Goal: Task Accomplishment & Management: Manage account settings

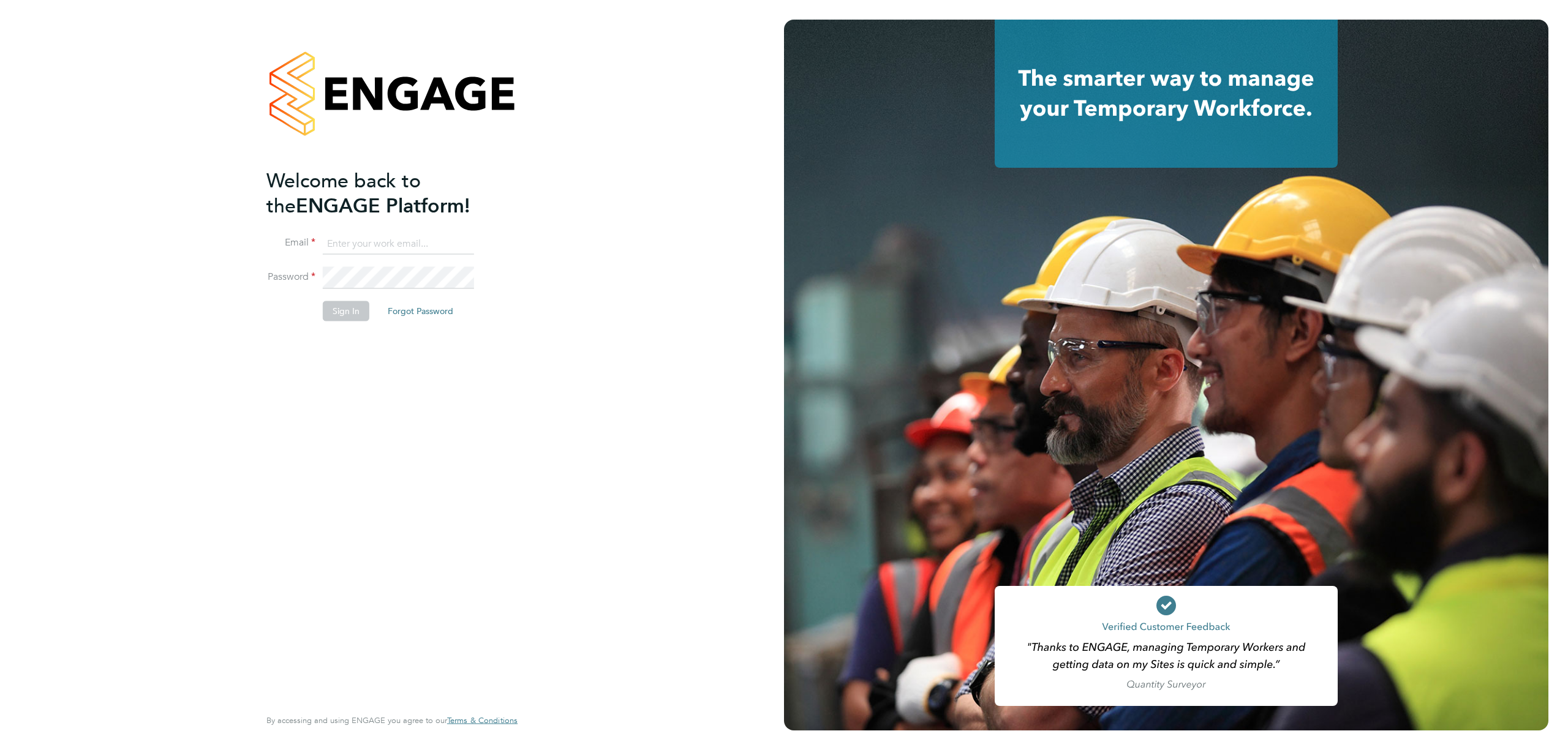
type input "j.crawley@oandb.co.uk"
click at [358, 310] on button "Sign In" at bounding box center [346, 311] width 46 height 20
click at [354, 316] on div "Sorry, we are having problems connecting to our services." at bounding box center [392, 375] width 784 height 750
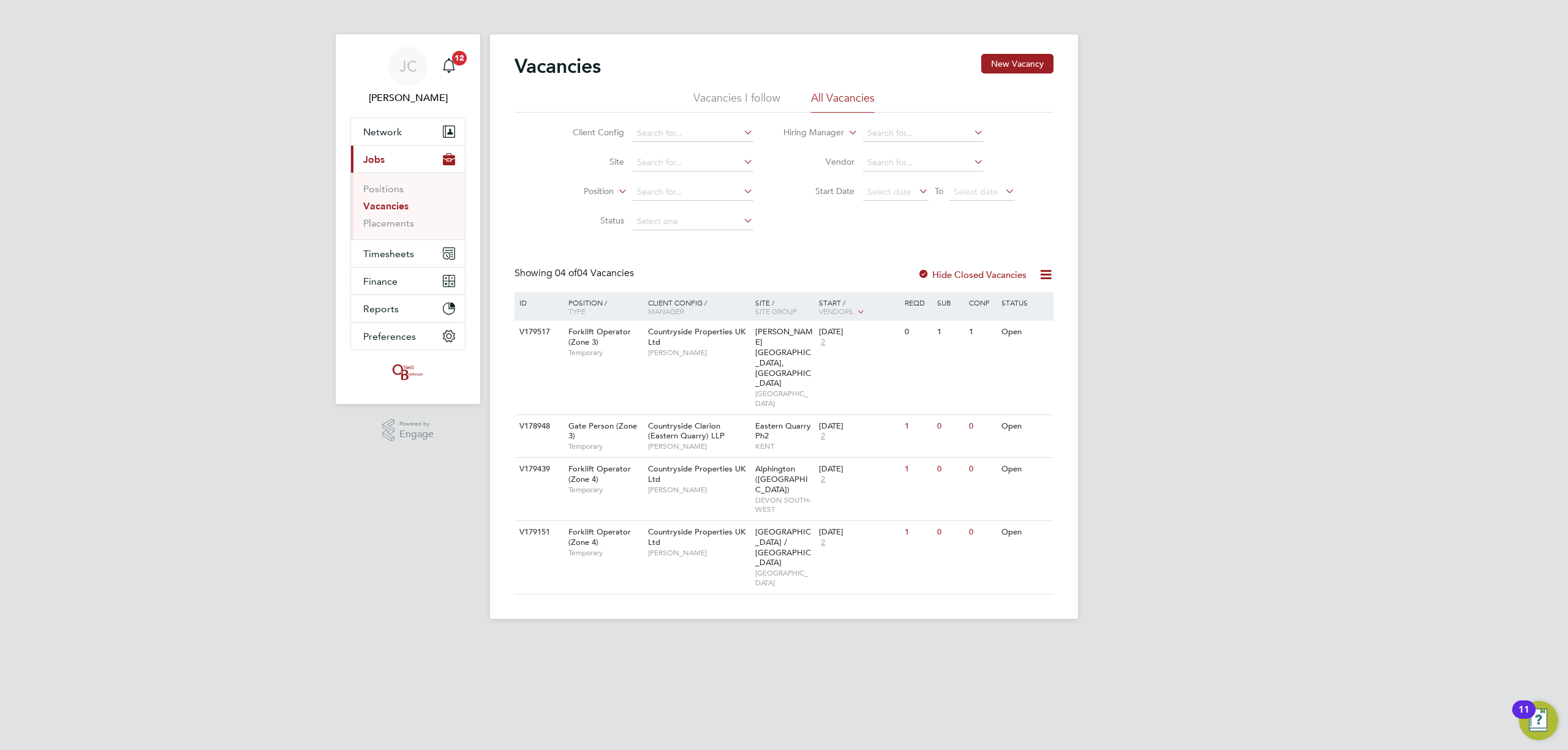
click at [394, 207] on link "Vacancies" at bounding box center [386, 206] width 45 height 12
click at [400, 226] on link "Placements" at bounding box center [389, 223] width 51 height 12
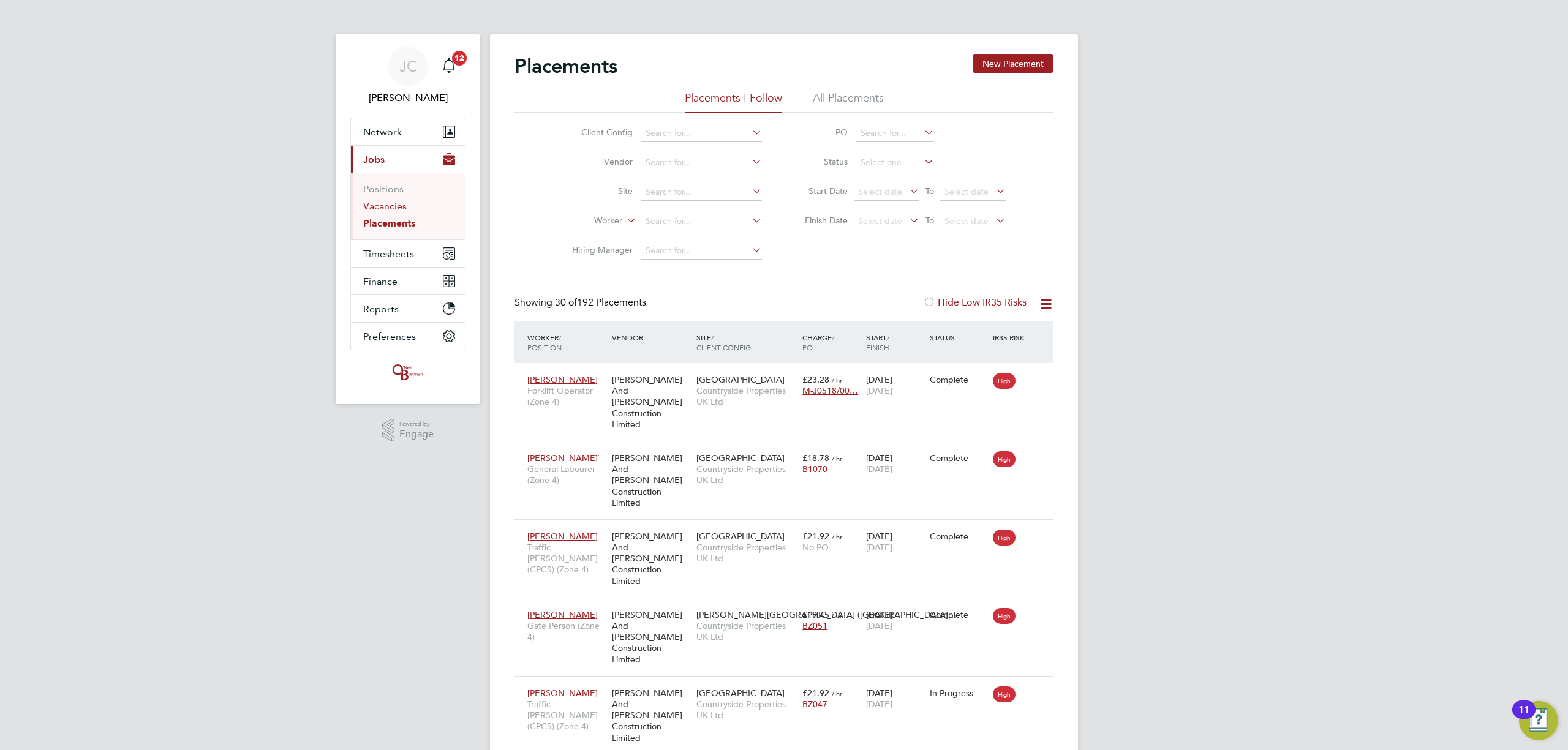
click at [400, 209] on link "Vacancies" at bounding box center [385, 206] width 44 height 12
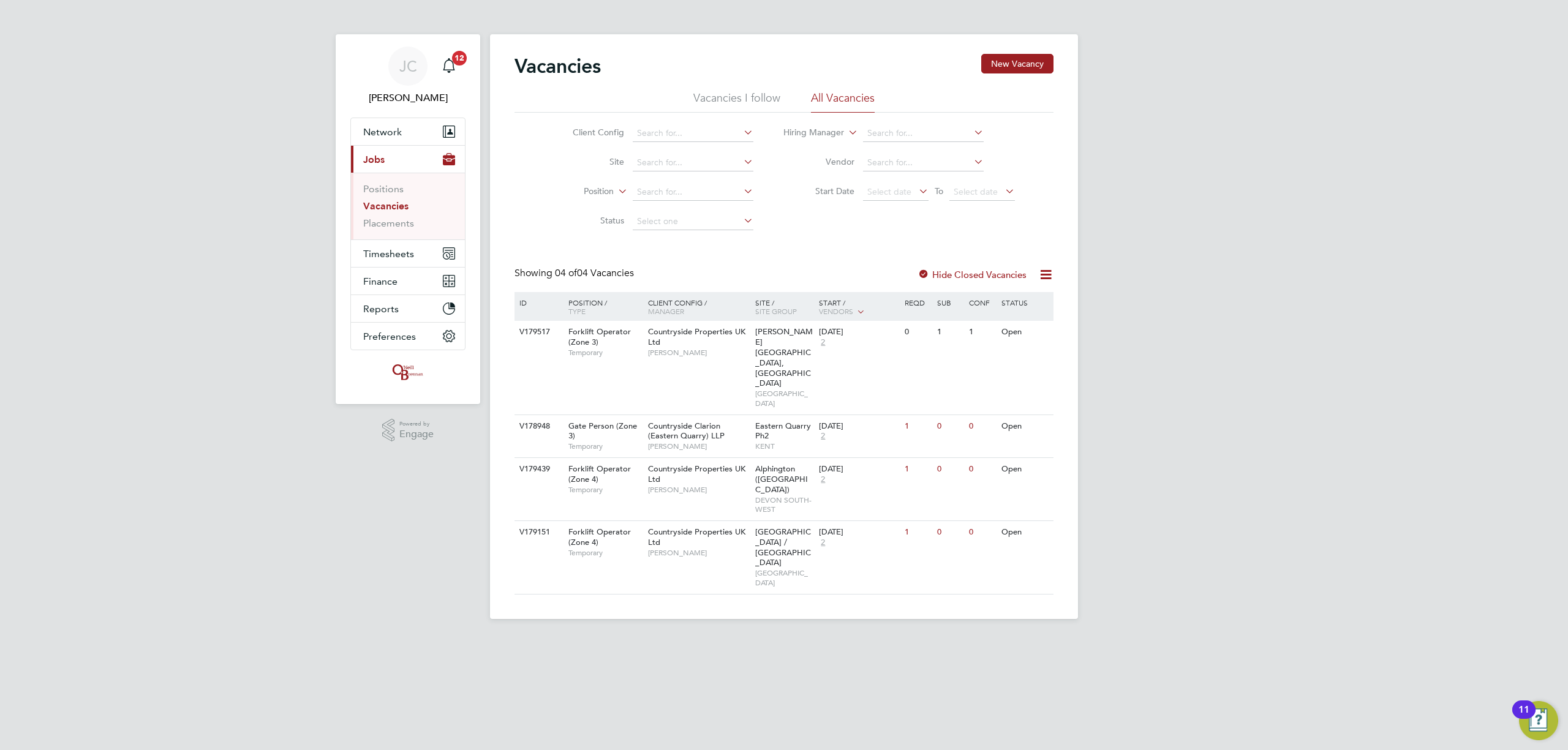
click at [709, 101] on li "Vacancies I follow" at bounding box center [737, 102] width 87 height 22
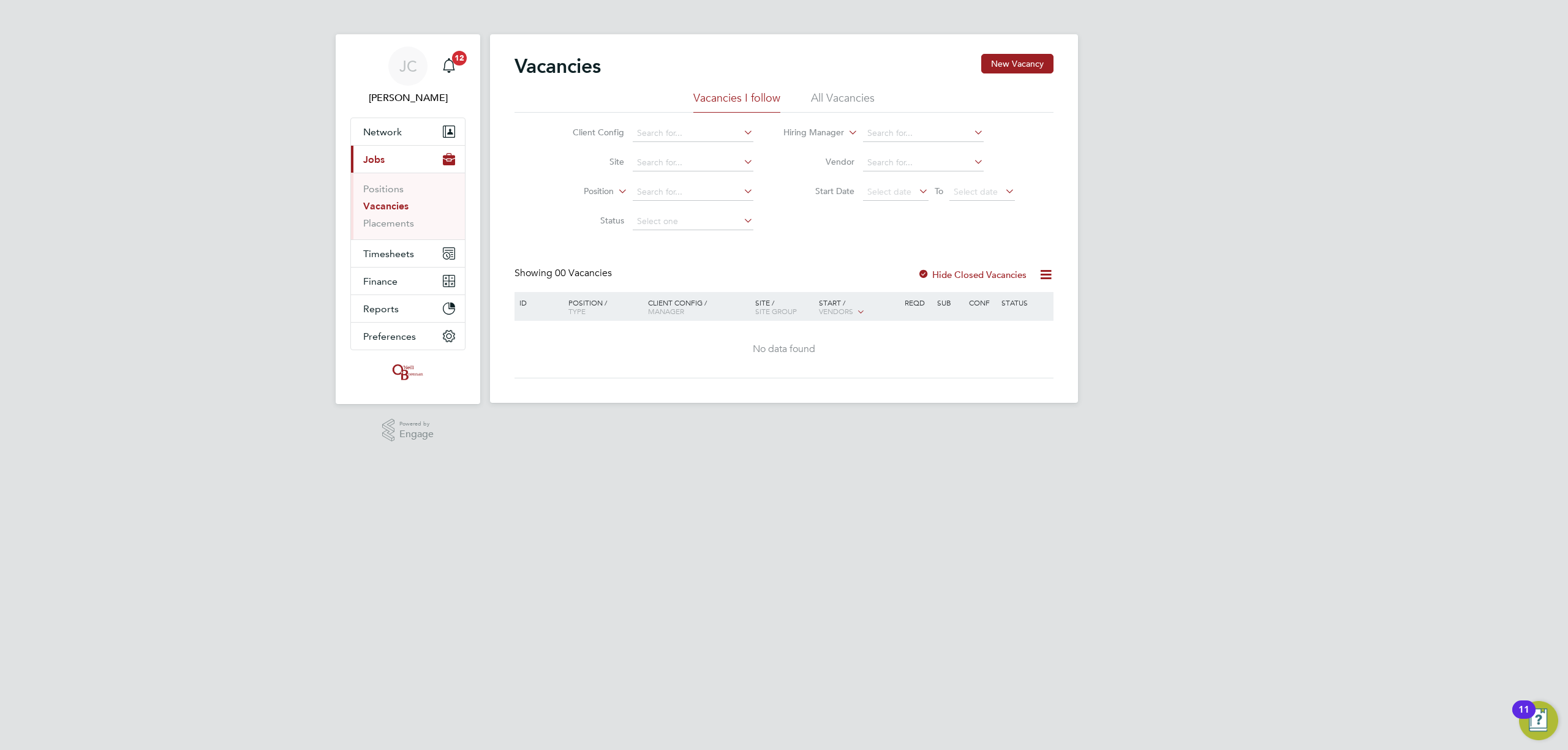
click at [851, 110] on li "All Vacancies" at bounding box center [842, 102] width 63 height 22
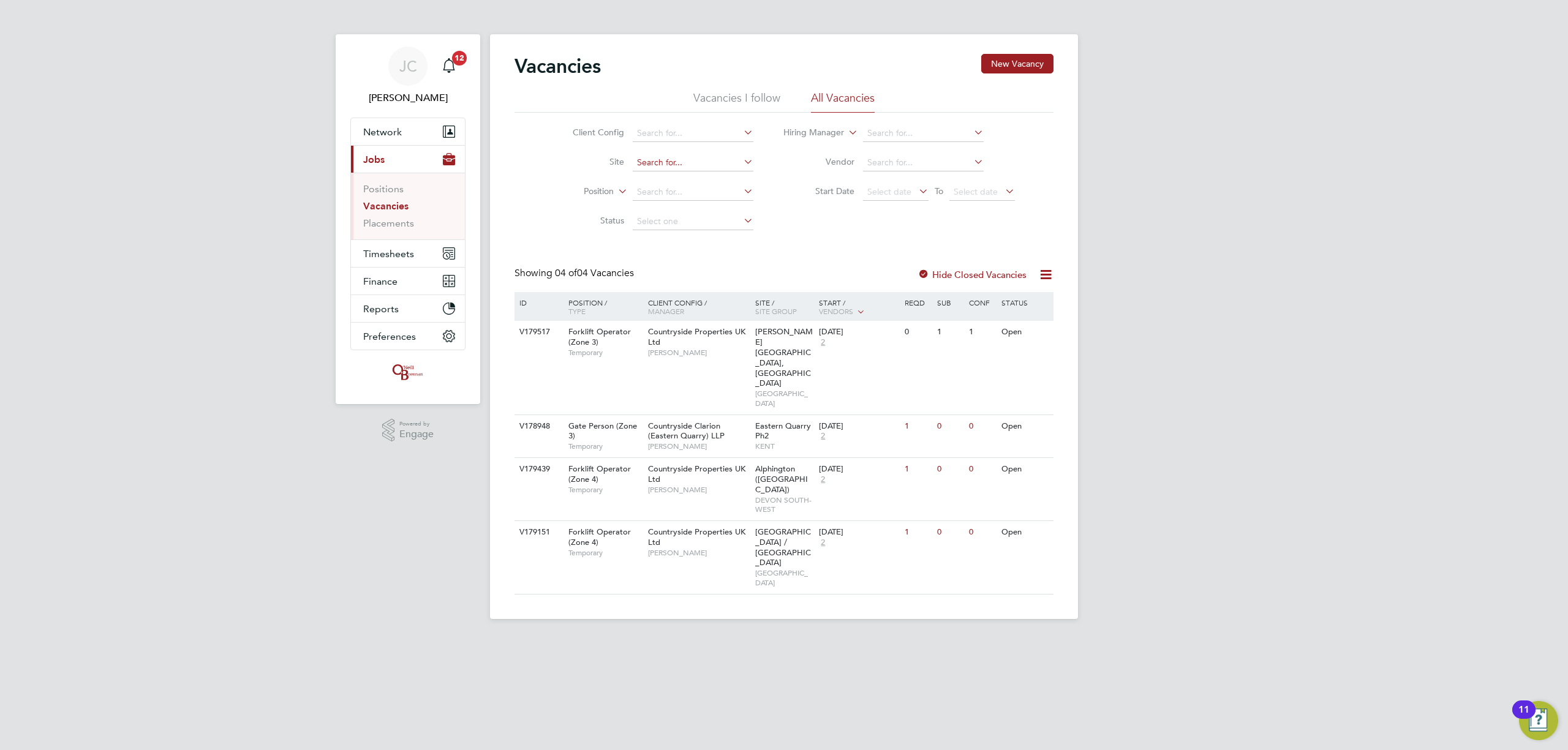
click at [672, 162] on input at bounding box center [693, 162] width 121 height 17
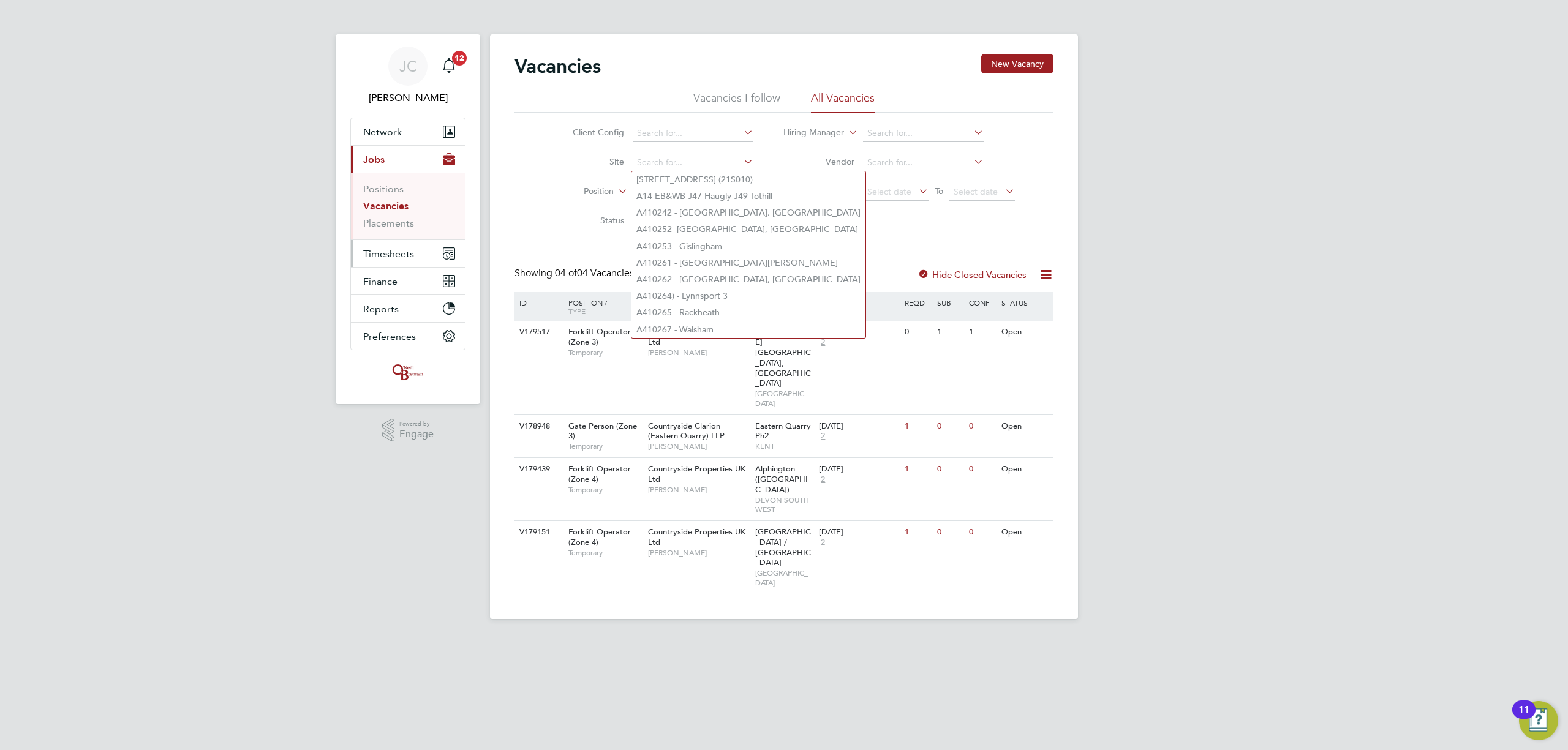
click at [396, 258] on span "Timesheets" at bounding box center [389, 254] width 51 height 12
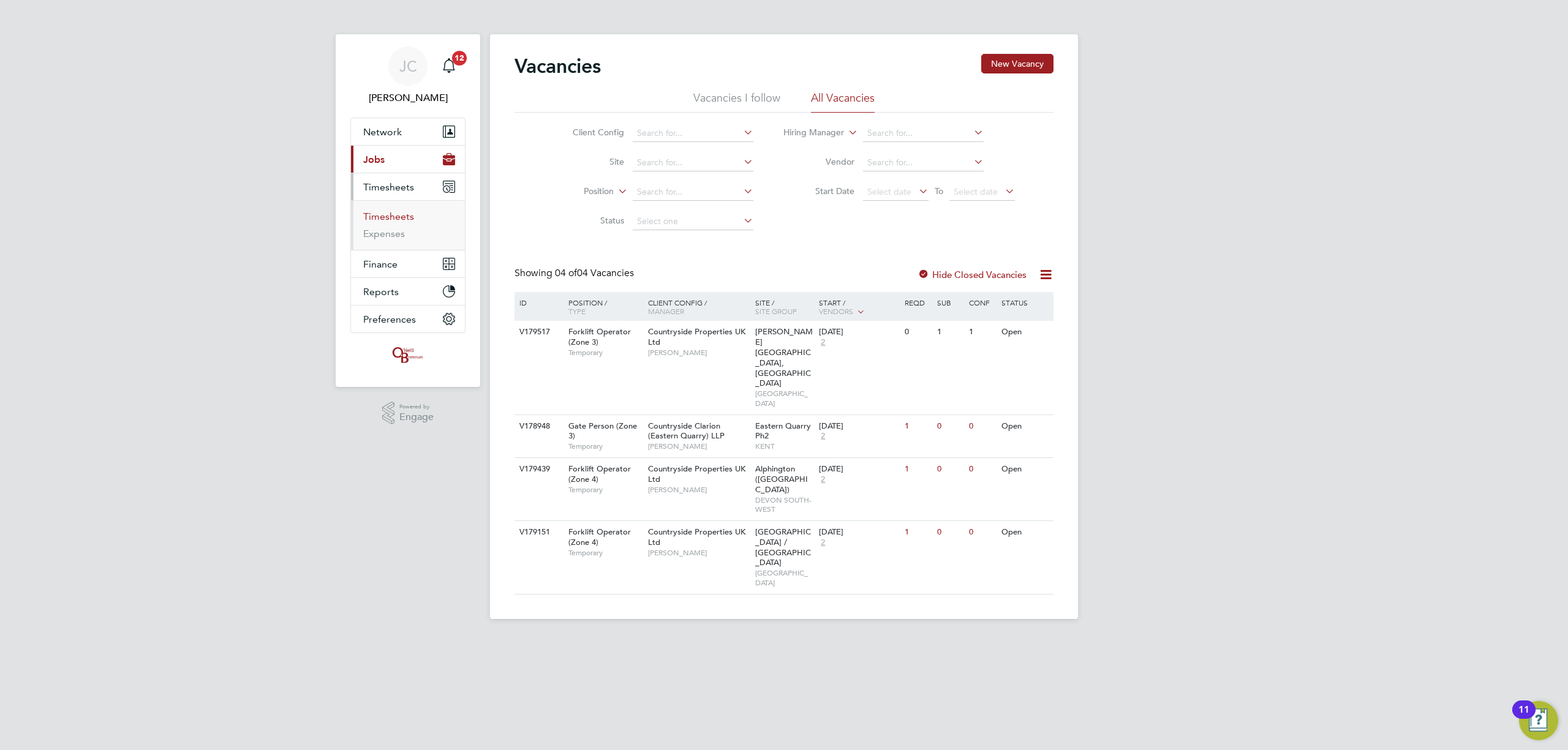
click at [407, 213] on link "Timesheets" at bounding box center [389, 216] width 51 height 12
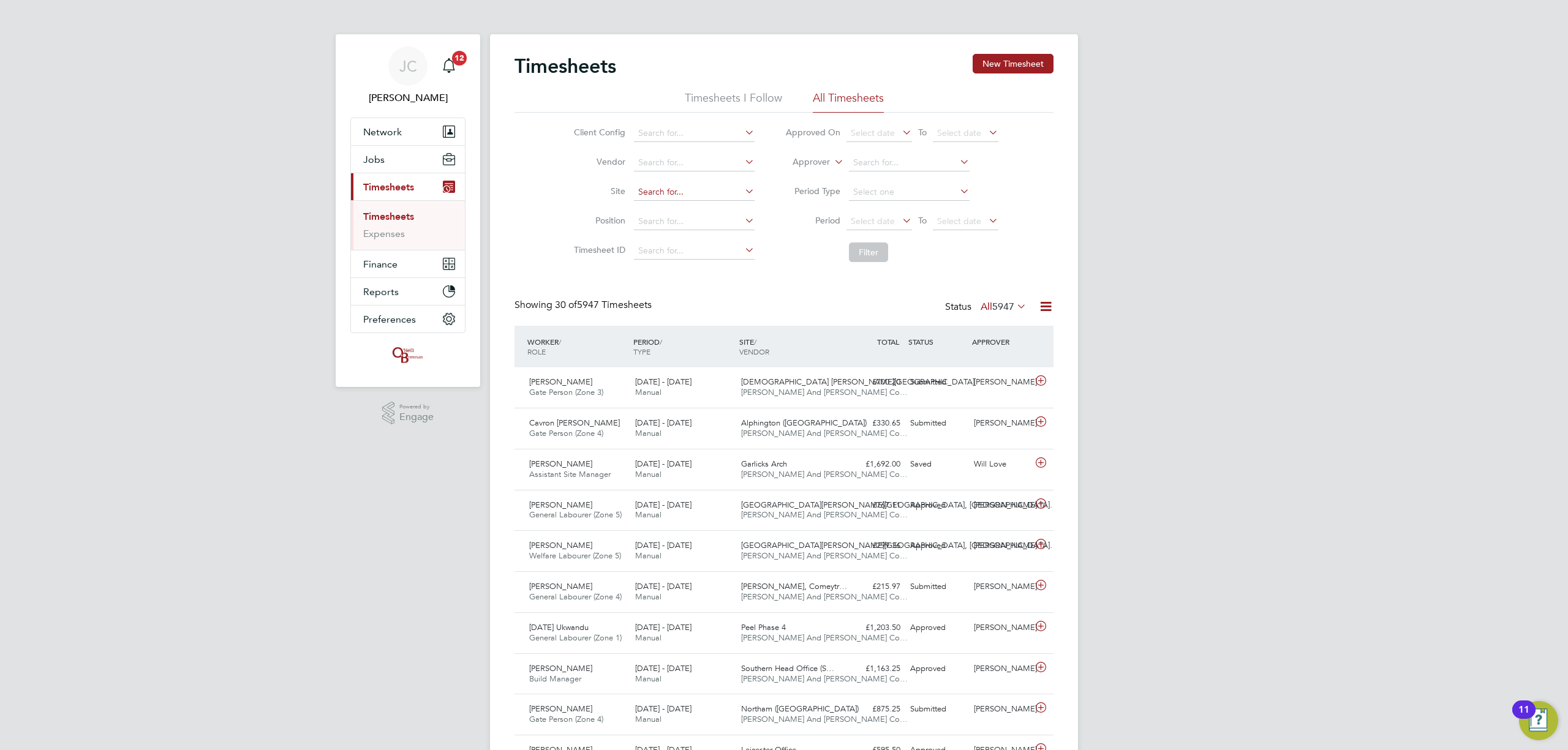
click at [660, 190] on input at bounding box center [694, 192] width 121 height 17
type input "bath"
drag, startPoint x: 670, startPoint y: 189, endPoint x: 547, endPoint y: 199, distance: 123.4
click at [547, 199] on div "Client Config Vendor Site bath Position Timesheet ID Approved On Select date To…" at bounding box center [784, 190] width 539 height 155
click at [684, 213] on li "New Foss eway Road" at bounding box center [728, 209] width 190 height 16
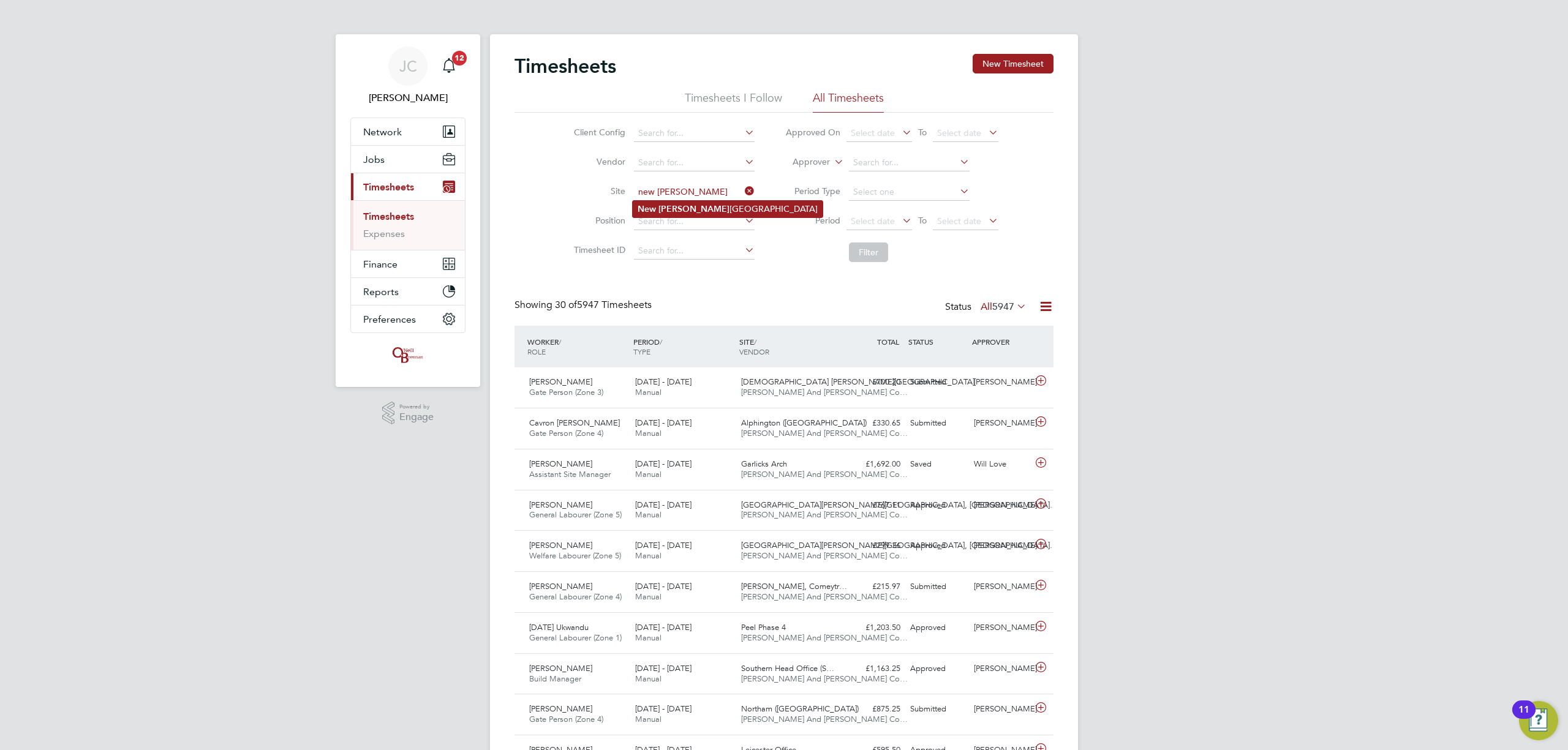
type input "[GEOGRAPHIC_DATA]"
click at [875, 257] on button "Filter" at bounding box center [868, 252] width 39 height 20
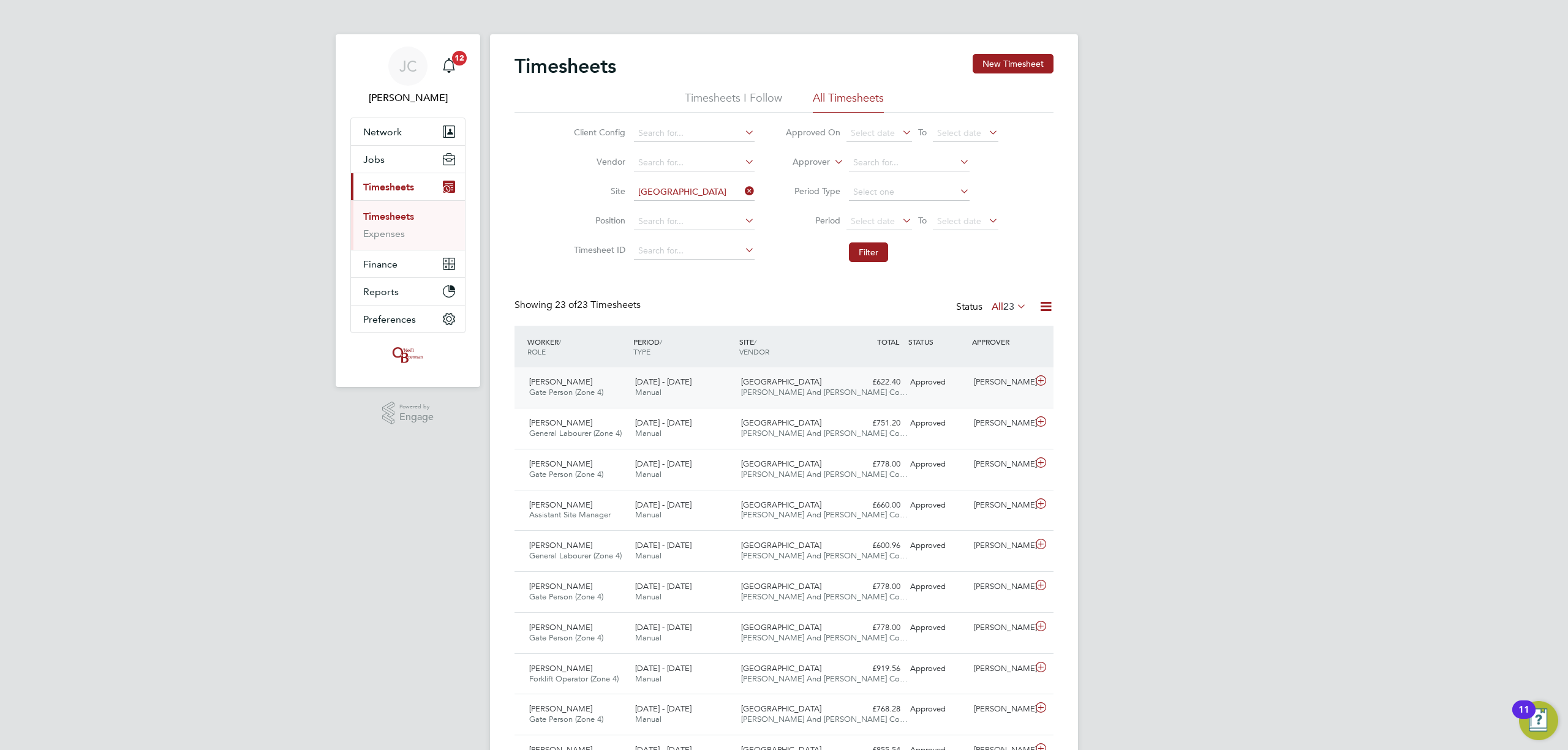
click at [910, 395] on div "William Boadu Gate Person (Zone 4) 25 - 31 Aug 2025 25 - 31 Aug 2025 Manual New…" at bounding box center [784, 387] width 539 height 40
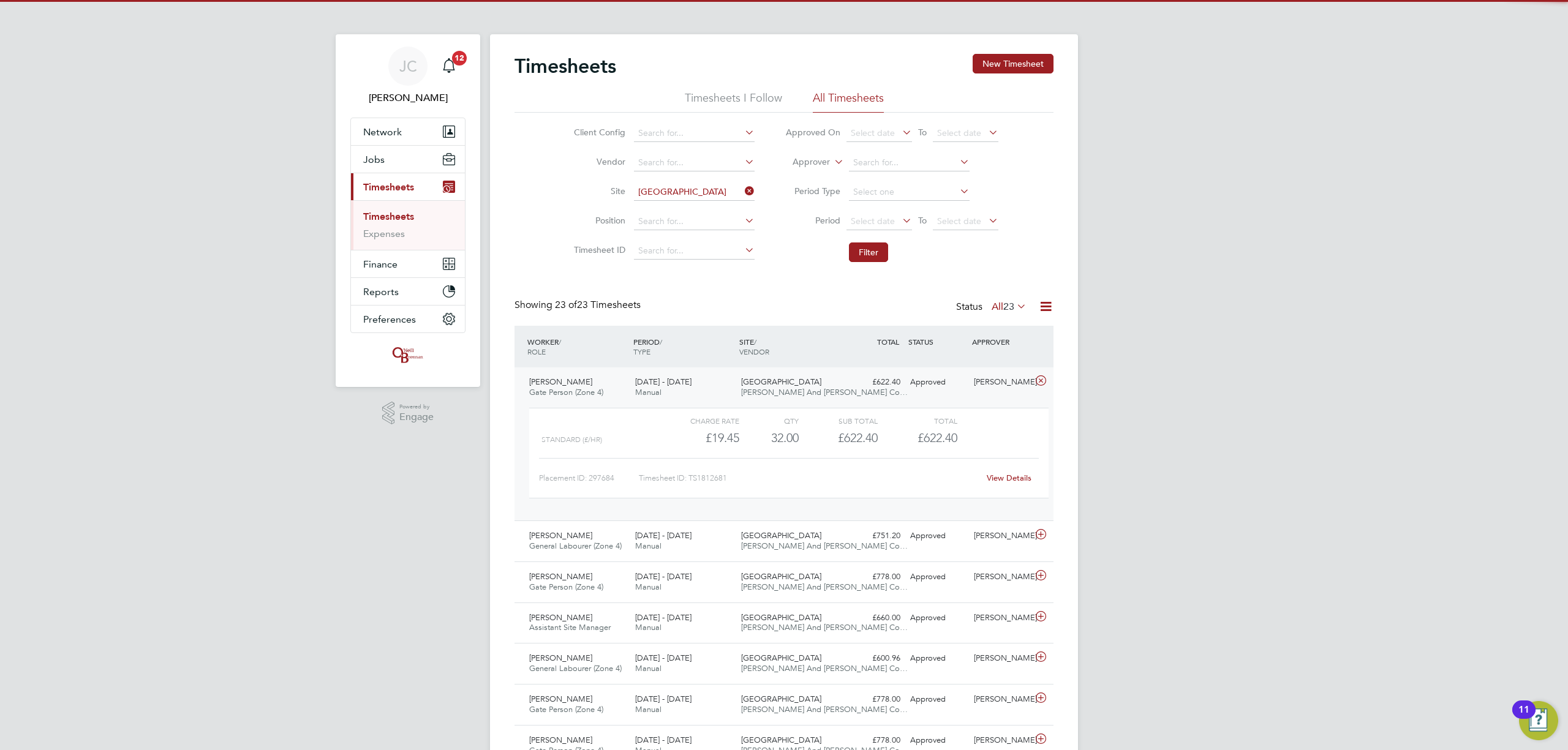
click at [891, 385] on div "£622.40 Approved" at bounding box center [873, 382] width 63 height 20
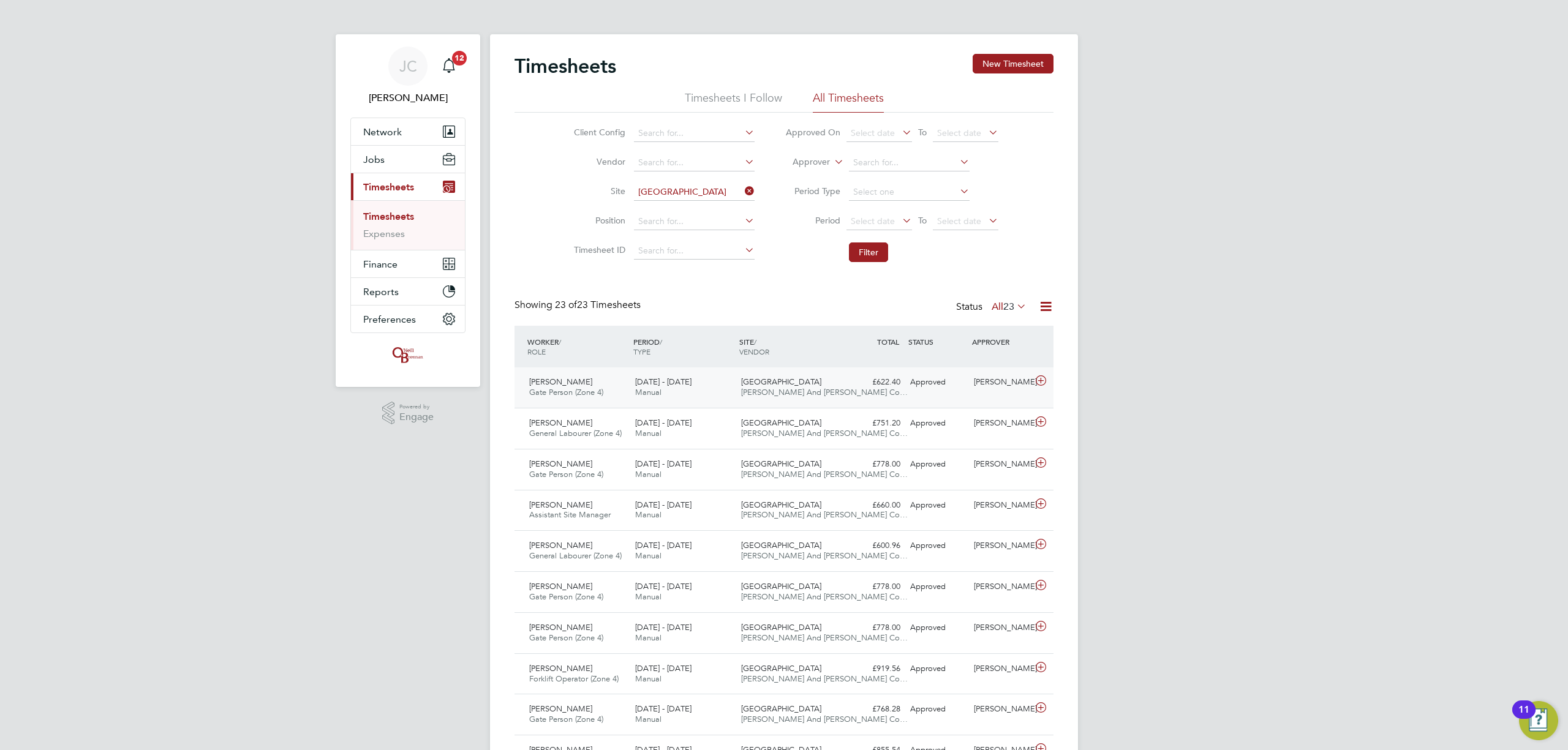
drag, startPoint x: 837, startPoint y: 400, endPoint x: 829, endPoint y: 389, distance: 13.6
click at [835, 397] on div "New Fosseway Road O'Neill And Brennan Co…" at bounding box center [789, 387] width 106 height 31
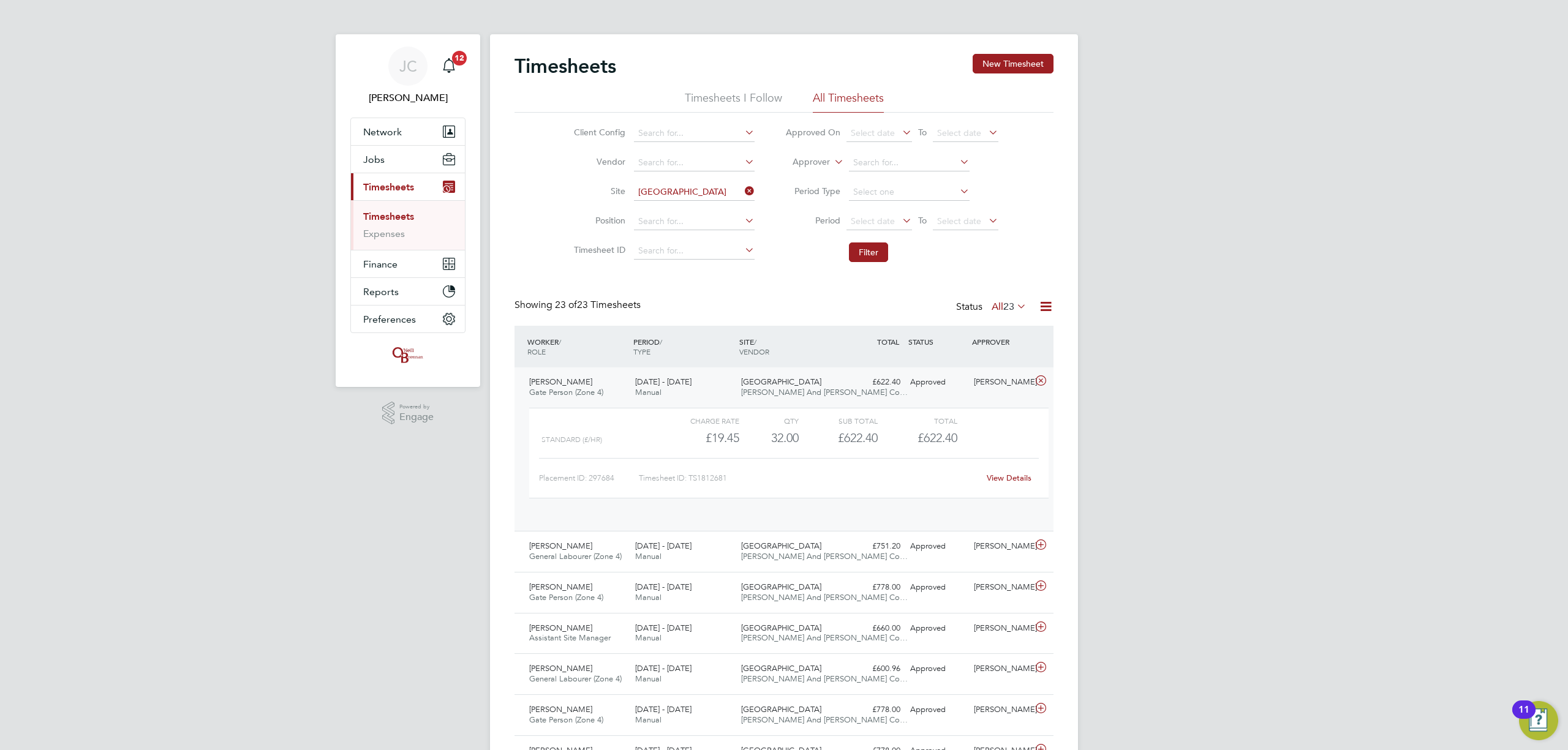
scroll to position [20, 119]
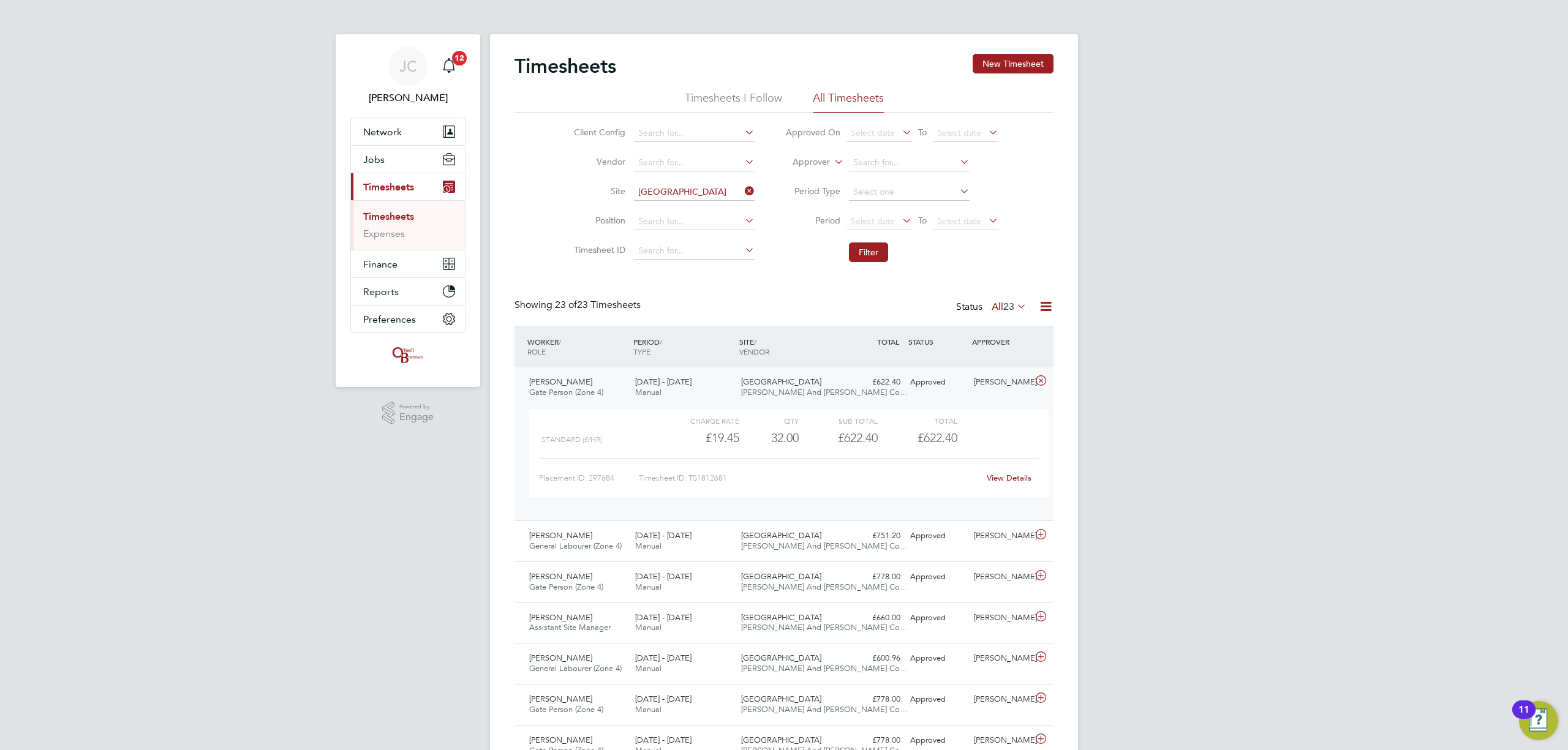
click at [825, 395] on span "[PERSON_NAME] And [PERSON_NAME] Co…" at bounding box center [825, 392] width 166 height 10
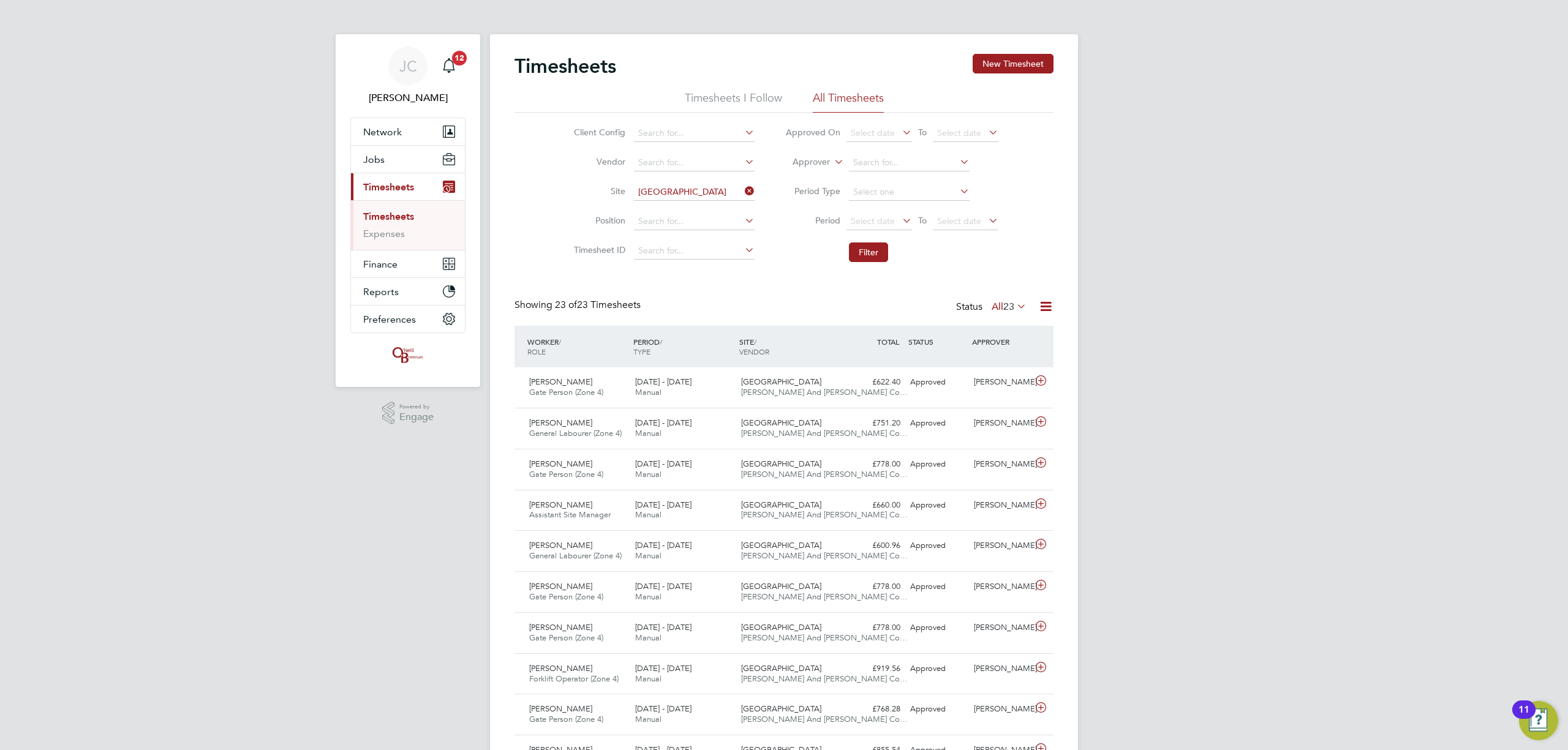
click at [743, 190] on icon at bounding box center [743, 191] width 0 height 17
click at [383, 175] on button "Current page: Timesheets" at bounding box center [408, 187] width 114 height 27
click at [398, 170] on button "Jobs" at bounding box center [408, 160] width 114 height 27
click at [407, 226] on link "Placements" at bounding box center [389, 223] width 51 height 12
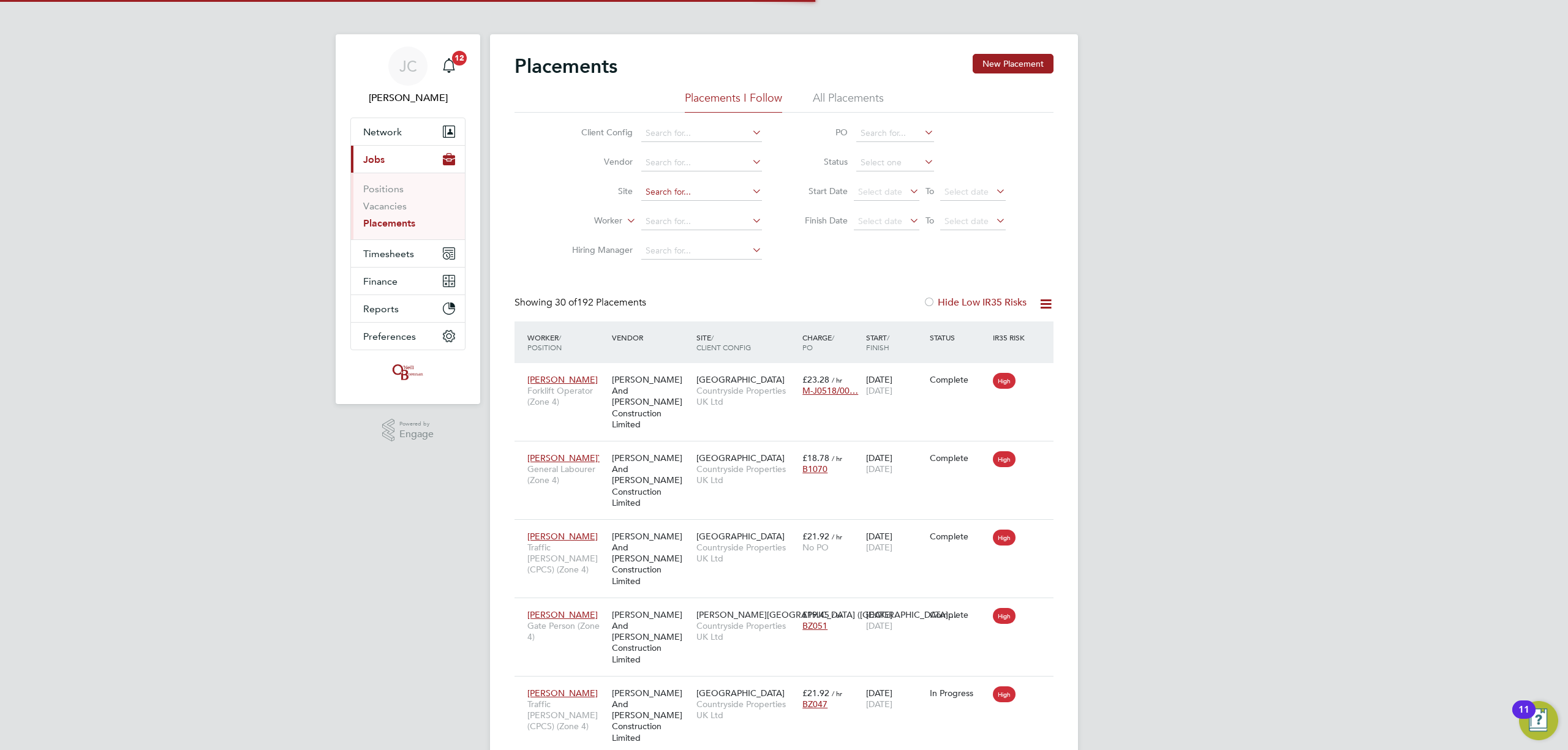
scroll to position [45, 106]
click at [675, 195] on input at bounding box center [701, 192] width 121 height 17
click at [697, 198] on input "undy" at bounding box center [701, 192] width 121 height 17
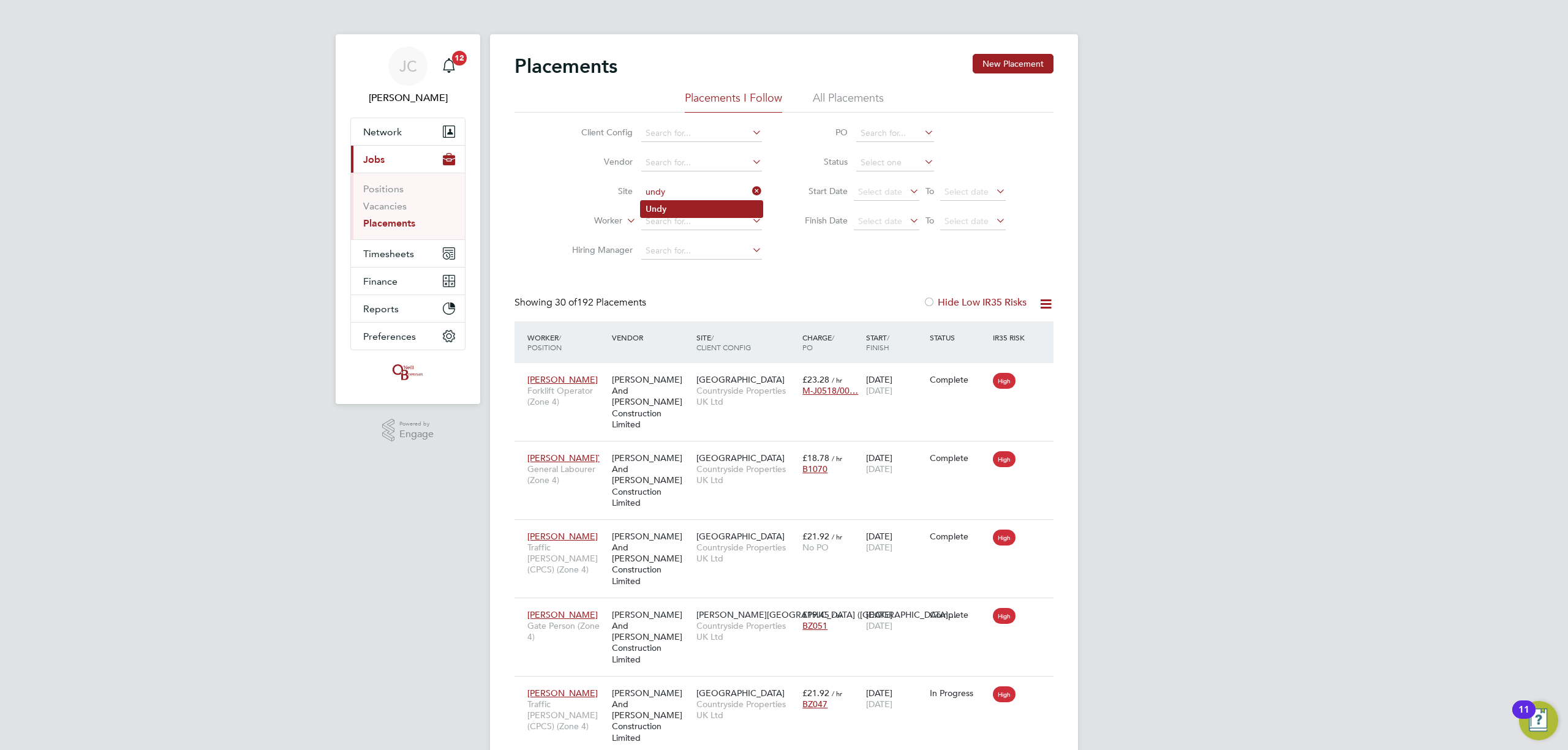
click at [697, 201] on li "Undy" at bounding box center [701, 209] width 122 height 16
type input "Undy"
click at [422, 250] on button "Timesheets" at bounding box center [408, 254] width 114 height 27
click at [750, 192] on icon at bounding box center [750, 191] width 0 height 17
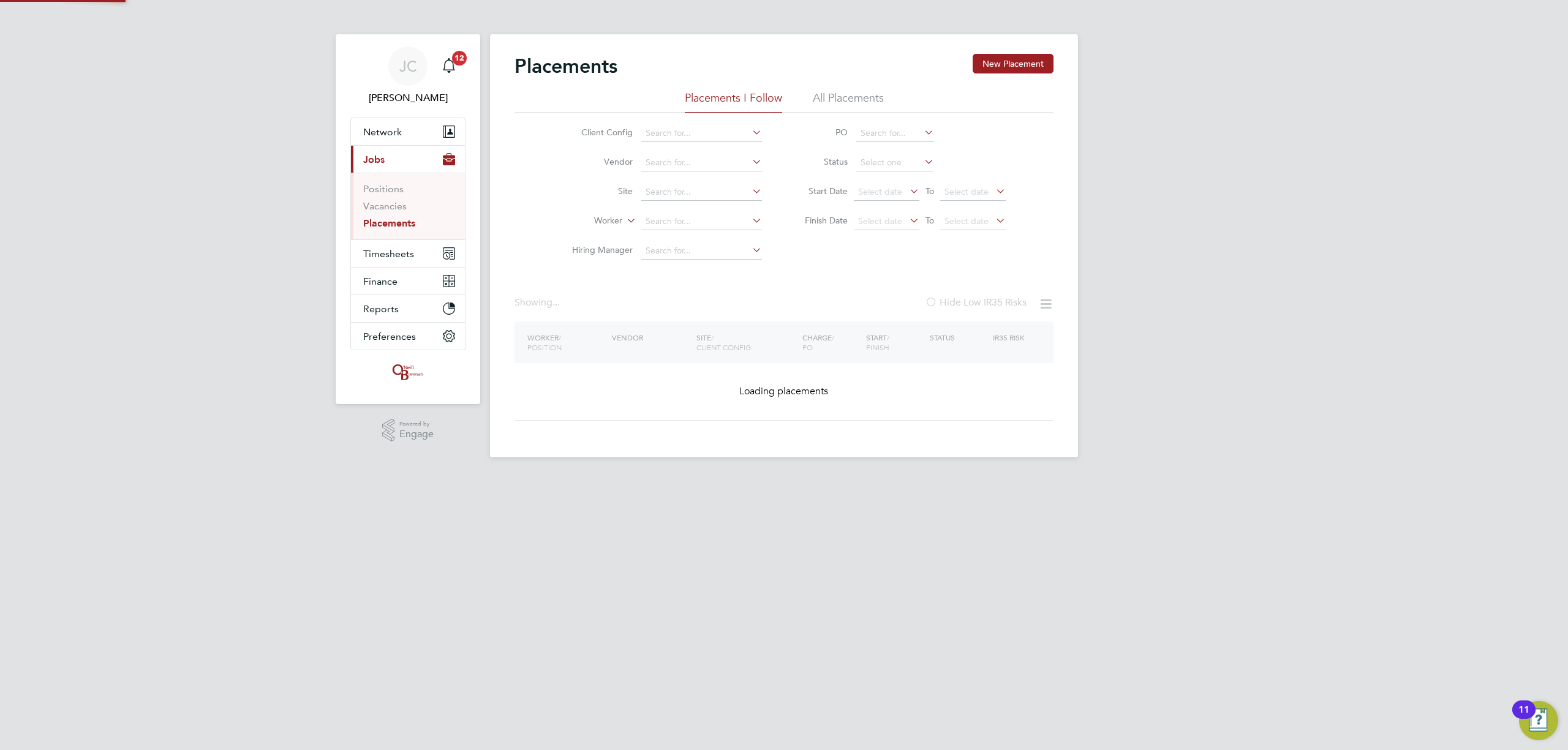
click at [716, 187] on input at bounding box center [701, 192] width 121 height 17
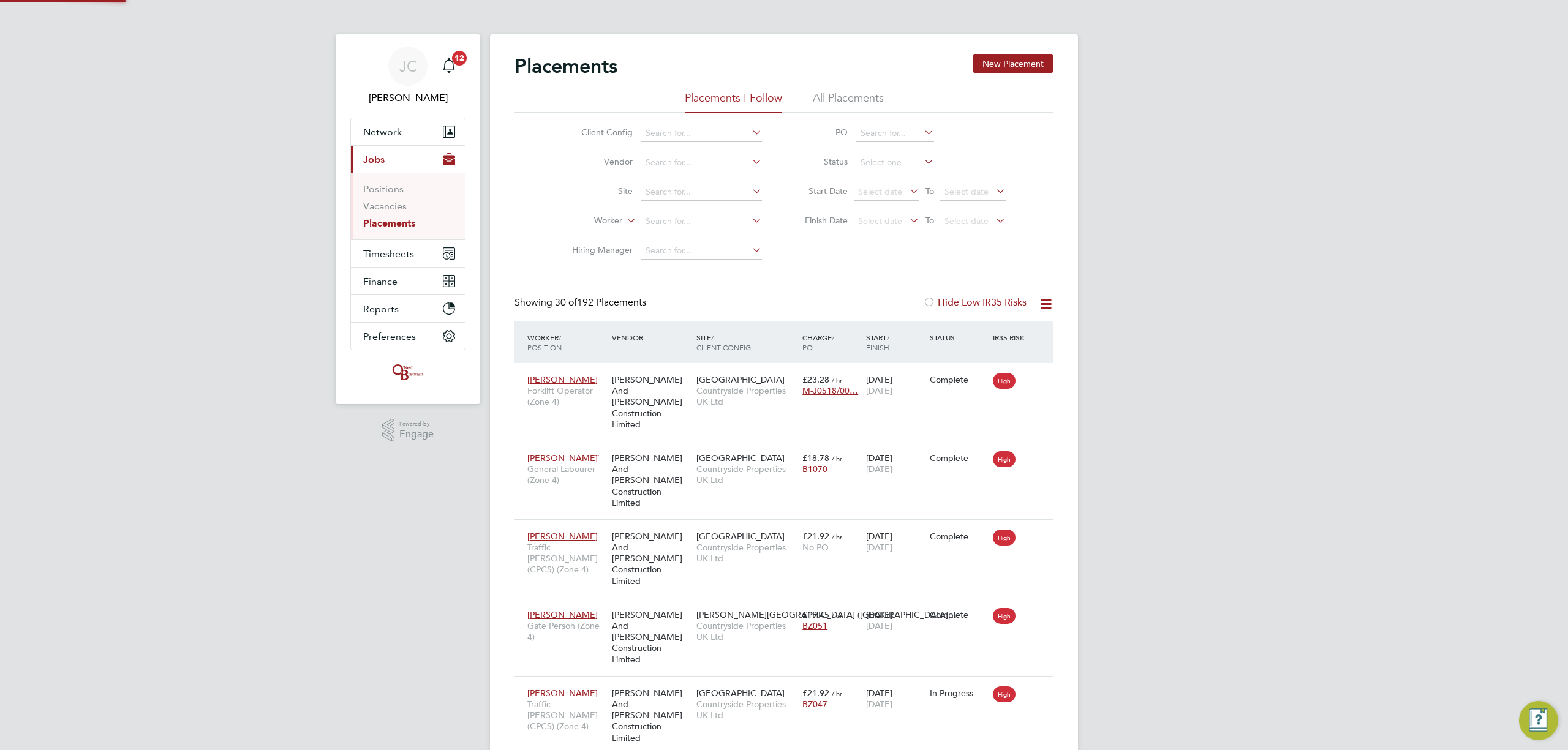
scroll to position [45, 106]
click at [666, 202] on li "Brentry" at bounding box center [701, 209] width 122 height 16
type input "Brentry"
click at [407, 250] on span "Timesheets" at bounding box center [389, 254] width 51 height 12
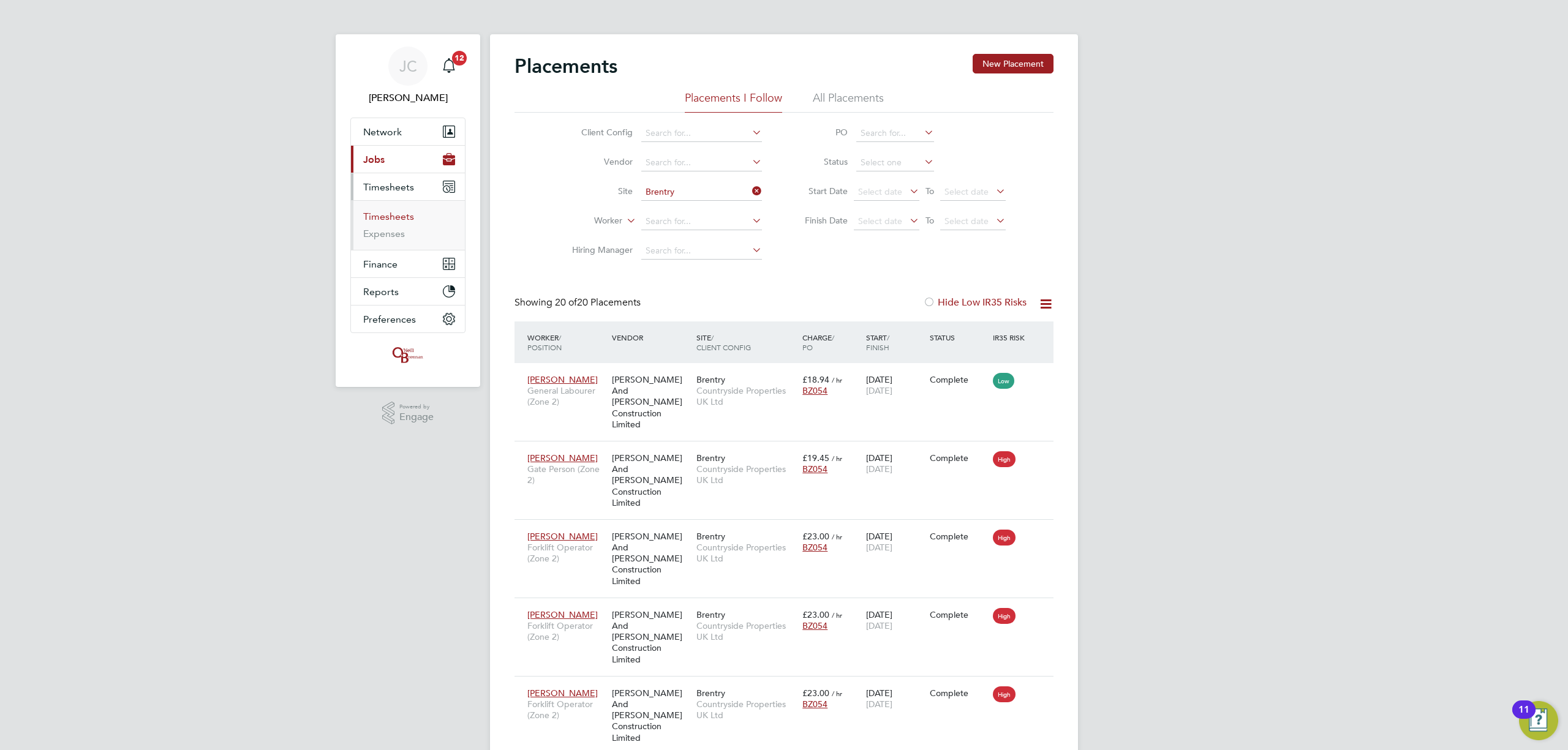
click at [403, 213] on link "Timesheets" at bounding box center [389, 216] width 51 height 12
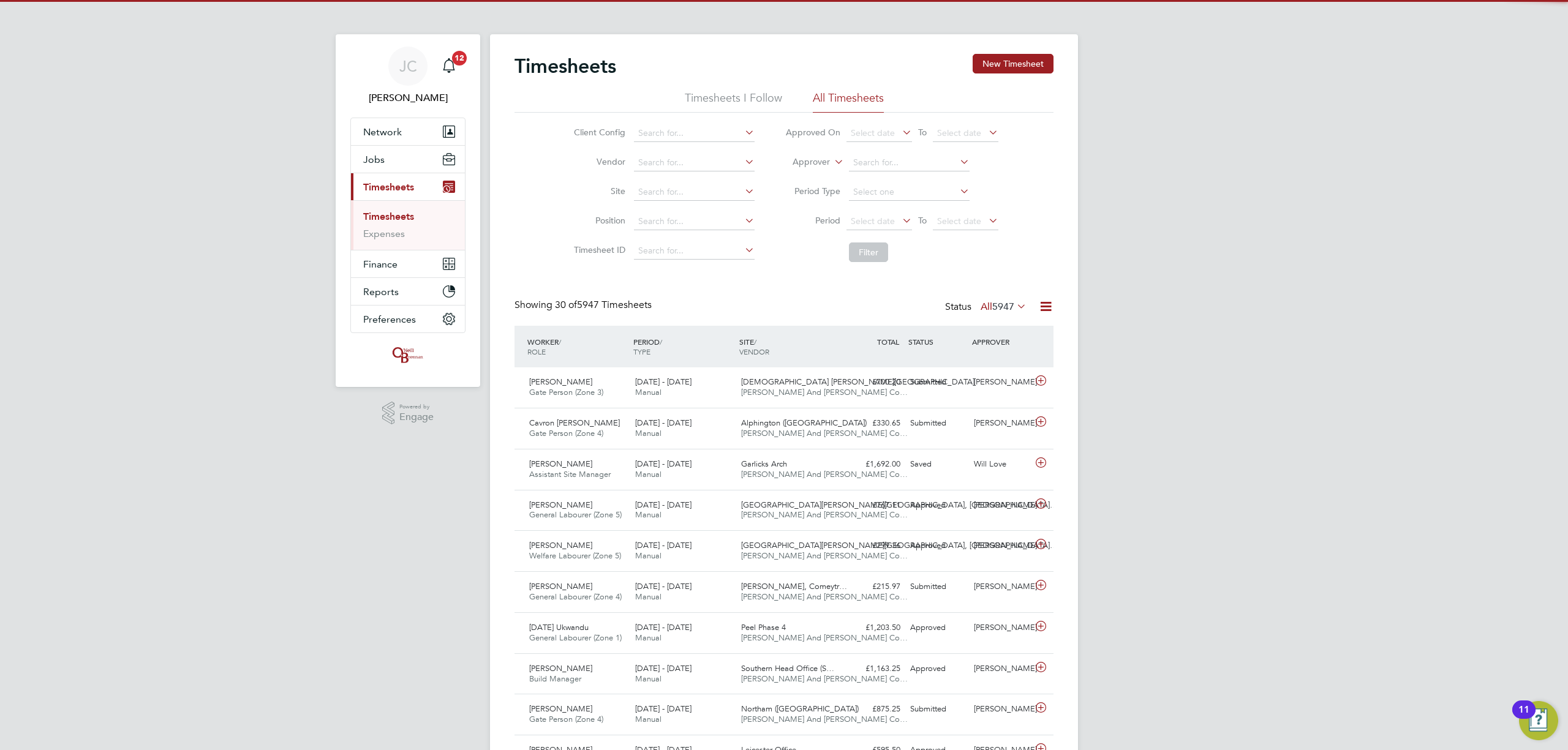
scroll to position [31, 106]
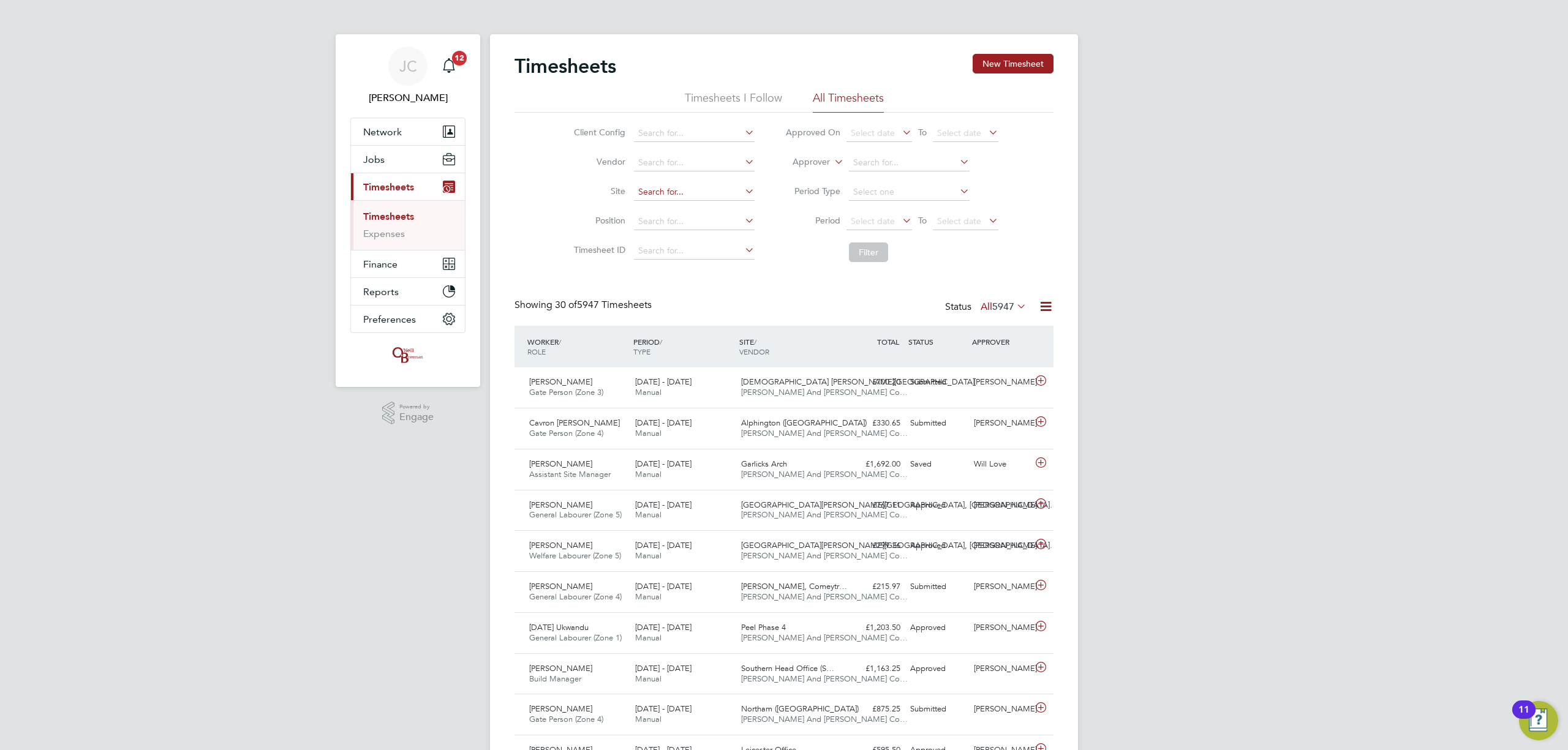
click at [677, 194] on input at bounding box center [694, 192] width 121 height 17
click at [670, 209] on li "Undy" at bounding box center [694, 209] width 122 height 16
type input "Undy"
click at [859, 248] on button "Filter" at bounding box center [868, 252] width 39 height 20
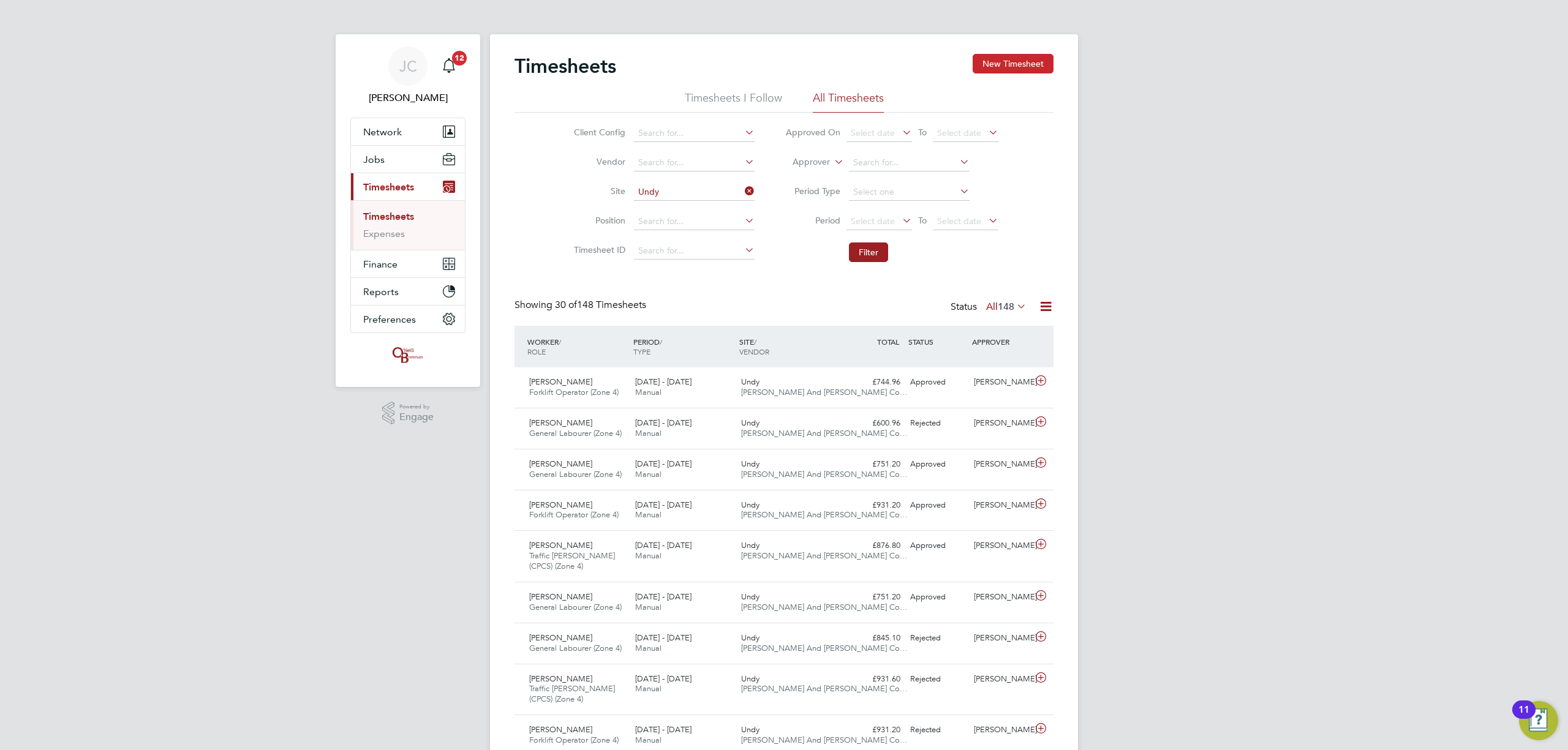
click at [1011, 71] on button "New Timesheet" at bounding box center [1013, 63] width 81 height 20
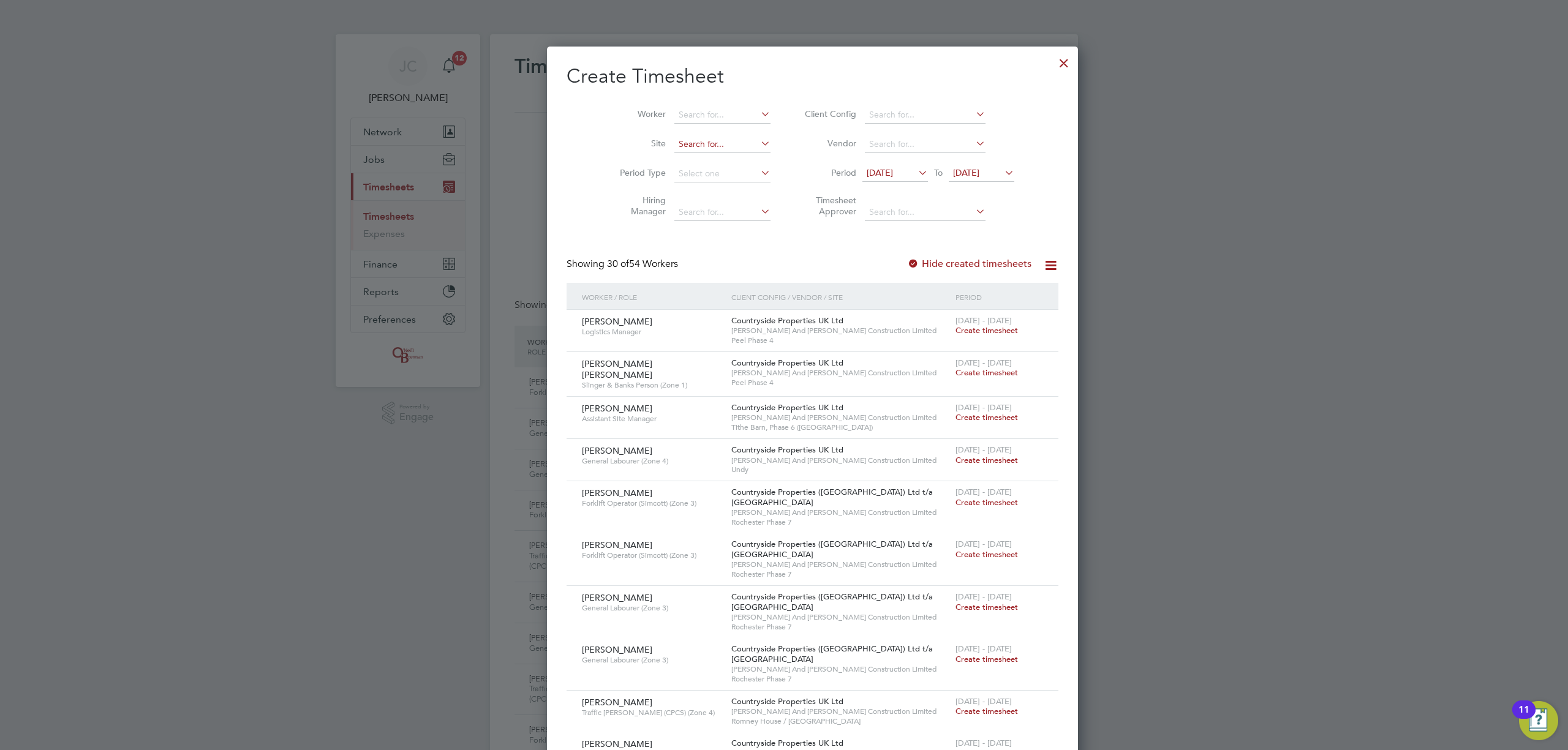
click at [675, 141] on input at bounding box center [722, 144] width 96 height 17
click at [685, 158] on li "Undy" at bounding box center [694, 161] width 98 height 16
type input "Undy"
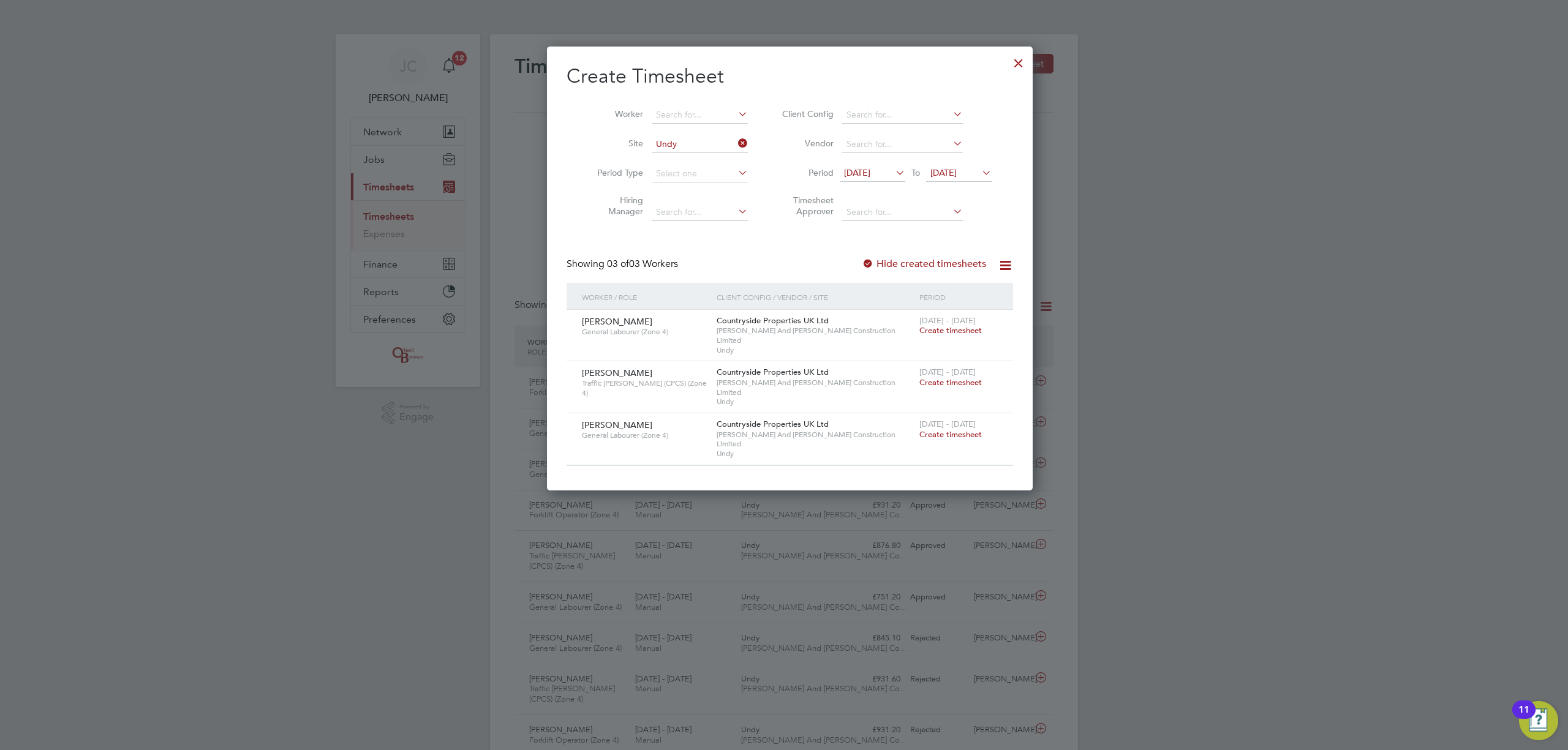
click at [954, 430] on span "Create timesheet" at bounding box center [951, 434] width 63 height 10
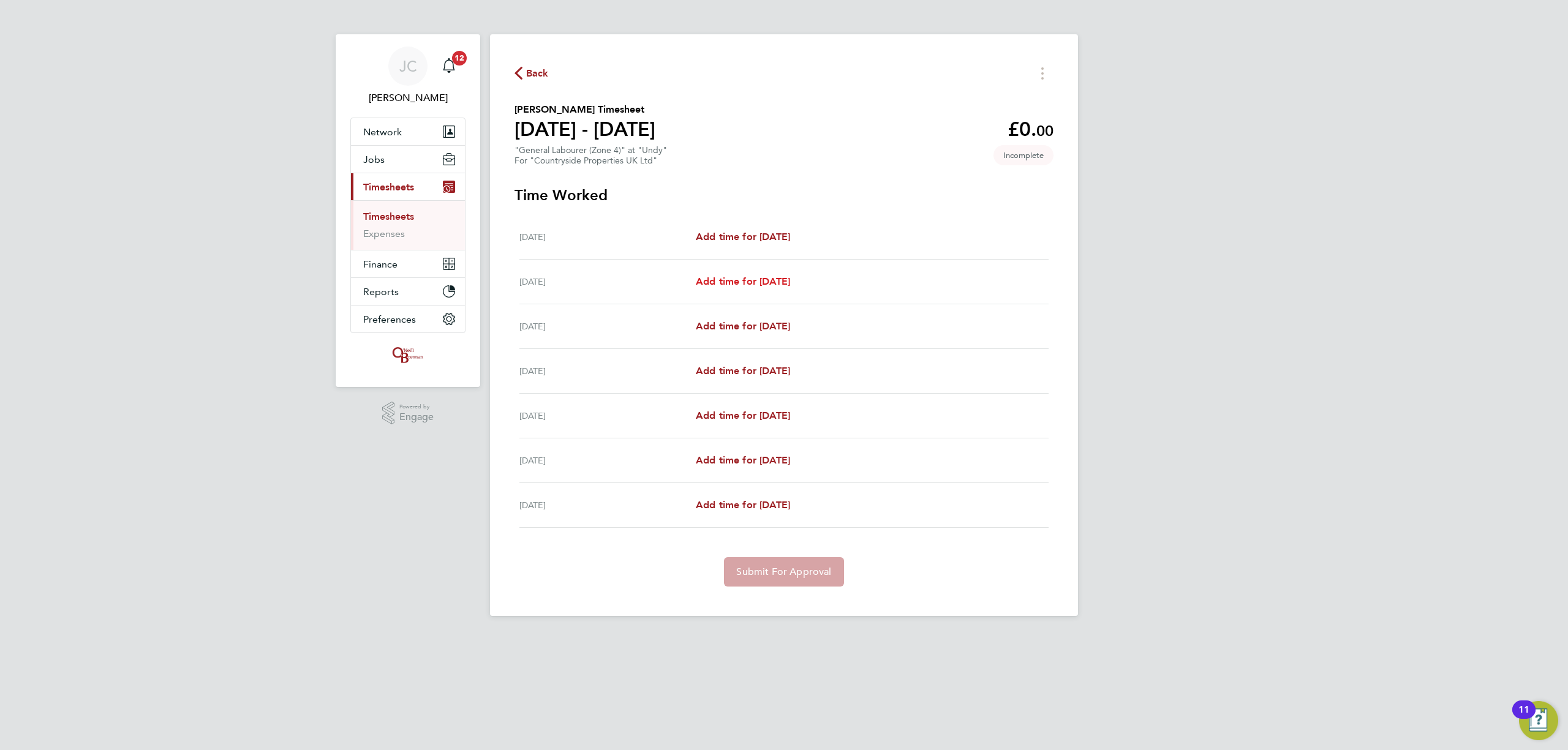
click at [763, 287] on span "Add time for Tue 26 Aug" at bounding box center [743, 281] width 94 height 12
select select "30"
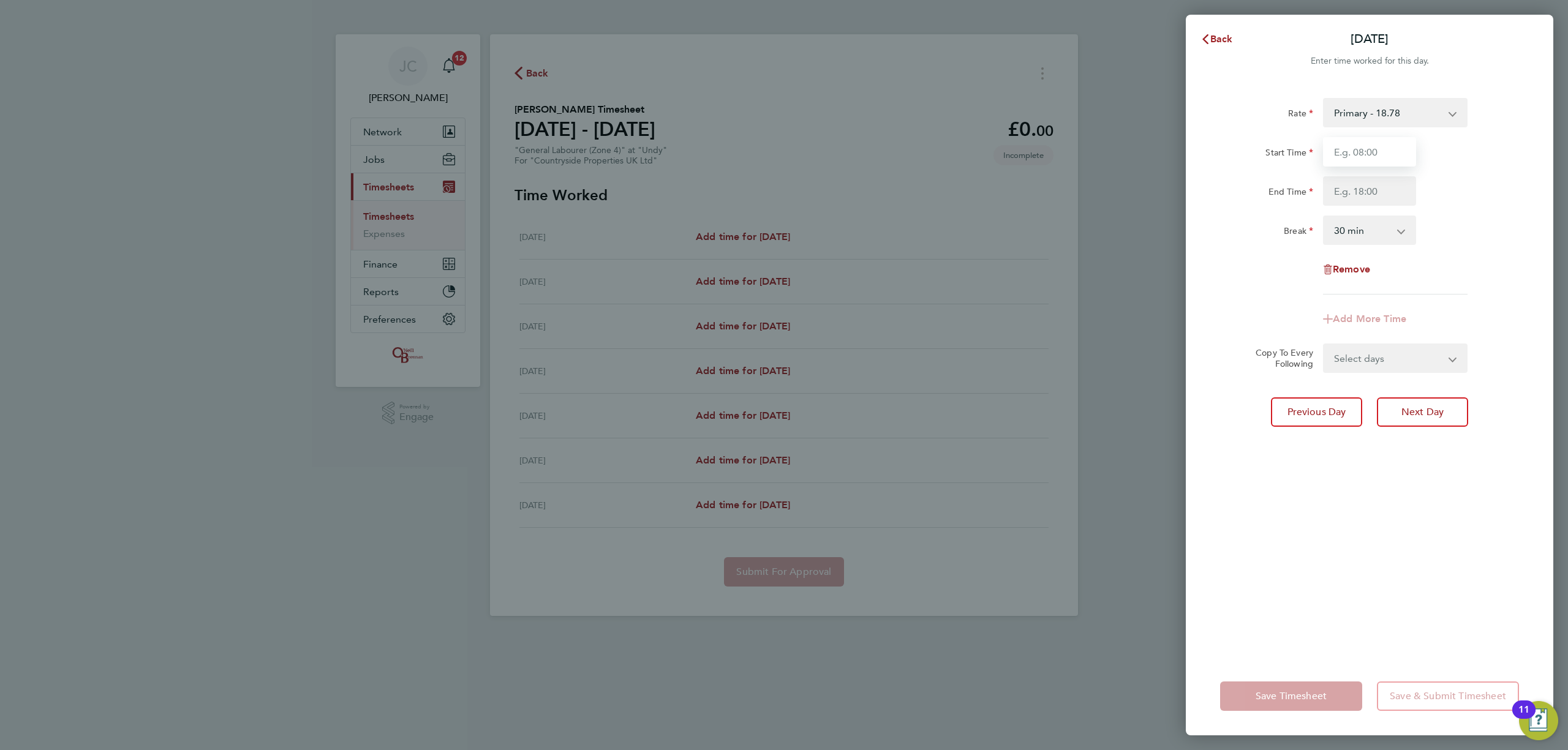
click at [1368, 158] on input "Start Time" at bounding box center [1370, 151] width 93 height 29
type input "08:00"
click at [1335, 191] on input "End Time" at bounding box center [1370, 191] width 93 height 29
type input "16:30"
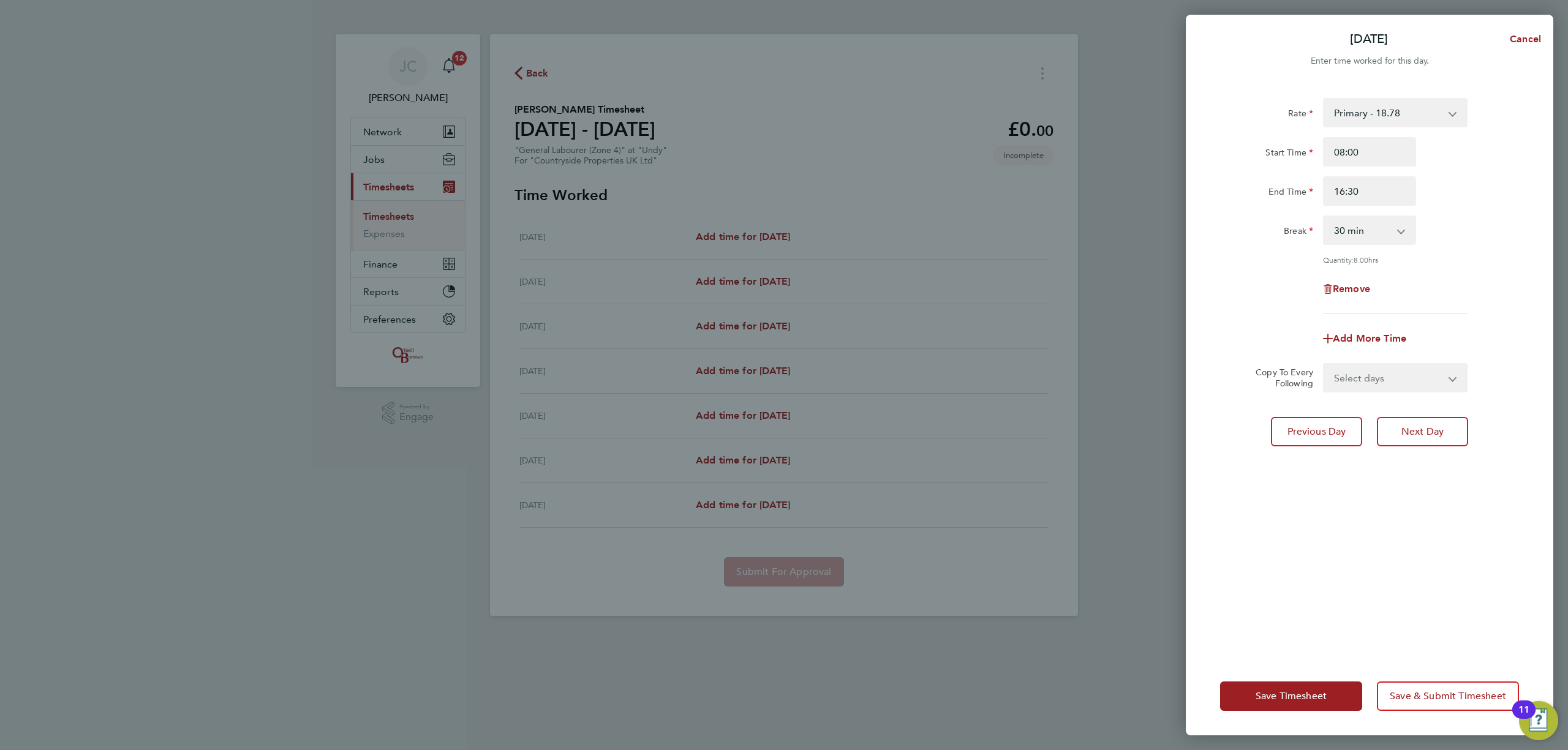
click at [1485, 221] on div "Break 0 min 15 min 30 min 45 min 60 min 75 min 90 min" at bounding box center [1370, 230] width 309 height 29
click at [1427, 381] on select "Select days Day Weekday (Mon-Fri) Weekend (Sat-Sun) Wednesday Thursday Friday S…" at bounding box center [1389, 378] width 129 height 27
select select "DAY"
click at [1325, 364] on select "Select days Day Weekday (Mon-Fri) Weekend (Sat-Sun) Wednesday Thursday Friday S…" at bounding box center [1389, 378] width 129 height 27
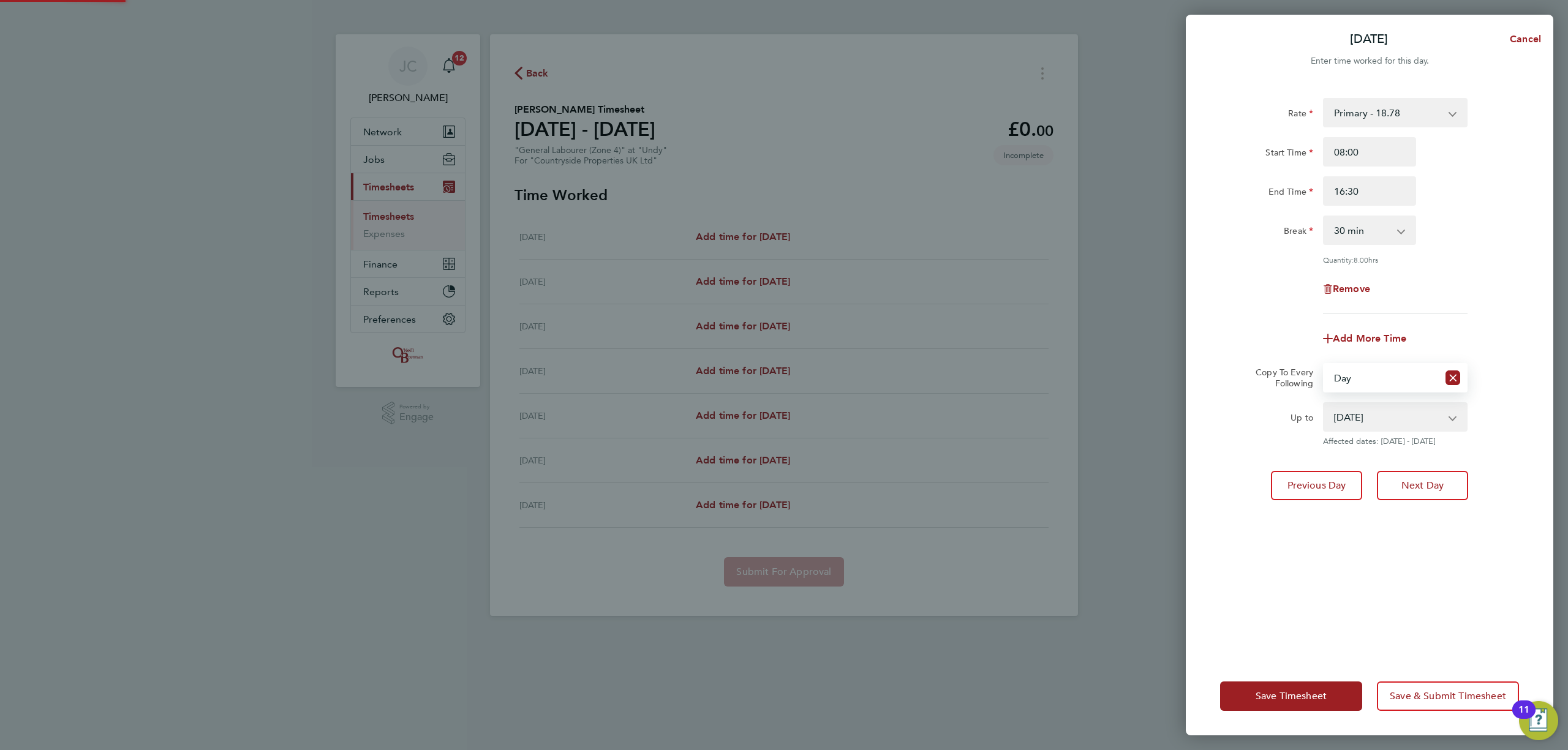
click at [1397, 410] on select "27 Aug 2025 28 Aug 2025 29 Aug 2025 30 Aug 2025 31 Aug 2025" at bounding box center [1388, 417] width 128 height 27
select select "2025-08-29"
click at [1325, 404] on select "27 Aug 2025 28 Aug 2025 29 Aug 2025 30 Aug 2025 31 Aug 2025" at bounding box center [1388, 417] width 128 height 27
click at [1485, 455] on div "Rate Primary - 18.78 Start Time 08:00 End Time 16:30 Break 0 min 15 min 30 min …" at bounding box center [1370, 370] width 368 height 574
click at [1447, 695] on span "Save & Submit Timesheet" at bounding box center [1448, 696] width 117 height 12
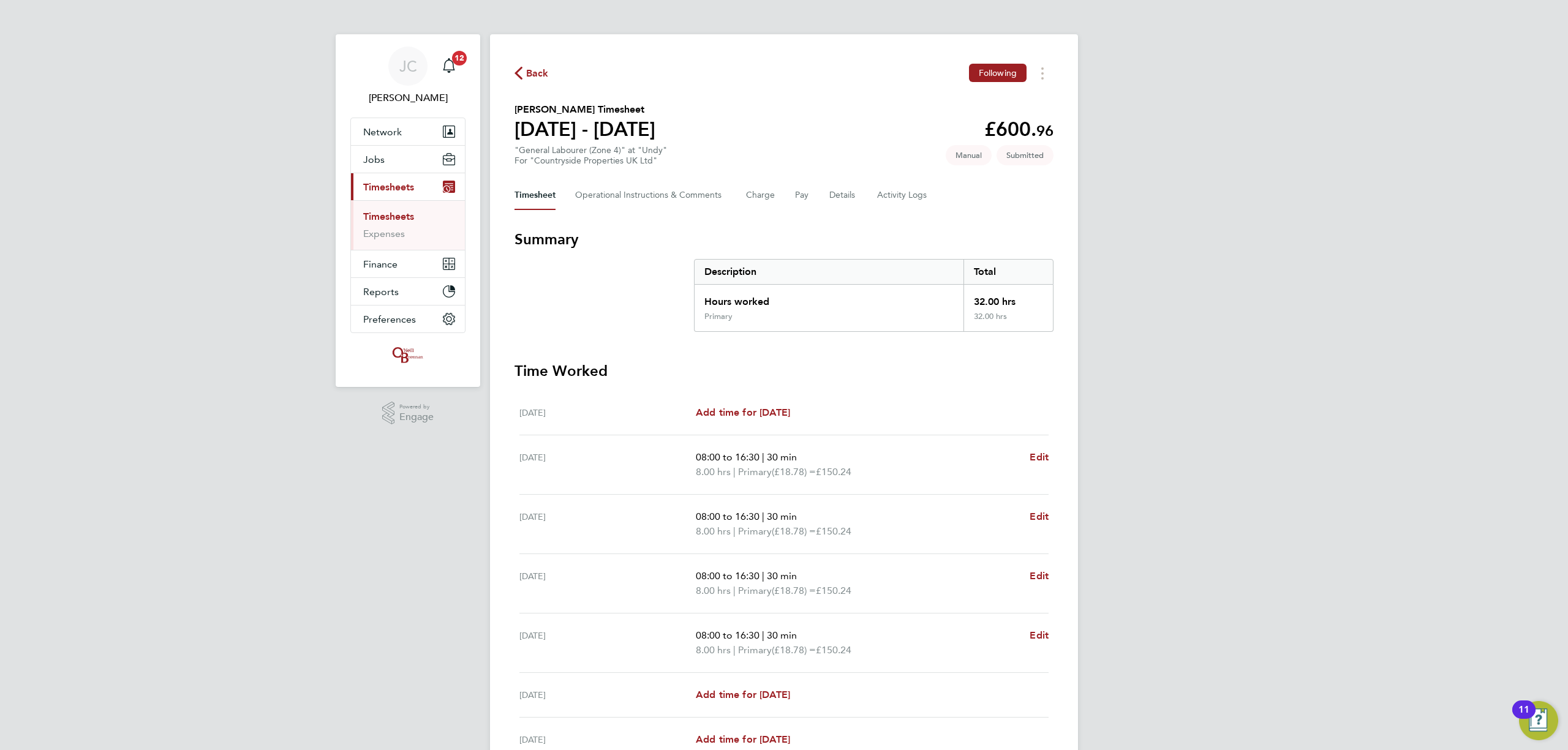
click at [533, 68] on span "Back" at bounding box center [537, 74] width 23 height 15
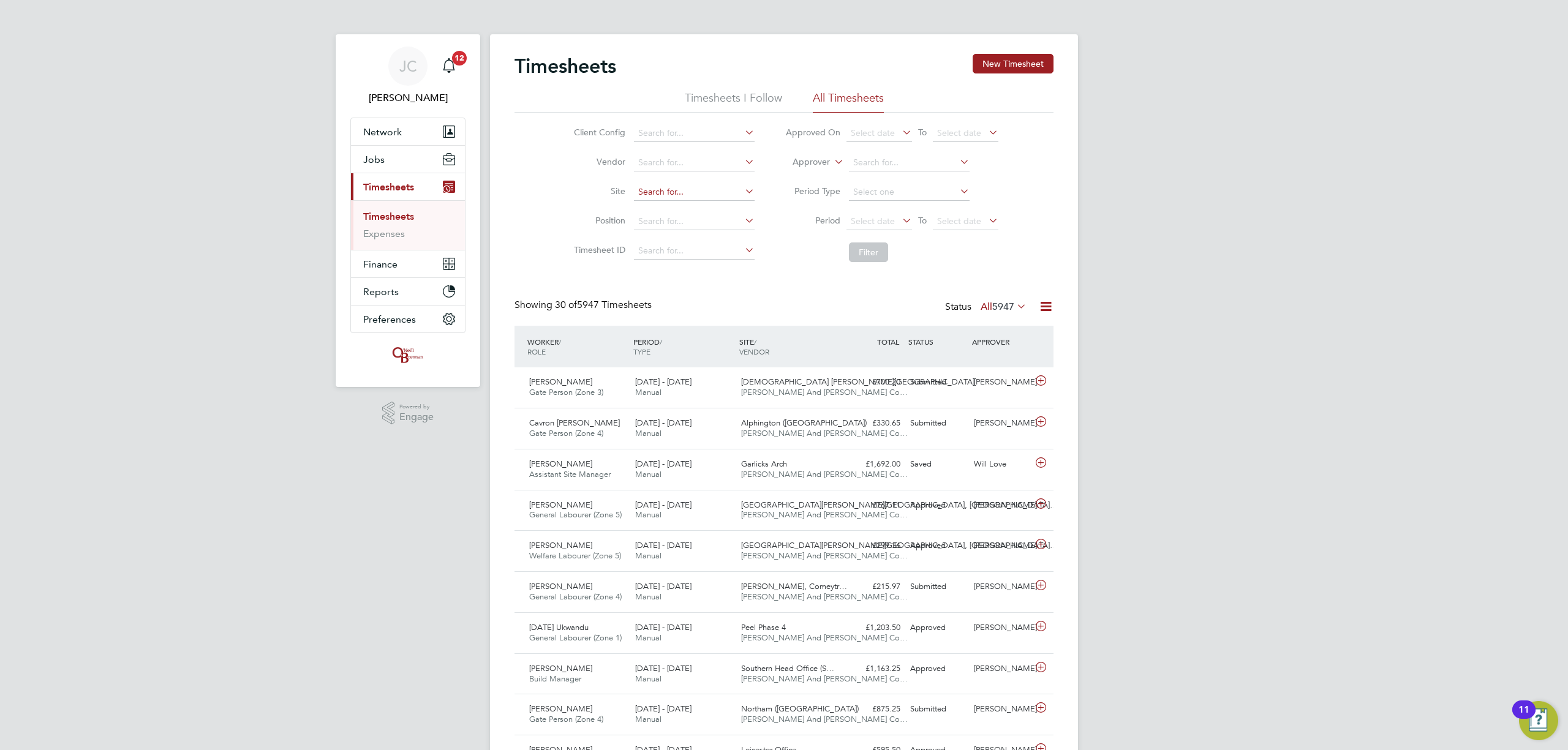
click at [715, 191] on input at bounding box center [694, 192] width 121 height 17
click at [697, 206] on li "Undy" at bounding box center [694, 209] width 122 height 16
type input "Undy"
click at [859, 260] on button "Filter" at bounding box center [868, 252] width 39 height 20
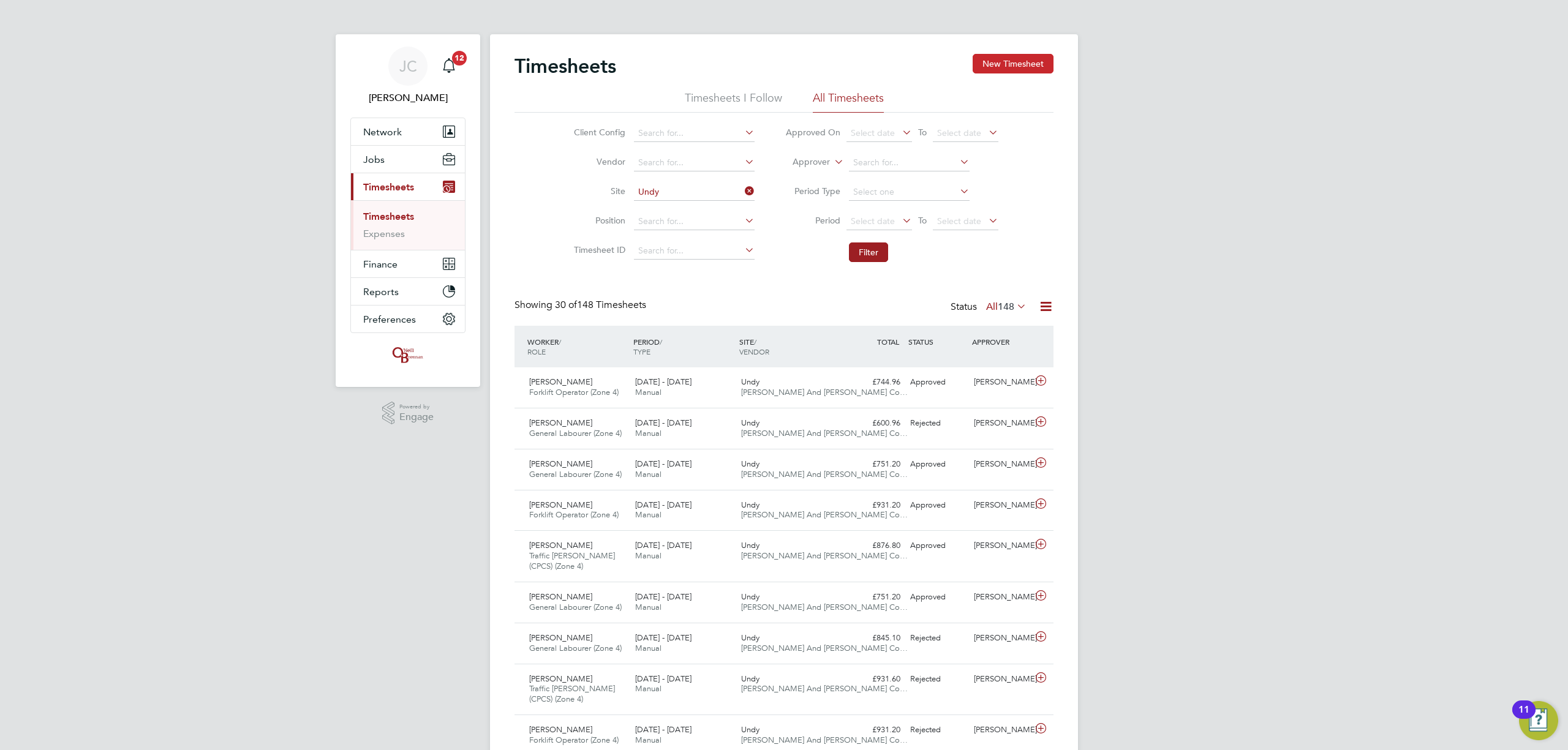
click at [1007, 68] on button "New Timesheet" at bounding box center [1013, 63] width 81 height 20
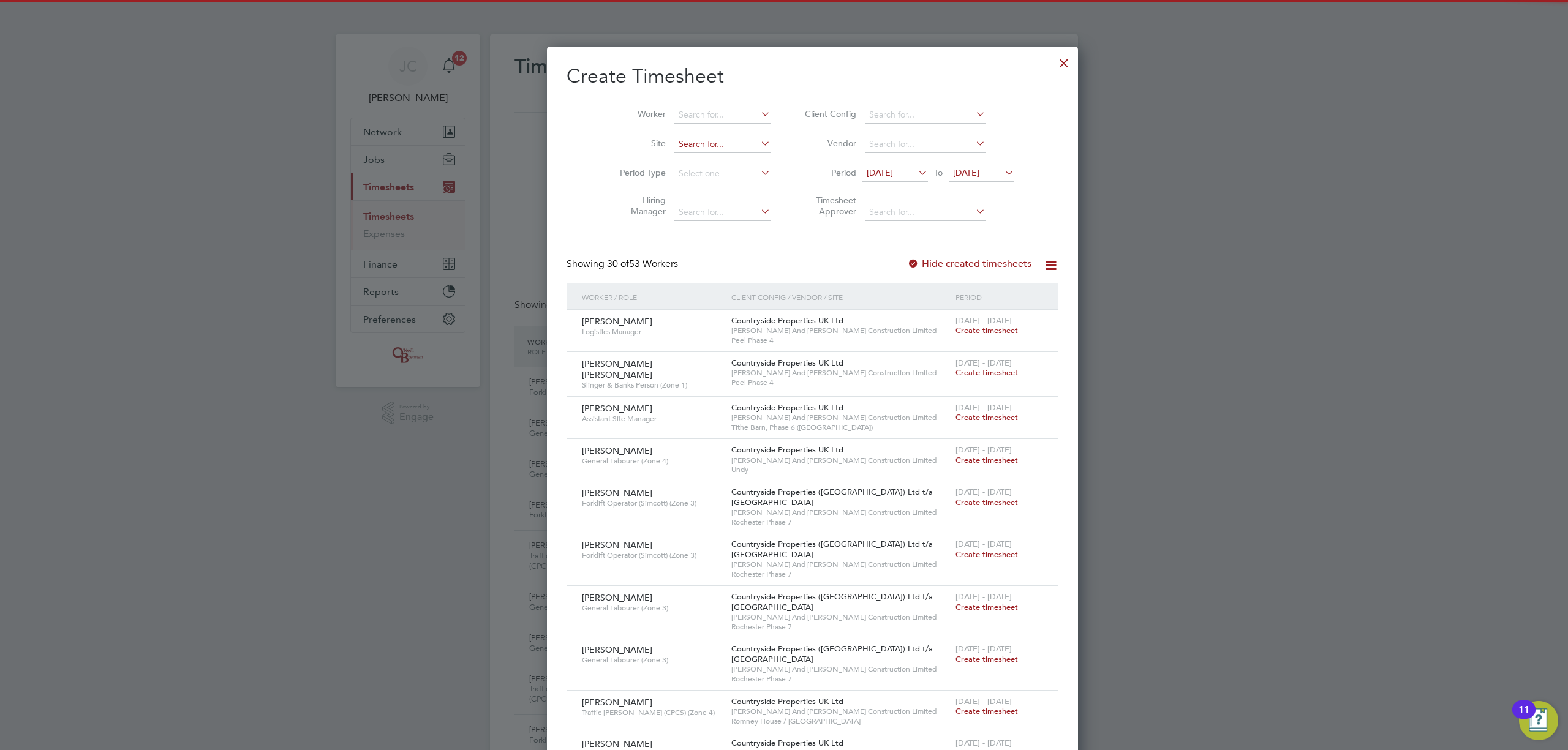
click at [691, 141] on input at bounding box center [722, 144] width 96 height 17
click at [689, 221] on li "Und y" at bounding box center [728, 225] width 166 height 16
type input "Undy"
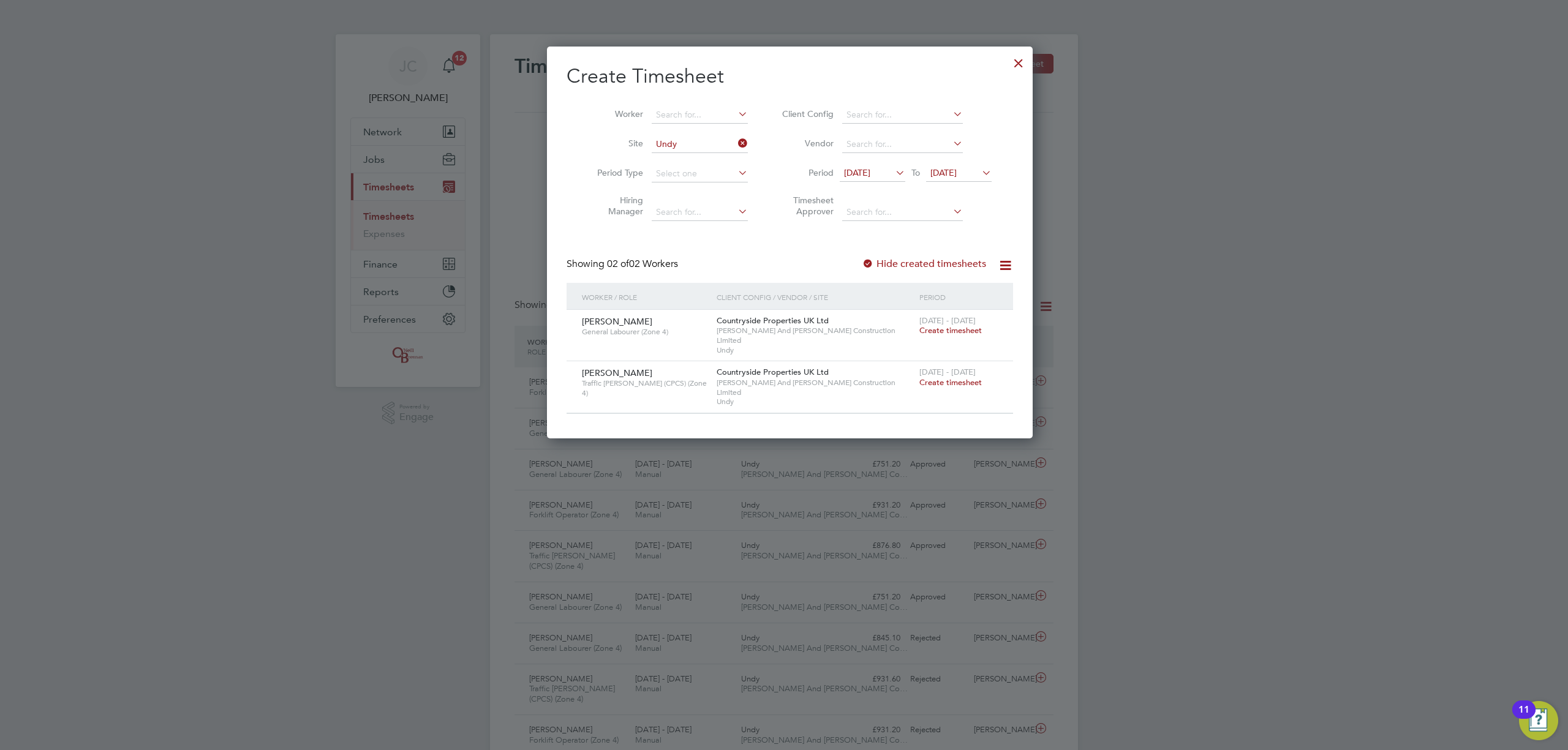
click at [949, 377] on span "Create timesheet" at bounding box center [951, 382] width 63 height 10
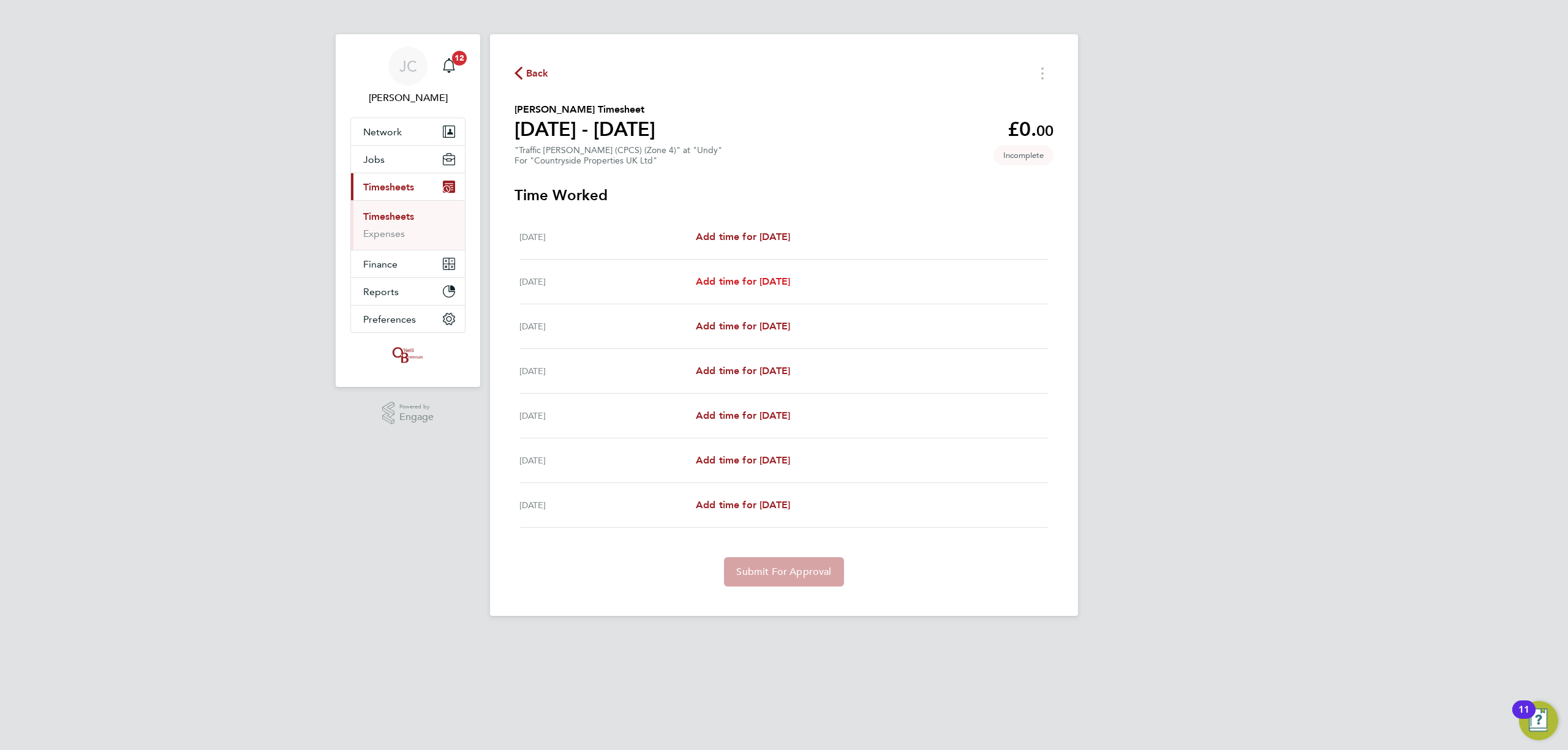
click at [790, 280] on span "Add time for Tue 26 Aug" at bounding box center [743, 281] width 94 height 12
select select "30"
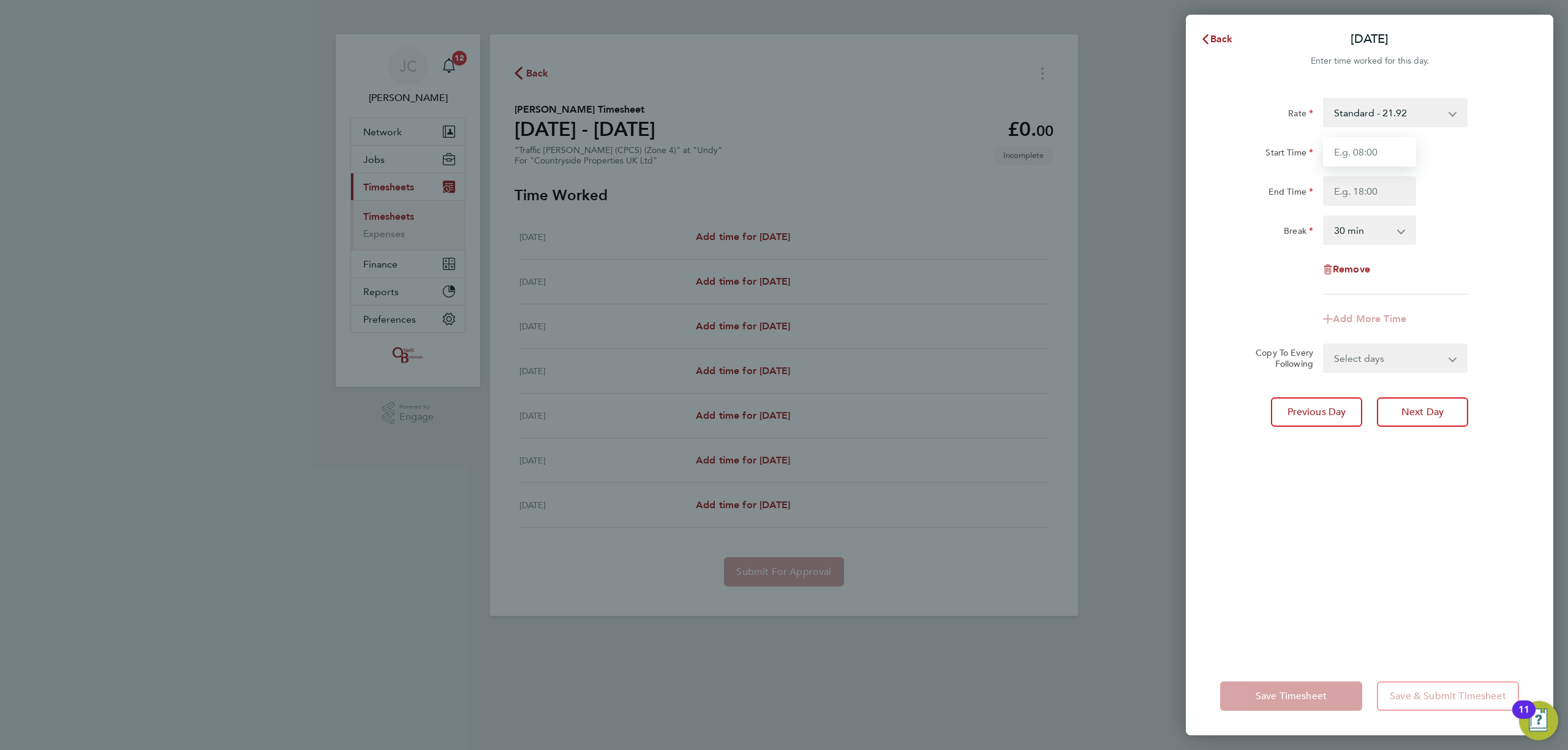
click at [1363, 158] on input "Start Time" at bounding box center [1370, 151] width 93 height 29
type input "08:00"
click at [1382, 188] on input "End Time" at bounding box center [1370, 191] width 93 height 29
type input "16:30"
click at [1498, 209] on div "Rate Standard - 21.92 Start Time 08:00 End Time 16:30 Break 0 min 15 min 30 min…" at bounding box center [1370, 196] width 299 height 196
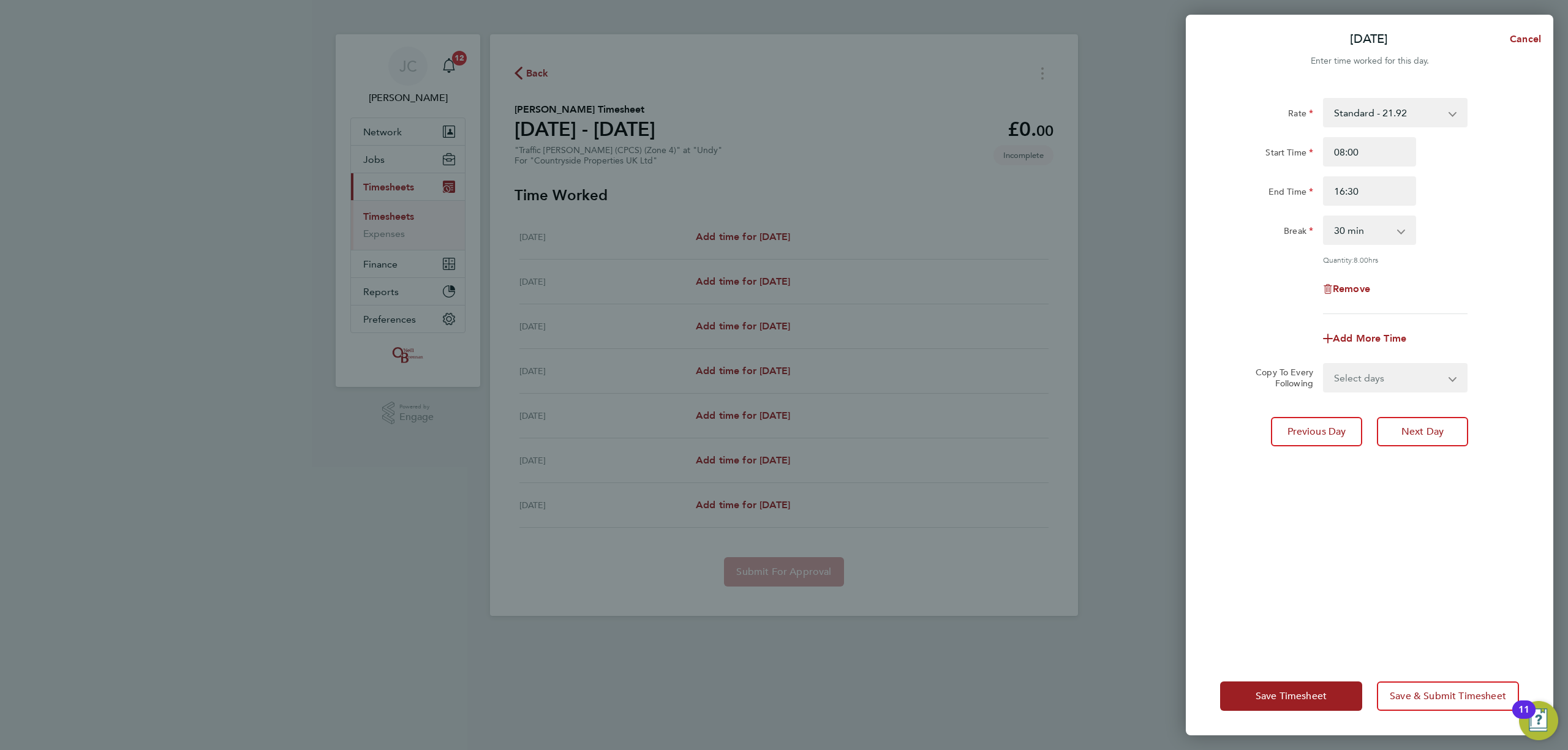
click at [1415, 393] on div "Rate Standard - 21.92 Start Time 08:00 End Time 16:30 Break 0 min 15 min 30 min…" at bounding box center [1370, 370] width 368 height 574
click at [1410, 380] on select "Select days Day Weekday (Mon-Fri) Weekend (Sat-Sun) Wednesday Thursday Friday S…" at bounding box center [1389, 378] width 129 height 27
select select "DAY"
click at [1325, 364] on select "Select days Day Weekday (Mon-Fri) Weekend (Sat-Sun) Wednesday Thursday Friday S…" at bounding box center [1389, 378] width 129 height 27
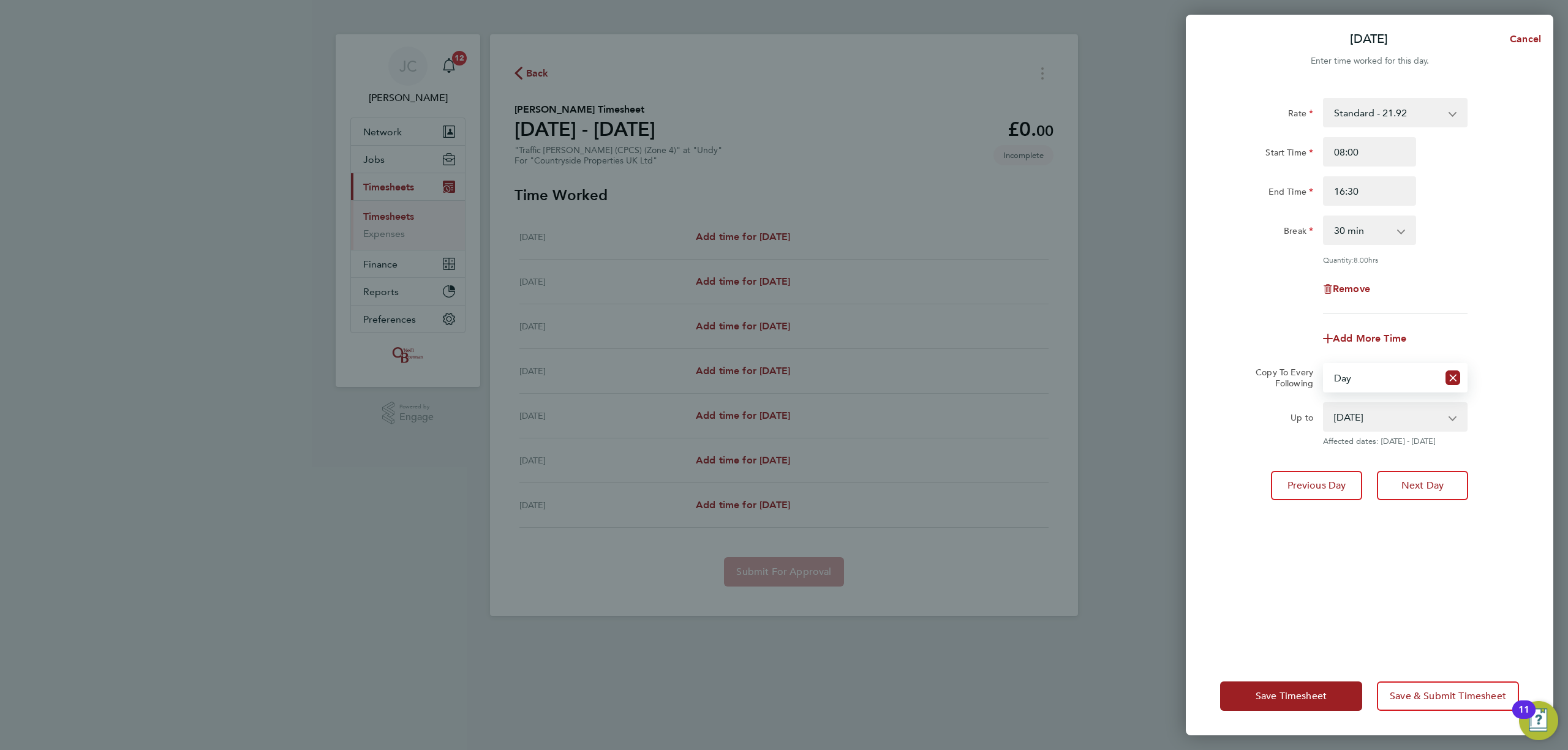
click at [1377, 421] on select "27 Aug 2025 28 Aug 2025 29 Aug 2025 30 Aug 2025 31 Aug 2025" at bounding box center [1388, 417] width 128 height 27
select select "2025-08-29"
click at [1325, 404] on select "27 Aug 2025 28 Aug 2025 29 Aug 2025 30 Aug 2025 31 Aug 2025" at bounding box center [1388, 417] width 128 height 27
click at [1503, 469] on div "Rate Standard - 21.92 Start Time 08:00 End Time 16:30 Break 0 min 15 min 30 min…" at bounding box center [1370, 370] width 368 height 574
click at [1432, 695] on span "Save & Submit Timesheet" at bounding box center [1448, 696] width 117 height 12
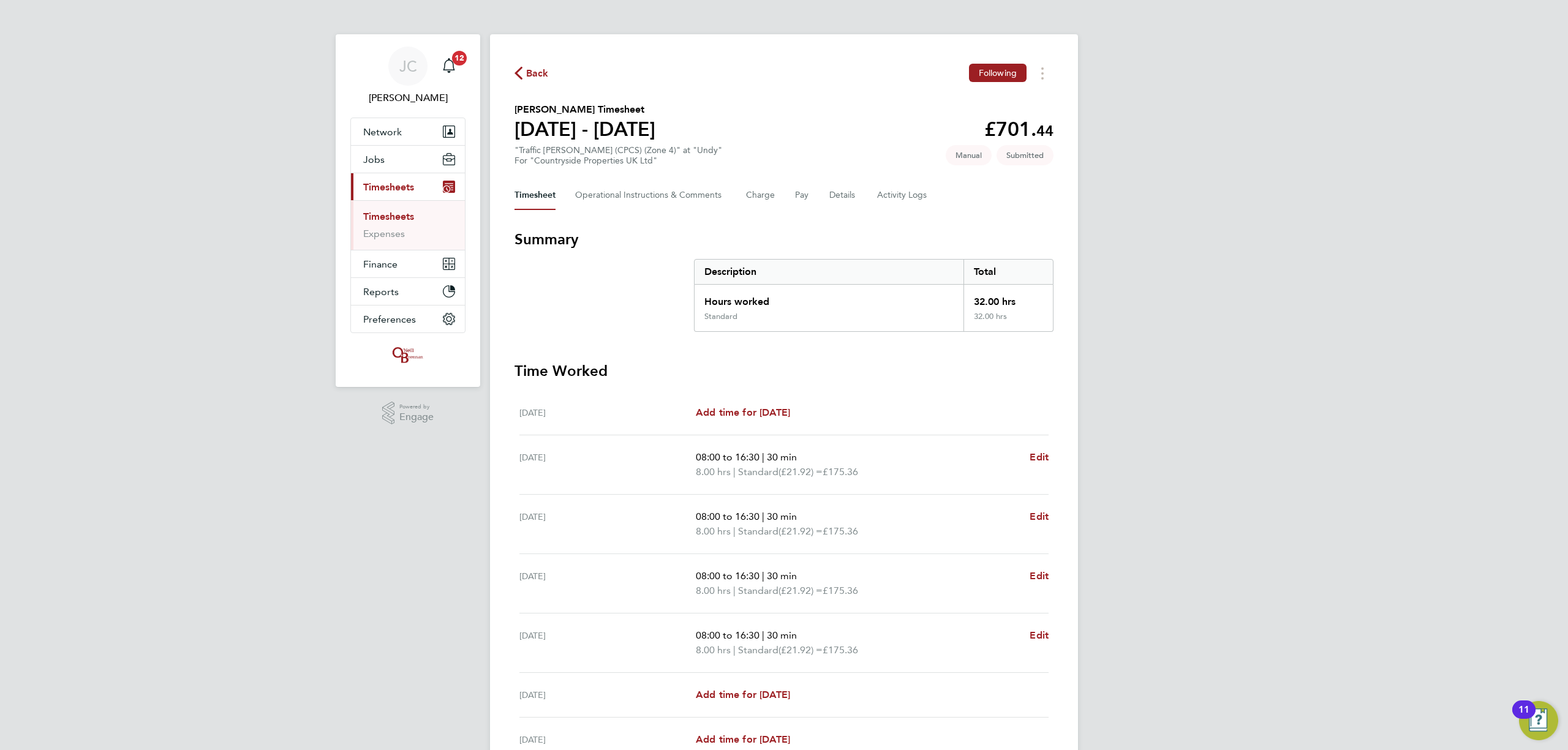
click at [537, 76] on span "Back" at bounding box center [537, 74] width 23 height 15
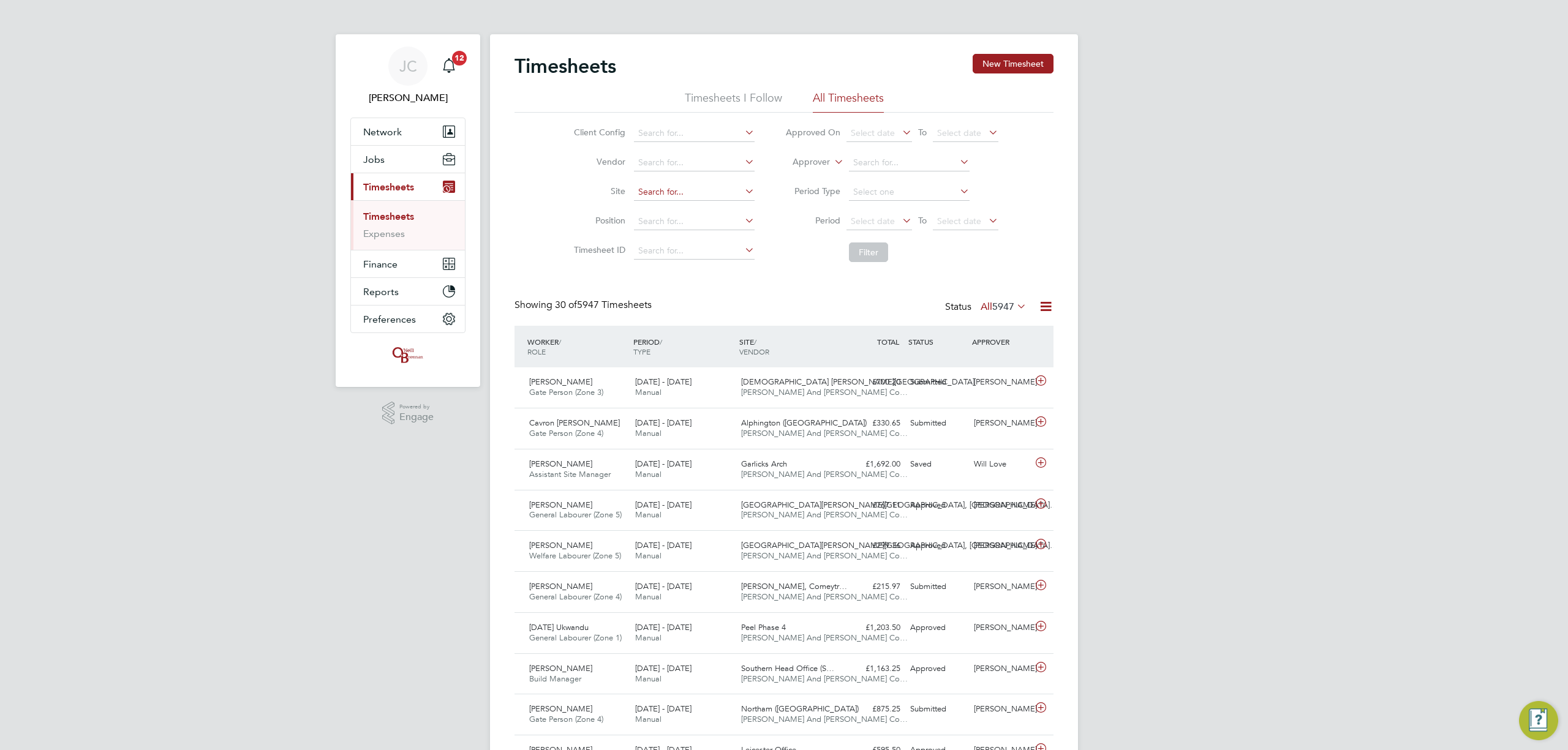
click at [642, 189] on input at bounding box center [694, 192] width 121 height 17
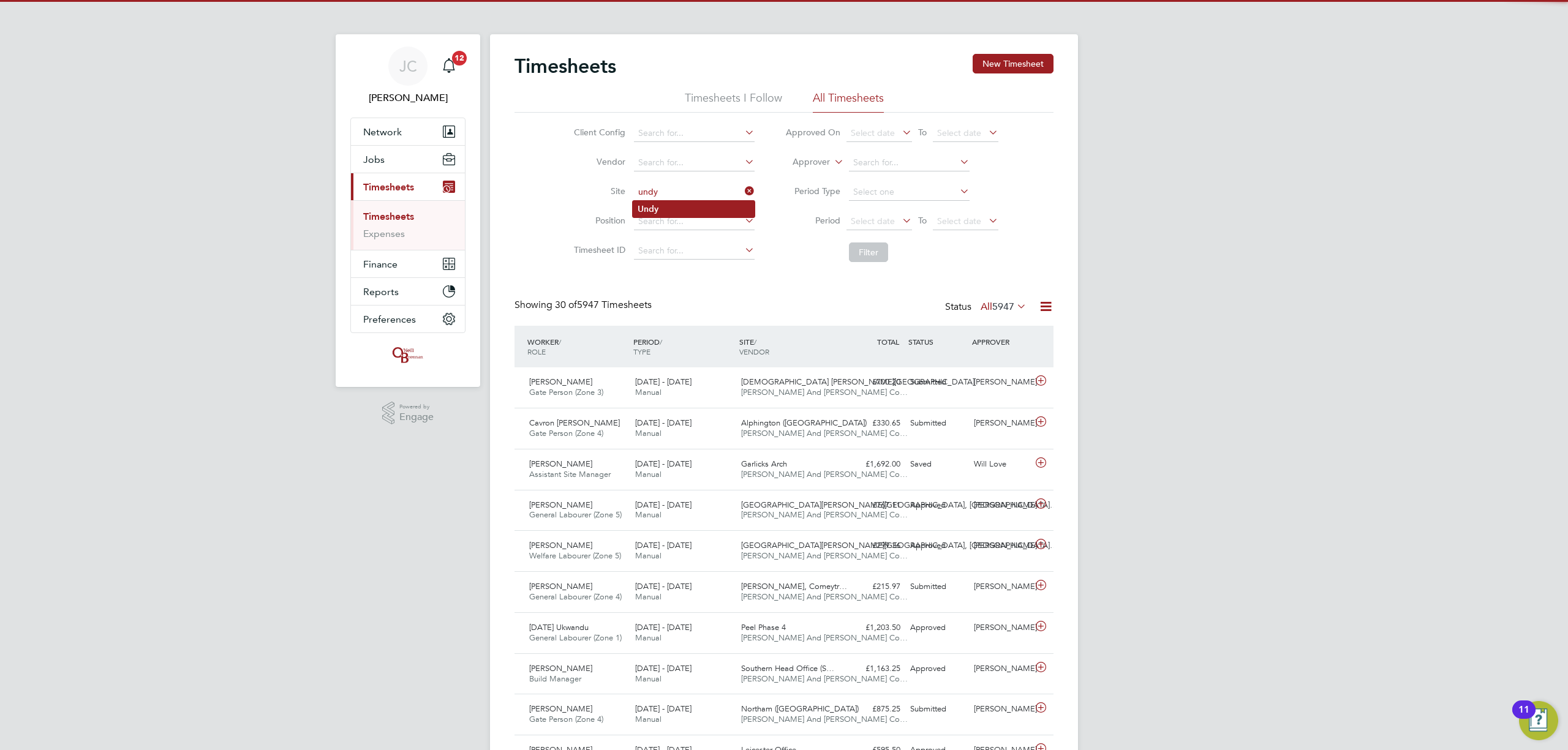
click at [718, 202] on li "Undy" at bounding box center [694, 209] width 122 height 16
type input "Undy"
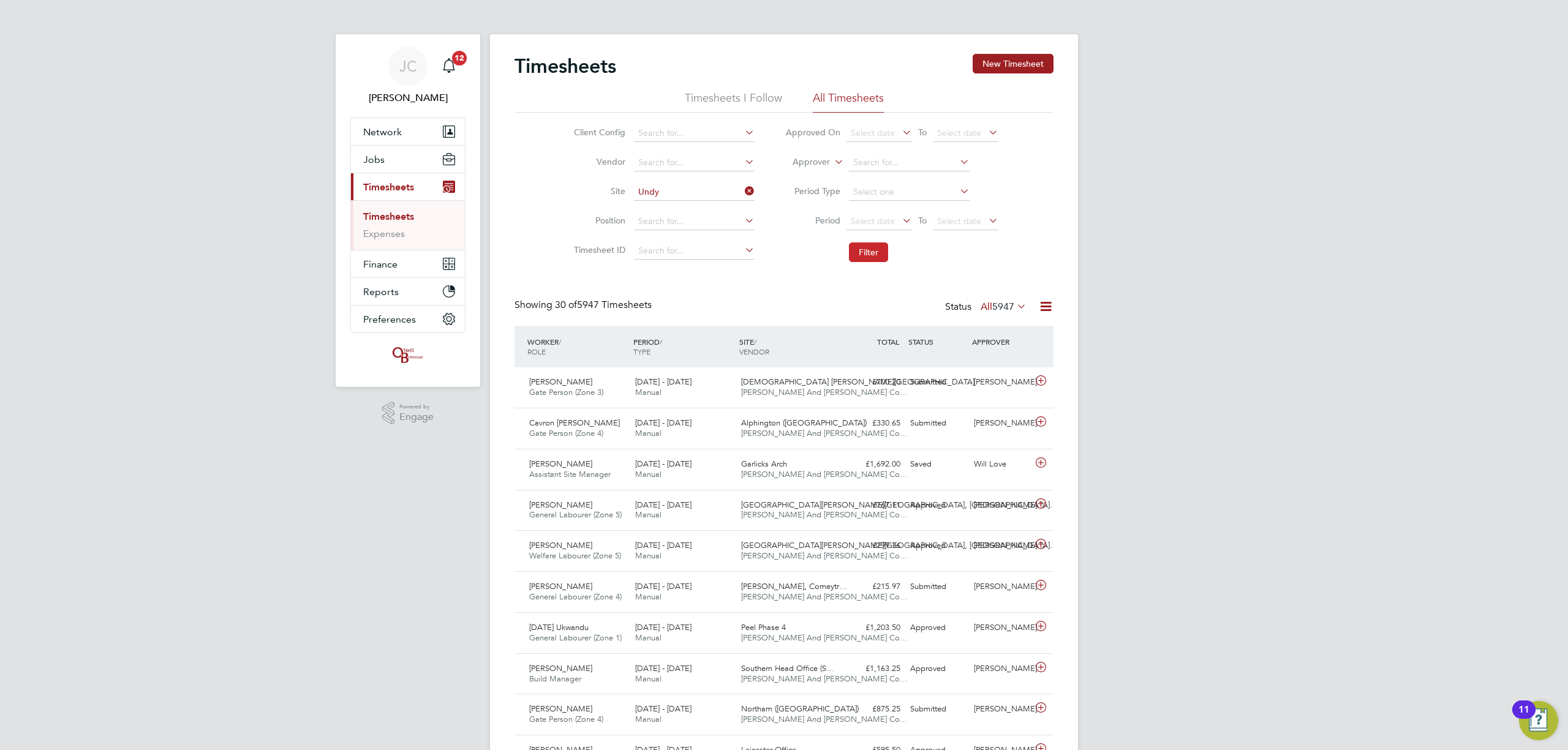
click at [878, 247] on button "Filter" at bounding box center [868, 252] width 39 height 20
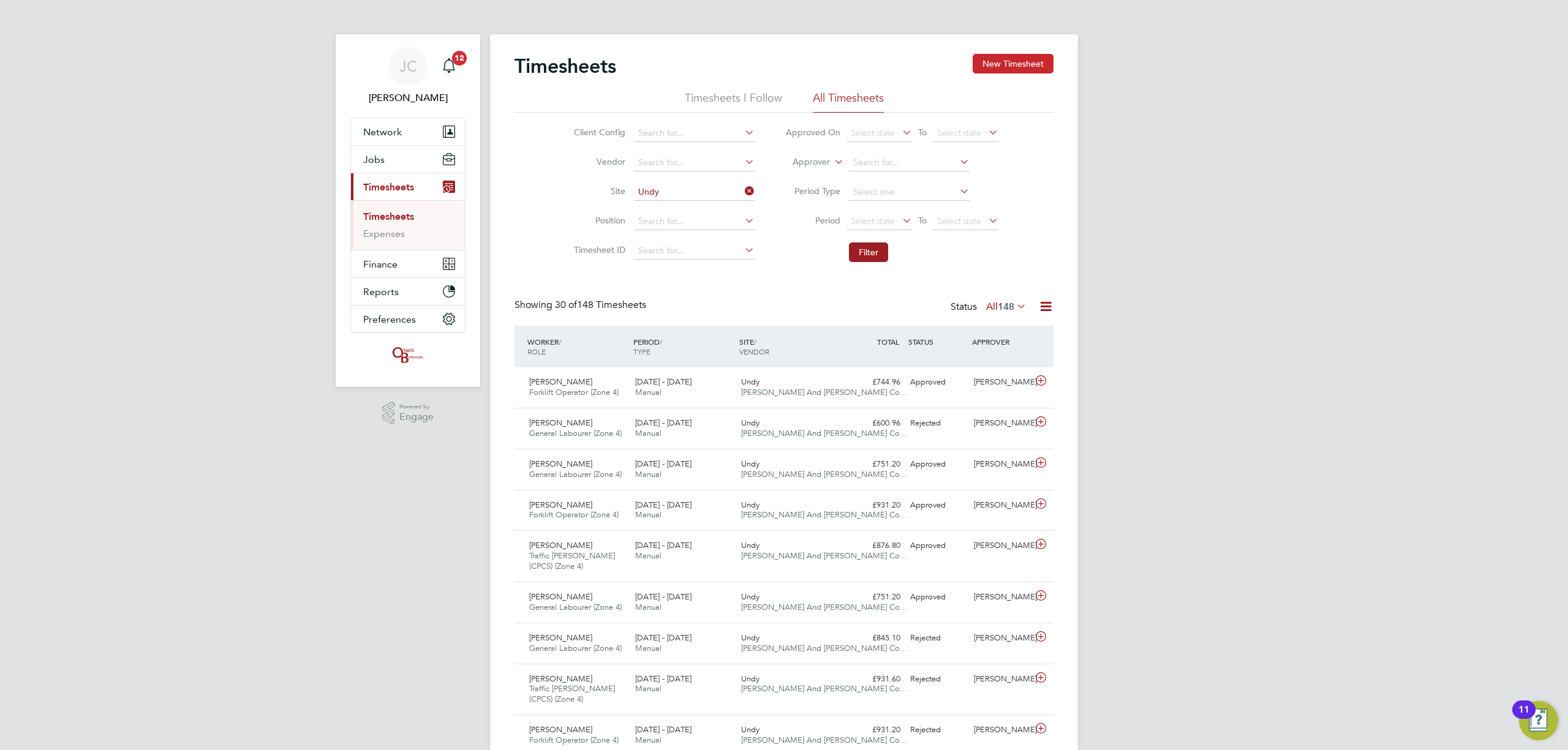
click at [1013, 69] on button "New Timesheet" at bounding box center [1013, 63] width 81 height 20
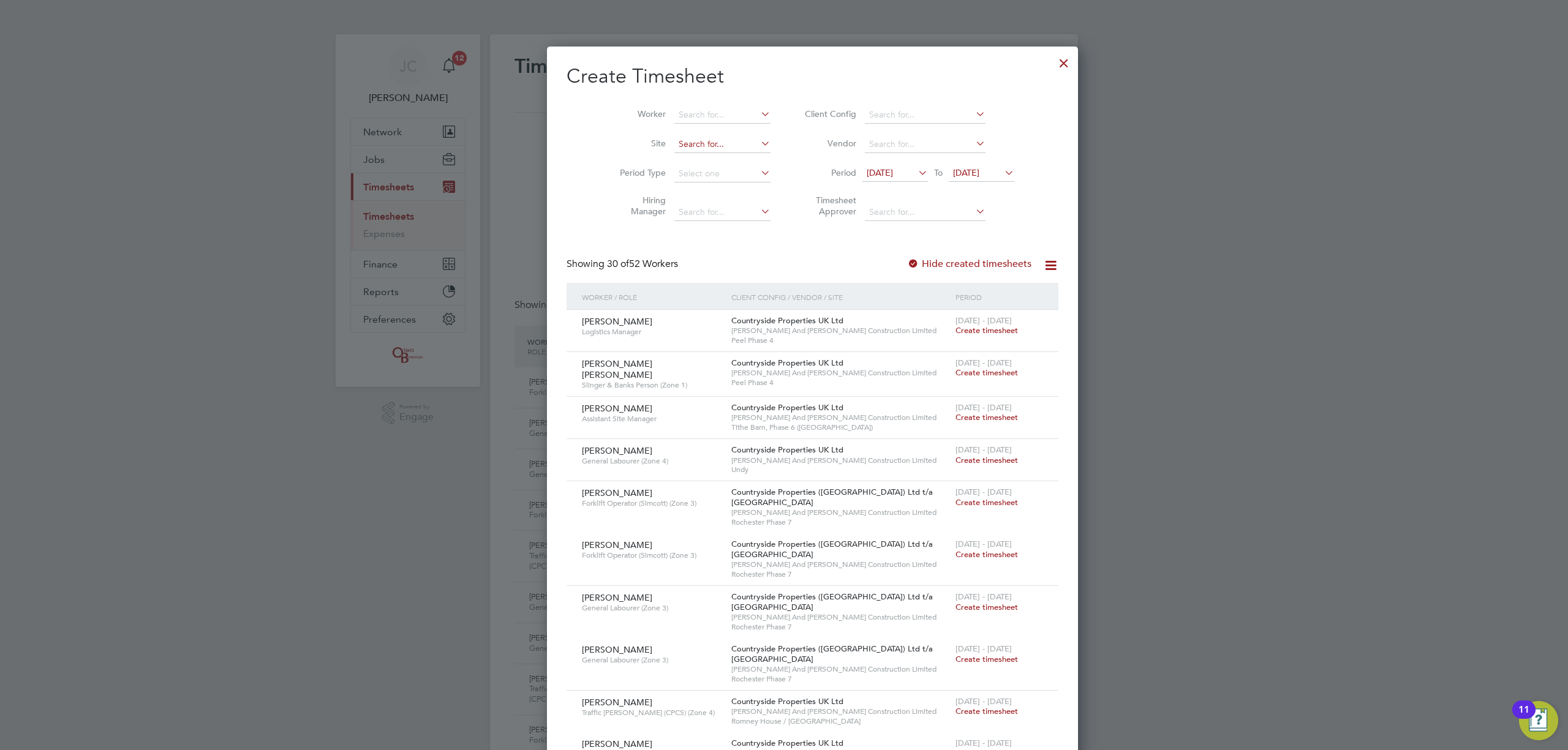
click at [677, 142] on input at bounding box center [722, 144] width 96 height 17
click at [687, 160] on li "Undy" at bounding box center [694, 161] width 98 height 16
type input "Undy"
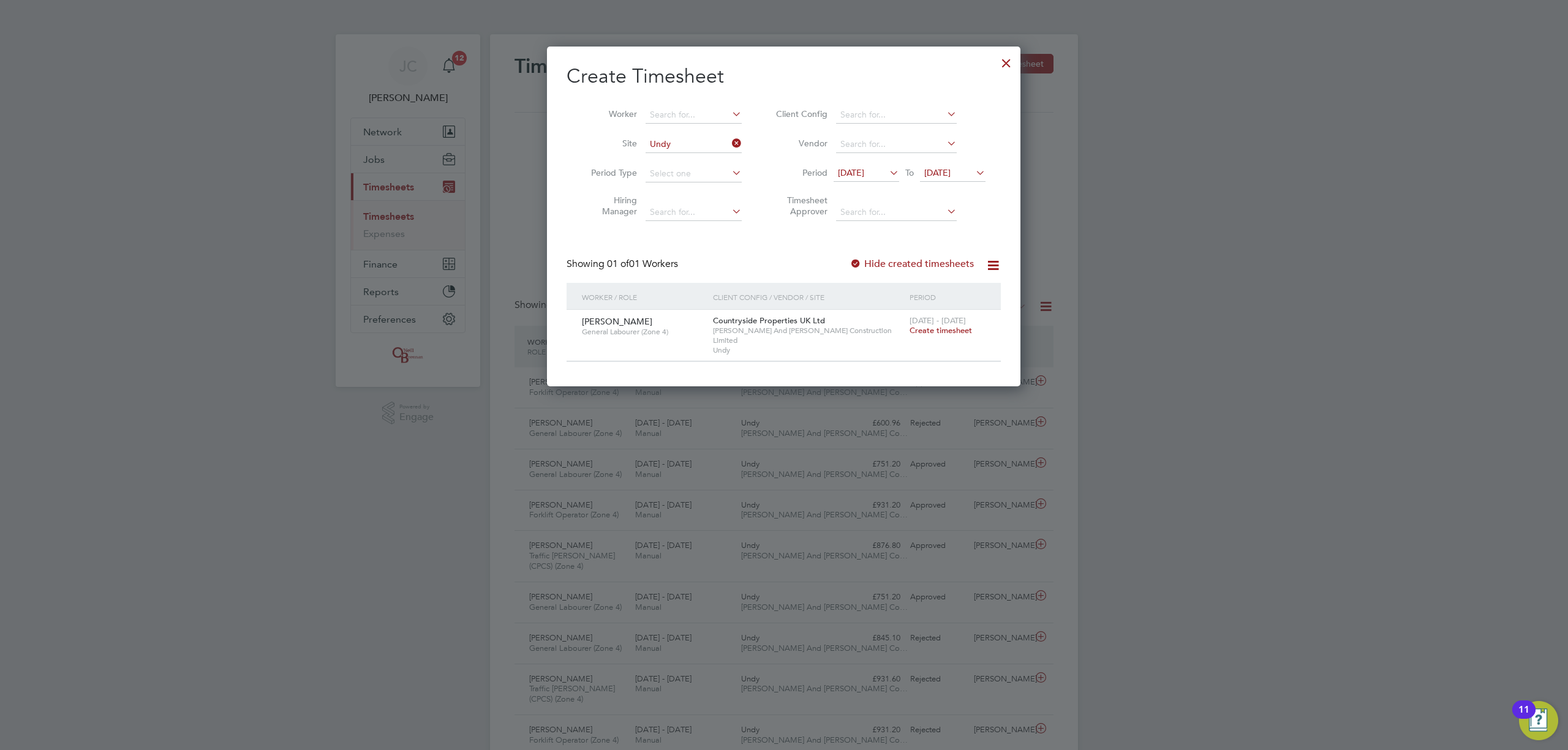
click at [1297, 237] on div at bounding box center [784, 375] width 1568 height 750
click at [1008, 62] on div at bounding box center [1007, 60] width 22 height 22
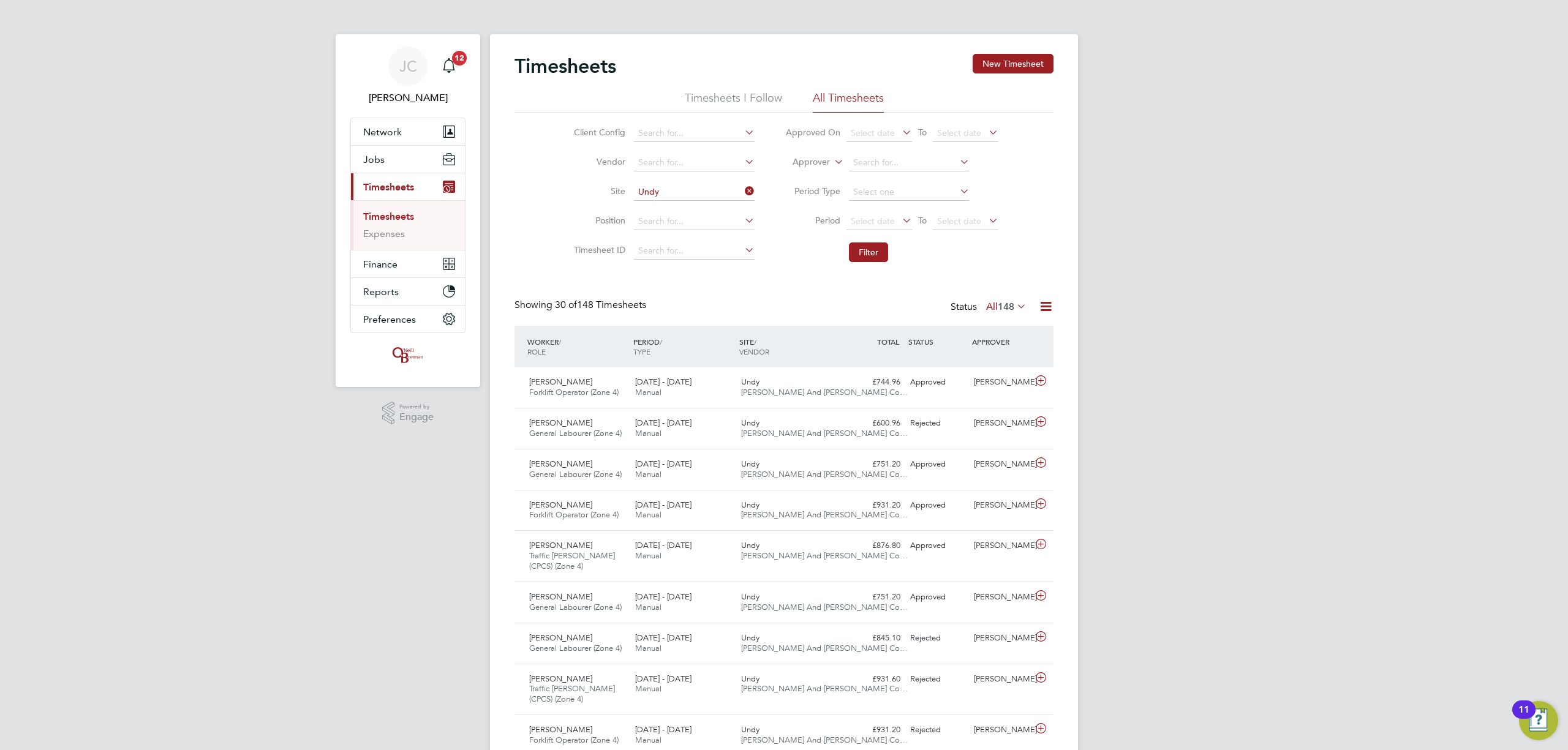
click at [405, 237] on li "Expenses" at bounding box center [409, 234] width 92 height 12
click at [388, 232] on link "Expenses" at bounding box center [384, 233] width 42 height 12
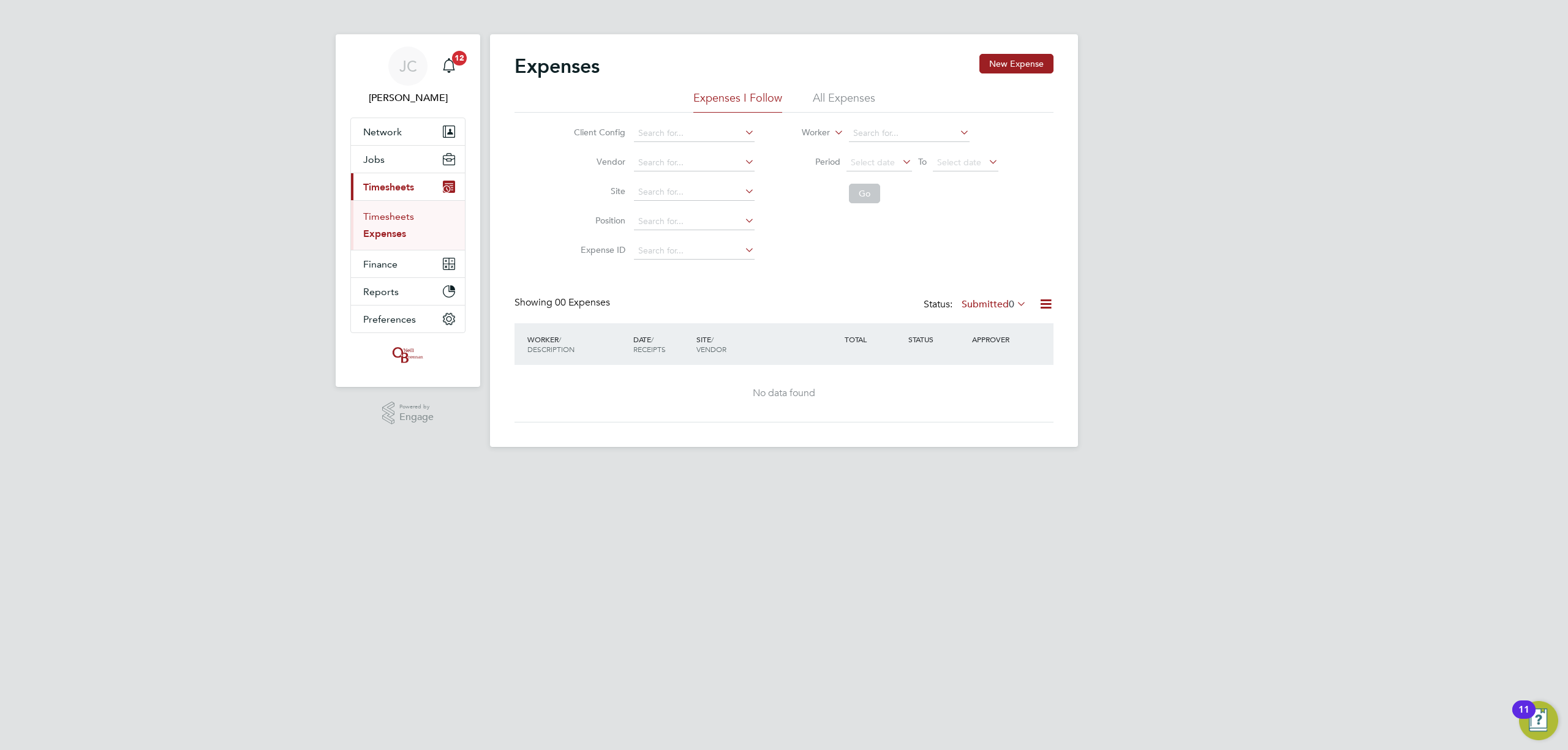
click at [387, 212] on link "Timesheets" at bounding box center [389, 216] width 51 height 12
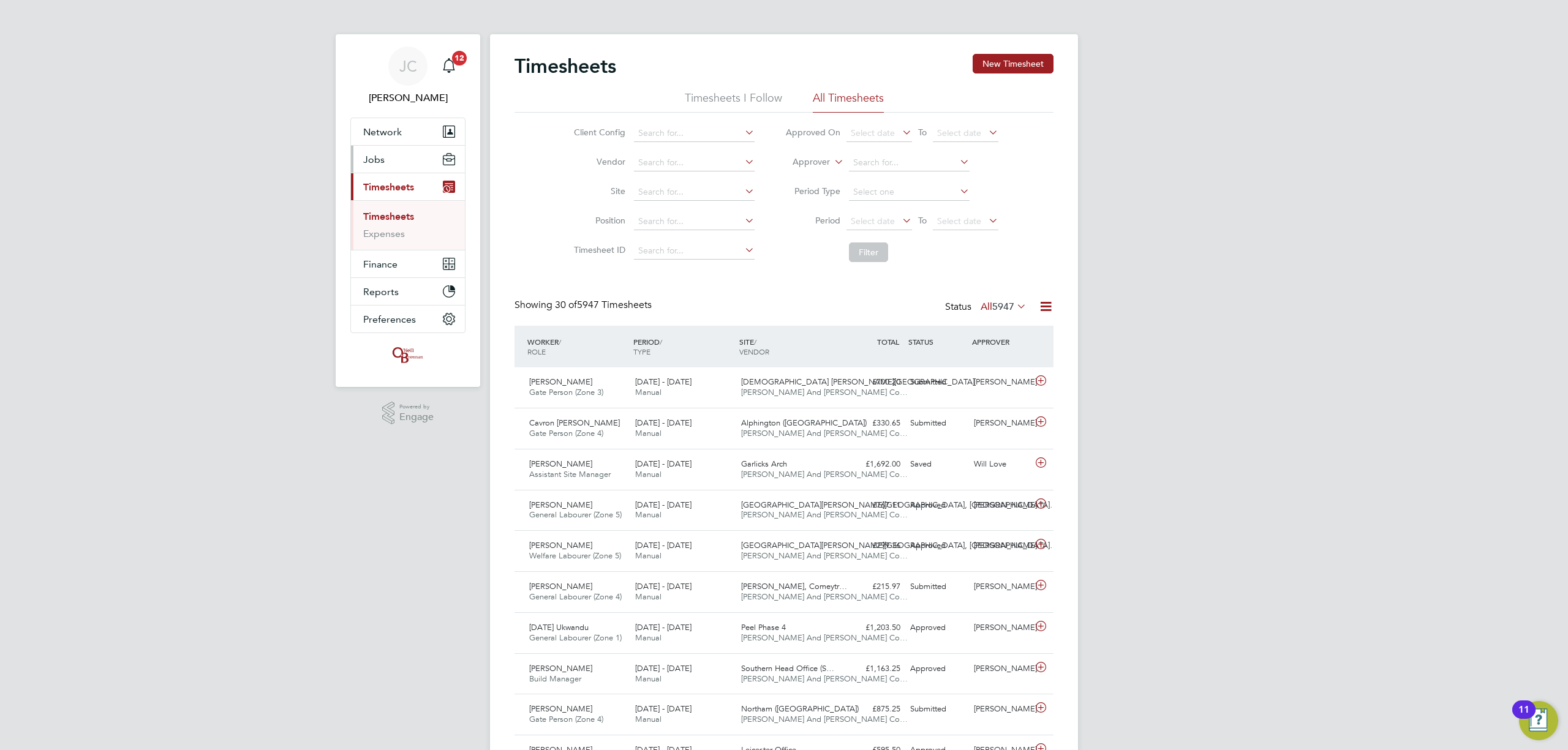
click at [411, 151] on button "Jobs" at bounding box center [408, 160] width 114 height 27
click at [402, 224] on link "Placements" at bounding box center [389, 223] width 51 height 12
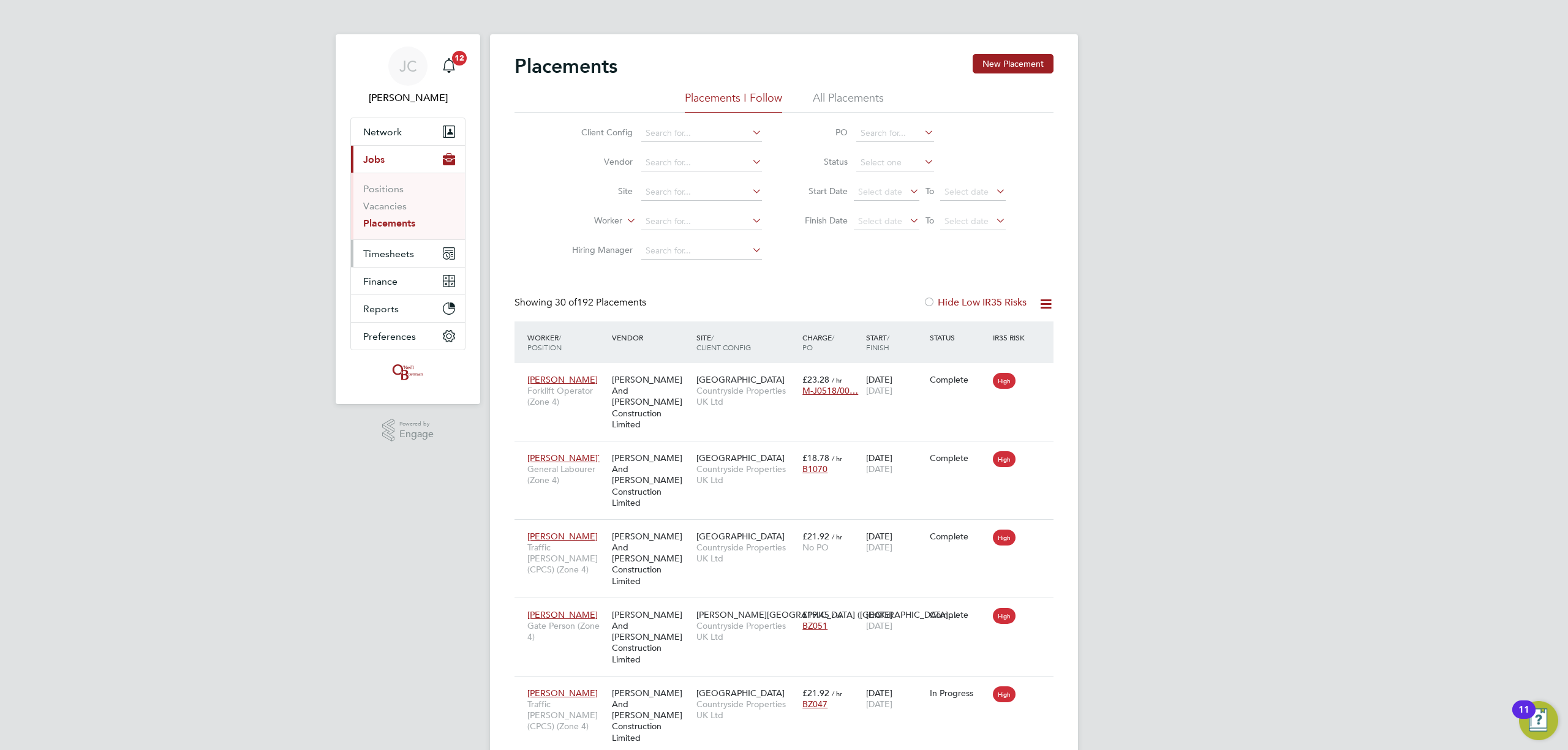
click at [412, 260] on span "Timesheets" at bounding box center [389, 254] width 51 height 12
click at [398, 218] on link "Timesheets" at bounding box center [389, 216] width 51 height 12
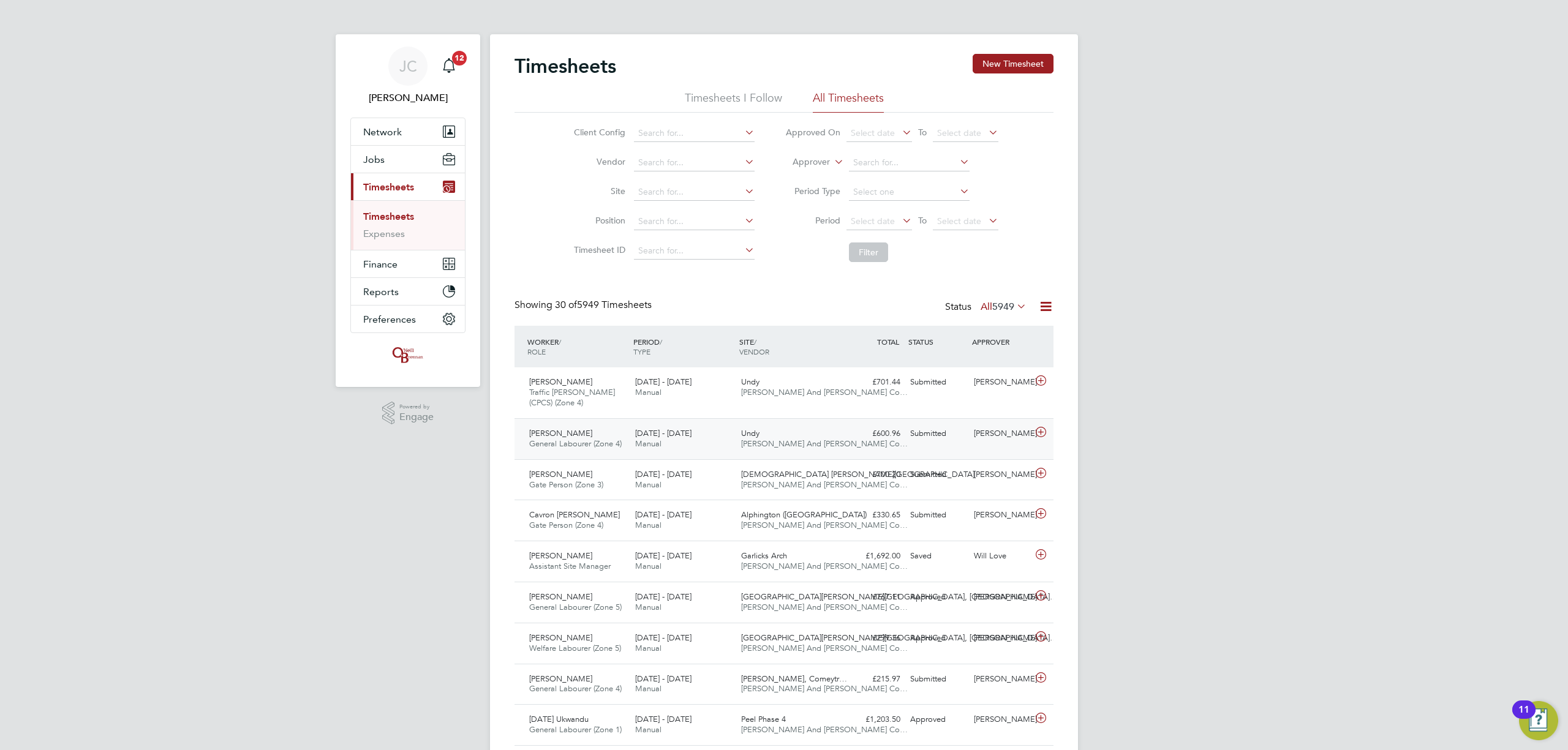
click at [1003, 434] on div "[PERSON_NAME]" at bounding box center [1001, 434] width 63 height 20
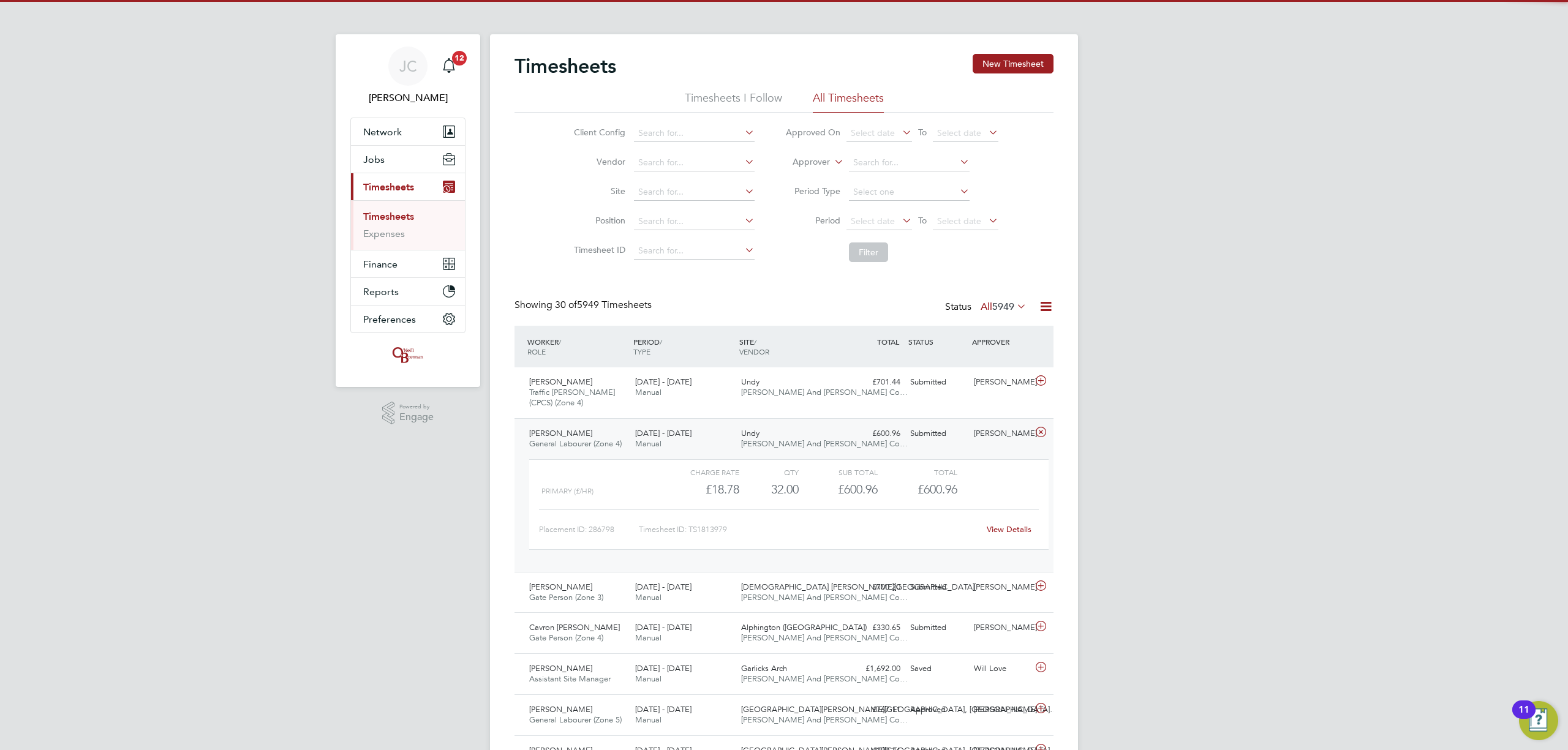
click at [1001, 530] on link "View Details" at bounding box center [1009, 529] width 45 height 10
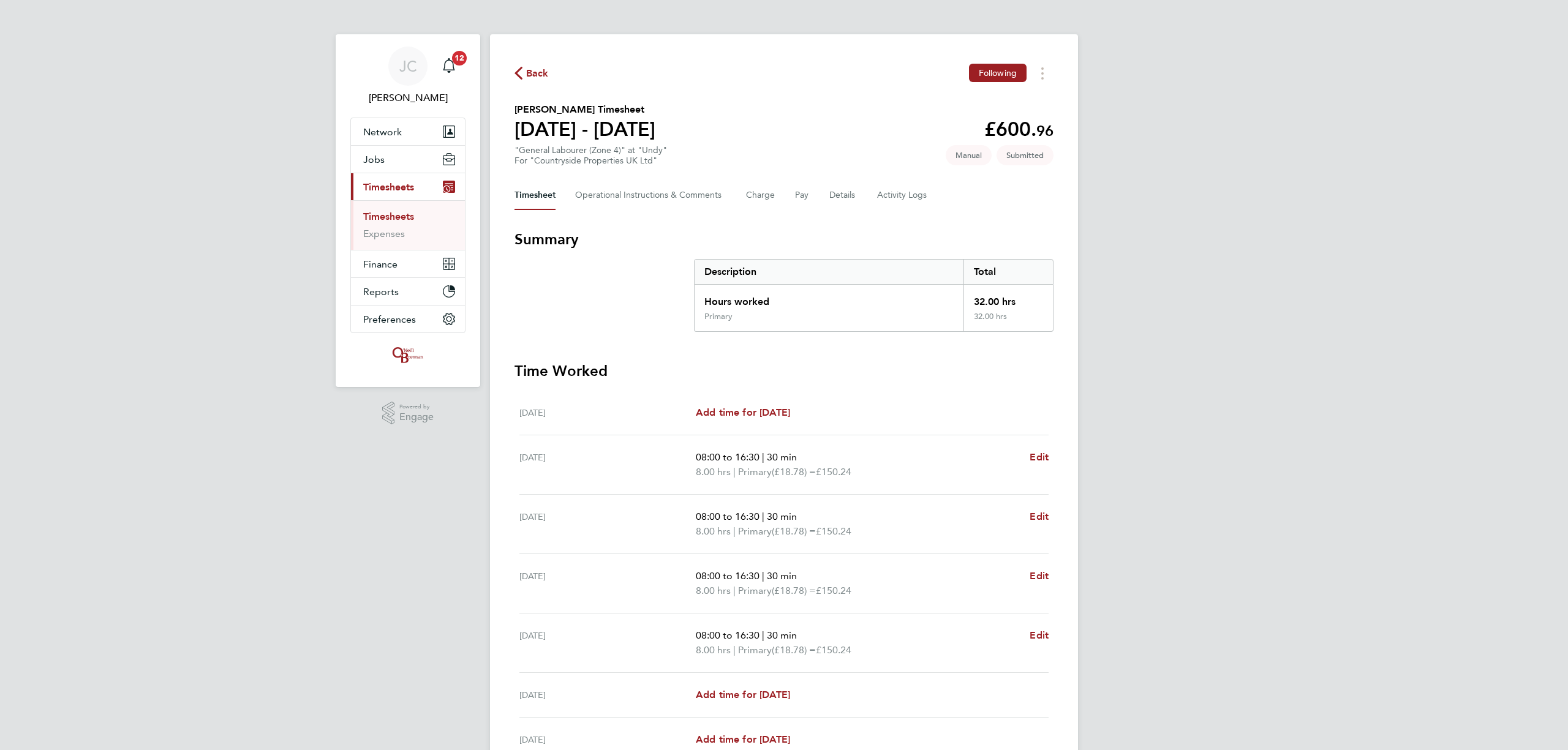
click at [860, 197] on div "Timesheet Operational Instructions & Comments Charge Pay Details Activity Logs" at bounding box center [784, 195] width 539 height 29
click at [853, 196] on button "Details" at bounding box center [843, 195] width 28 height 29
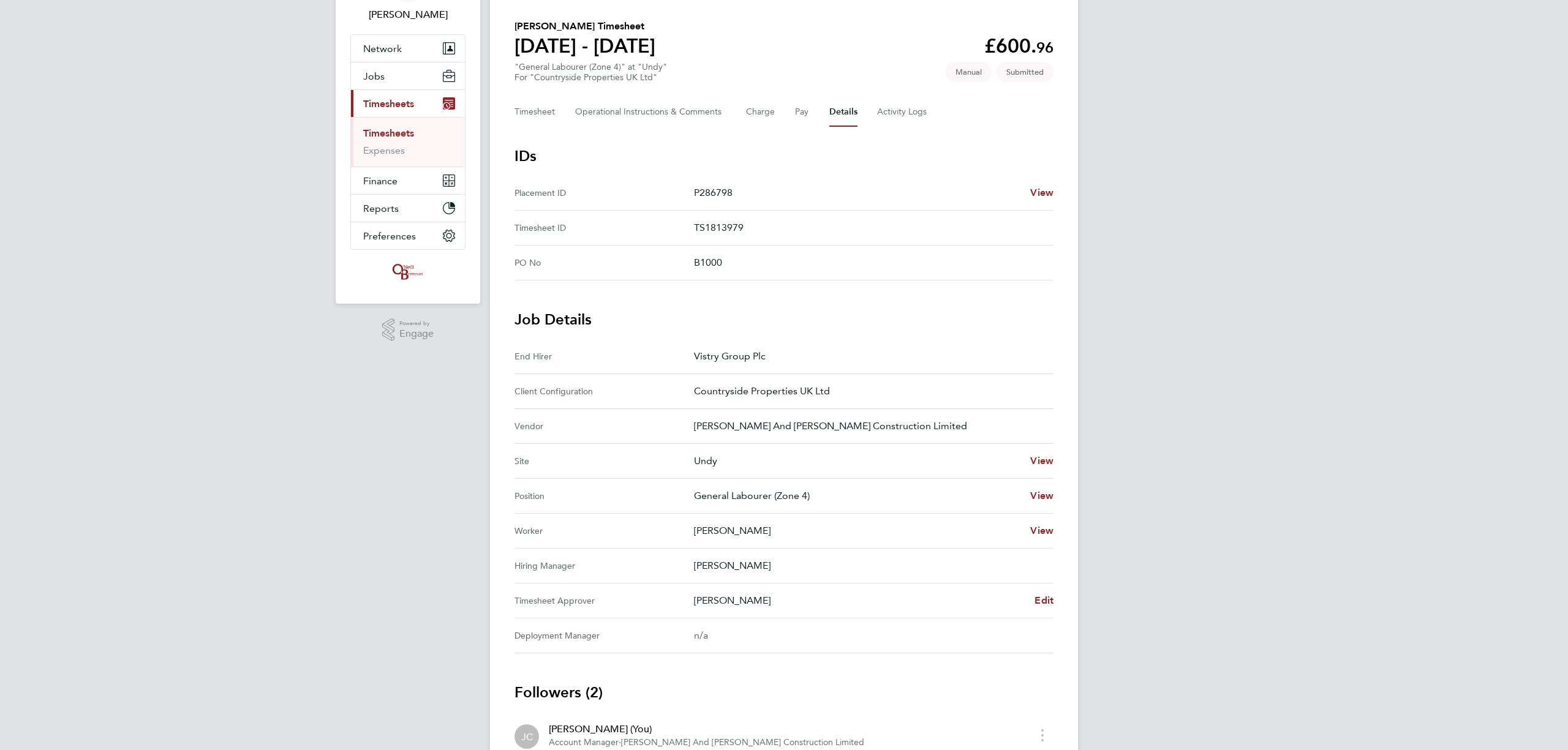
scroll to position [163, 0]
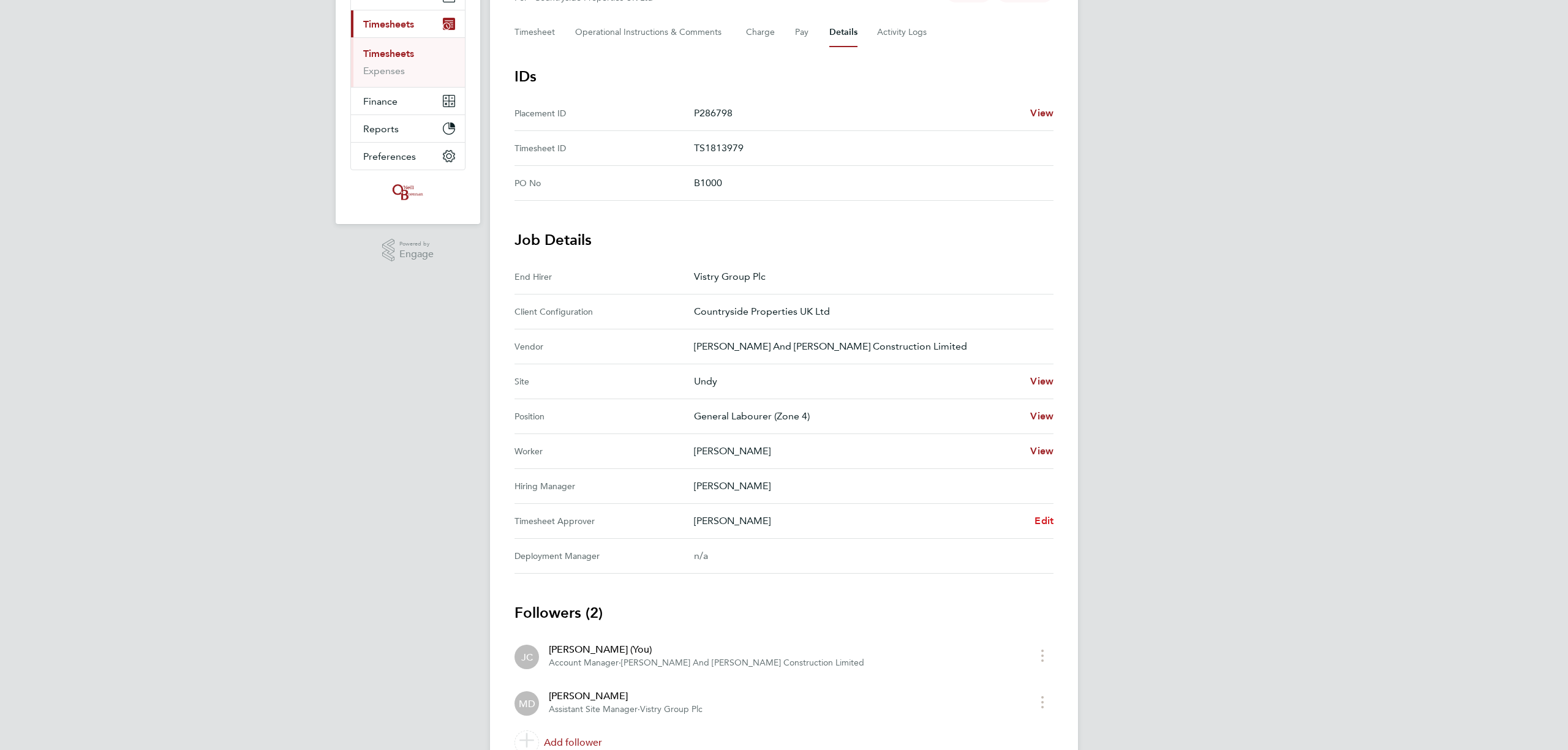
click at [1045, 517] on span "Edit" at bounding box center [1044, 520] width 19 height 12
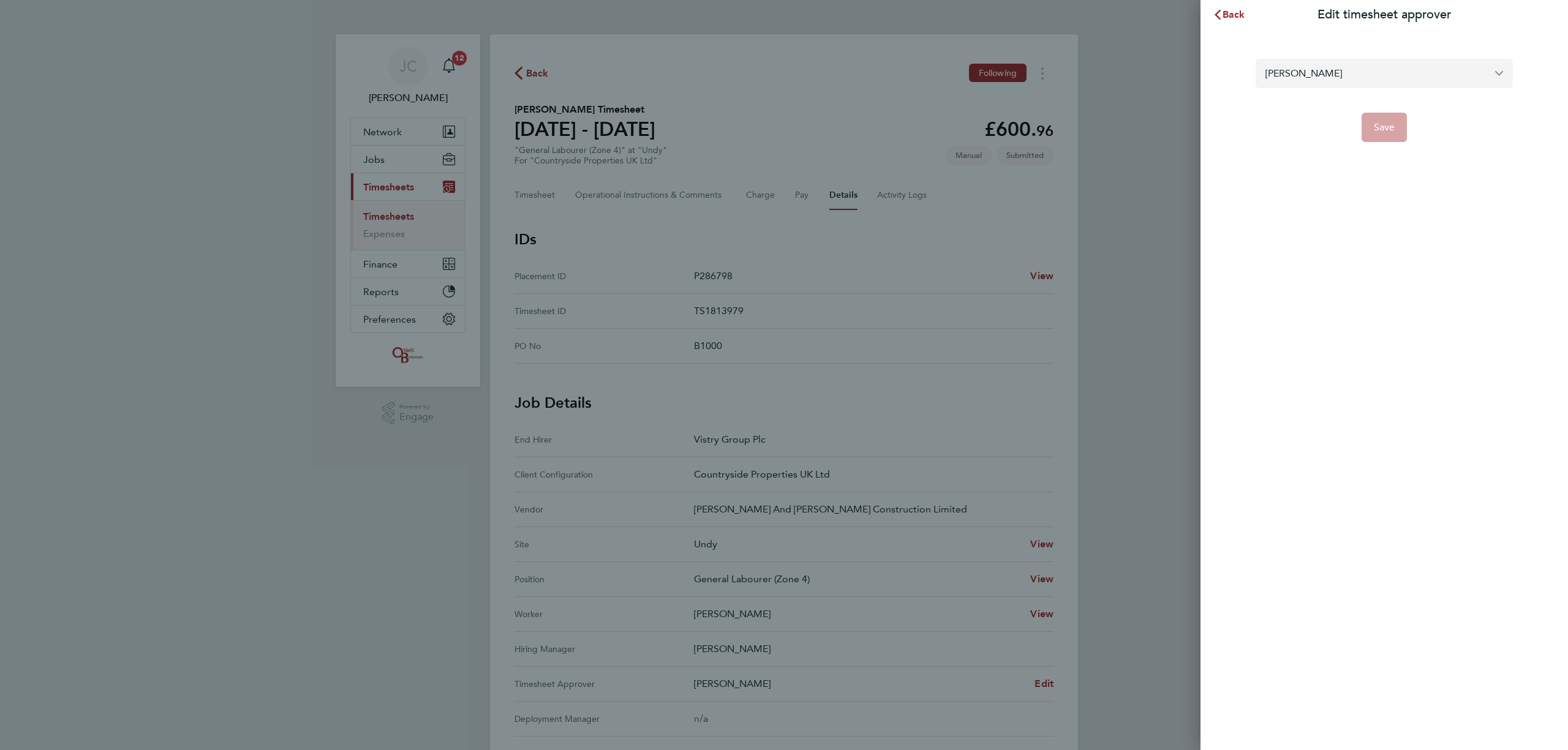
click at [1297, 69] on input "[PERSON_NAME]" at bounding box center [1384, 73] width 257 height 29
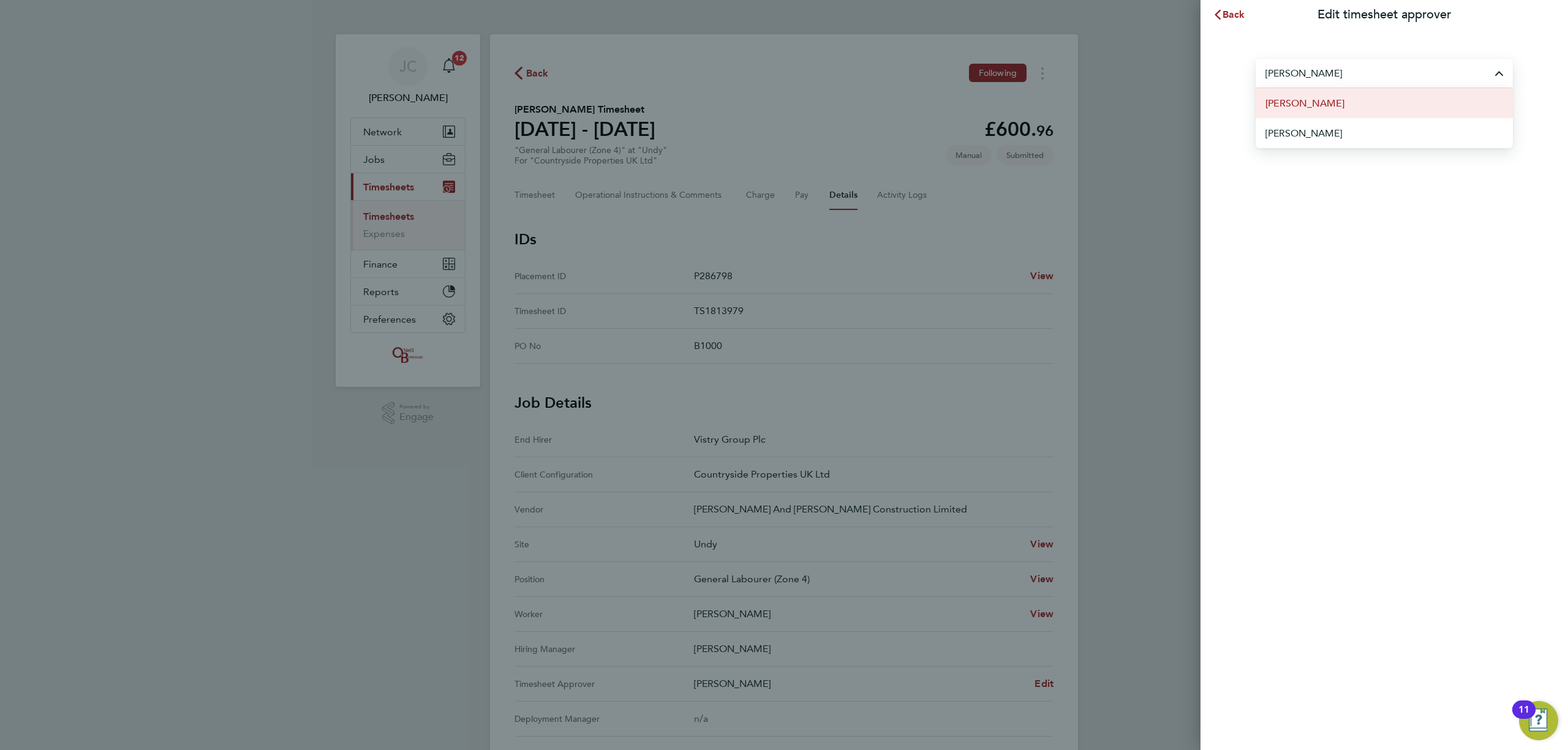
click at [1328, 103] on li "[PERSON_NAME]" at bounding box center [1384, 103] width 257 height 30
type input "[PERSON_NAME]"
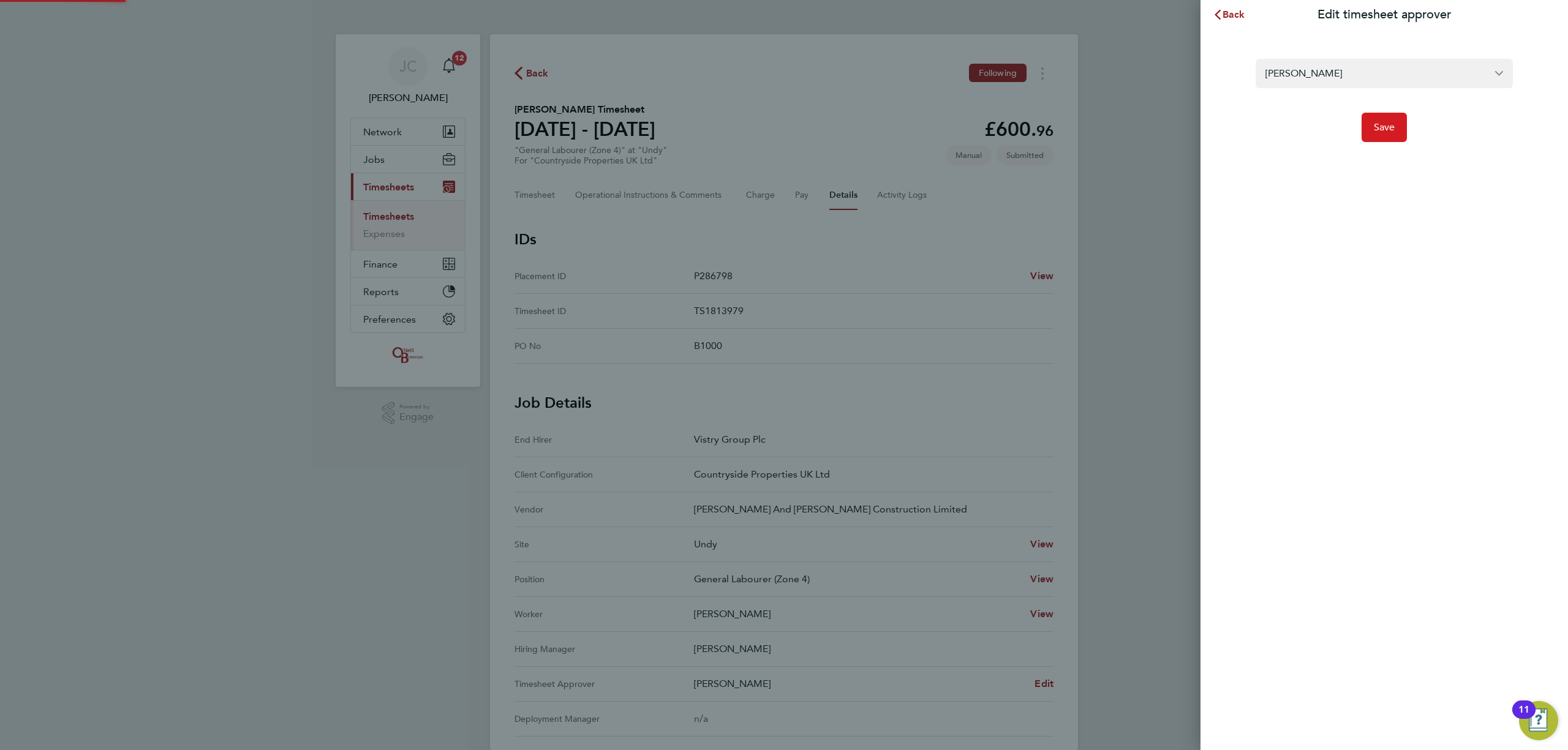
click at [1392, 125] on span "Save" at bounding box center [1385, 127] width 21 height 12
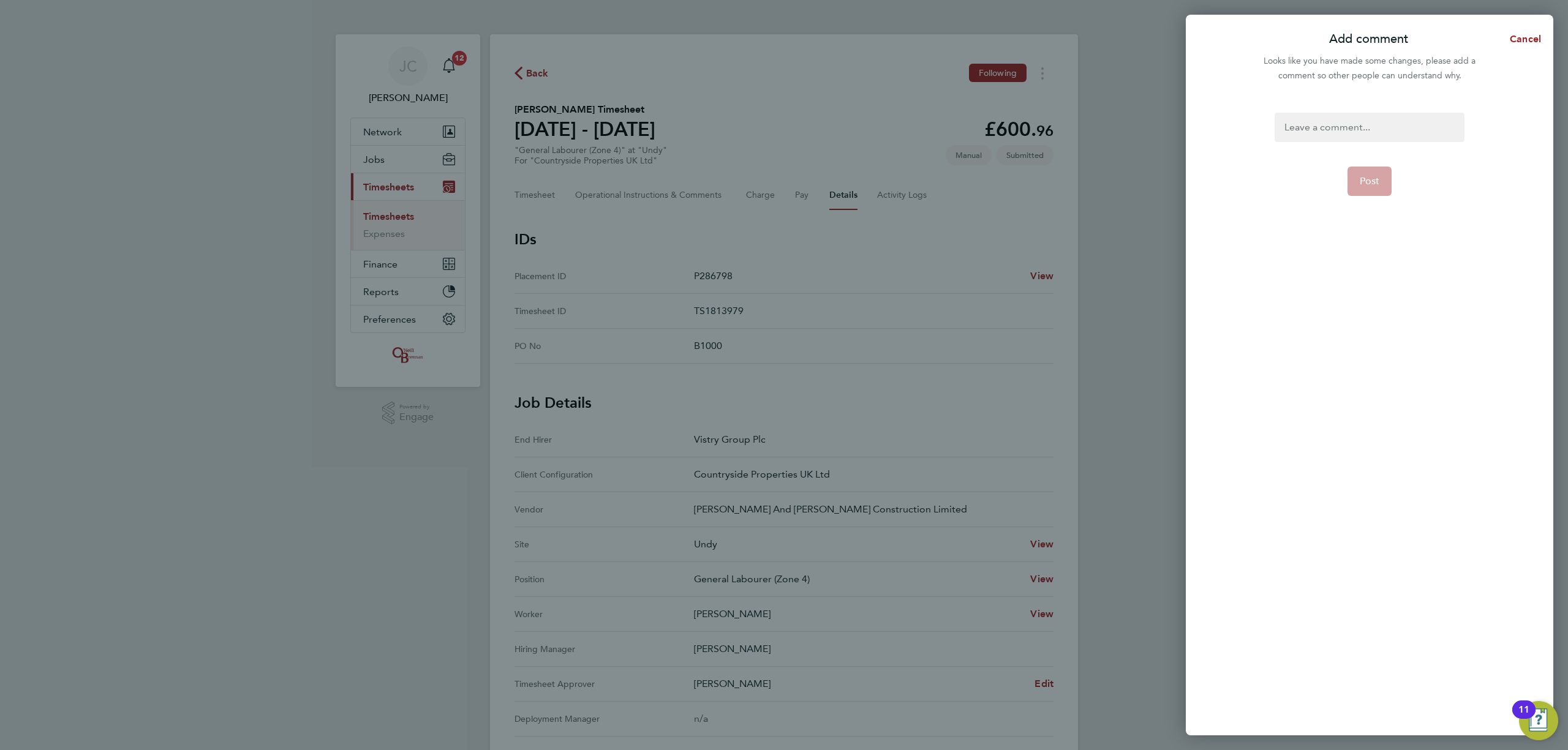
click at [1327, 130] on div at bounding box center [1370, 127] width 190 height 29
click at [1328, 130] on div at bounding box center [1370, 127] width 190 height 29
click at [1378, 189] on app-form-button "Post" at bounding box center [1370, 196] width 45 height 29
click at [1378, 190] on button "Post" at bounding box center [1370, 181] width 45 height 29
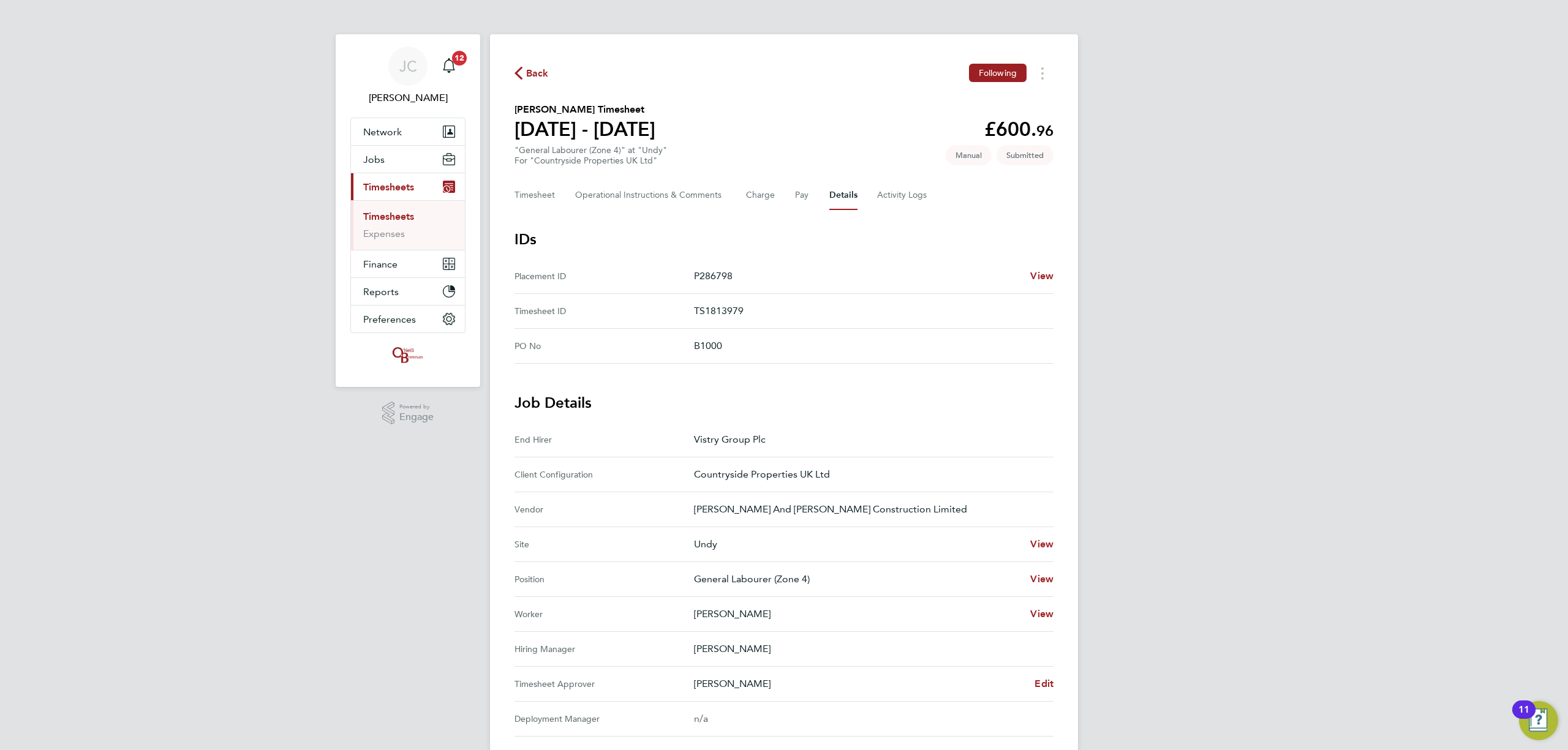
click at [546, 81] on span "Back" at bounding box center [537, 74] width 23 height 15
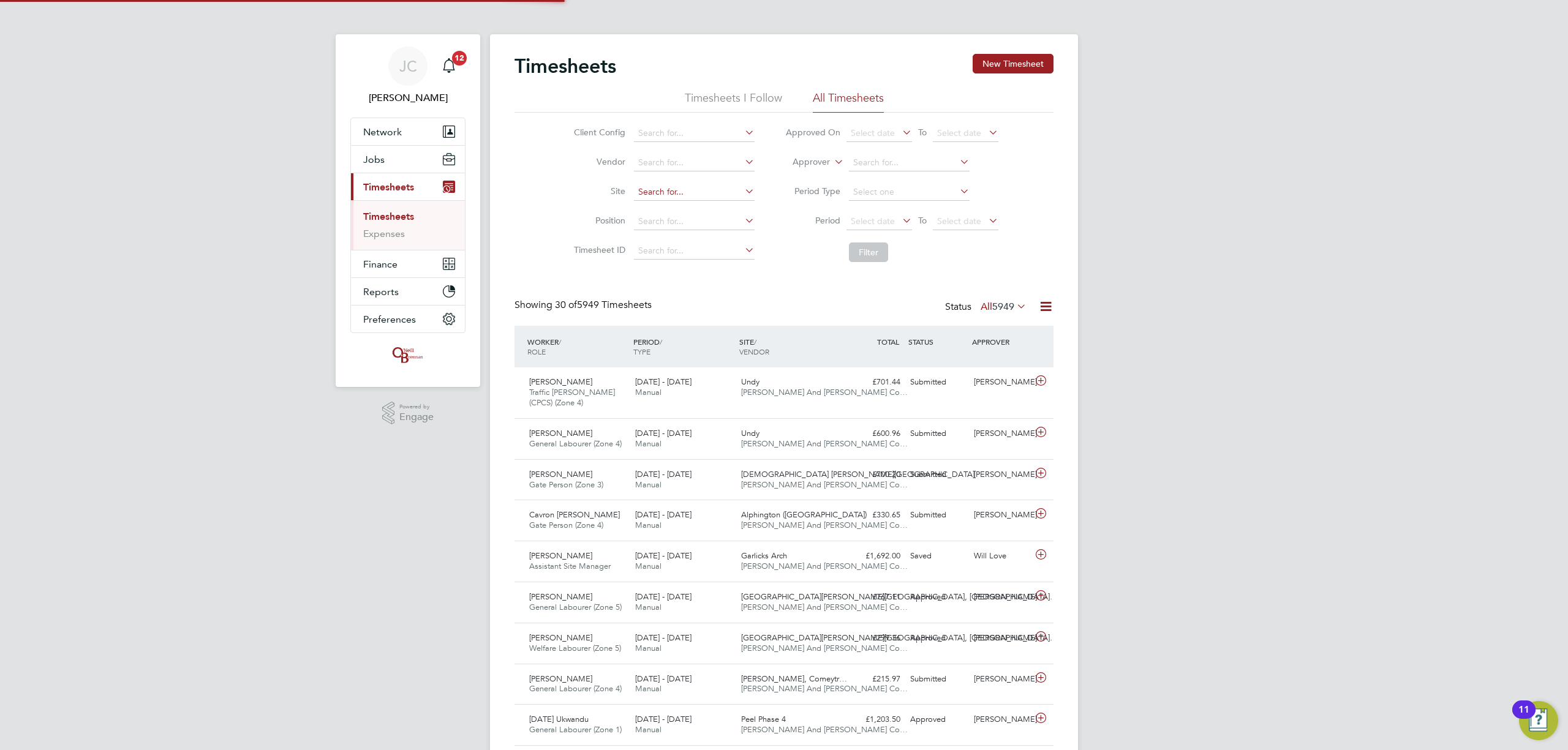
click at [655, 186] on input at bounding box center [694, 192] width 121 height 17
click at [677, 207] on li "Undy" at bounding box center [694, 209] width 122 height 16
type input "Undy"
click at [863, 254] on button "Filter" at bounding box center [868, 252] width 39 height 20
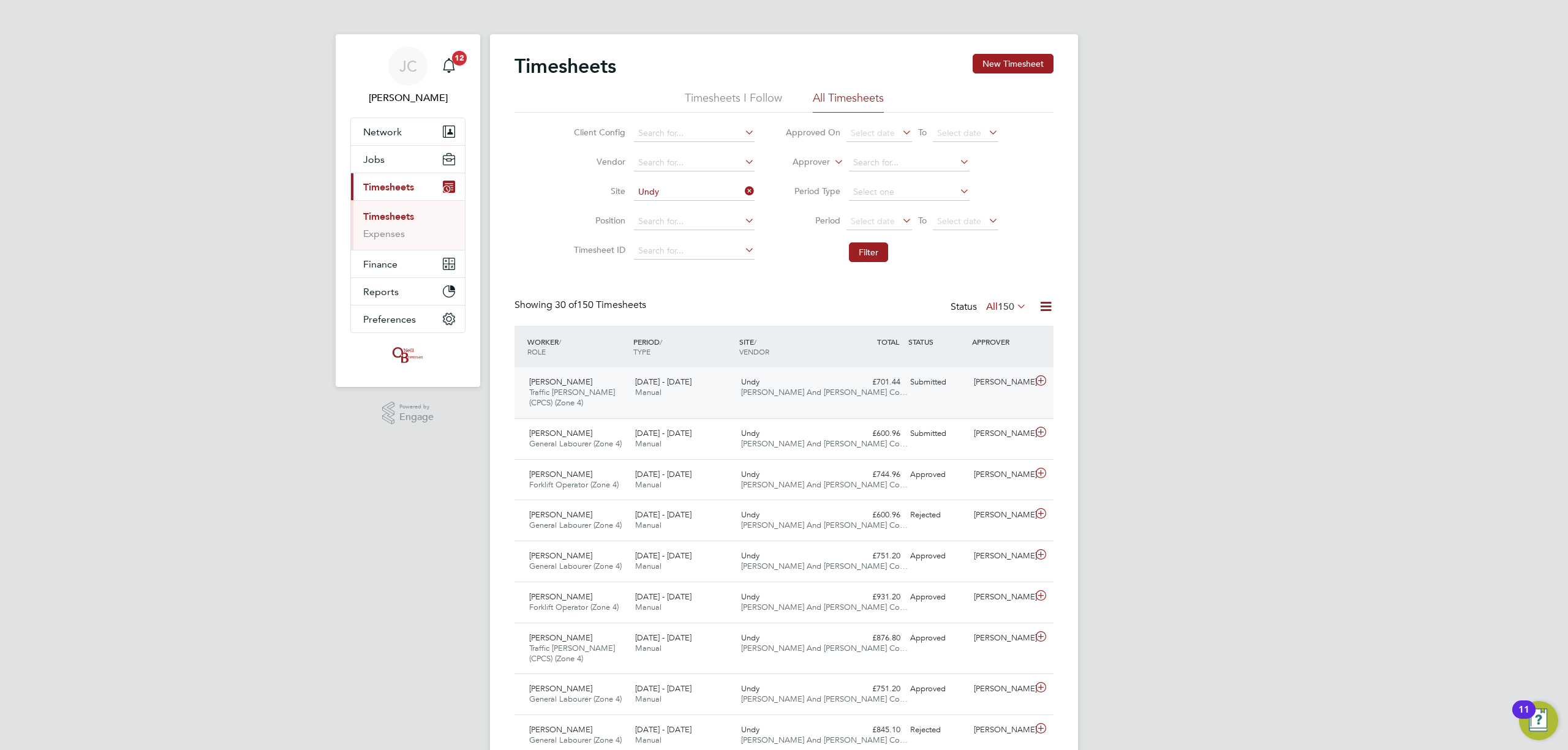
click at [804, 400] on div "Undy O'Neill And Brennan Co…" at bounding box center [789, 387] width 106 height 31
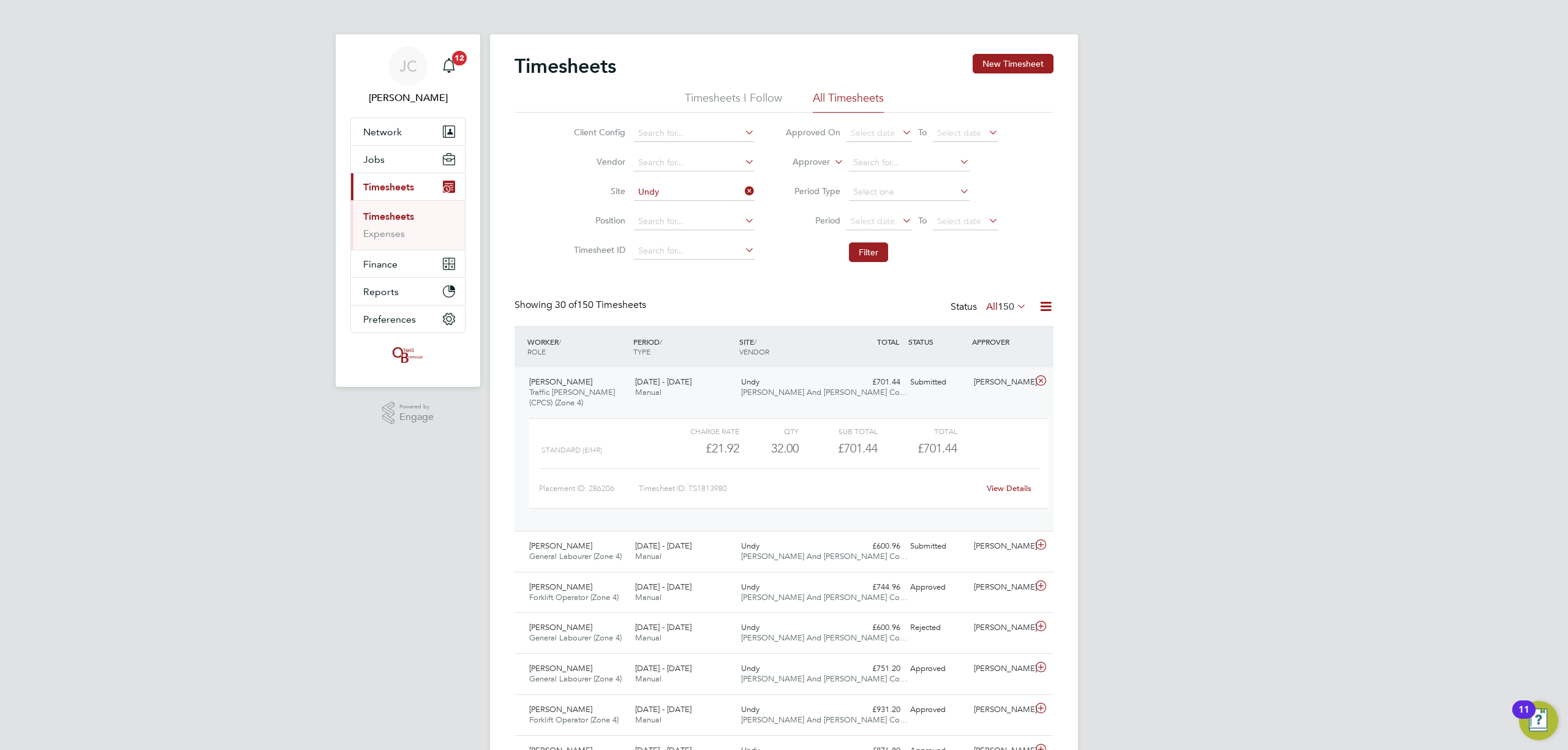
click at [1014, 493] on link "View Details" at bounding box center [1009, 488] width 45 height 10
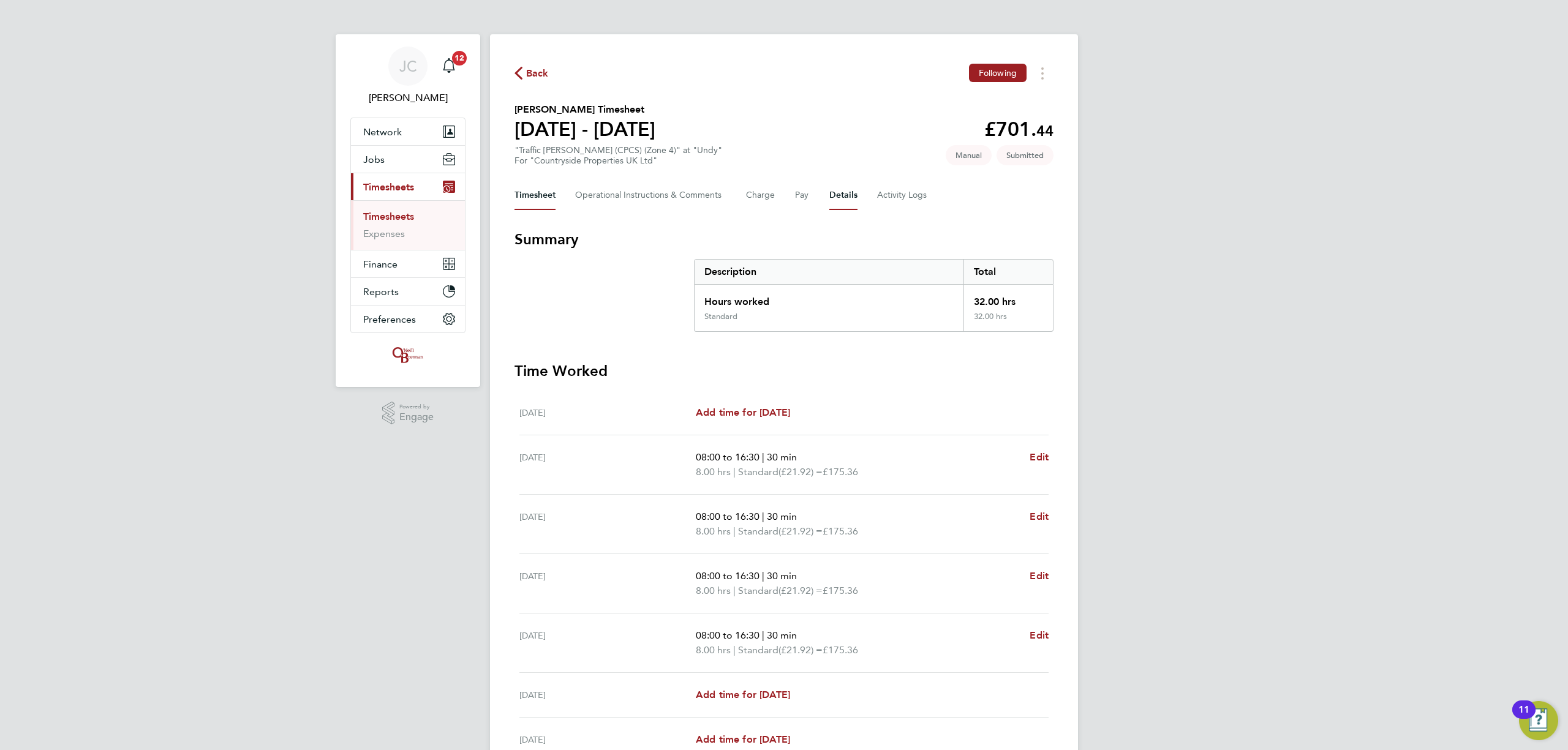
click at [850, 207] on button "Details" at bounding box center [843, 195] width 28 height 29
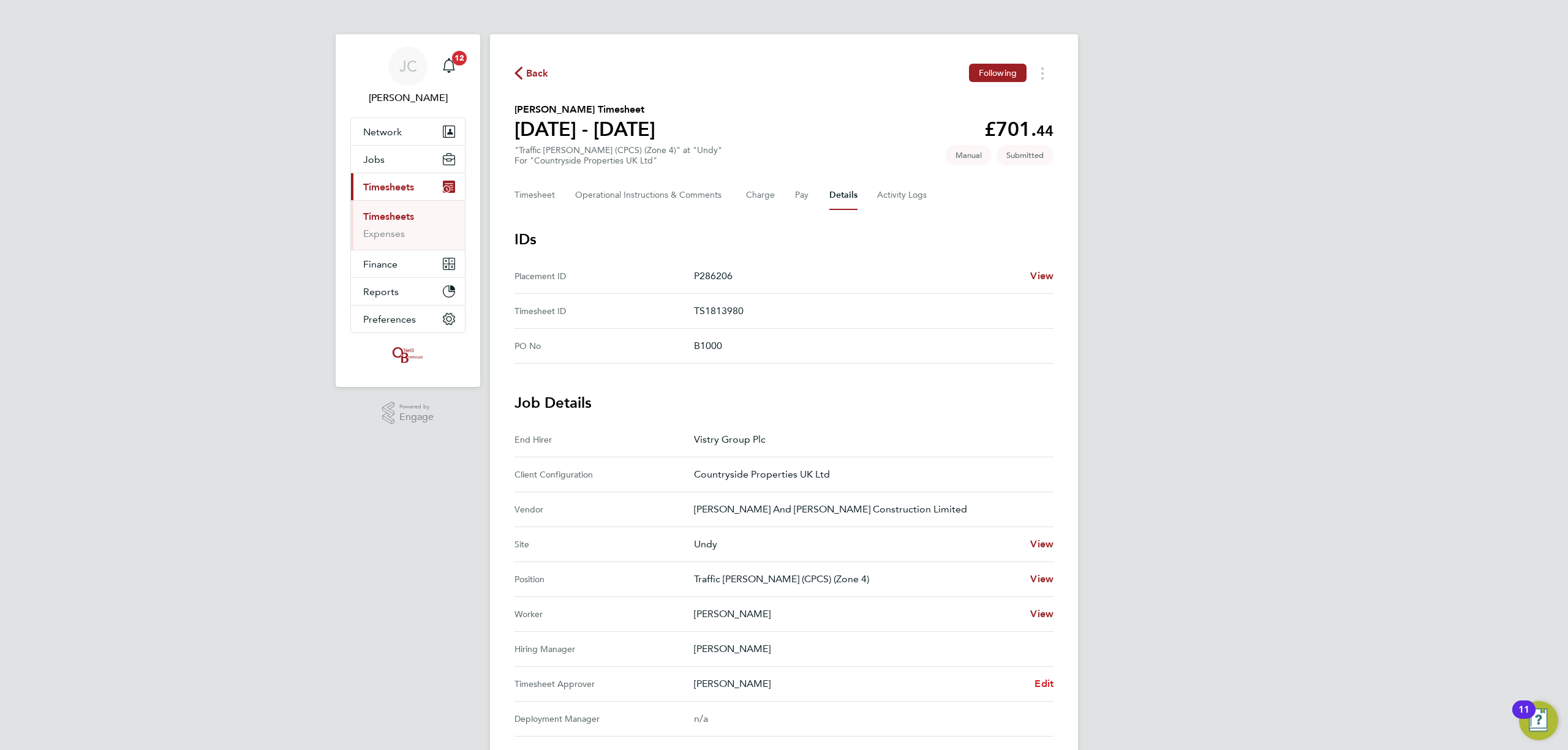
click at [1048, 689] on span "Edit" at bounding box center [1044, 683] width 19 height 12
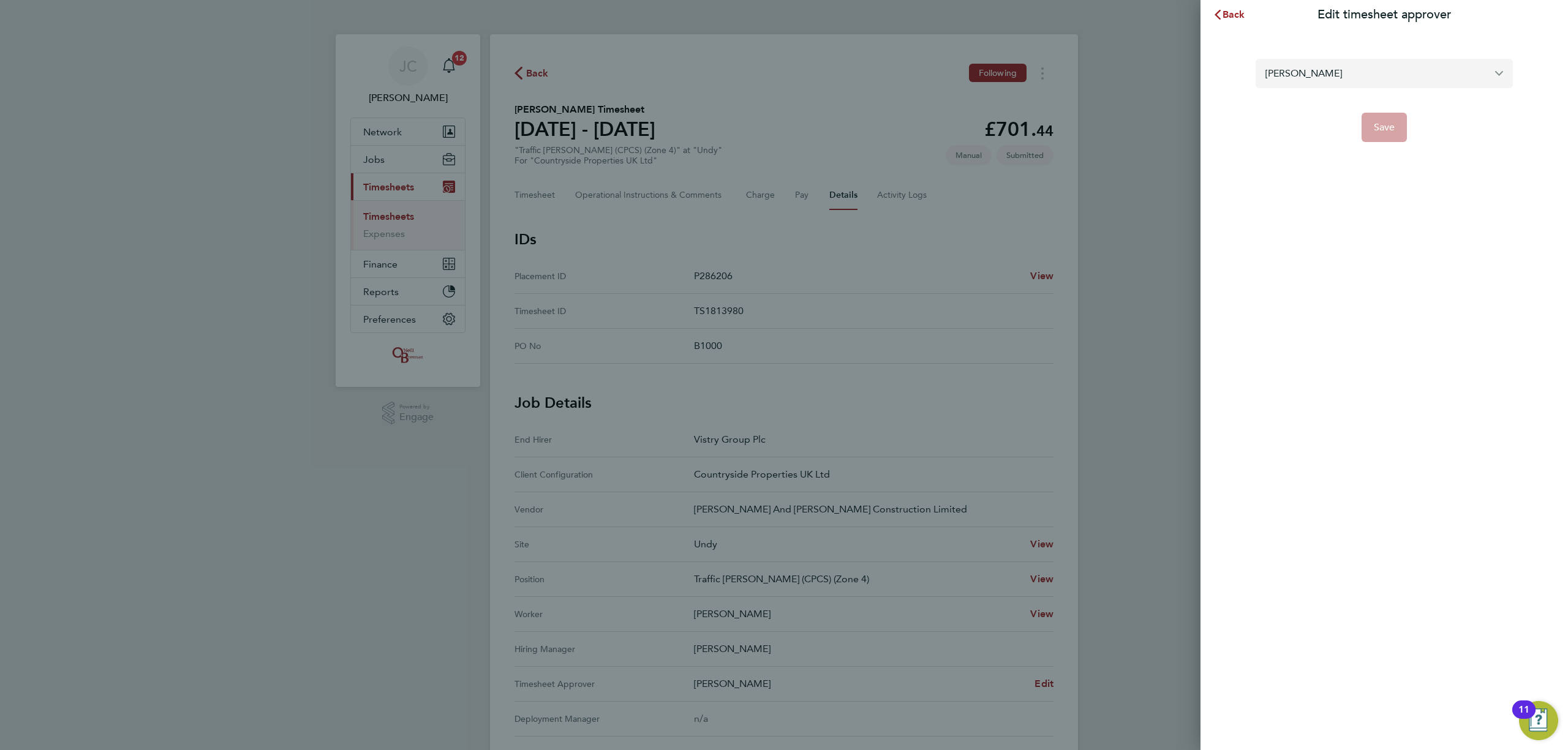
click at [1344, 86] on input "[PERSON_NAME]" at bounding box center [1384, 73] width 257 height 29
click at [1340, 104] on li "[PERSON_NAME]" at bounding box center [1384, 103] width 257 height 30
type input "[PERSON_NAME]"
click at [1380, 121] on button "Save" at bounding box center [1385, 127] width 46 height 29
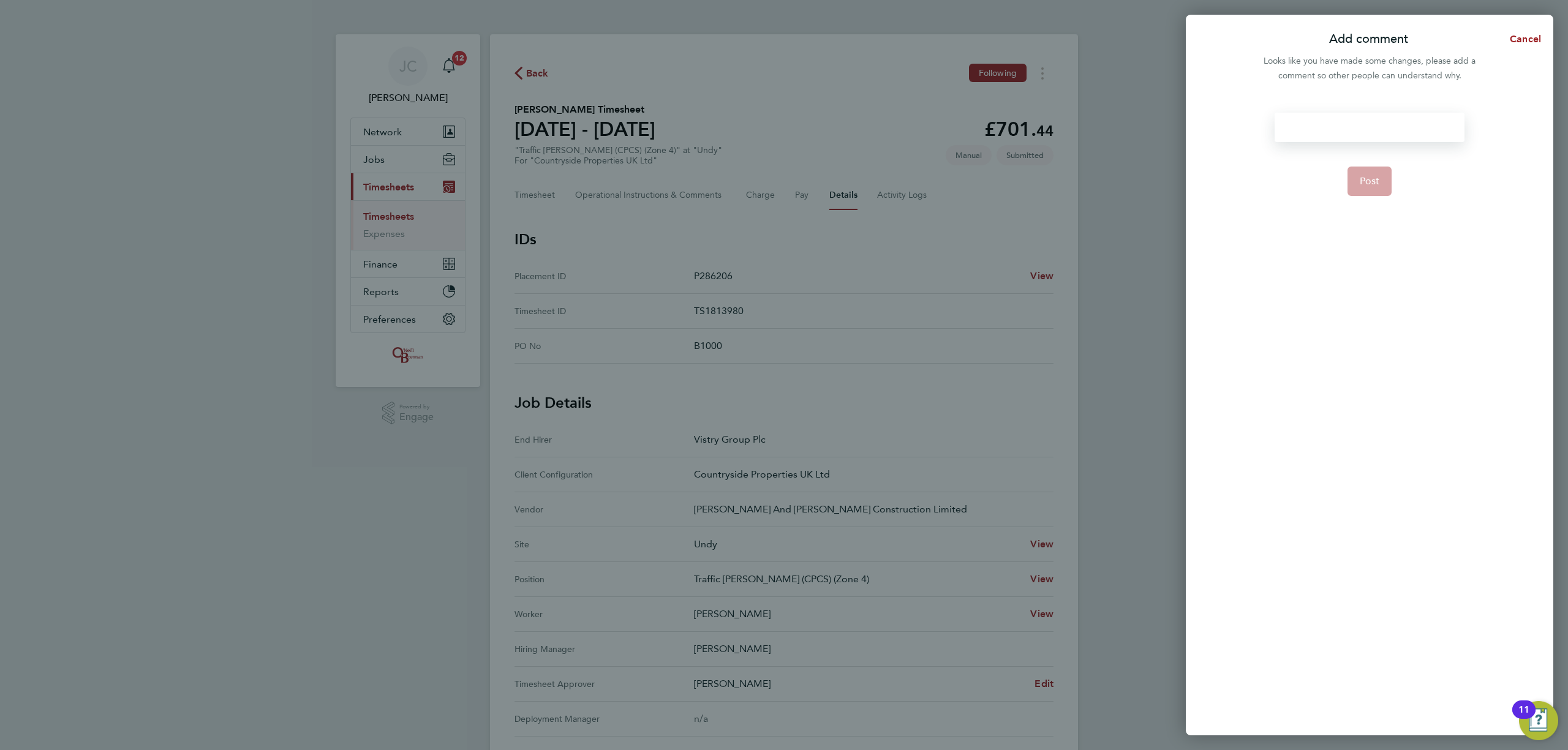
click at [1360, 119] on div at bounding box center [1370, 127] width 190 height 29
click at [1360, 192] on button "Post" at bounding box center [1370, 181] width 45 height 29
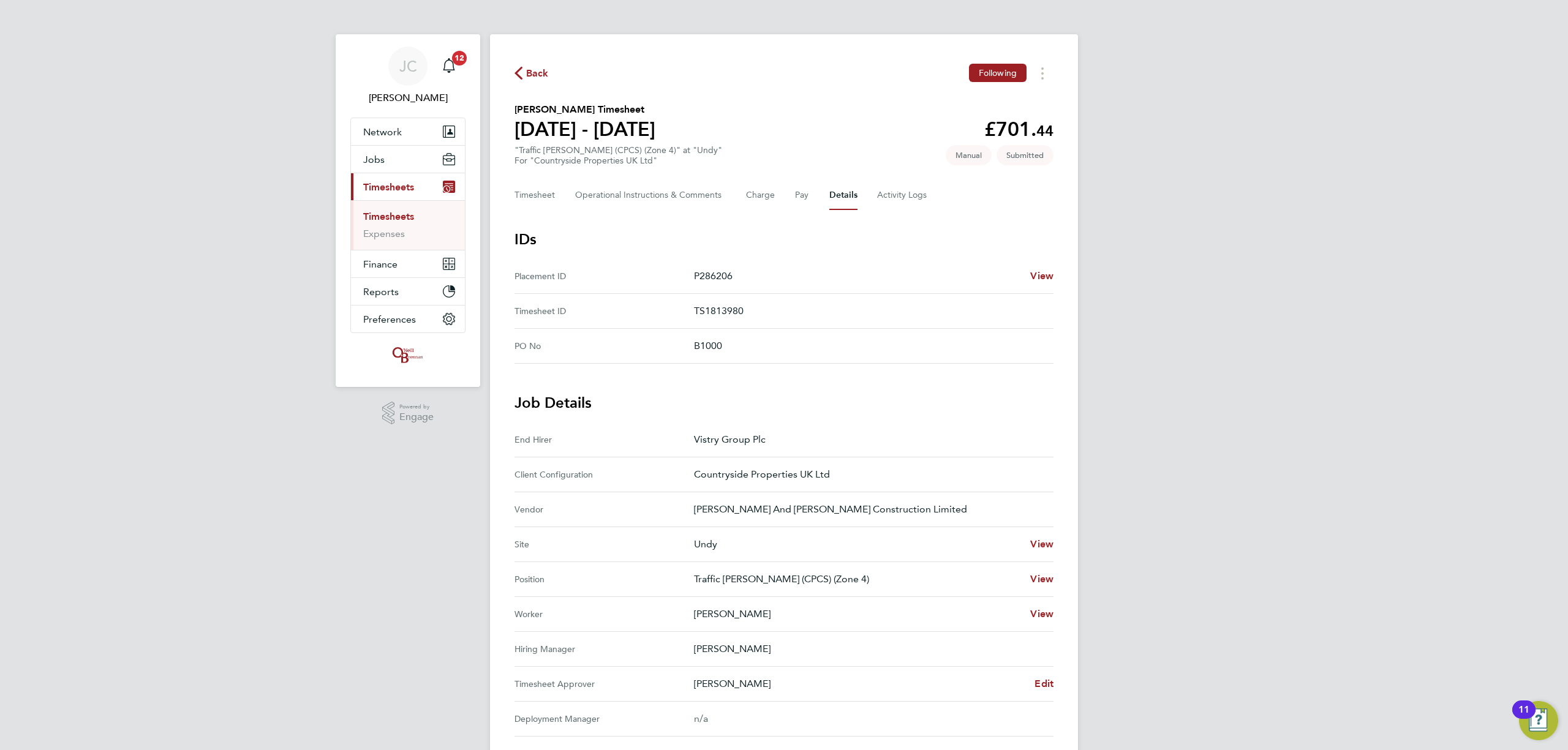
click at [501, 78] on div "Back Following Andrew Helm's Timesheet 25 - 31 Aug 2025 £701. 44 "Traffic Marsh…" at bounding box center [784, 493] width 588 height 918
click at [523, 63] on div "Back Following" at bounding box center [784, 73] width 539 height 19
click at [525, 71] on span "Back" at bounding box center [531, 72] width 34 height 12
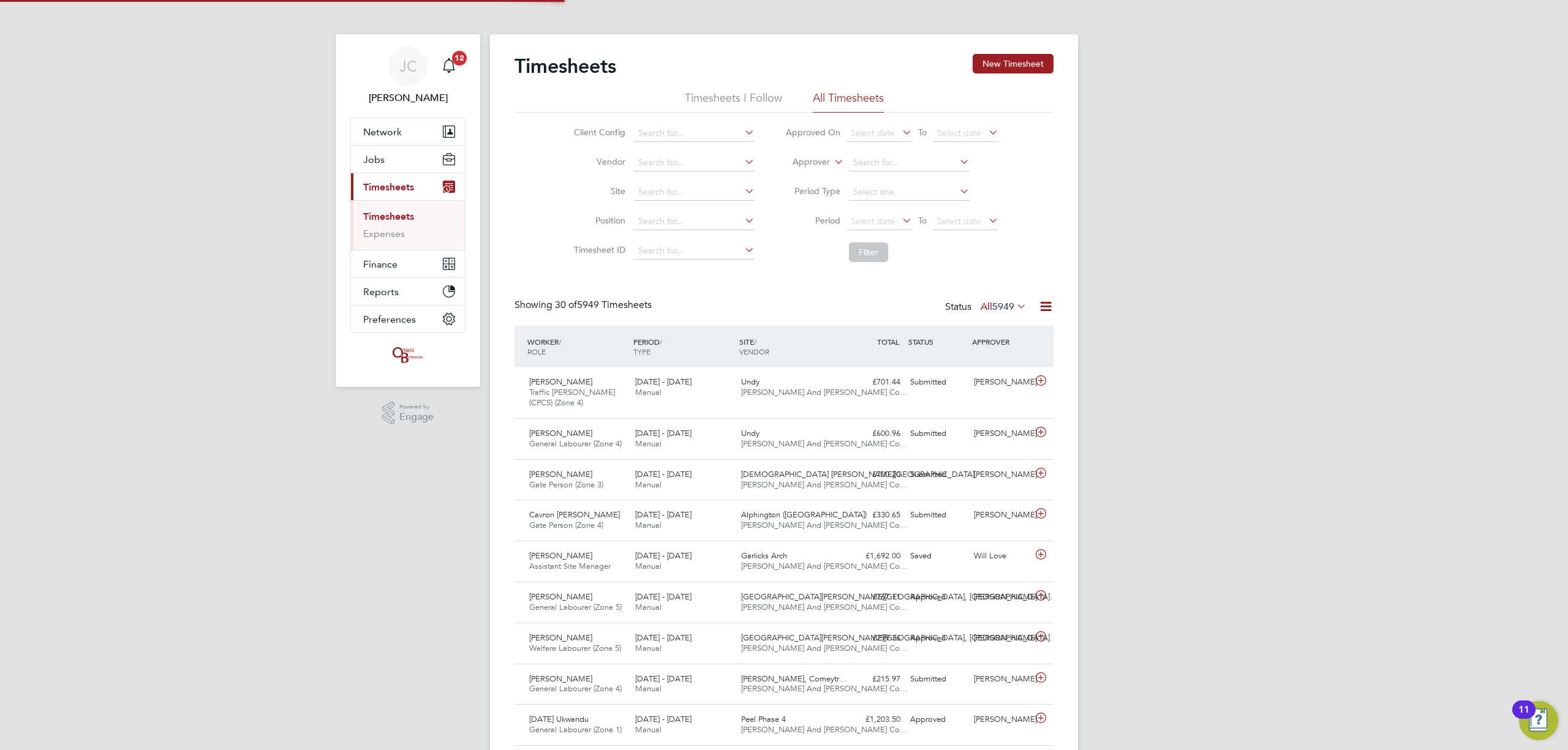
click at [412, 220] on link "Timesheets" at bounding box center [389, 216] width 51 height 12
click at [427, 160] on button "Jobs" at bounding box center [408, 160] width 114 height 27
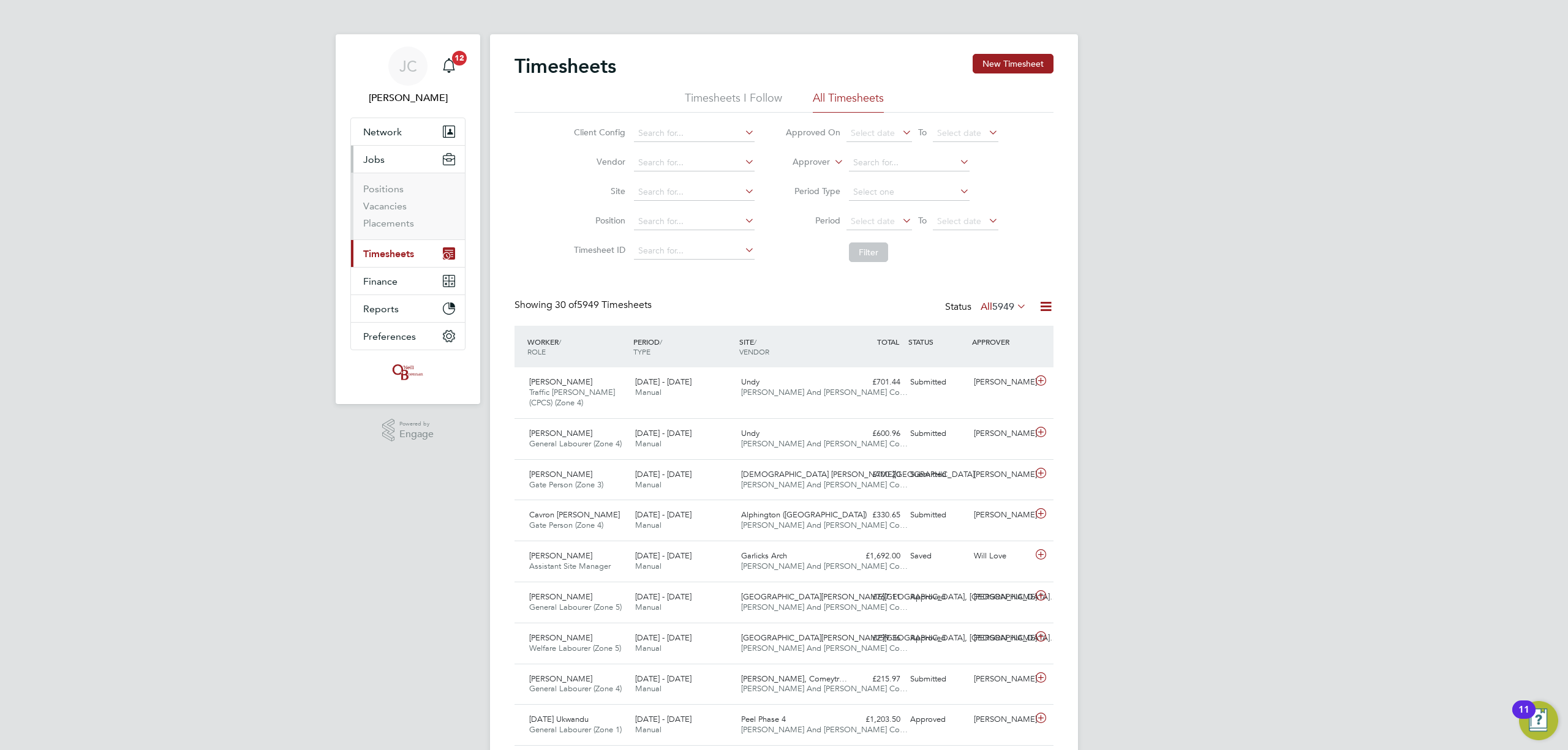
click at [398, 198] on li "Positions" at bounding box center [409, 192] width 92 height 17
click at [397, 204] on link "Vacancies" at bounding box center [385, 206] width 44 height 12
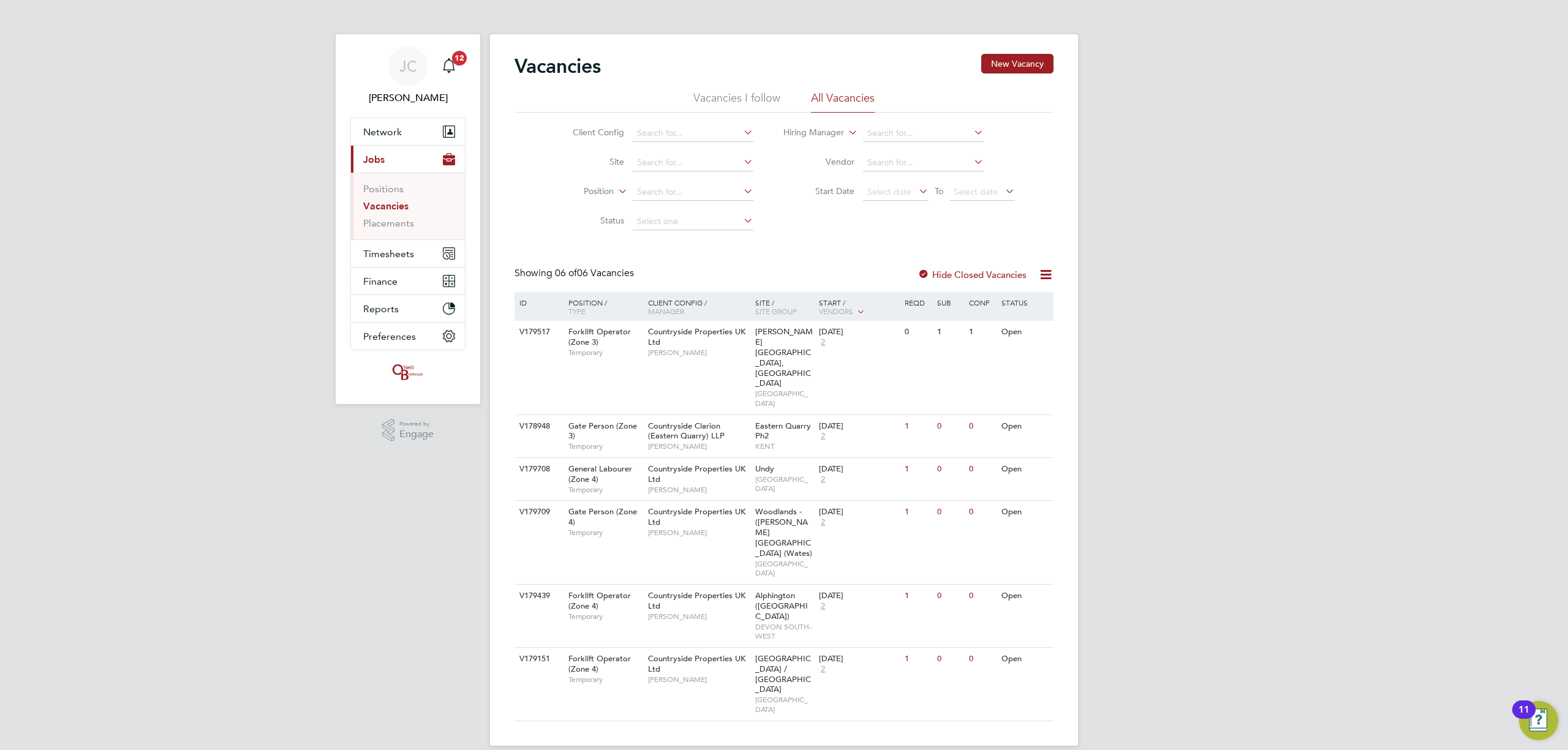
click at [714, 629] on div "Vacancies New Vacancy Vacancies I follow All Vacancies Client Config Site Posit…" at bounding box center [784, 390] width 588 height 712
click at [788, 458] on div "Undy BRISTOL" at bounding box center [784, 479] width 64 height 42
click at [679, 172] on li "Site" at bounding box center [653, 162] width 231 height 29
click at [675, 166] on input at bounding box center [693, 162] width 121 height 17
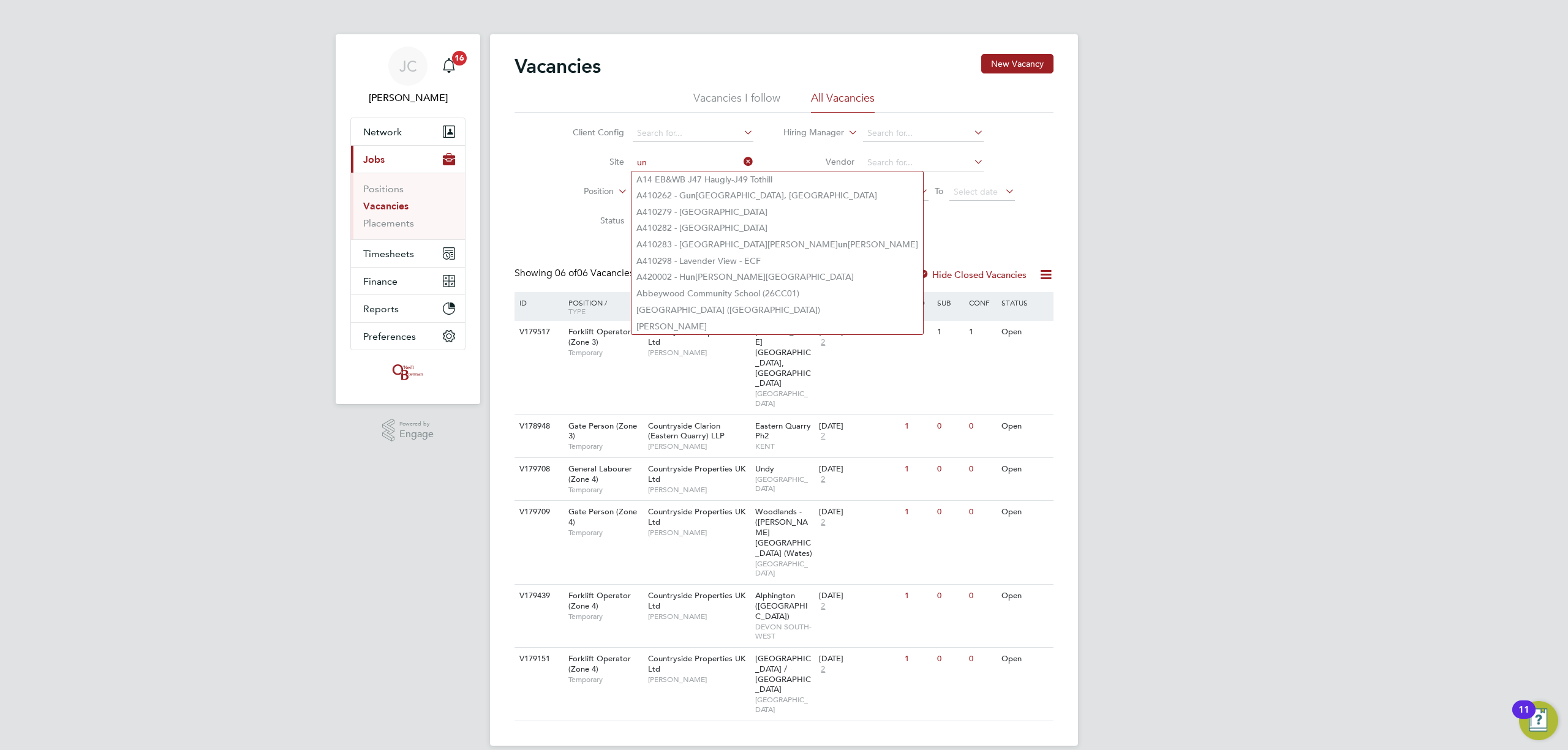
type input "u"
drag, startPoint x: 1343, startPoint y: 429, endPoint x: 1272, endPoint y: 432, distance: 71.1
click at [1342, 427] on div "JC James Crawley Notifications 16 Applications: Network Team Members Businesses…" at bounding box center [784, 382] width 1568 height 766
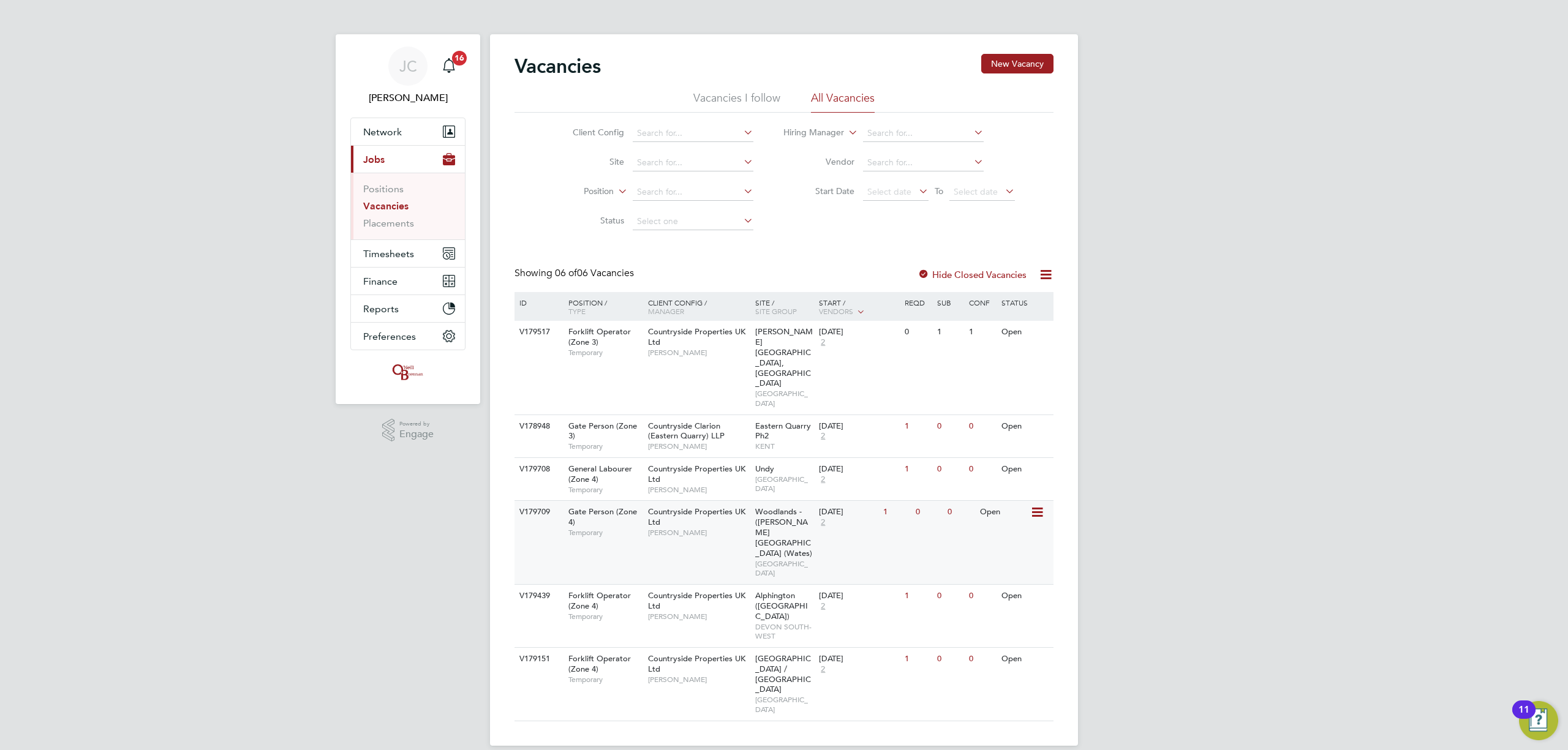
click at [887, 500] on div "V179709 Gate Person (Zone 4) Temporary Countryside Properties UK Ltd Tyler Gast…" at bounding box center [784, 542] width 539 height 84
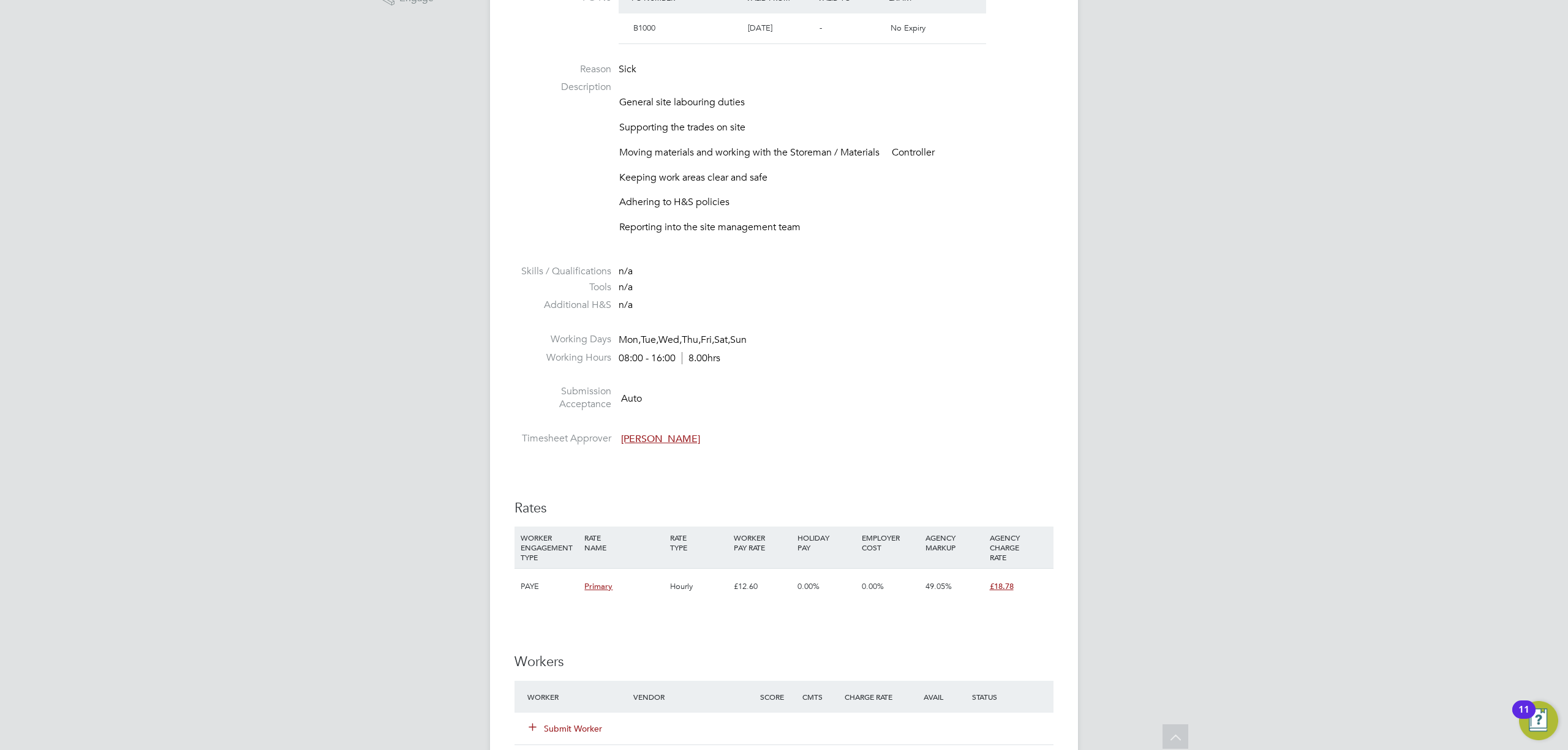
scroll to position [735, 0]
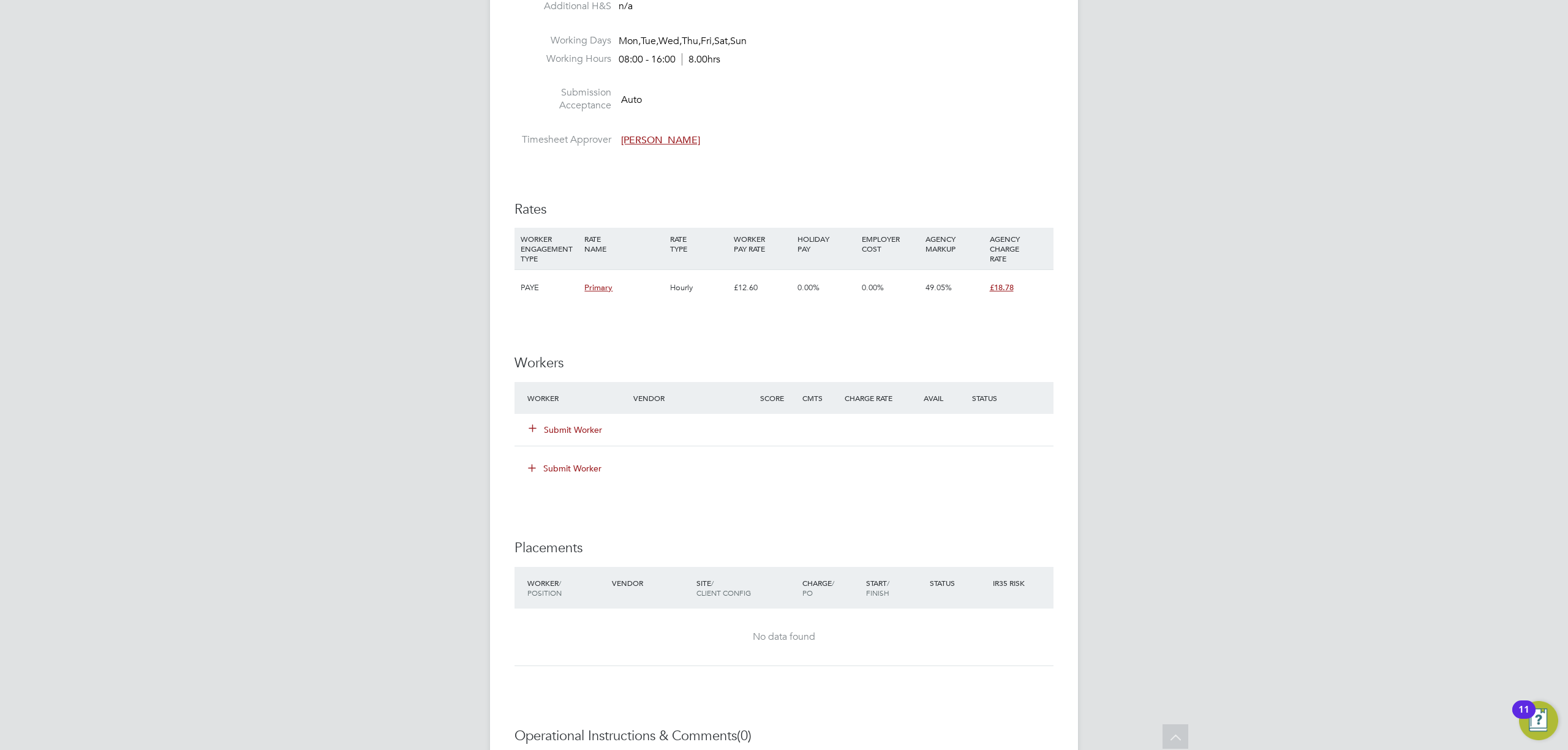
click at [572, 434] on button "Submit Worker" at bounding box center [566, 430] width 74 height 12
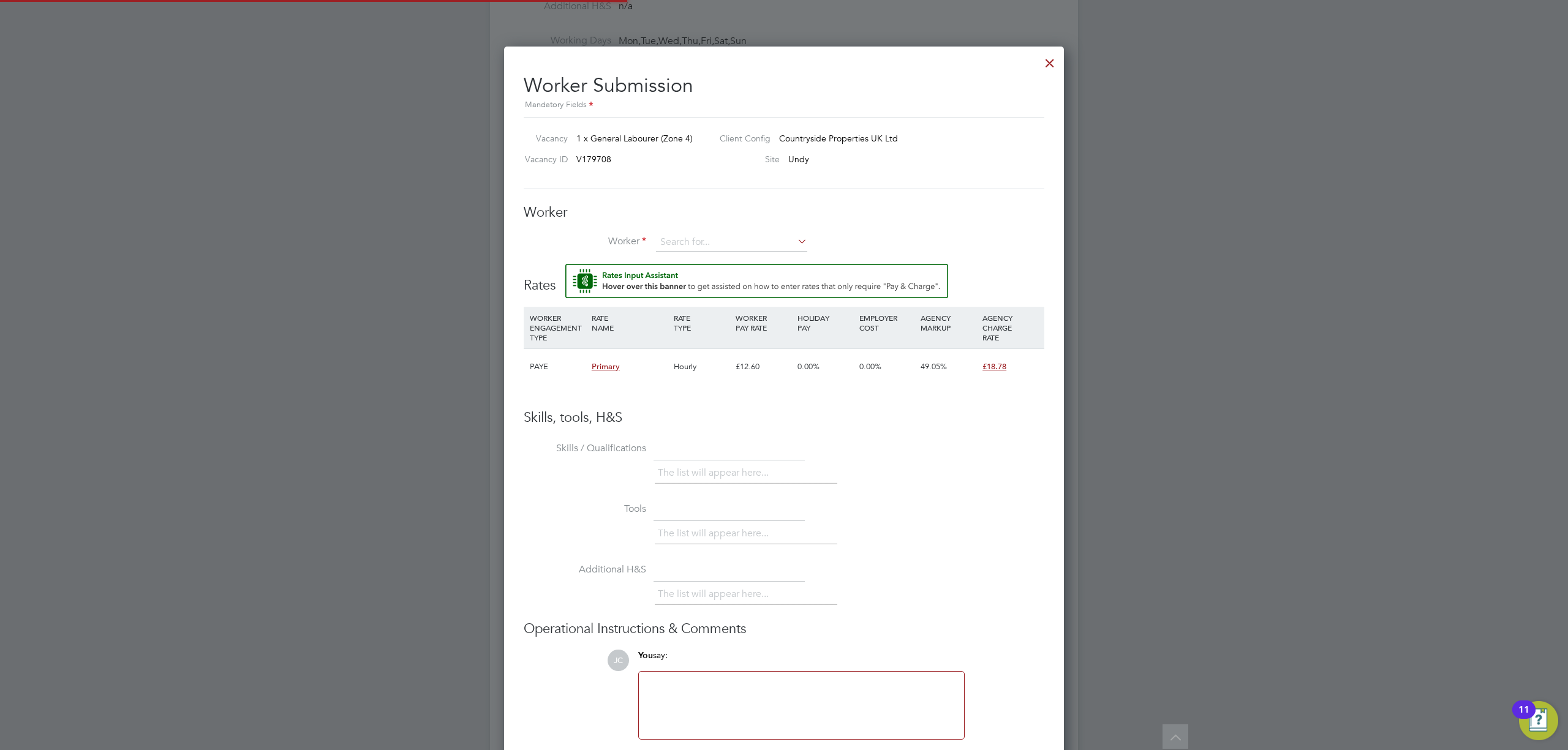
scroll to position [37, 82]
click at [677, 236] on input at bounding box center [732, 242] width 151 height 18
click at [687, 274] on li "+ Add new" at bounding box center [732, 275] width 153 height 16
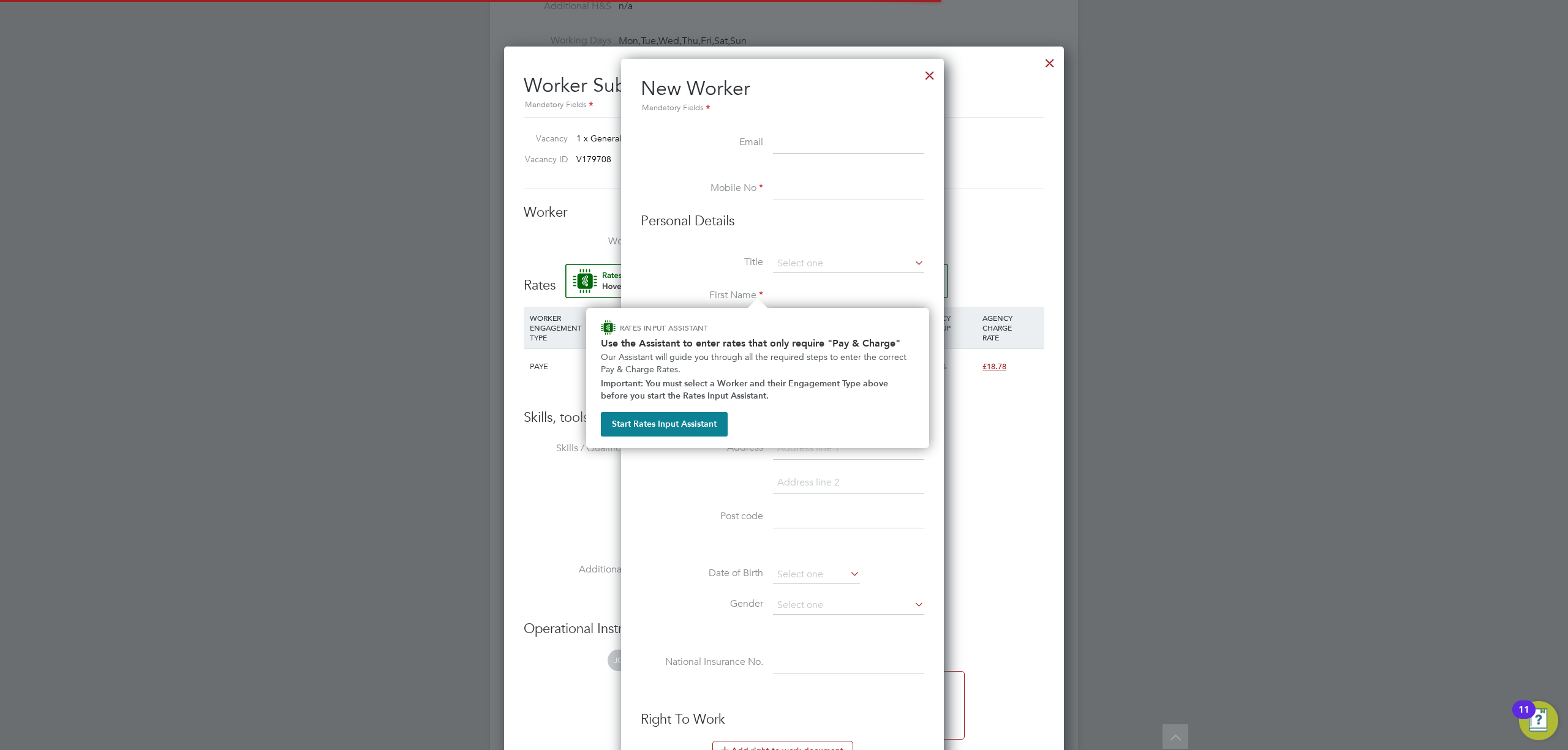
scroll to position [1044, 326]
click at [929, 76] on div at bounding box center [930, 72] width 22 height 22
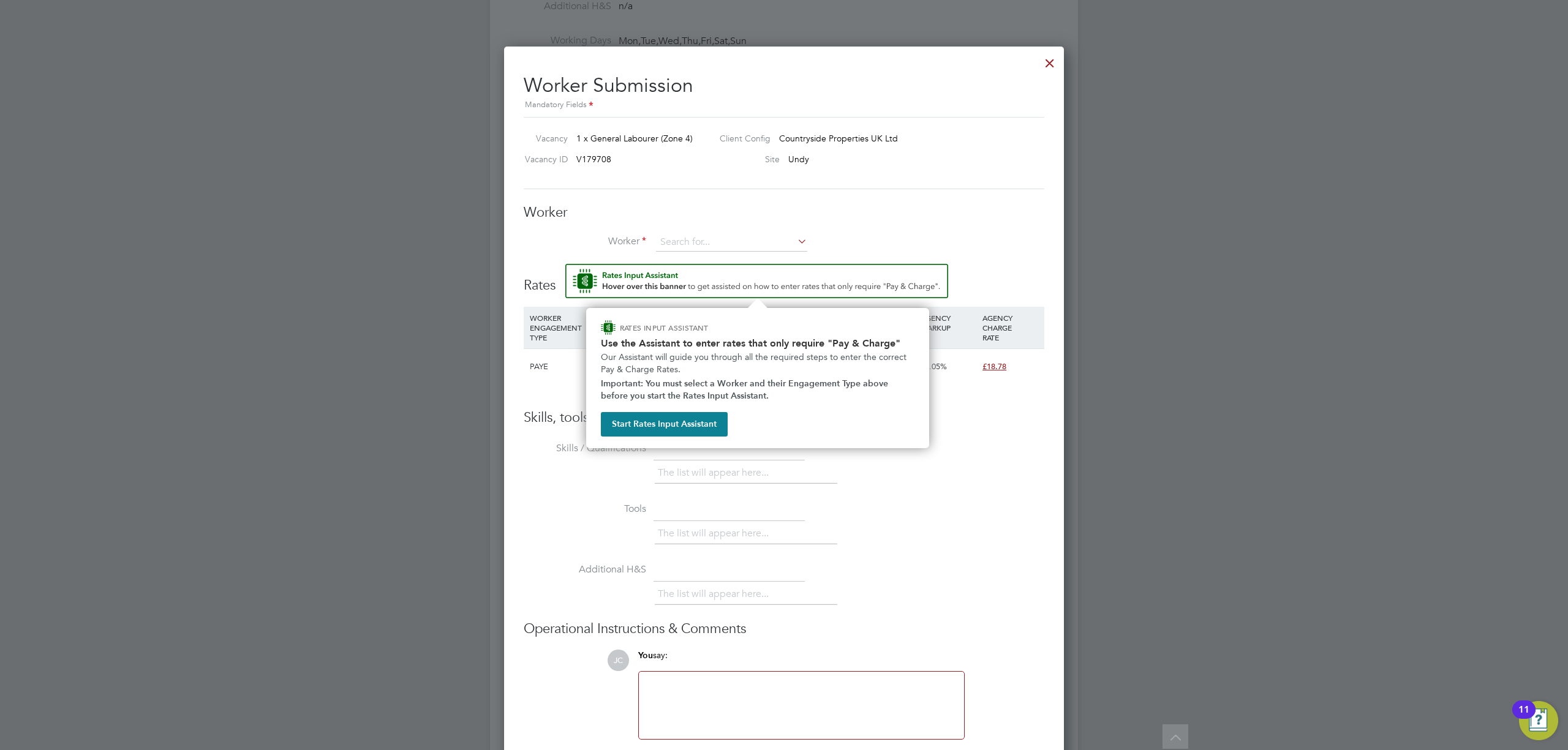
click at [760, 231] on div "Worker Worker Worker Engagement Type" at bounding box center [784, 234] width 520 height 61
click at [741, 240] on input at bounding box center [732, 242] width 151 height 18
type input "kings"
click at [682, 273] on li "+ Add new" at bounding box center [732, 275] width 153 height 16
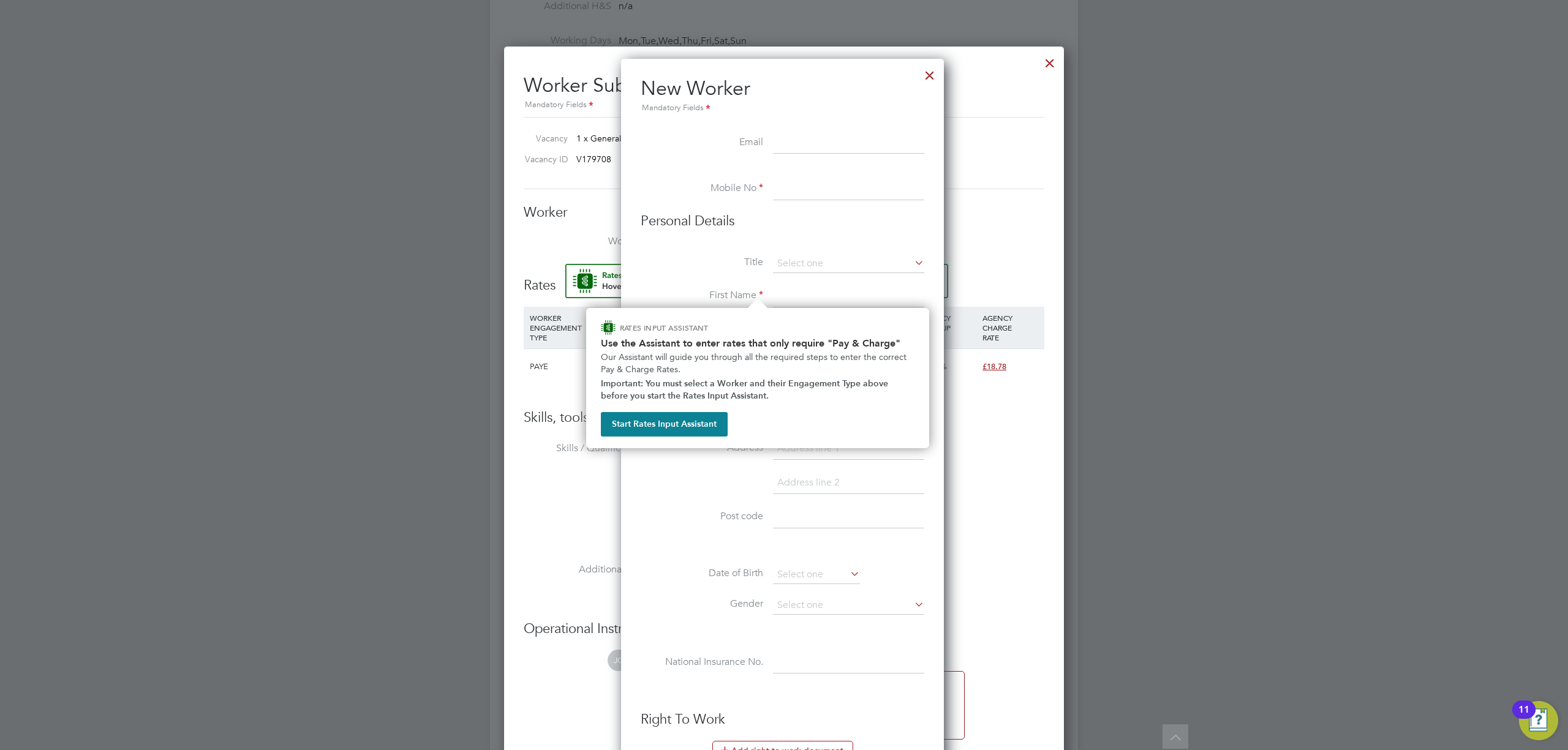
click at [788, 148] on input at bounding box center [848, 143] width 151 height 22
paste input "k.griff360@ gmail.com"
type input "k.griff360@ gmail.com"
click at [807, 191] on input at bounding box center [848, 189] width 151 height 22
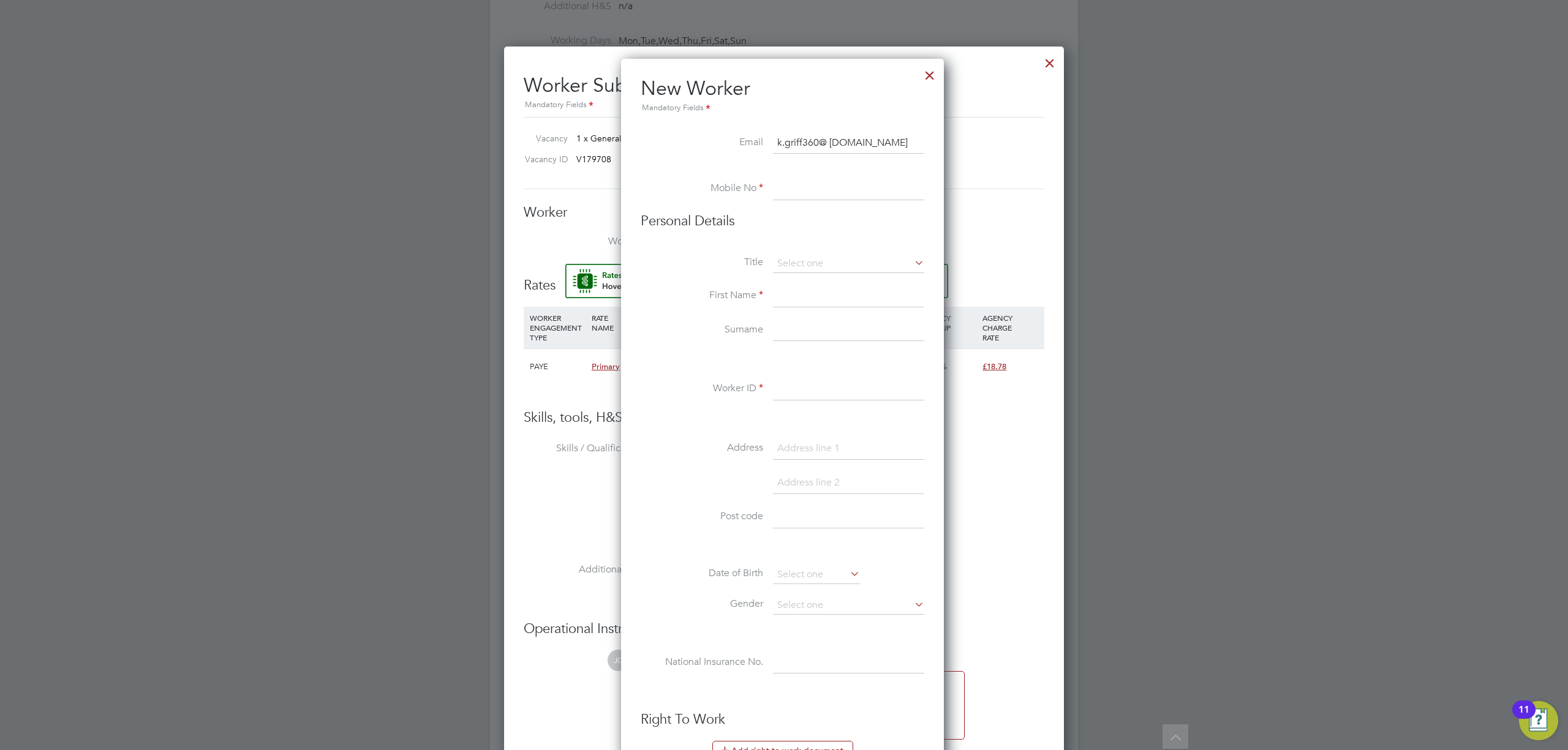
click at [795, 190] on input at bounding box center [848, 189] width 151 height 22
paste input "+44 7399 728562"
type input "+44 7399 728562"
drag, startPoint x: 790, startPoint y: 262, endPoint x: 797, endPoint y: 268, distance: 9.2
click at [789, 262] on input at bounding box center [848, 264] width 151 height 18
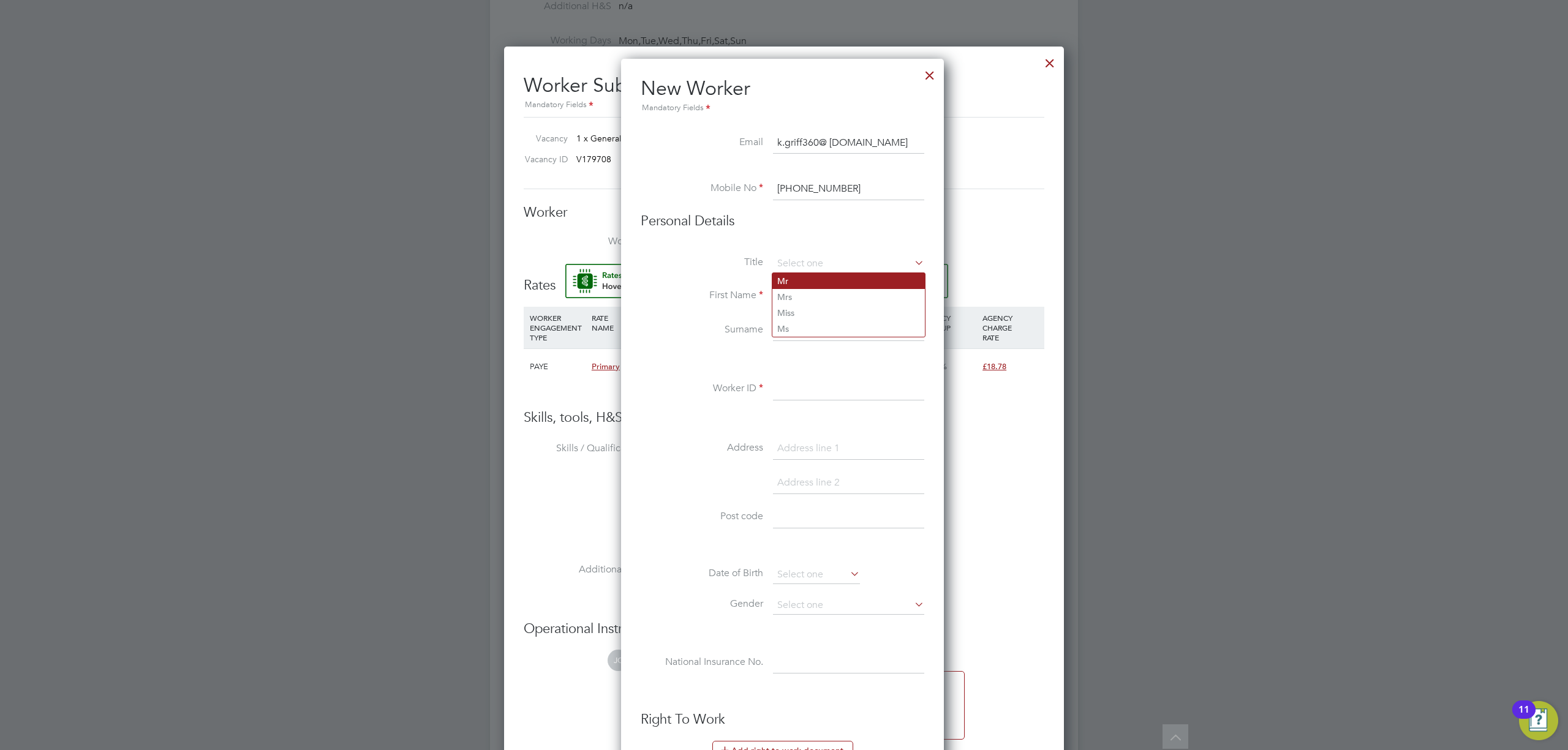
click at [808, 285] on li "Mr" at bounding box center [849, 281] width 153 height 16
type input "Mr"
click at [803, 290] on input at bounding box center [848, 297] width 151 height 22
type input "Kingsley"
click at [832, 331] on input at bounding box center [848, 331] width 151 height 22
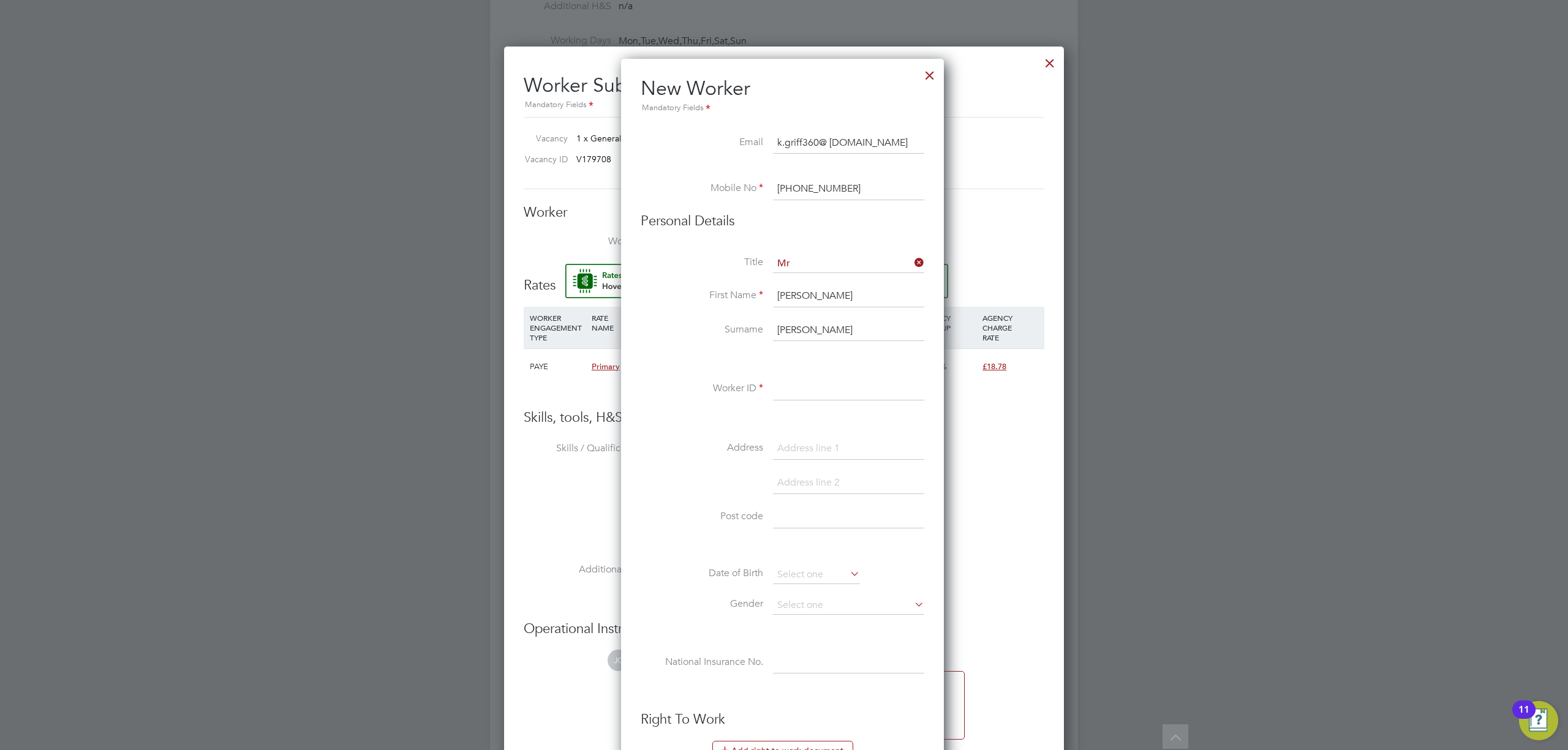
type input "Griffiths"
click at [803, 397] on input at bounding box center [848, 389] width 151 height 22
click at [819, 382] on input at bounding box center [848, 389] width 151 height 22
type input "14884831"
click at [797, 442] on input at bounding box center [848, 449] width 151 height 22
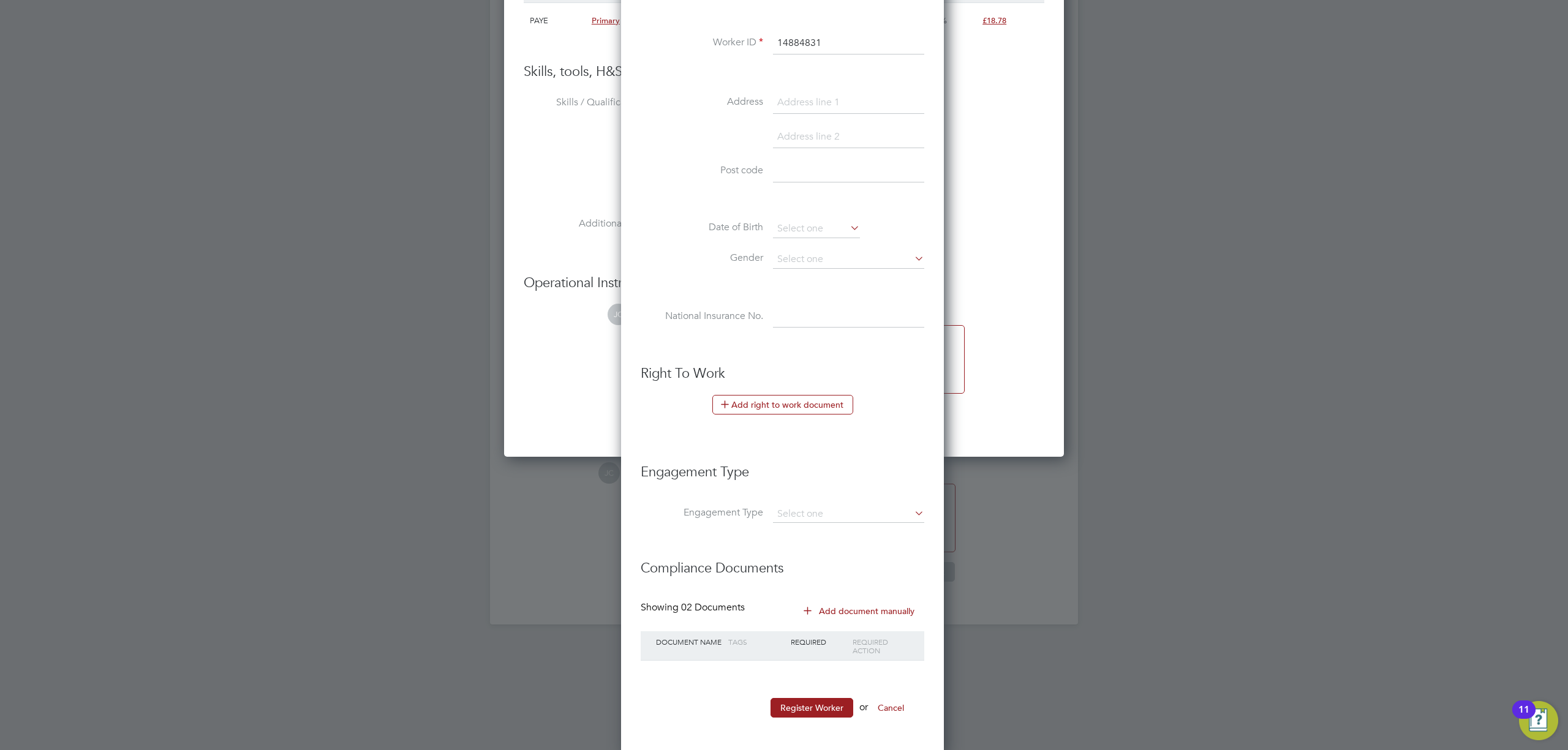
scroll to position [1086, 0]
click at [823, 502] on input at bounding box center [848, 510] width 151 height 17
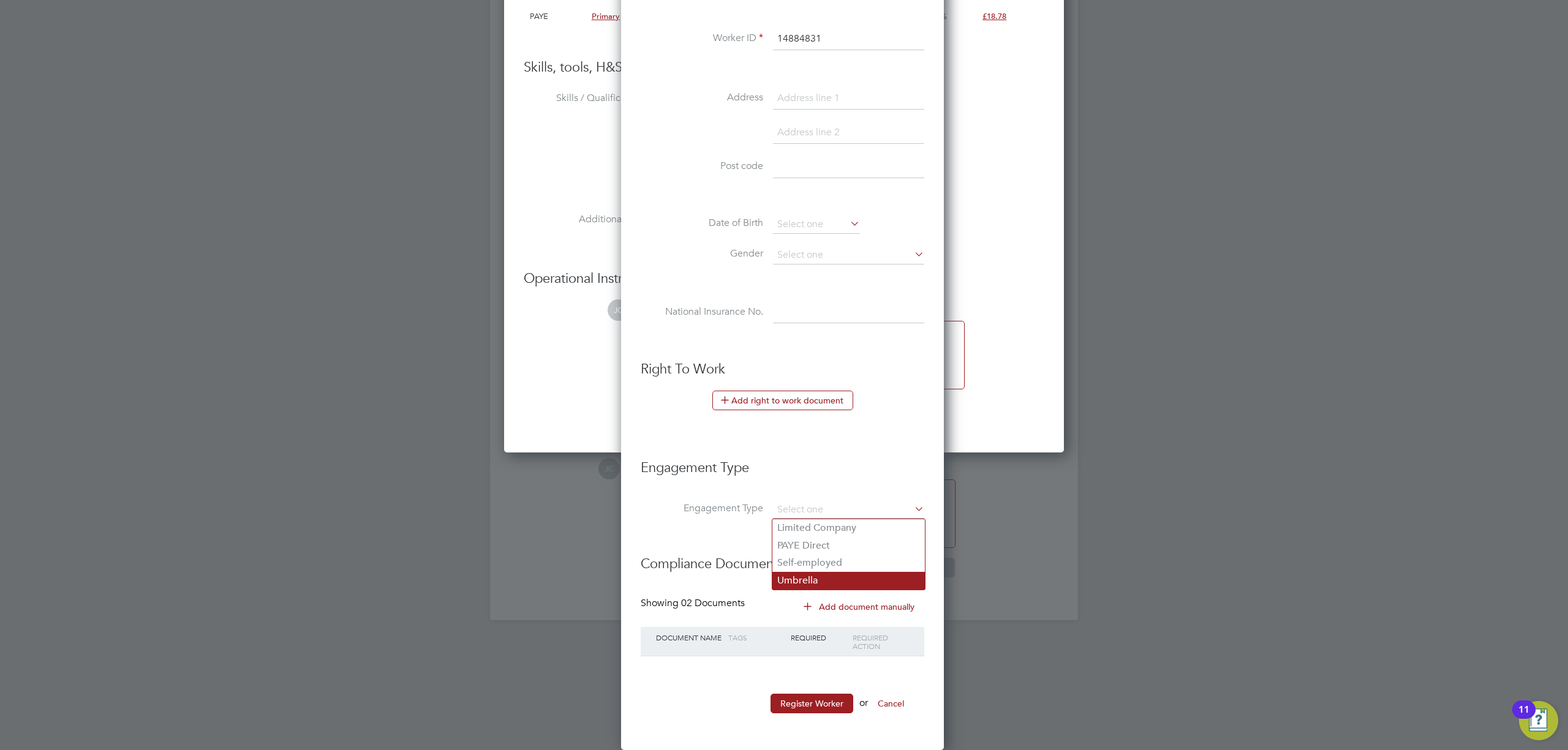
click at [834, 576] on li "Umbrella" at bounding box center [849, 581] width 153 height 18
type input "Umbrella"
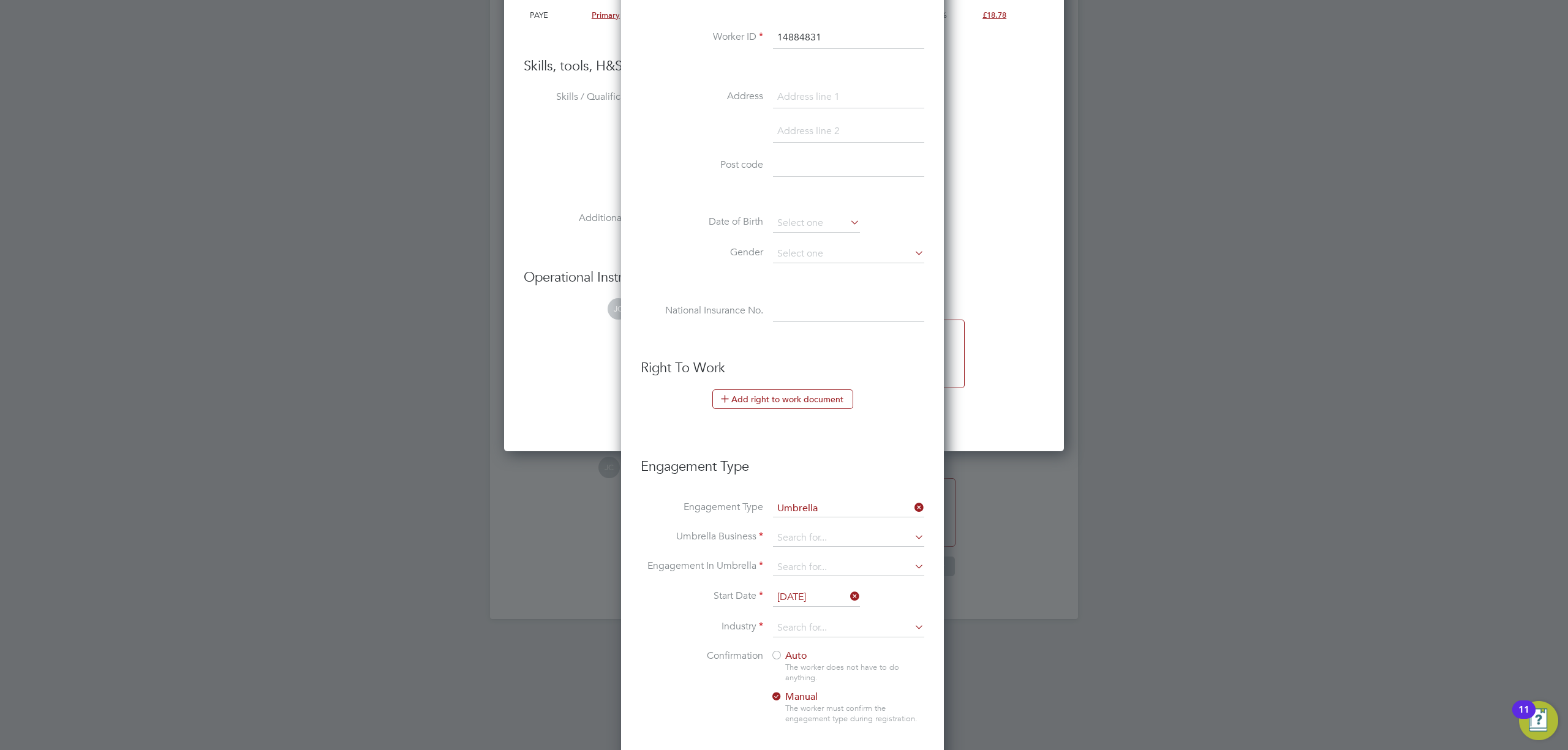
click at [873, 460] on h3 "Engagement Type" at bounding box center [782, 461] width 284 height 30
click at [818, 544] on input at bounding box center [848, 538] width 151 height 17
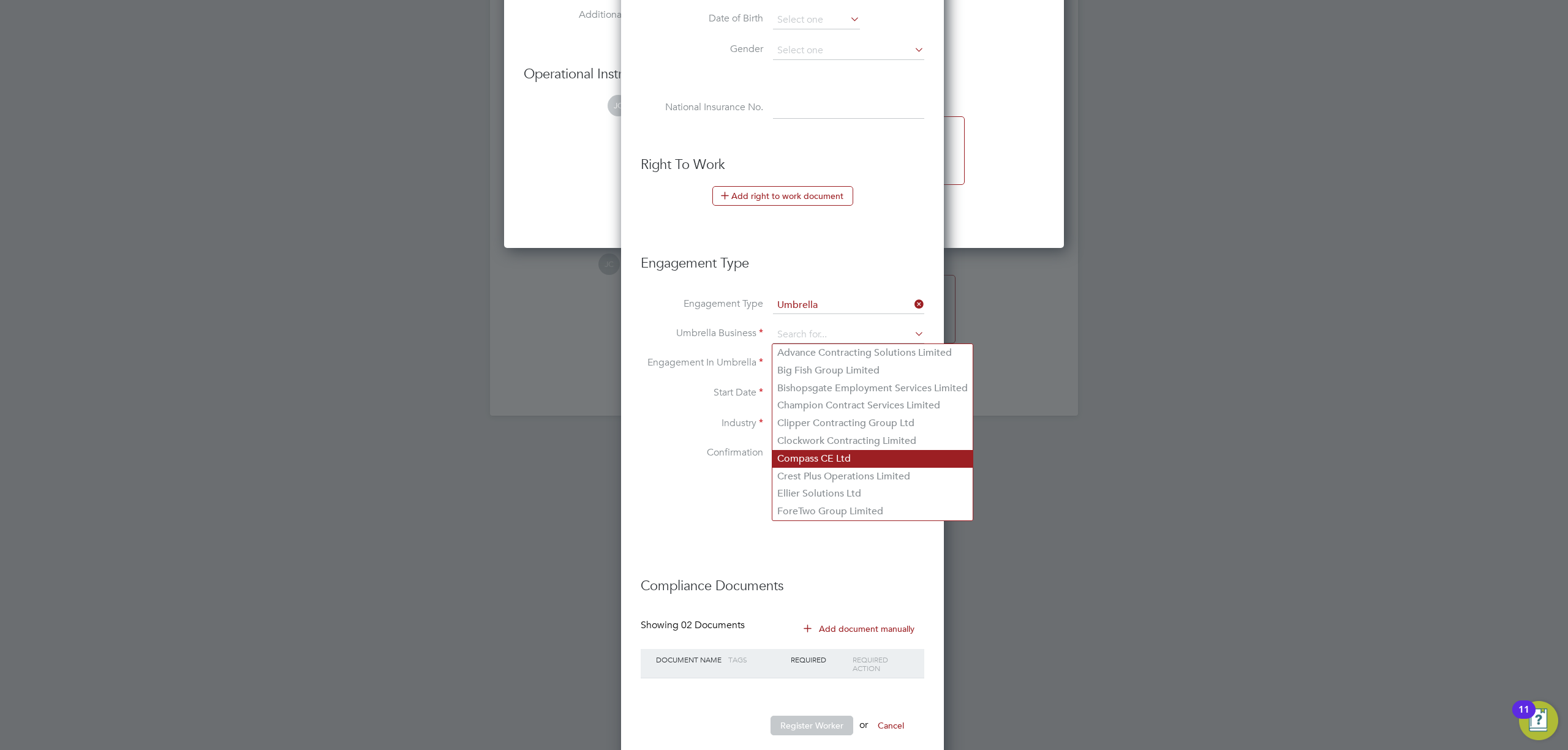
scroll to position [1312, 0]
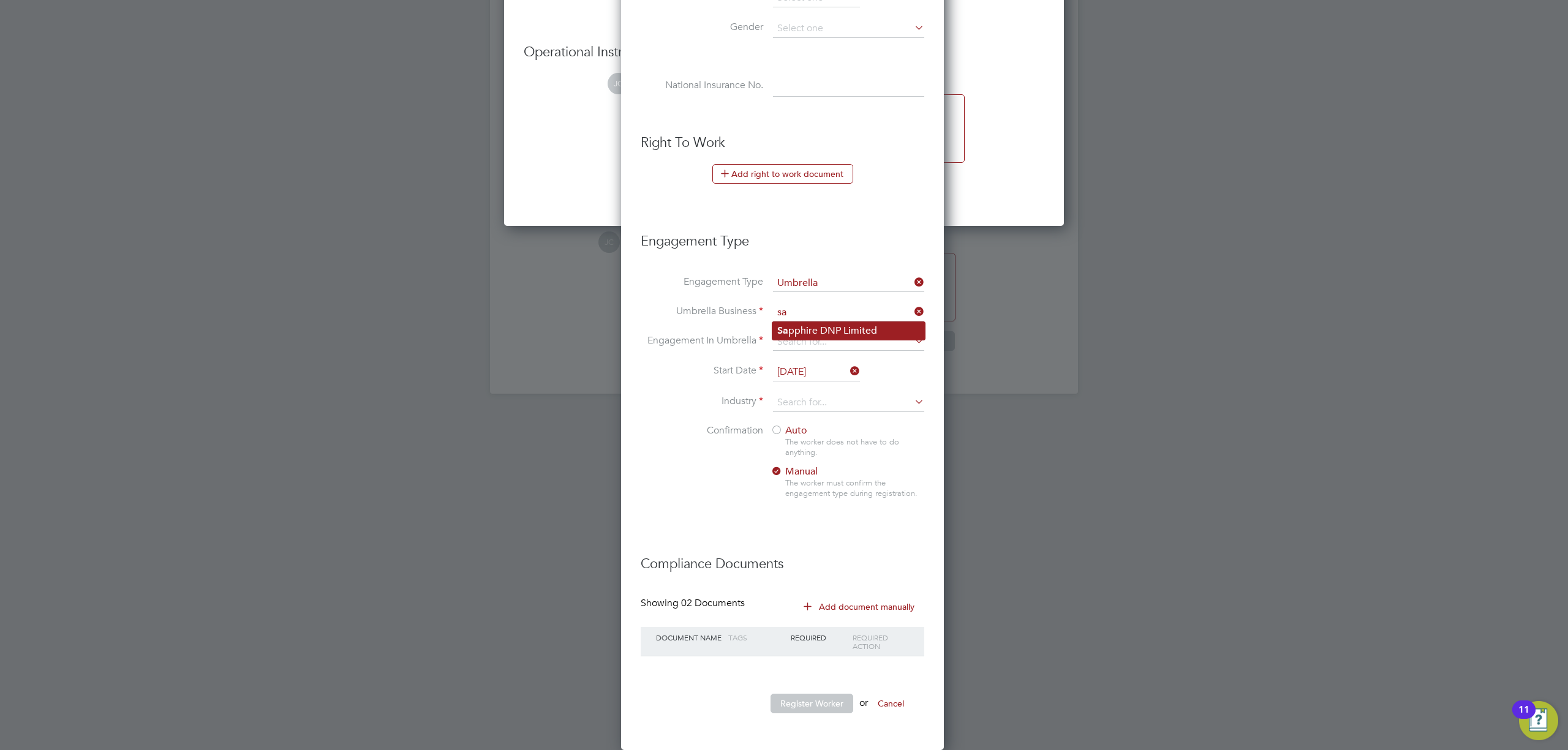
click at [839, 331] on li "Sa pphire DNP Limited" at bounding box center [849, 331] width 153 height 18
type input "Sapphire DNP Limited"
click at [833, 344] on input at bounding box center [848, 342] width 151 height 17
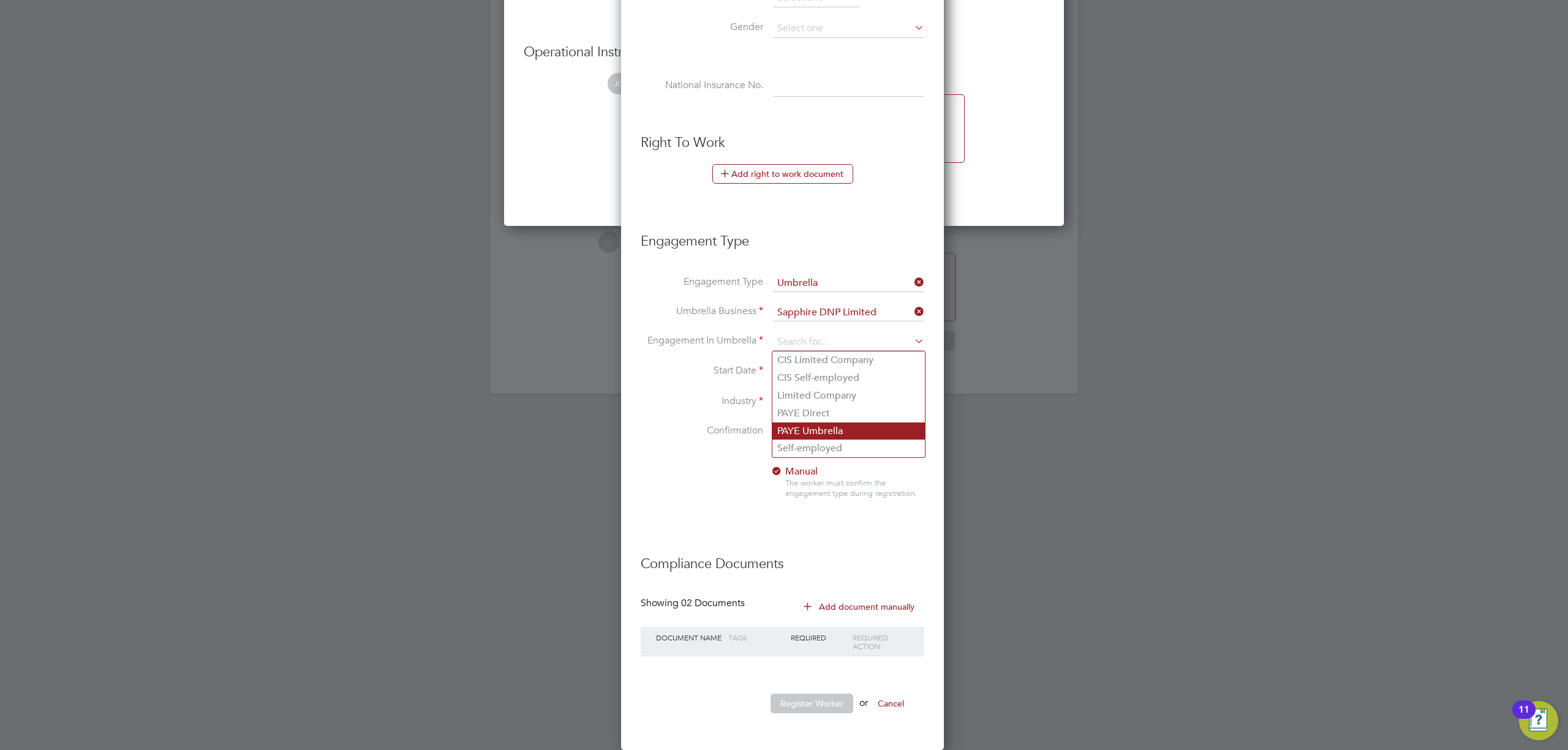
click at [850, 427] on li "PAYE Umbrella" at bounding box center [849, 432] width 153 height 18
type input "PAYE Umbrella"
click at [821, 402] on input at bounding box center [848, 403] width 151 height 18
click at [827, 498] on li "Construction" at bounding box center [849, 503] width 153 height 16
type input "Construction"
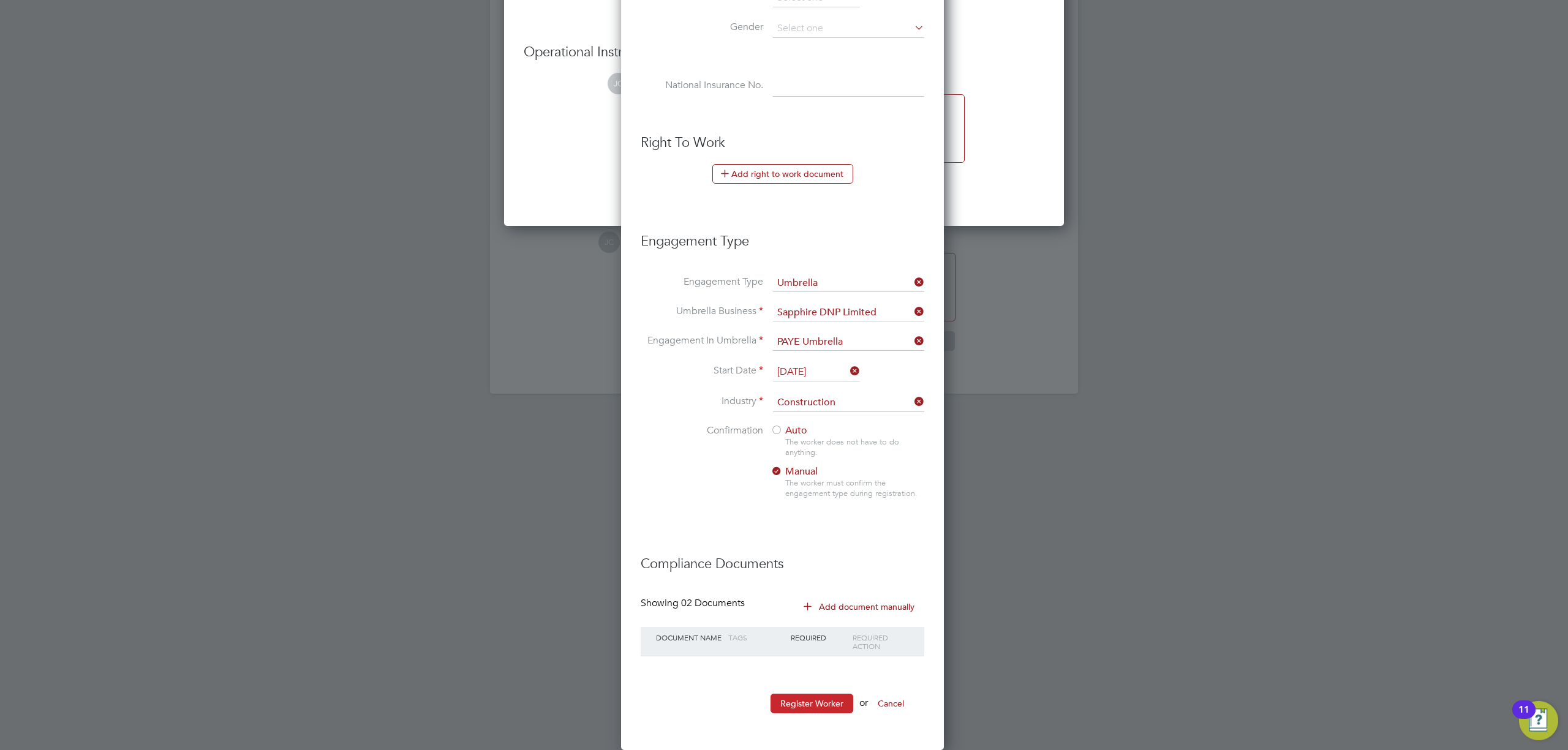
click at [825, 706] on button "Register Worker" at bounding box center [812, 704] width 83 height 20
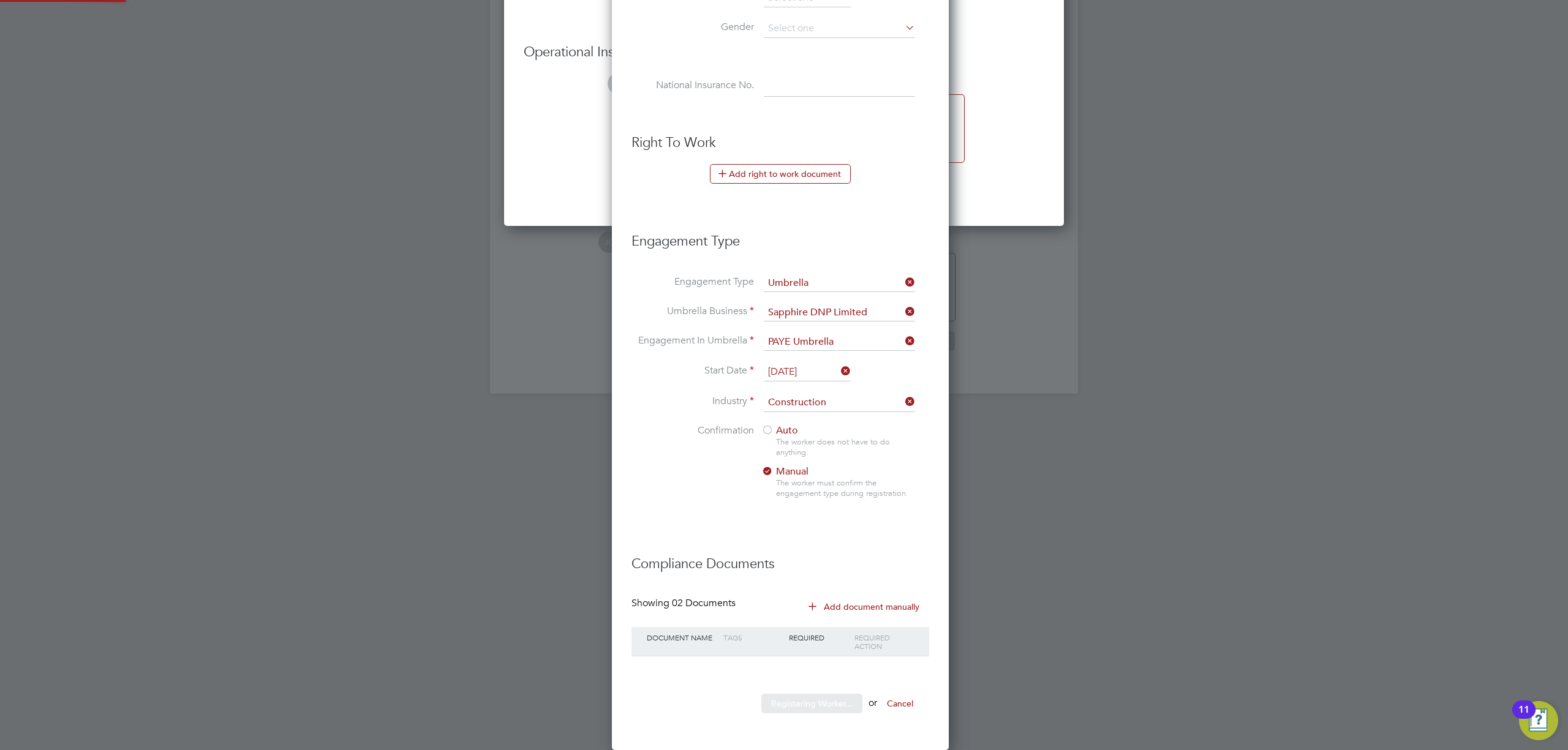
scroll to position [1270, 344]
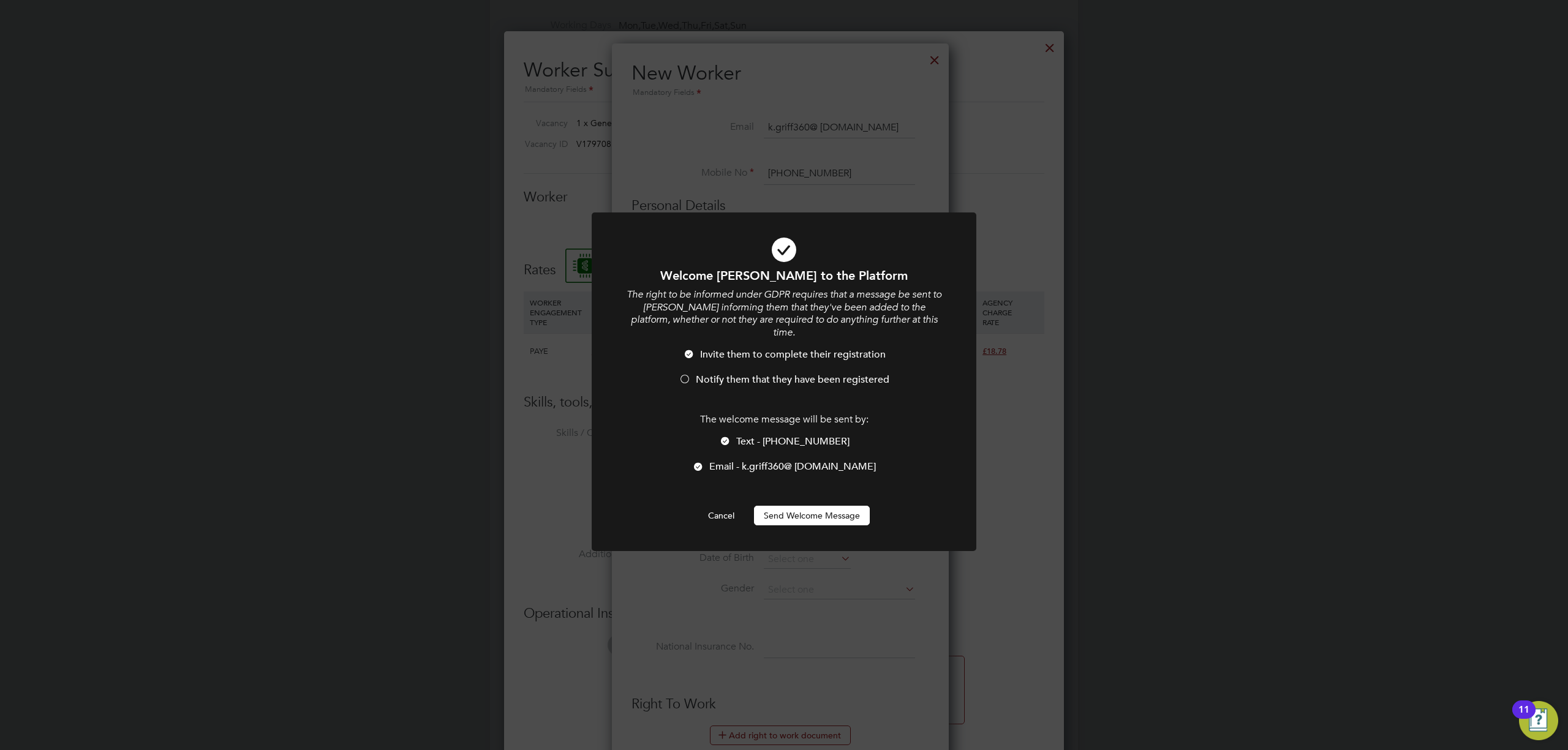
click at [810, 374] on li "Notify them that they have been registered" at bounding box center [784, 386] width 319 height 25
click at [825, 506] on button "Send Welcome Message" at bounding box center [812, 515] width 116 height 20
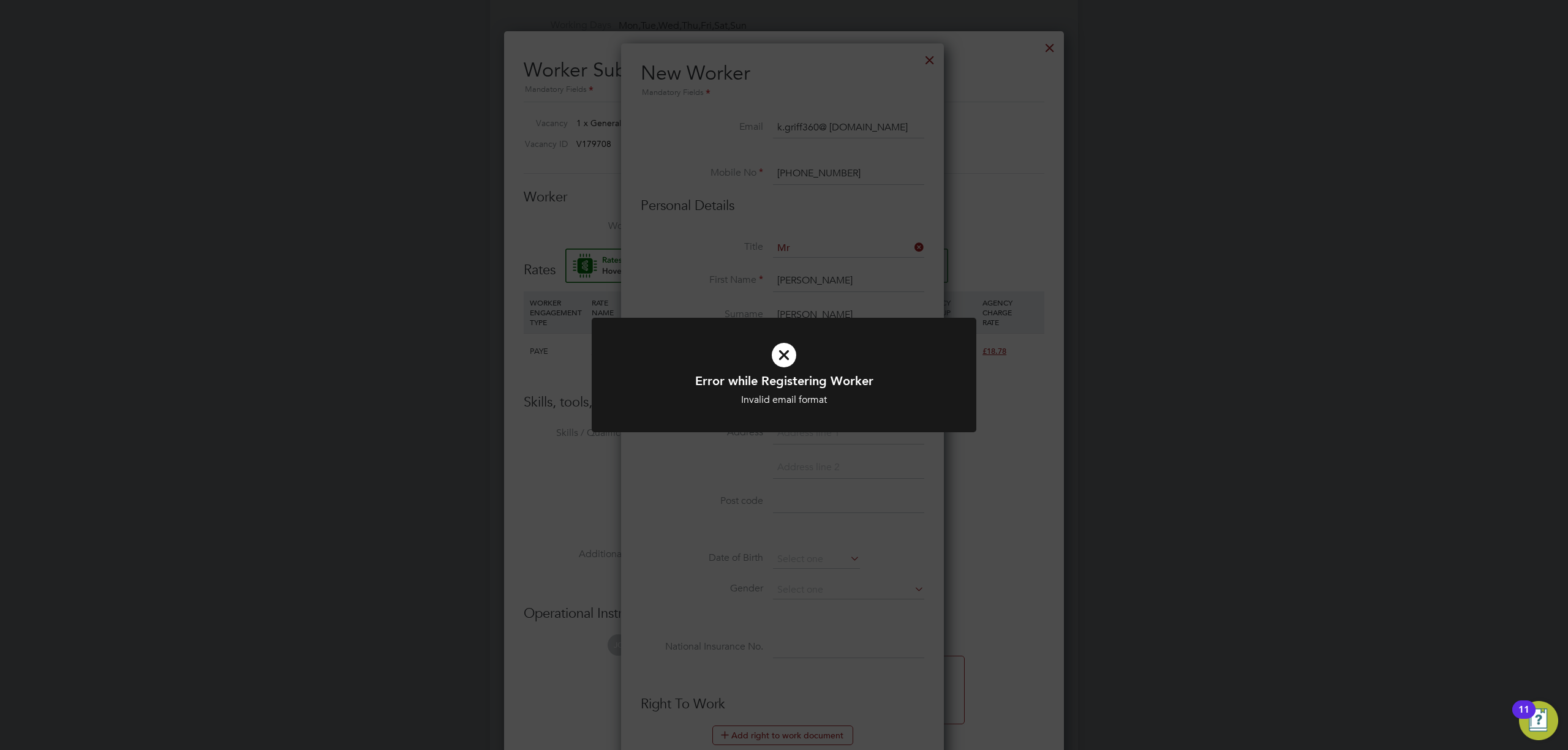
click at [875, 146] on div "Error while Registering Worker Invalid email format Cancel Okay" at bounding box center [784, 375] width 1568 height 750
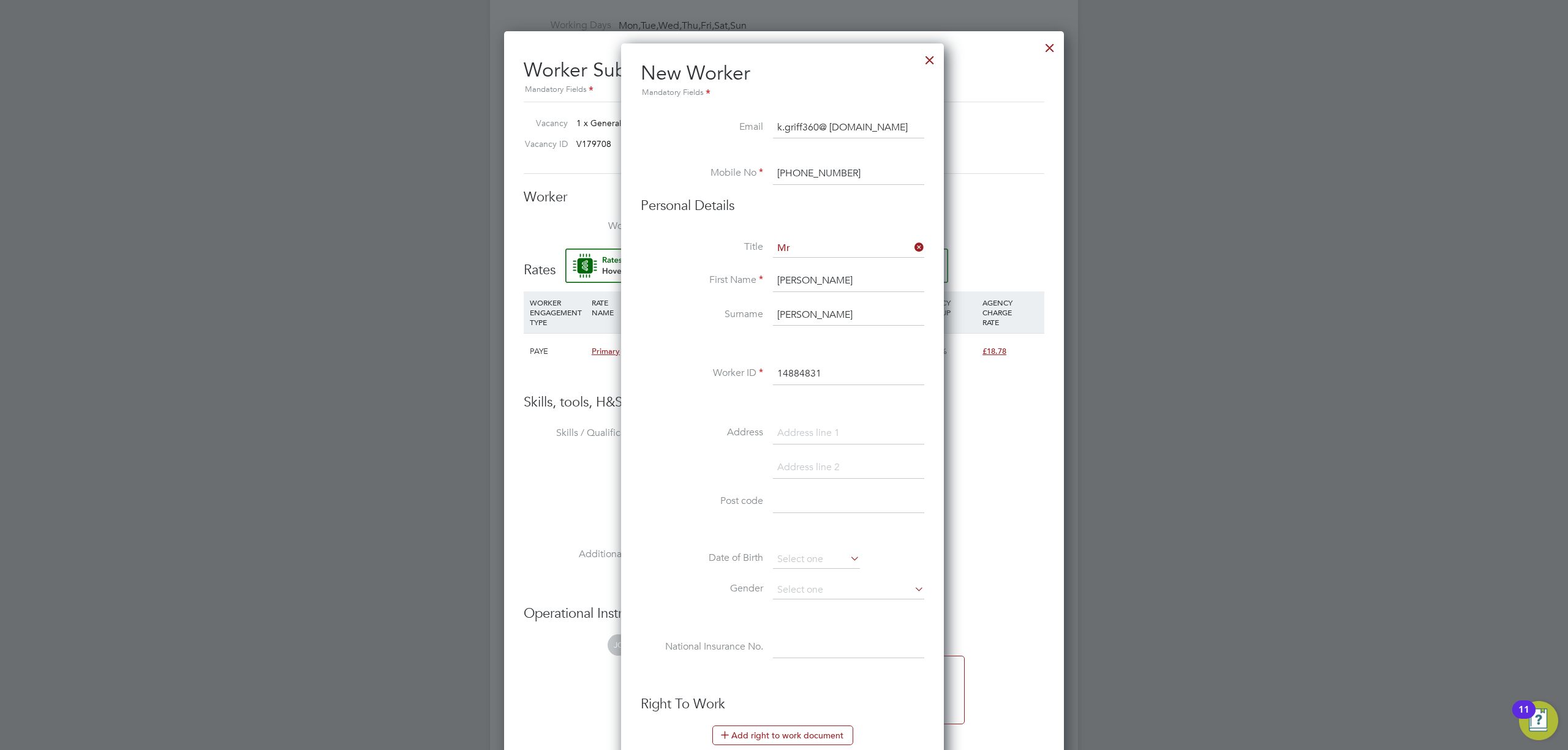
click at [873, 129] on input "k.griff360@ gmail.com" at bounding box center [848, 128] width 151 height 22
click at [833, 129] on input "k.griff360@ gmail.com" at bounding box center [848, 128] width 151 height 22
click at [831, 129] on input "k.griff360@ gmail.com" at bounding box center [848, 128] width 151 height 22
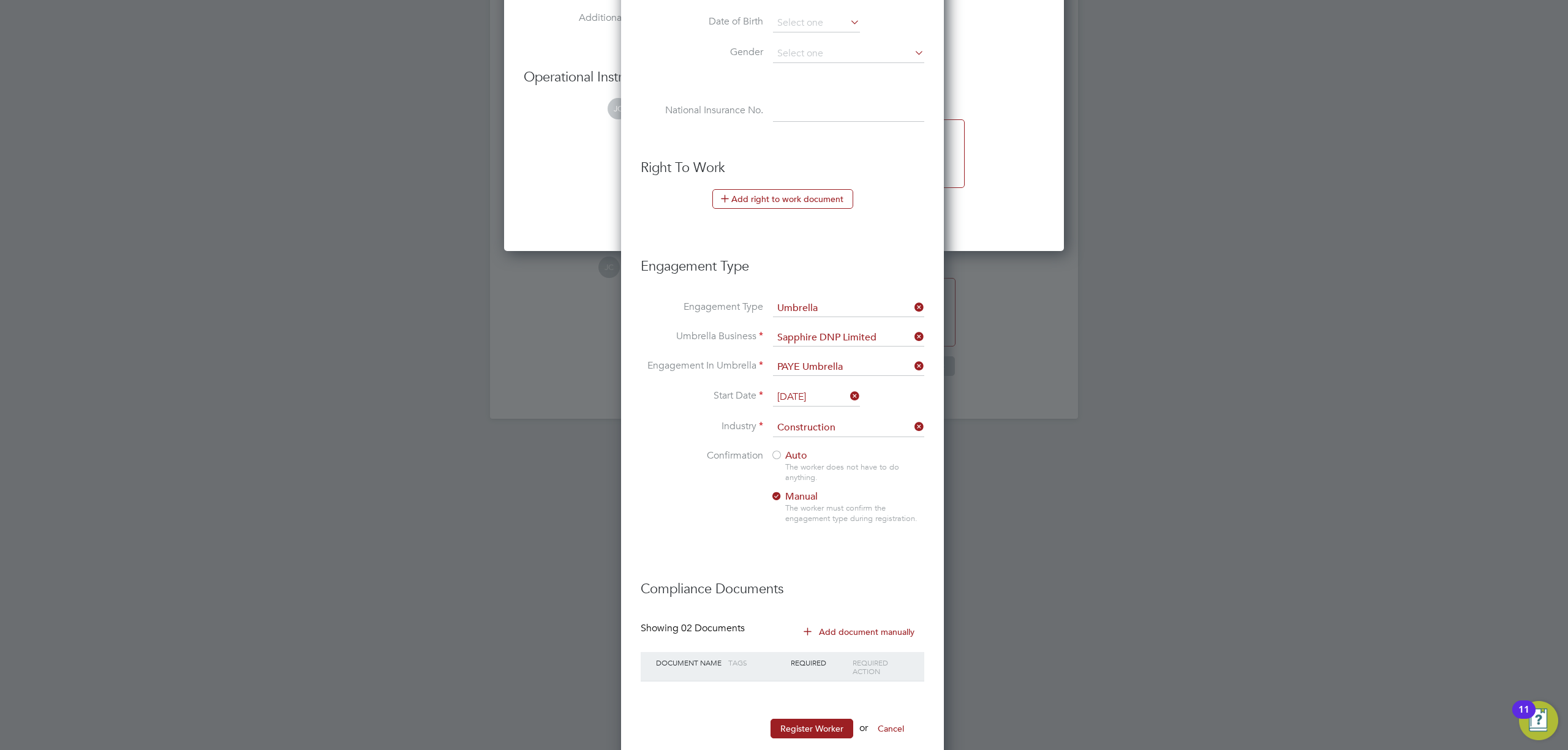
scroll to position [1312, 0]
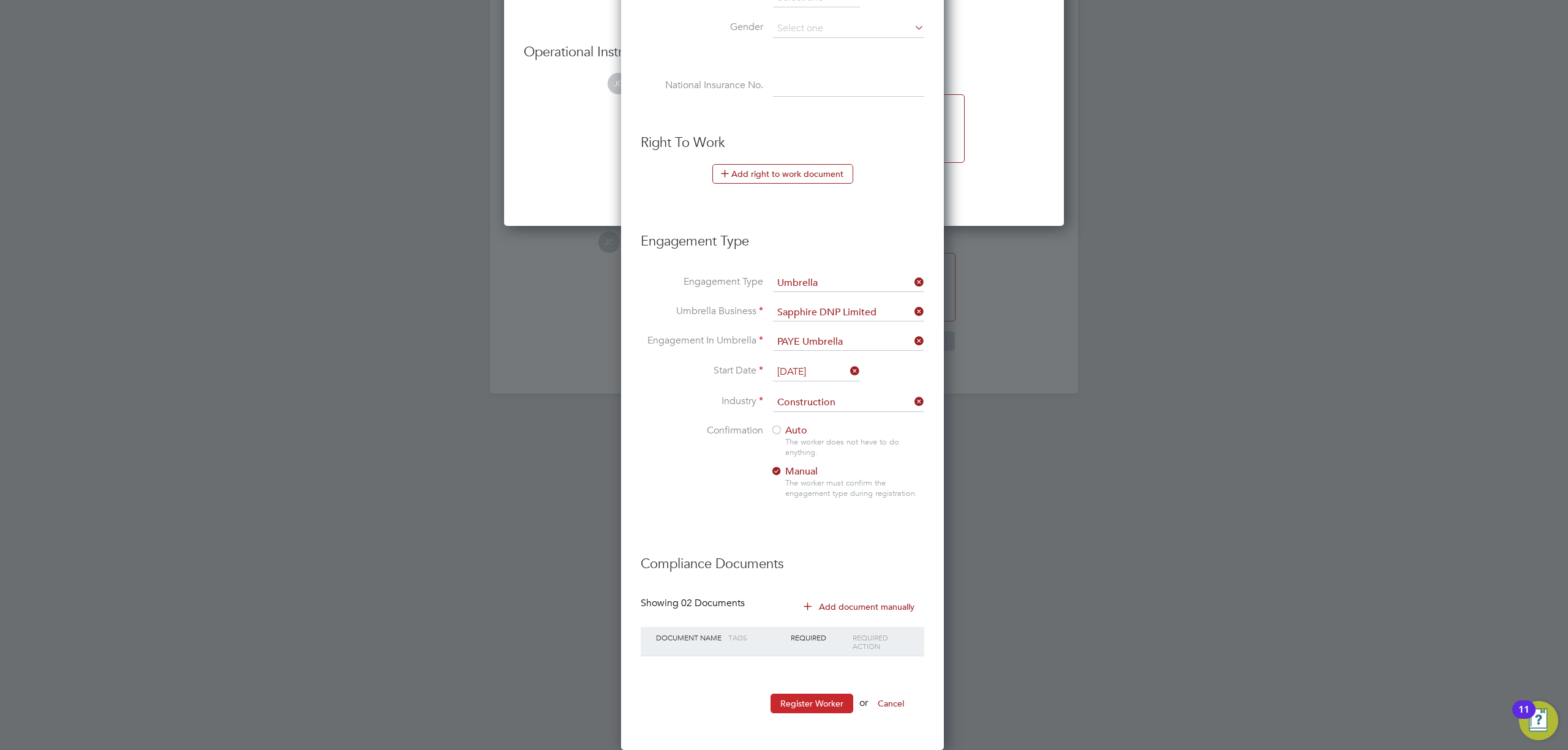
type input "k.griff360@gmail.com"
click at [805, 701] on button "Register Worker" at bounding box center [812, 704] width 83 height 20
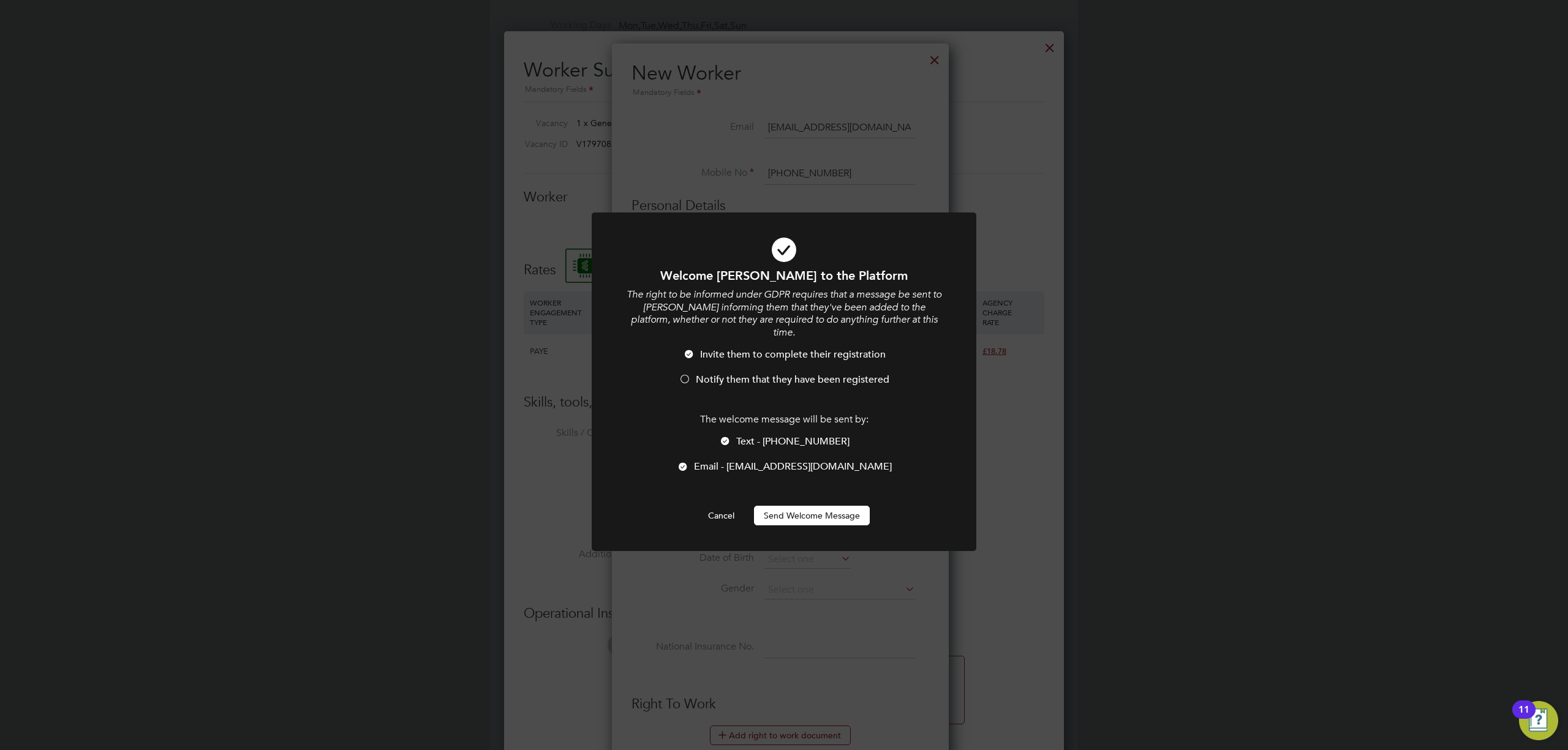
click at [748, 359] on li "Invite them to complete their registration" at bounding box center [784, 361] width 319 height 25
click at [827, 506] on button "Send Welcome Message" at bounding box center [812, 515] width 116 height 20
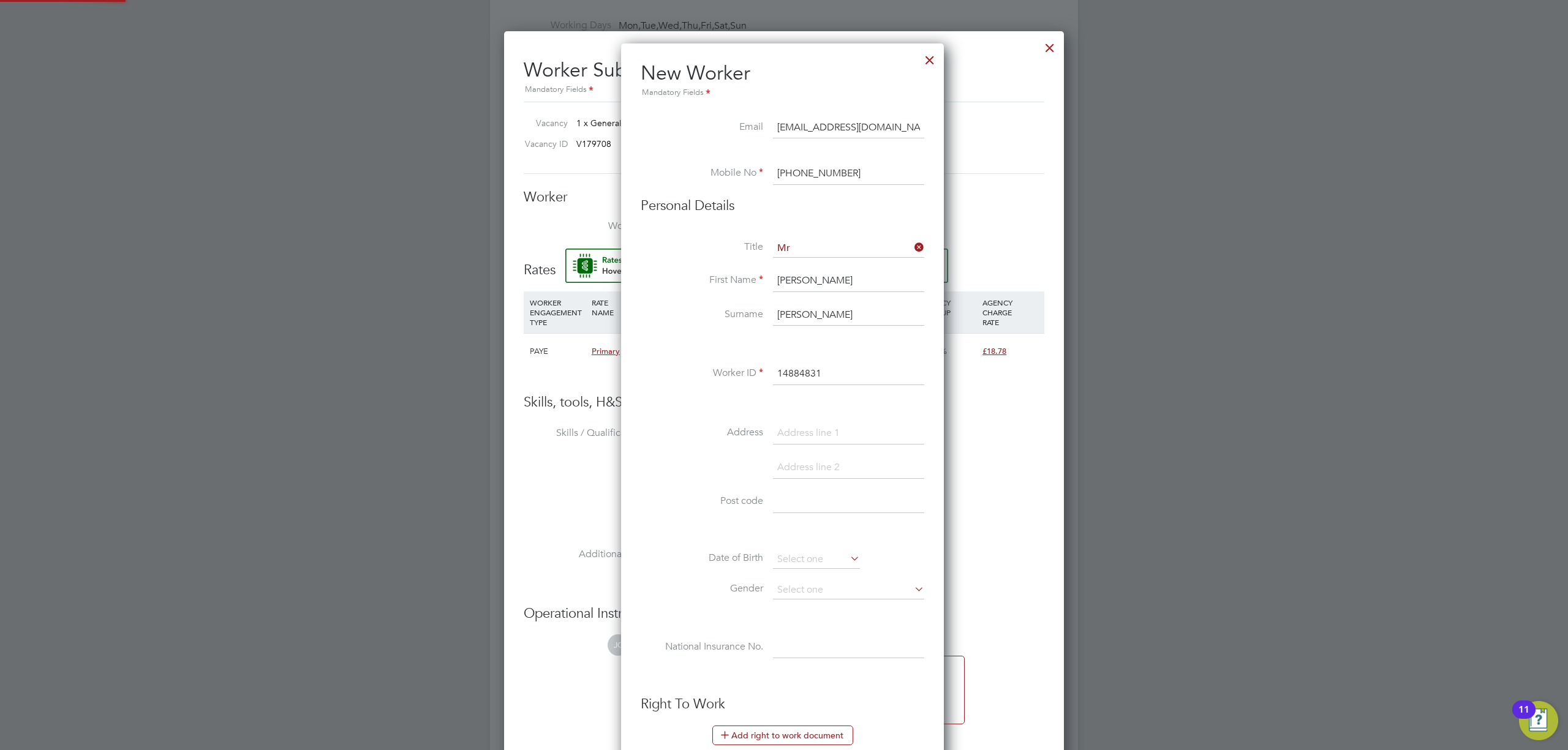
type input "Kingsley Griffiths (14884831)"
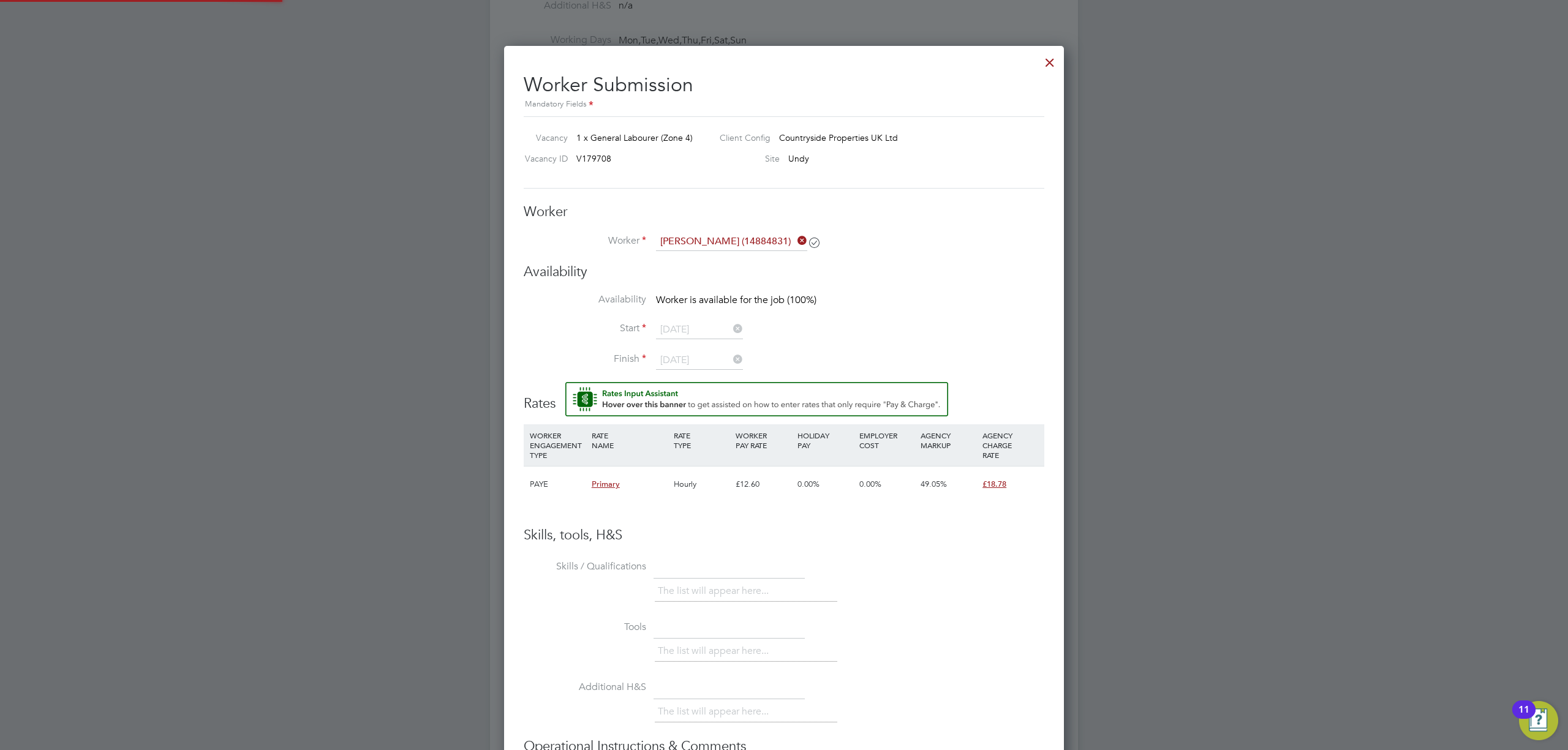
scroll to position [735, 0]
drag, startPoint x: 925, startPoint y: 285, endPoint x: 806, endPoint y: 241, distance: 126.9
click at [926, 286] on div "Availability Availability Worker is available for the job (100%) Start 27 Aug 2…" at bounding box center [784, 322] width 520 height 118
click at [795, 243] on icon at bounding box center [795, 241] width 0 height 17
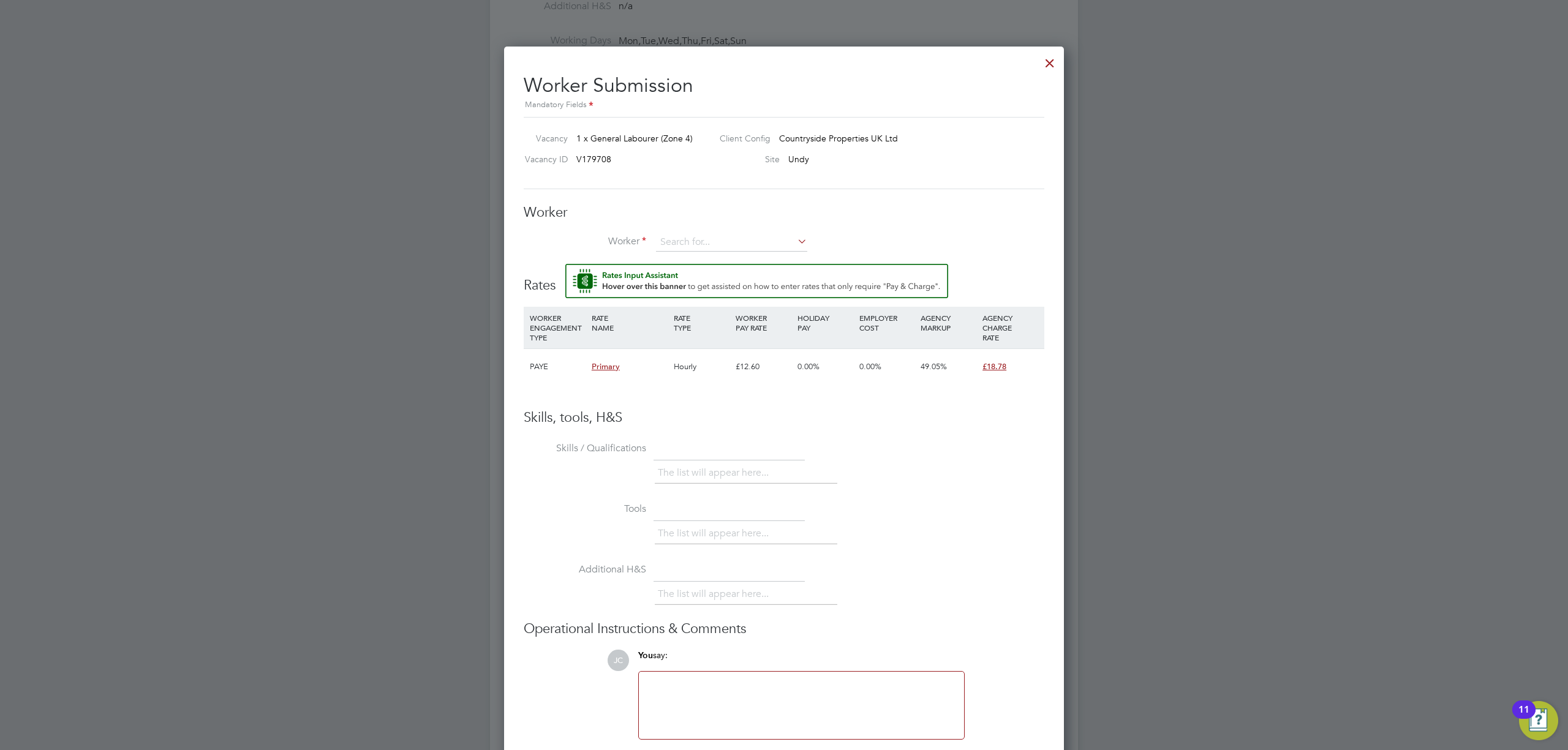
scroll to position [5, 6]
click at [745, 245] on input at bounding box center [732, 242] width 151 height 18
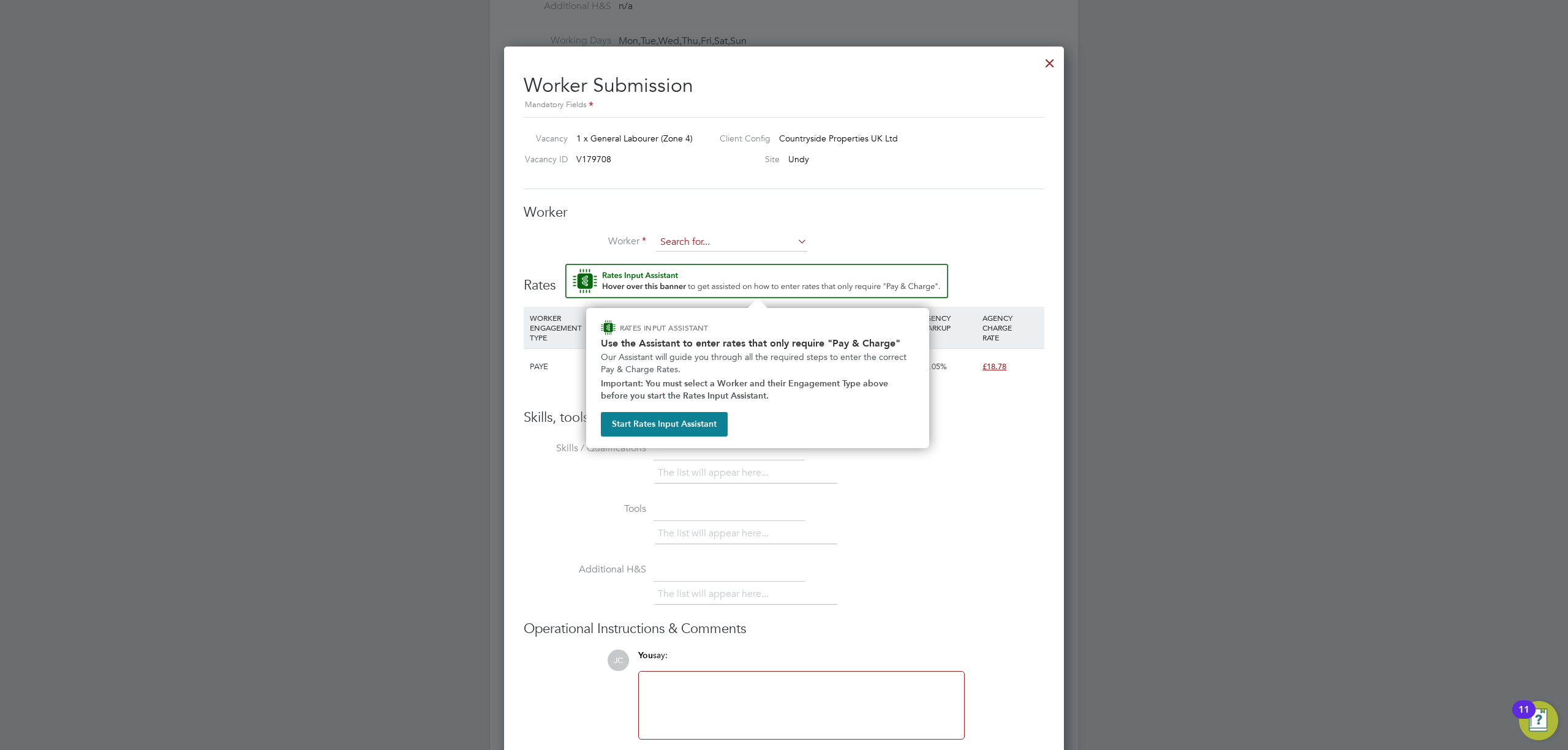
click at [737, 236] on input at bounding box center [732, 242] width 151 height 18
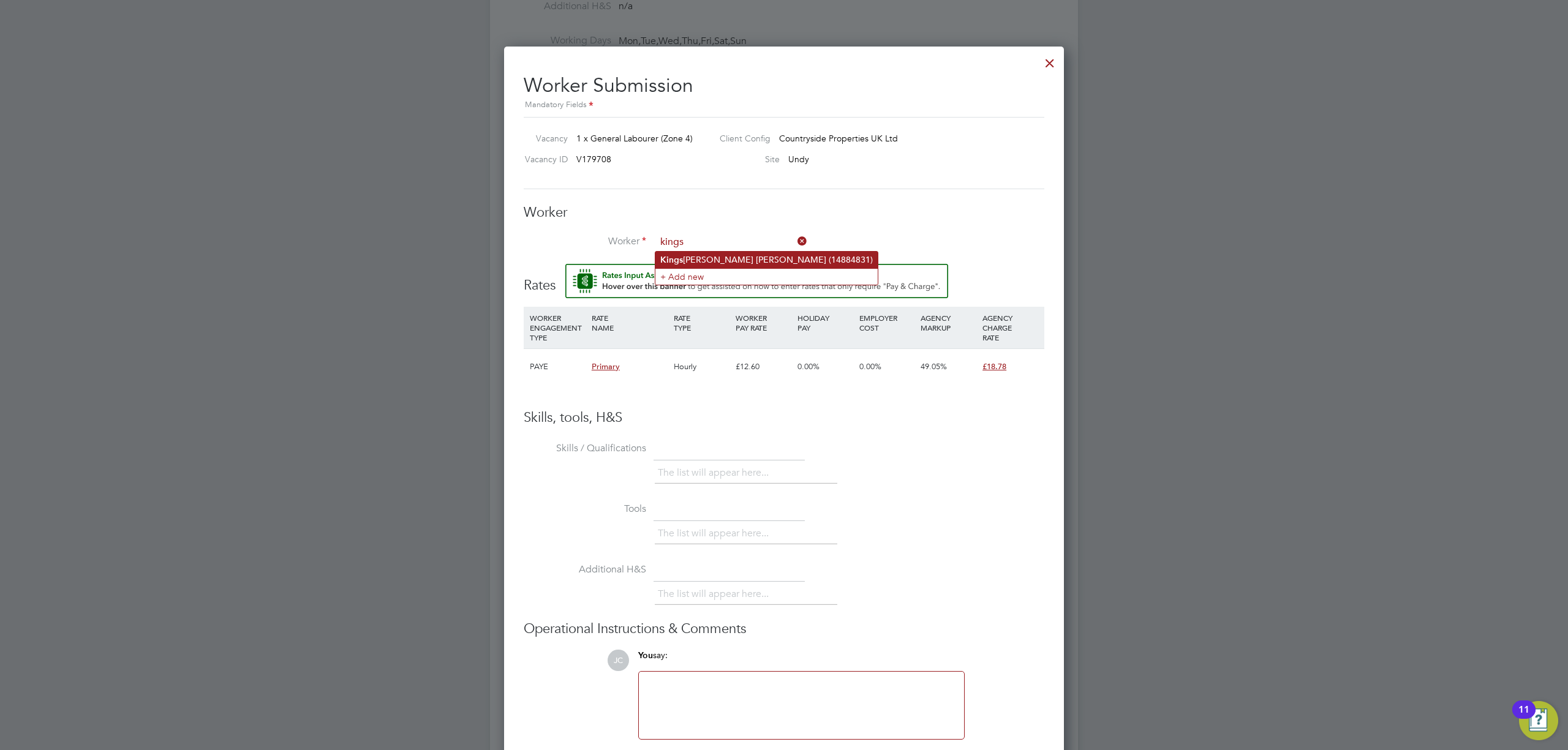
click at [741, 253] on li "Kings ley Griffiths (14884831)" at bounding box center [767, 260] width 222 height 16
type input "Kingsley Griffiths (14884831)"
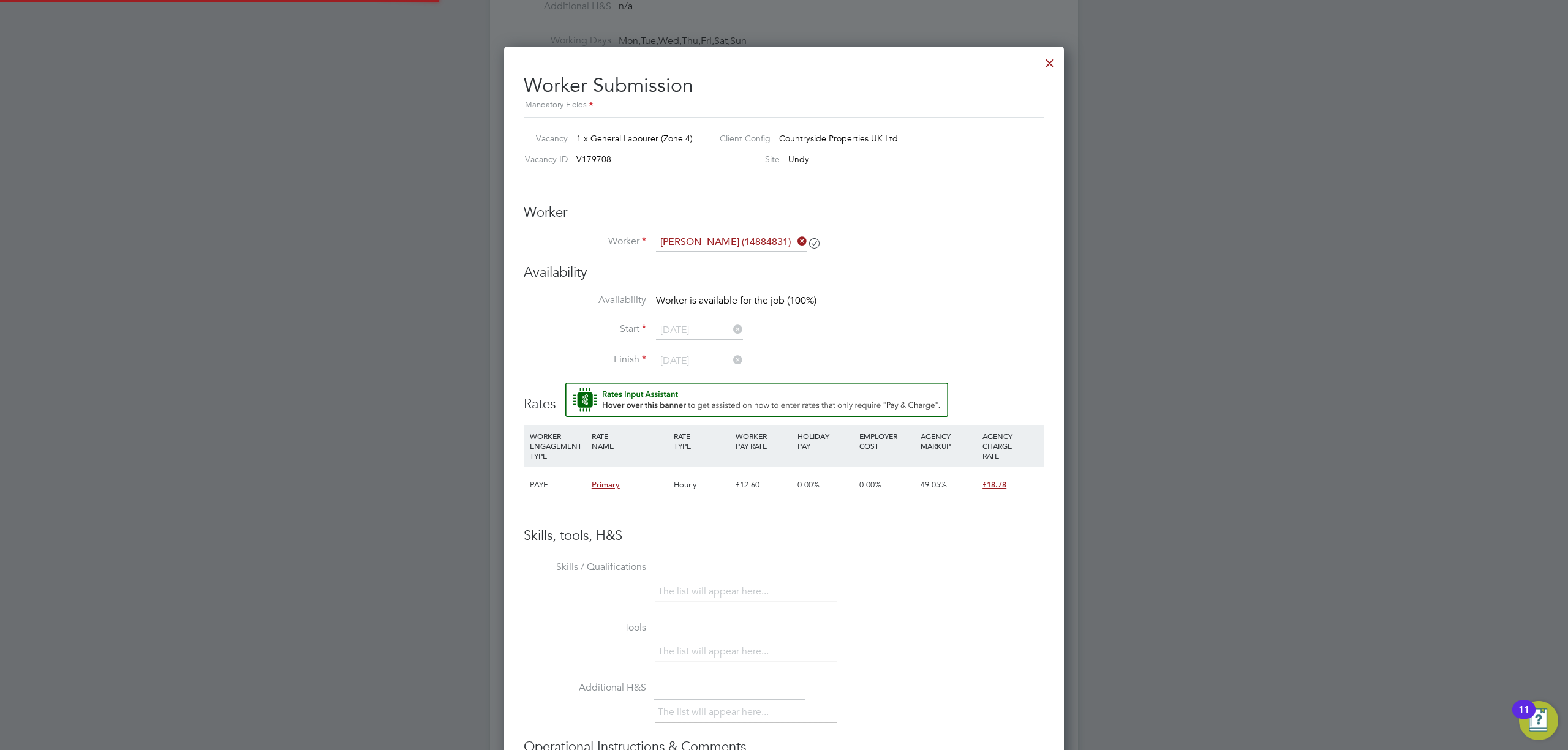
scroll to position [1010, 561]
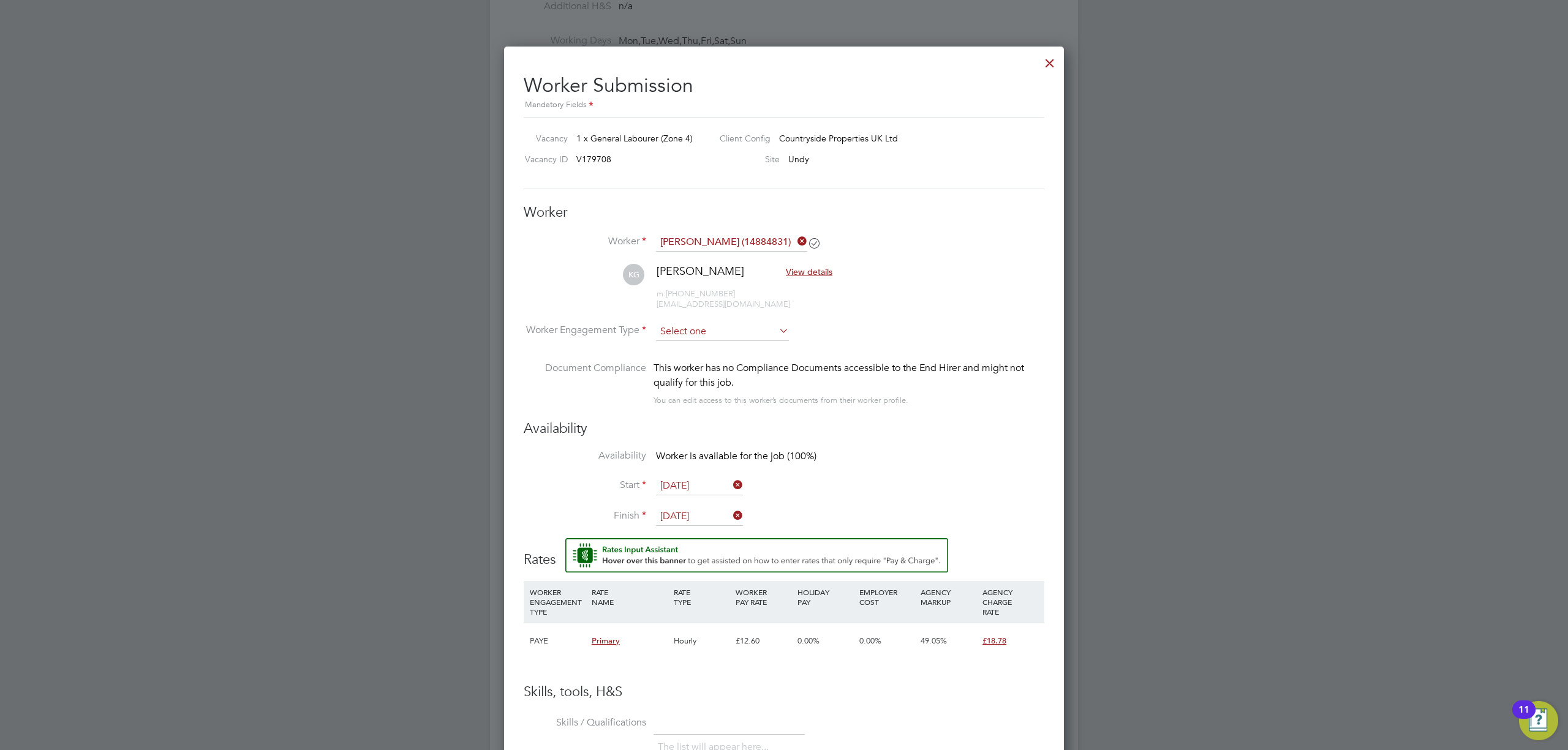
click at [769, 328] on input at bounding box center [722, 331] width 133 height 18
click at [694, 351] on li "Contract" at bounding box center [722, 347] width 134 height 16
type input "Contract"
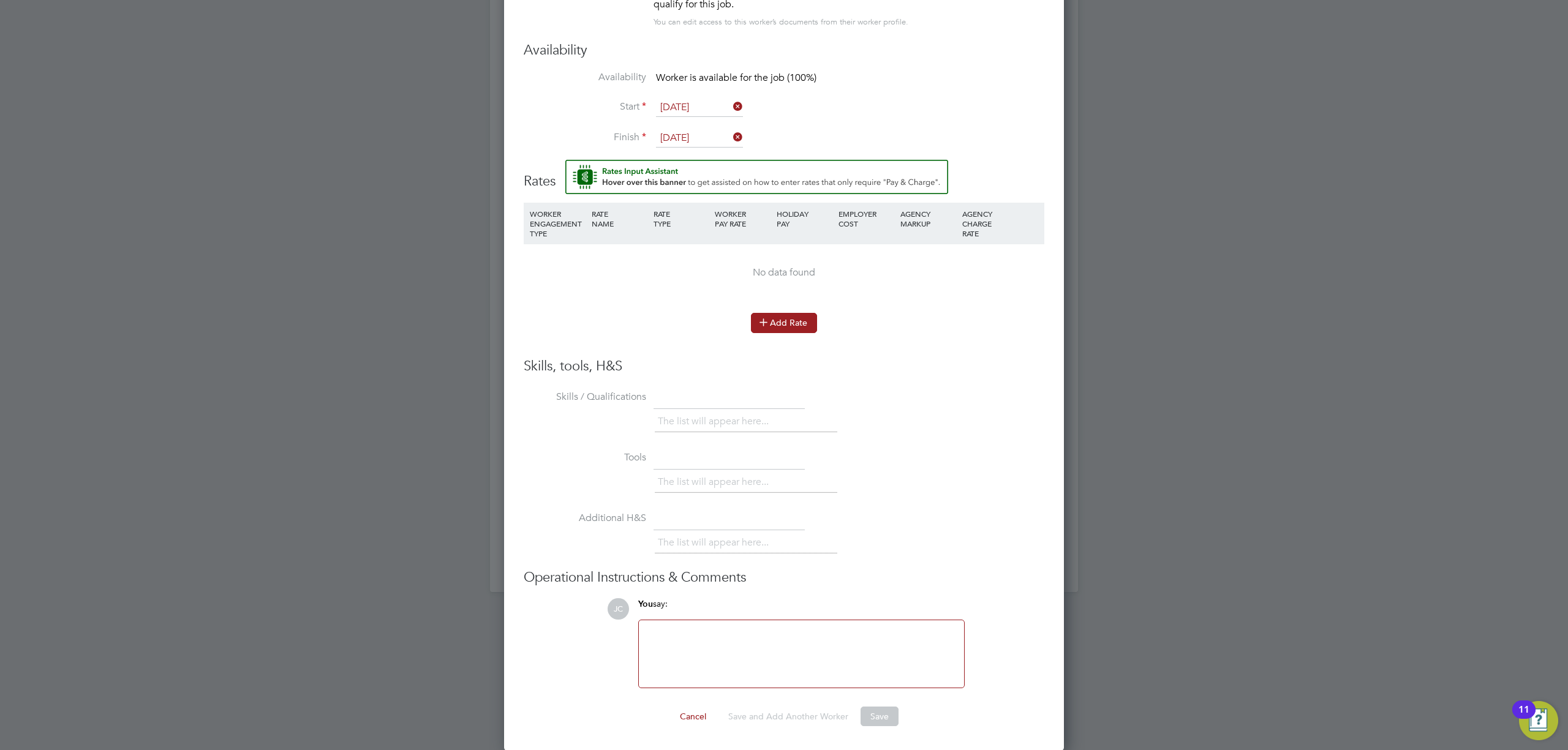
click at [783, 323] on button "Add Rate" at bounding box center [784, 322] width 66 height 20
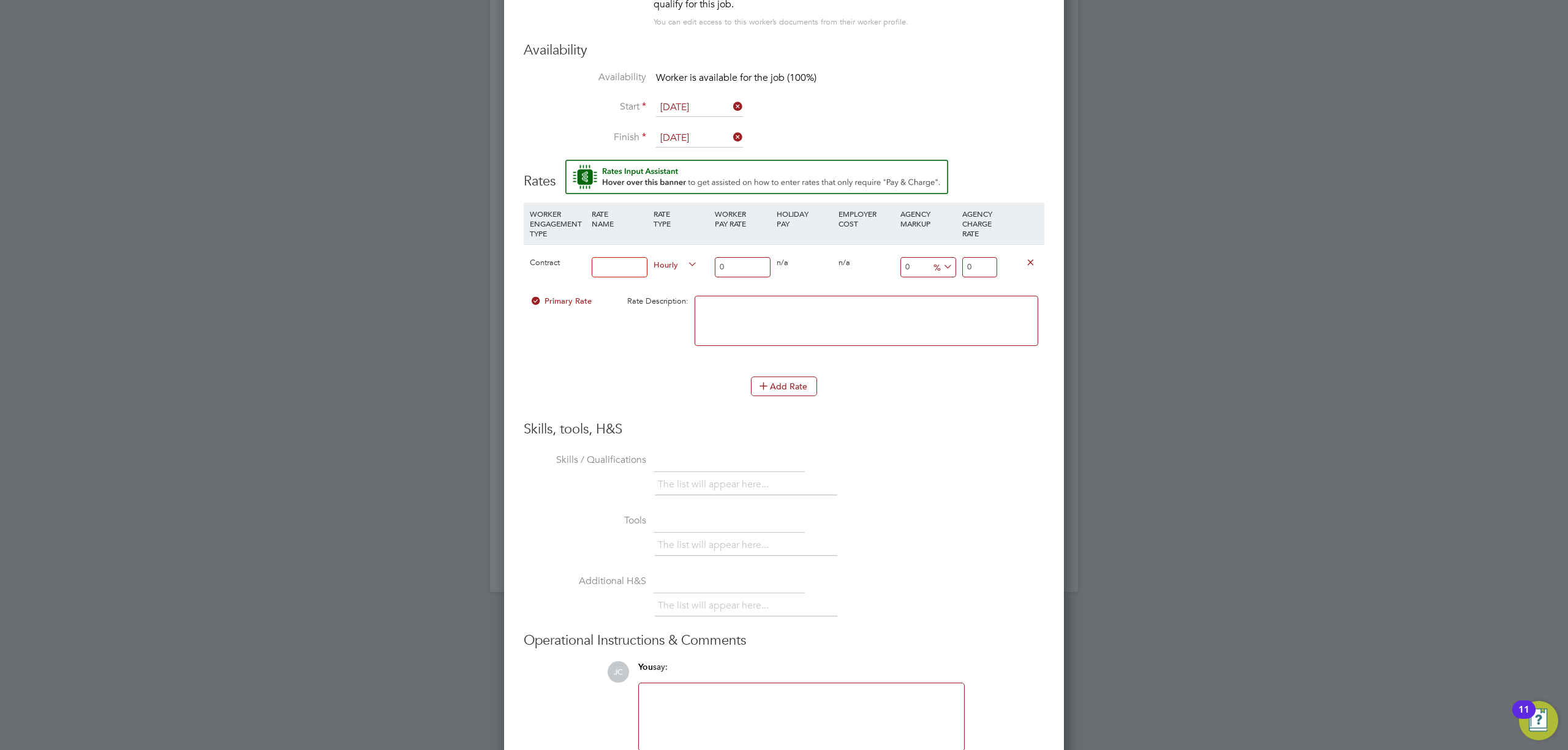
click at [986, 266] on input "0" at bounding box center [979, 267] width 35 height 20
type input "18.78"
click at [755, 267] on input "0" at bounding box center [743, 267] width 56 height 20
type input "1"
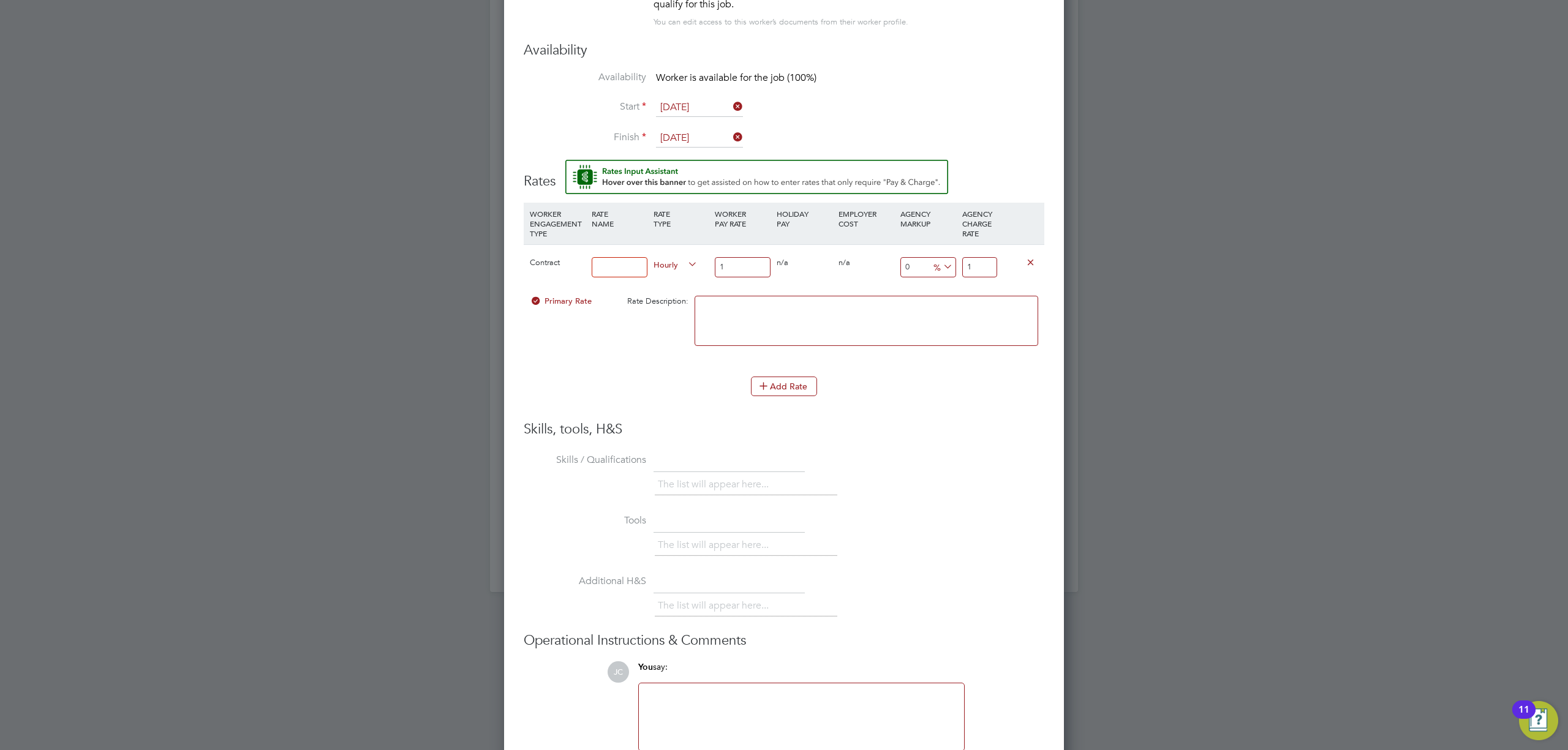
type input "16"
click at [772, 316] on textarea at bounding box center [867, 321] width 344 height 50
click at [863, 325] on textarea at bounding box center [867, 321] width 344 height 50
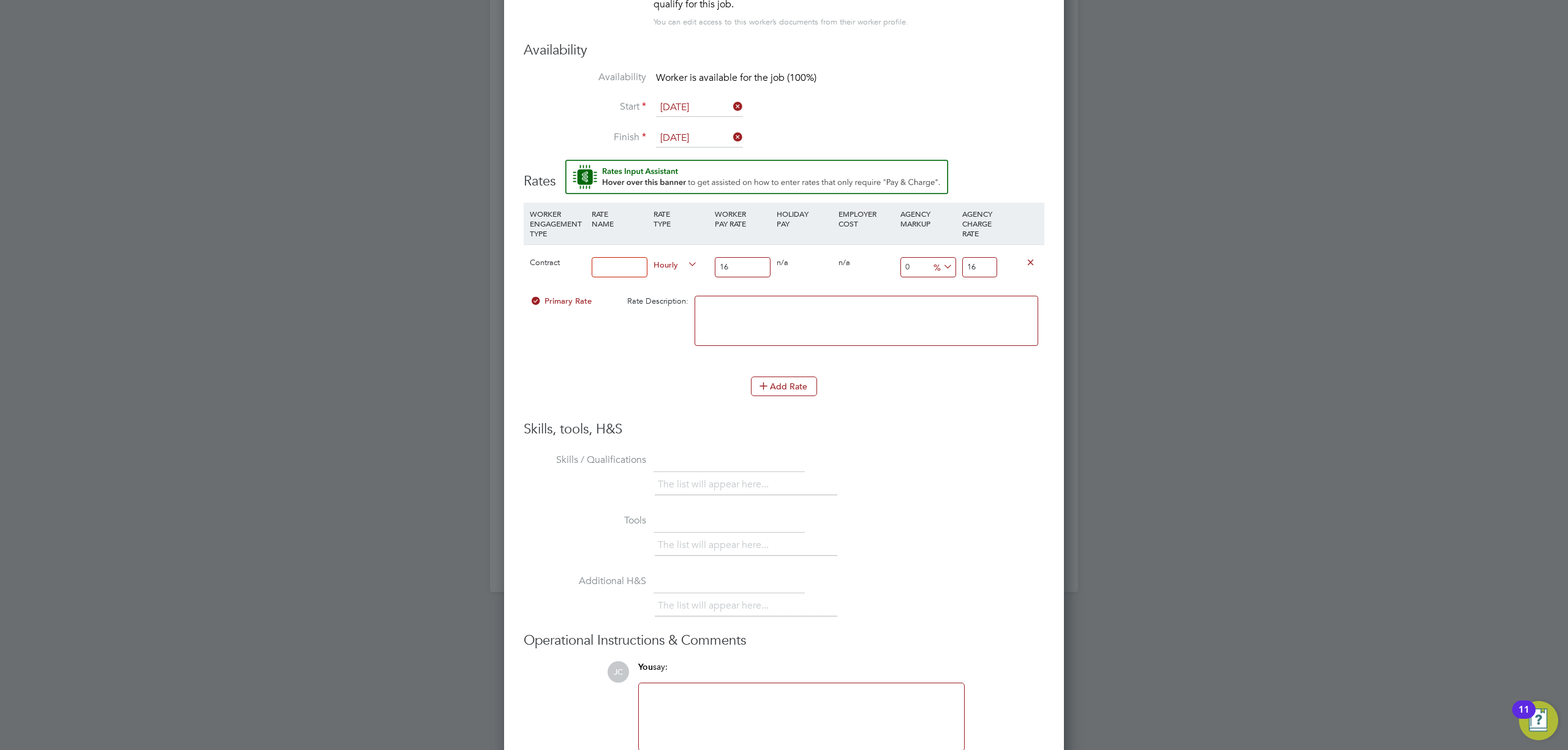
click at [826, 314] on textarea at bounding box center [867, 321] width 344 height 50
click at [978, 273] on input "16" at bounding box center [979, 267] width 35 height 20
type input "-93.75"
type input "1"
type input "12.5"
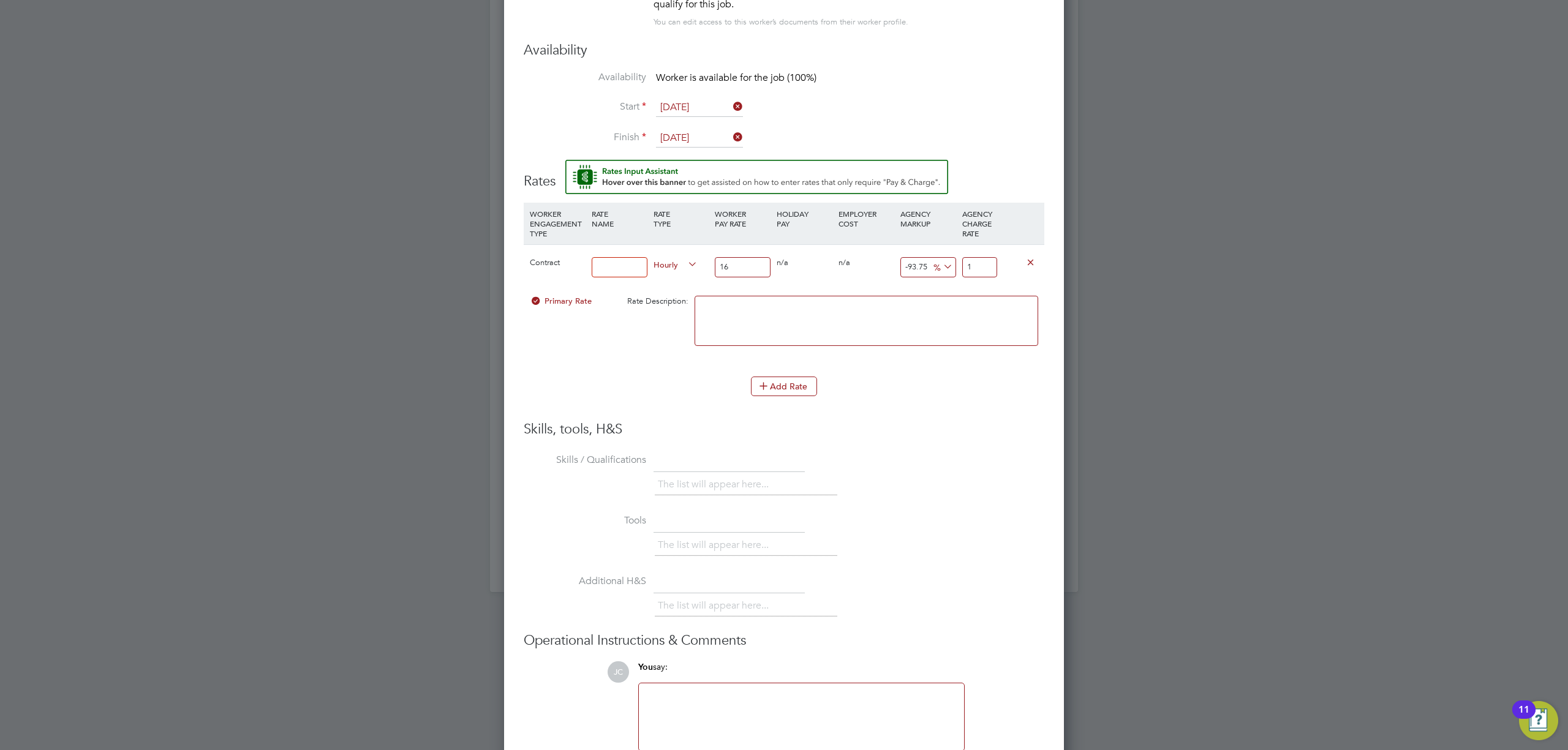
type input "18"
type input "16.875"
type input "18.7"
type input "17.375"
type input "18.78"
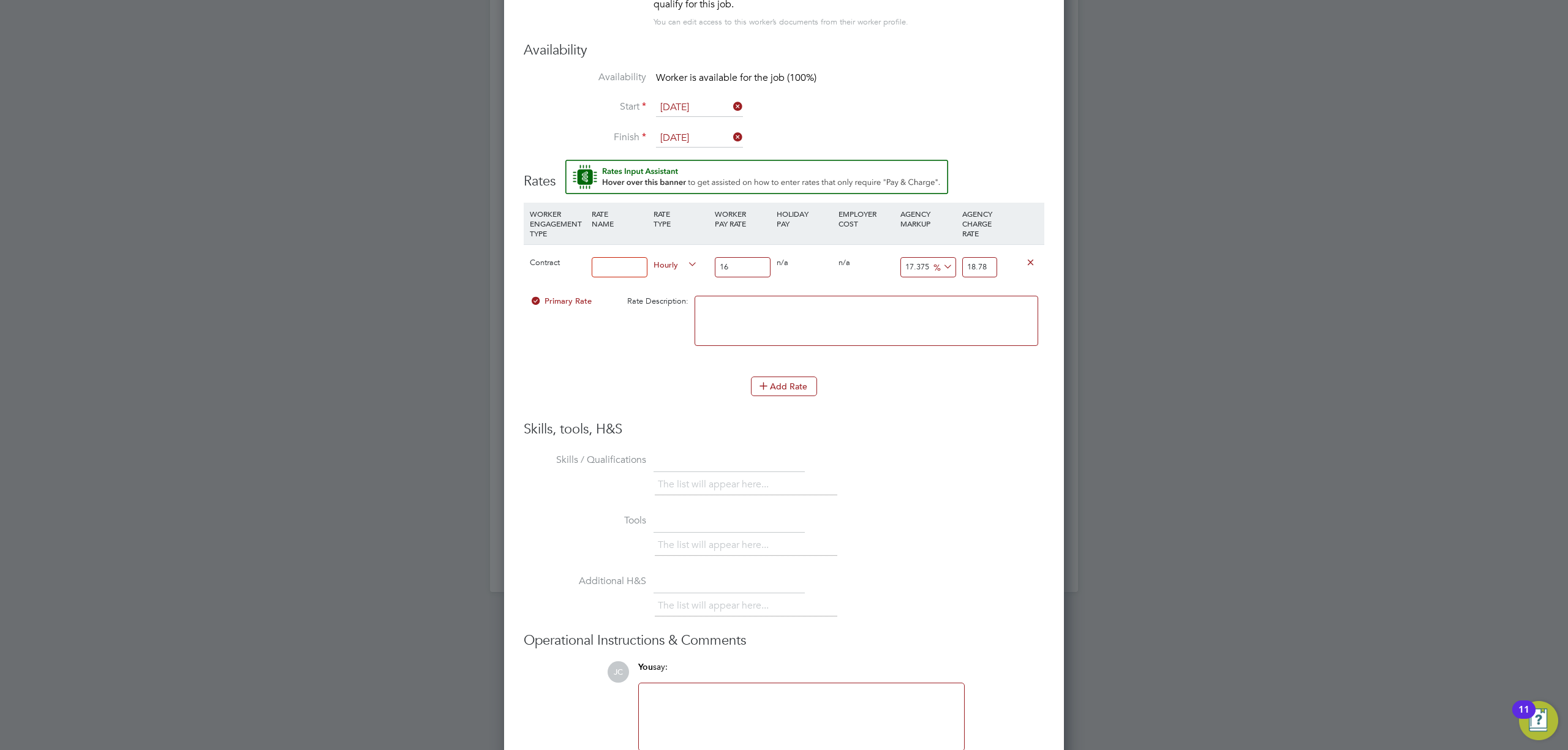
click at [977, 314] on textarea at bounding box center [867, 321] width 344 height 50
click at [609, 262] on input at bounding box center [620, 267] width 56 height 20
type input "UMB"
click at [567, 380] on div "Add Rate" at bounding box center [784, 386] width 520 height 20
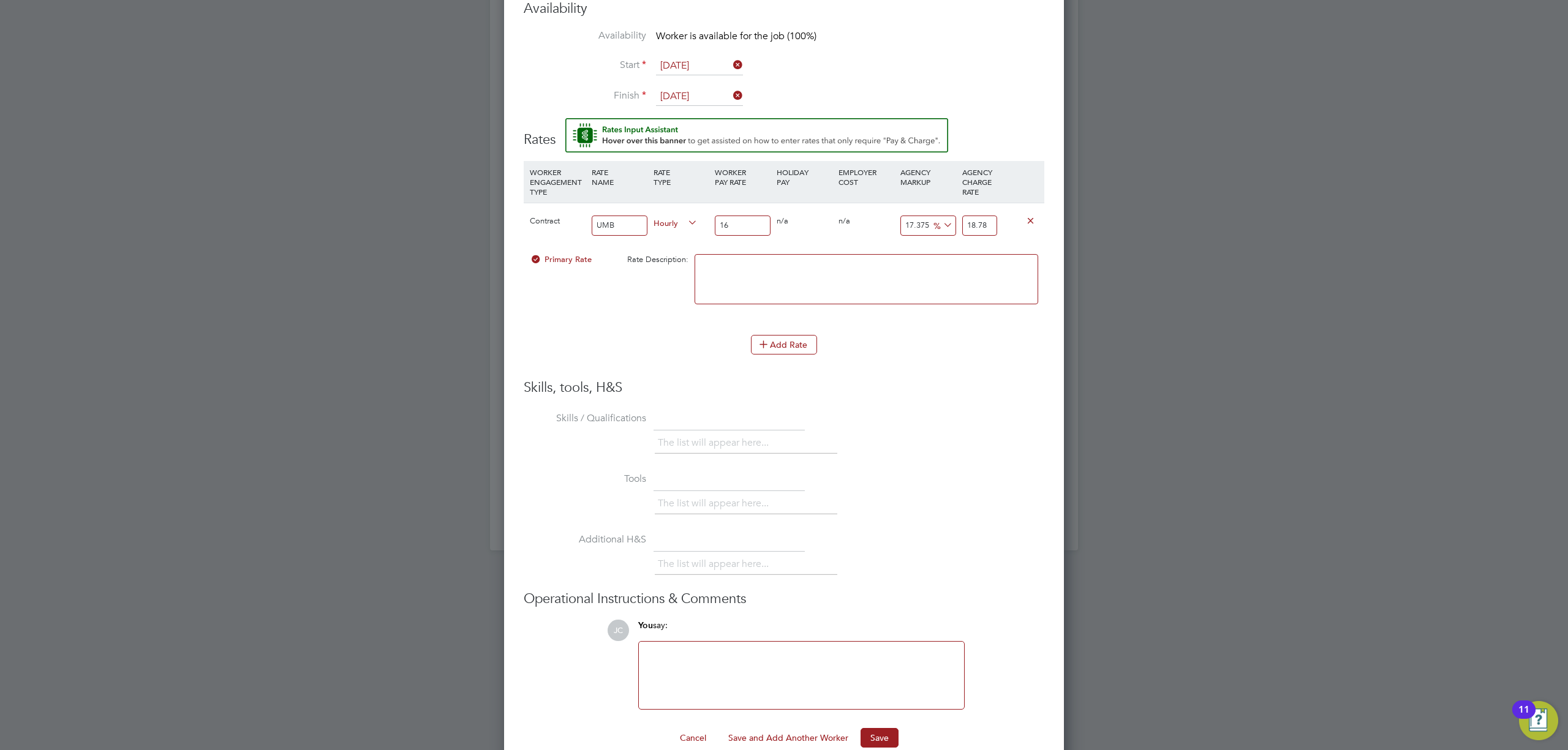
scroll to position [1178, 0]
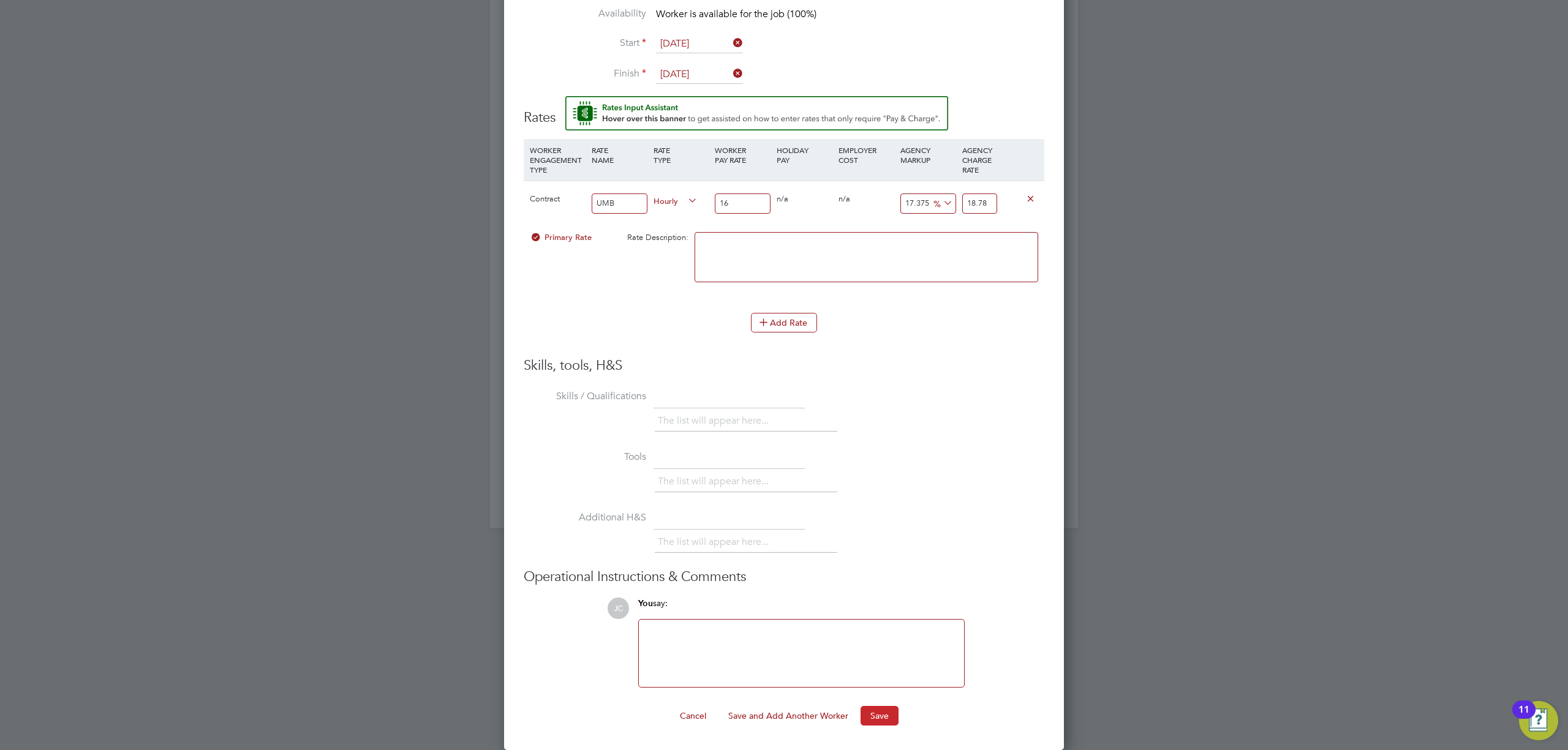
click at [882, 712] on button "Save" at bounding box center [880, 716] width 38 height 20
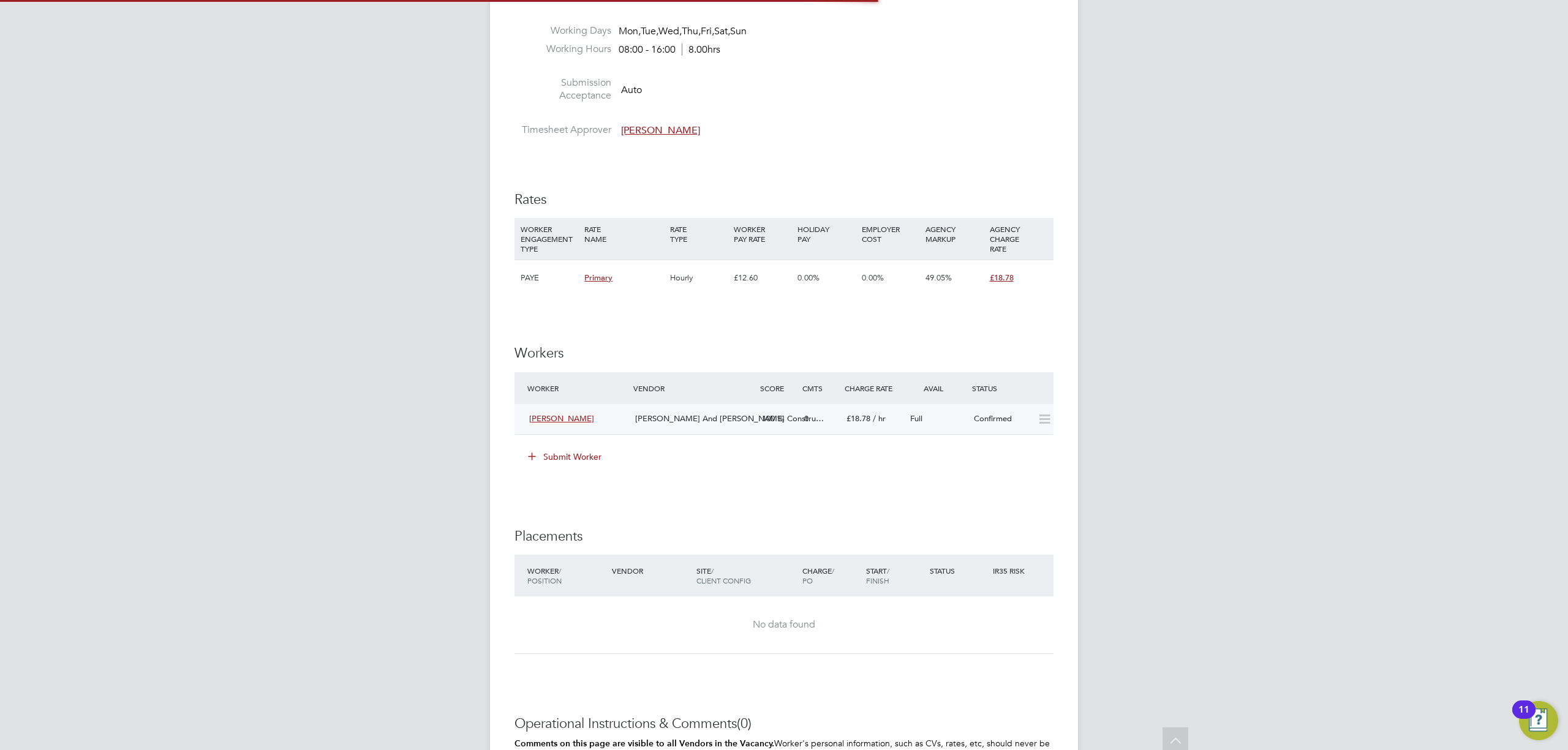
scroll to position [735, 0]
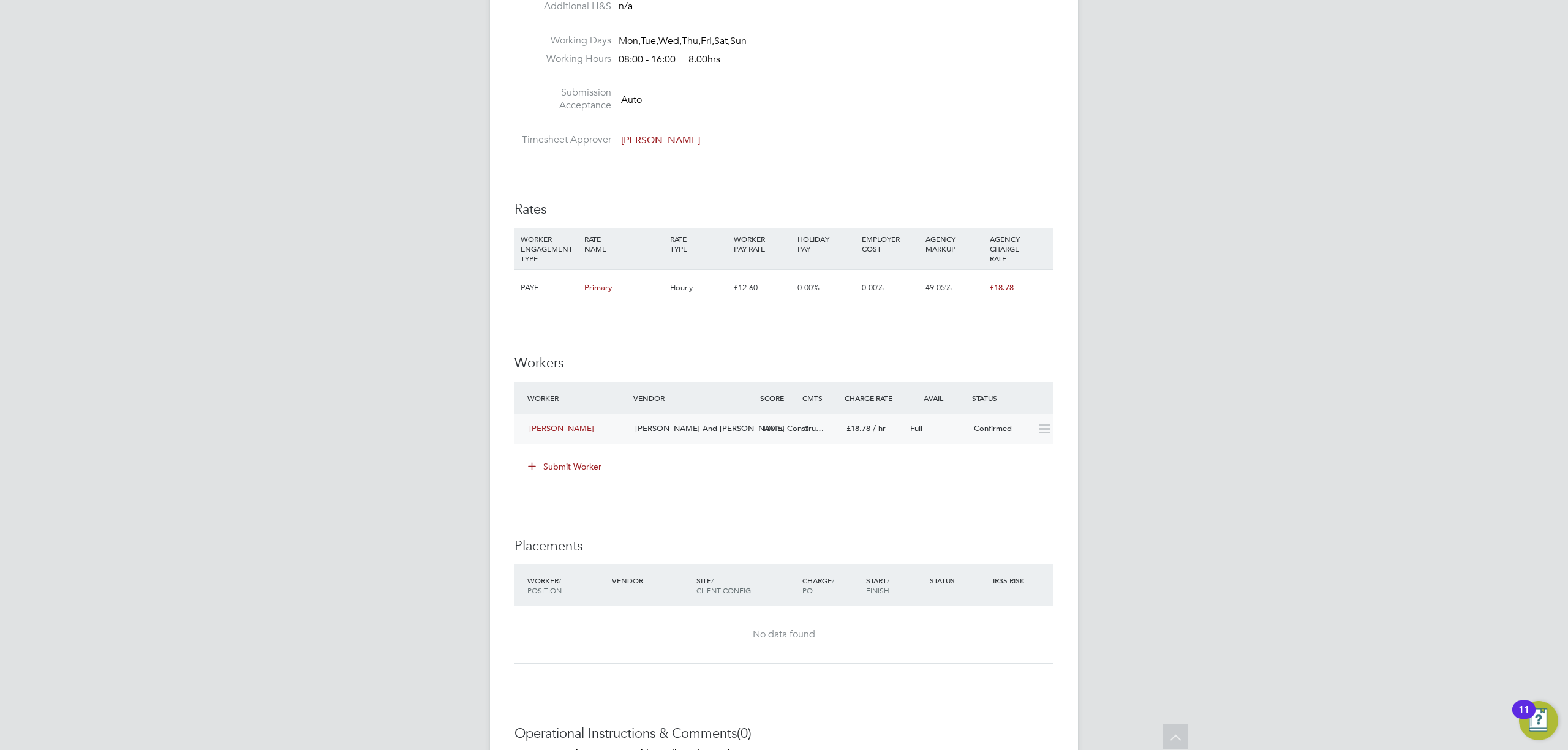
click at [1048, 429] on icon at bounding box center [1045, 429] width 15 height 10
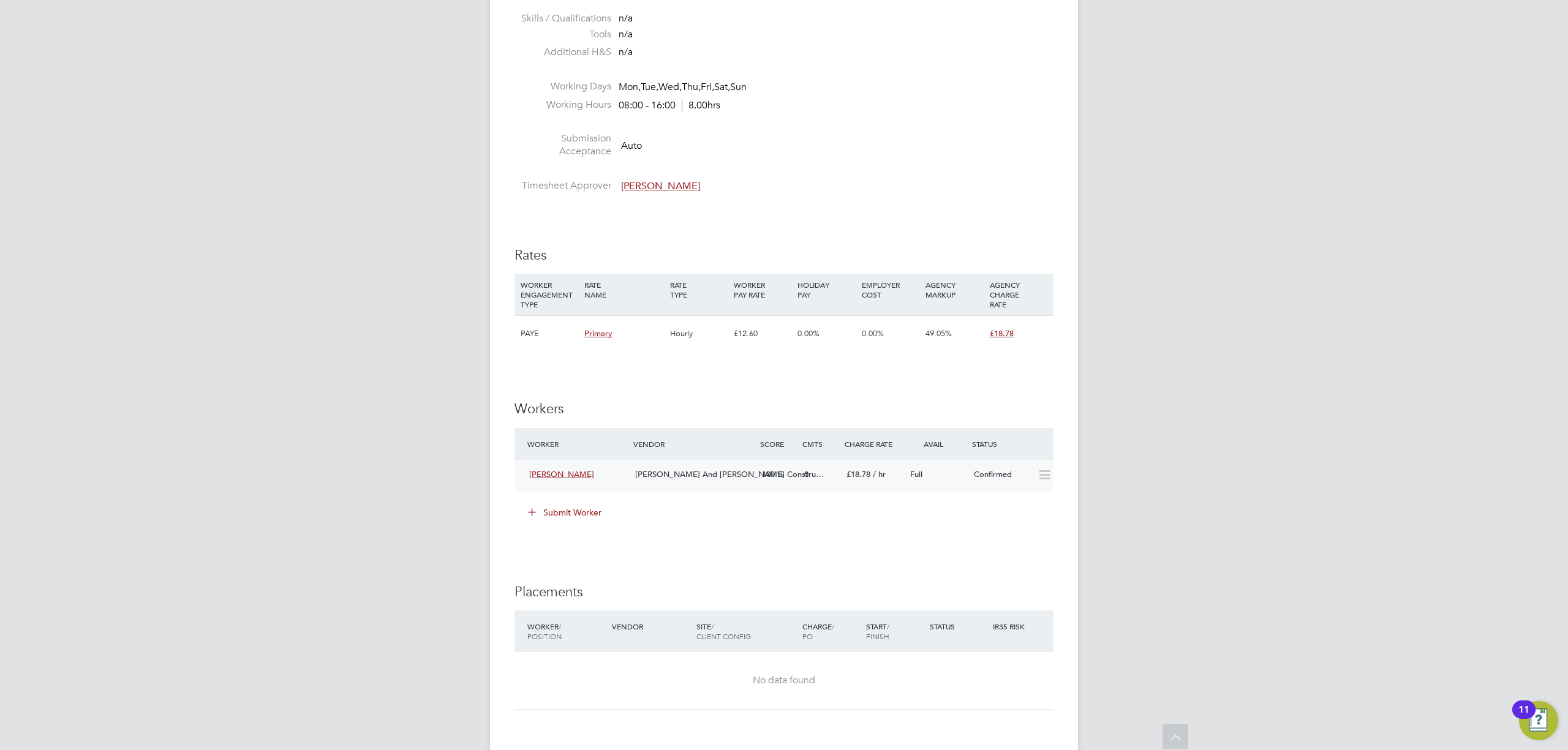
scroll to position [648, 0]
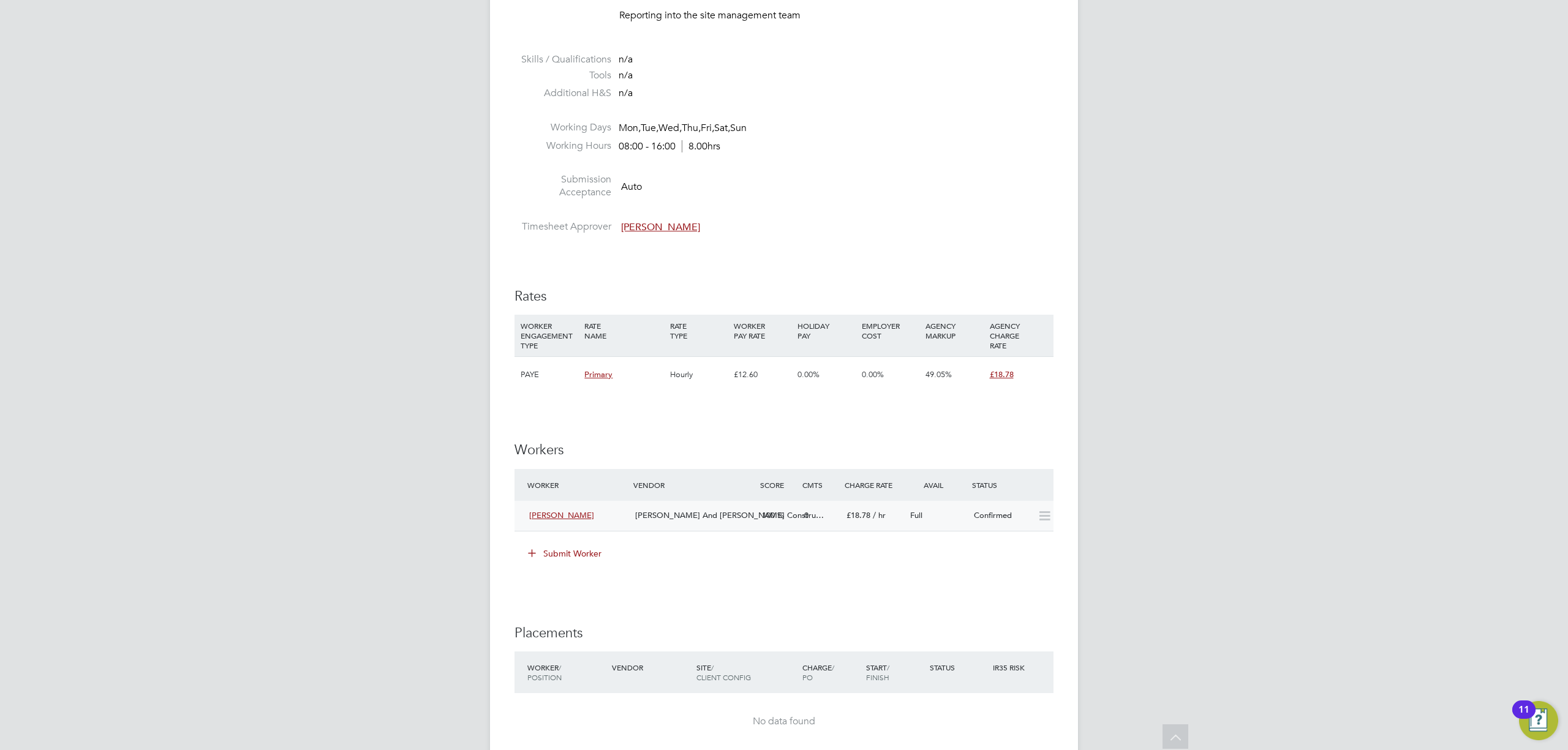
click at [779, 525] on div "100" at bounding box center [778, 516] width 42 height 20
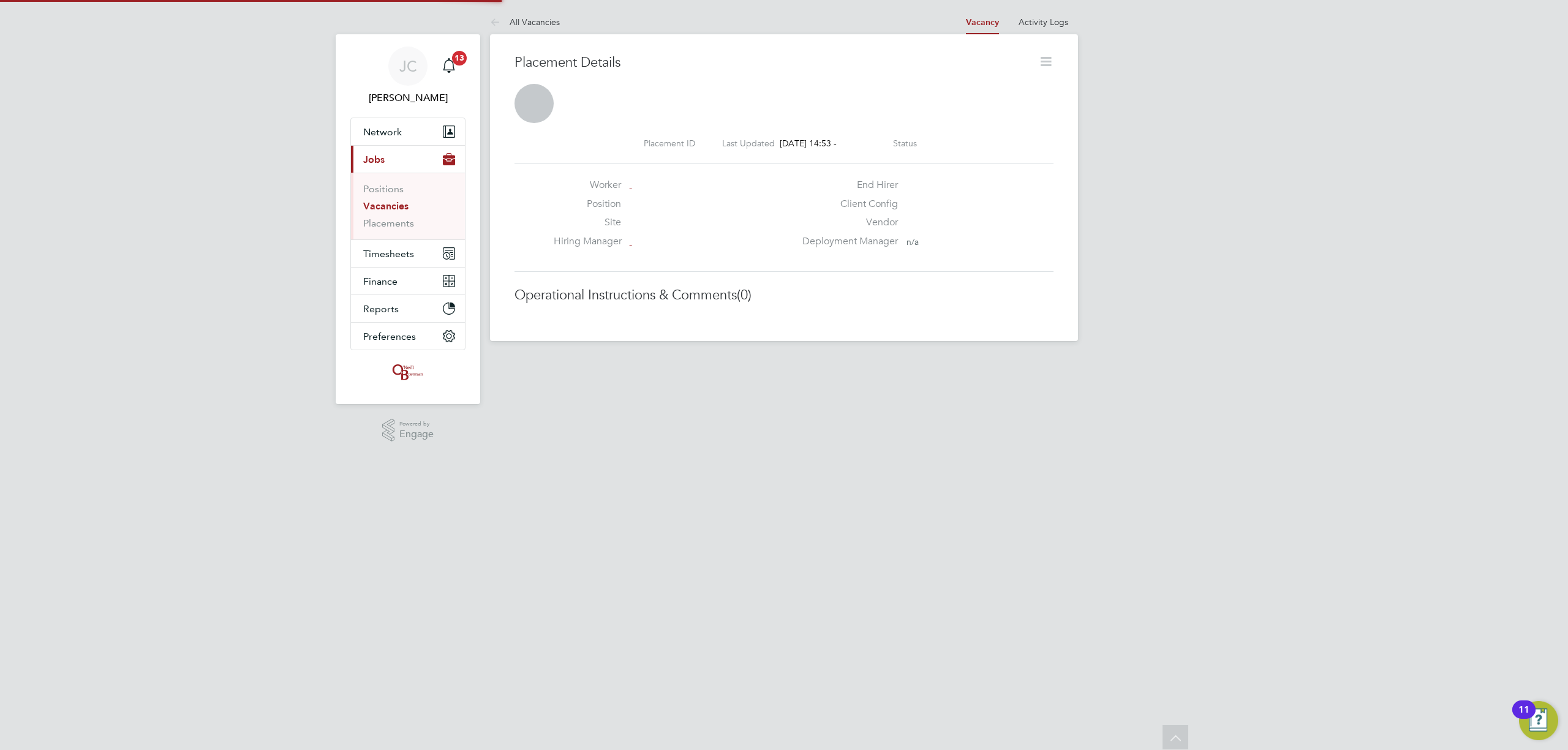
scroll to position [6, 6]
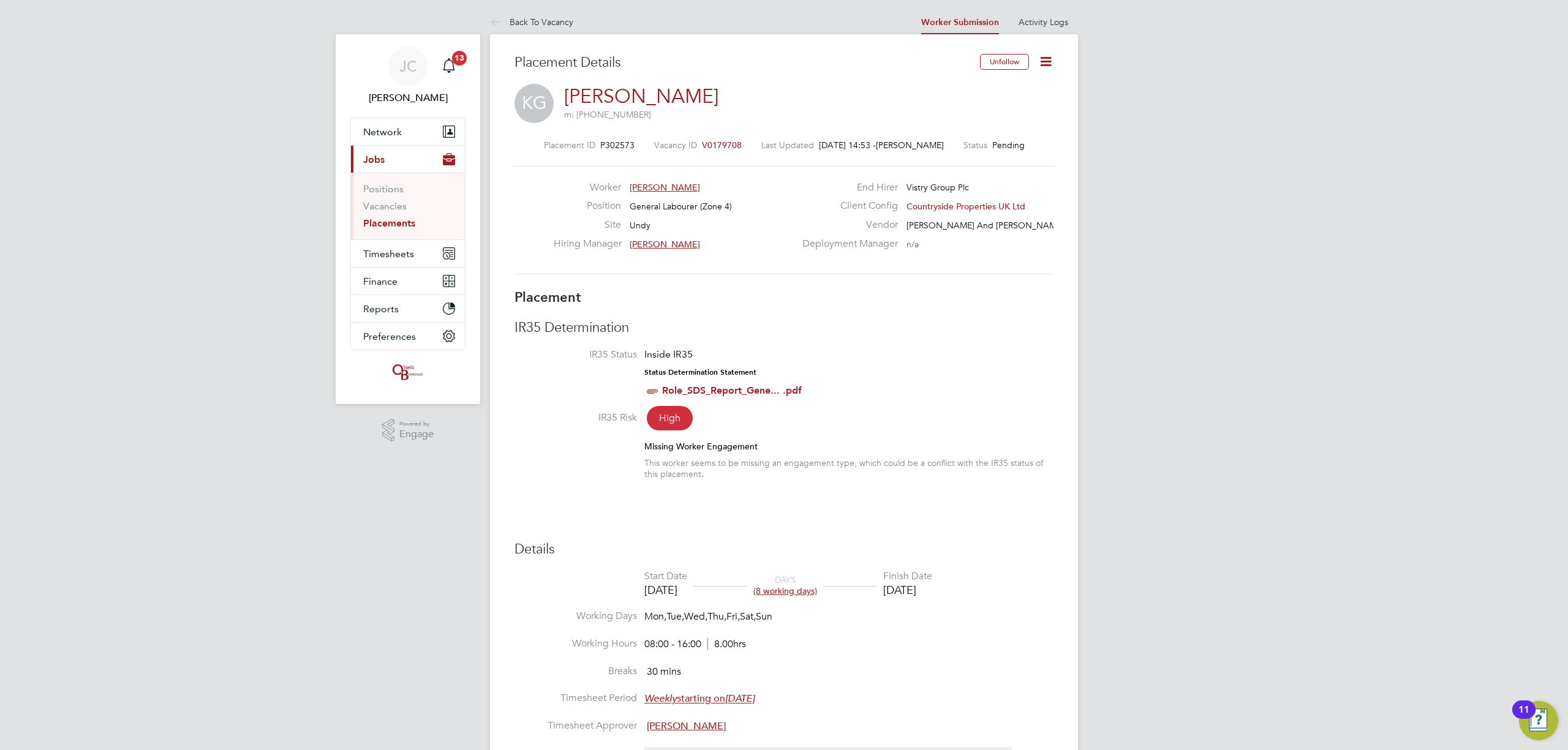
click at [1047, 63] on icon at bounding box center [1046, 61] width 15 height 15
click at [988, 123] on li "Start" at bounding box center [1006, 132] width 90 height 17
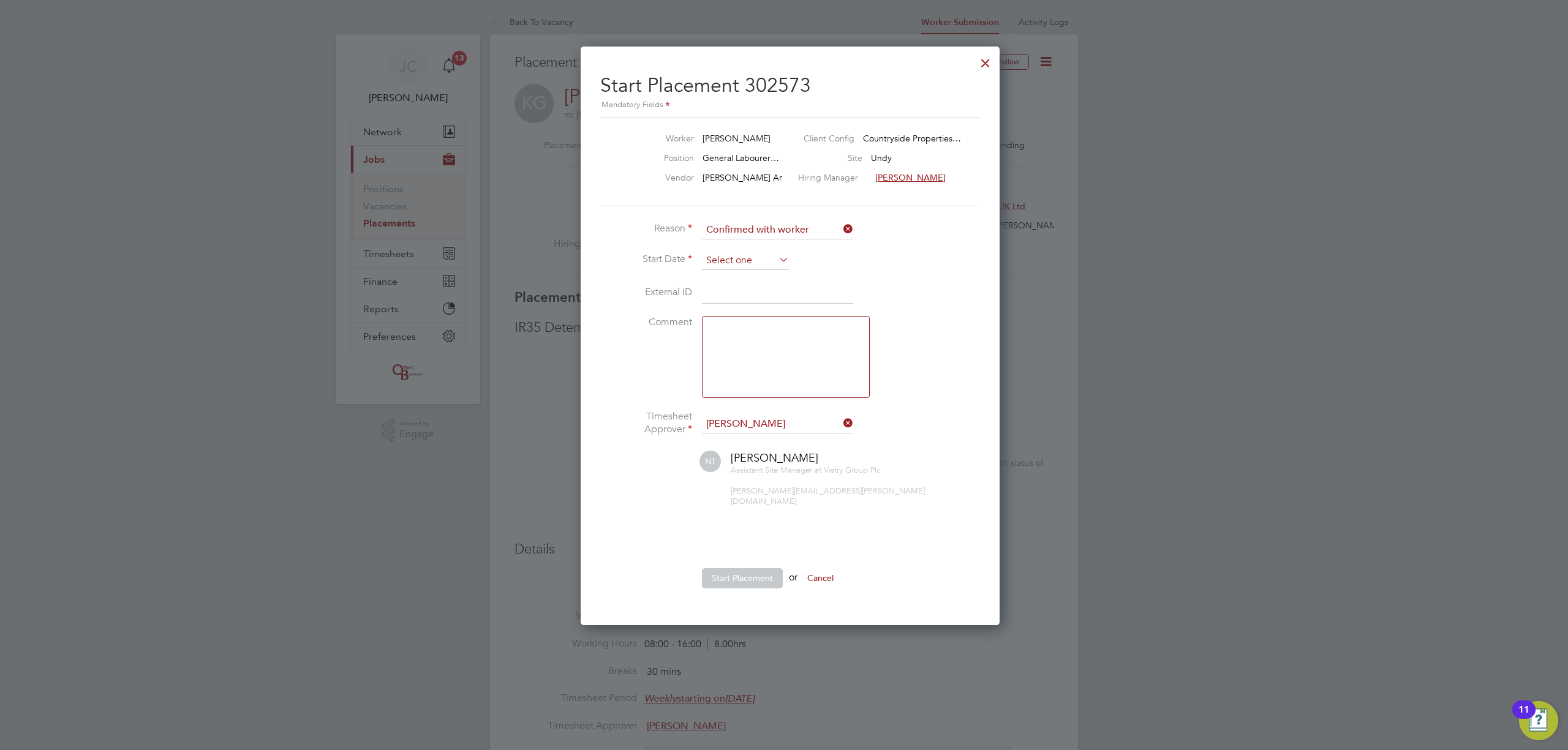
click at [753, 258] on input at bounding box center [745, 260] width 87 height 18
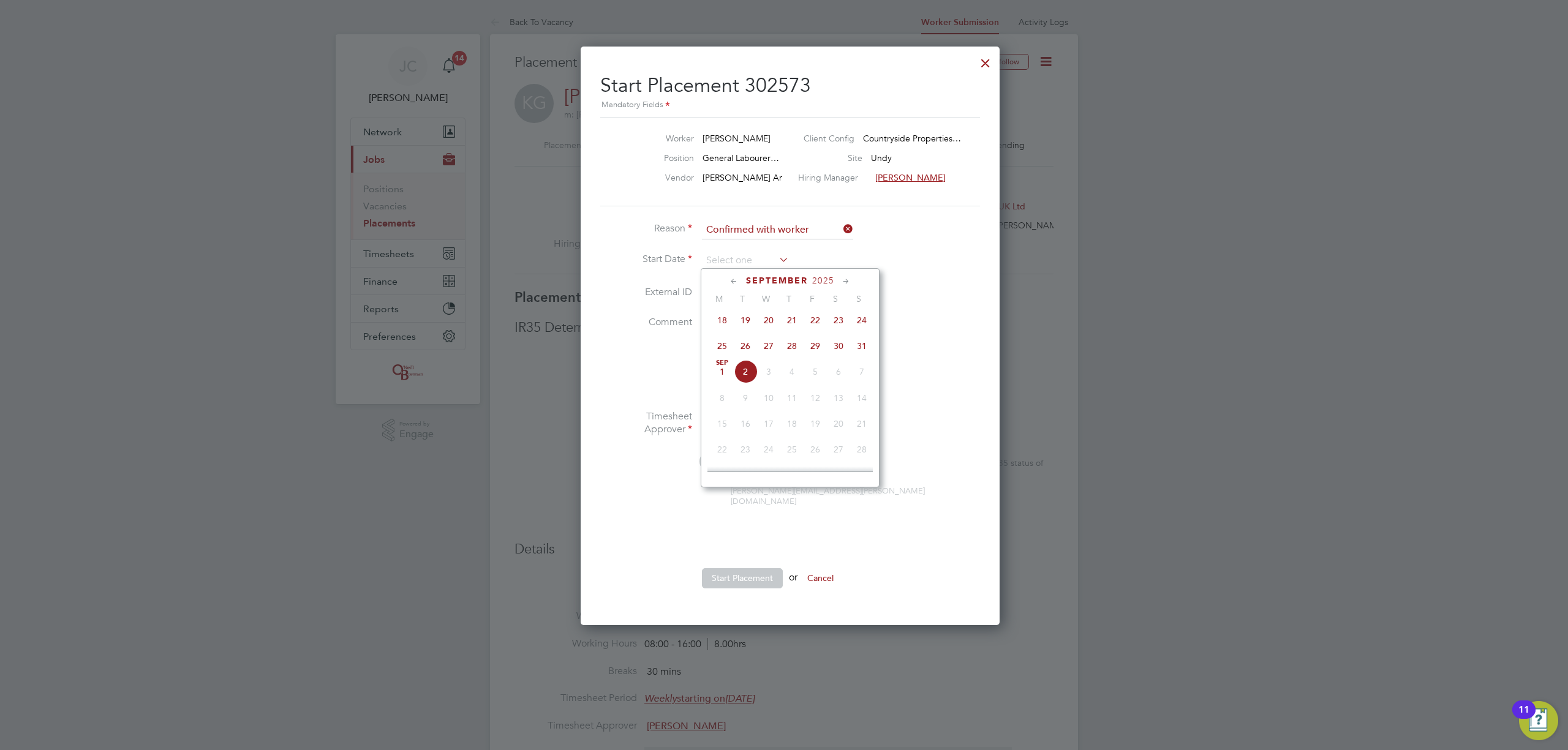
click at [790, 349] on span "28" at bounding box center [792, 346] width 23 height 23
type input "28 Aug 2025"
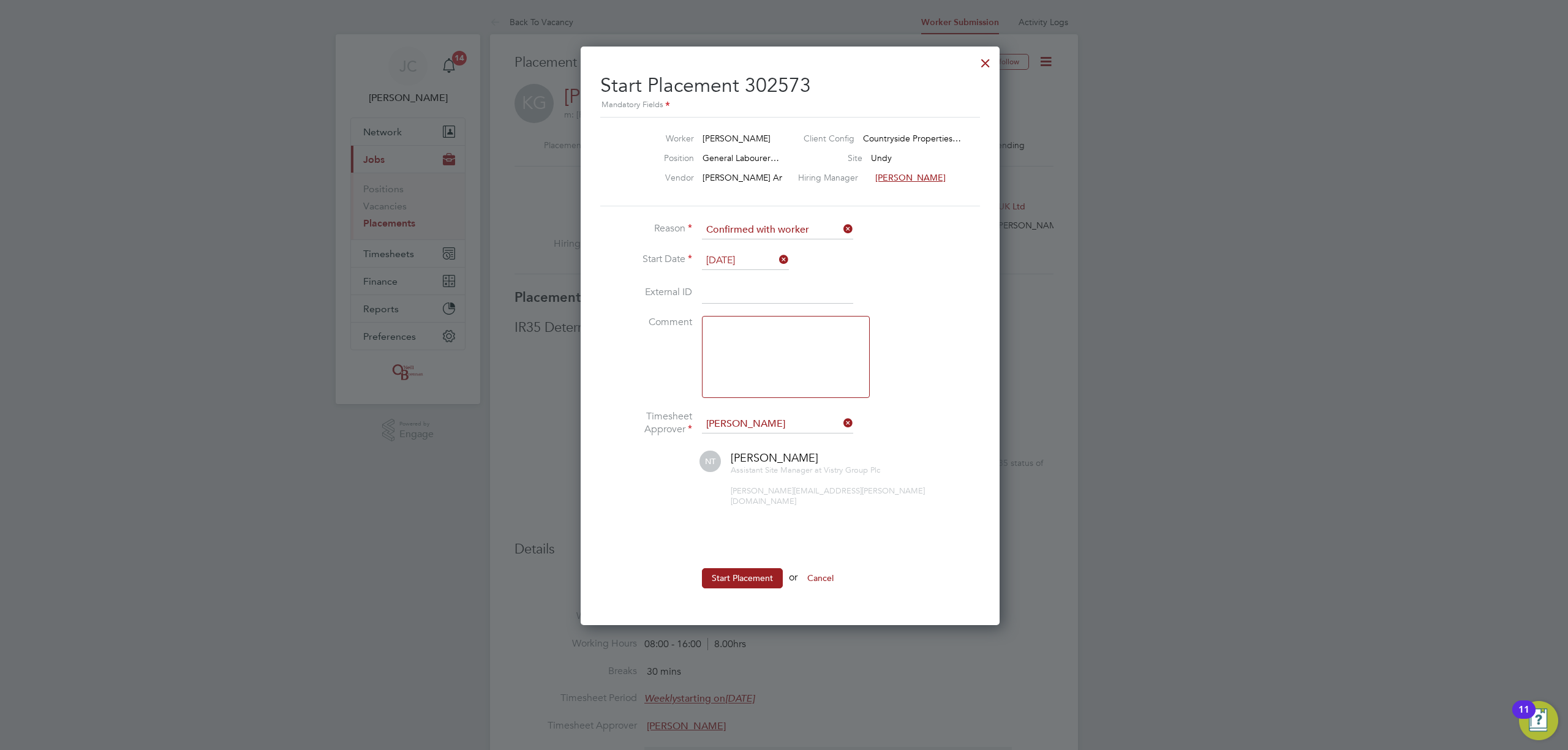
click at [767, 256] on input "28 Aug 2025" at bounding box center [745, 260] width 87 height 18
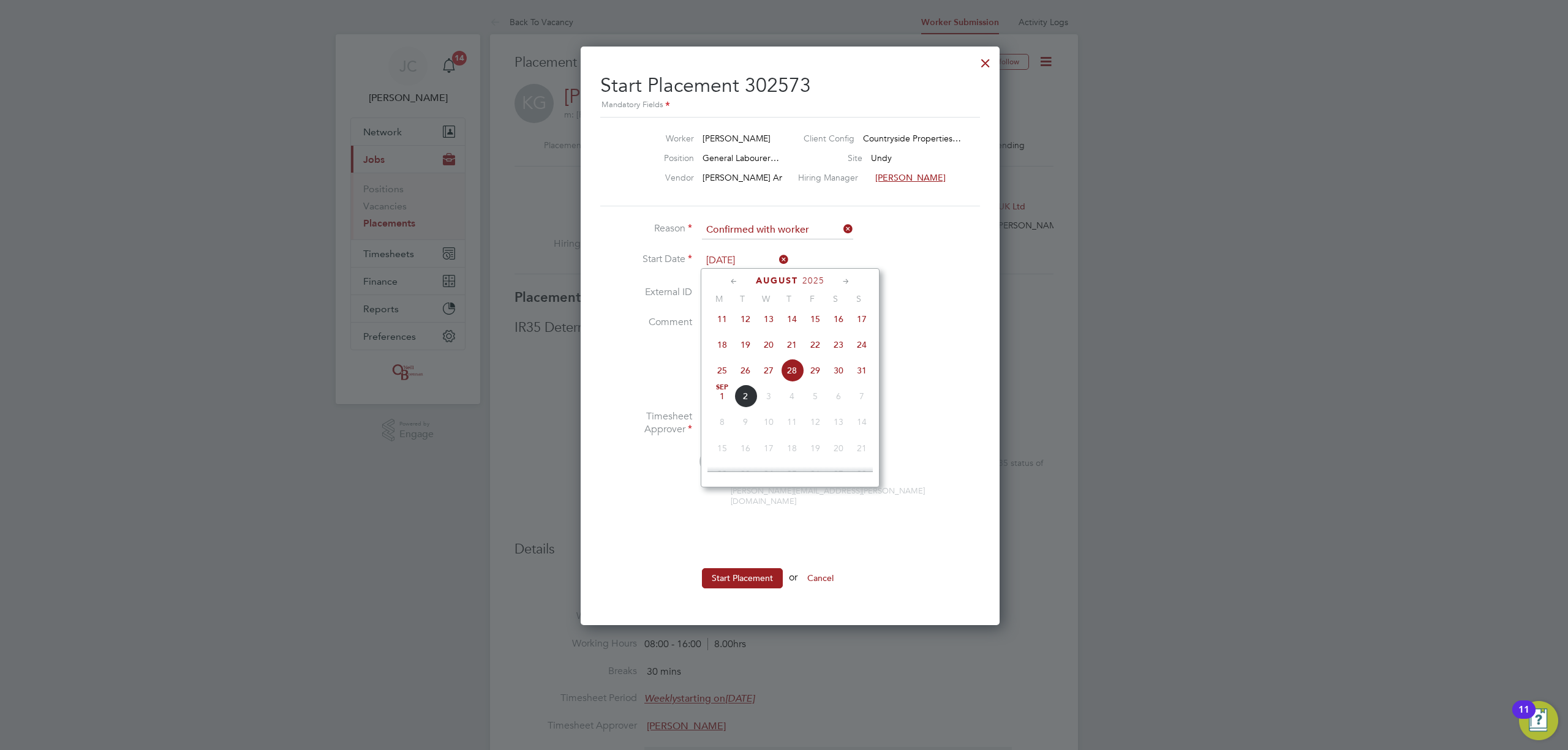
click at [797, 376] on span "28" at bounding box center [792, 370] width 23 height 23
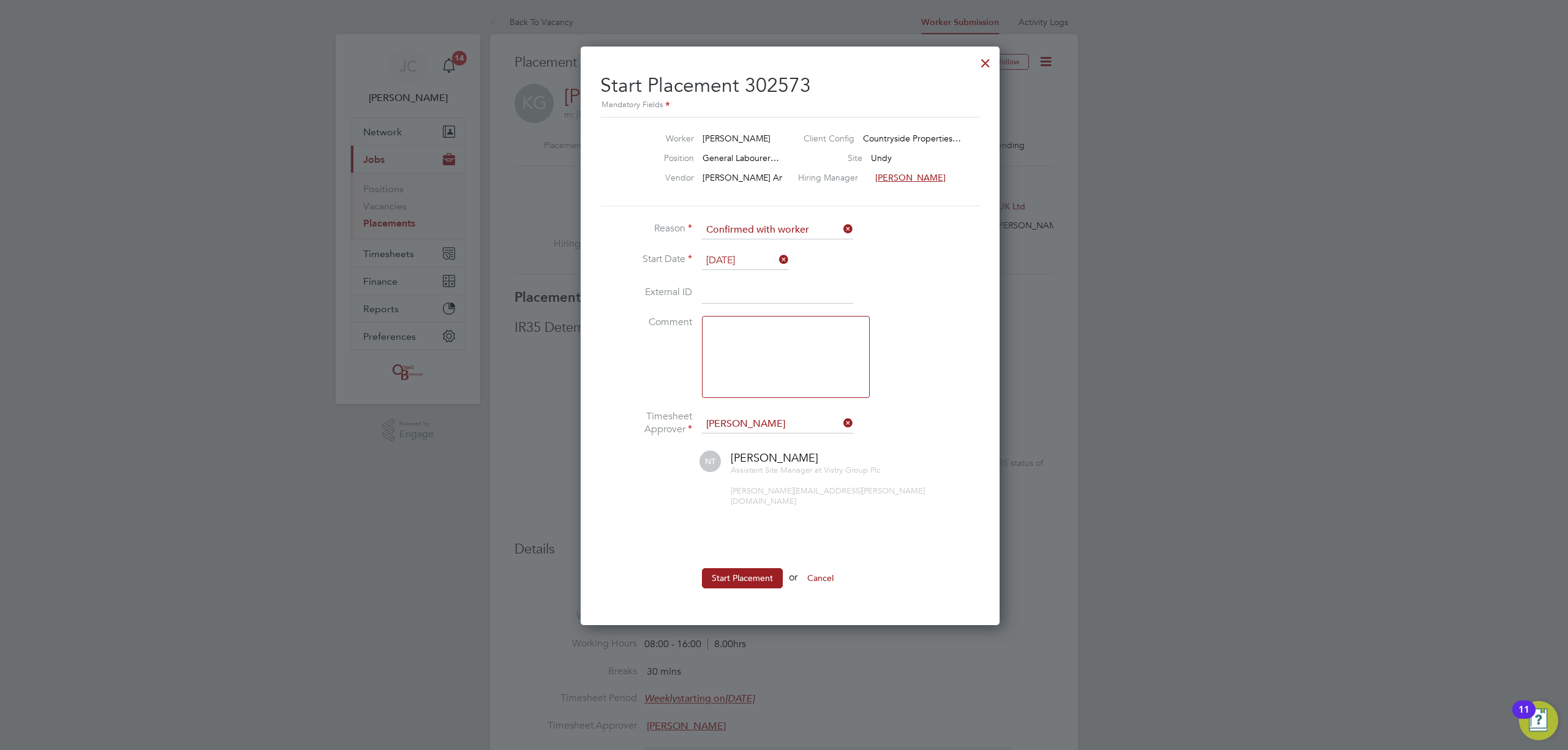
click at [841, 421] on icon at bounding box center [841, 423] width 0 height 17
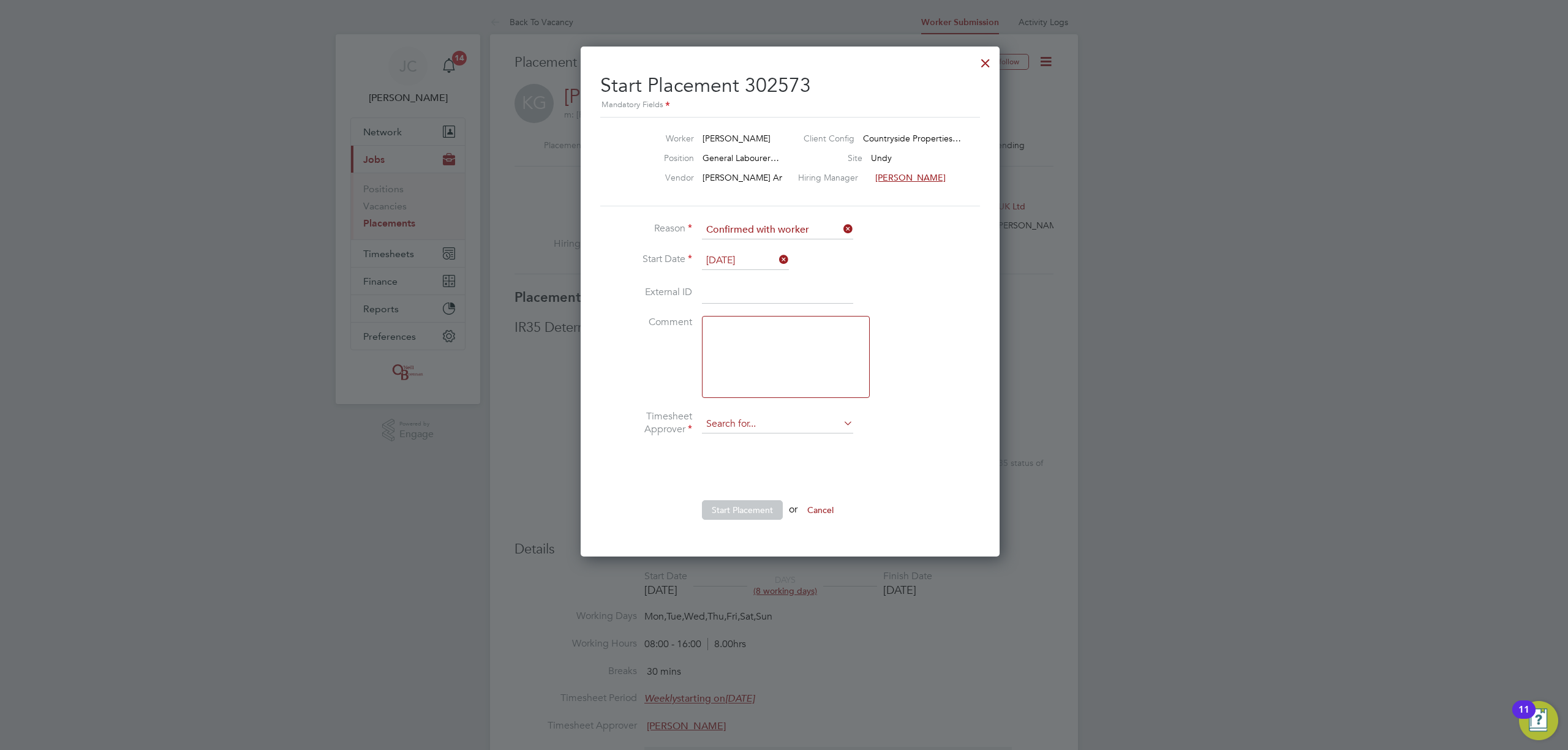
click at [812, 420] on input at bounding box center [778, 424] width 151 height 18
click at [780, 438] on b "Will" at bounding box center [787, 440] width 16 height 10
type input "[PERSON_NAME]"
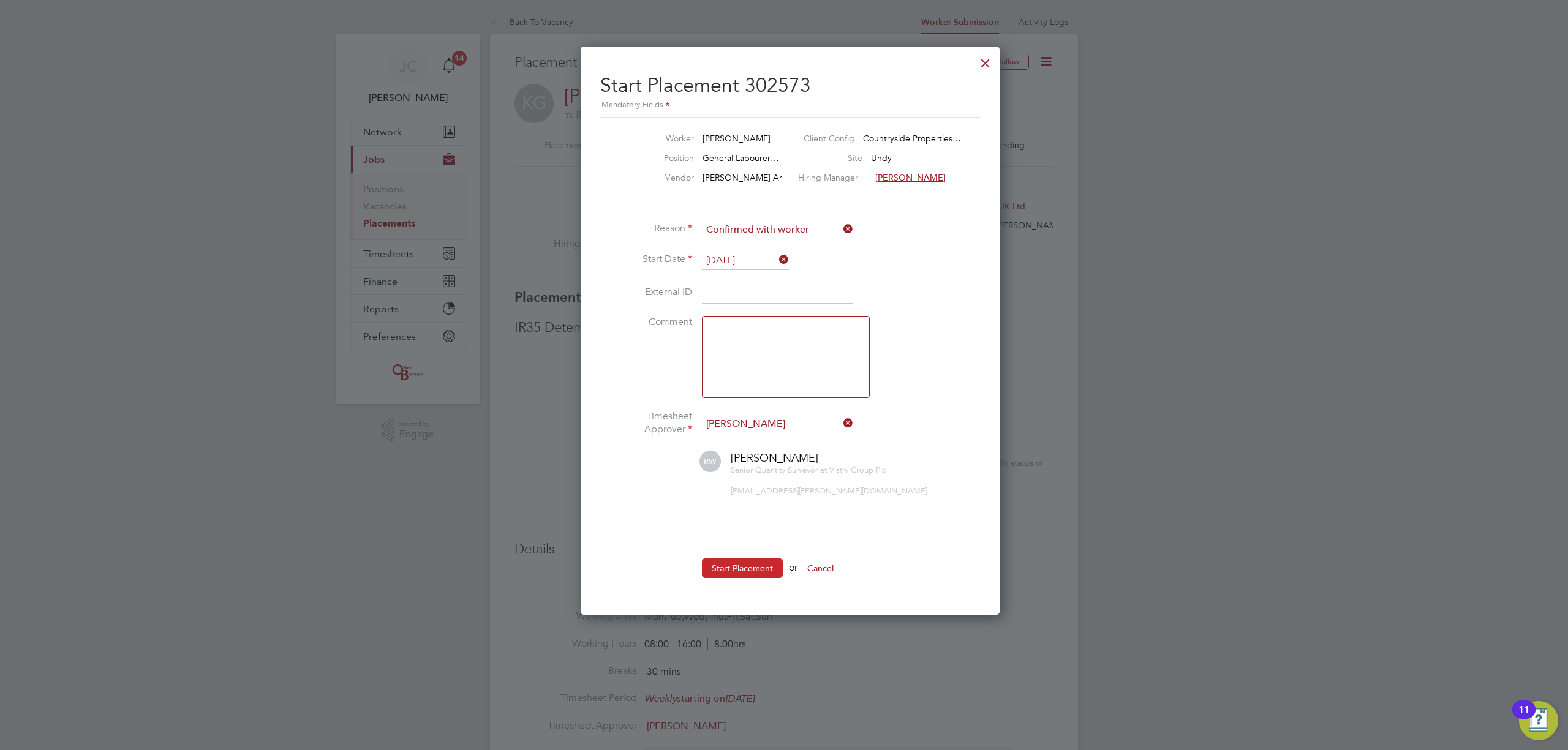
click at [735, 571] on button "Start Placement" at bounding box center [742, 568] width 81 height 20
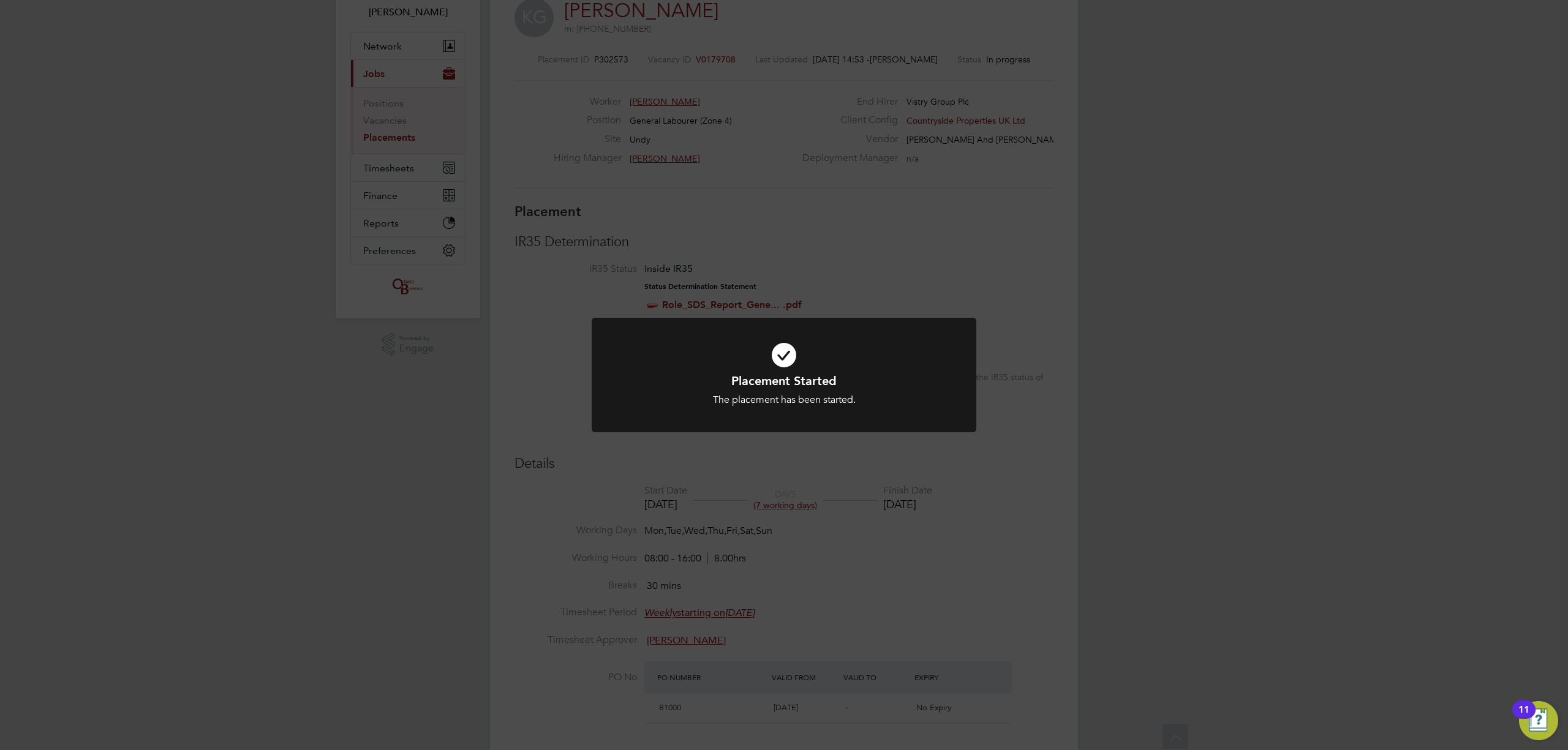
scroll to position [0, 0]
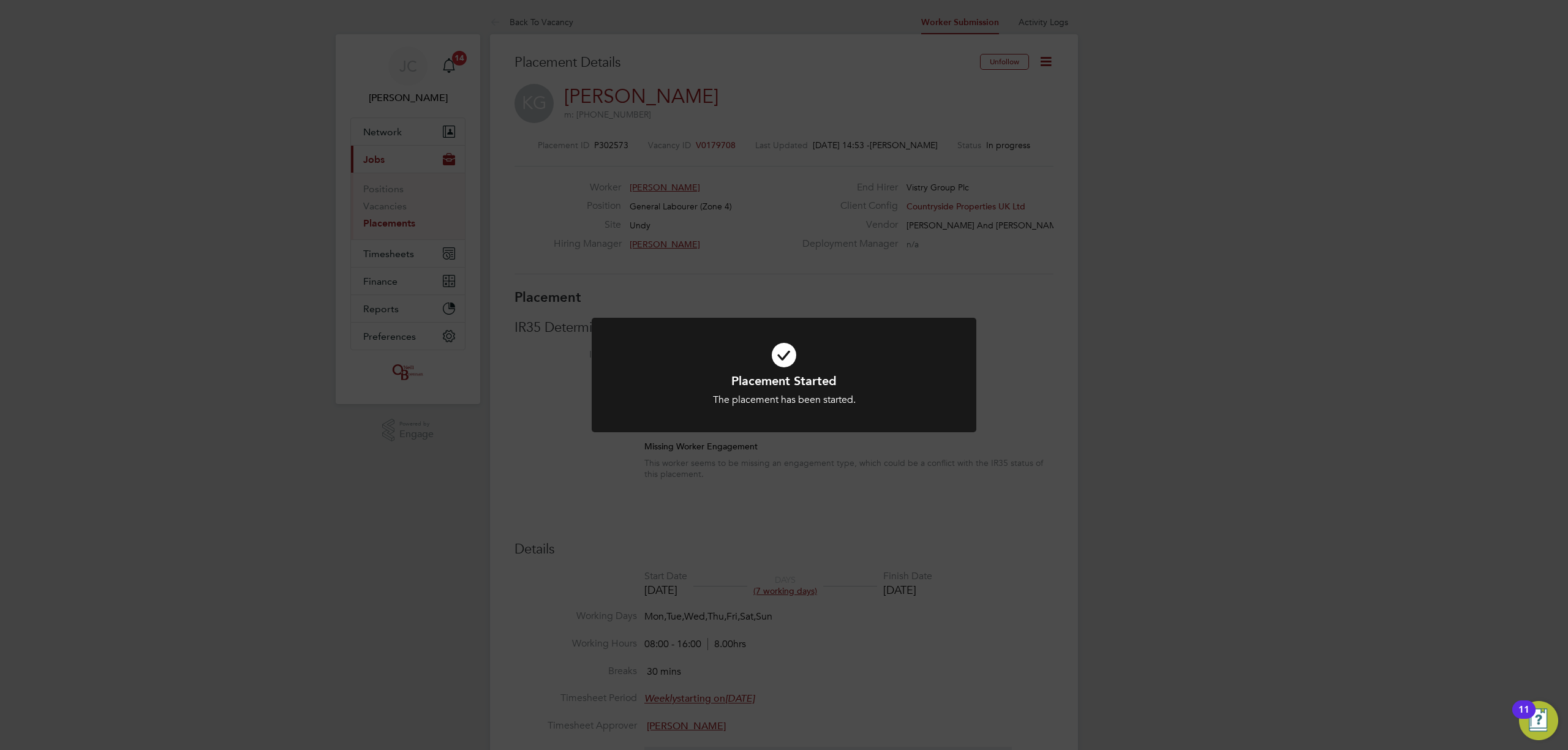
click at [413, 254] on div "Placement Started The placement has been started. Cancel Okay" at bounding box center [784, 375] width 1568 height 750
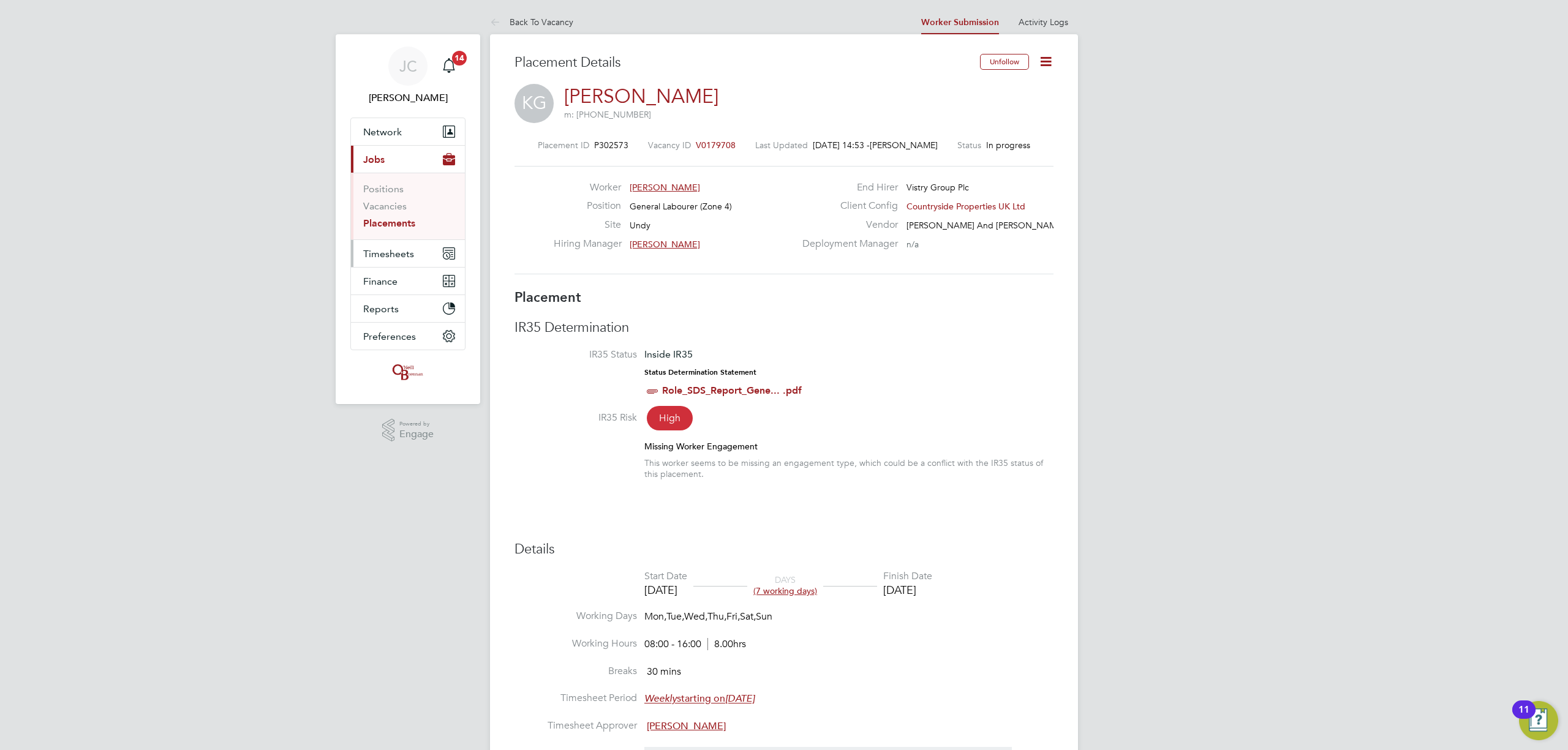
click at [413, 252] on span "Timesheets" at bounding box center [389, 254] width 51 height 12
click at [394, 215] on link "Timesheets" at bounding box center [389, 216] width 51 height 12
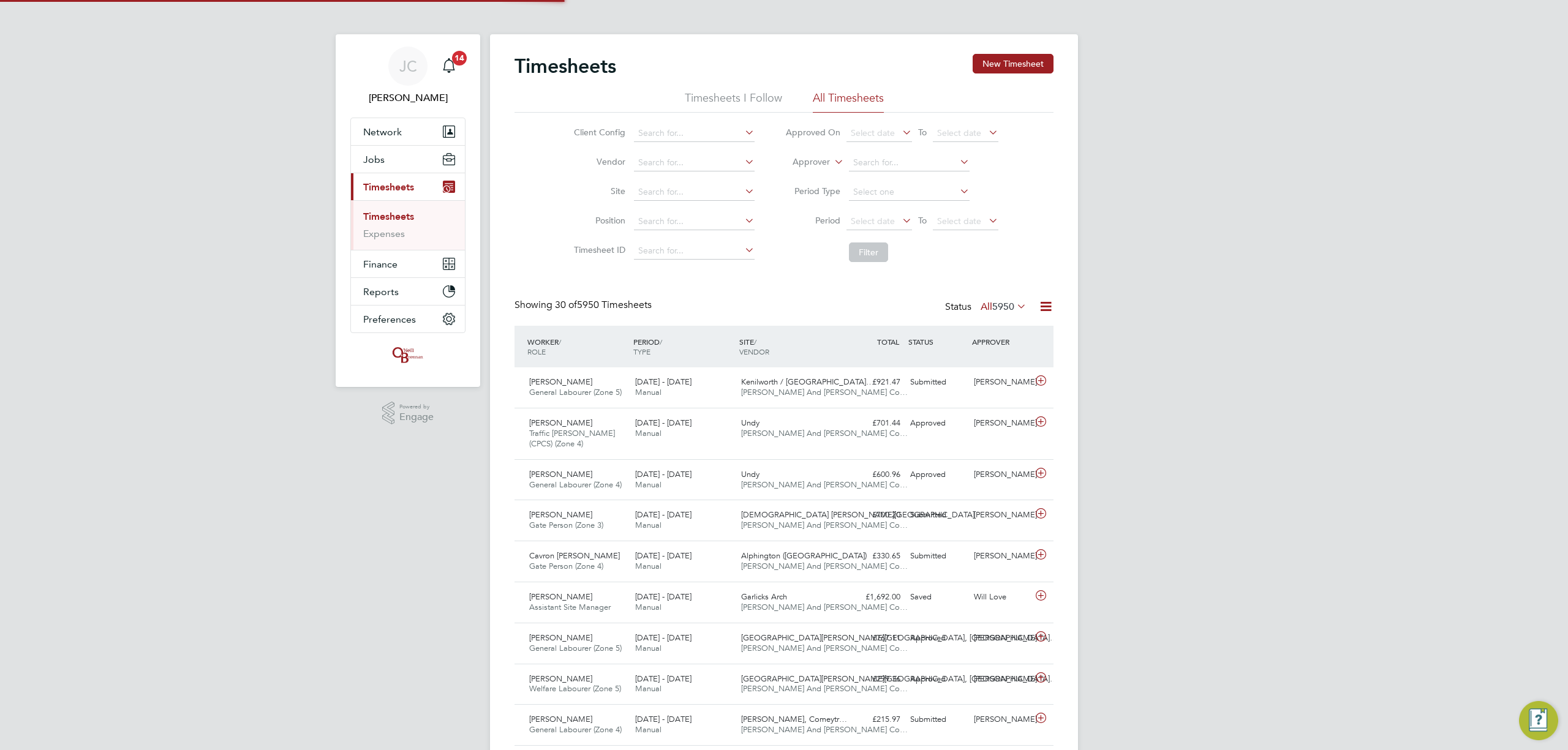
scroll to position [31, 106]
click at [683, 185] on input at bounding box center [694, 192] width 121 height 17
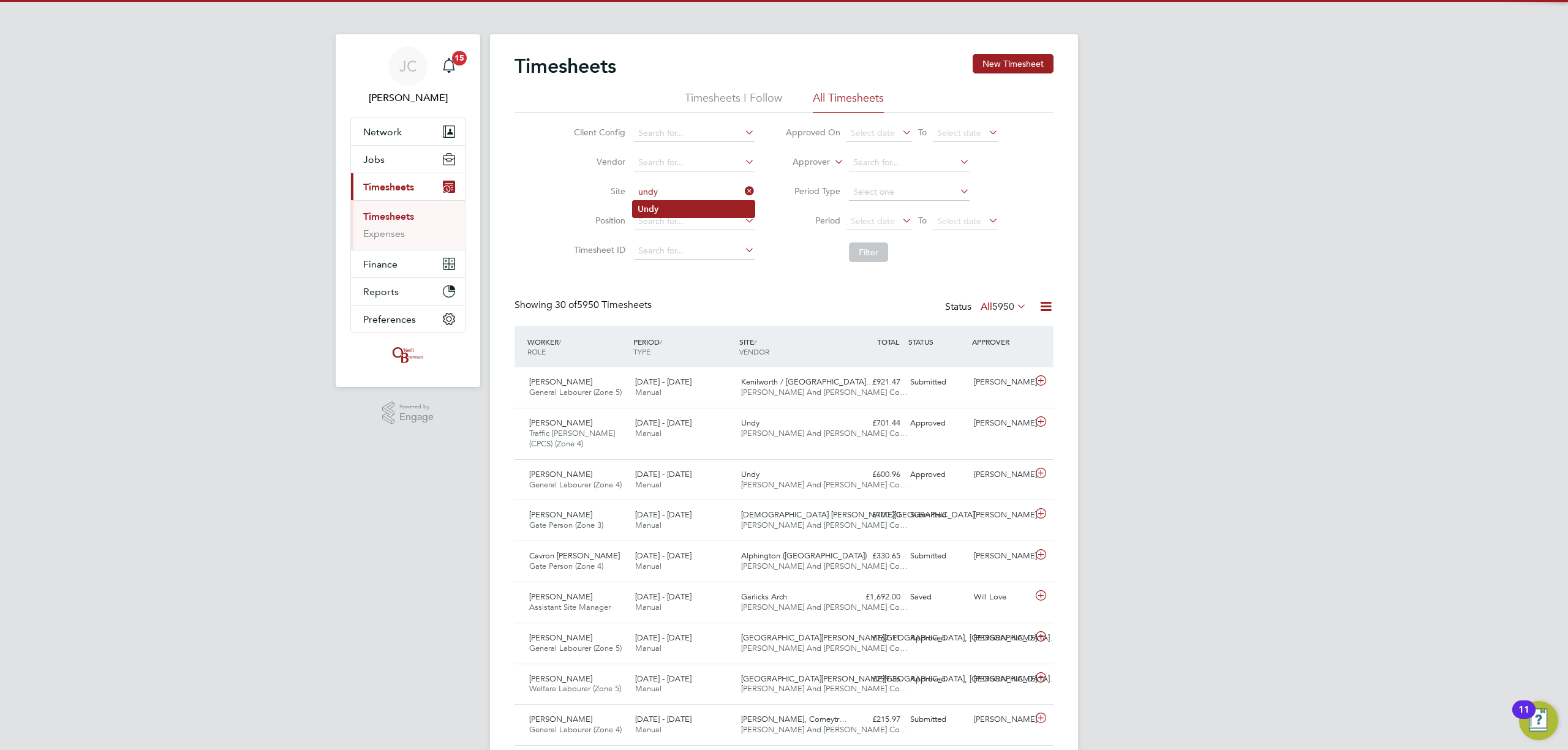
click at [683, 209] on li "Undy" at bounding box center [694, 209] width 122 height 16
type input "Undy"
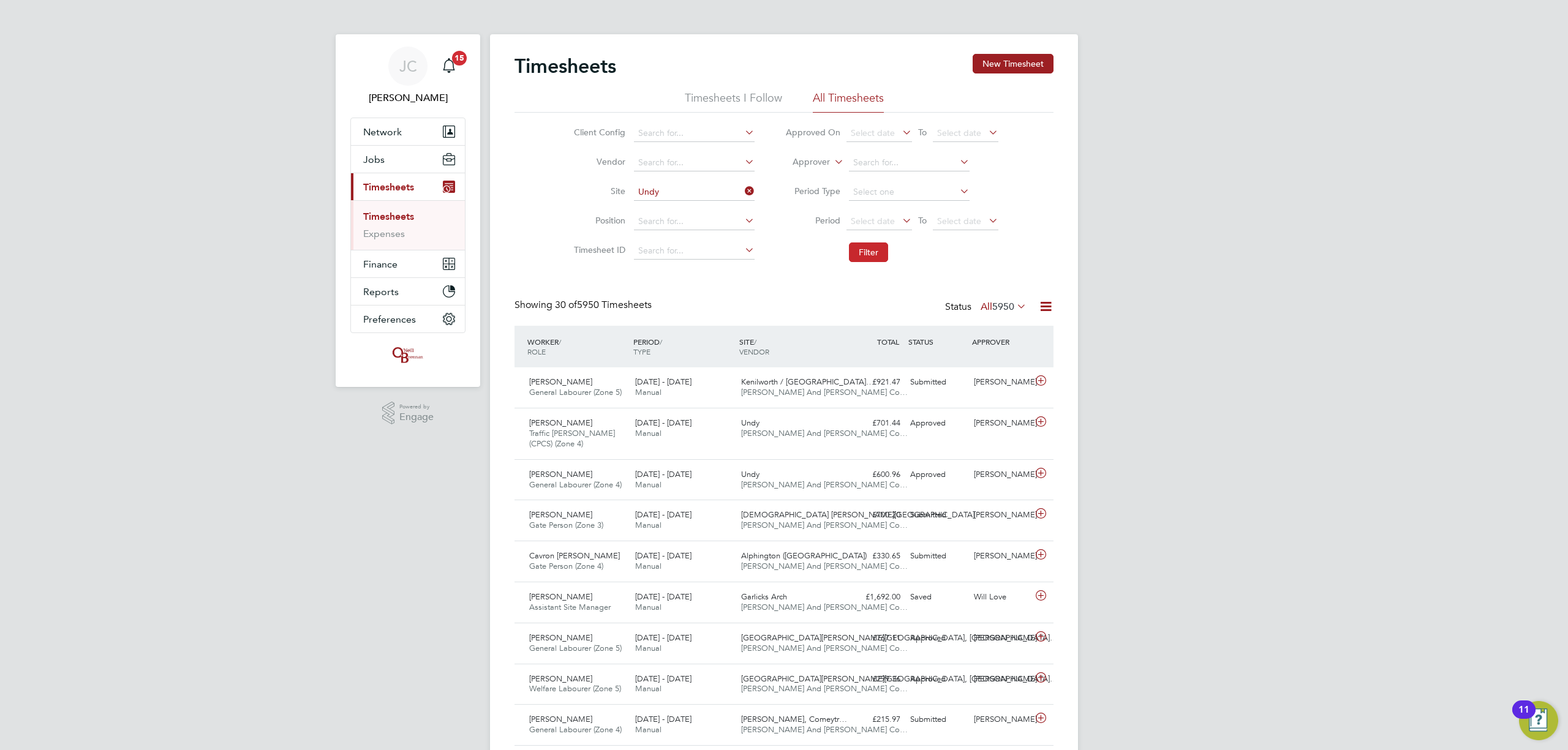
click at [881, 253] on button "Filter" at bounding box center [868, 252] width 39 height 20
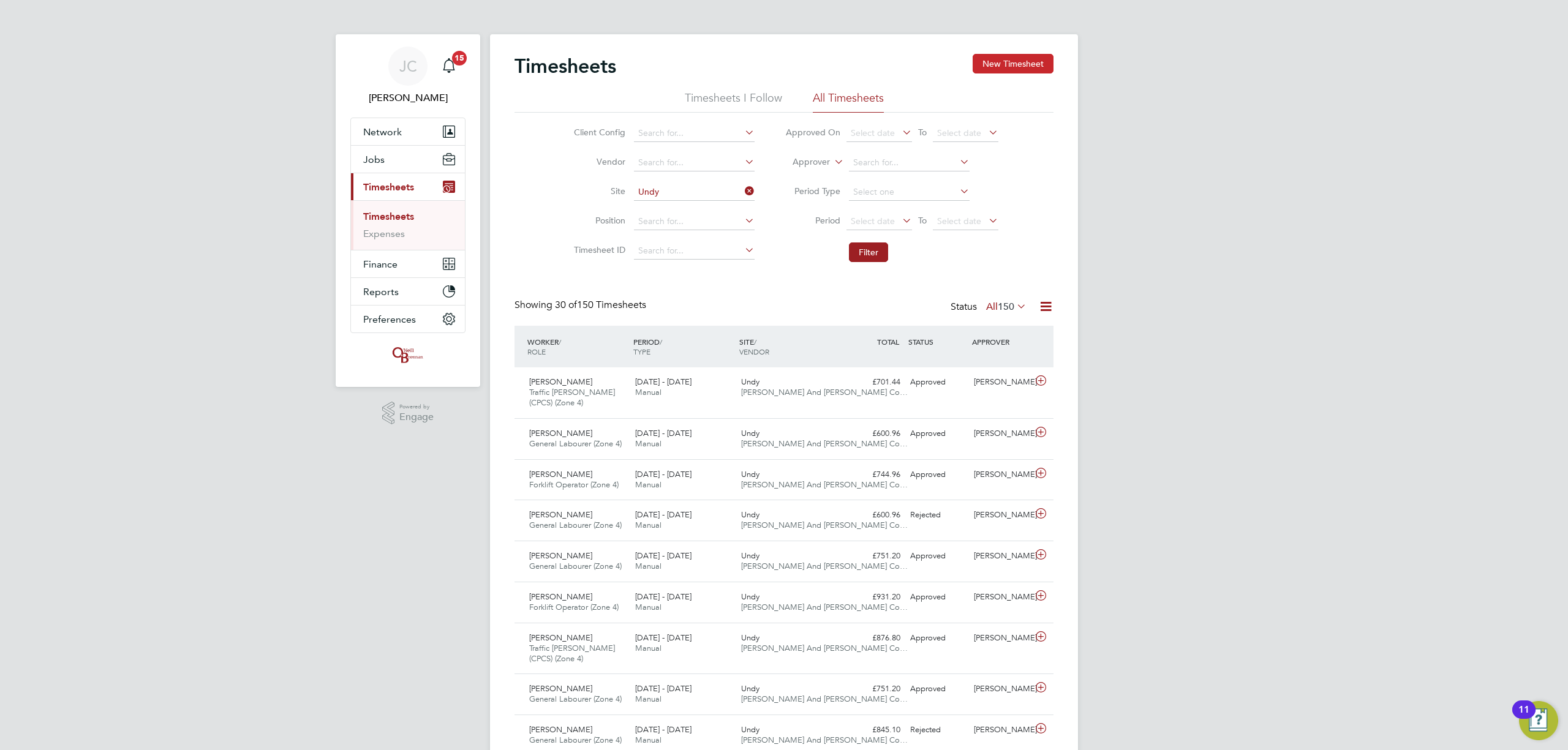
click at [1014, 57] on button "New Timesheet" at bounding box center [1013, 63] width 81 height 20
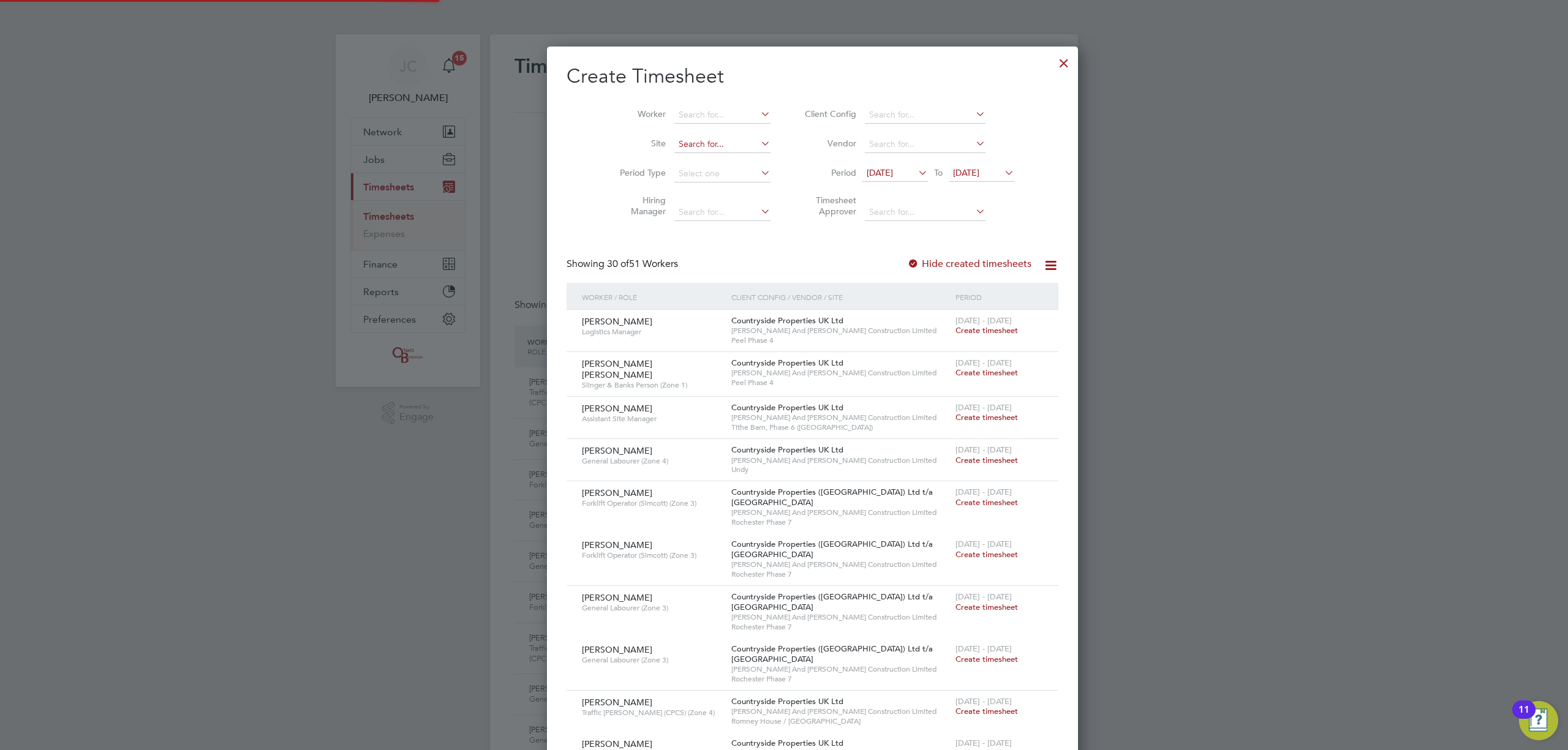
click at [681, 142] on input at bounding box center [722, 144] width 96 height 17
click at [685, 167] on li "Undy" at bounding box center [694, 161] width 98 height 16
type input "Undy"
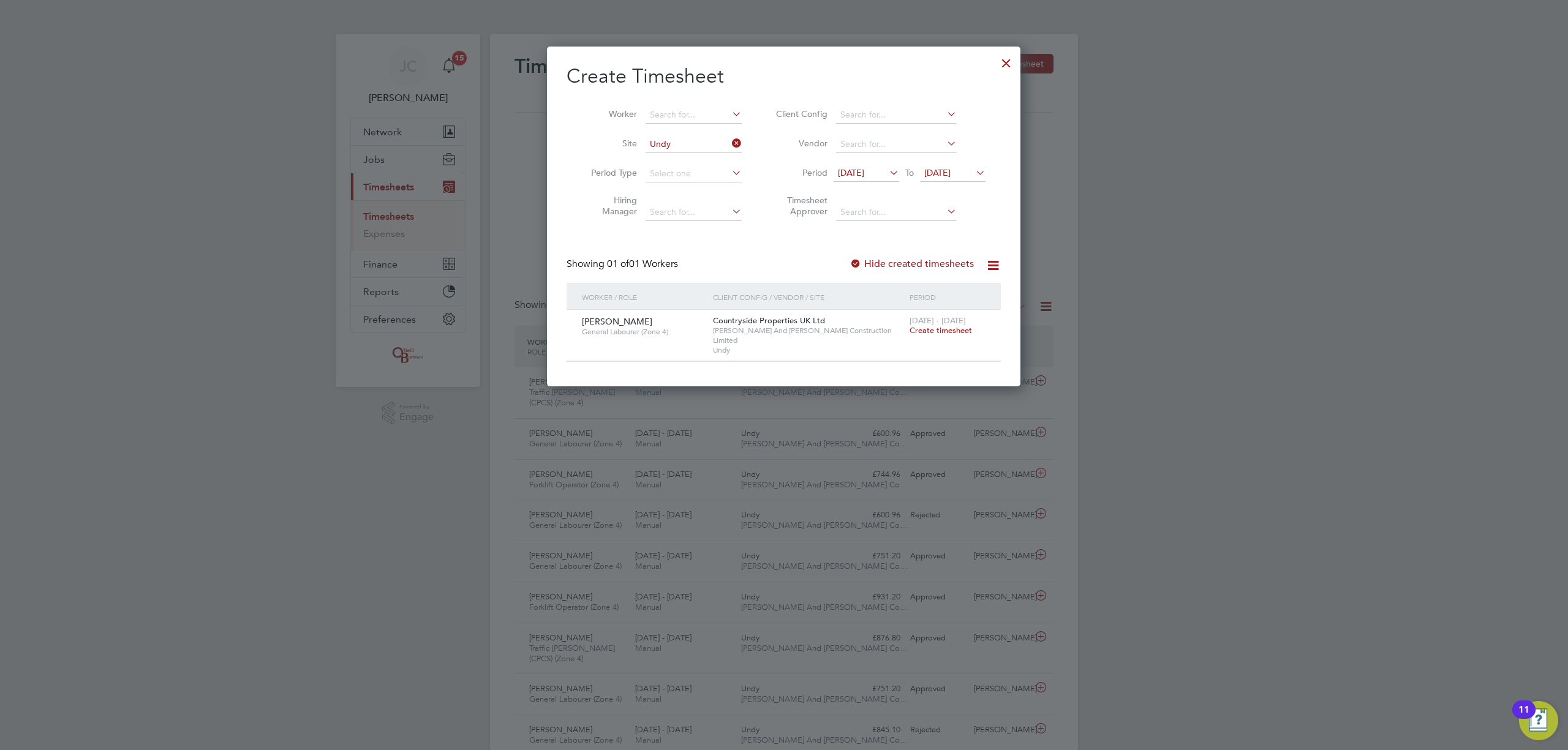
click at [1001, 63] on div at bounding box center [1007, 60] width 22 height 22
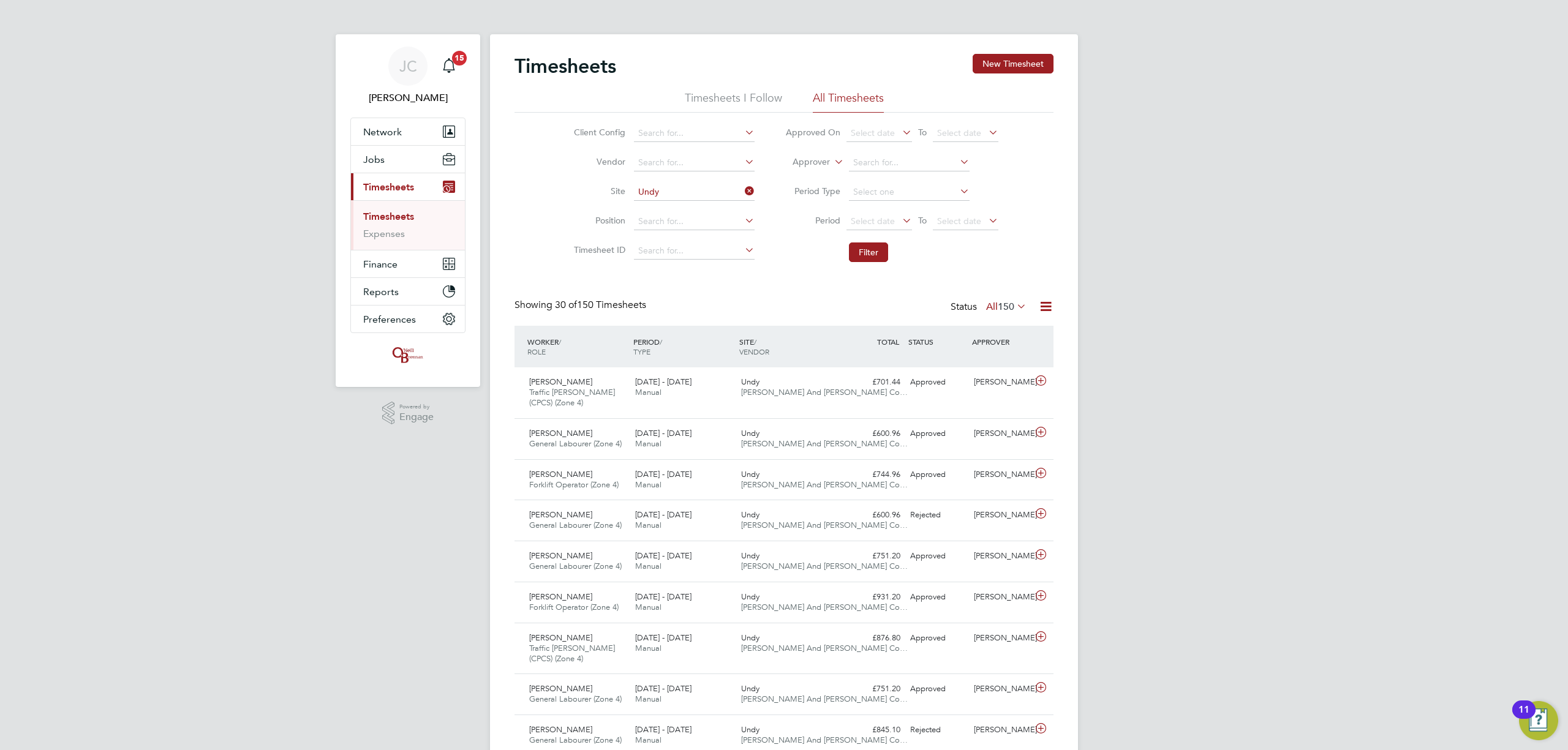
click at [419, 217] on li "Timesheets" at bounding box center [409, 219] width 92 height 17
click at [412, 212] on link "Timesheets" at bounding box center [389, 216] width 51 height 12
click at [400, 162] on button "Jobs" at bounding box center [408, 160] width 114 height 27
click at [410, 228] on link "Placements" at bounding box center [389, 223] width 51 height 12
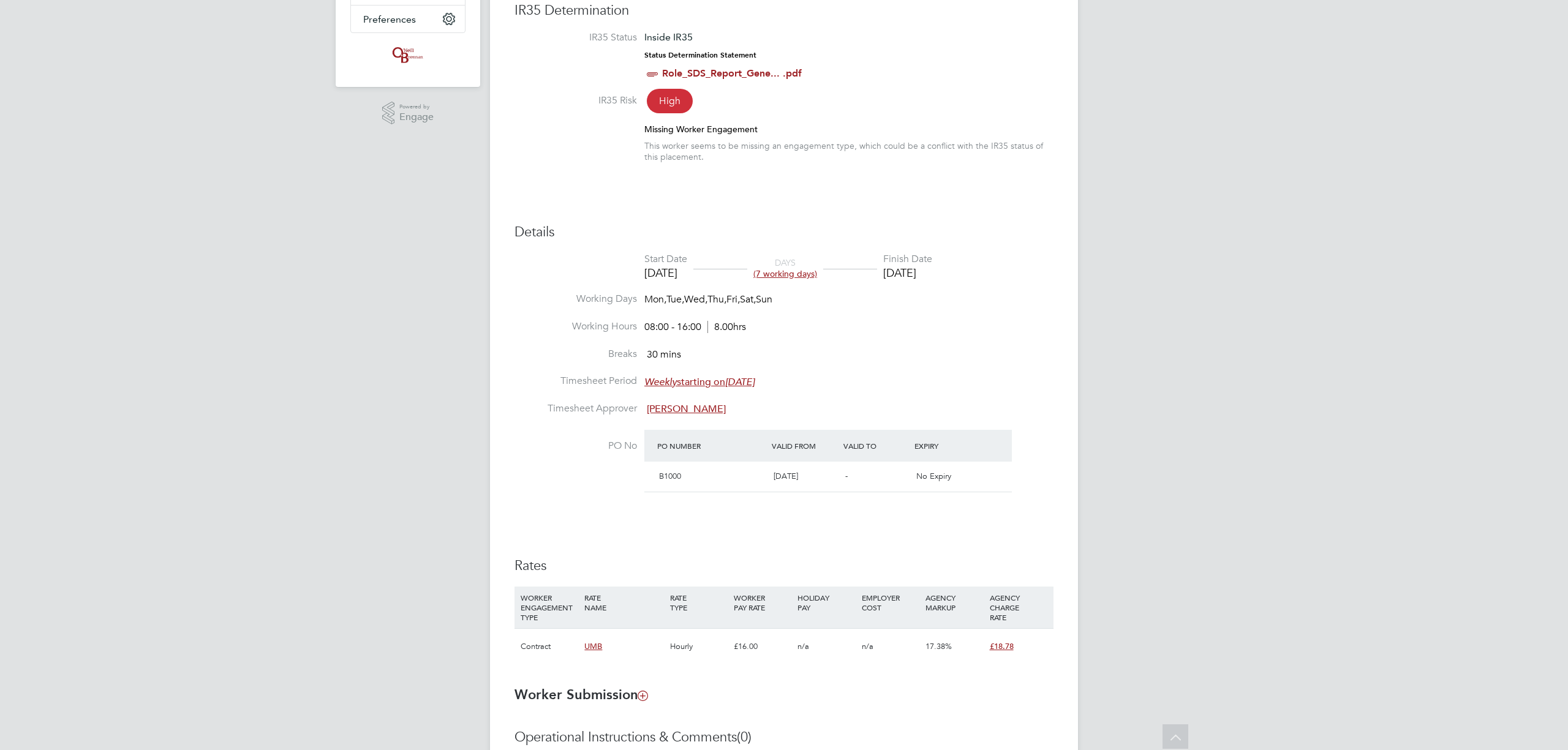
scroll to position [408, 0]
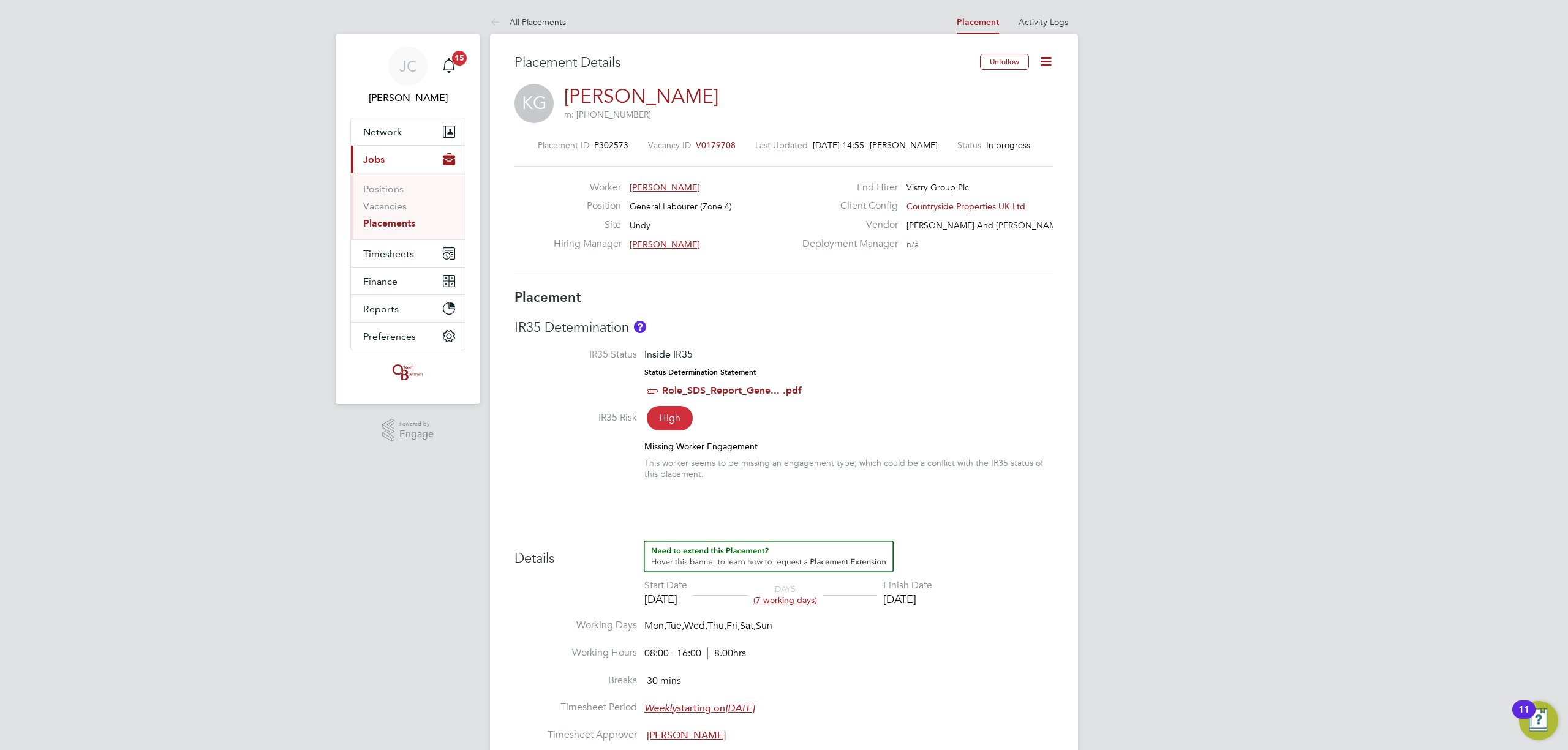
click at [1044, 61] on icon at bounding box center [1046, 61] width 15 height 15
click at [412, 248] on span "Timesheets" at bounding box center [389, 254] width 51 height 12
click at [403, 217] on link "Timesheets" at bounding box center [389, 216] width 51 height 12
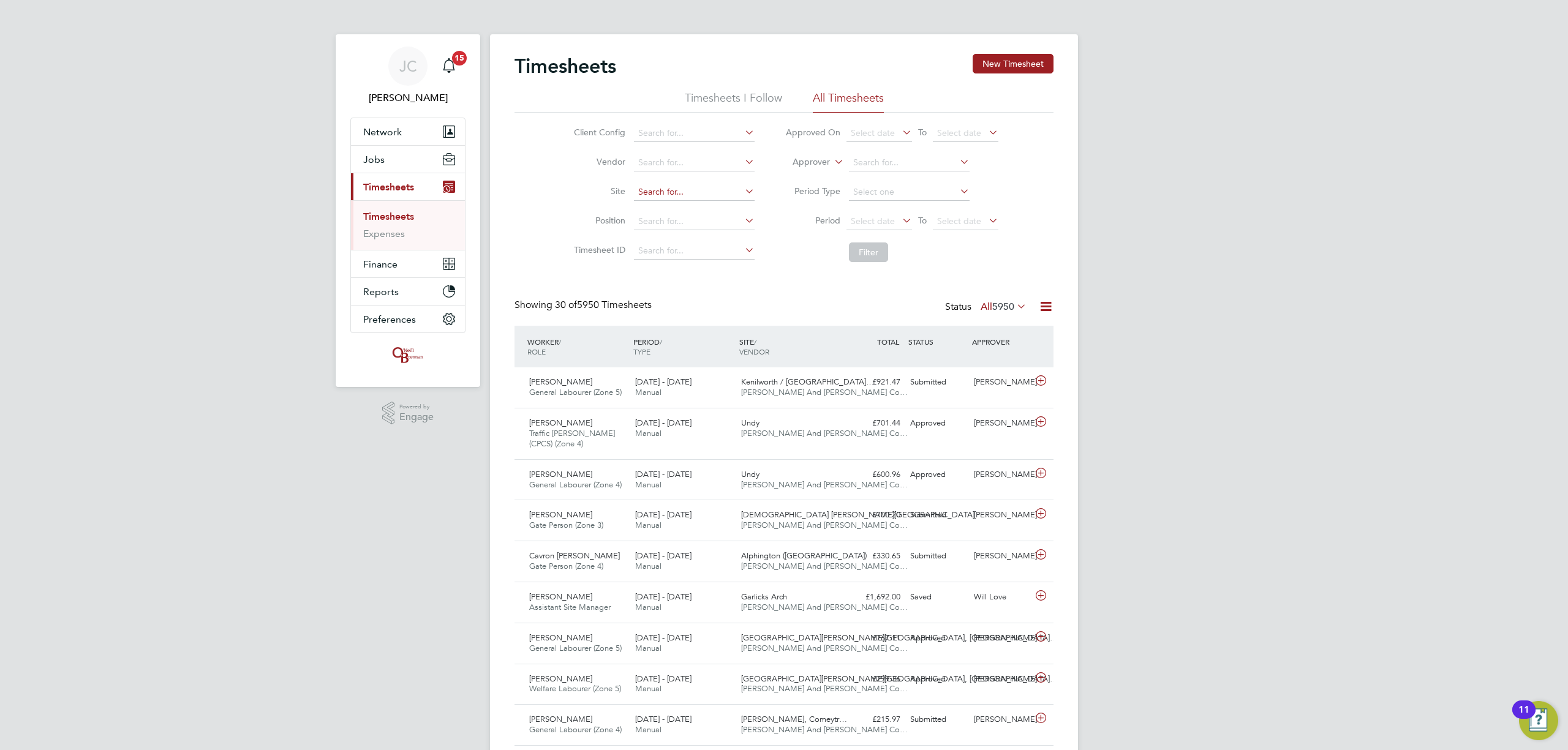
click at [666, 188] on input at bounding box center [694, 192] width 121 height 17
type input "undy"
click at [1010, 72] on button "New Timesheet" at bounding box center [1013, 63] width 81 height 20
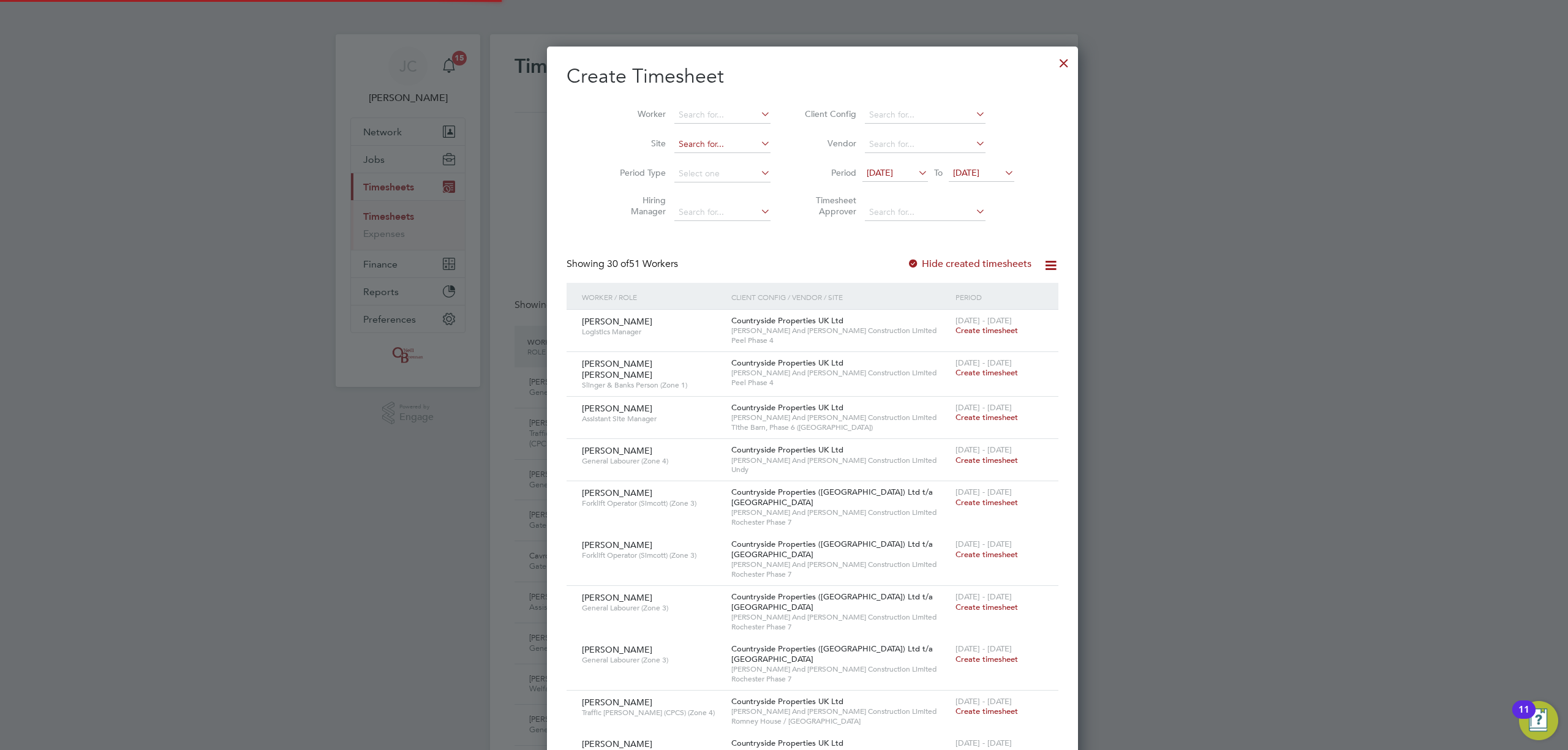
click at [675, 141] on input at bounding box center [722, 144] width 96 height 17
type input "undy"
click at [675, 170] on input at bounding box center [722, 174] width 96 height 17
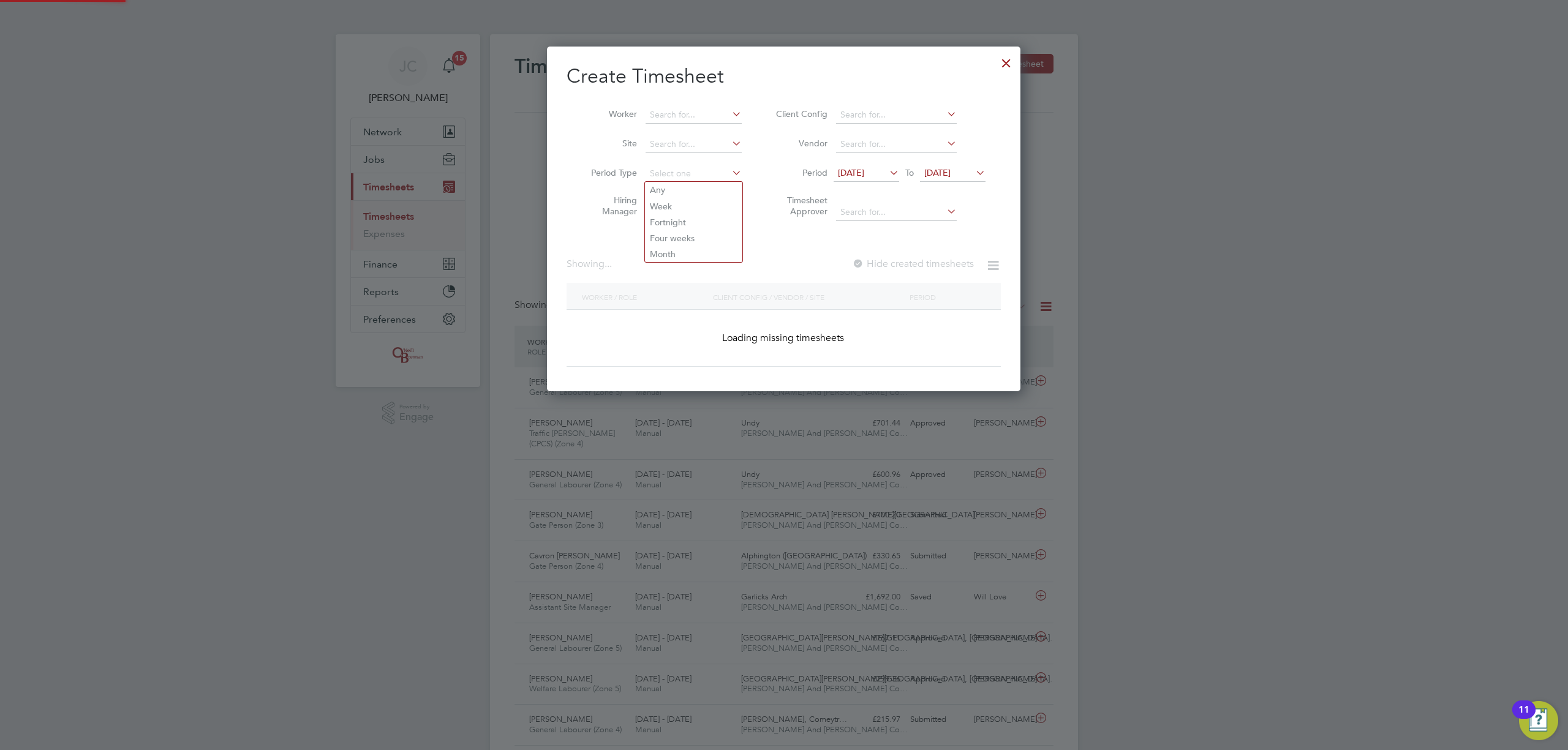
click at [680, 162] on li "Period Type" at bounding box center [662, 174] width 190 height 29
click at [684, 135] on li "Site" at bounding box center [662, 144] width 190 height 29
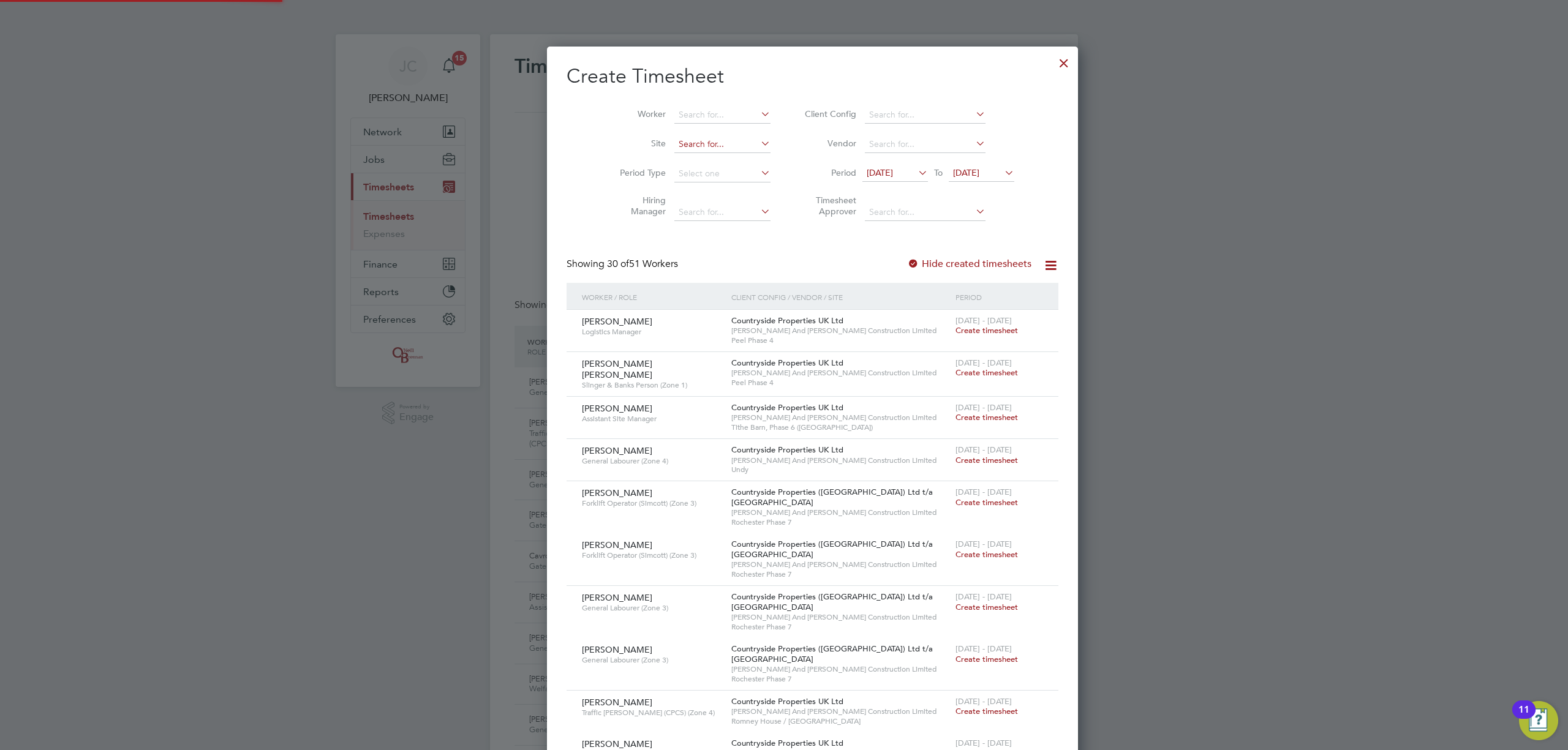
click at [692, 145] on input at bounding box center [722, 144] width 96 height 17
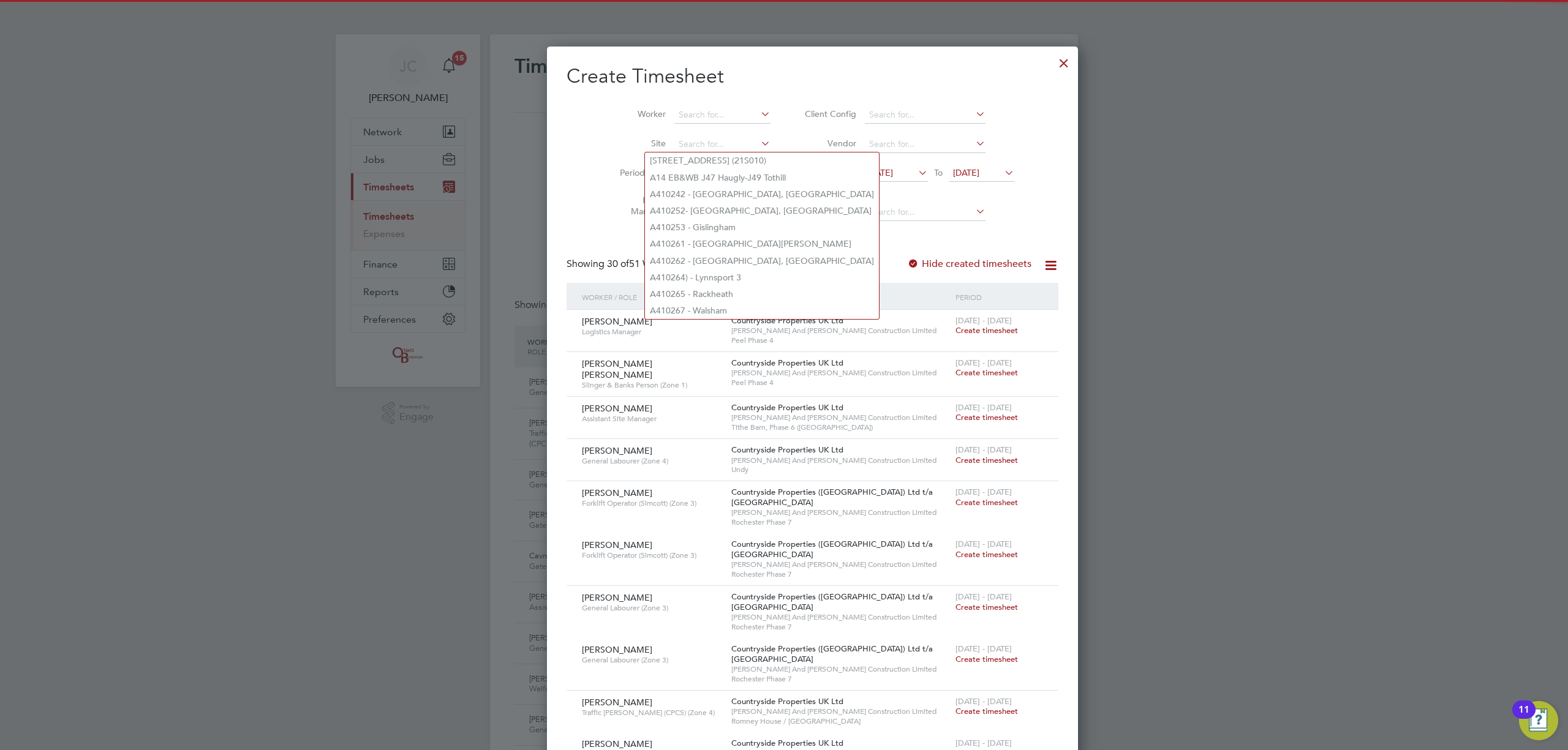
click at [953, 174] on span "[DATE]" at bounding box center [966, 172] width 27 height 11
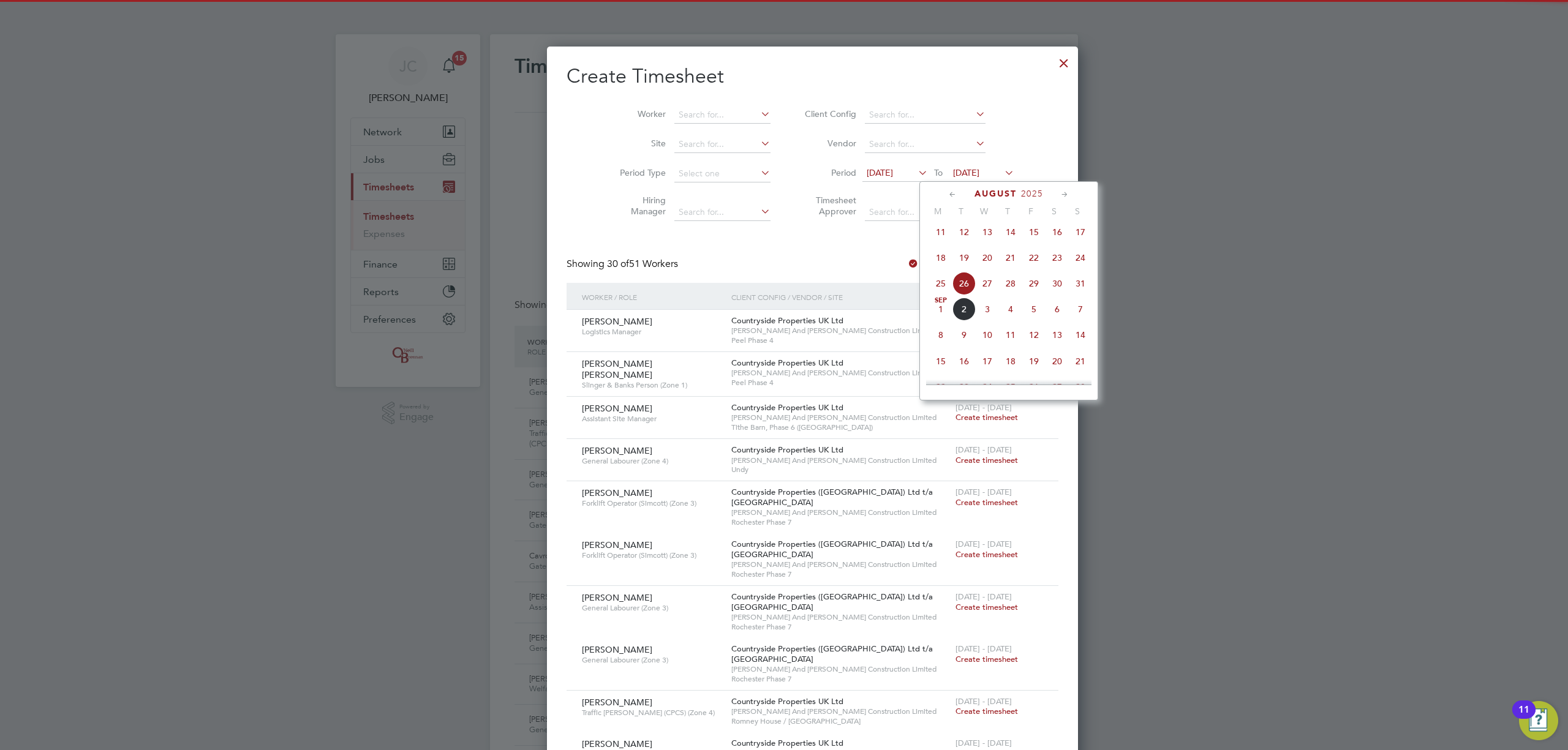
click at [1079, 292] on span "31" at bounding box center [1080, 284] width 23 height 23
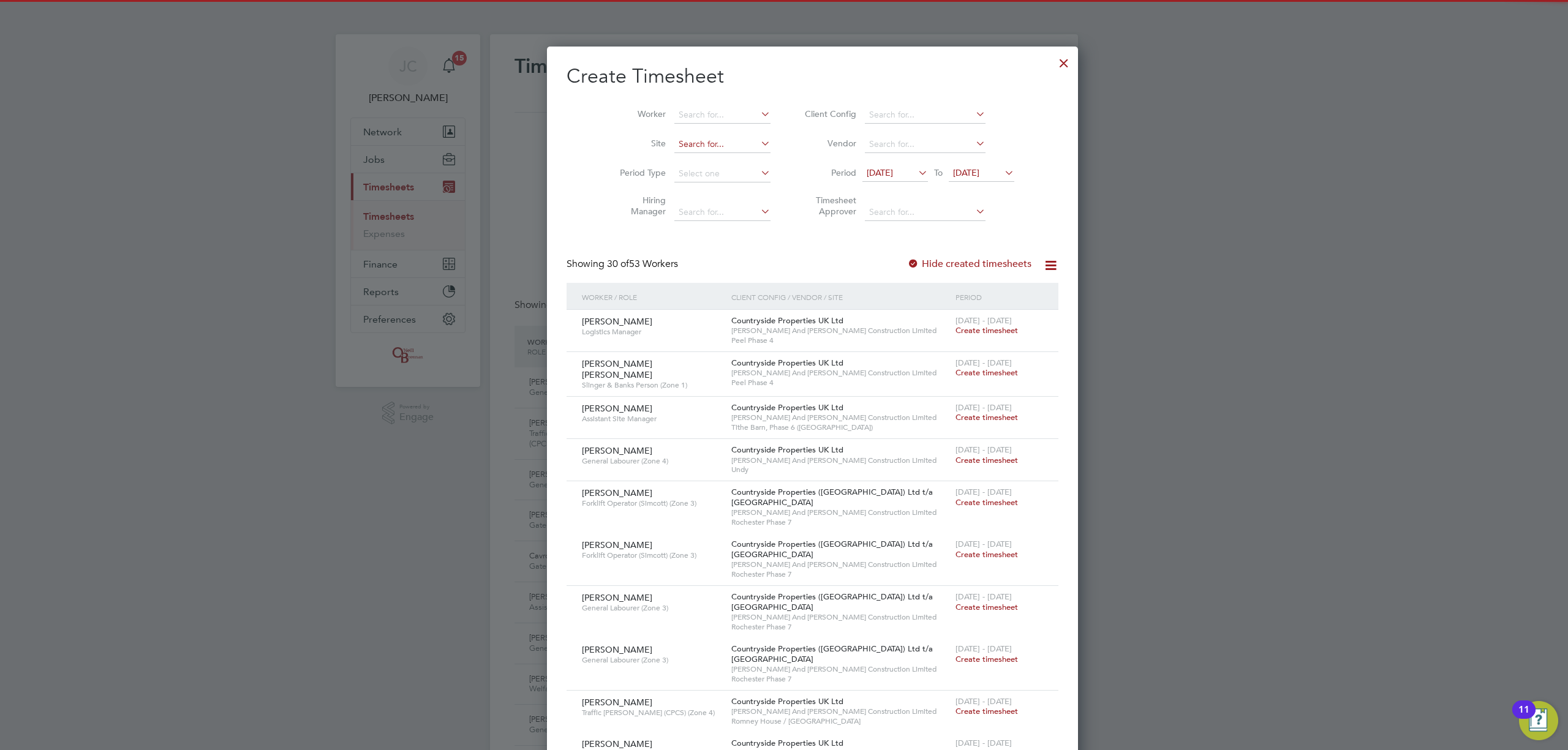
click at [675, 145] on input at bounding box center [722, 144] width 96 height 17
click at [670, 162] on b "Undy" at bounding box center [660, 160] width 21 height 10
type input "Undy"
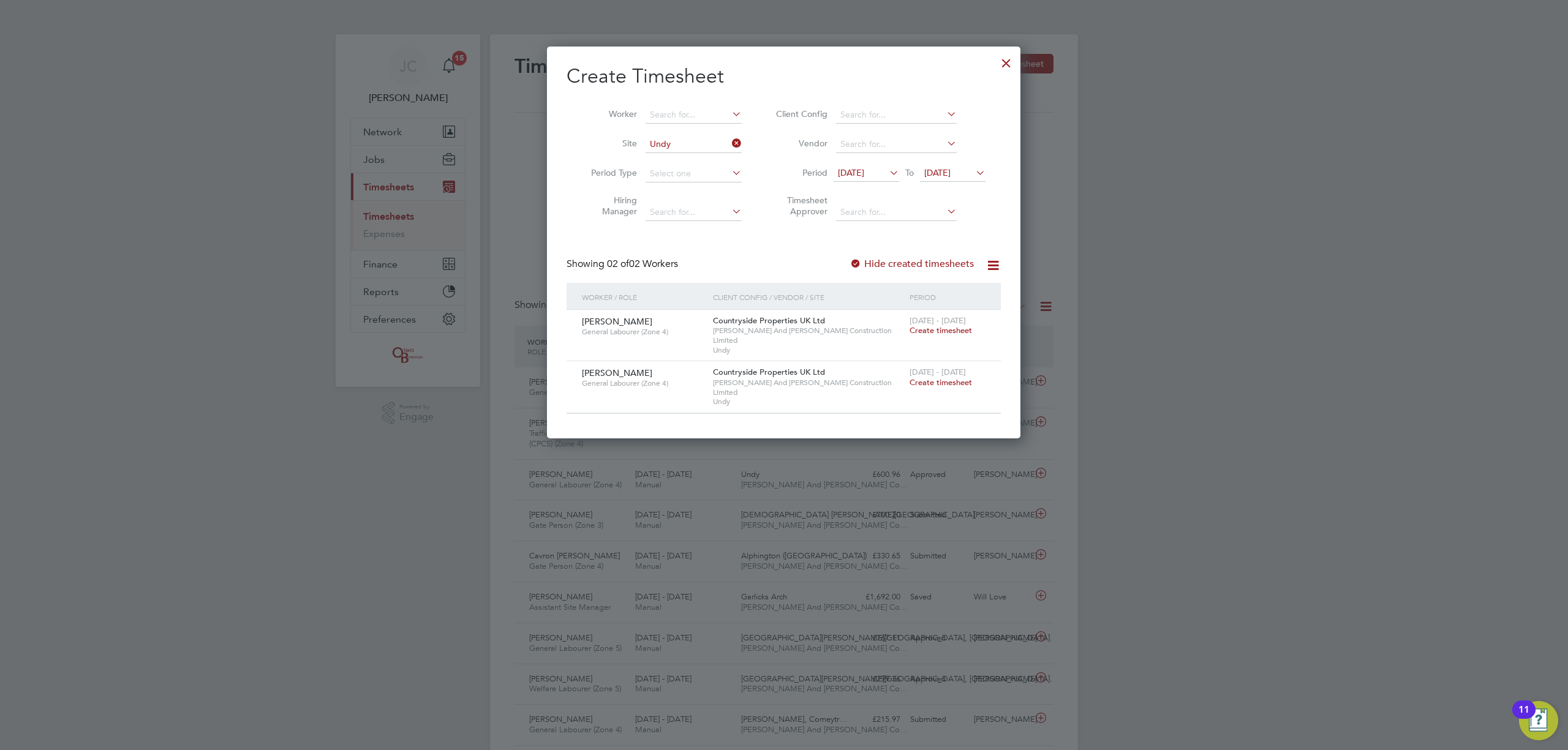
click at [936, 377] on span "Create timesheet" at bounding box center [941, 382] width 63 height 10
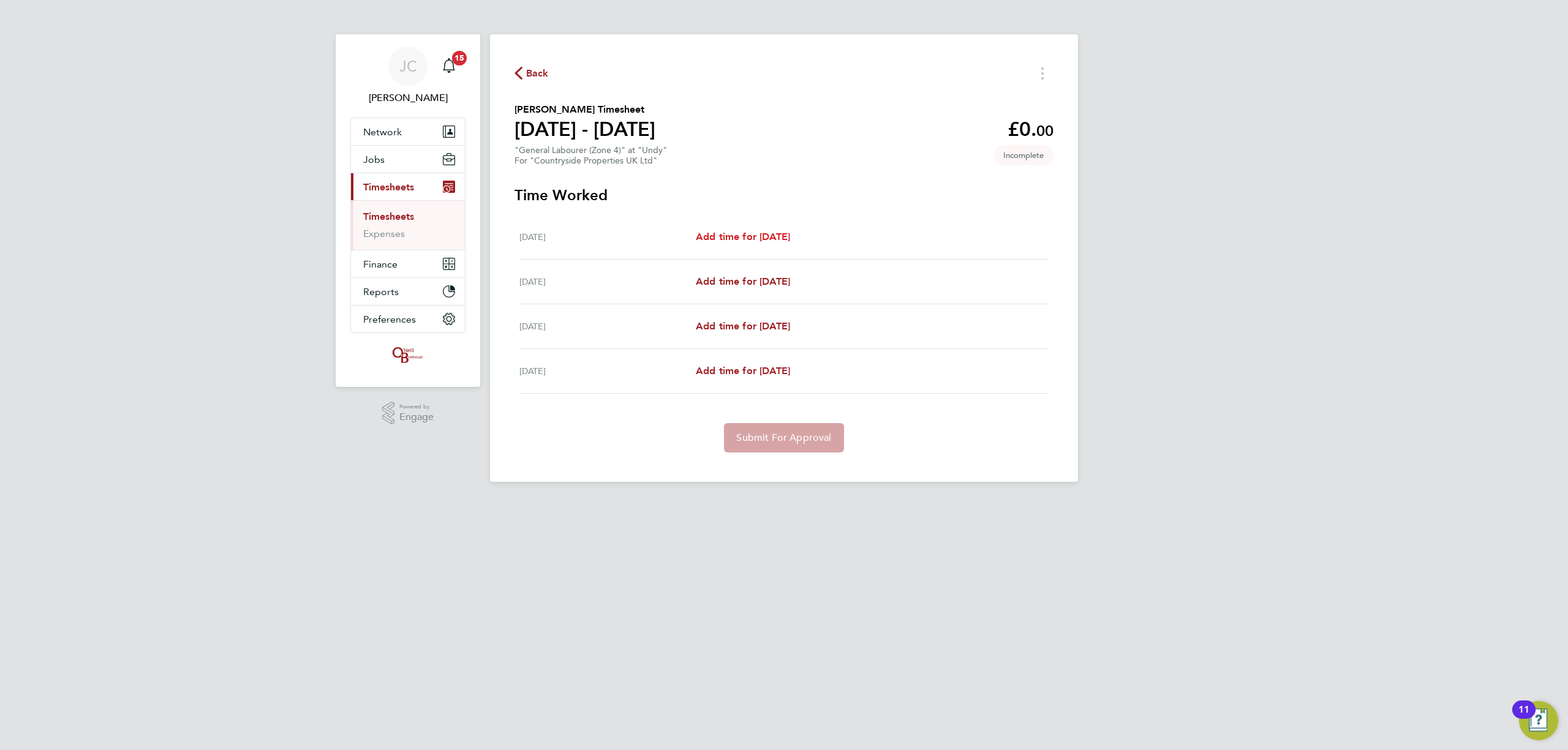
click at [765, 237] on span "Add time for Thu 28 Aug" at bounding box center [743, 237] width 94 height 12
select select "30"
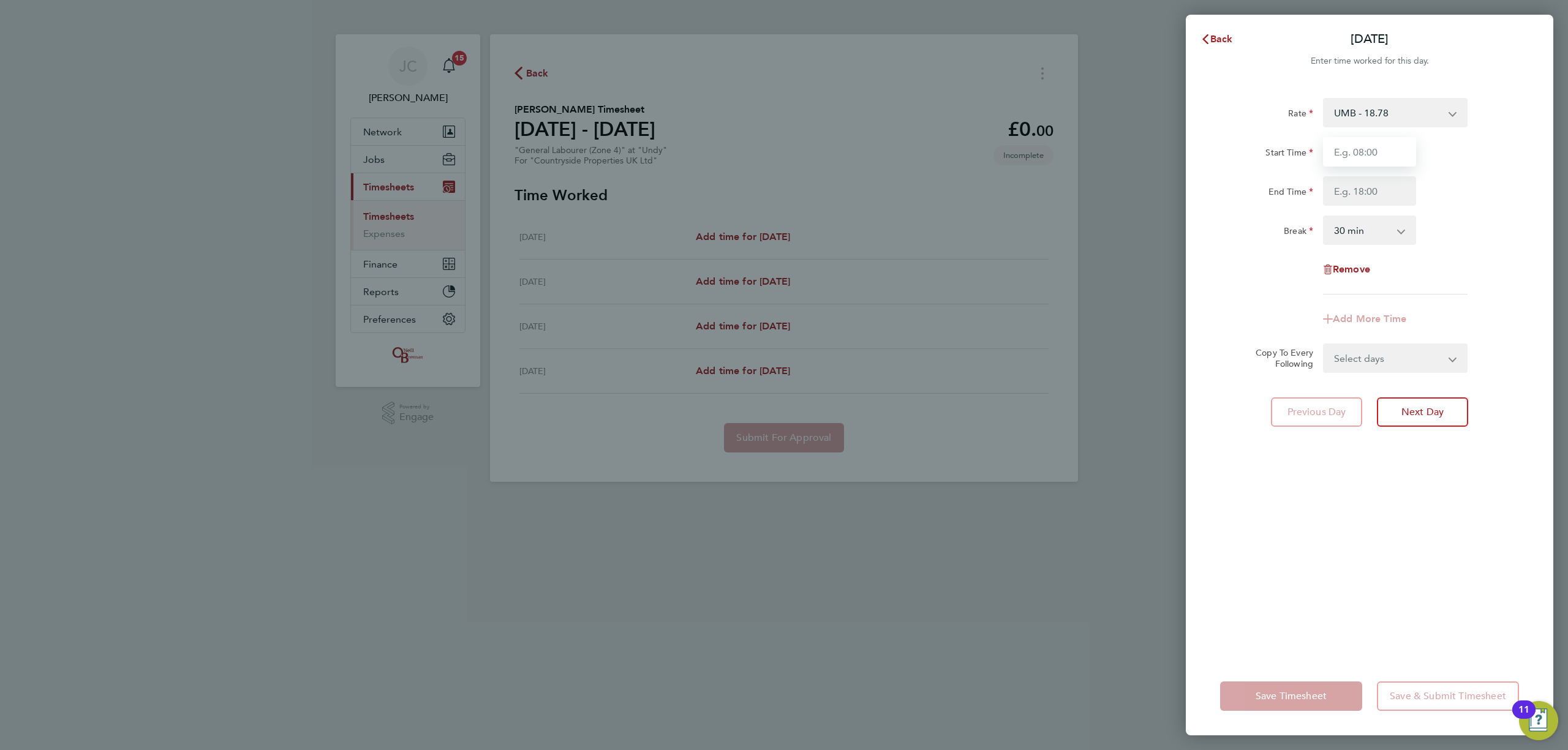
drag, startPoint x: 1345, startPoint y: 151, endPoint x: 1363, endPoint y: 154, distance: 18.2
click at [1345, 151] on input "Start Time" at bounding box center [1370, 151] width 93 height 29
type input "08:00"
click at [1361, 190] on input "End Time" at bounding box center [1370, 191] width 93 height 29
type input "16:30"
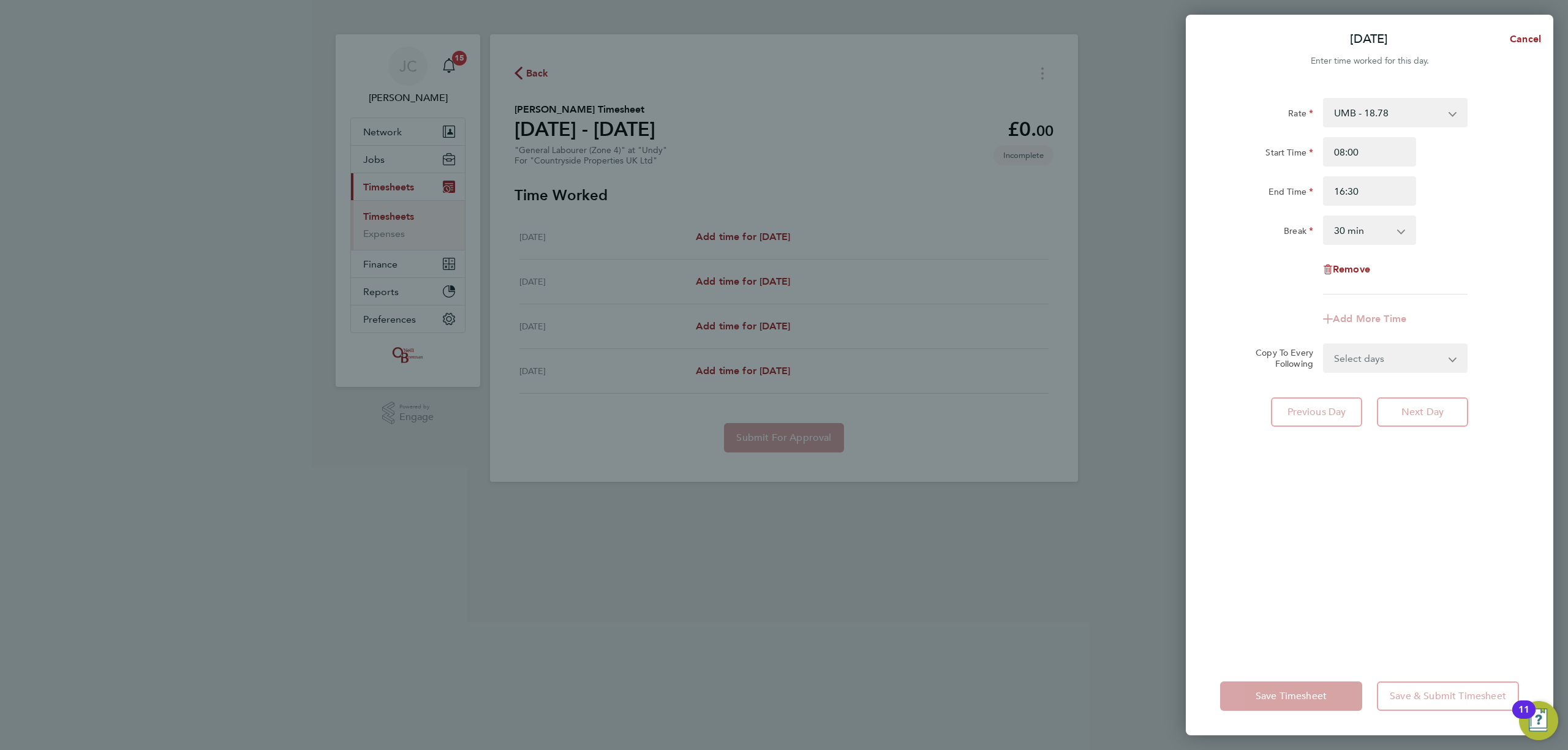
click at [1456, 219] on div "Break 0 min 15 min 30 min 45 min 60 min 75 min 90 min" at bounding box center [1370, 230] width 309 height 29
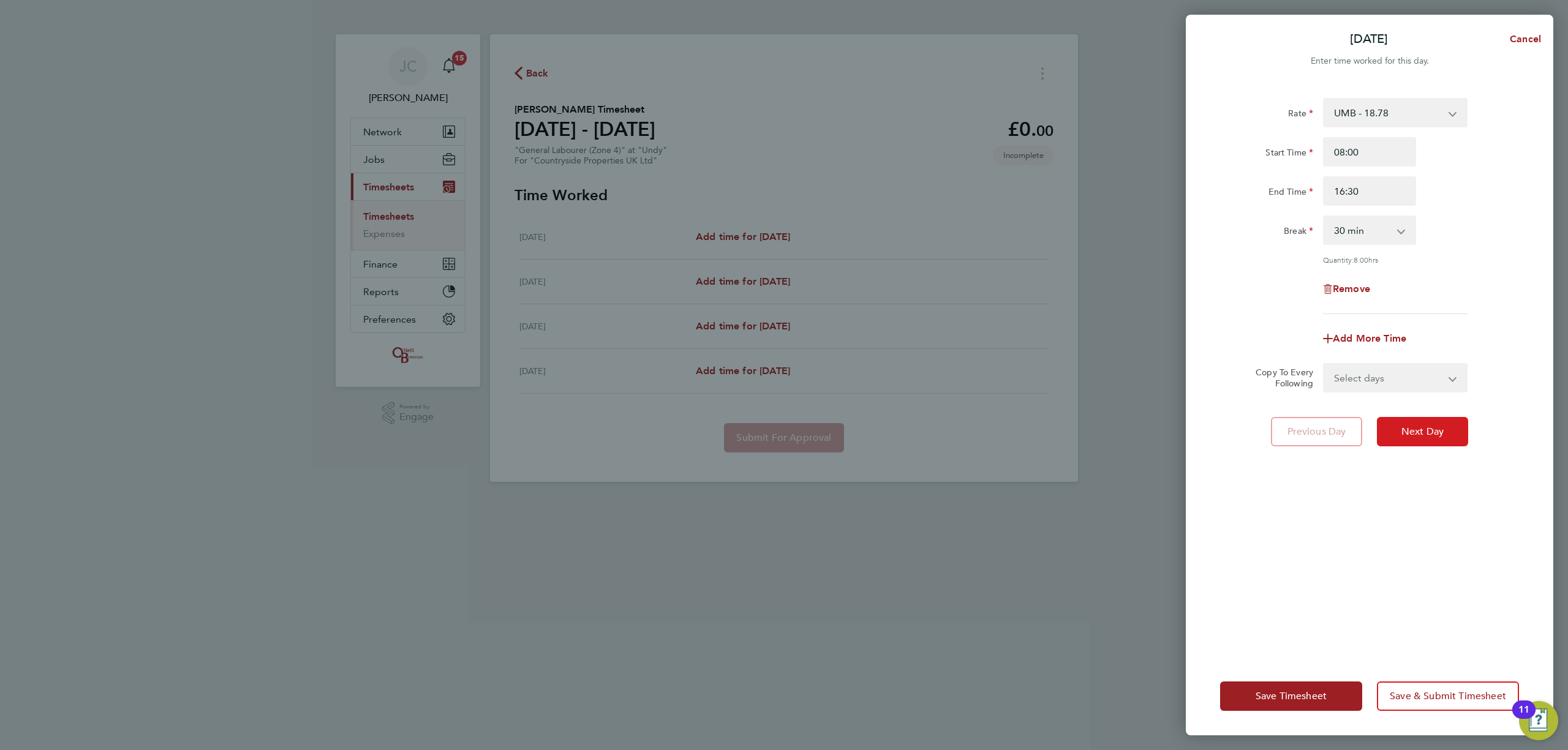
click at [1428, 432] on span "Next Day" at bounding box center [1423, 432] width 42 height 12
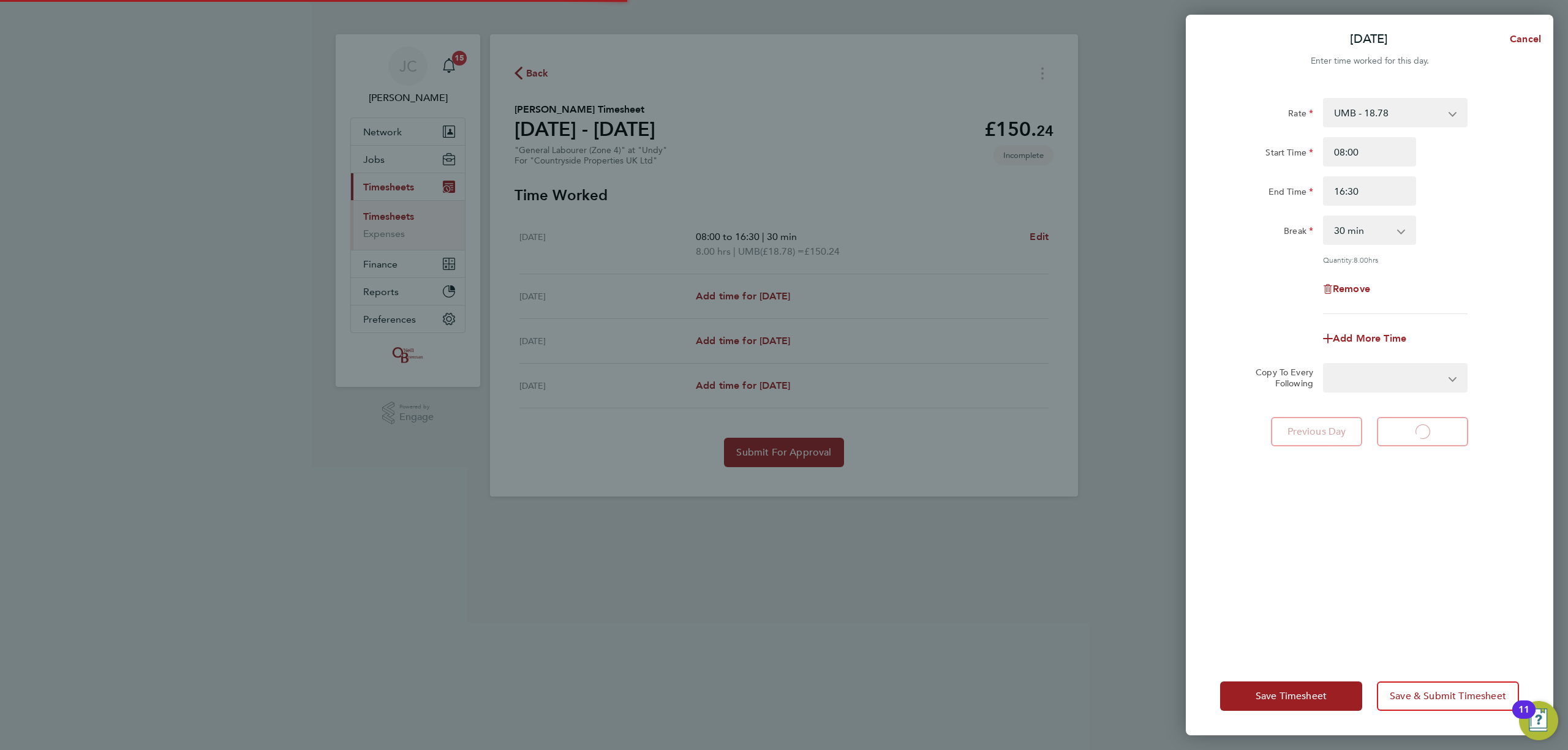
select select "30"
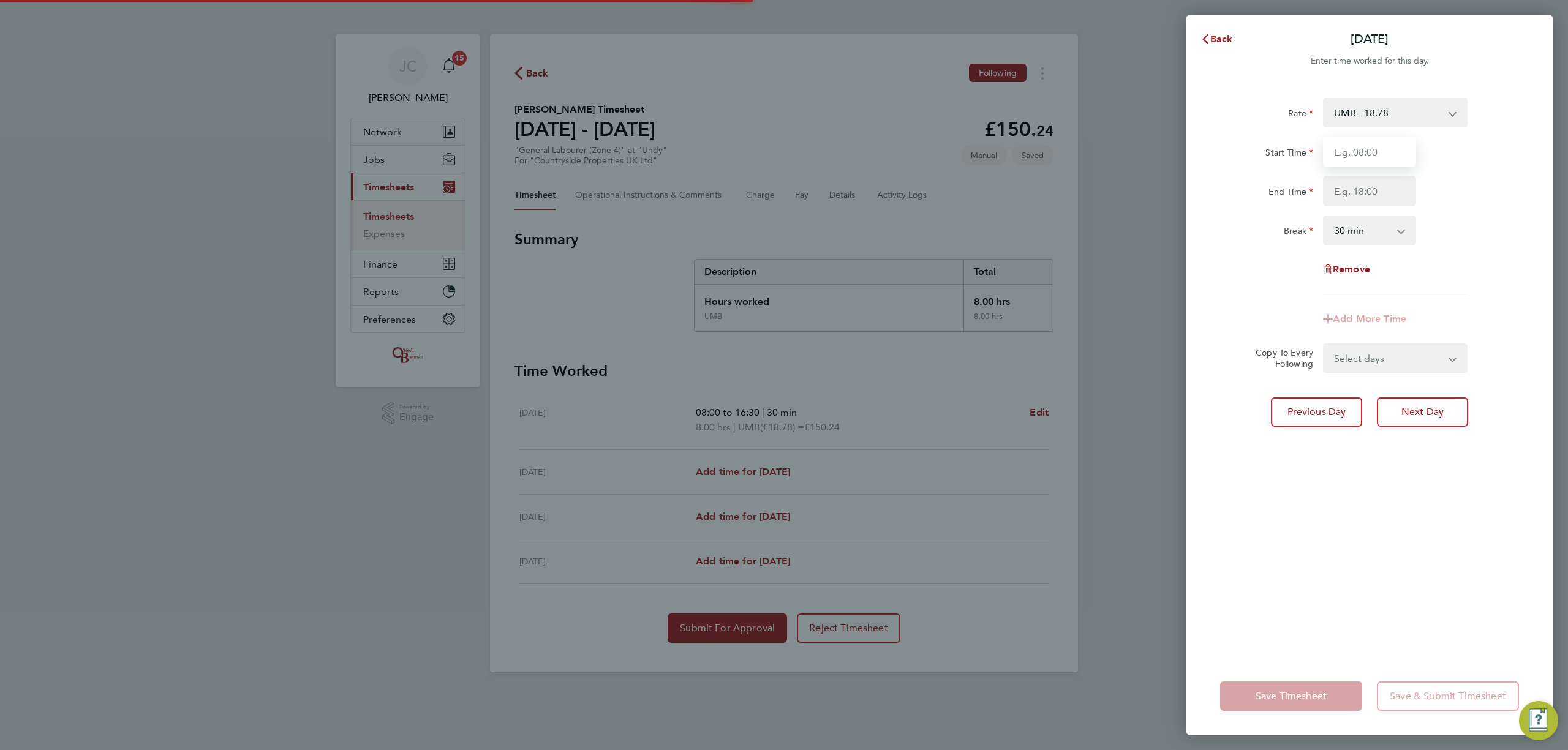
click at [1374, 155] on input "Start Time" at bounding box center [1370, 151] width 93 height 29
type input "08:00"
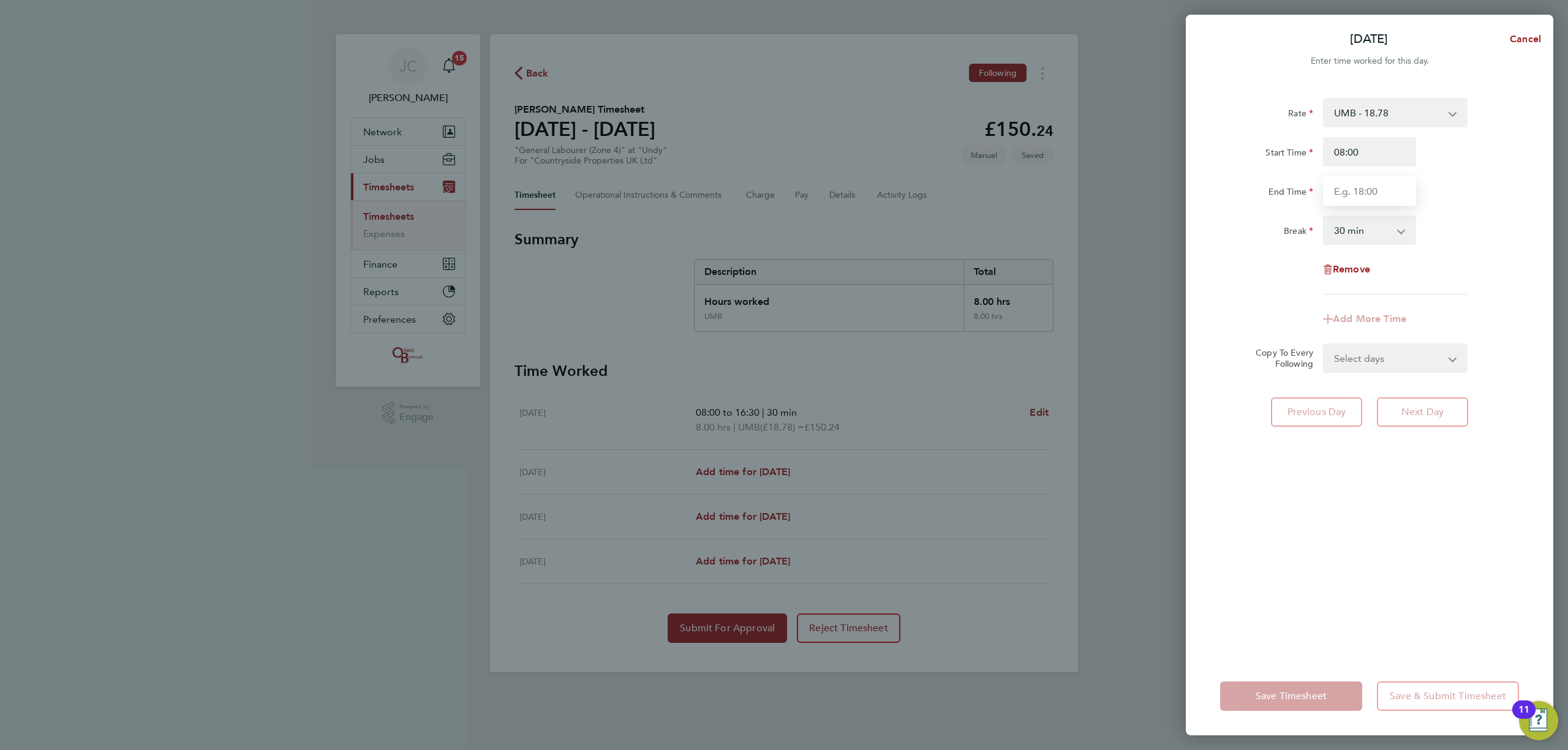
drag, startPoint x: 1370, startPoint y: 200, endPoint x: 1394, endPoint y: 206, distance: 24.7
click at [1370, 200] on input "End Time" at bounding box center [1370, 191] width 93 height 29
type input "16:30"
click at [1495, 261] on div "Rate UMB - 18.78 Start Time 08:00 End Time 16:30 Break 0 min 15 min 30 min 45 m…" at bounding box center [1370, 196] width 299 height 196
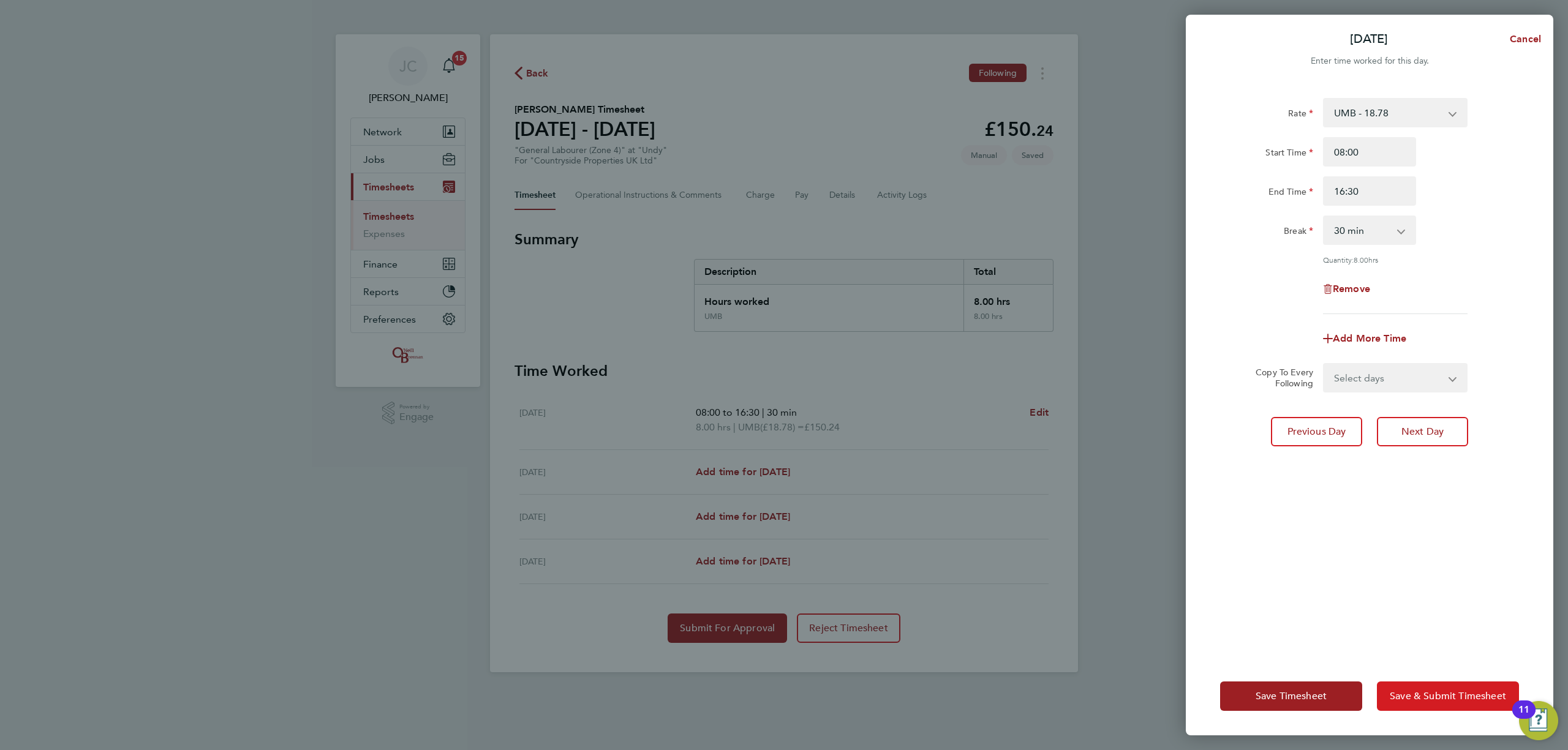
click at [1423, 703] on button "Save & Submit Timesheet" at bounding box center [1448, 696] width 142 height 29
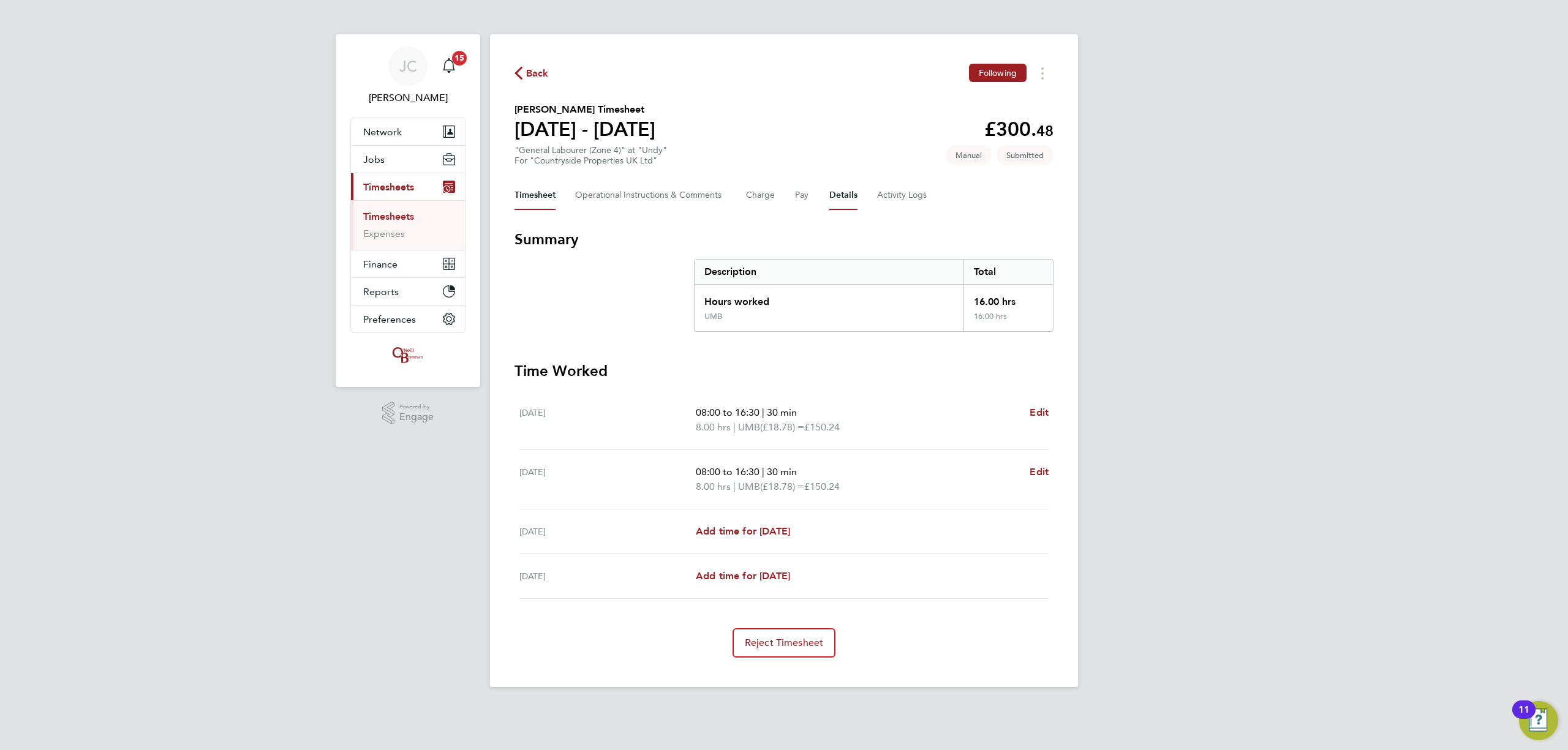
click at [836, 194] on button "Details" at bounding box center [843, 195] width 28 height 29
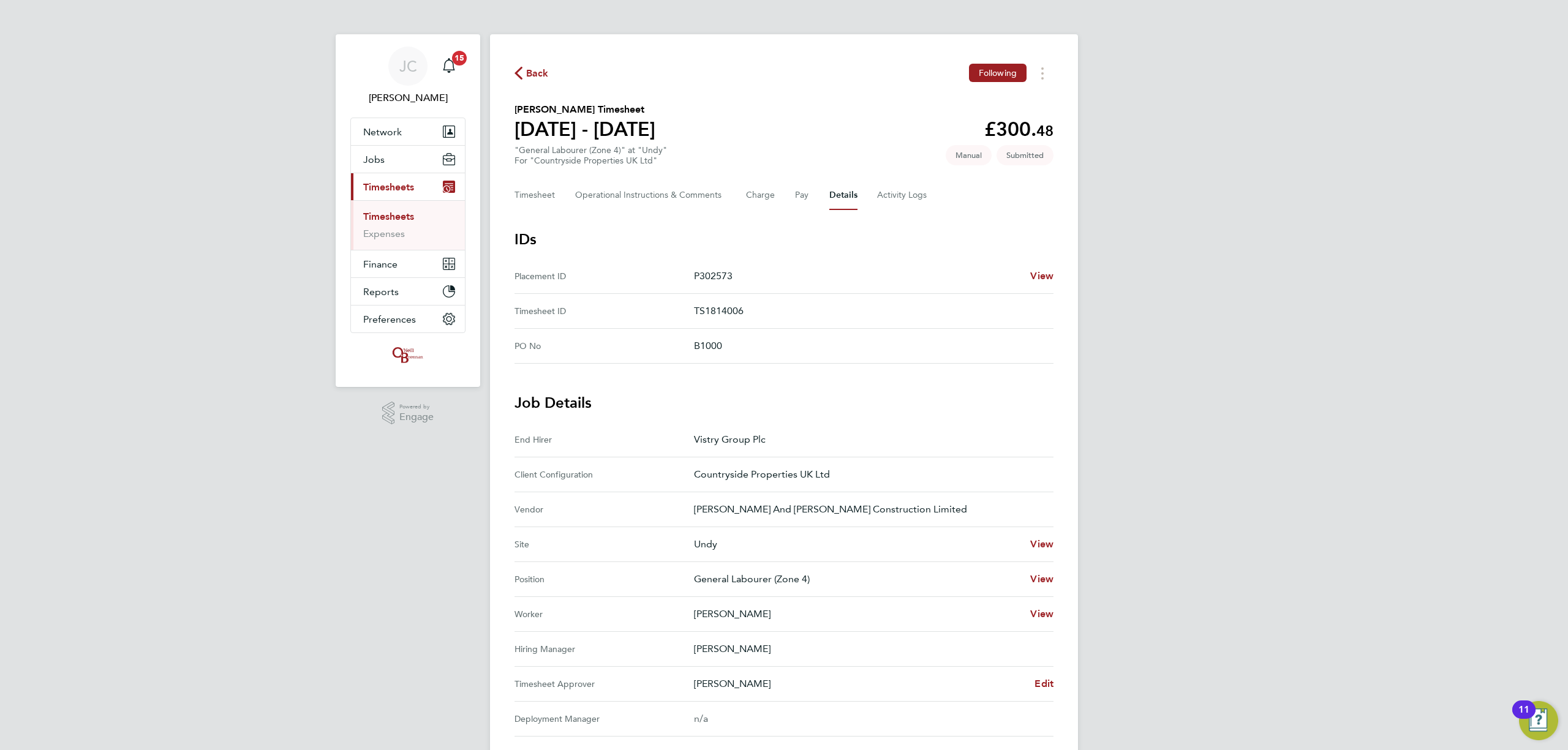
click at [548, 87] on div "Back Following Kingsley Griffiths's Timesheet 25 - 31 Aug 2025 £300. 48 "Genera…" at bounding box center [784, 516] width 588 height 965
click at [540, 79] on span "Back" at bounding box center [537, 74] width 23 height 15
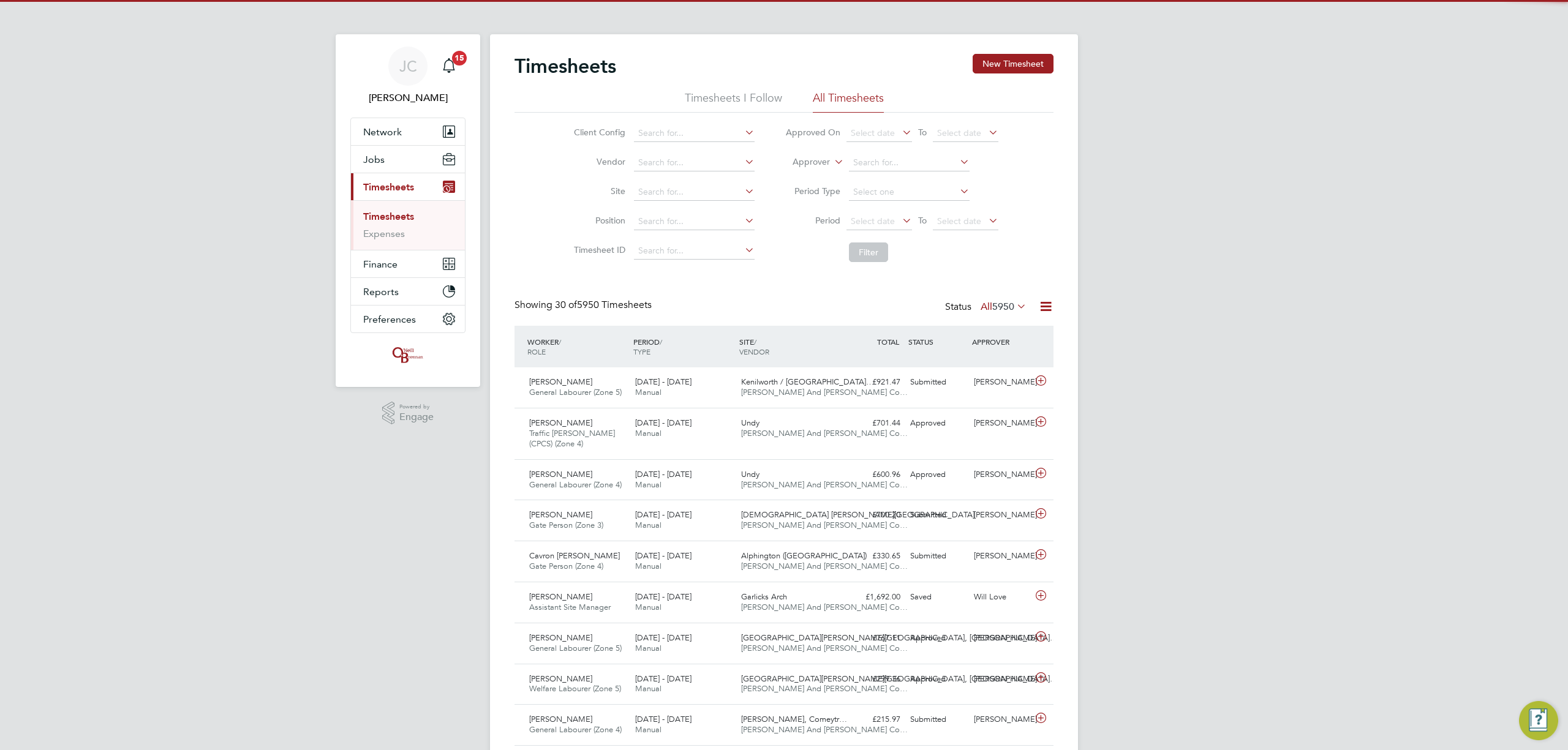
click at [393, 209] on ul "Timesheets Expenses" at bounding box center [408, 225] width 114 height 50
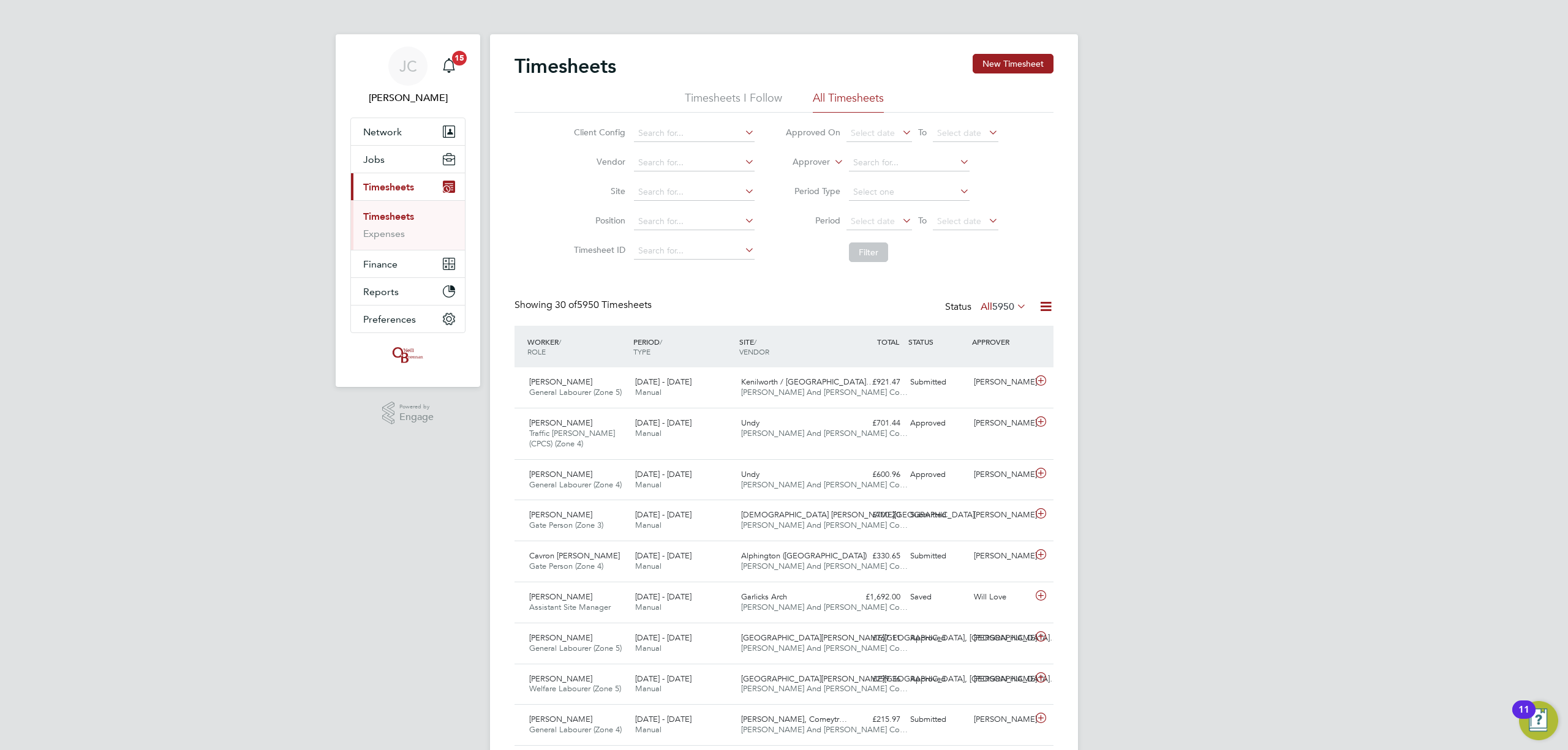
click at [393, 215] on link "Timesheets" at bounding box center [389, 216] width 51 height 12
click at [388, 232] on link "Expenses" at bounding box center [384, 233] width 42 height 12
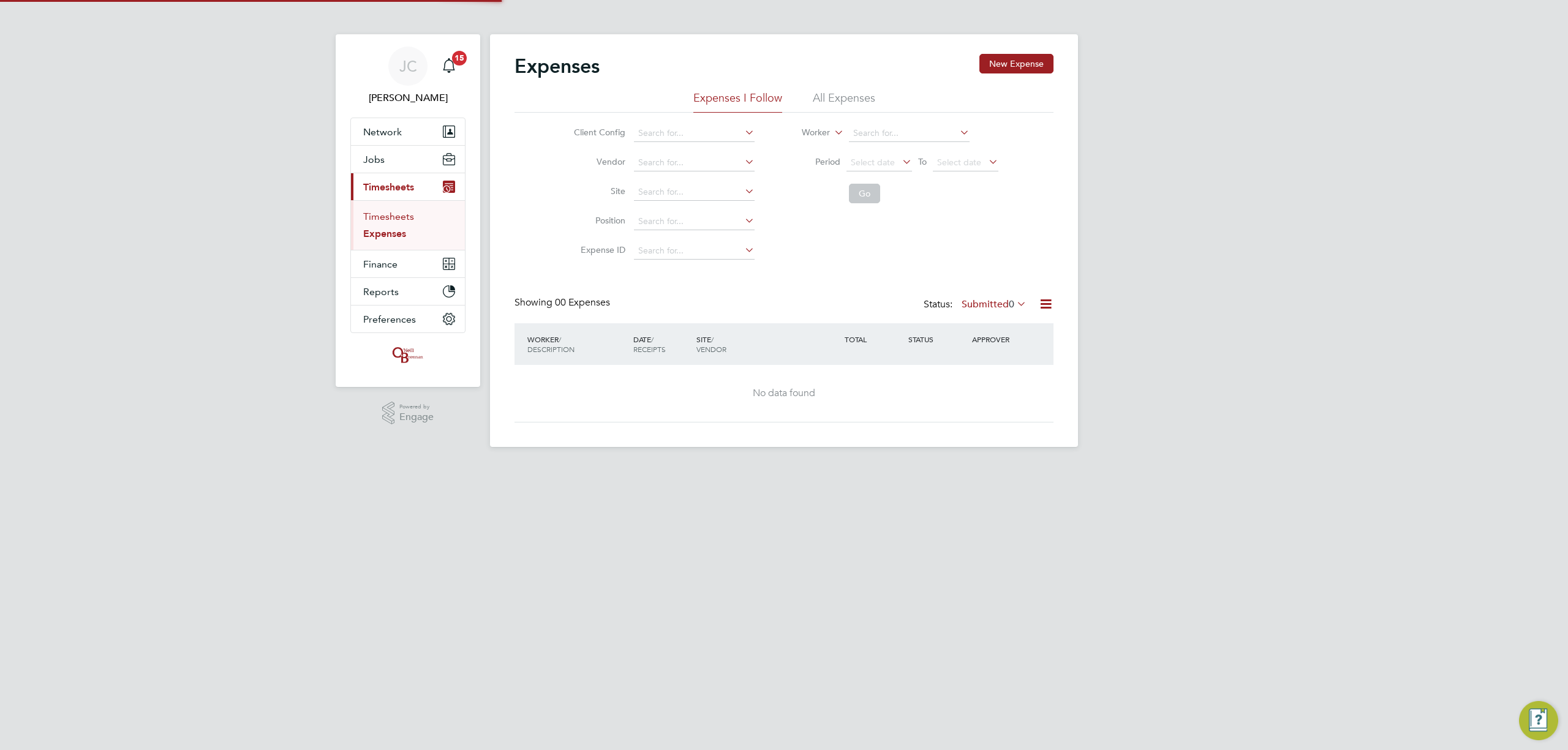
click at [387, 217] on link "Timesheets" at bounding box center [389, 216] width 51 height 12
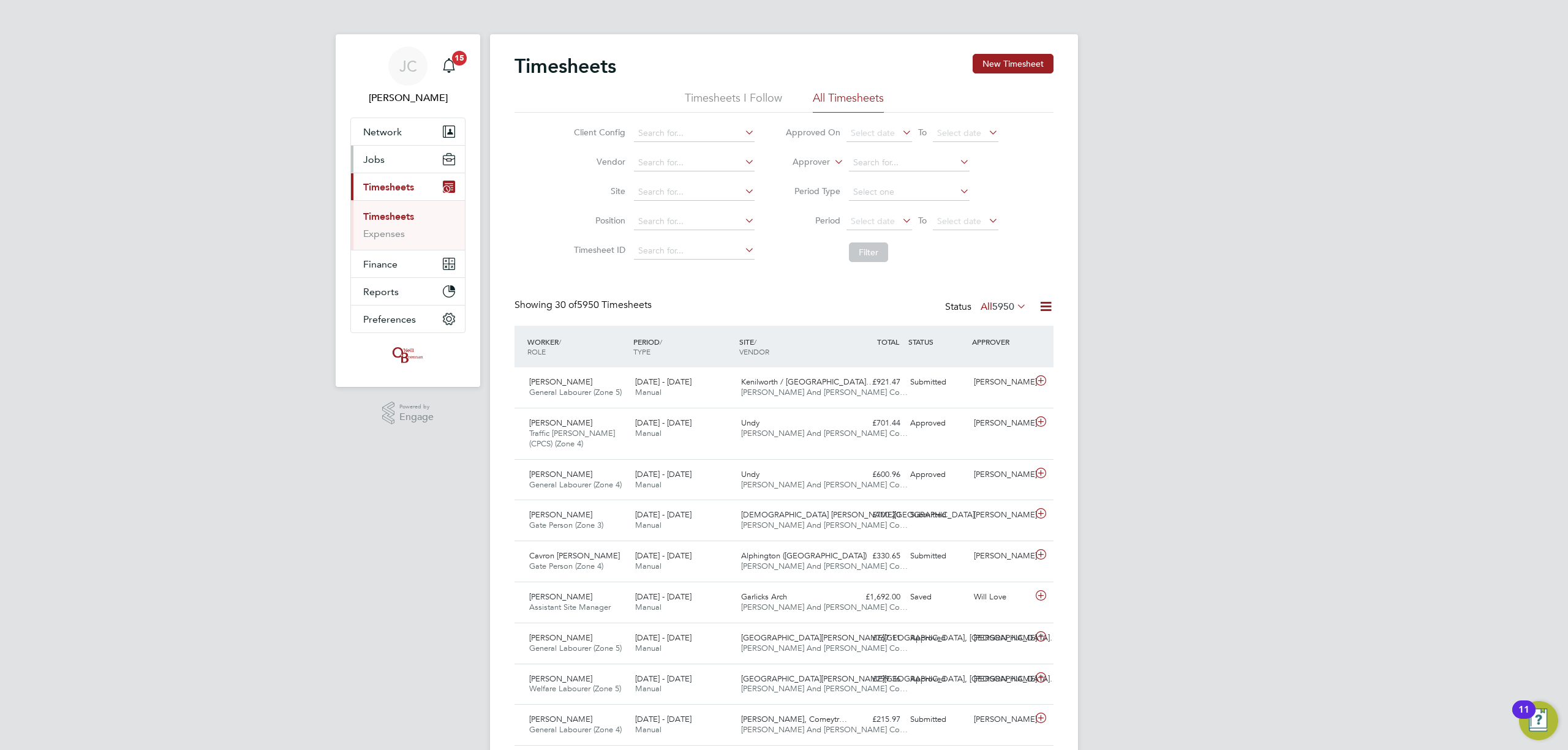
click at [403, 163] on button "Jobs" at bounding box center [408, 160] width 114 height 27
click at [390, 224] on link "Placements" at bounding box center [389, 223] width 51 height 12
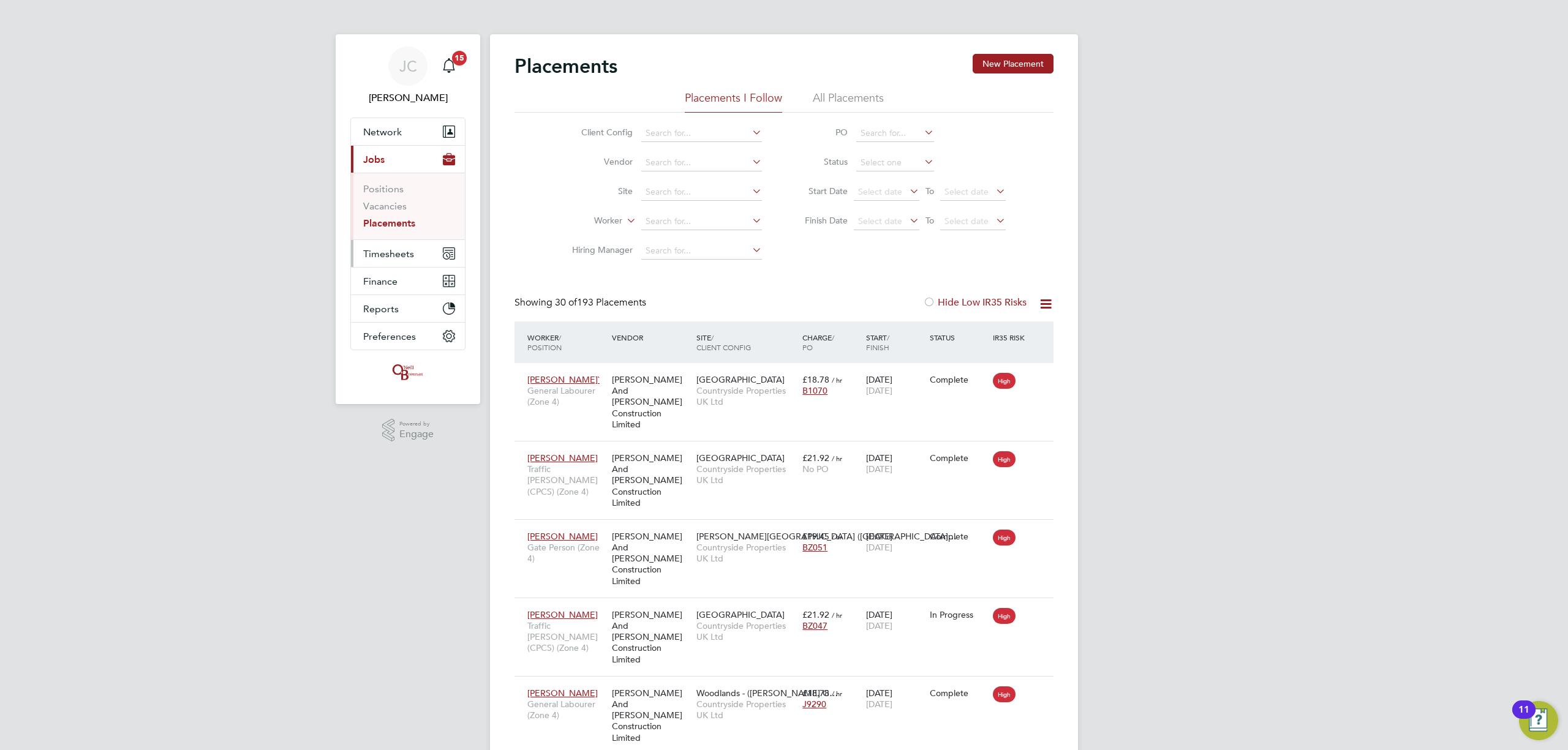
click at [414, 256] on button "Timesheets" at bounding box center [408, 254] width 114 height 27
click at [393, 212] on link "Timesheets" at bounding box center [389, 216] width 51 height 12
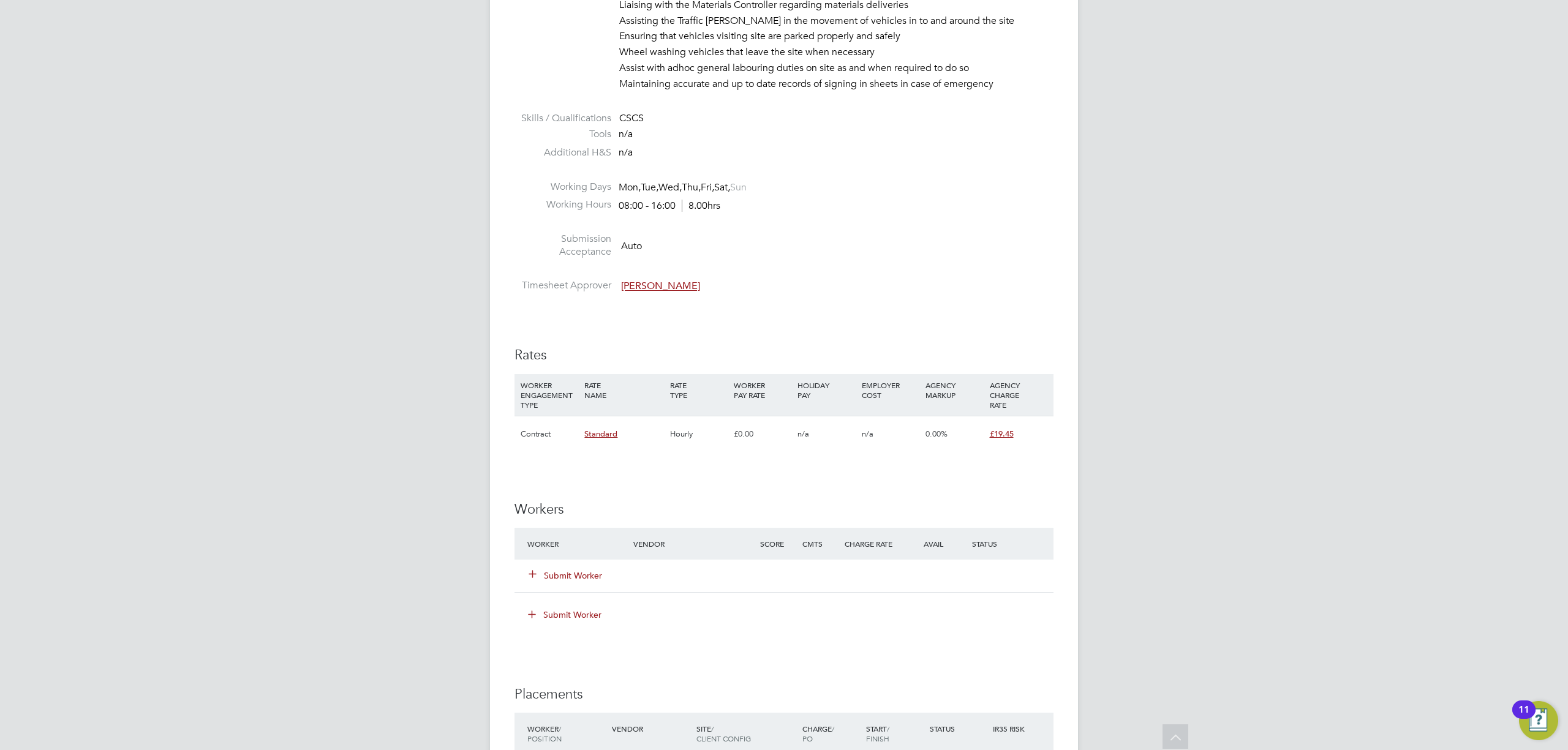
scroll to position [816, 0]
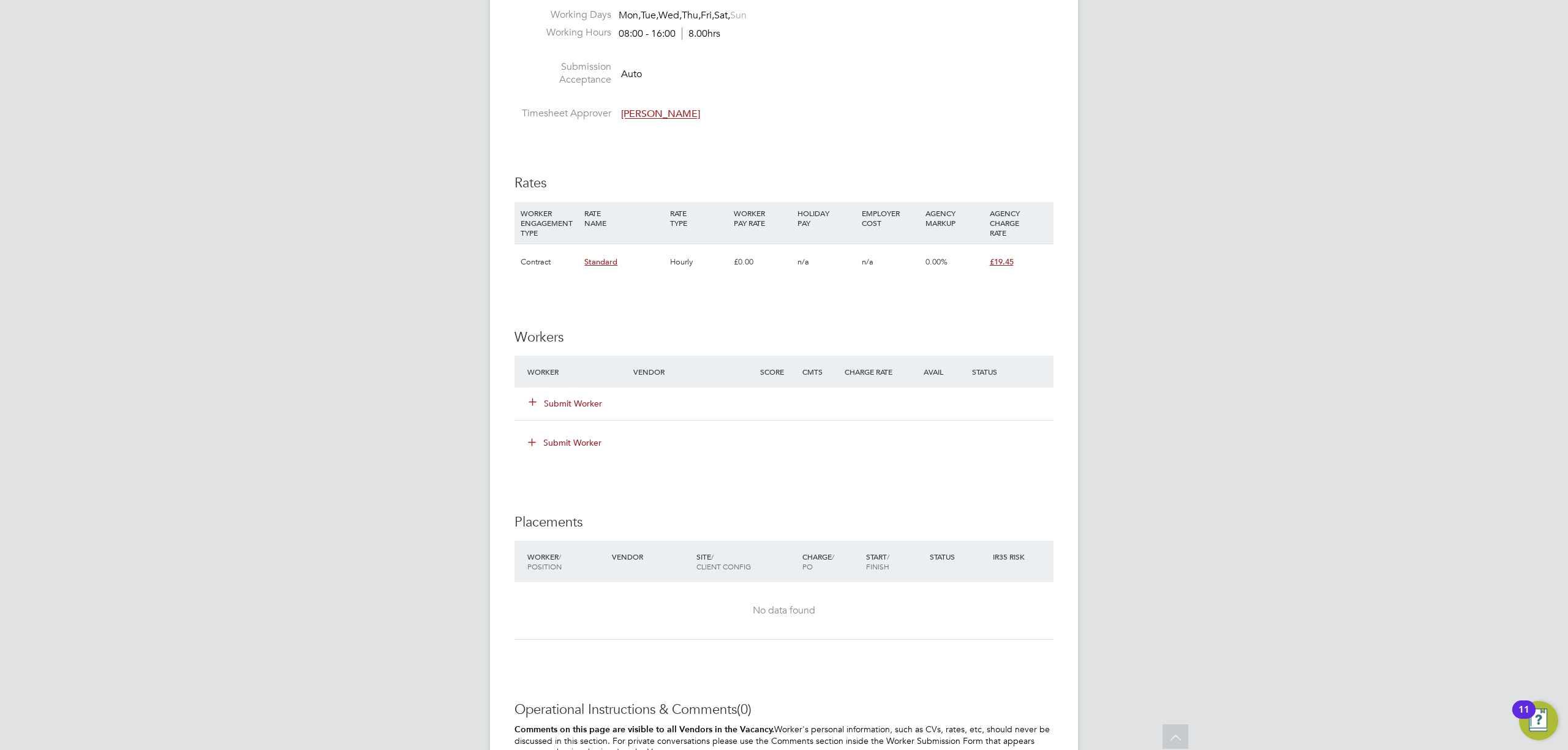
click at [572, 404] on button "Submit Worker" at bounding box center [566, 404] width 74 height 12
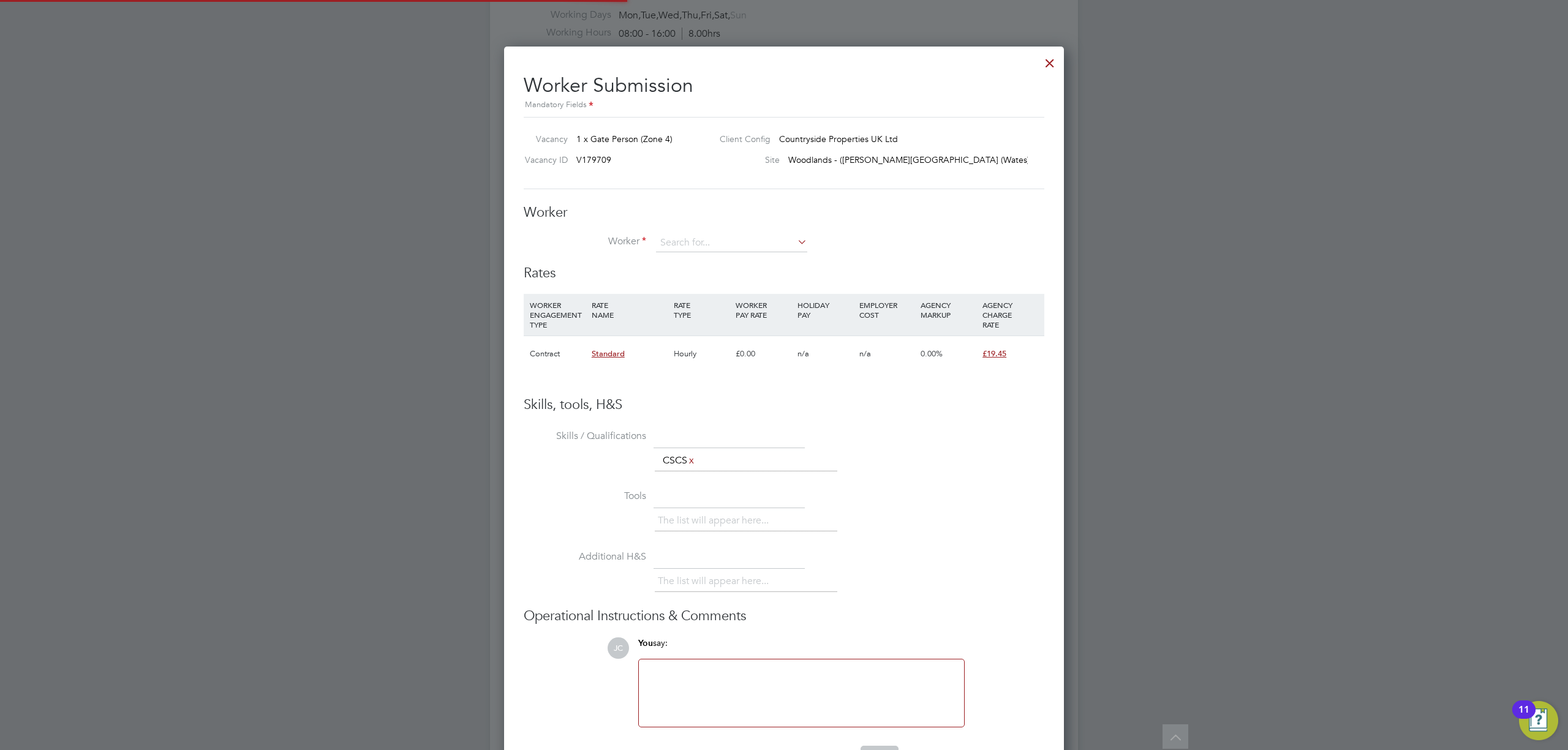
scroll to position [745, 561]
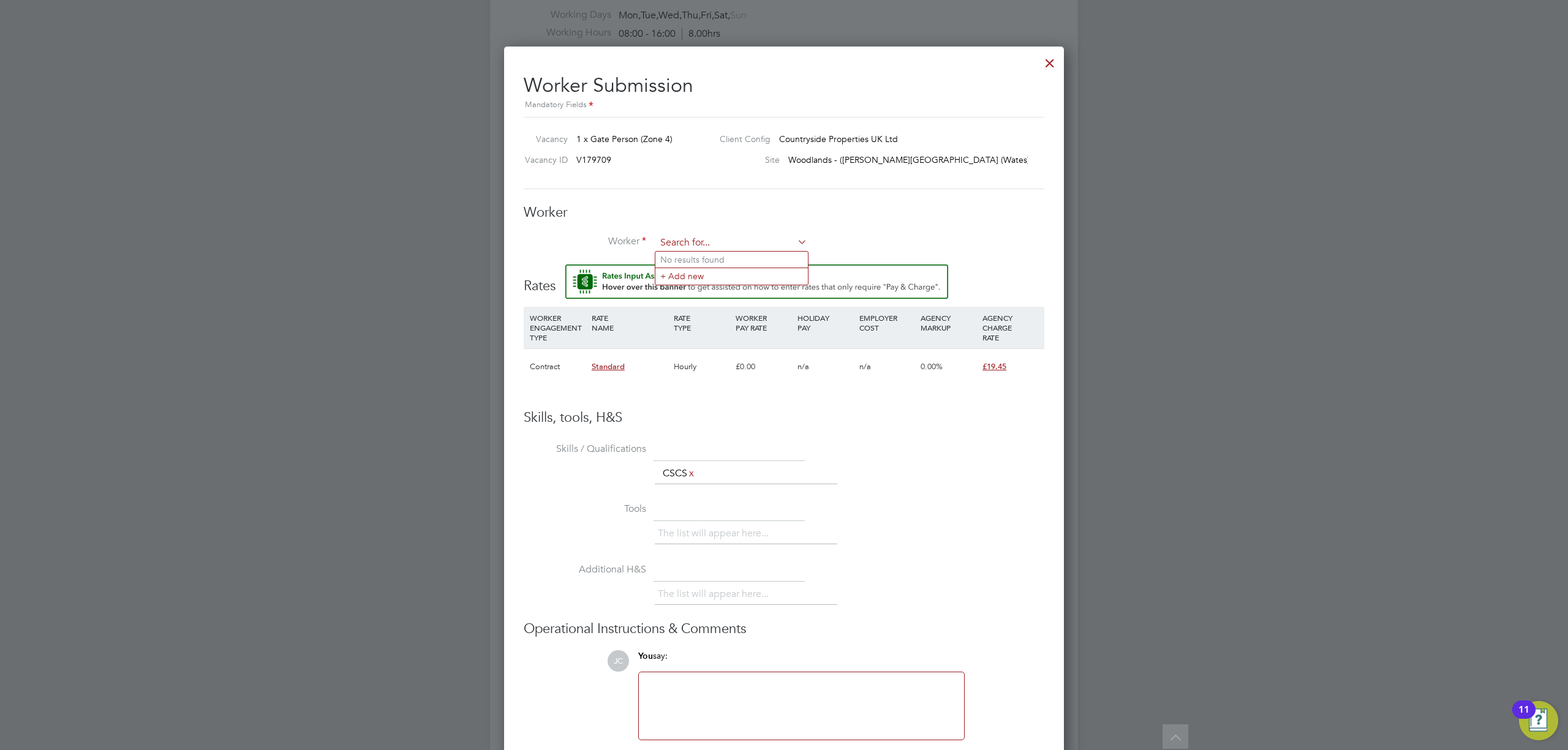
click at [698, 236] on input at bounding box center [732, 243] width 151 height 18
click at [694, 239] on input at bounding box center [732, 243] width 151 height 18
click at [694, 247] on input at bounding box center [732, 243] width 151 height 18
click at [748, 275] on li "Olum ide Larne Adeyefa (810925)" at bounding box center [732, 276] width 153 height 16
type input "[PERSON_NAME] (810925)"
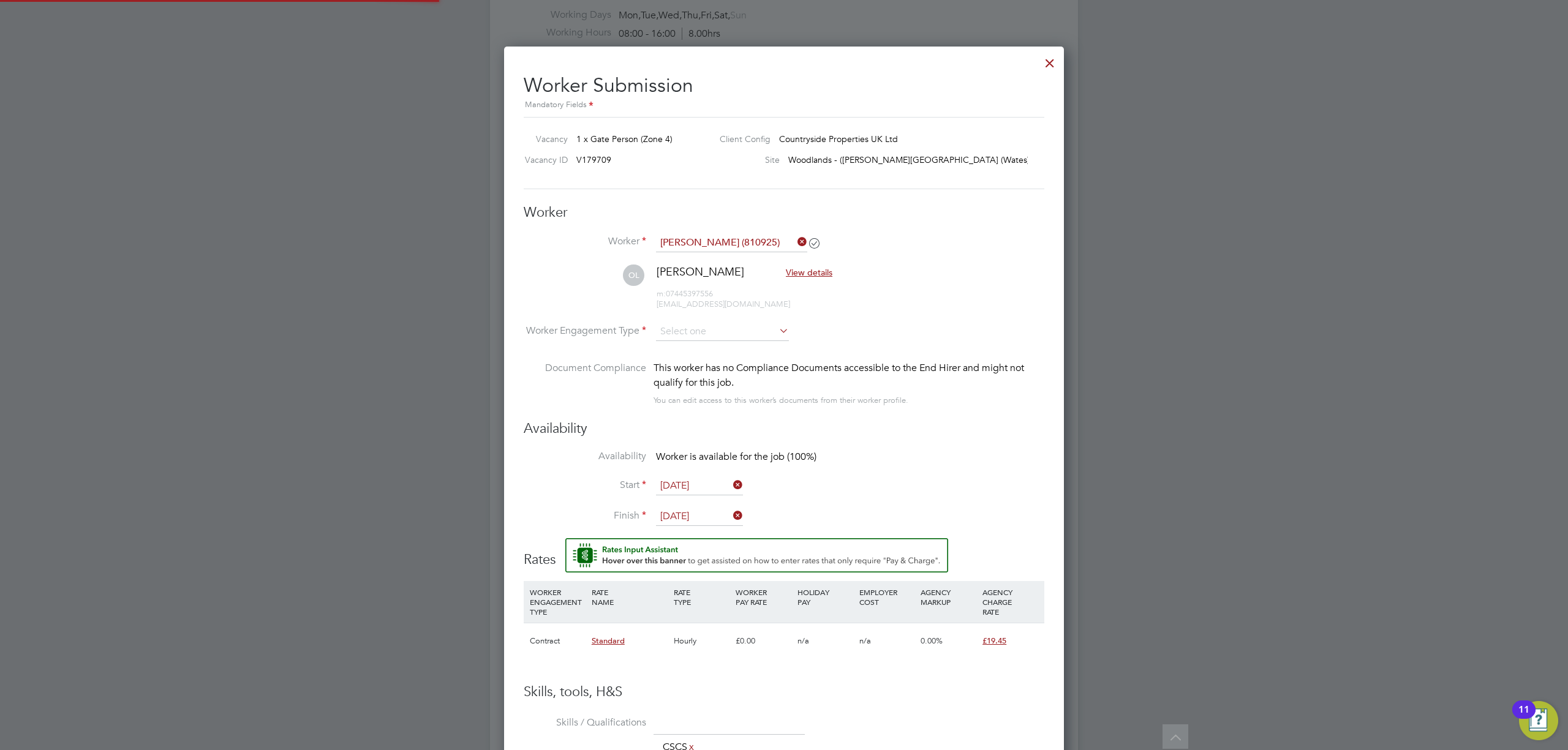
scroll to position [5, 6]
click at [795, 241] on icon at bounding box center [795, 241] width 0 height 17
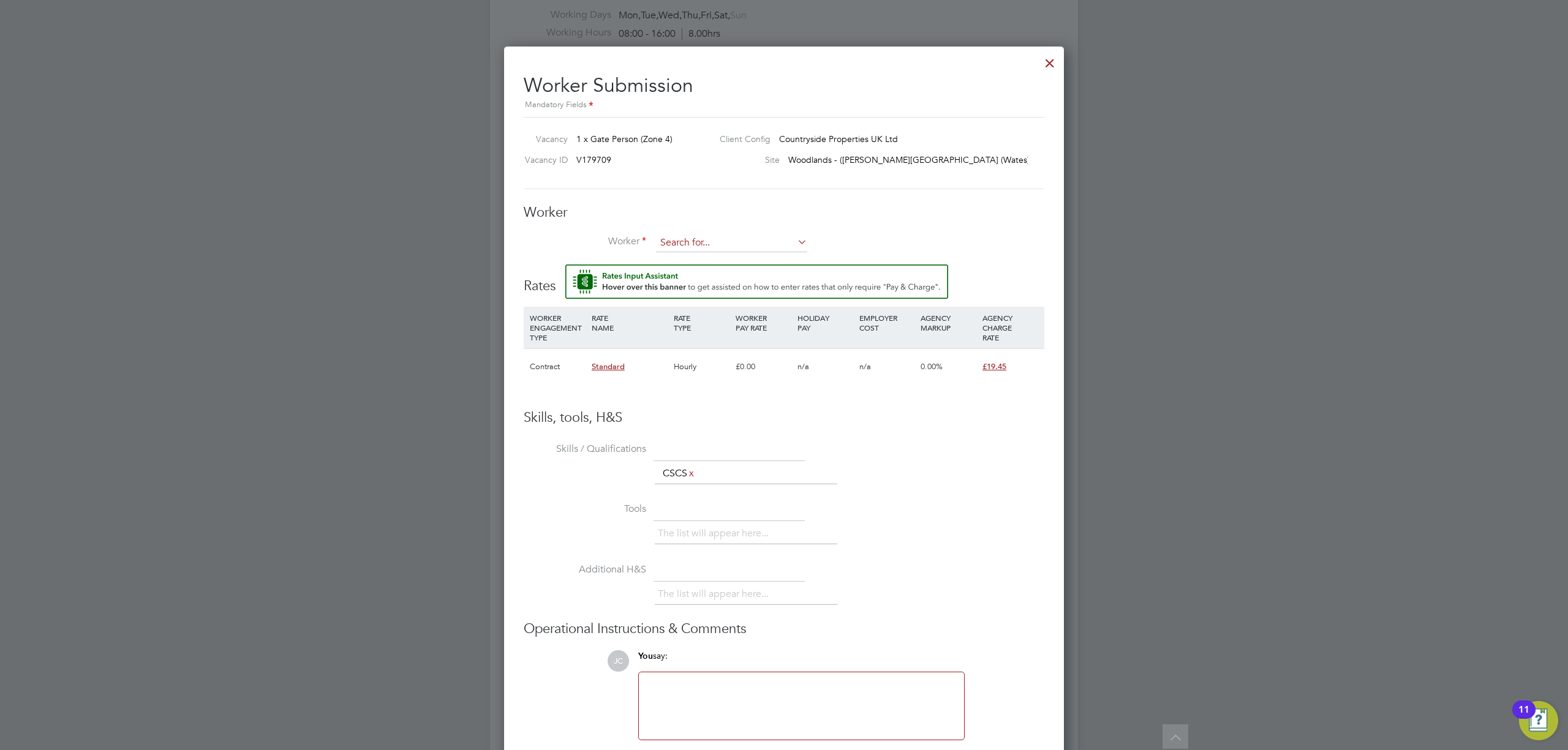
click at [749, 237] on input at bounding box center [732, 243] width 151 height 18
click at [737, 273] on li "+ Add new" at bounding box center [732, 275] width 153 height 16
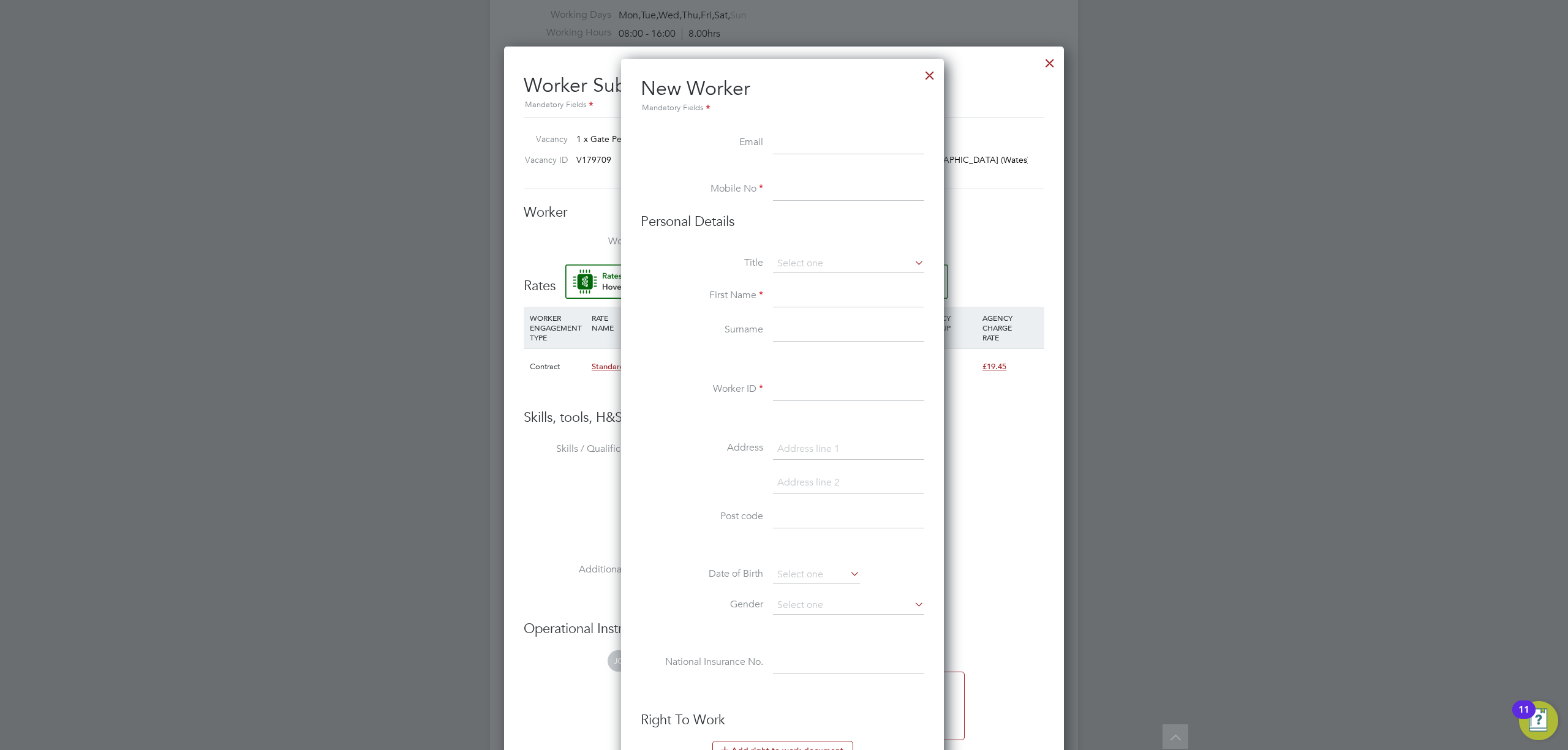
drag, startPoint x: 785, startPoint y: 136, endPoint x: 827, endPoint y: 171, distance: 54.7
click at [785, 136] on input at bounding box center [848, 143] width 151 height 22
click at [831, 129] on li "New Worker Mandatory Fields" at bounding box center [782, 104] width 284 height 57
click at [829, 137] on input at bounding box center [848, 143] width 151 height 22
paste input "[EMAIL_ADDRESS][DOMAIN_NAME]"
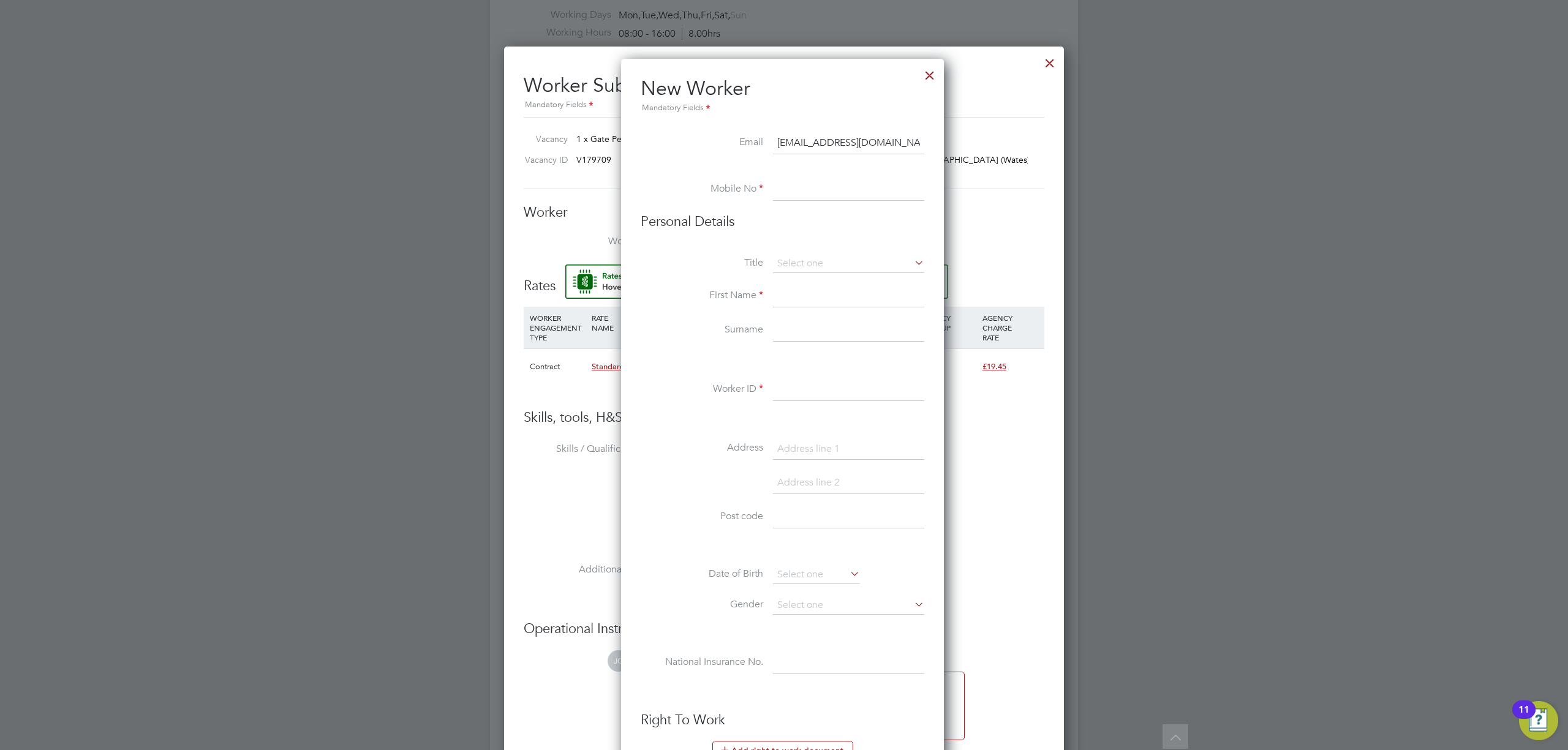
type input "[EMAIL_ADDRESS][DOMAIN_NAME]"
click at [808, 194] on input at bounding box center [848, 190] width 151 height 22
drag, startPoint x: 841, startPoint y: 192, endPoint x: 833, endPoint y: 196, distance: 8.9
click at [840, 192] on input at bounding box center [848, 190] width 151 height 22
paste input "[PHONE_NUMBER]"
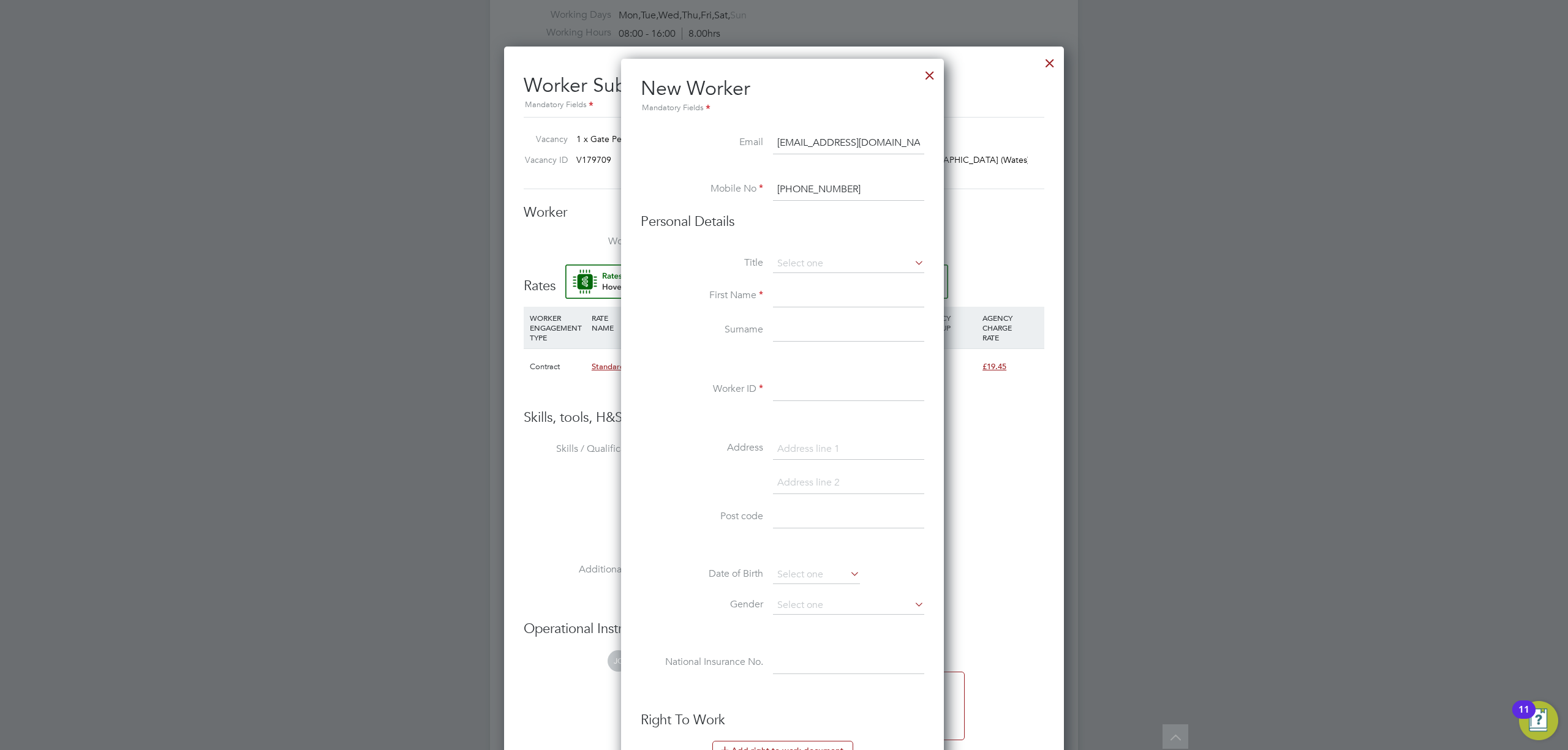
click at [797, 192] on input "[PHONE_NUMBER]" at bounding box center [848, 190] width 151 height 22
click at [821, 191] on input "[PHONE_NUMBER]" at bounding box center [848, 190] width 151 height 22
click at [797, 190] on input "[PHONE_NUMBER]" at bounding box center [848, 190] width 151 height 22
click at [797, 190] on input "[PHONE_NUMBER]" at bounding box center [848, 190] width 151 height 22
type input "07437815903"
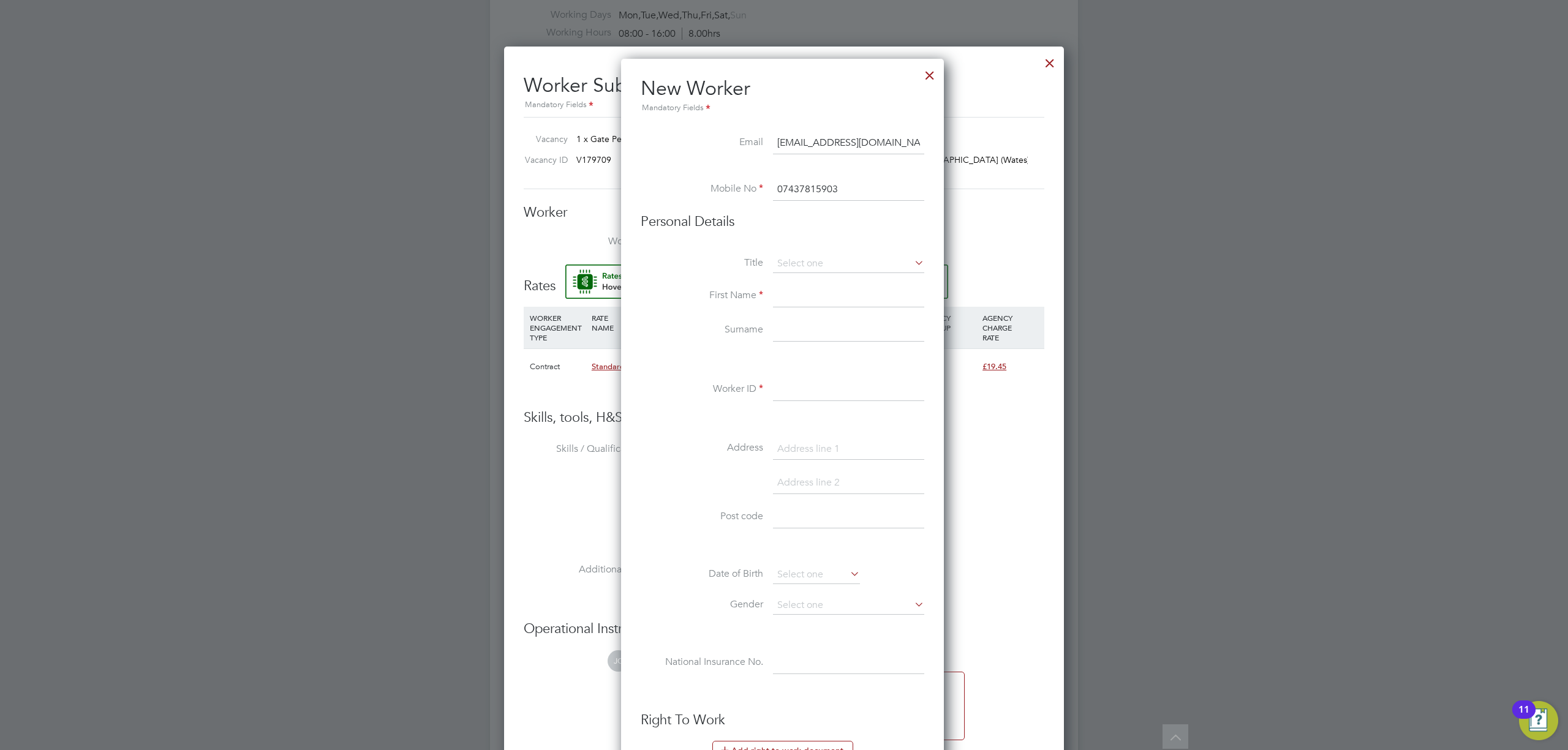
click at [840, 253] on li "Personal Details" at bounding box center [782, 235] width 284 height 42
click at [827, 269] on input at bounding box center [848, 264] width 151 height 18
click at [818, 285] on li "Mr" at bounding box center [849, 281] width 153 height 16
type input "Mr"
click at [810, 299] on input at bounding box center [848, 297] width 151 height 22
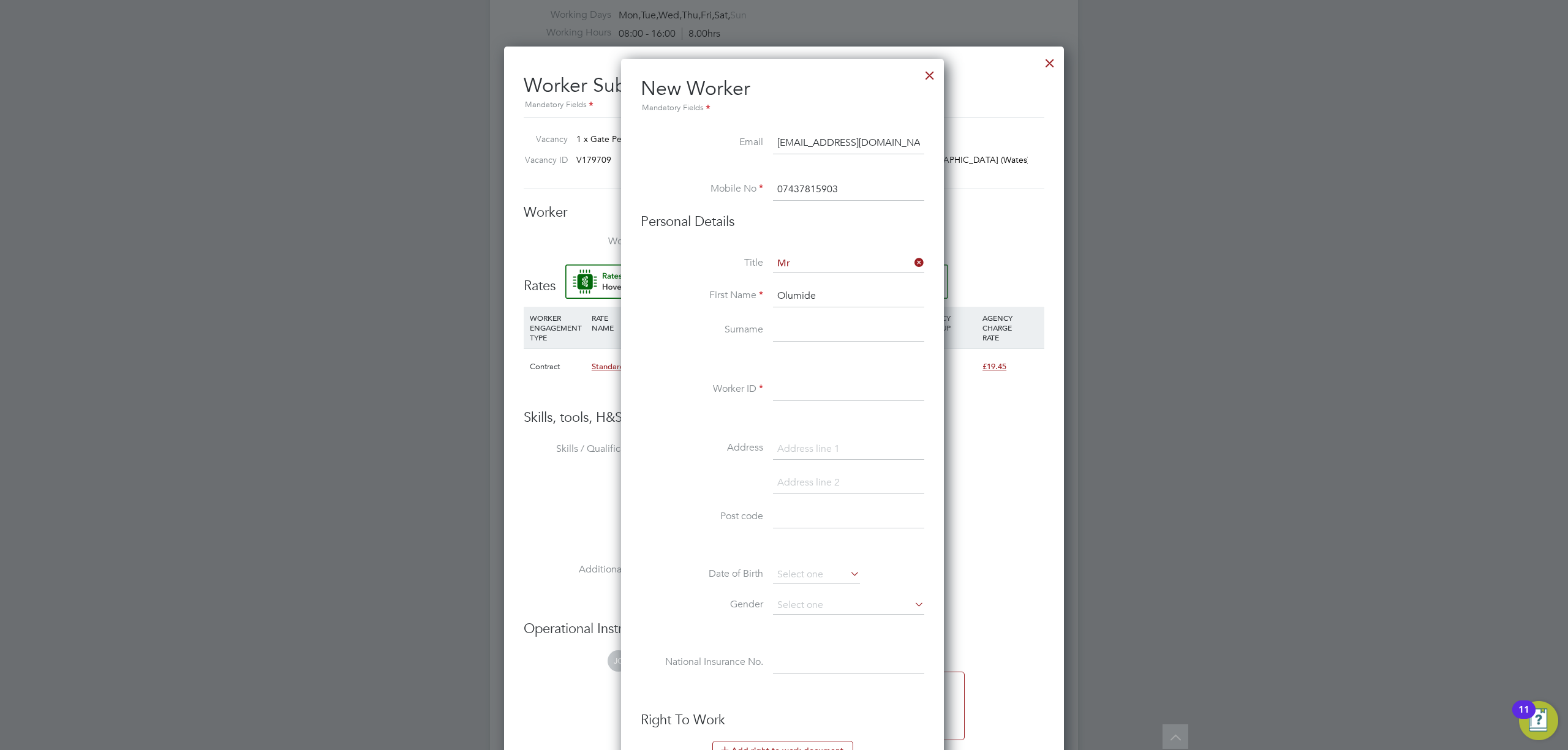
type input "Olumide"
click at [784, 336] on input at bounding box center [848, 331] width 151 height 22
type input "Adeyefa"
click at [857, 388] on input at bounding box center [848, 390] width 151 height 22
click at [801, 391] on input at bounding box center [848, 390] width 151 height 22
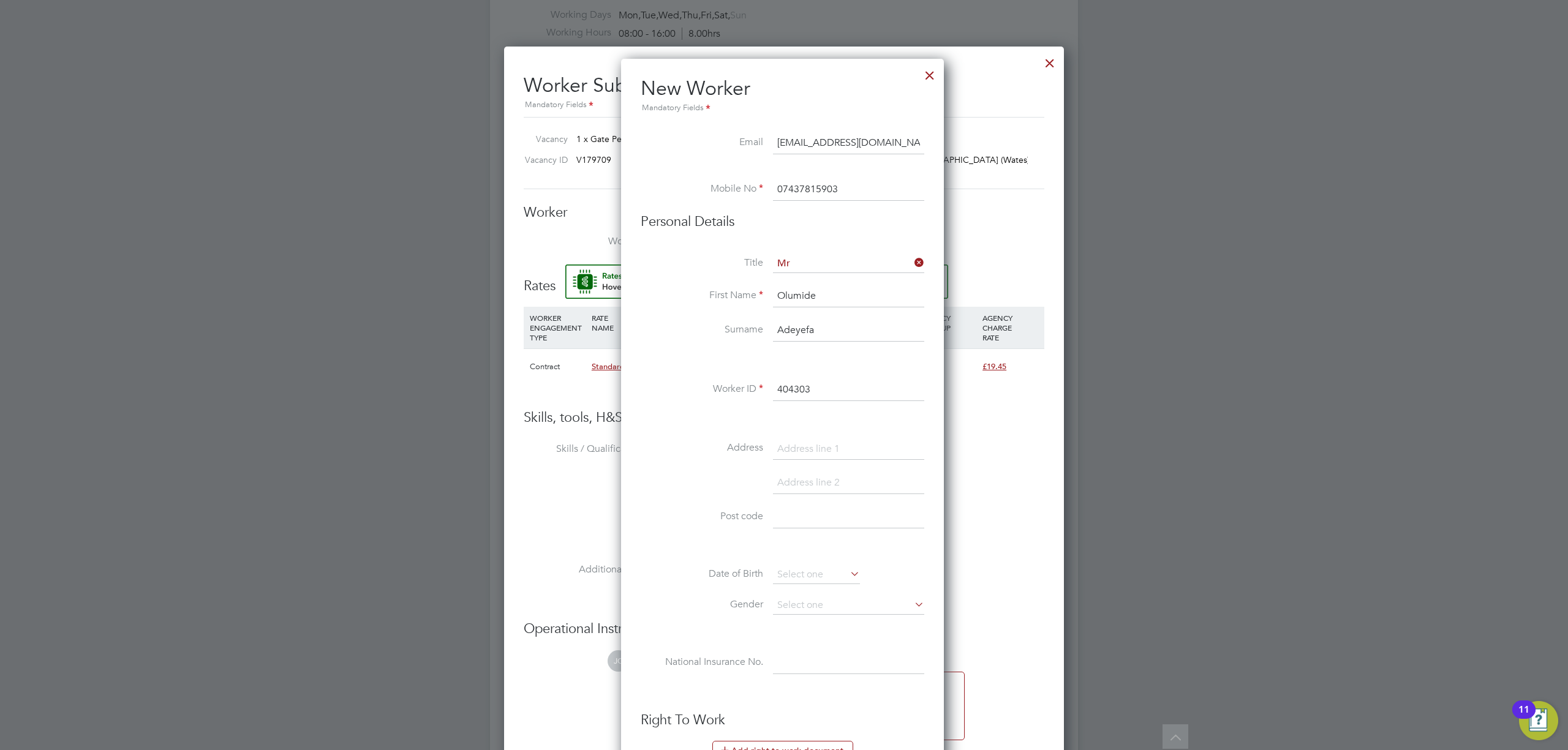
type input "404303"
click at [712, 409] on li "Worker ID 404303" at bounding box center [782, 396] width 284 height 34
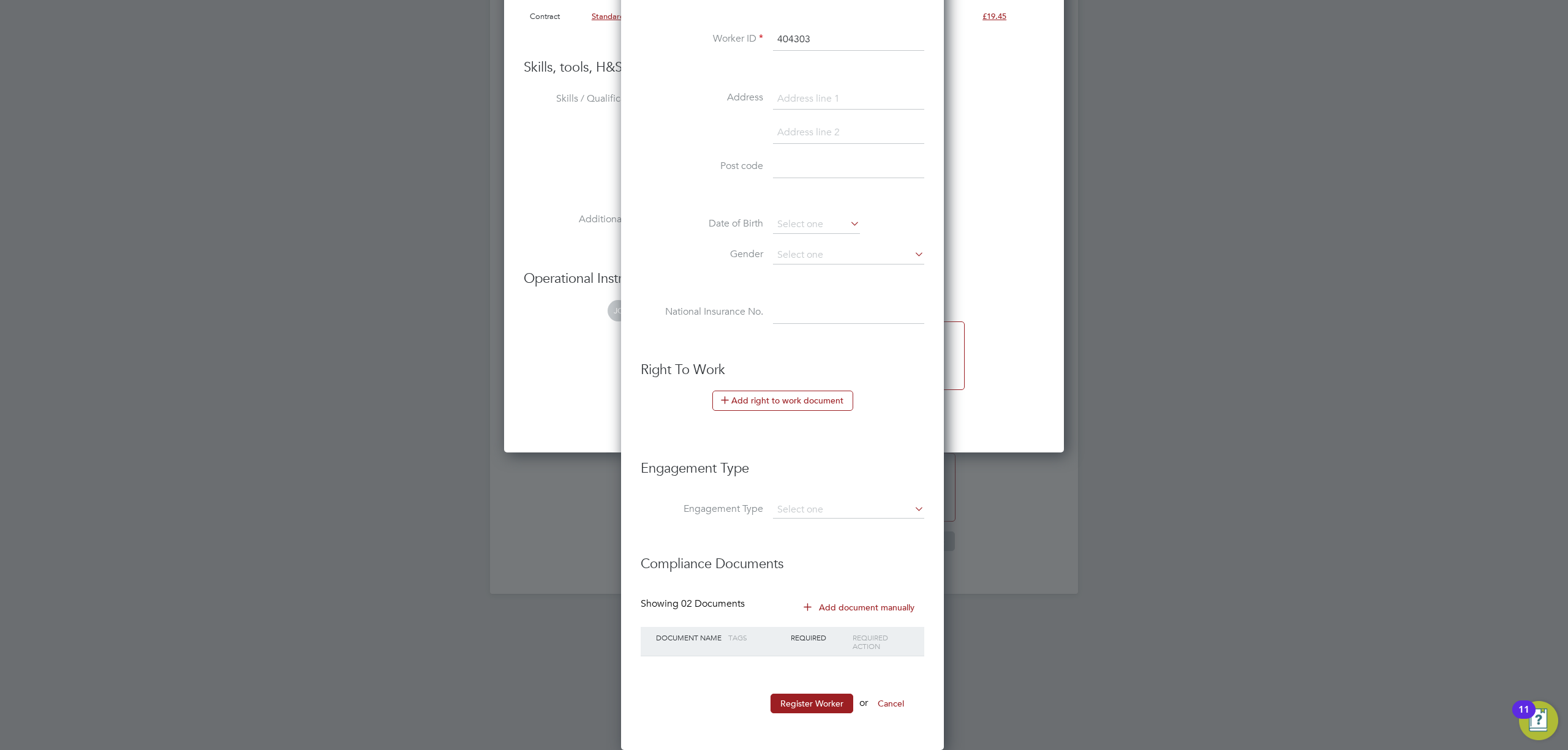
scroll to position [1169, 0]
click at [832, 698] on button "Register Worker" at bounding box center [812, 704] width 83 height 20
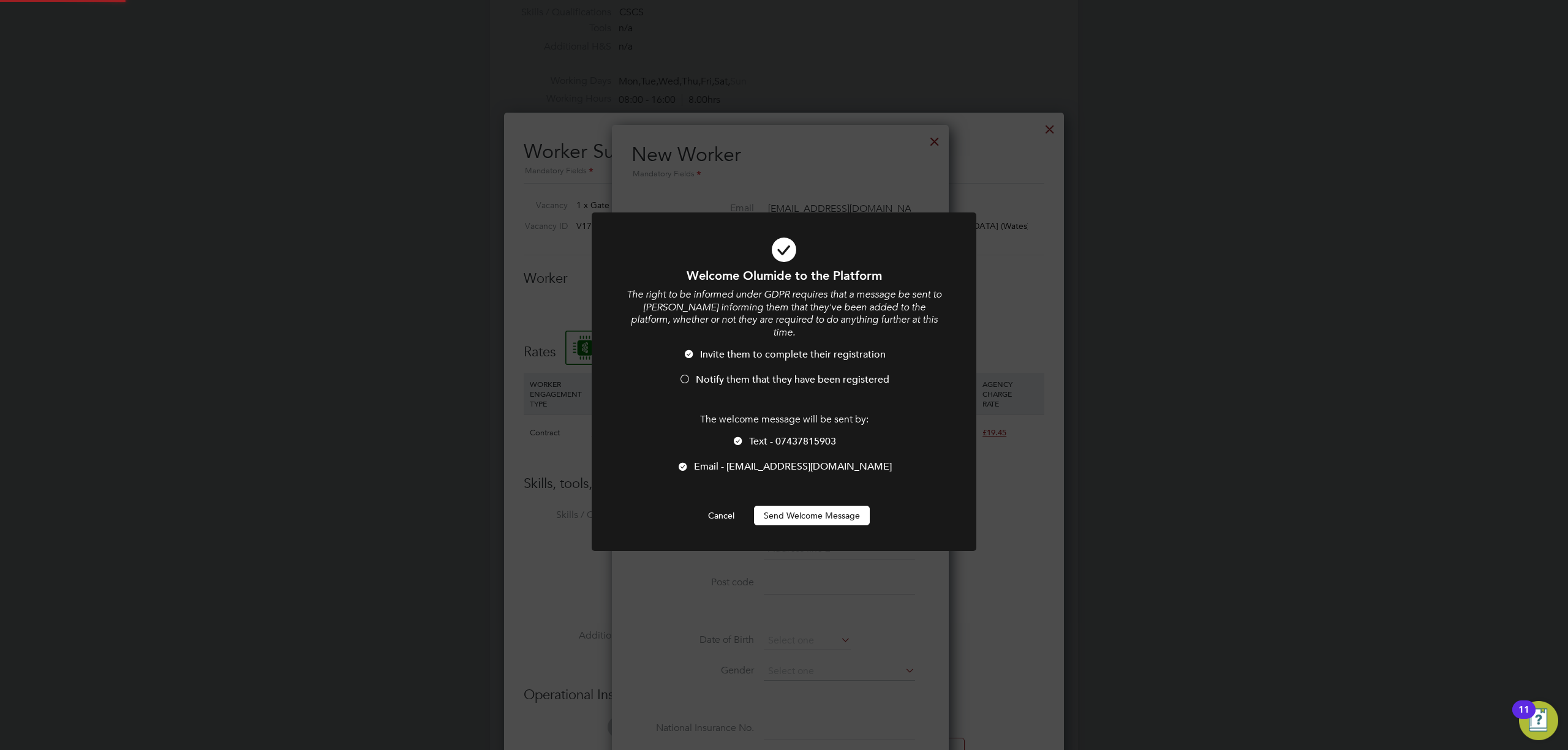
scroll to position [0, 0]
click at [765, 374] on span "Notify them that they have been registered" at bounding box center [793, 380] width 194 height 12
click at [806, 506] on button "Send Welcome Message" at bounding box center [812, 515] width 116 height 20
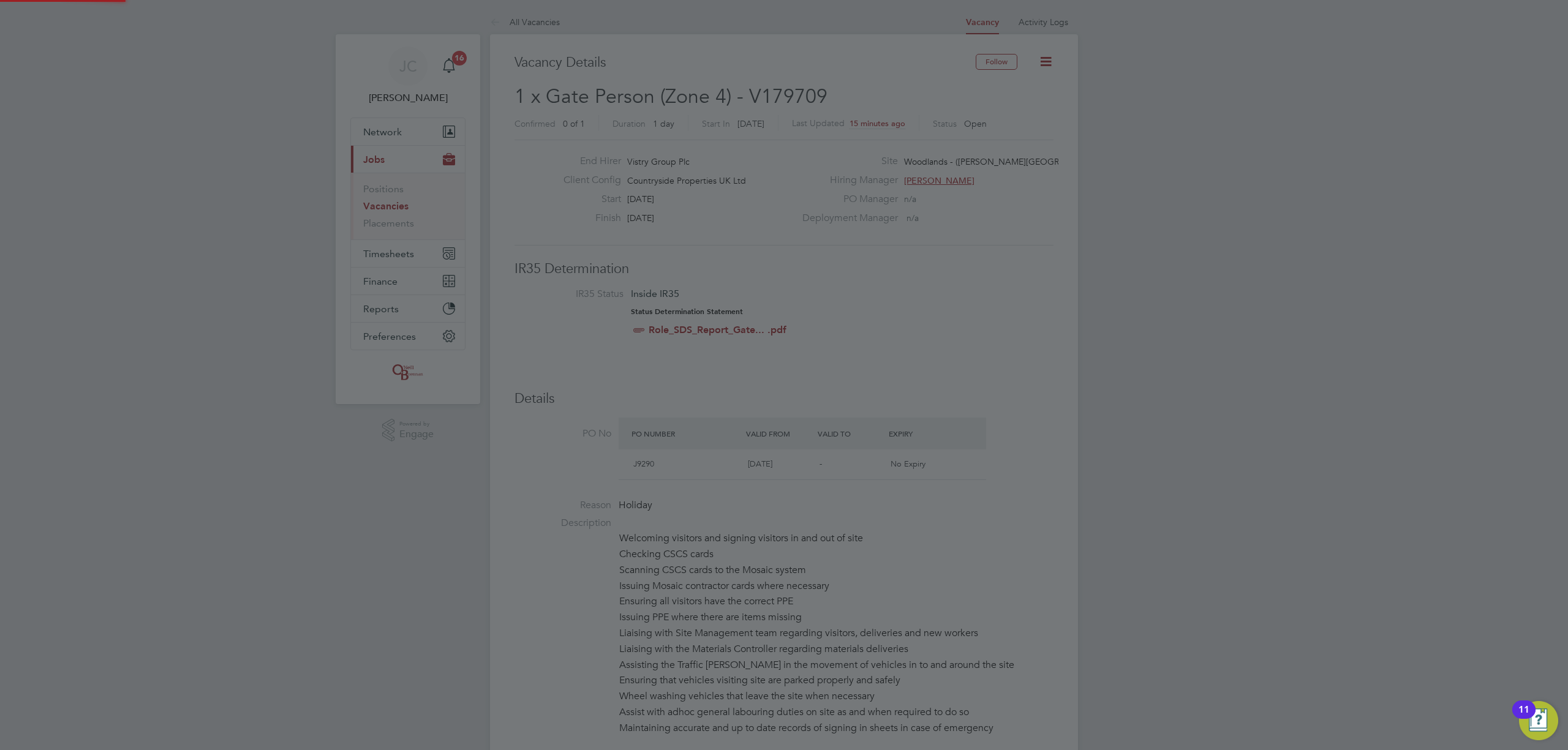
scroll to position [750, 0]
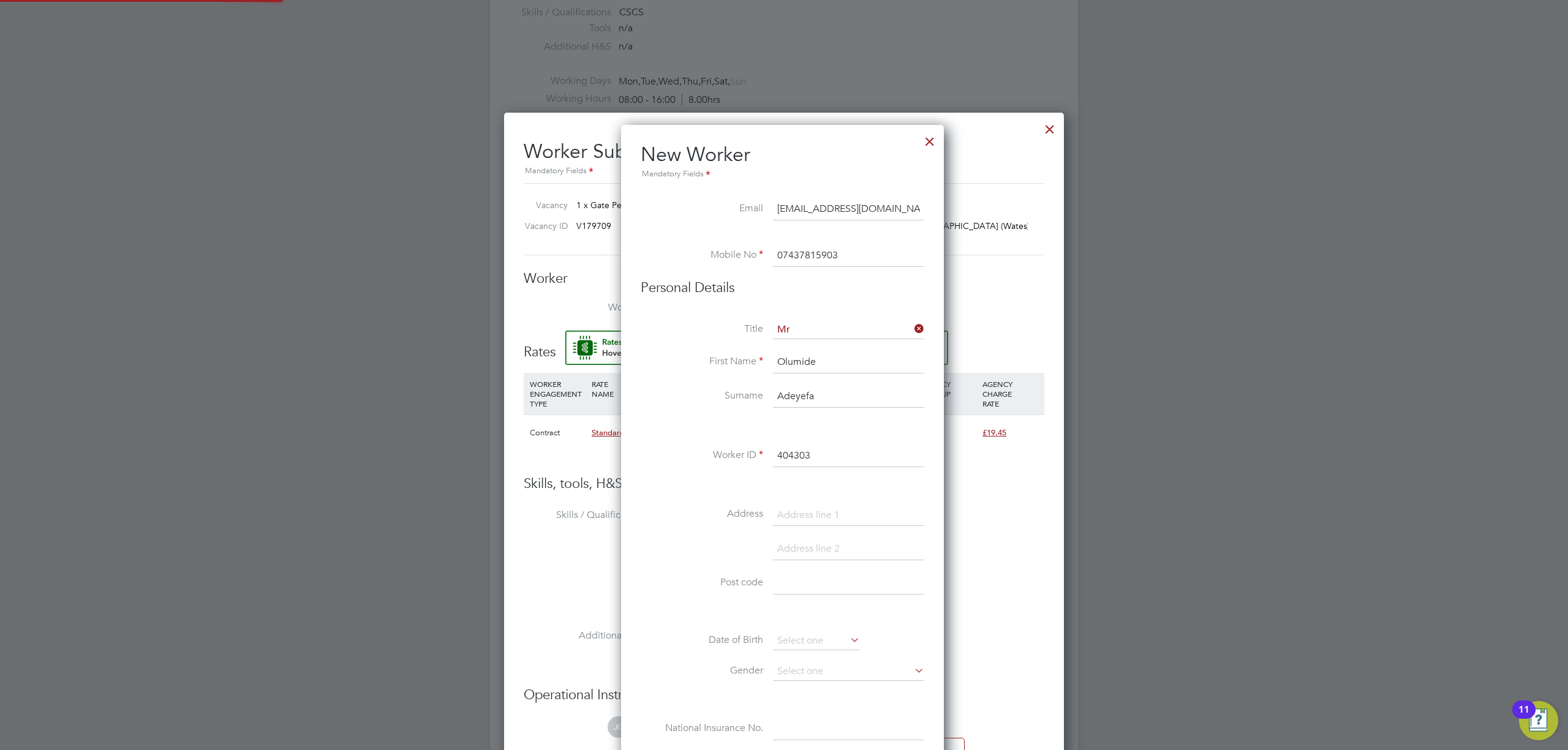
type input "[PERSON_NAME] (404303)"
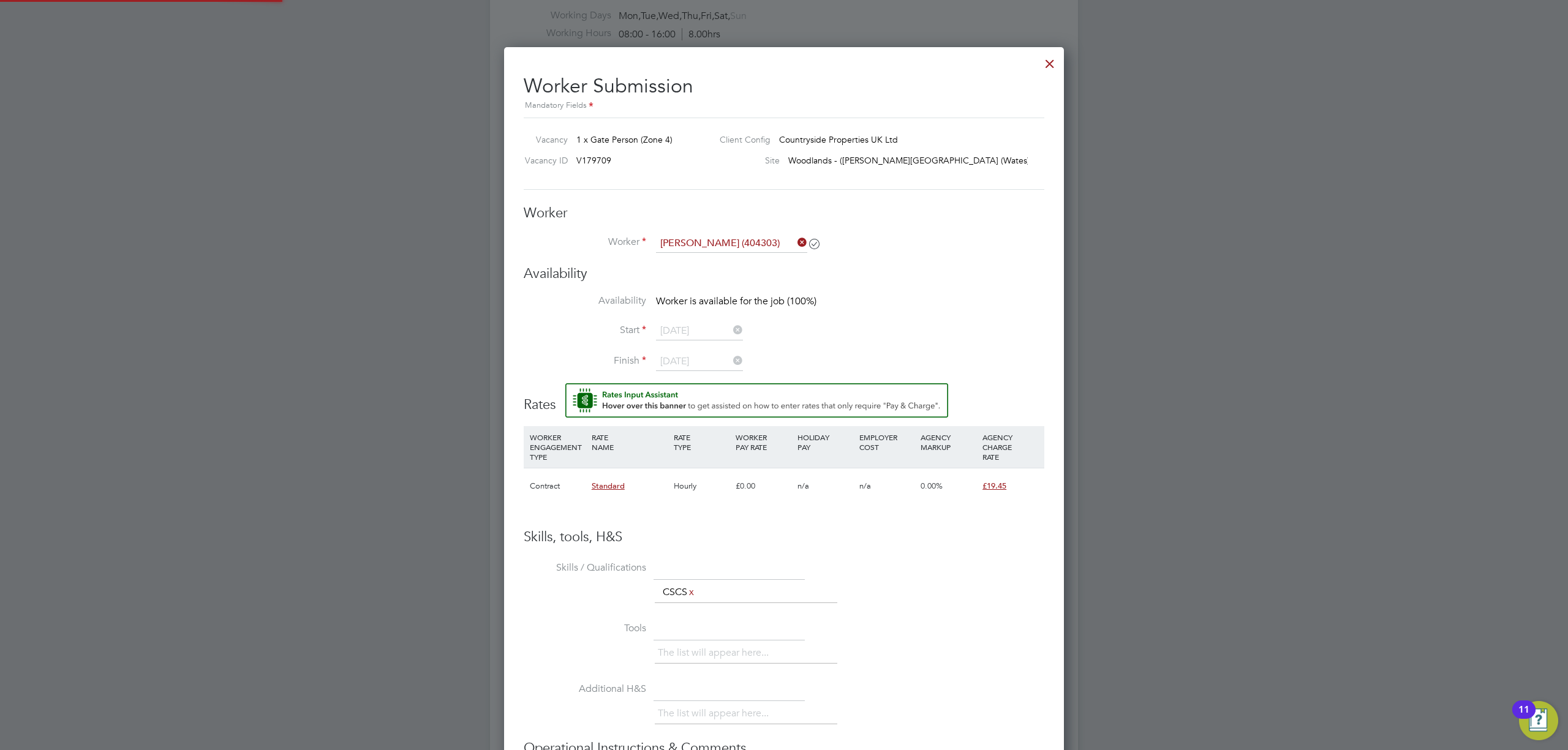
scroll to position [816, 0]
click at [859, 332] on li "Start [DATE]" at bounding box center [784, 337] width 520 height 31
click at [919, 319] on li "Availability Worker is available for the job (100%)" at bounding box center [784, 308] width 520 height 27
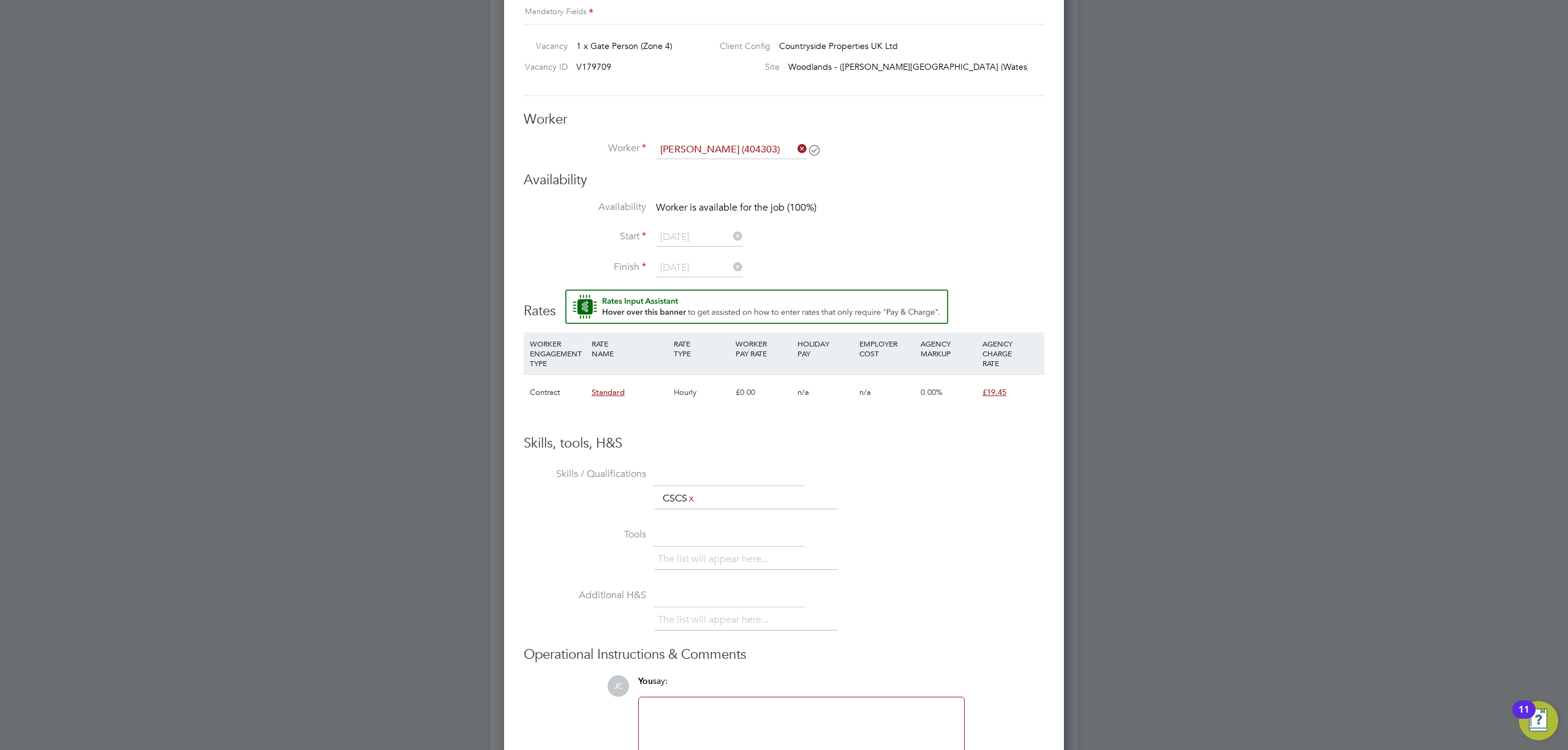
scroll to position [1032, 0]
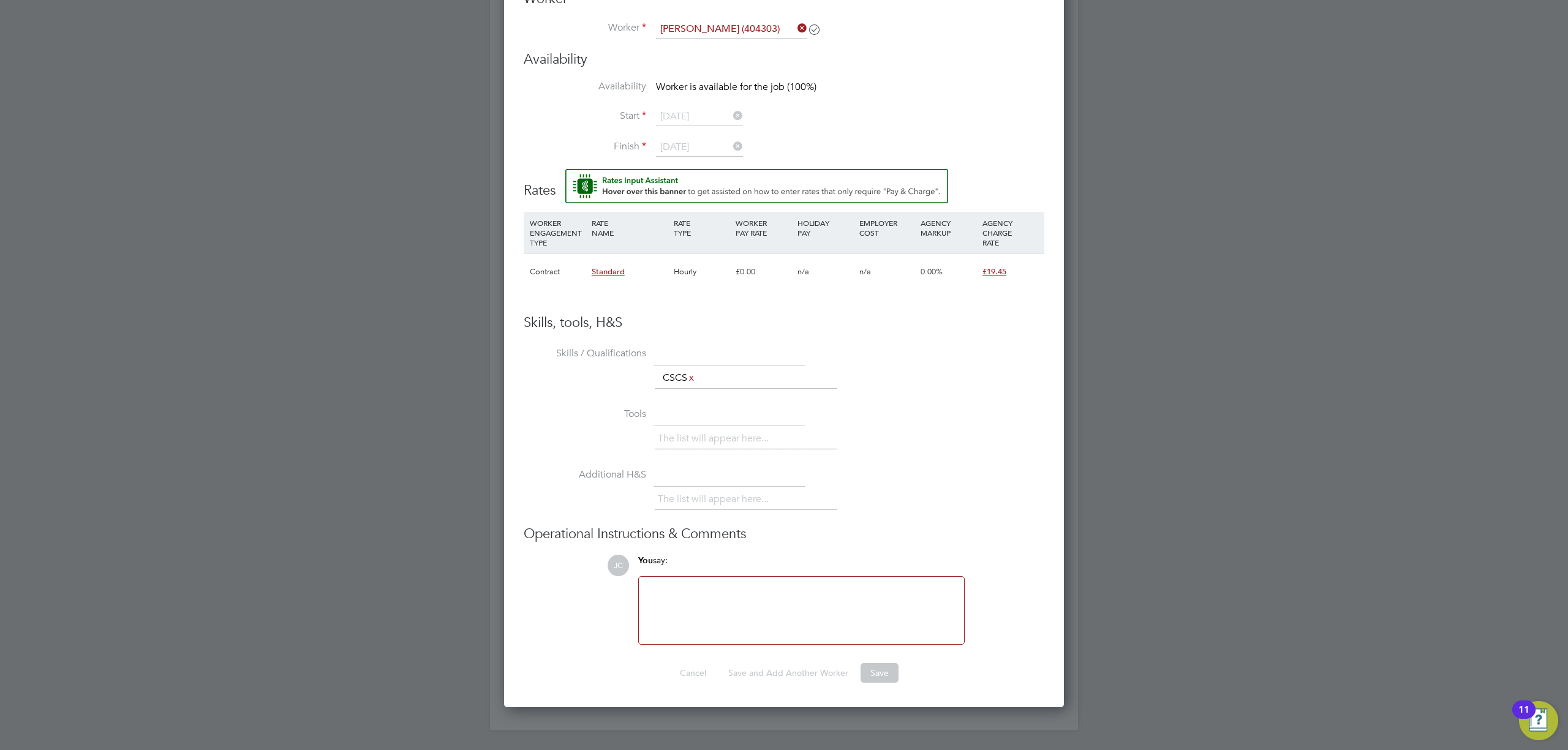
click at [922, 445] on div "The list will appear here..." at bounding box center [849, 440] width 389 height 25
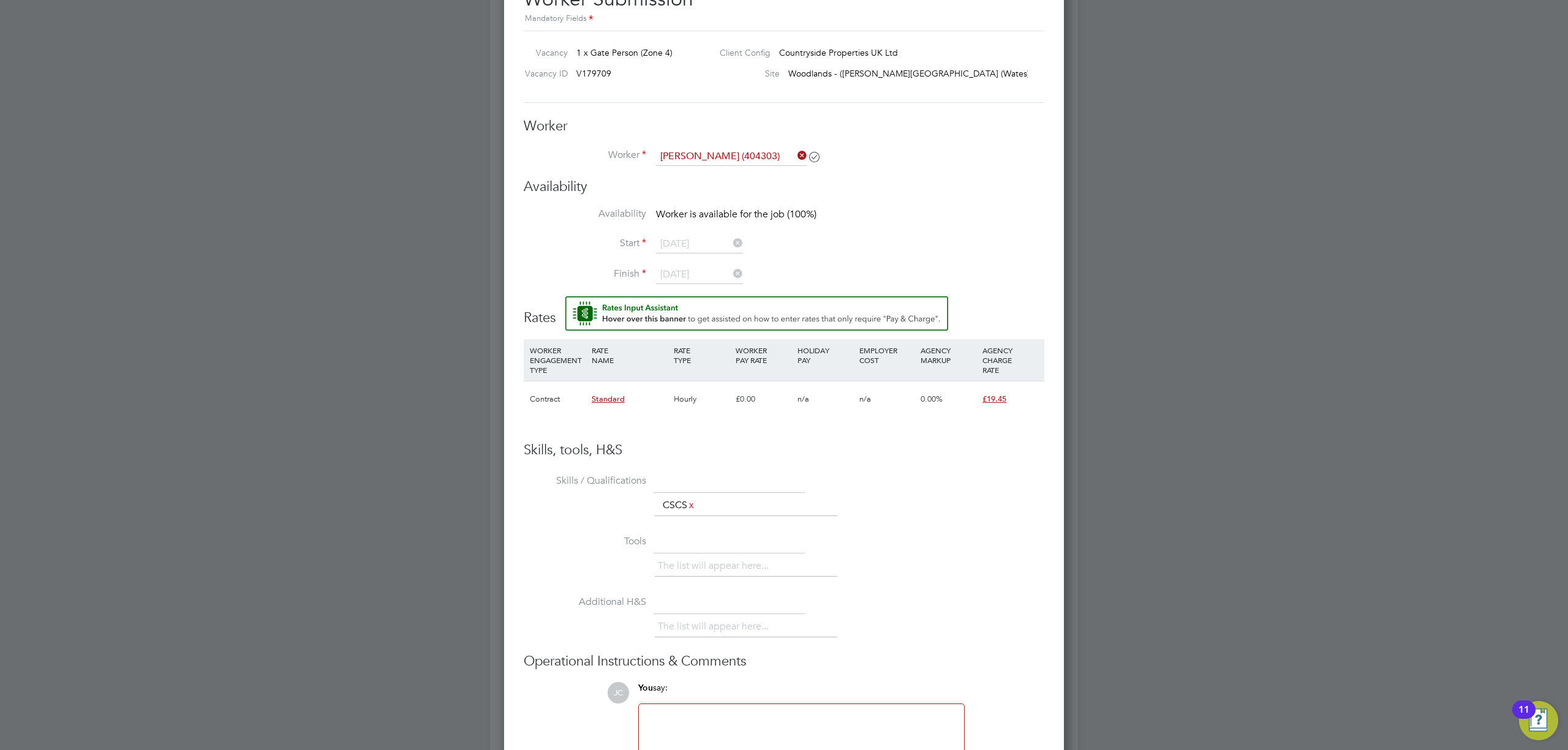
scroll to position [787, 0]
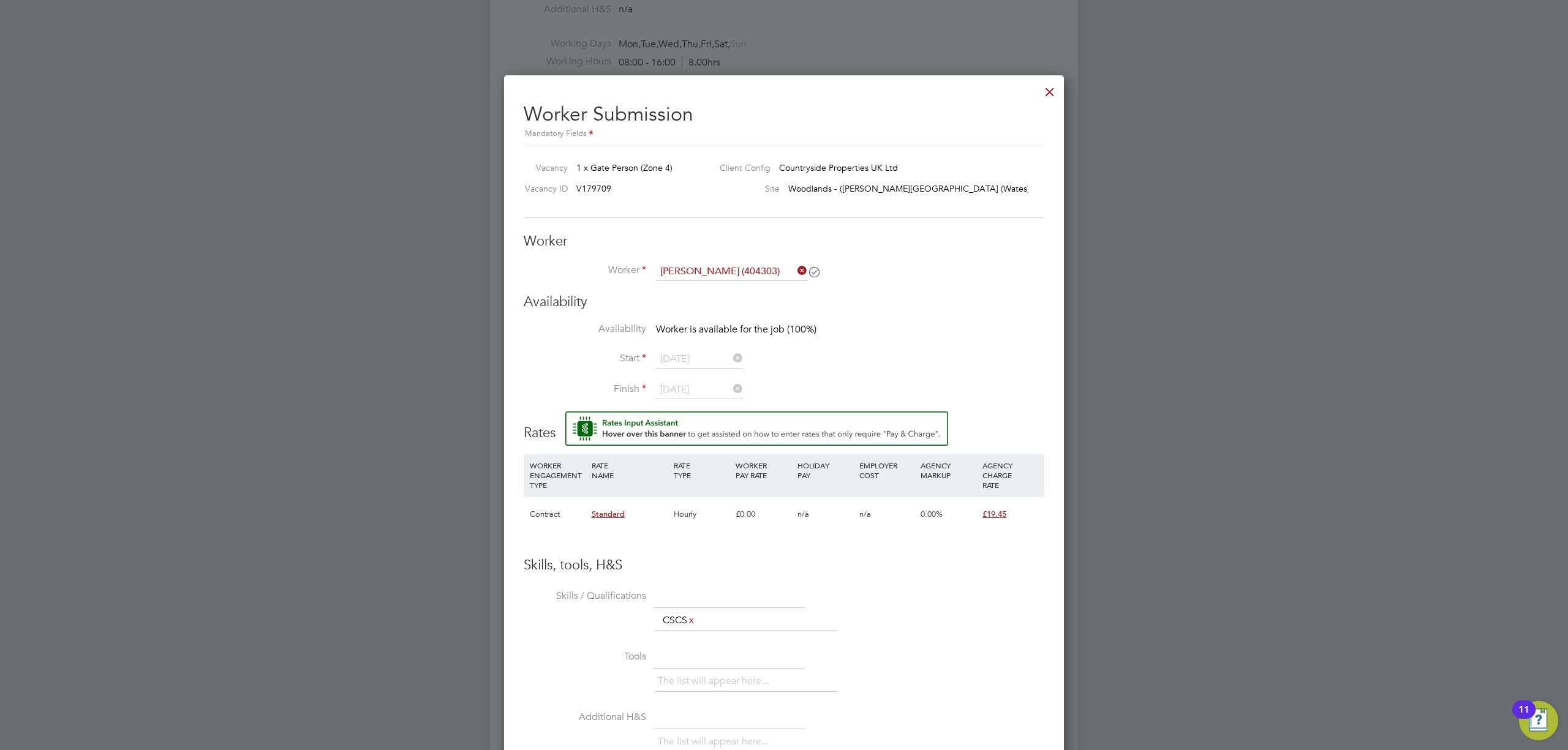
click at [795, 270] on icon at bounding box center [795, 270] width 0 height 17
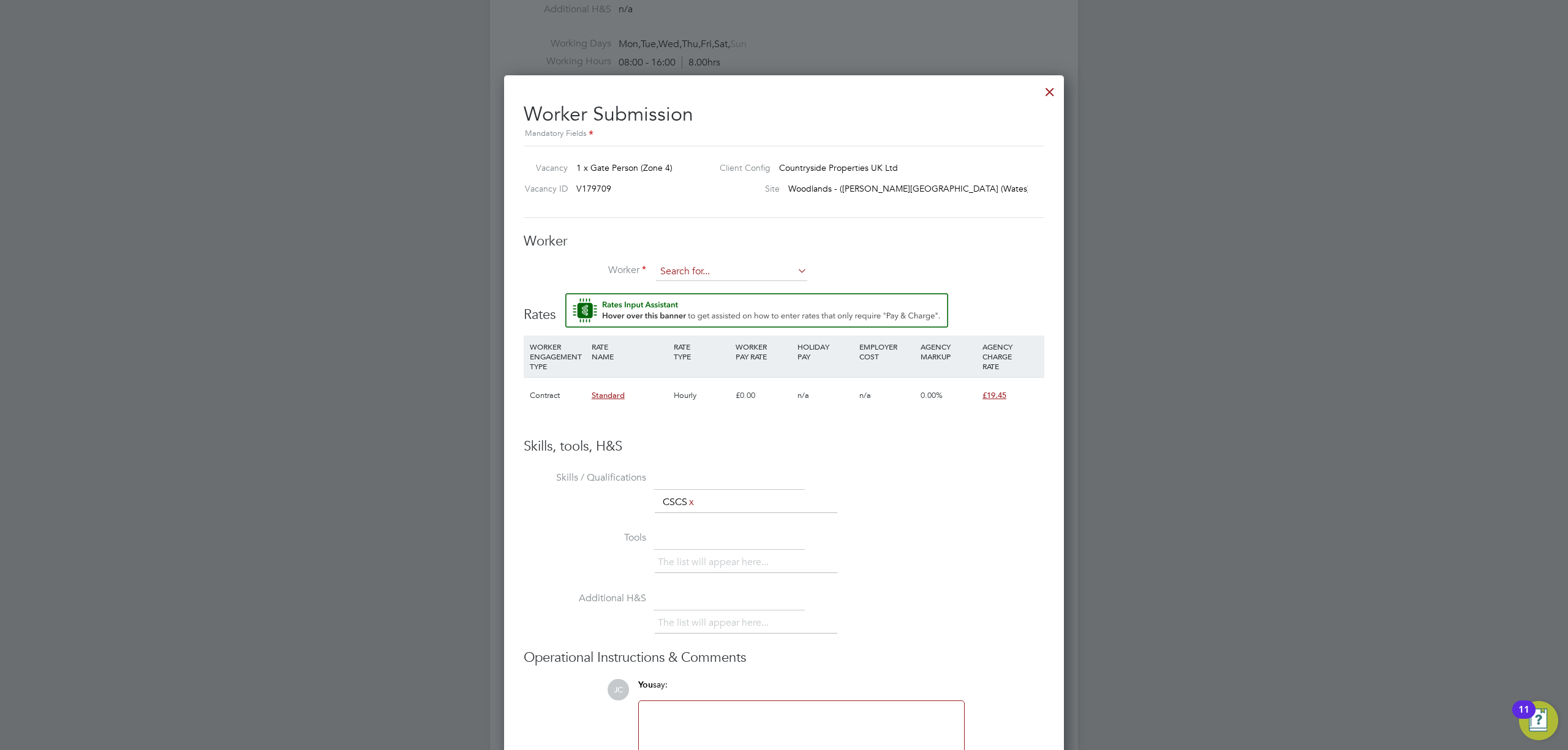
scroll to position [5, 6]
click at [738, 267] on input at bounding box center [732, 271] width 151 height 18
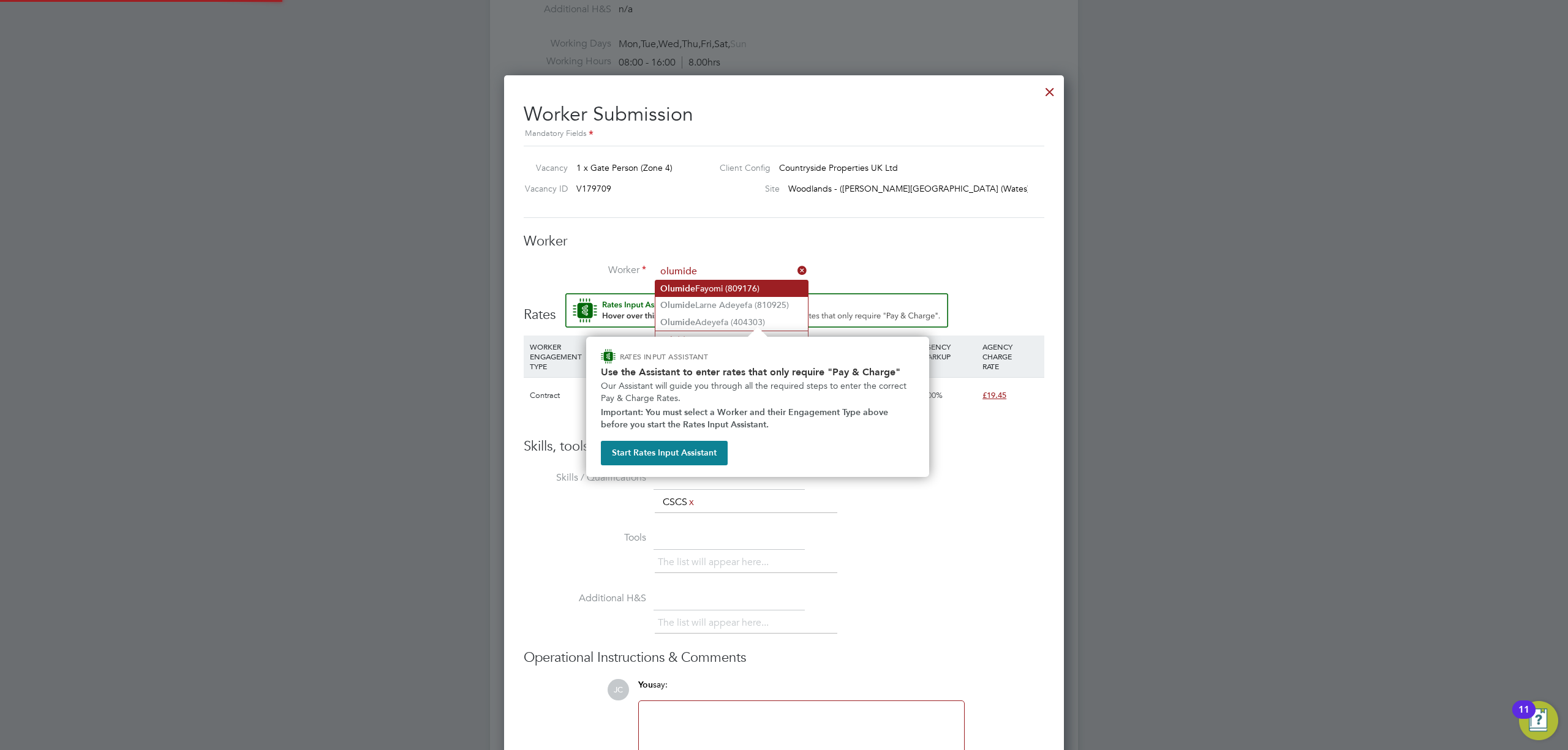
type input "olumide"
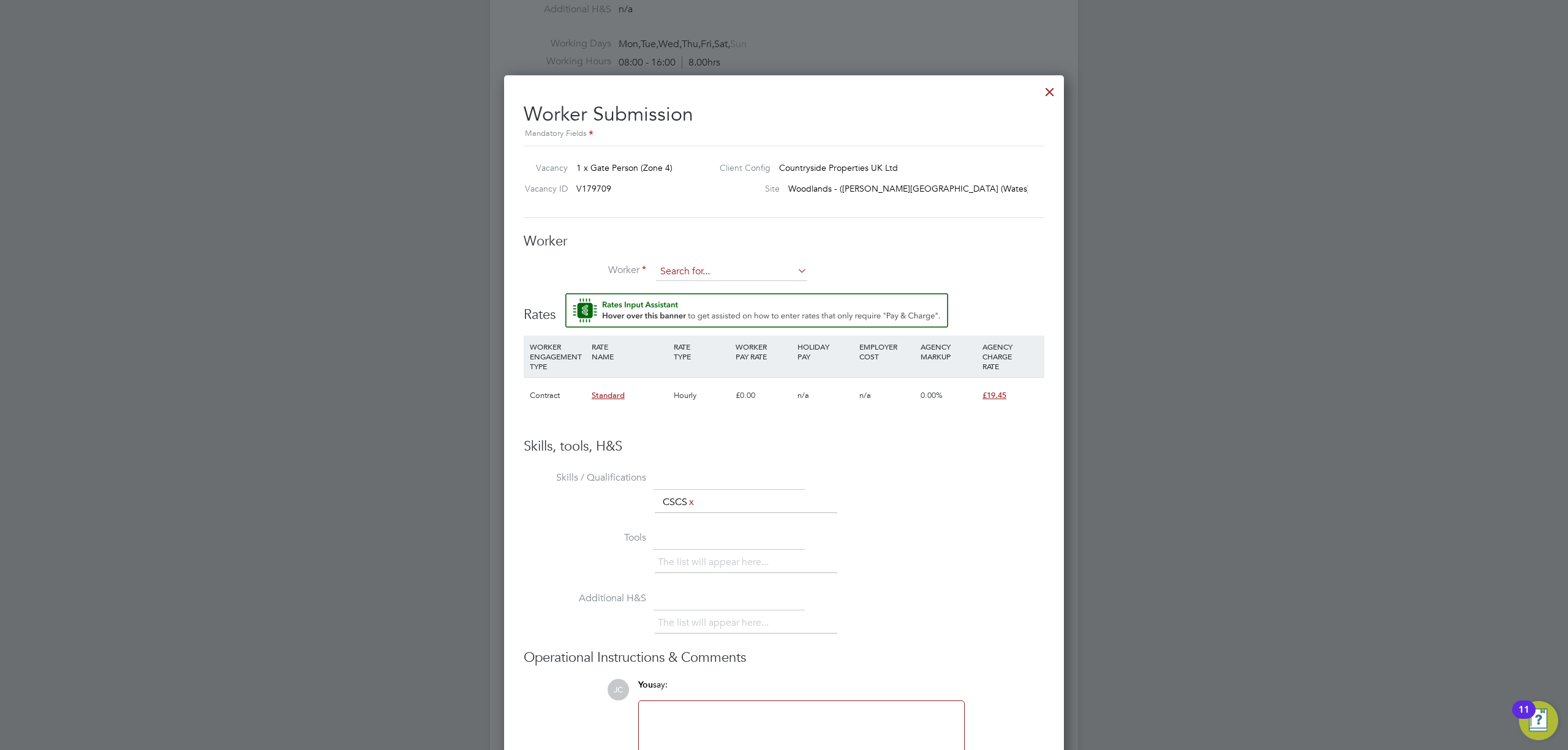
click at [729, 272] on input at bounding box center [732, 271] width 151 height 18
click at [739, 267] on input at bounding box center [732, 271] width 151 height 18
click at [758, 319] on li "Olumide Adeyefa (404303)" at bounding box center [732, 322] width 153 height 16
type input "Olumide Adeyefa (404303)"
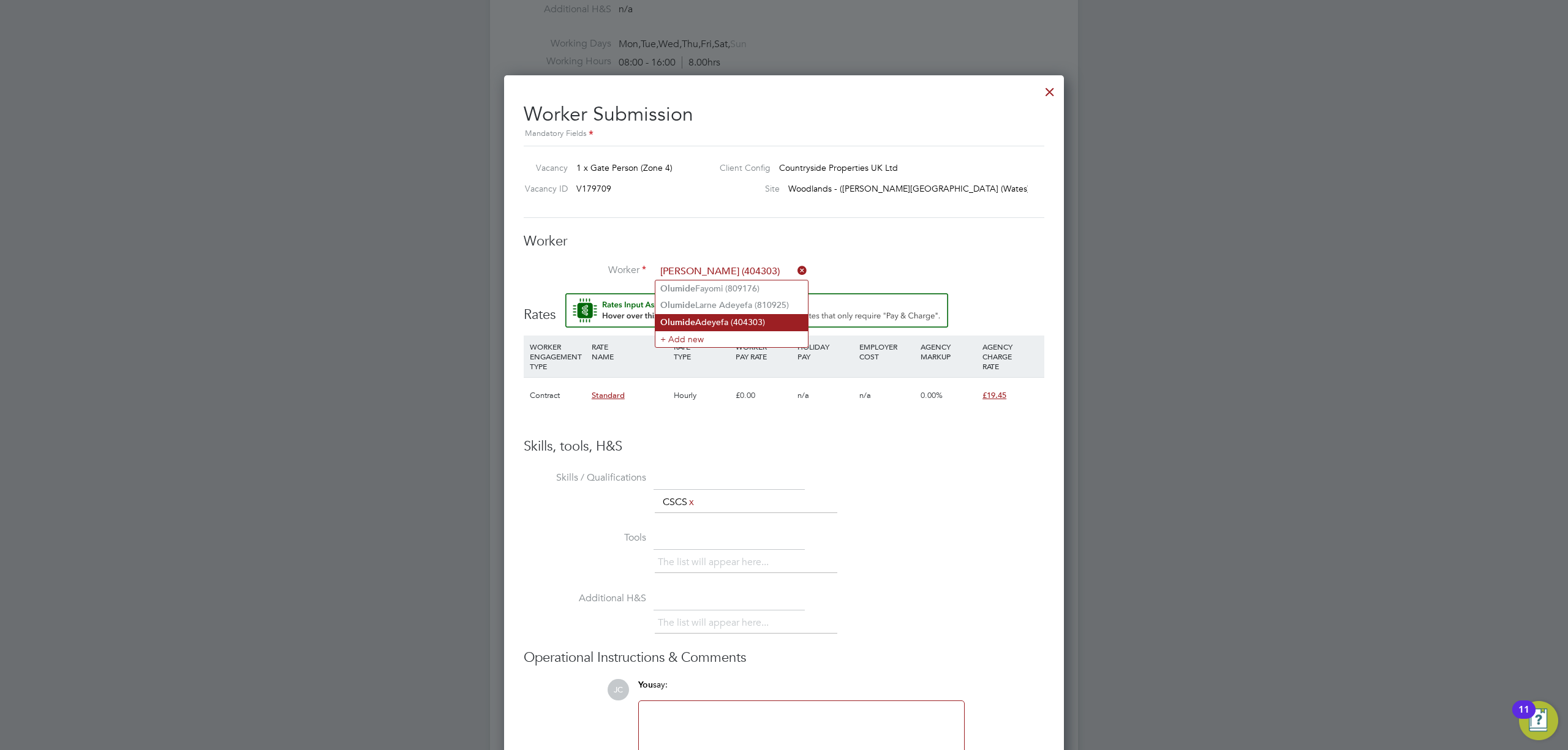
scroll to position [875, 561]
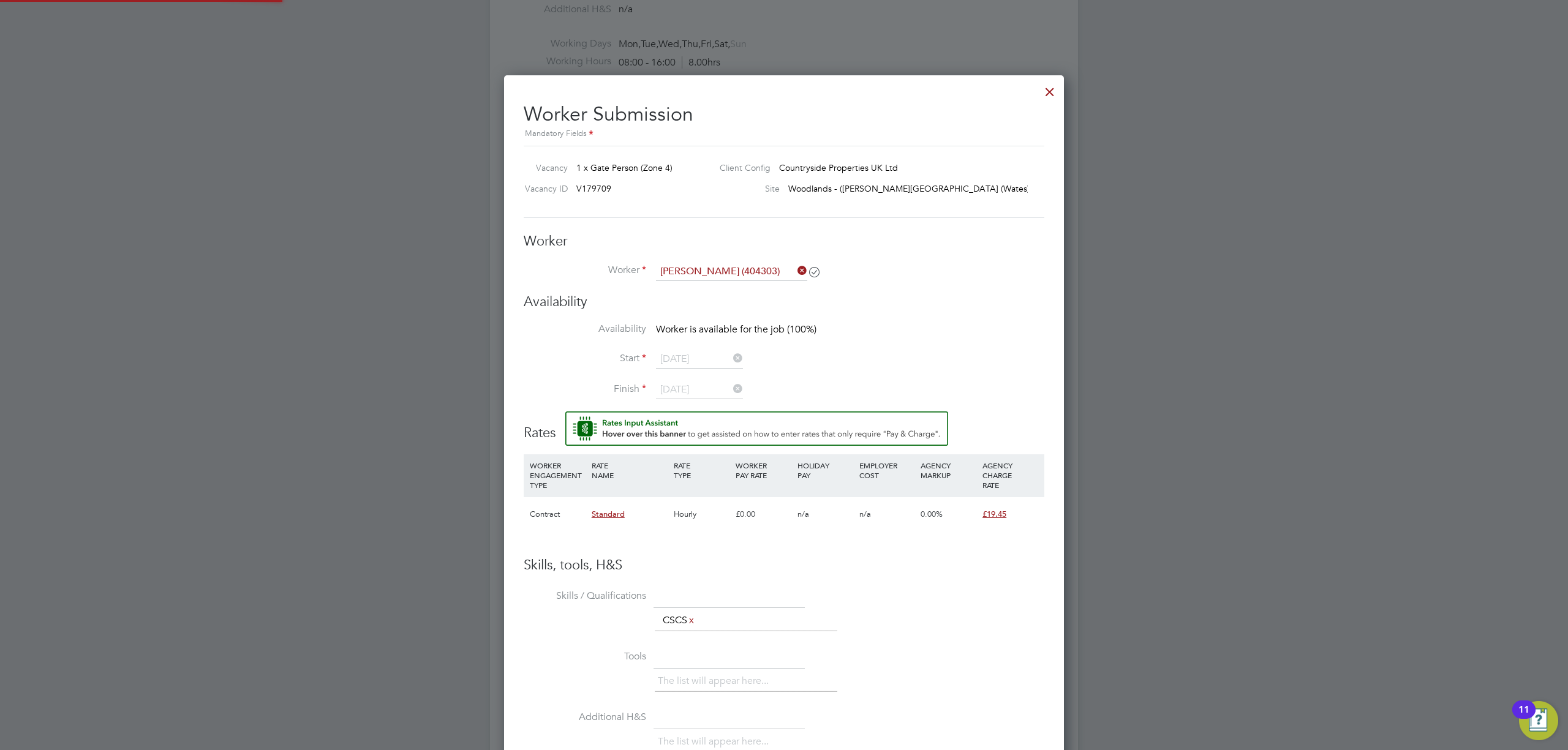
click at [915, 308] on h3 "Availability" at bounding box center [784, 302] width 520 height 18
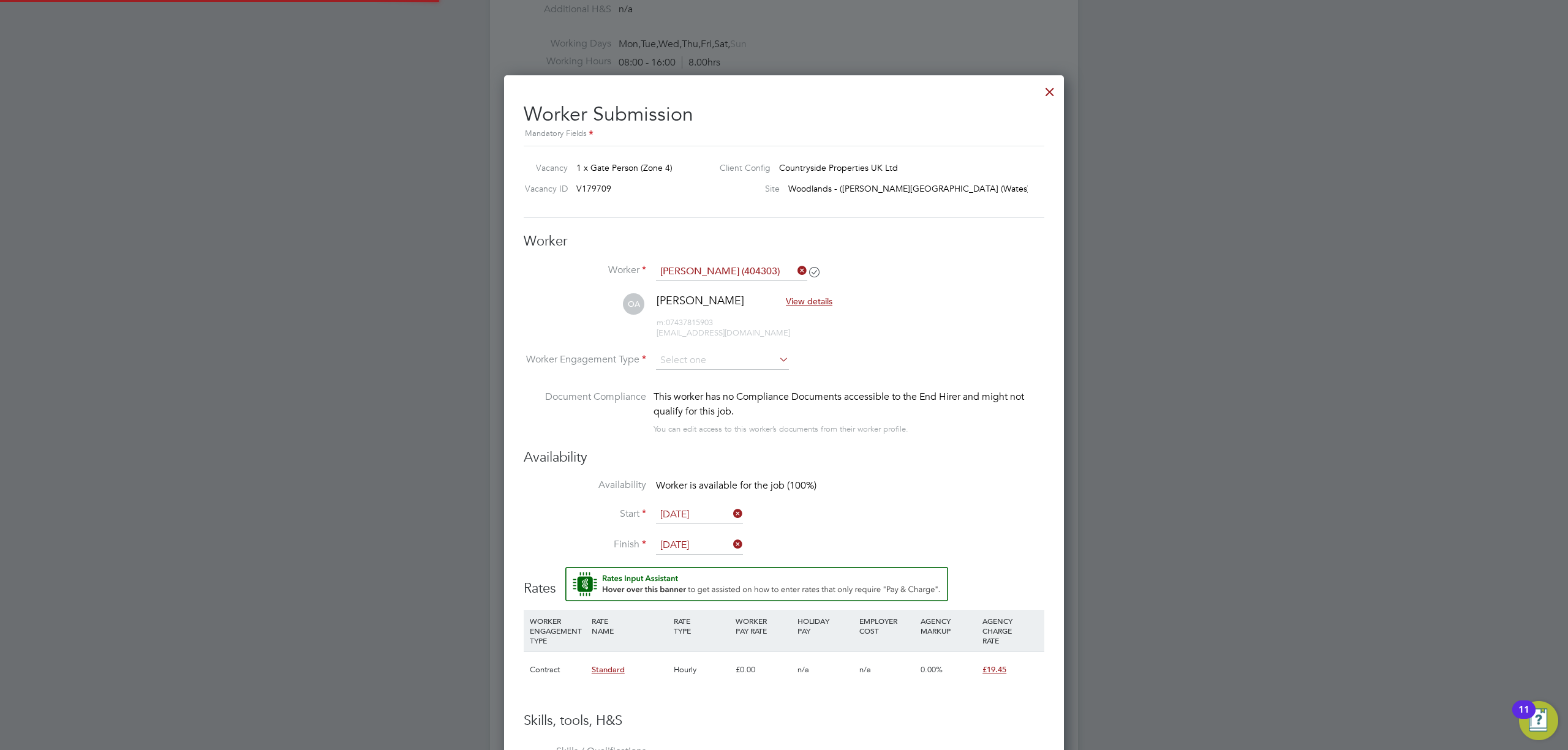
scroll to position [1032, 561]
click at [748, 355] on input at bounding box center [722, 361] width 133 height 18
click at [695, 380] on li "Contract" at bounding box center [722, 377] width 134 height 16
type input "Contract"
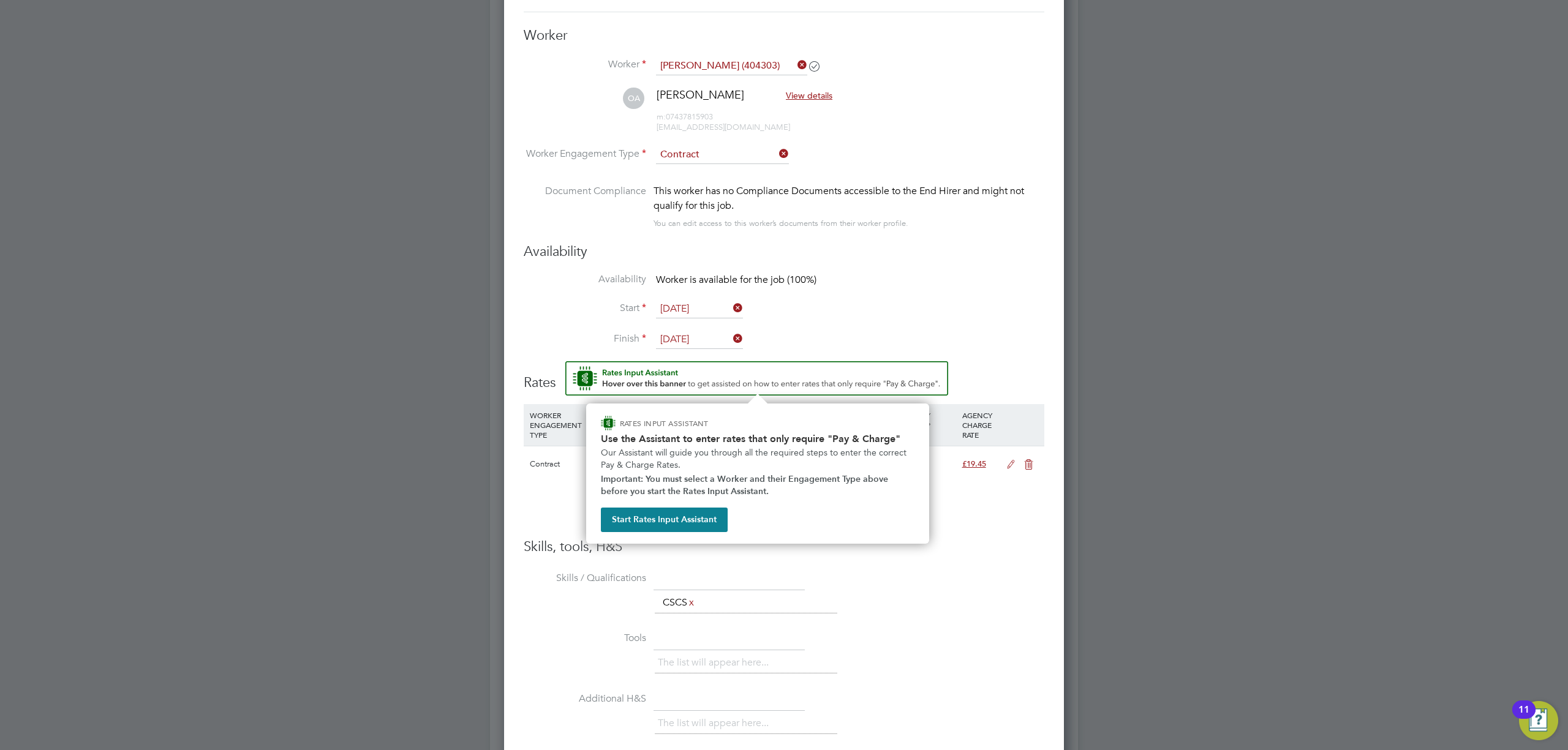
scroll to position [1115, 0]
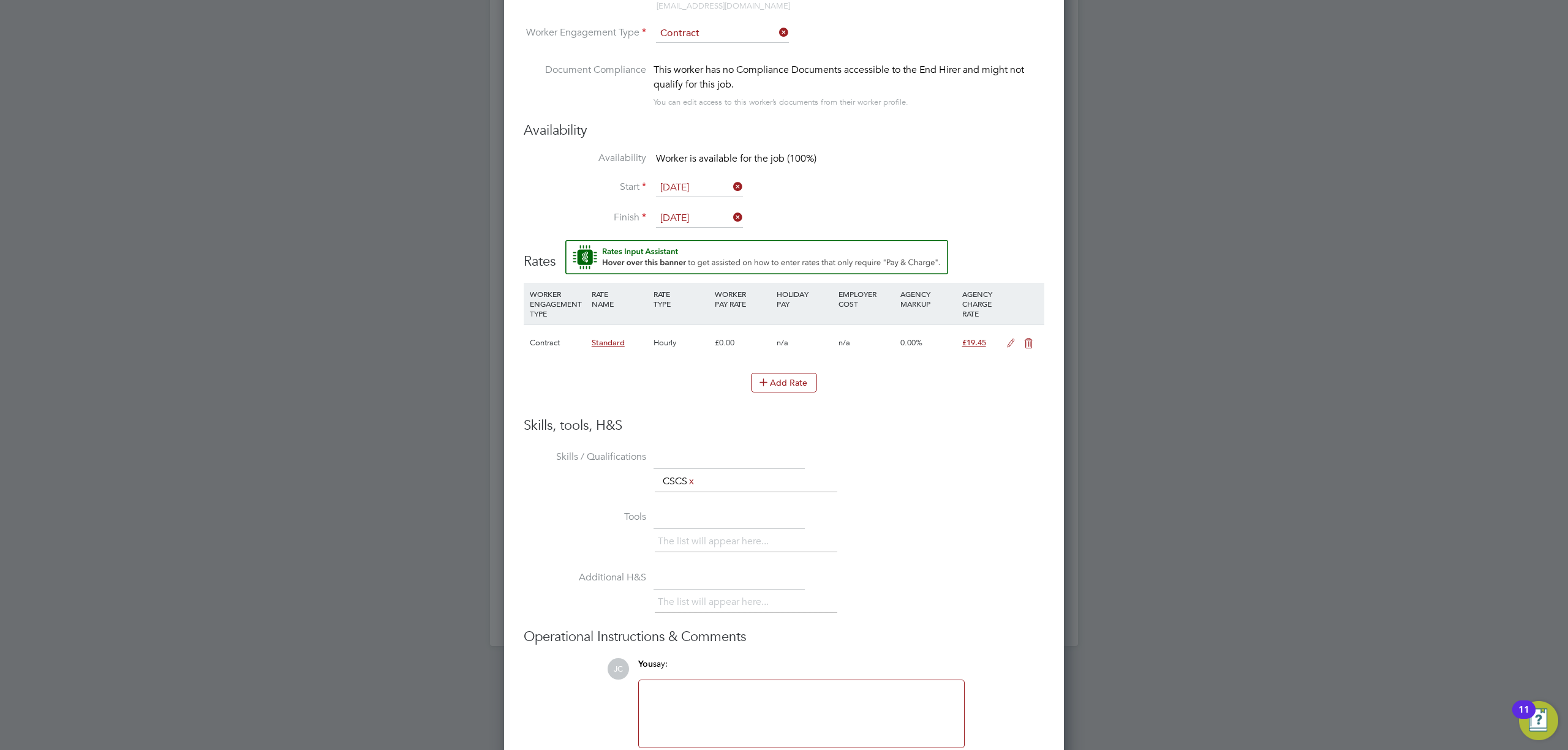
click at [1008, 344] on icon at bounding box center [1011, 344] width 15 height 10
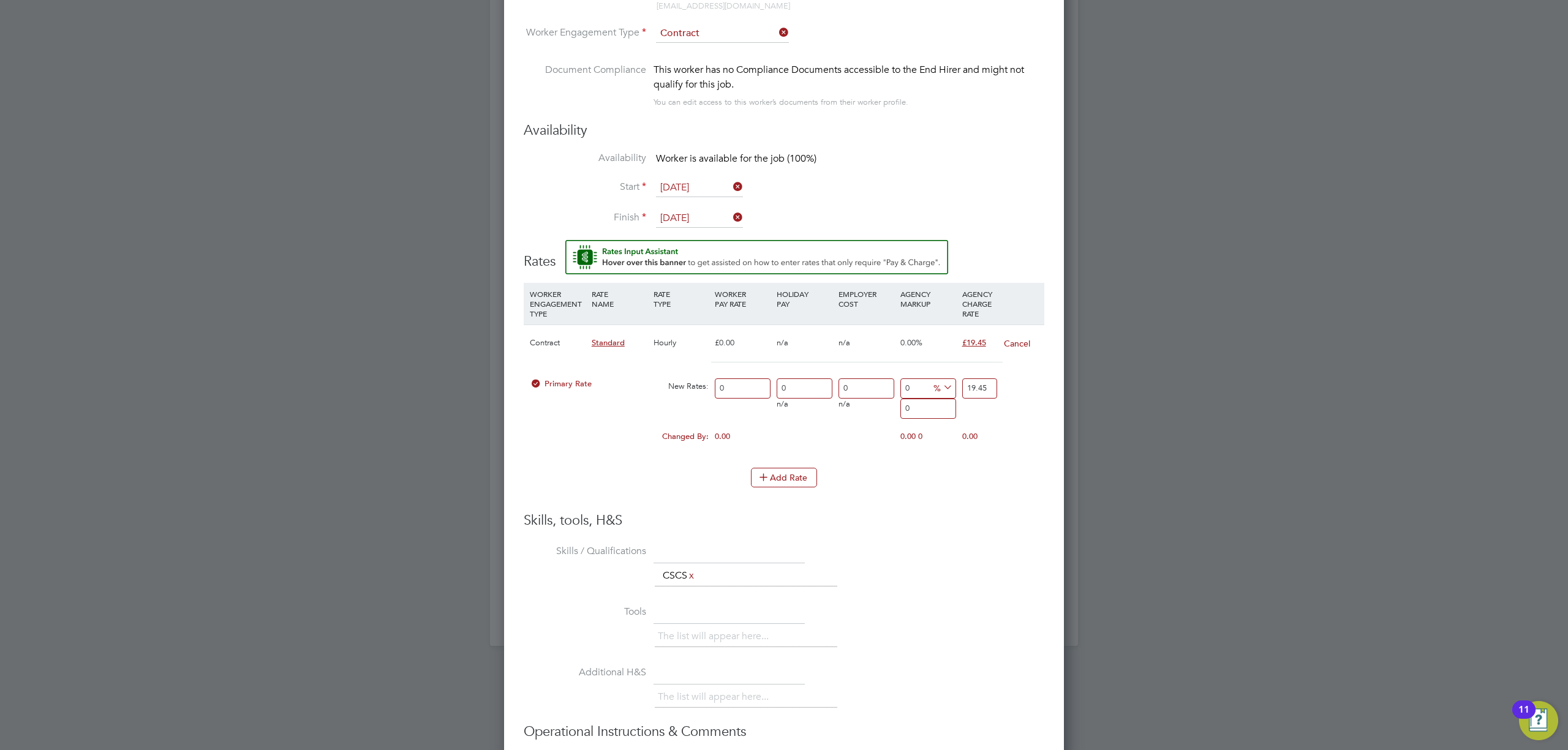
scroll to position [1138, 561]
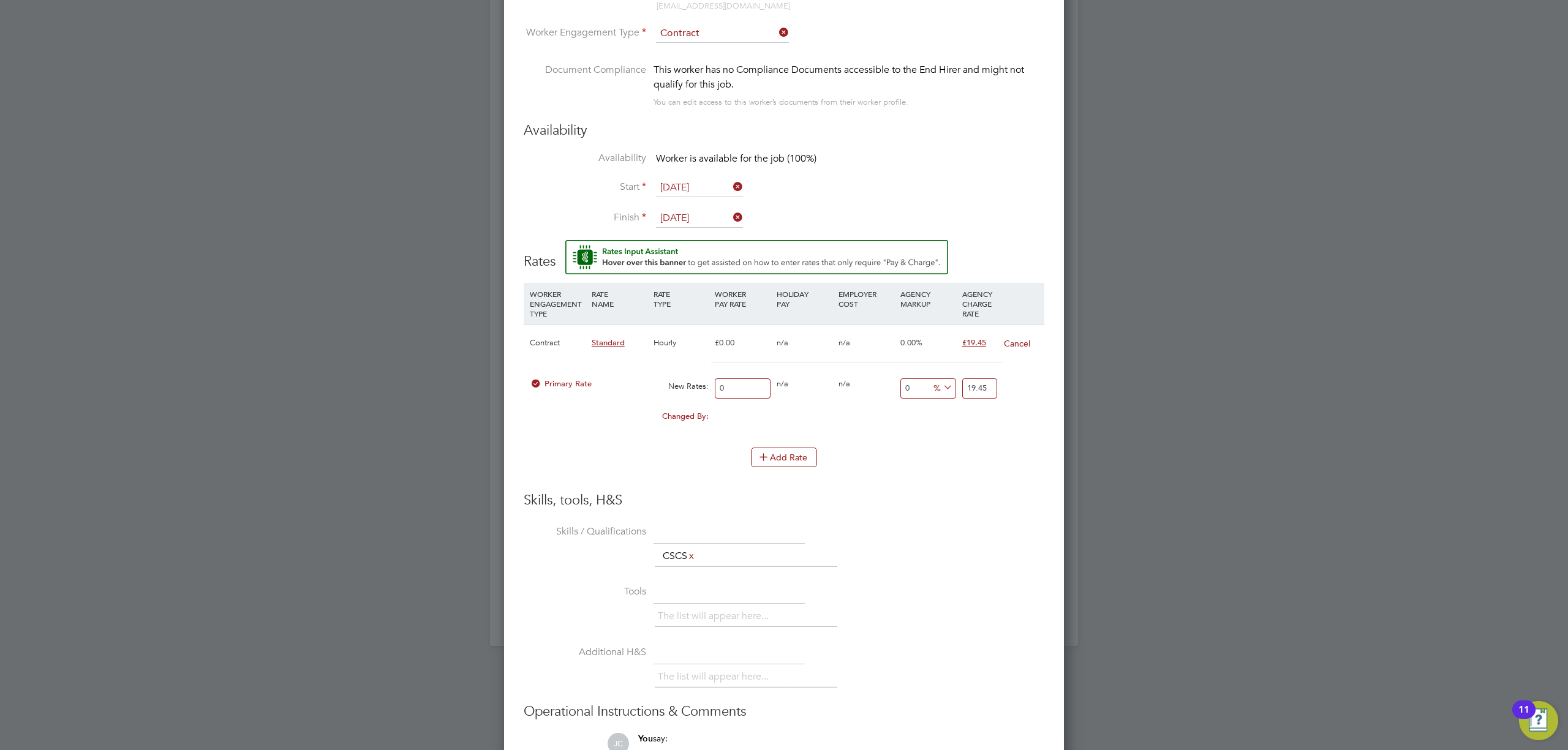
drag, startPoint x: 751, startPoint y: 387, endPoint x: 507, endPoint y: 409, distance: 245.0
click at [507, 409] on div "Worker Submission Mandatory Fields Vacancy 1 x Gate Person (Zone 4) Client Conf…" at bounding box center [784, 317] width 560 height 1137
type input "1"
type input "17"
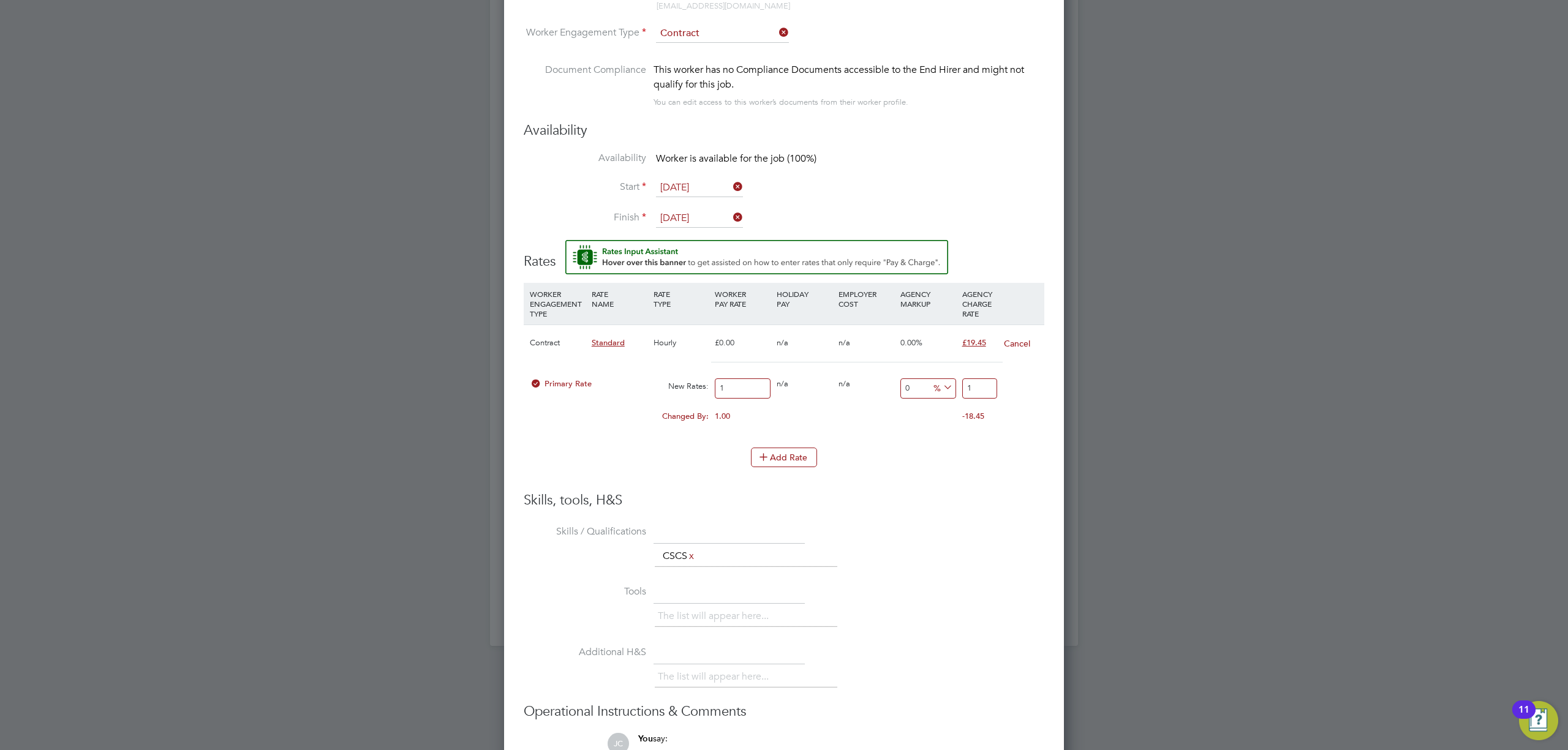
type input "17"
click at [969, 421] on div "-2.45" at bounding box center [990, 417] width 62 height 23
drag, startPoint x: 977, startPoint y: 387, endPoint x: 935, endPoint y: 394, distance: 42.6
click at [935, 394] on div "Primary Rate New Rates: 17 0 n/a 0 n/a 0 0 % 17" at bounding box center [784, 389] width 520 height 33
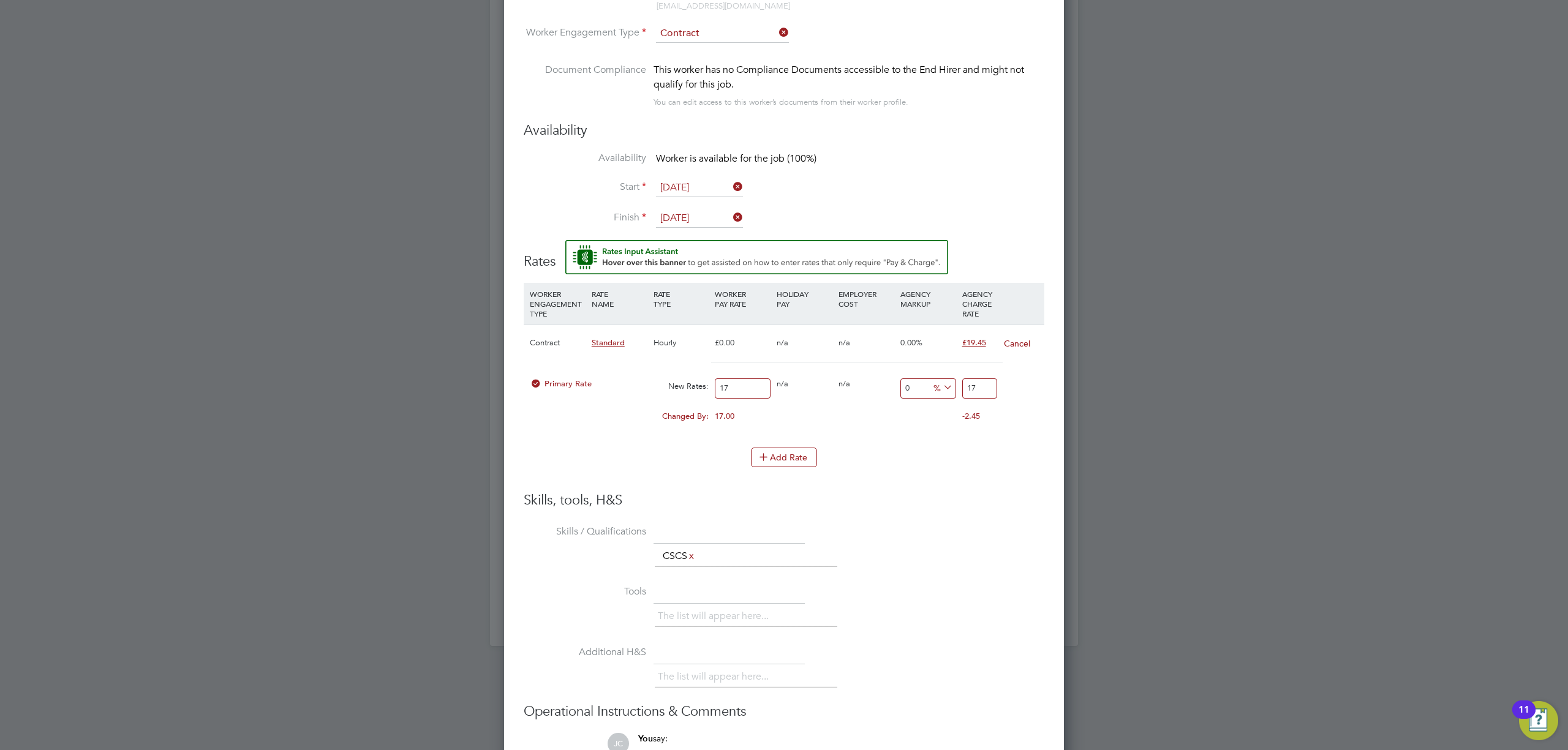
type input "-94.11764705882354"
type input "1"
type input "11.764705882352942"
type input "19"
type input "14.117647058823529"
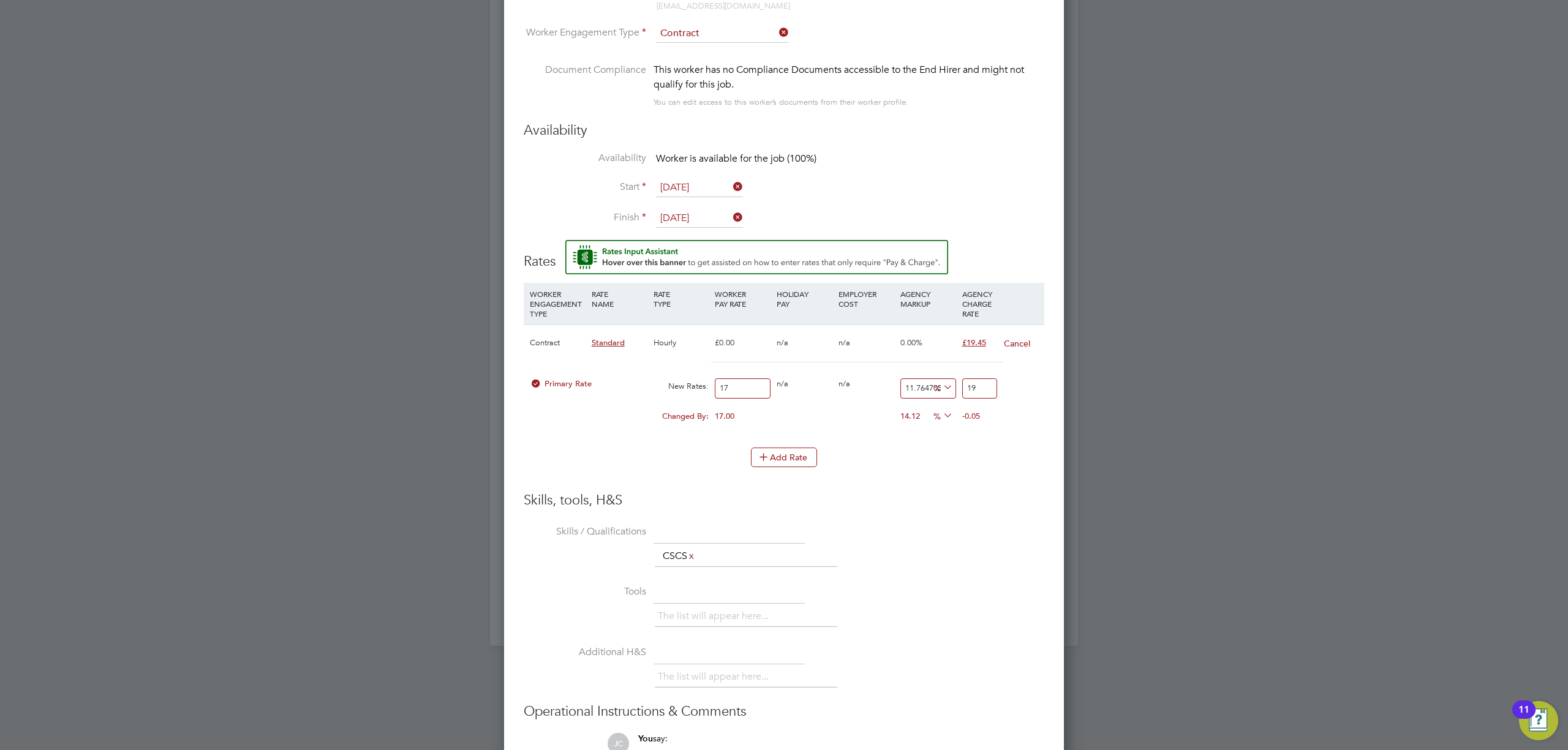
type input "19.4"
type input "14.411764705882353"
type input "19.45"
click at [951, 473] on li "Add Rate" at bounding box center [784, 464] width 520 height 32
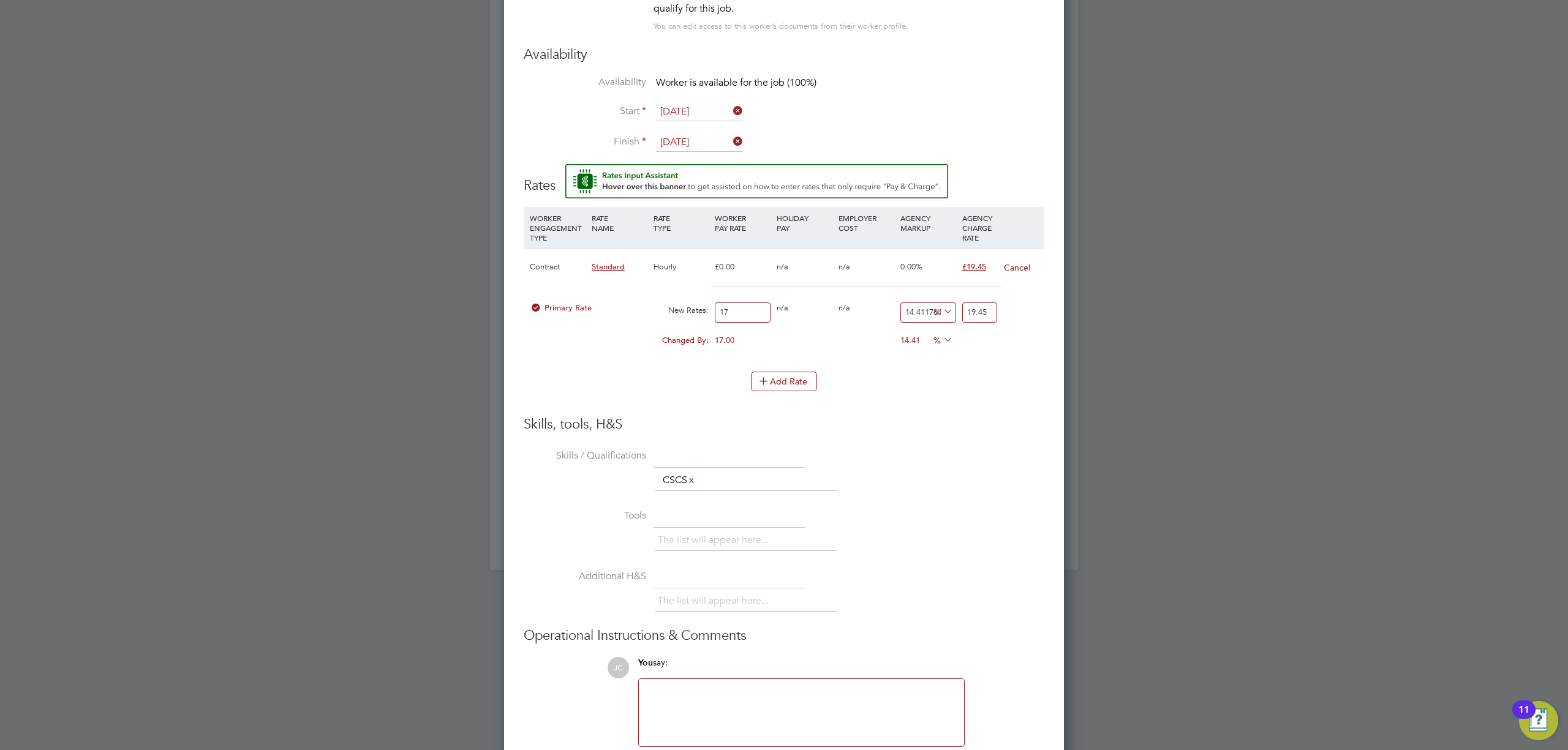
scroll to position [1250, 0]
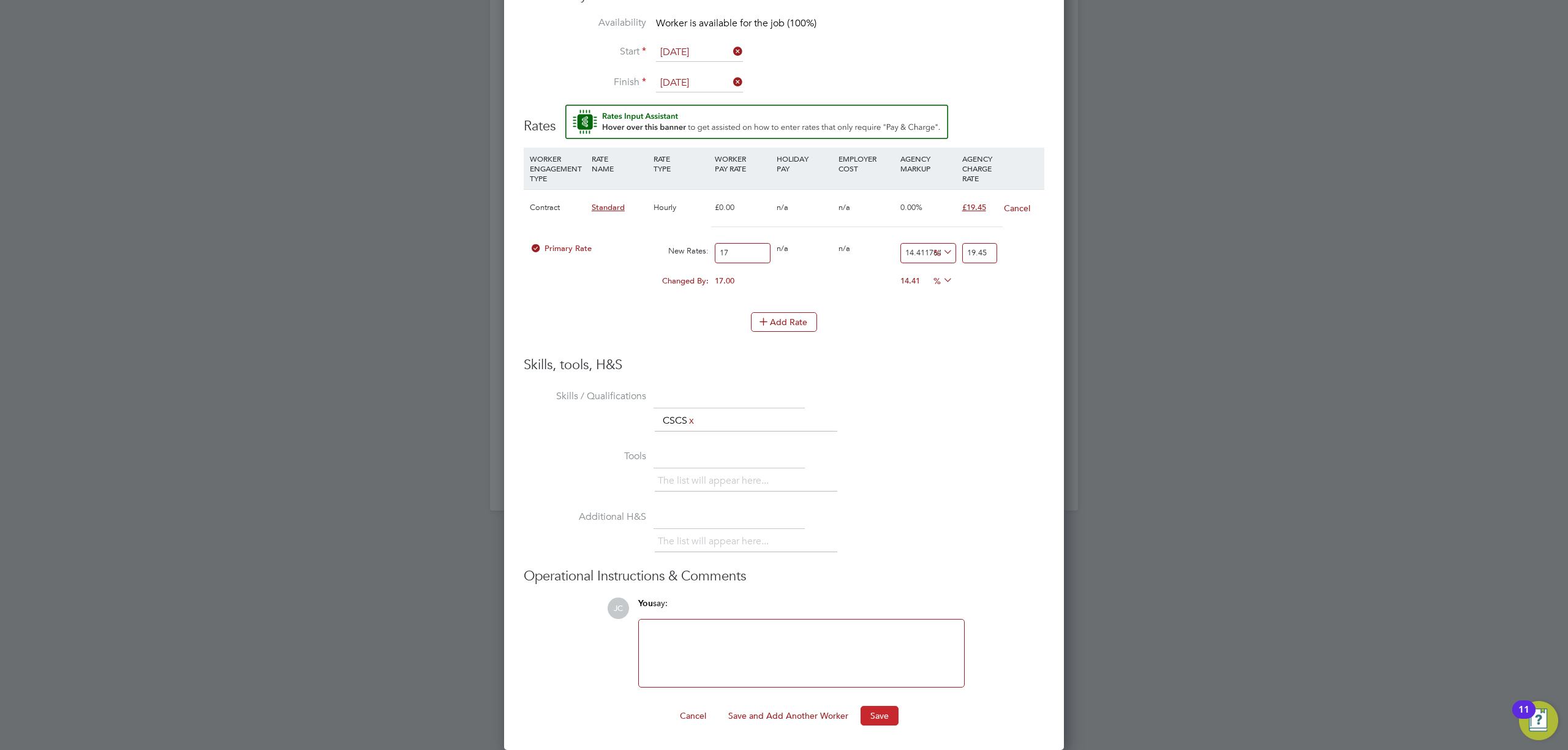
click at [887, 719] on button "Save" at bounding box center [880, 716] width 38 height 20
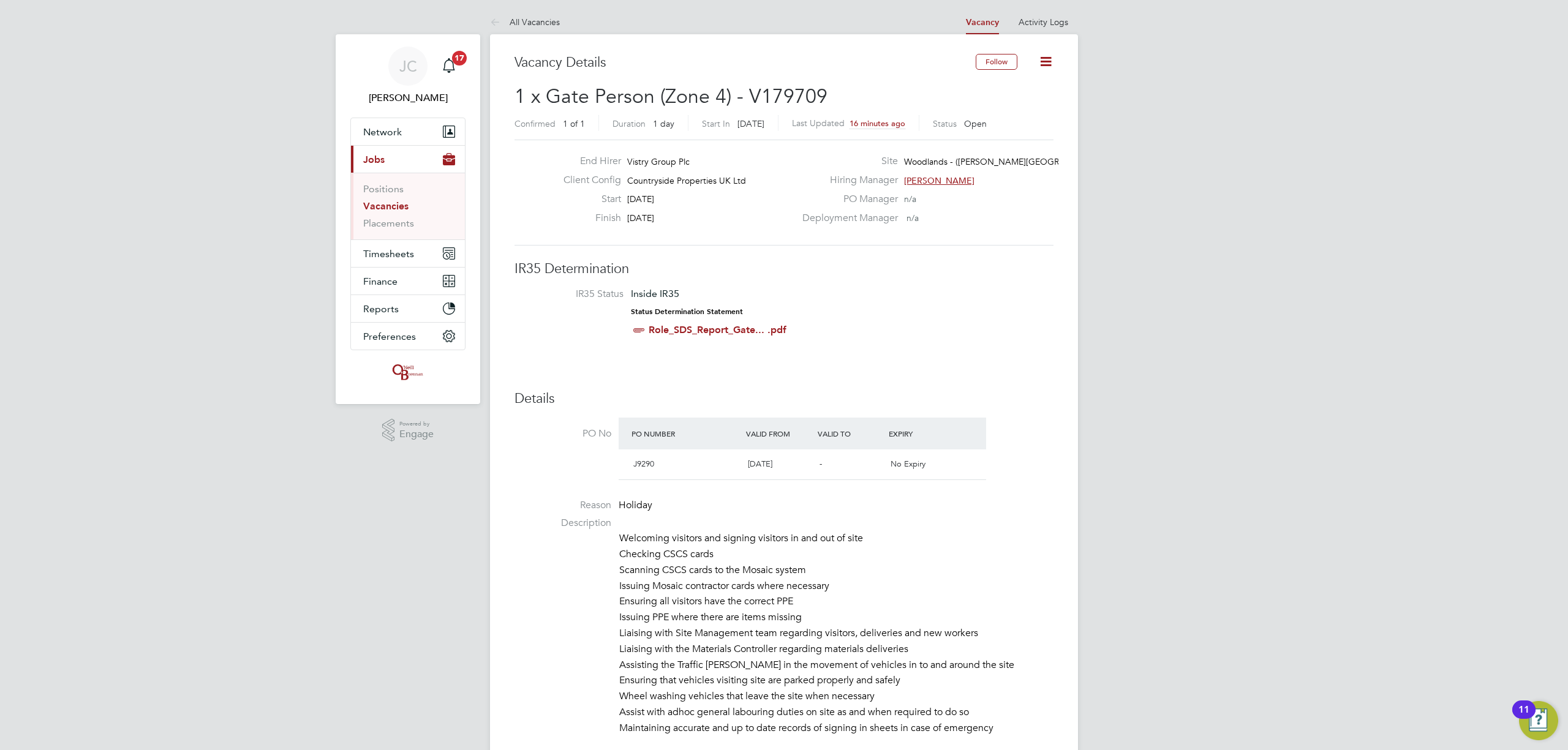
click at [1046, 54] on icon at bounding box center [1046, 61] width 15 height 15
click at [988, 314] on li "IR35 Status Inside IR35 Status Determination Statement Role_SDS_Report_Gate... …" at bounding box center [784, 314] width 514 height 53
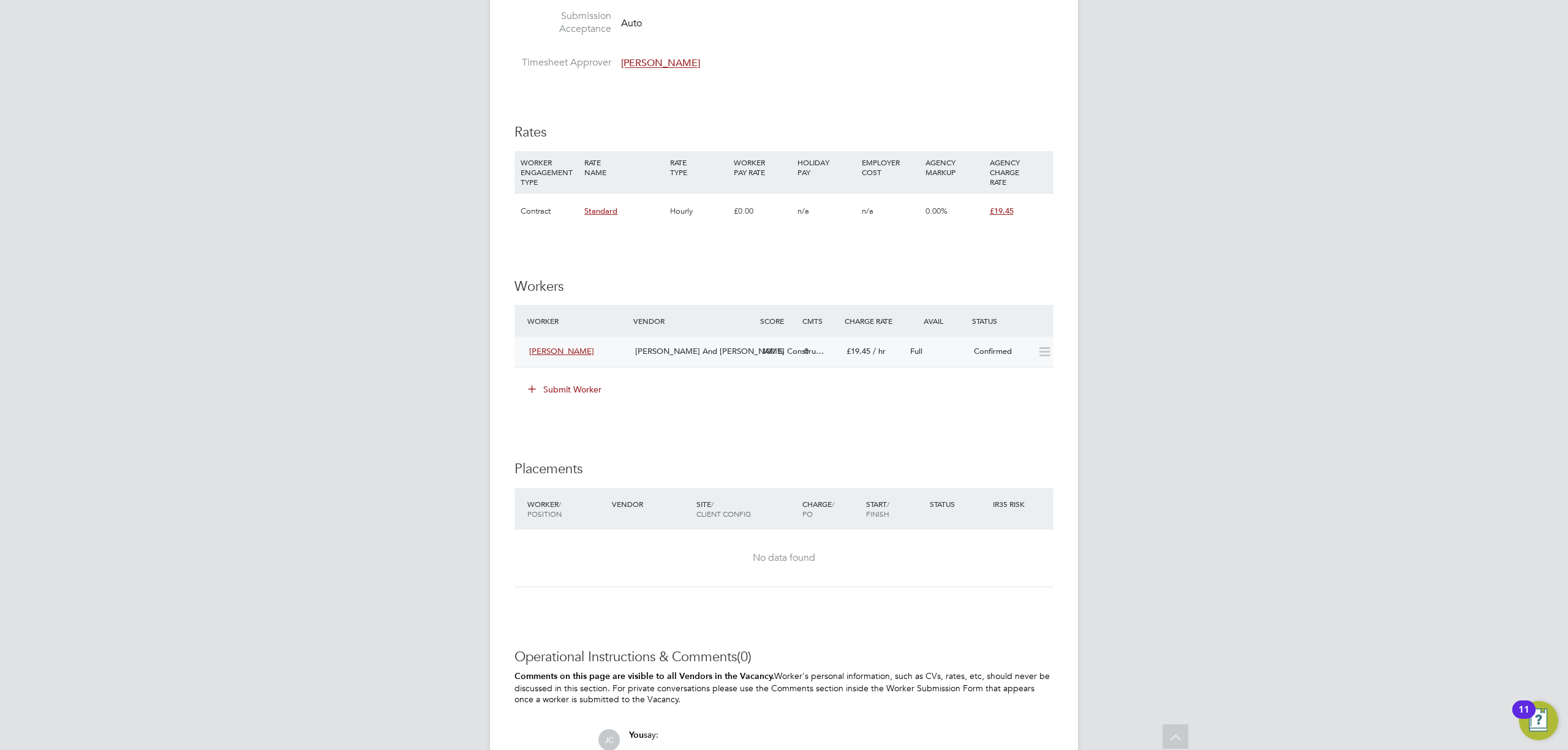
click at [1044, 350] on icon at bounding box center [1045, 352] width 15 height 10
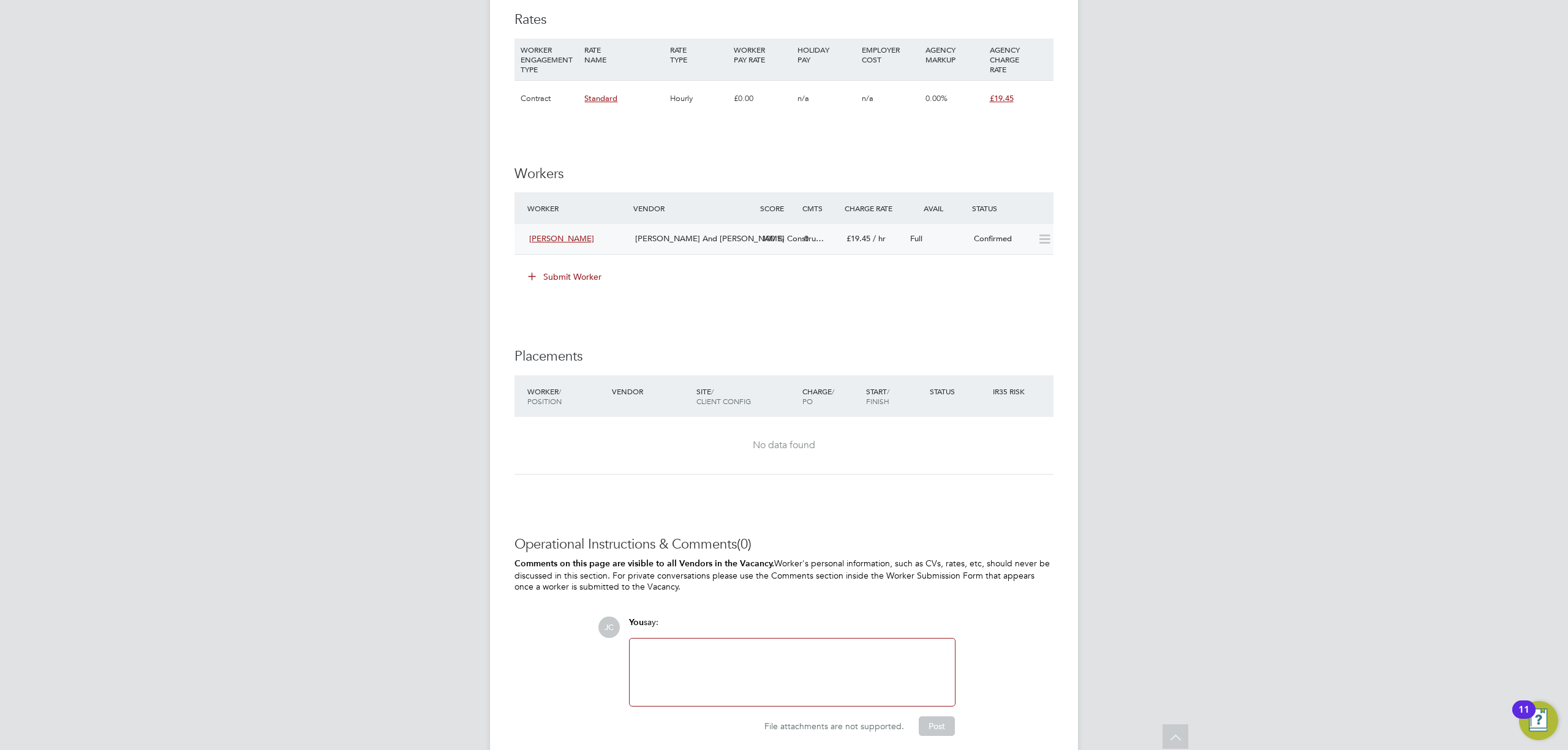
click at [695, 247] on div "O'Neill And Brennan Constru…" at bounding box center [694, 239] width 127 height 20
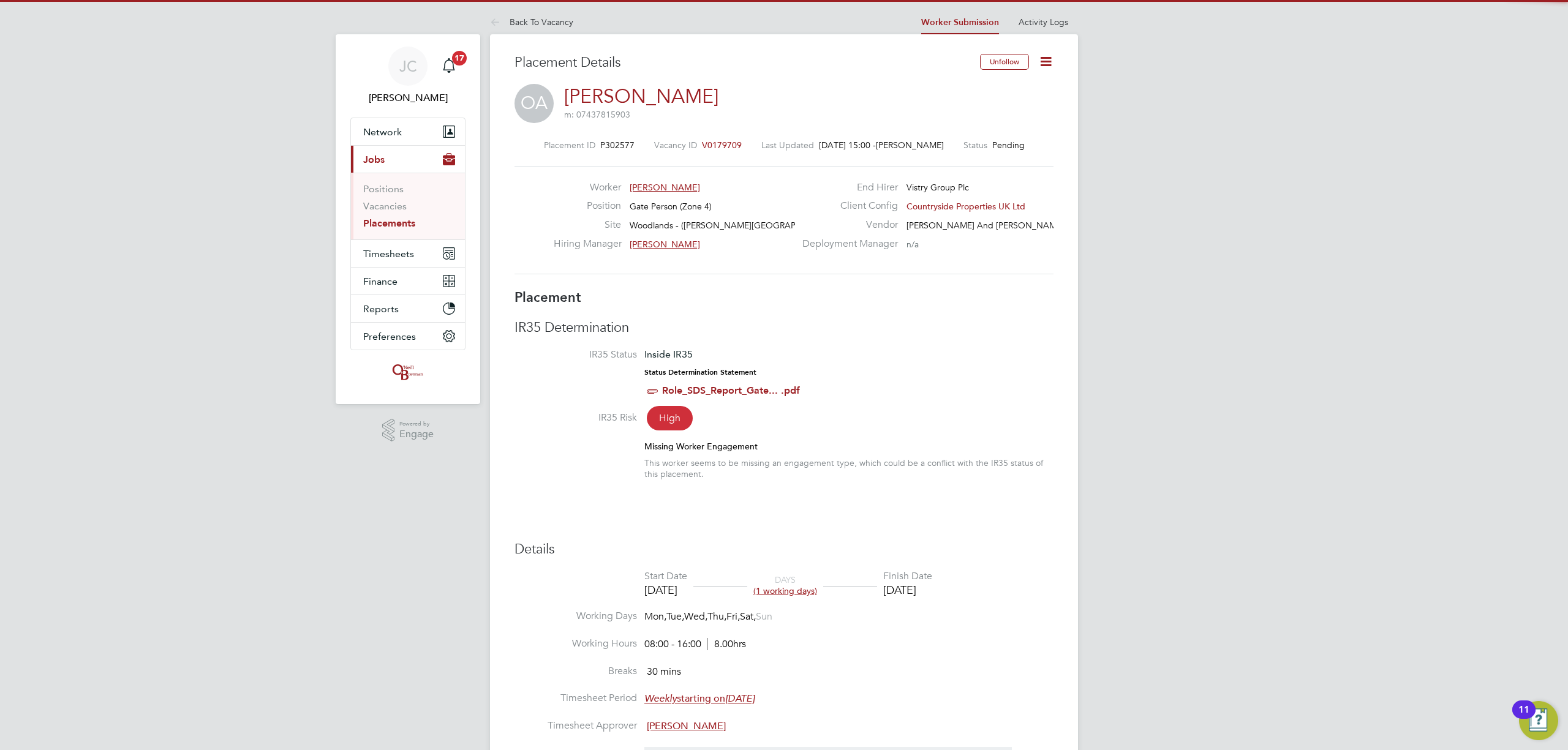
click at [1054, 63] on icon at bounding box center [1046, 61] width 15 height 15
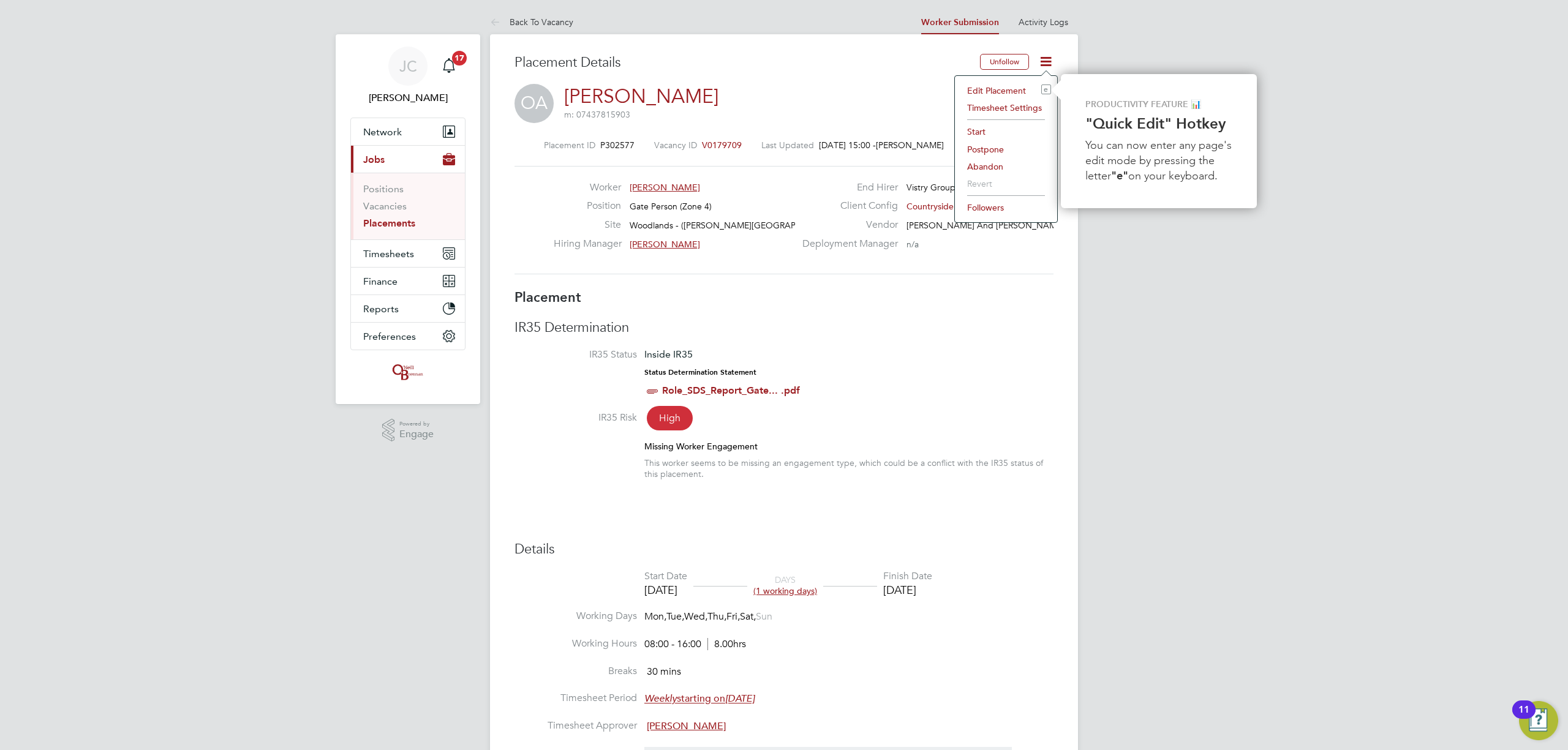
click at [986, 130] on li "Start" at bounding box center [1006, 132] width 90 height 17
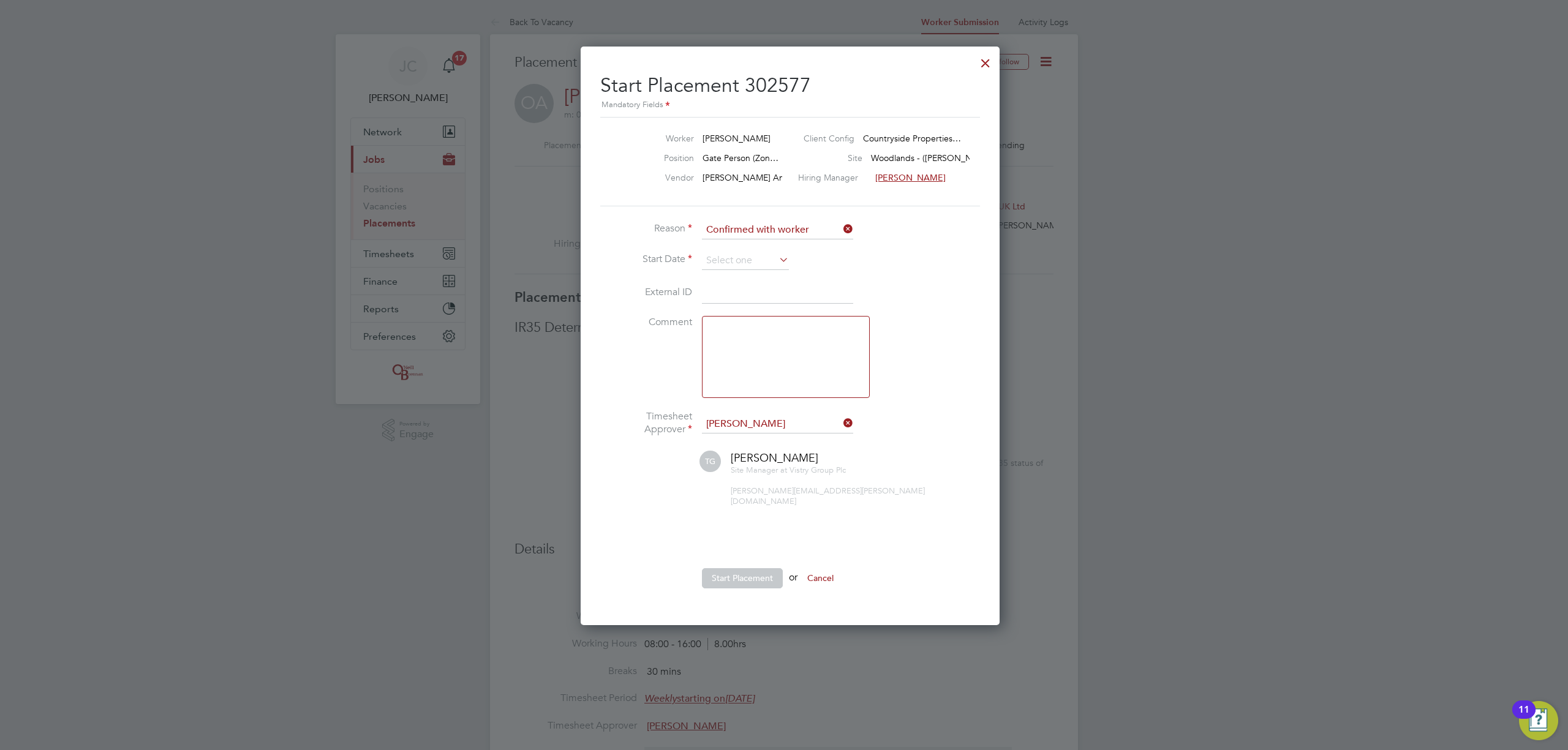
click at [743, 363] on textarea at bounding box center [786, 357] width 168 height 82
click at [841, 420] on icon at bounding box center [841, 423] width 0 height 17
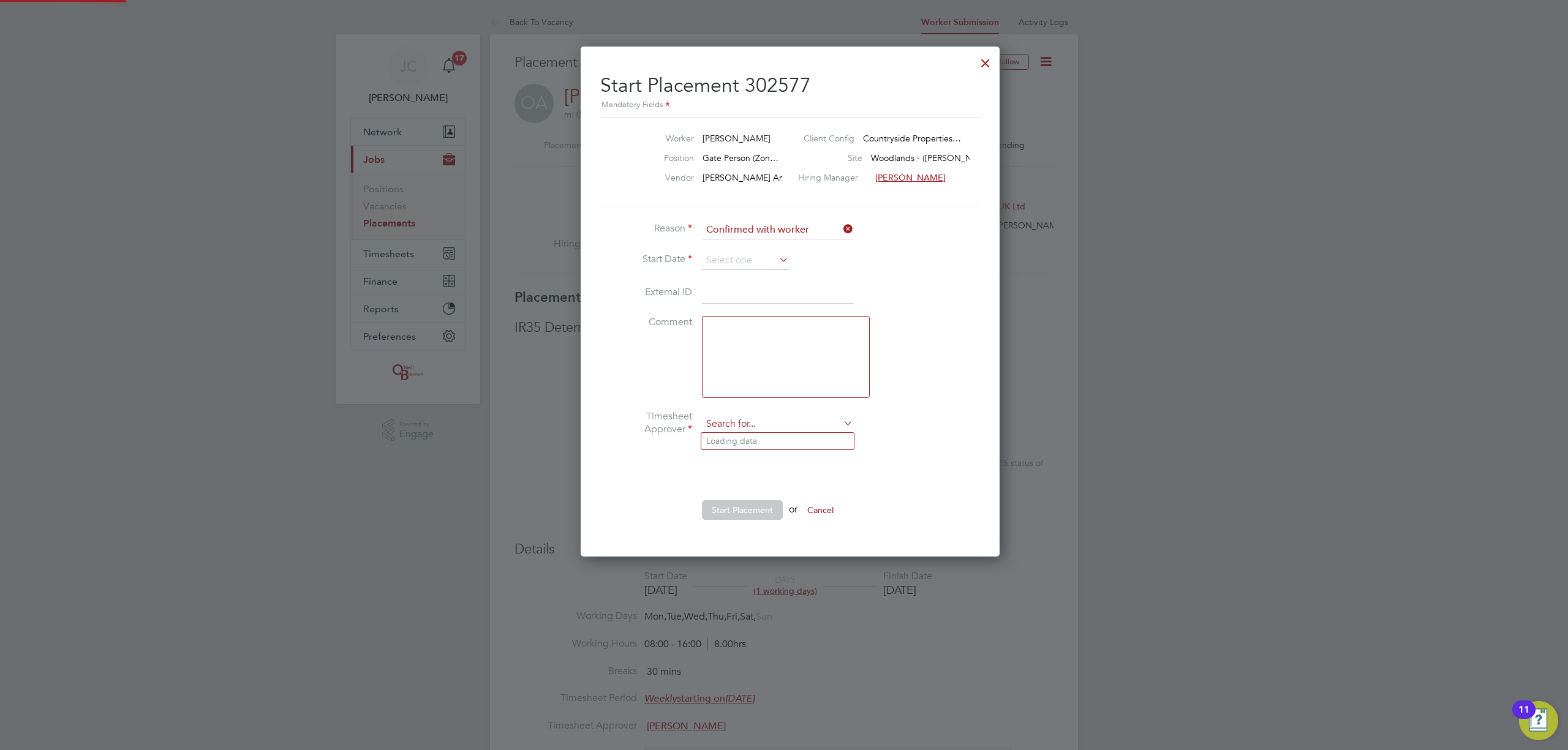
drag, startPoint x: 780, startPoint y: 424, endPoint x: 741, endPoint y: 395, distance: 48.6
click at [778, 422] on input at bounding box center [778, 424] width 151 height 18
click at [765, 445] on li "Tyl er Gaston" at bounding box center [778, 441] width 153 height 16
type input "[PERSON_NAME]"
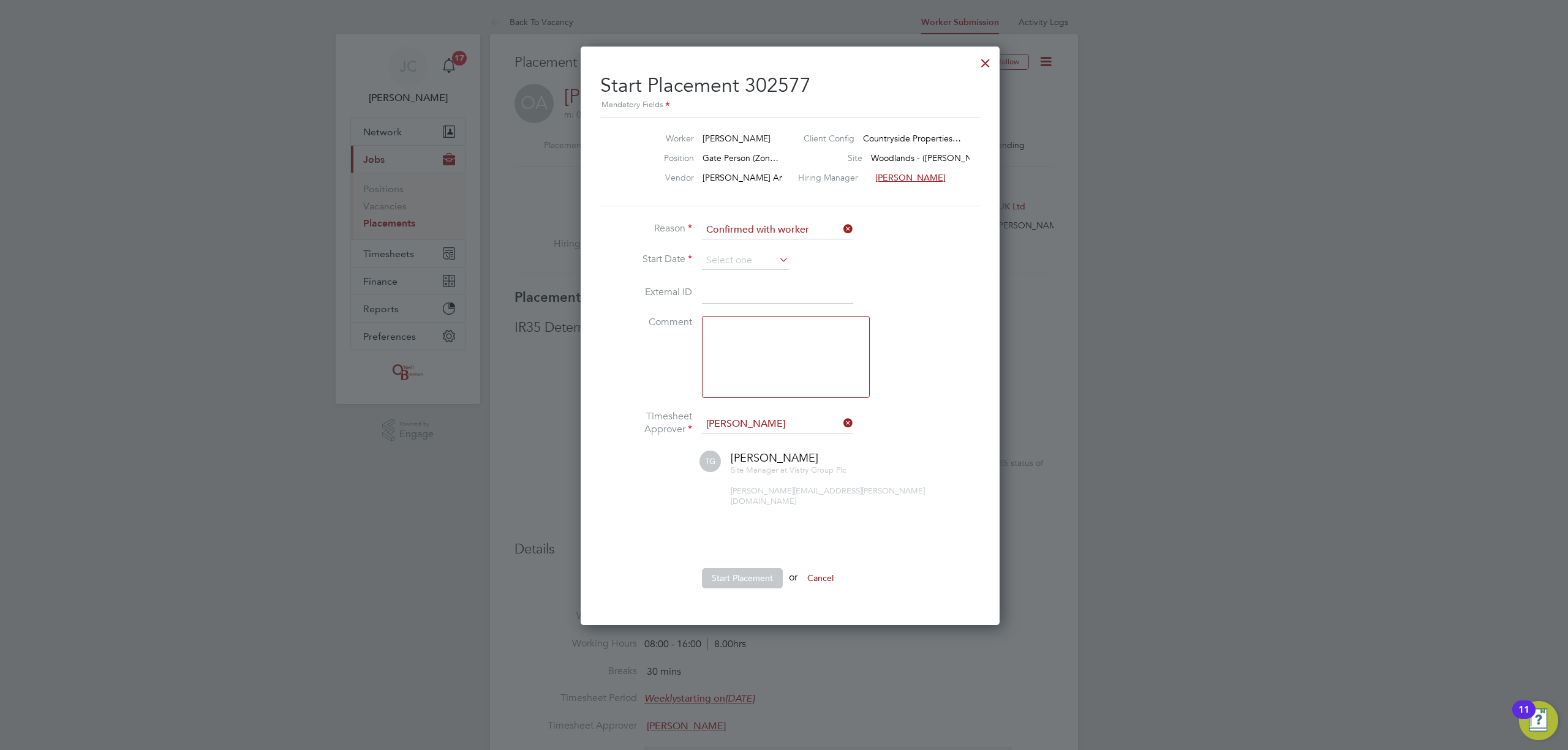
click at [738, 246] on li "Reason Confirmed with worker" at bounding box center [784, 236] width 368 height 31
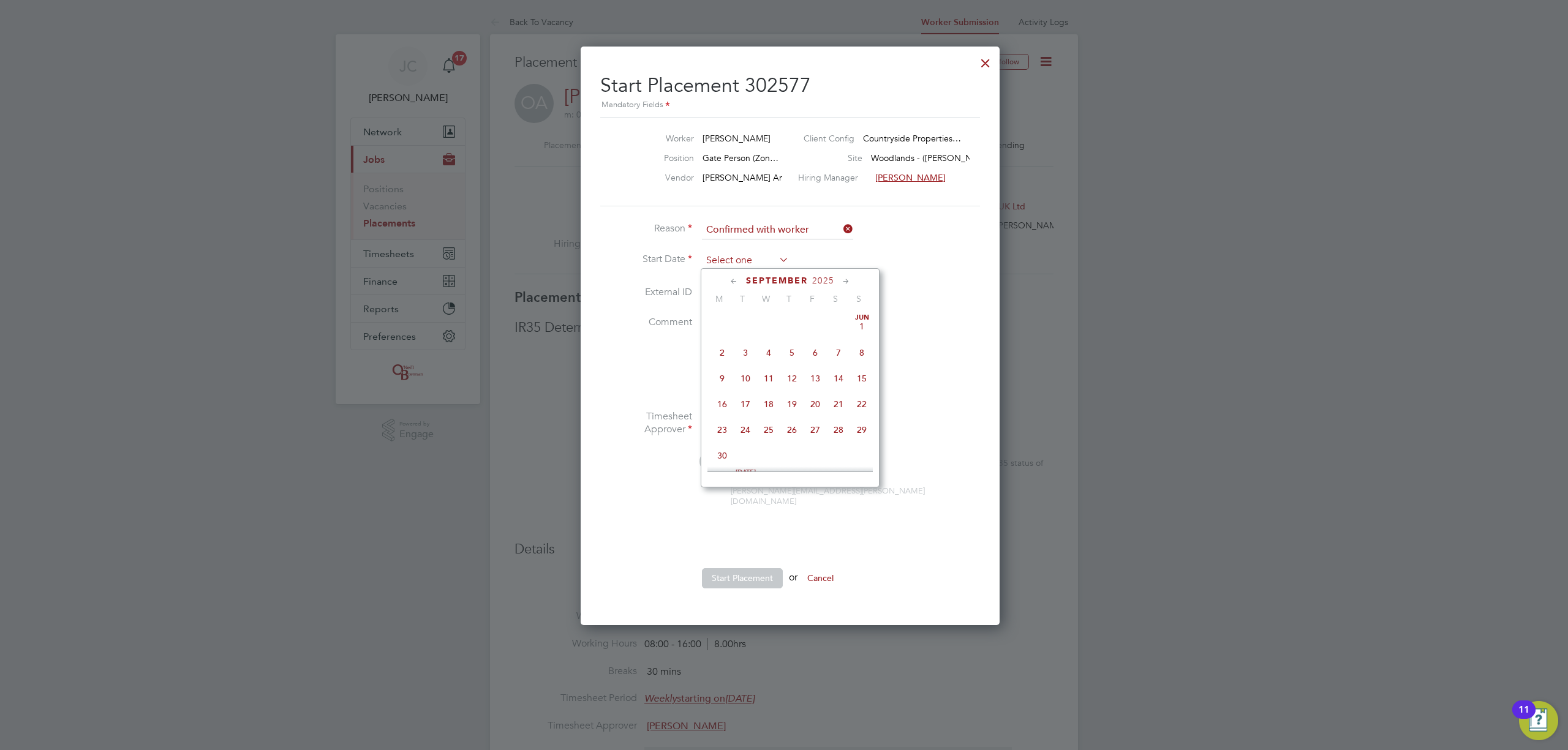
click at [741, 260] on input at bounding box center [745, 260] width 87 height 18
click at [771, 348] on span "27" at bounding box center [769, 346] width 23 height 23
type input "27 Aug 2025"
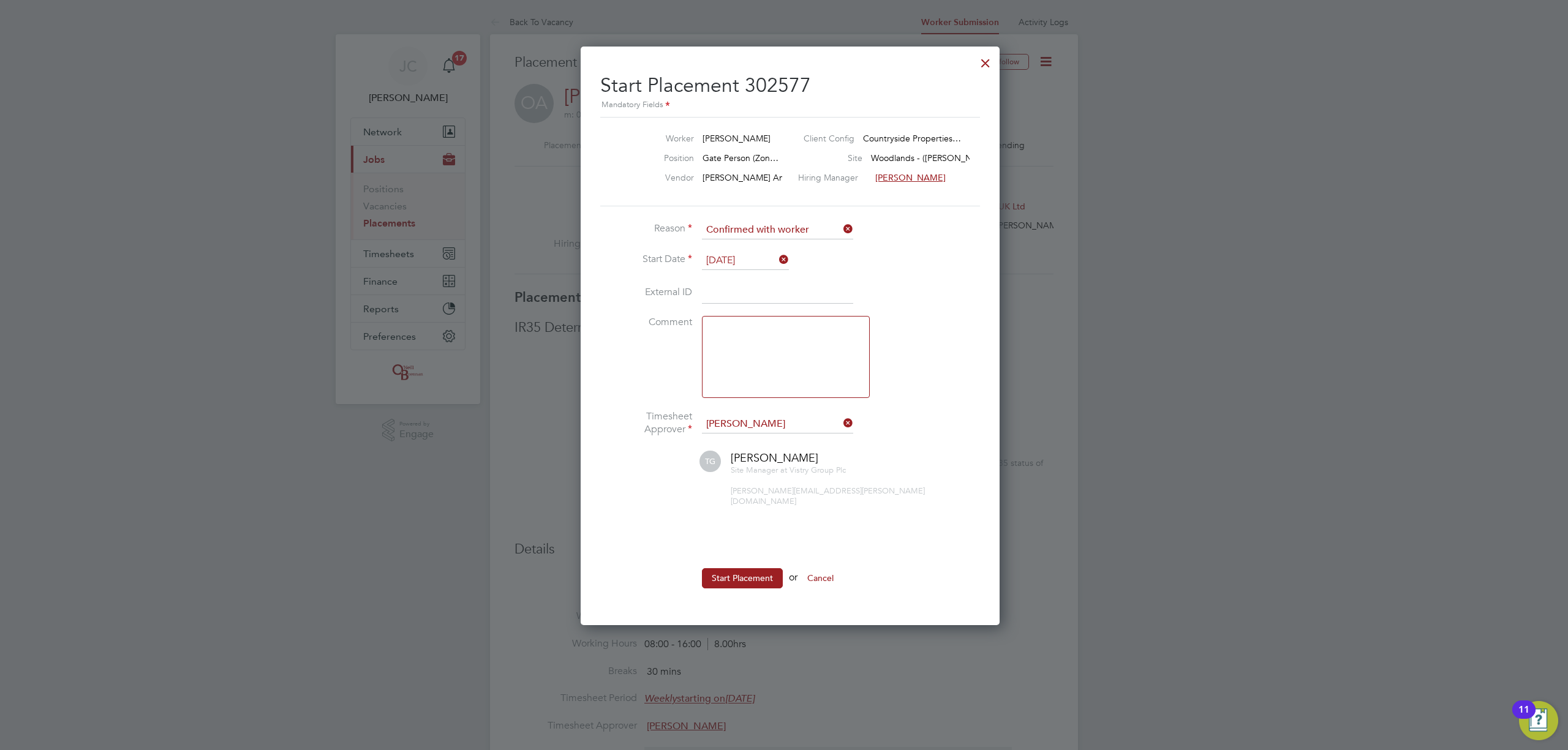
click at [921, 284] on li "External ID" at bounding box center [784, 299] width 368 height 34
click at [728, 571] on button "Start Placement" at bounding box center [742, 578] width 81 height 20
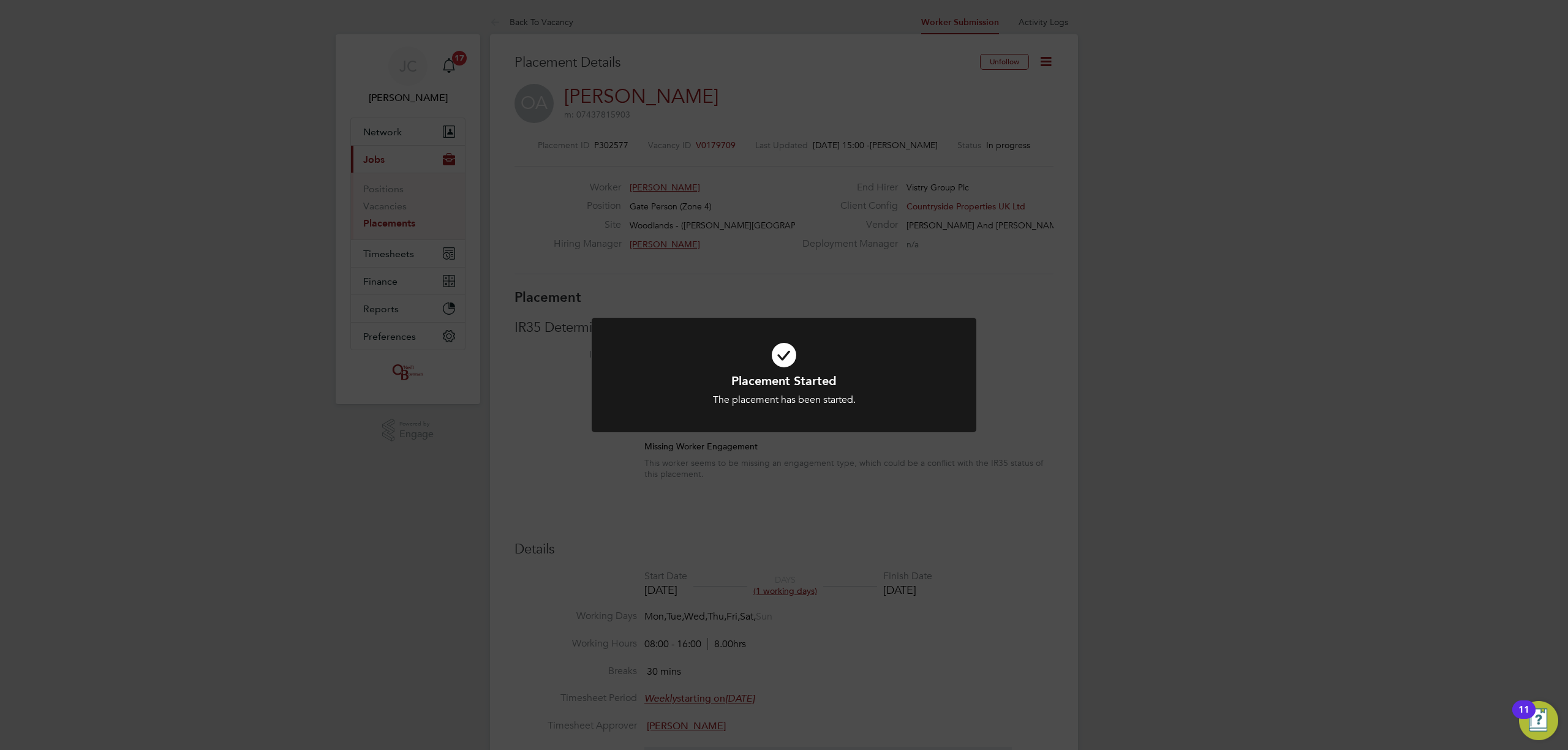
click at [405, 224] on div "Placement Started The placement has been started. Cancel Okay" at bounding box center [784, 375] width 1568 height 750
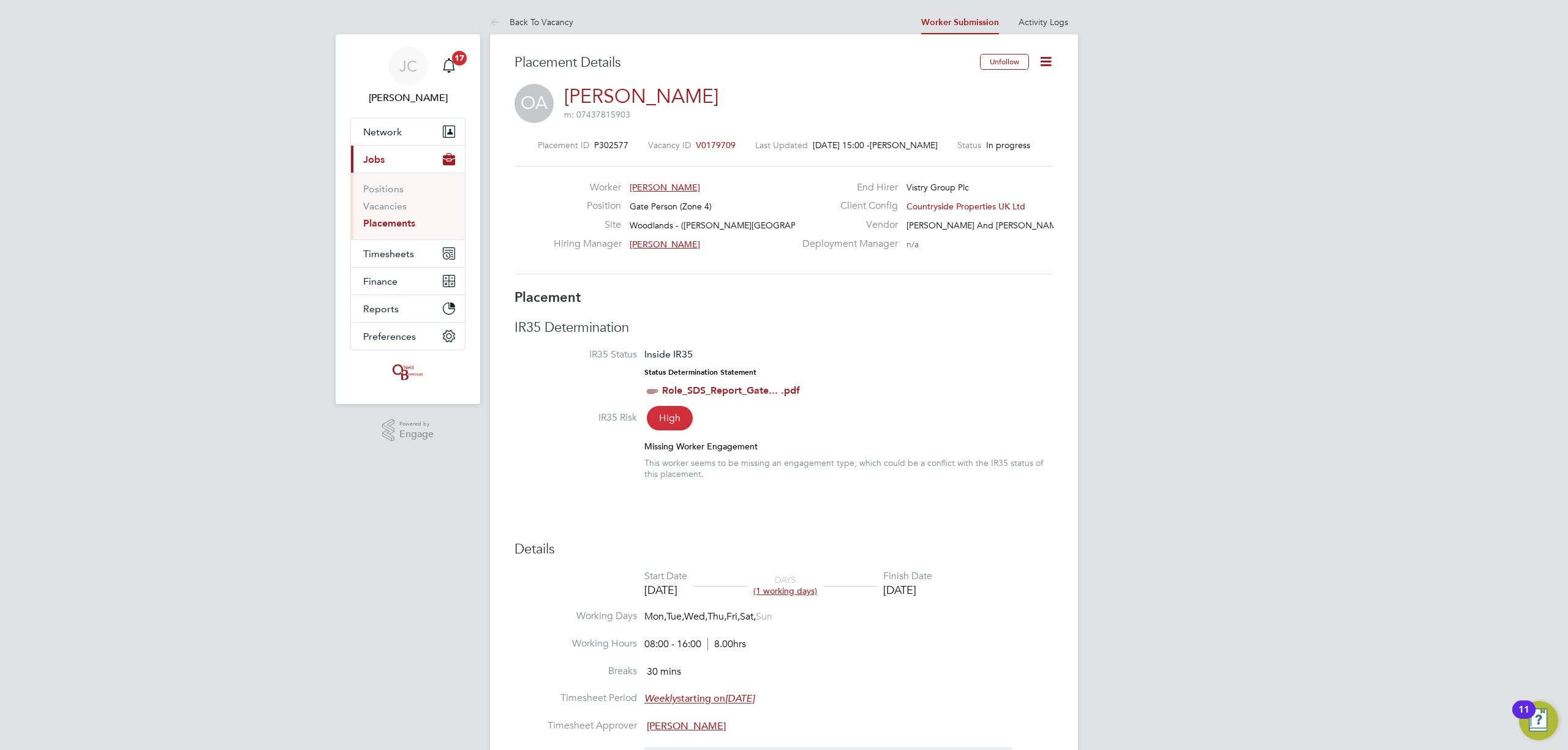
click at [400, 226] on link "Placements" at bounding box center [389, 223] width 52 height 12
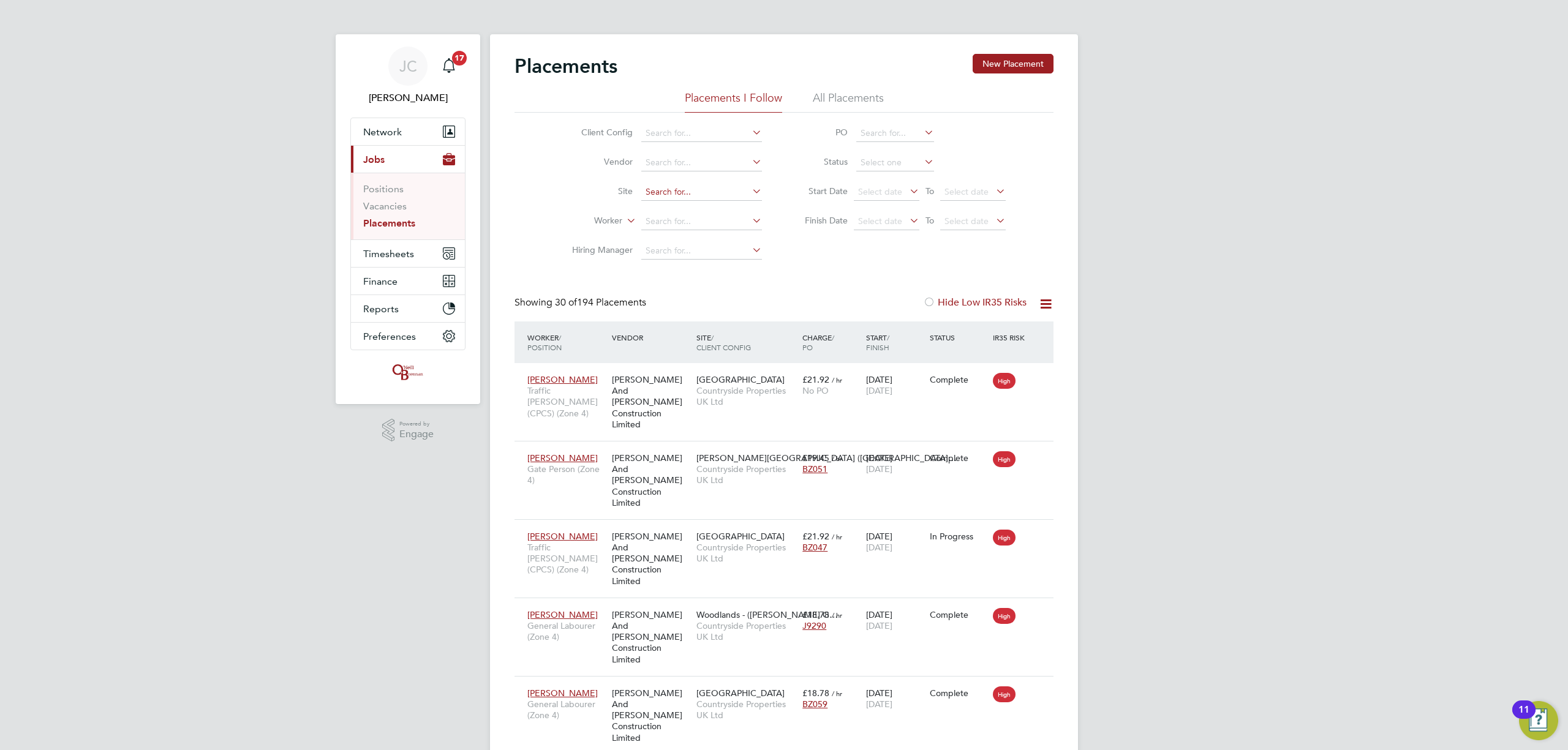
click at [668, 199] on input at bounding box center [701, 192] width 121 height 17
click at [692, 206] on li "Woodland s - (Barrow Gurnery (Wates)" at bounding box center [741, 209] width 202 height 16
type input "Woodlands - (Barrow Gurnery (Wates)"
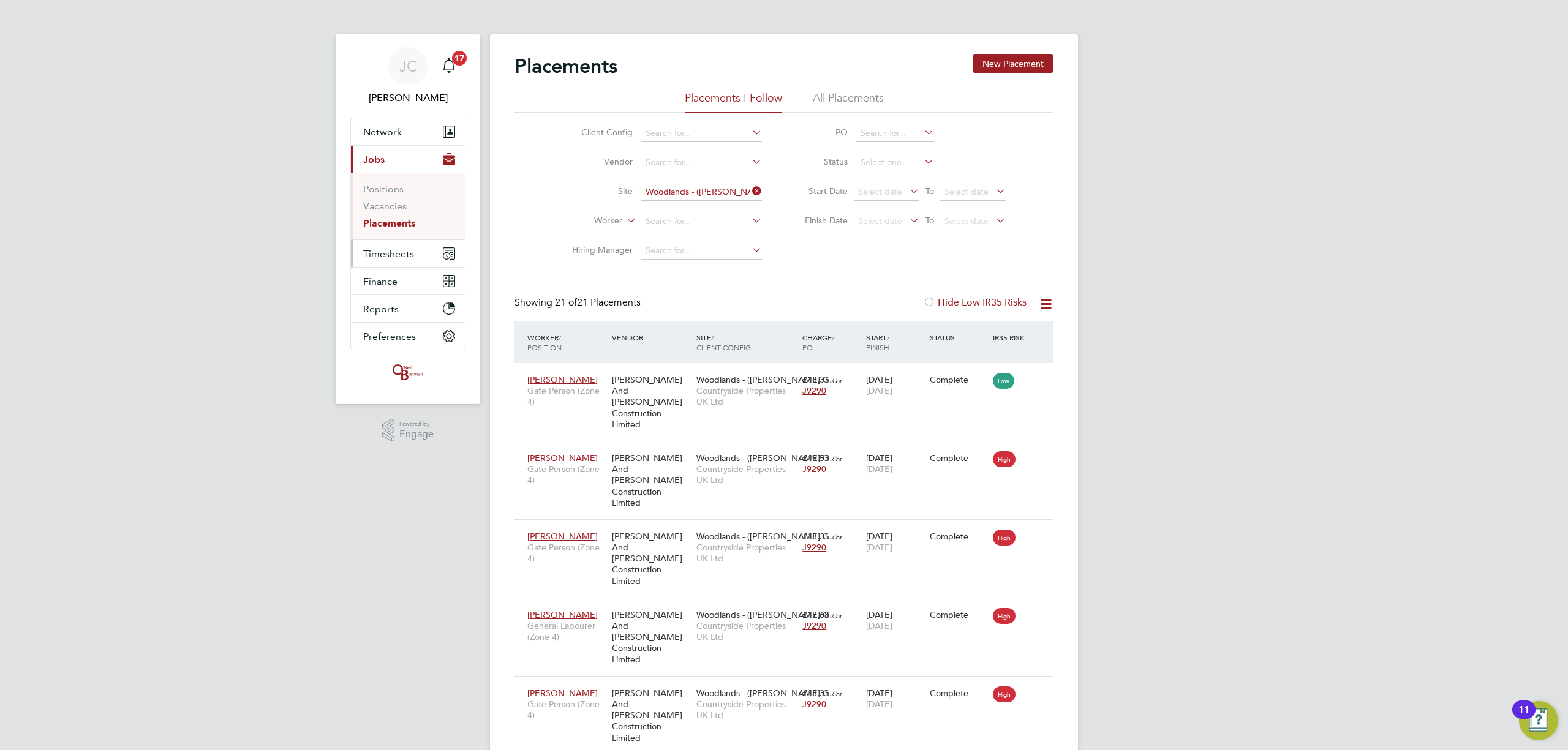
click at [415, 254] on button "Timesheets" at bounding box center [408, 254] width 114 height 27
click at [393, 218] on link "Timesheets" at bounding box center [389, 216] width 51 height 12
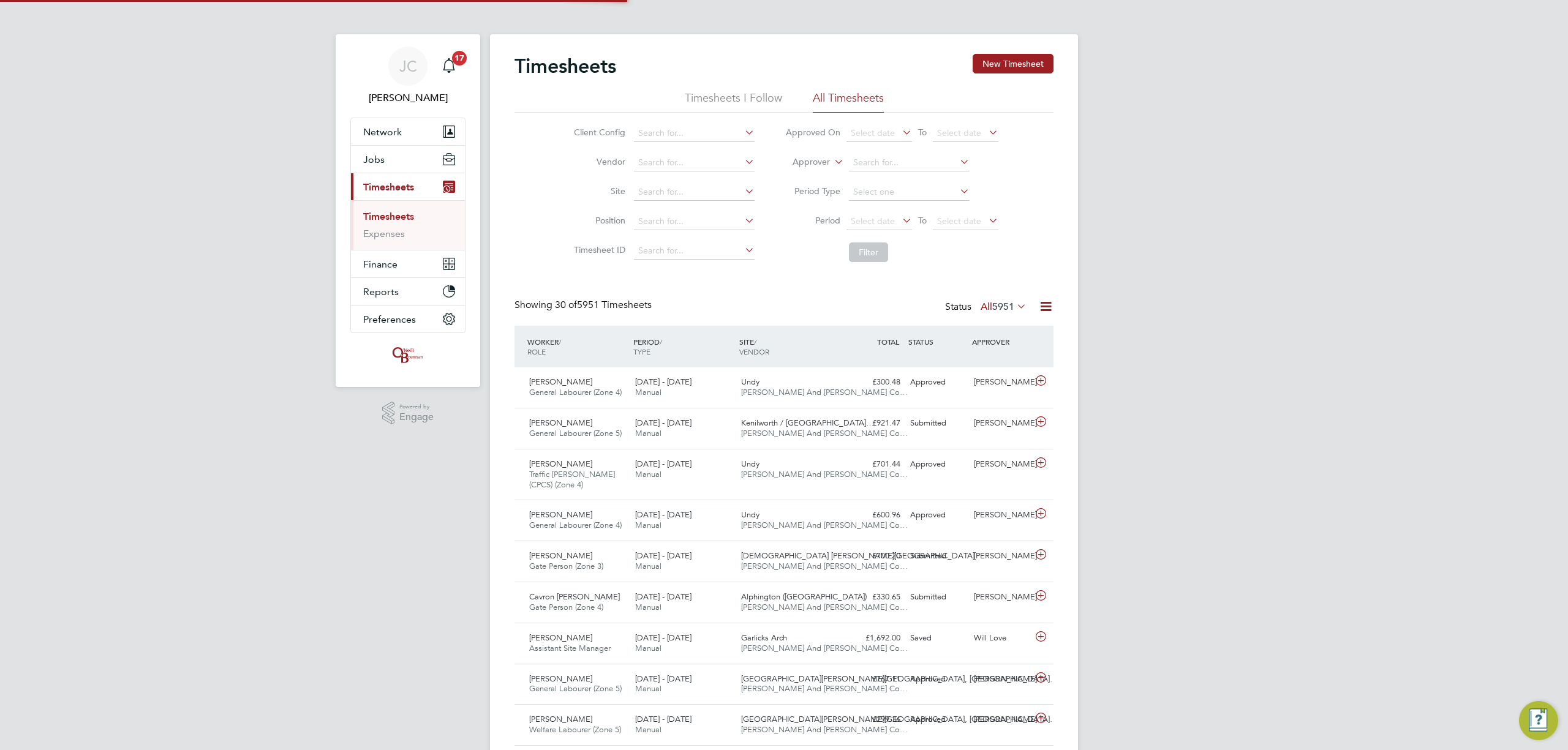
click at [677, 180] on li "Site" at bounding box center [662, 192] width 215 height 29
click at [680, 194] on input at bounding box center [694, 192] width 121 height 17
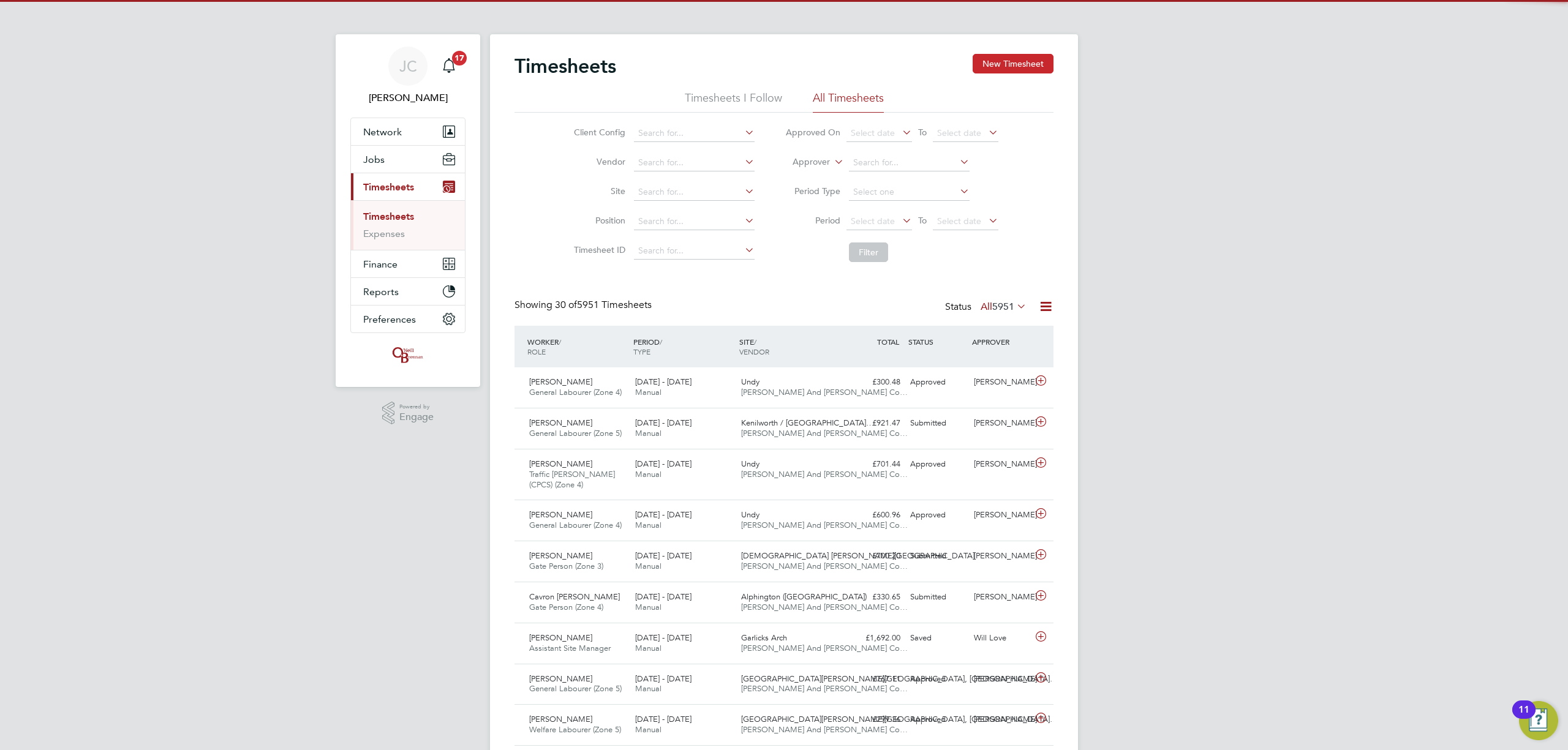
click at [1042, 59] on button "New Timesheet" at bounding box center [1013, 63] width 81 height 20
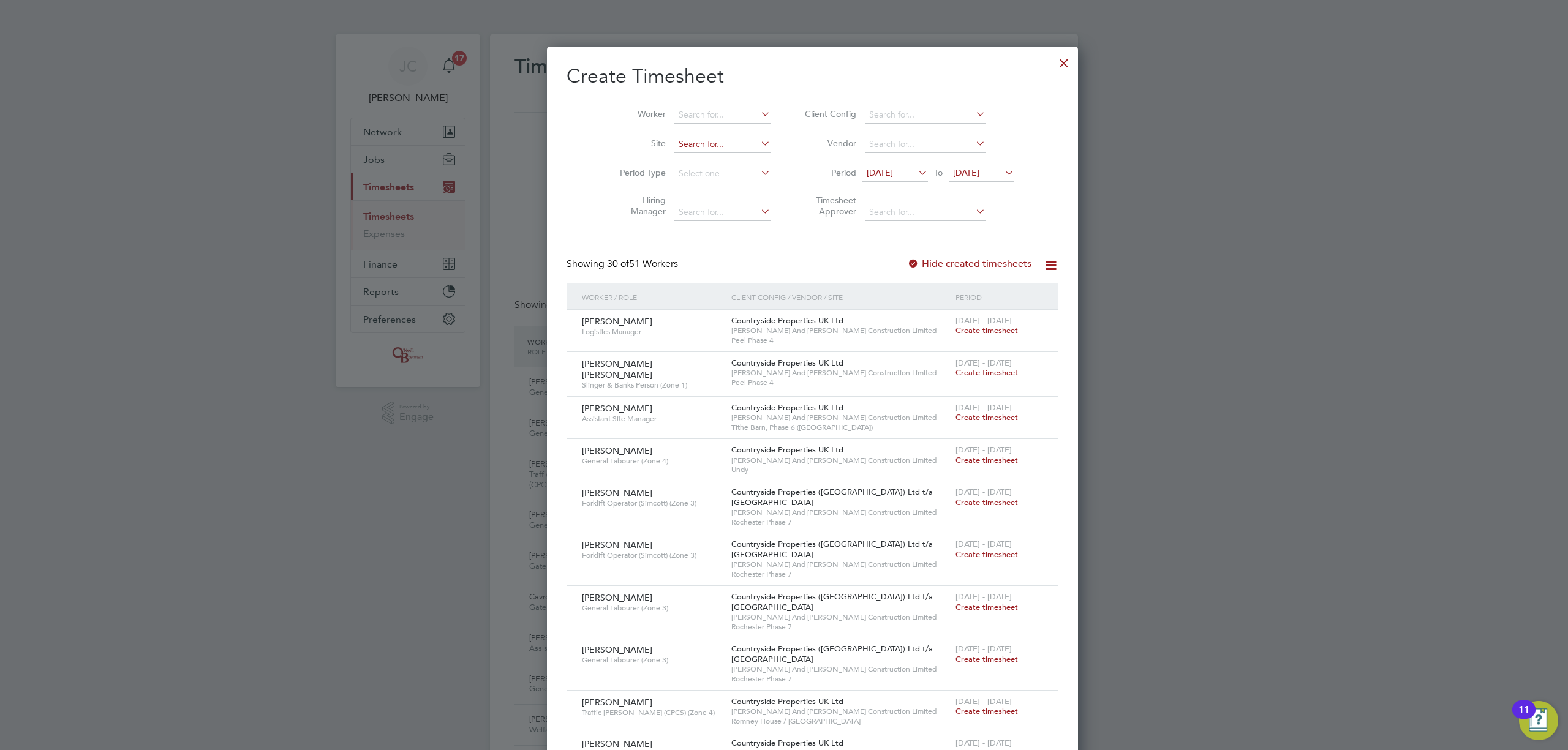
click at [709, 146] on input at bounding box center [722, 144] width 96 height 17
click at [698, 164] on li "Woodlands - (Barrow Gurnery (Wates)" at bounding box center [745, 161] width 200 height 16
type input "Woodlands - ([PERSON_NAME][GEOGRAPHIC_DATA] (Wates)"
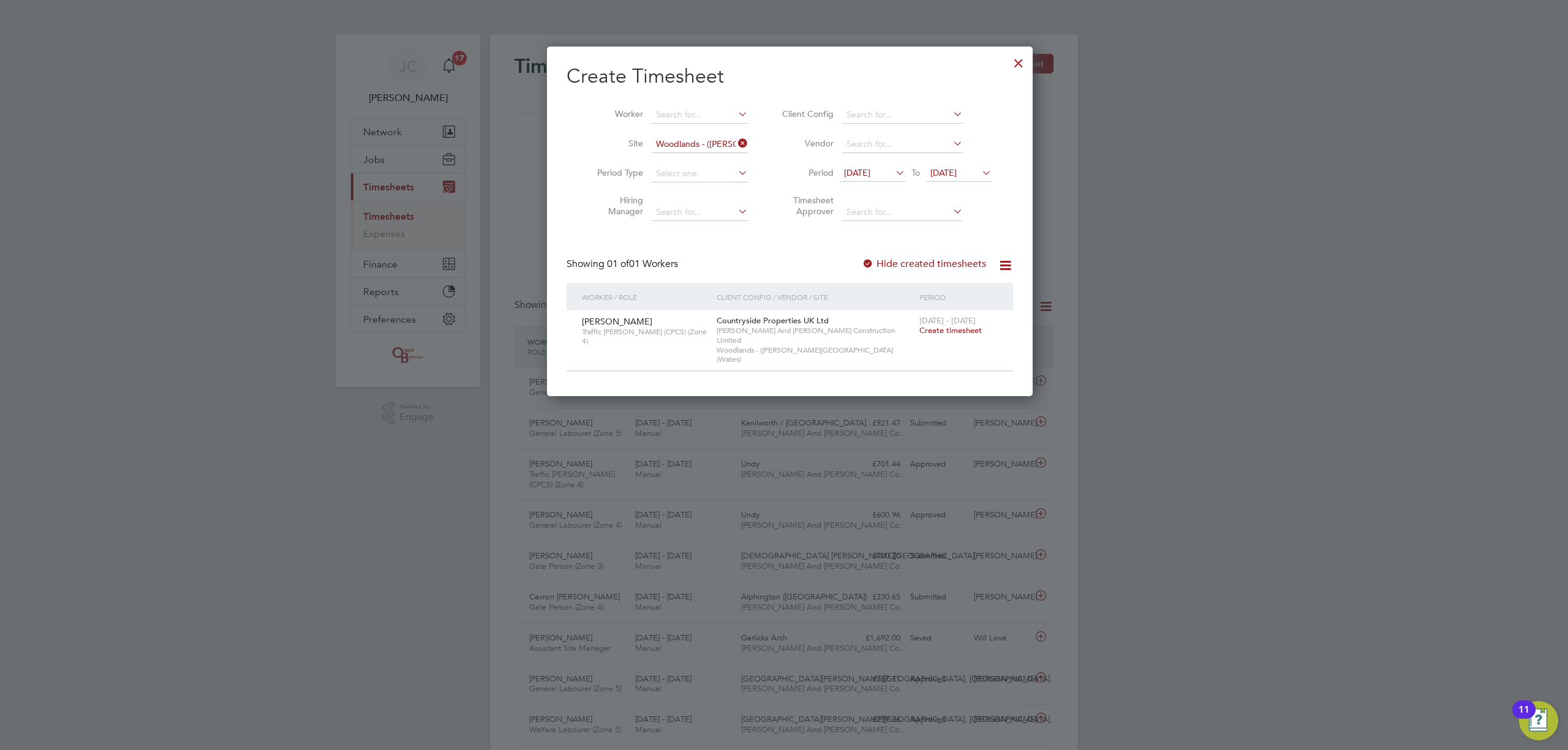
click at [960, 177] on span "26 Aug 2025" at bounding box center [959, 174] width 65 height 16
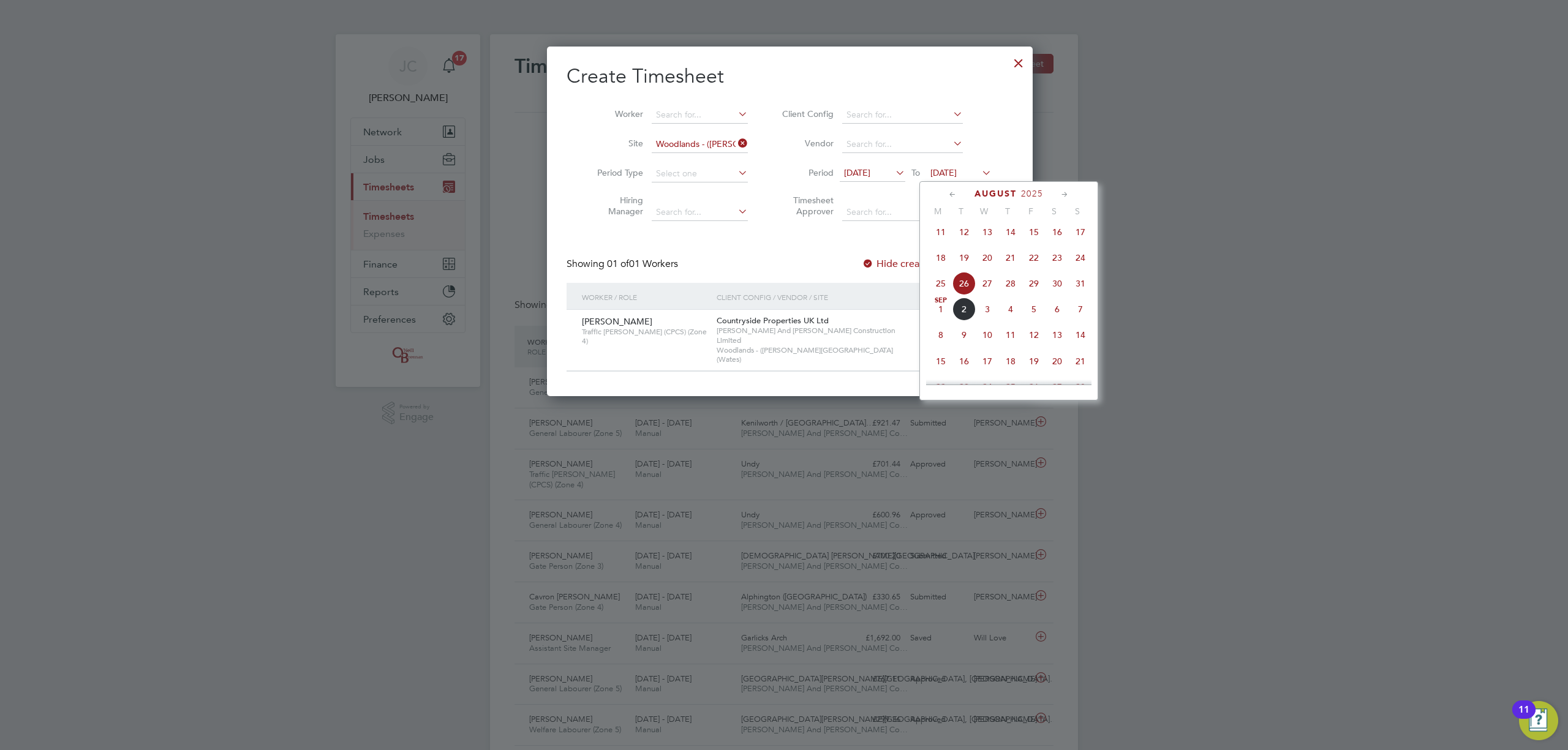
click at [1056, 292] on span "30" at bounding box center [1057, 284] width 23 height 23
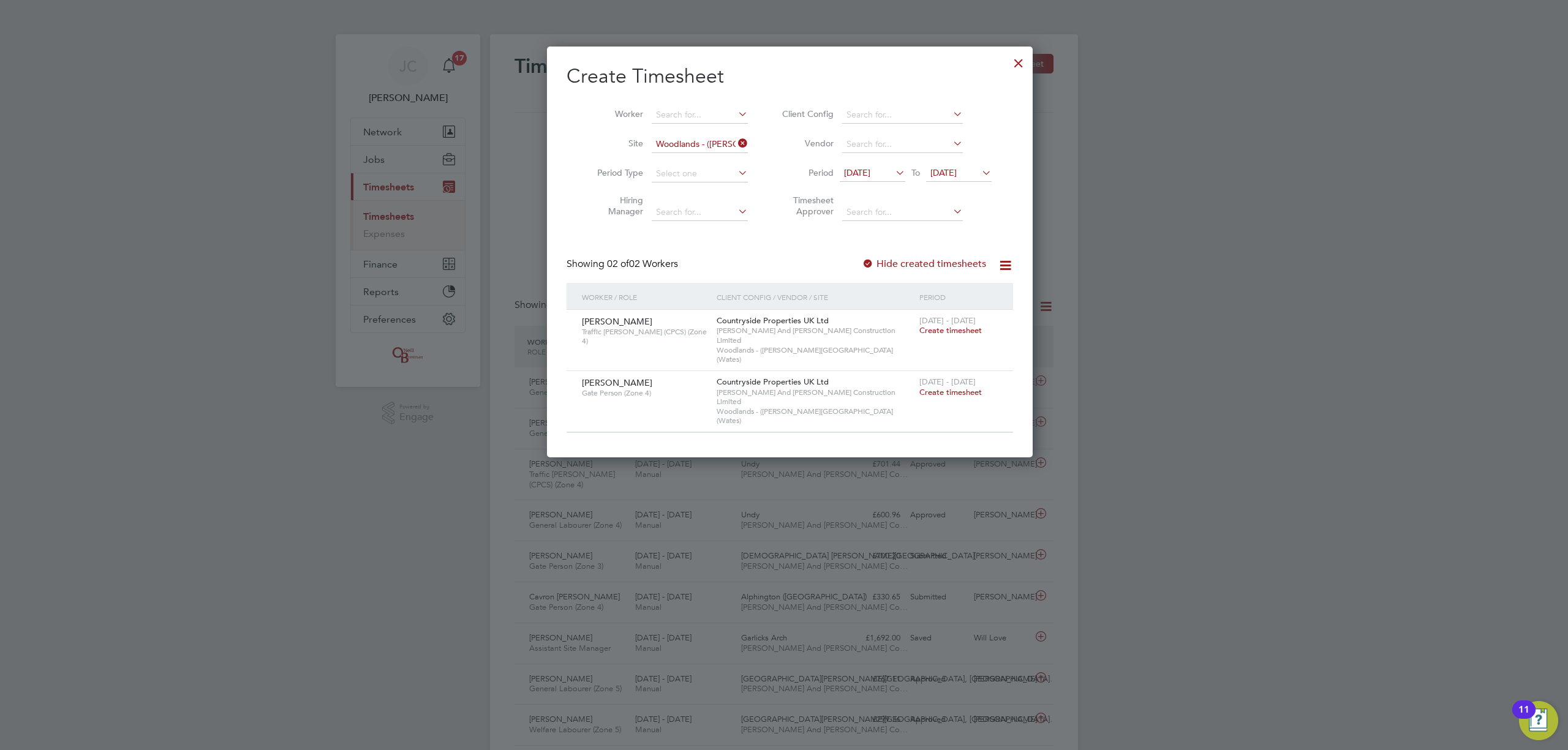
click at [923, 387] on span "Create timesheet" at bounding box center [951, 392] width 63 height 10
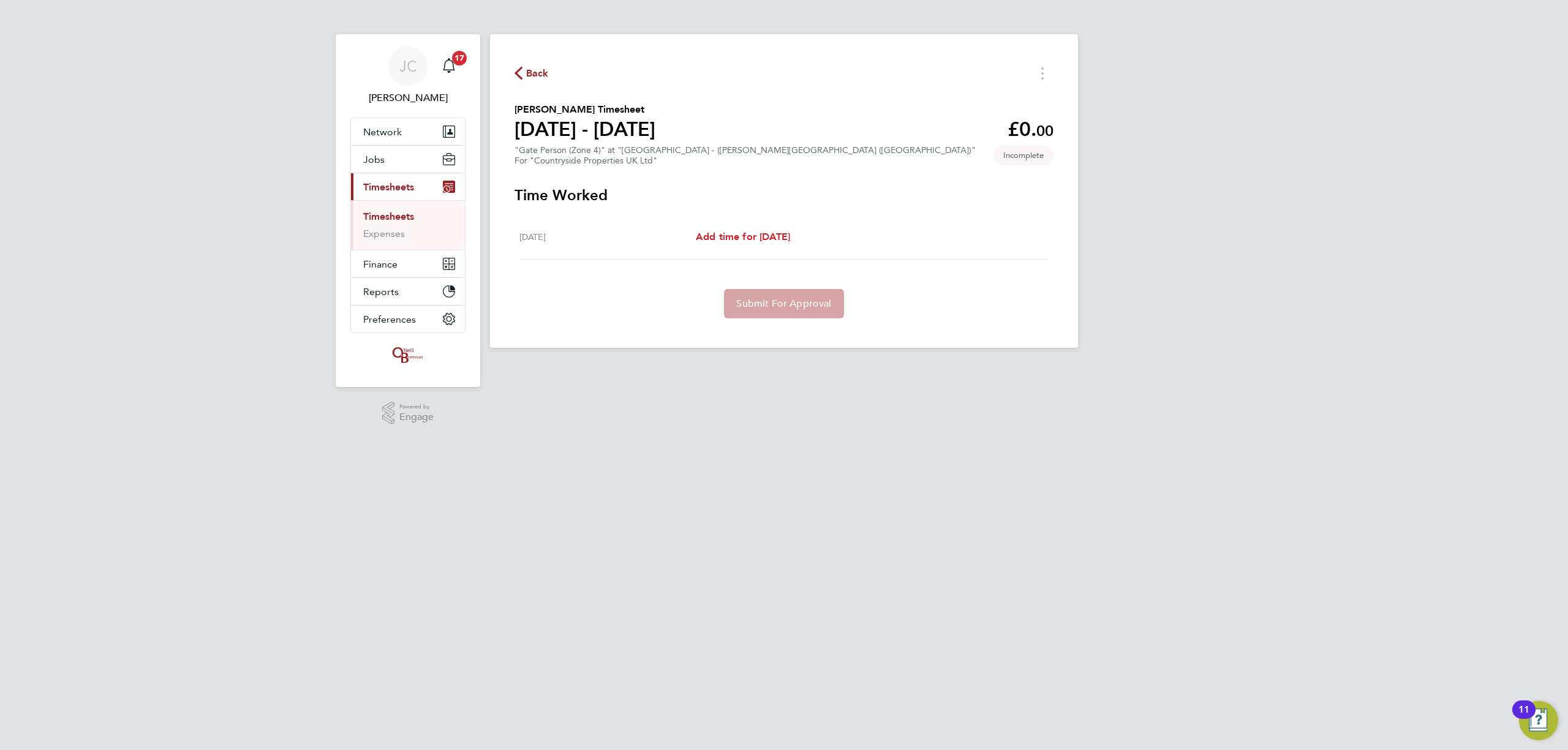
click at [774, 241] on span "Add time for Wed 27 Aug" at bounding box center [743, 237] width 94 height 12
select select "30"
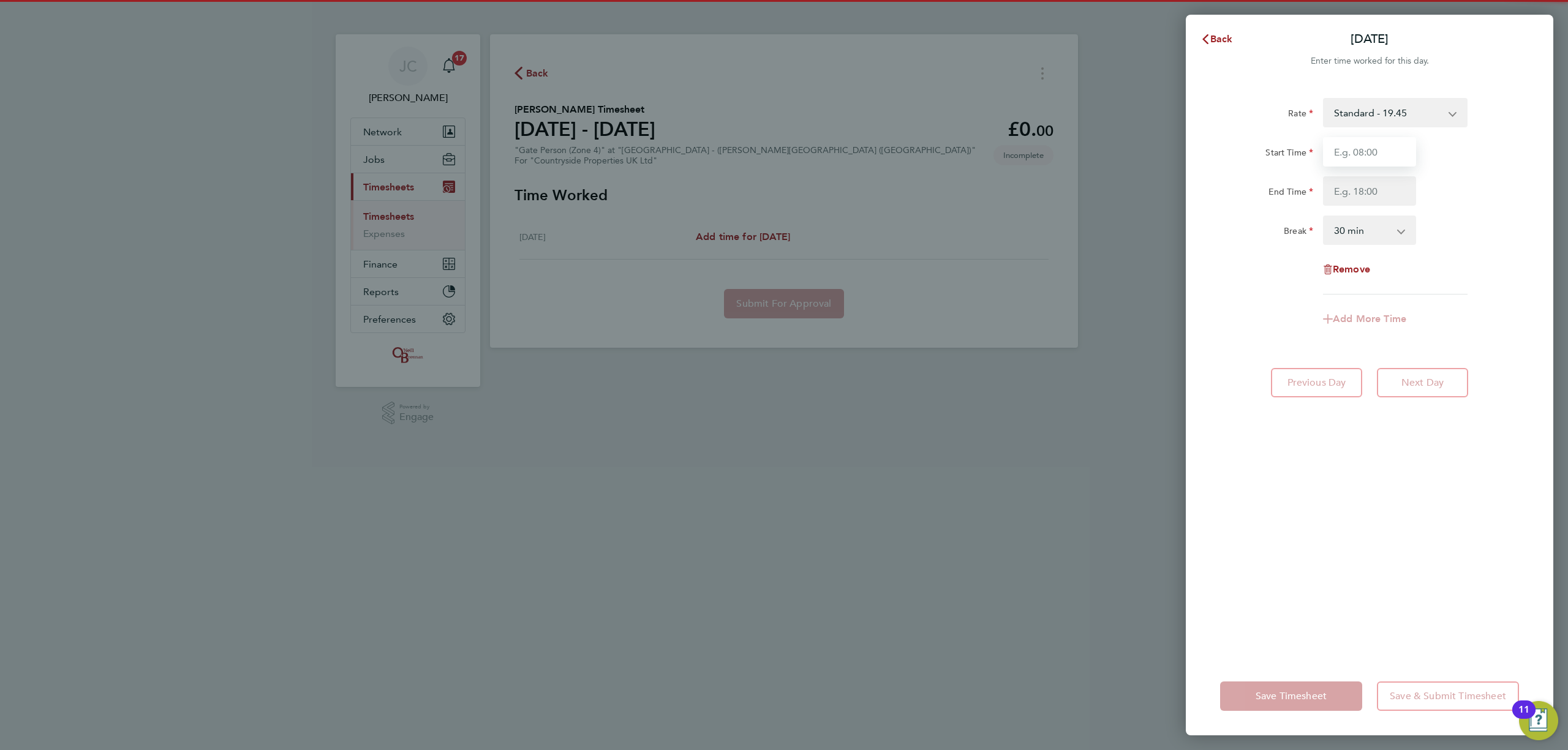
drag, startPoint x: 1363, startPoint y: 151, endPoint x: 1370, endPoint y: 162, distance: 13.0
click at [1361, 151] on input "Start Time" at bounding box center [1370, 151] width 93 height 29
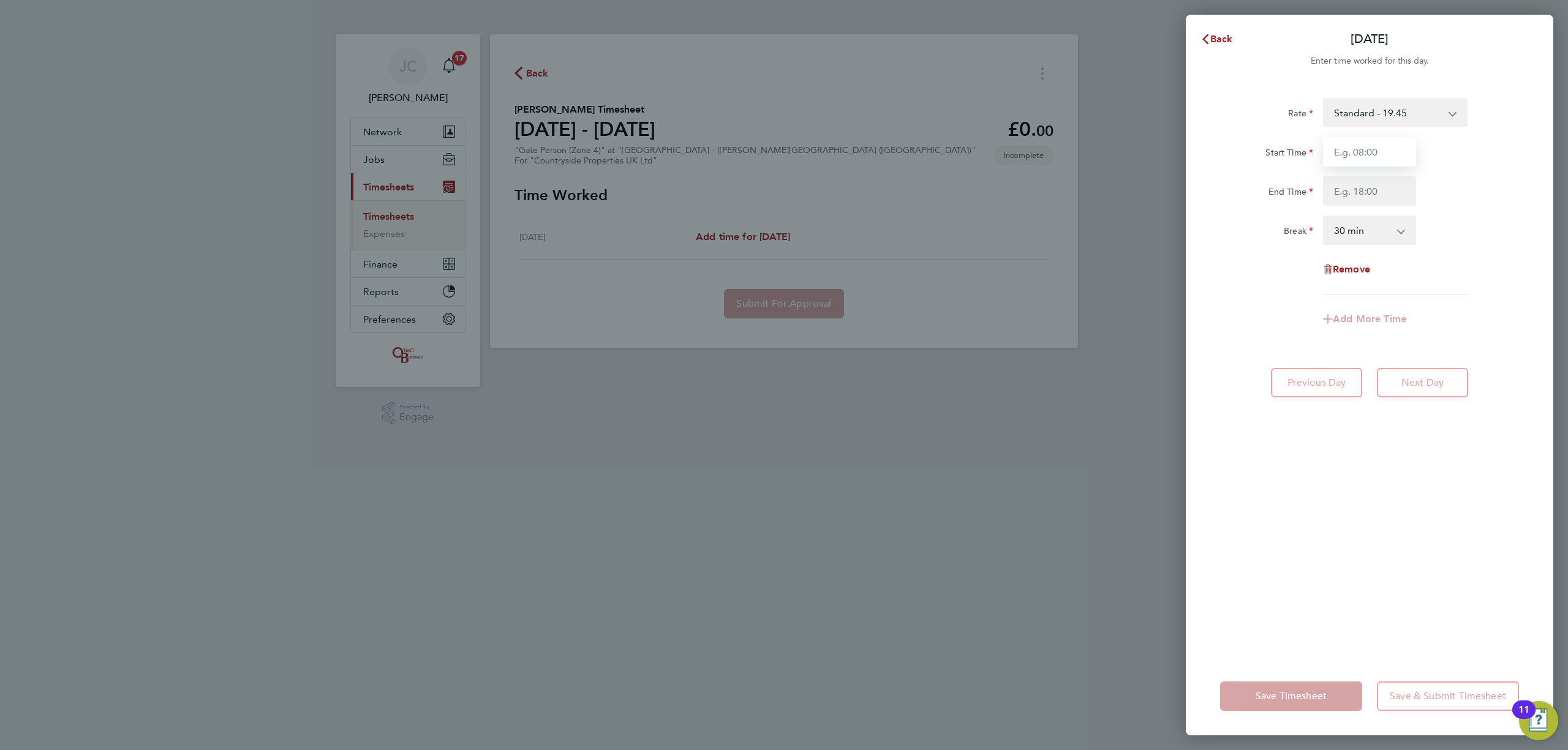
type input "08:00"
click at [1365, 188] on input "End Time" at bounding box center [1370, 191] width 93 height 29
type input "16:30"
click at [1488, 256] on div "Rate Standard - 19.45 Start Time 08:00 End Time 16:30 Break 0 min 15 min 30 min…" at bounding box center [1370, 196] width 299 height 196
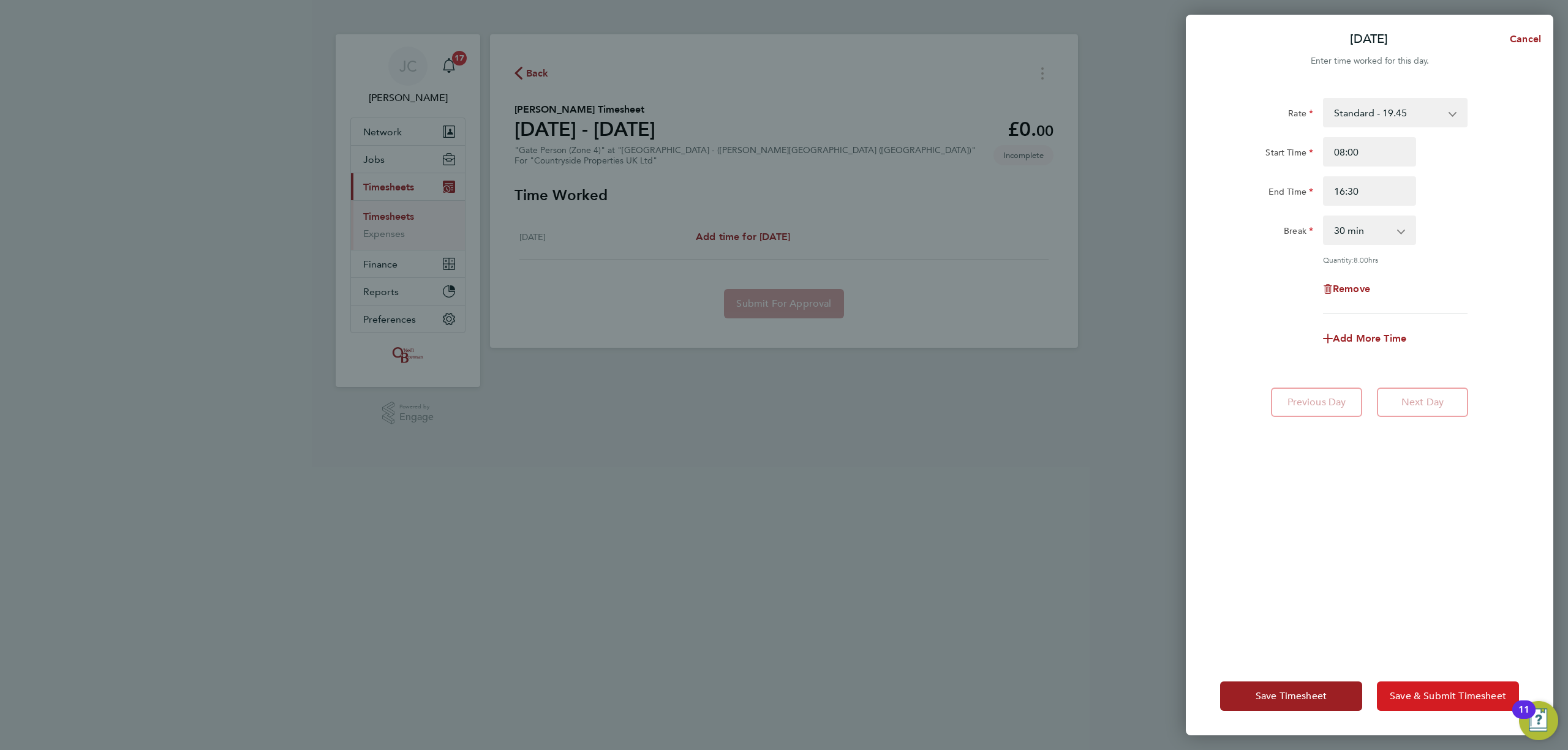
click at [1426, 708] on button "Save & Submit Timesheet" at bounding box center [1448, 696] width 142 height 29
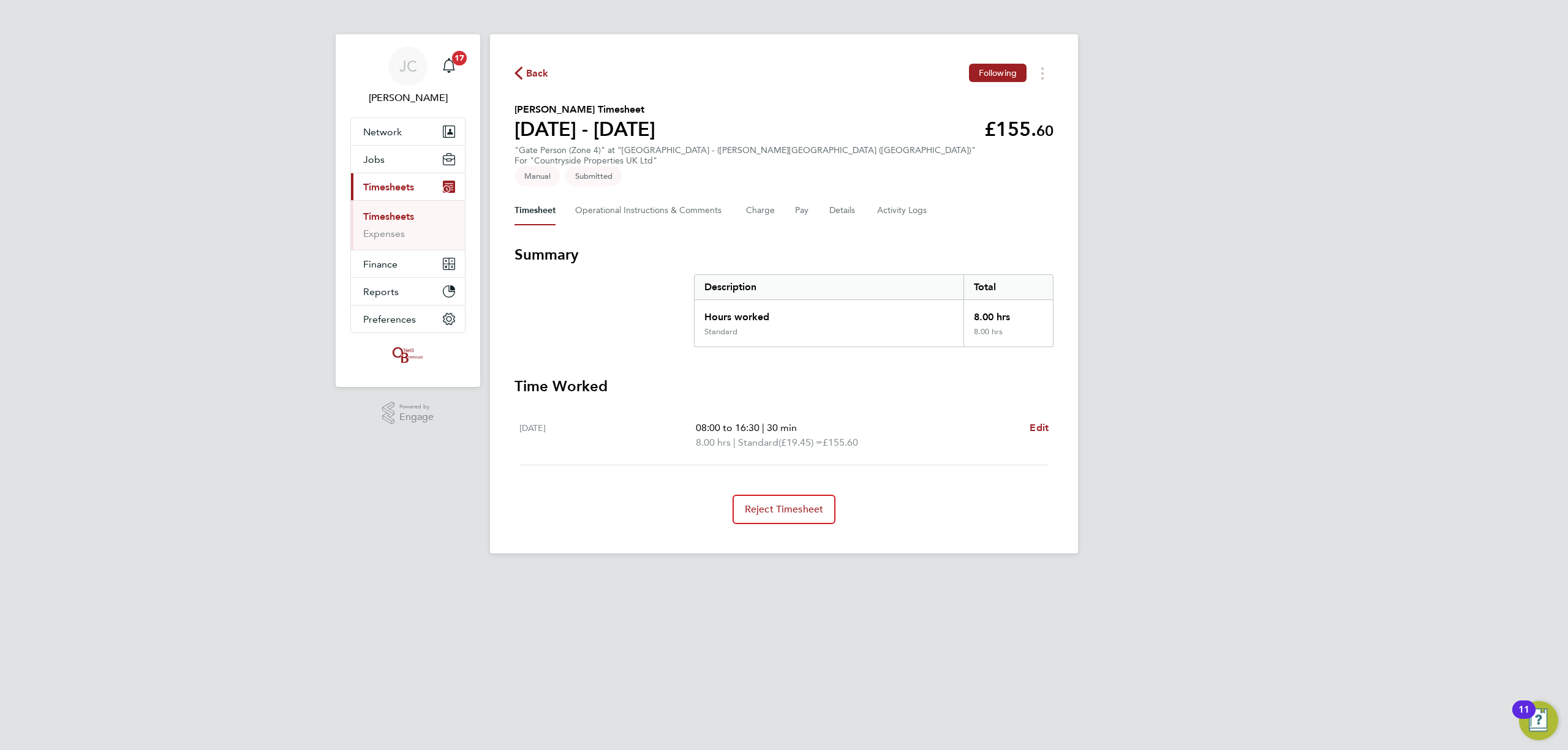
click at [539, 77] on span "Back" at bounding box center [537, 74] width 23 height 15
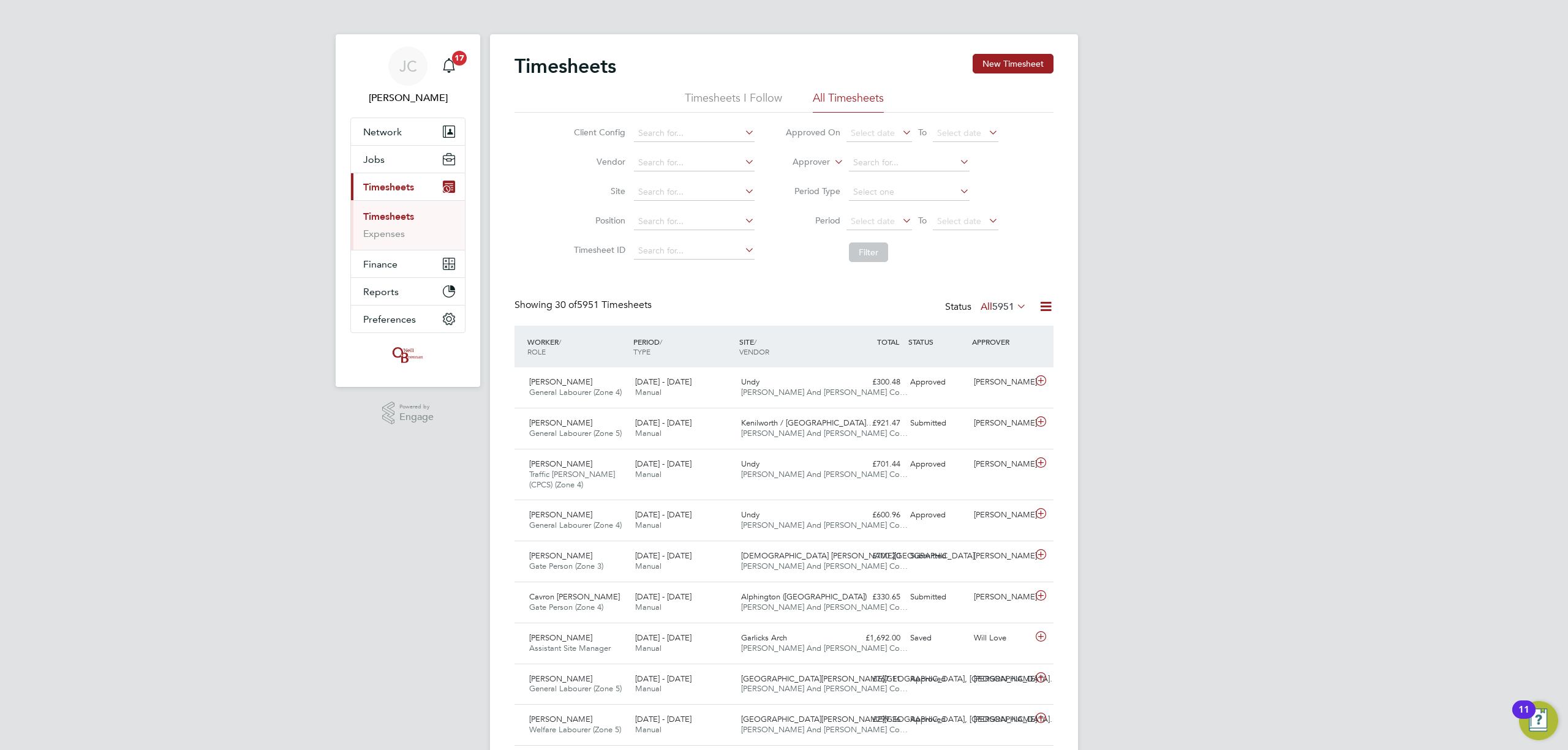
click at [402, 216] on link "Timesheets" at bounding box center [389, 216] width 51 height 12
click at [707, 393] on div "25 - 31 Aug 2025 Manual" at bounding box center [683, 387] width 106 height 31
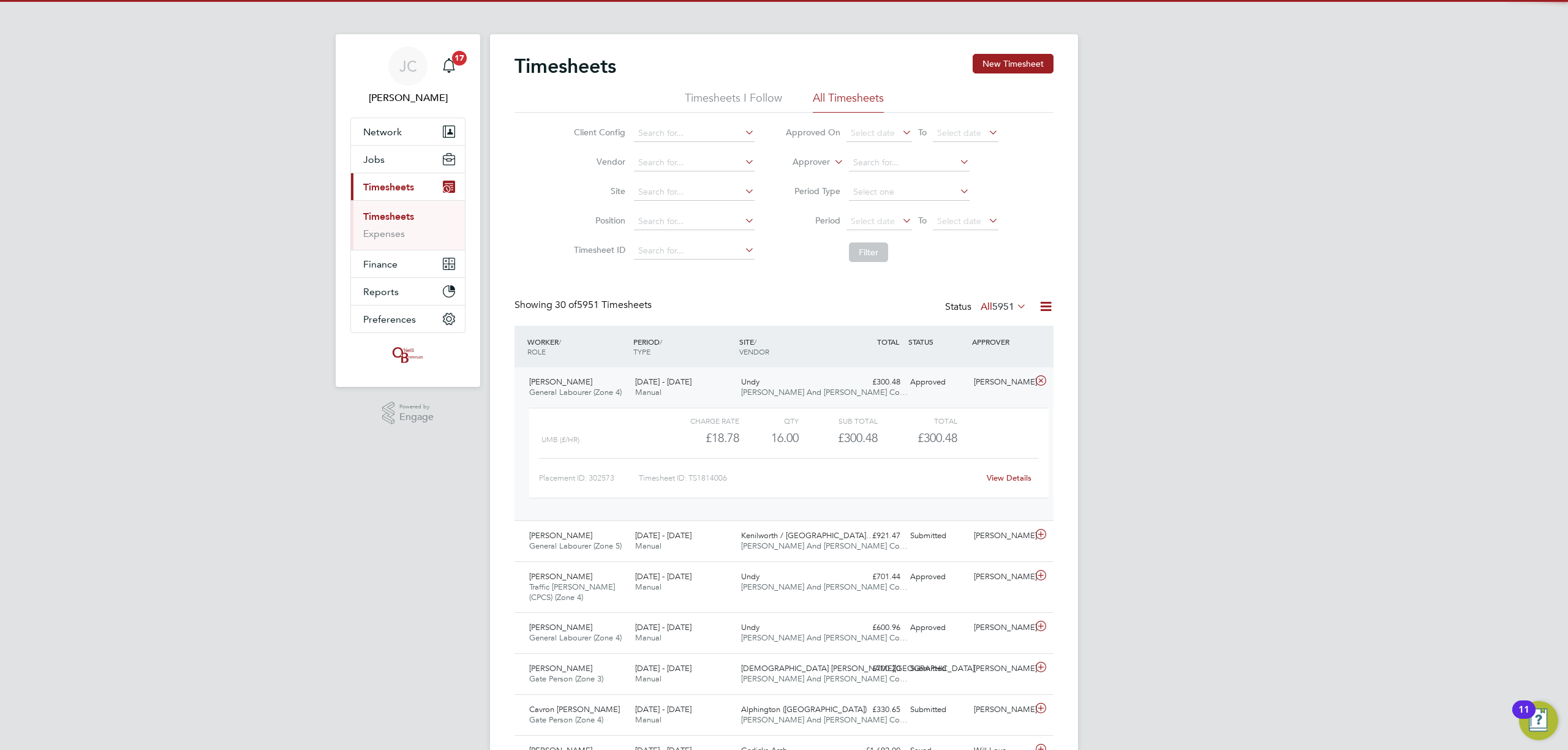
click at [702, 393] on div "25 - 31 Aug 2025 Manual" at bounding box center [683, 387] width 106 height 31
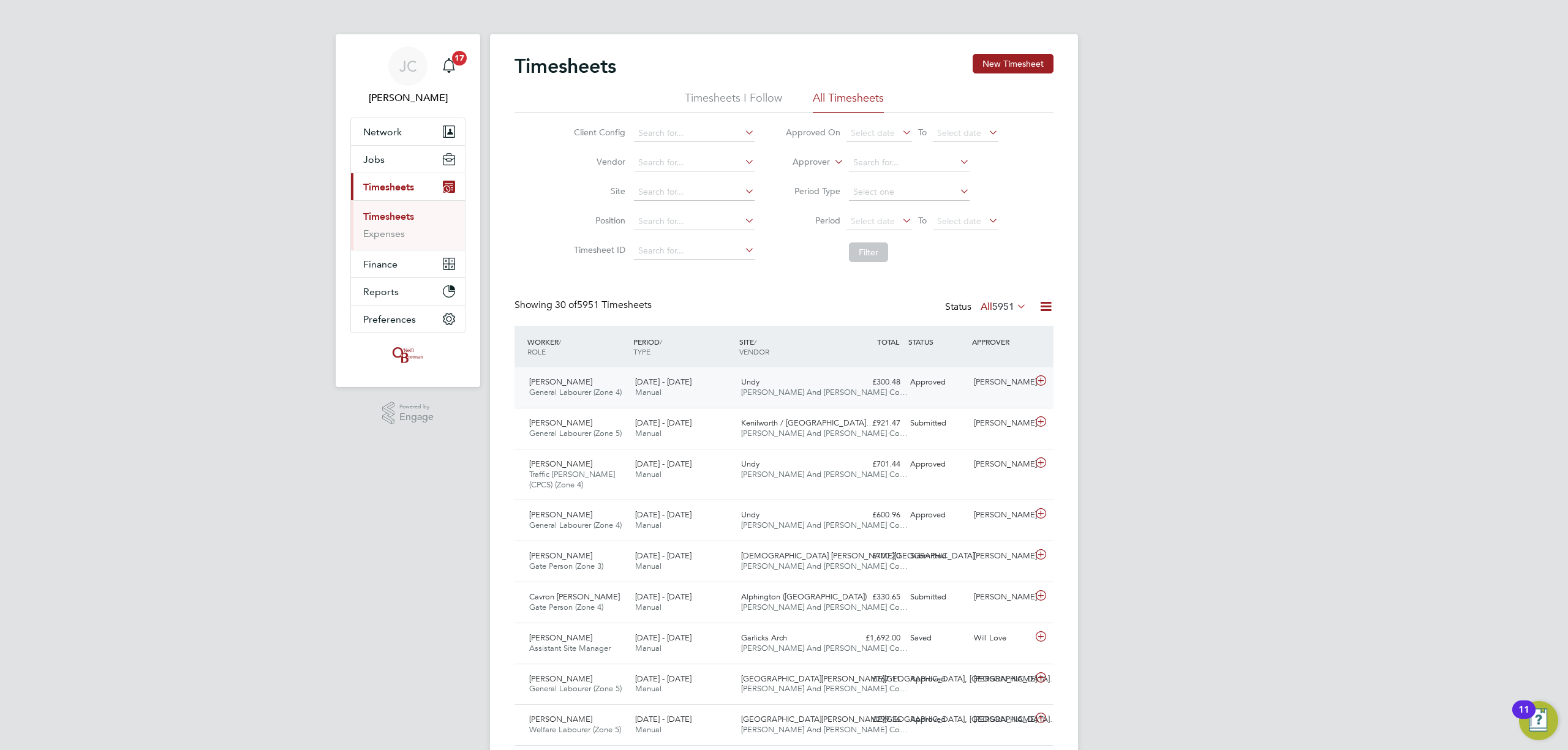
click at [743, 374] on div "Undy O'Neill And Brennan Co…" at bounding box center [789, 387] width 106 height 31
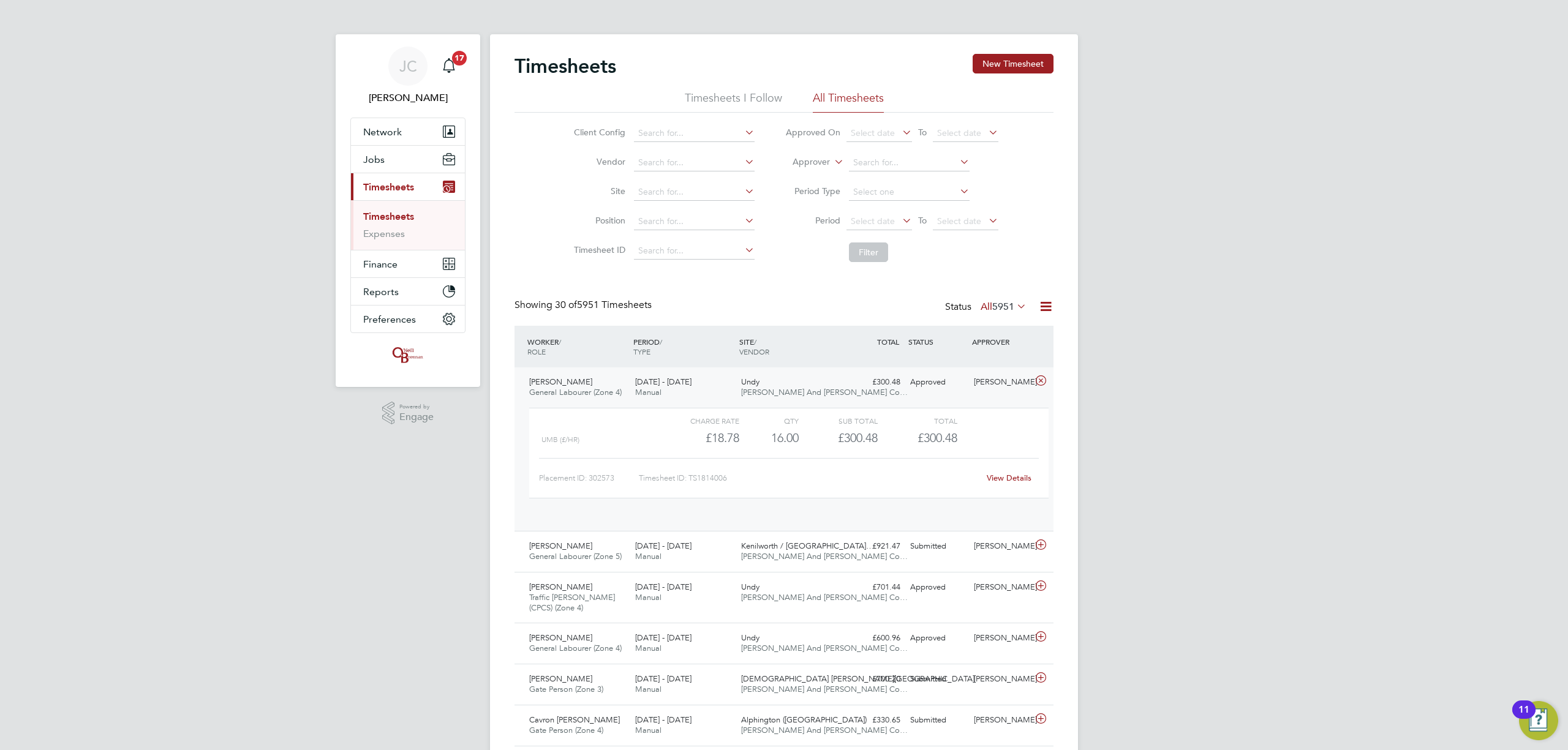
scroll to position [20, 119]
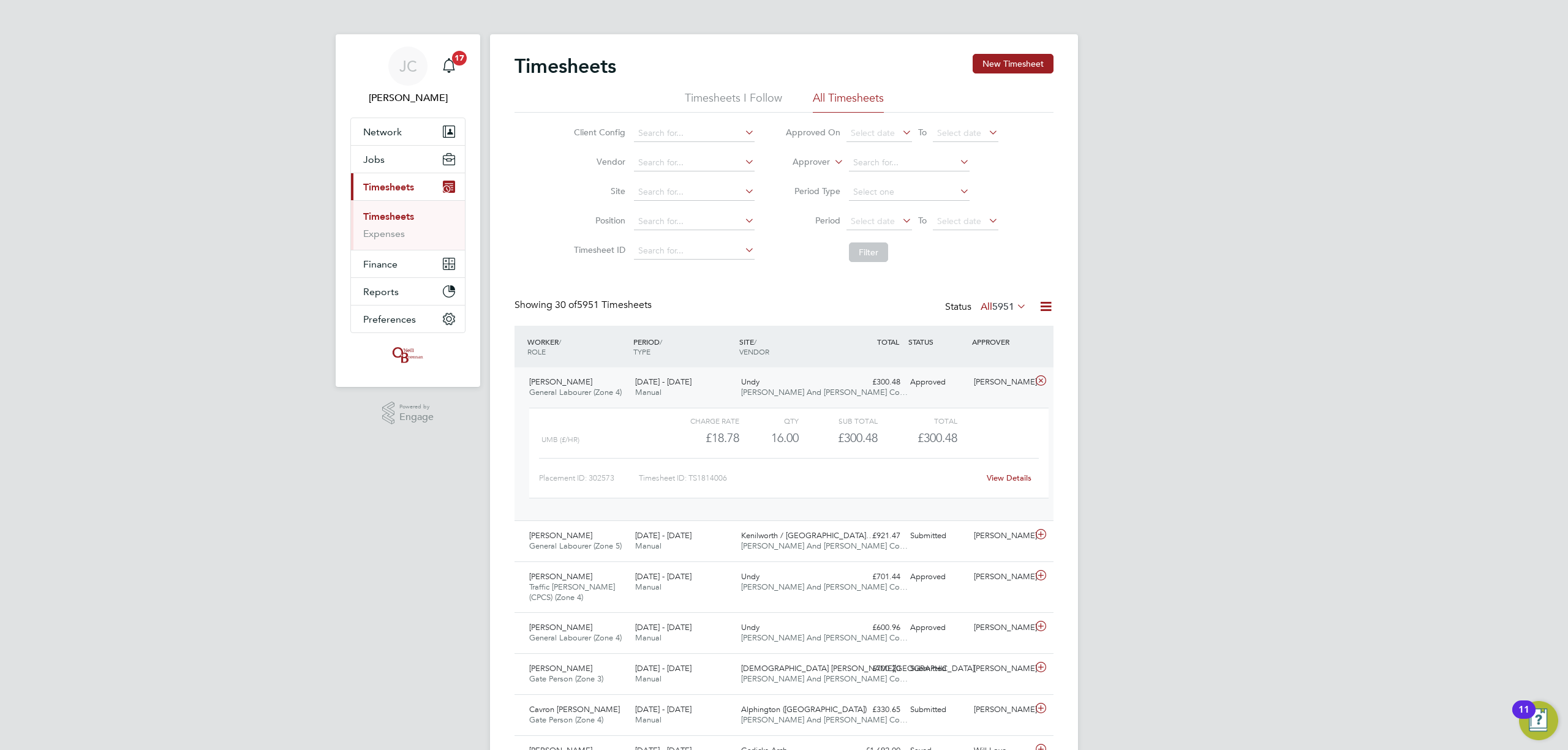
click at [1013, 484] on div "View Details" at bounding box center [1009, 478] width 60 height 20
click at [1003, 476] on link "View Details" at bounding box center [1009, 477] width 45 height 10
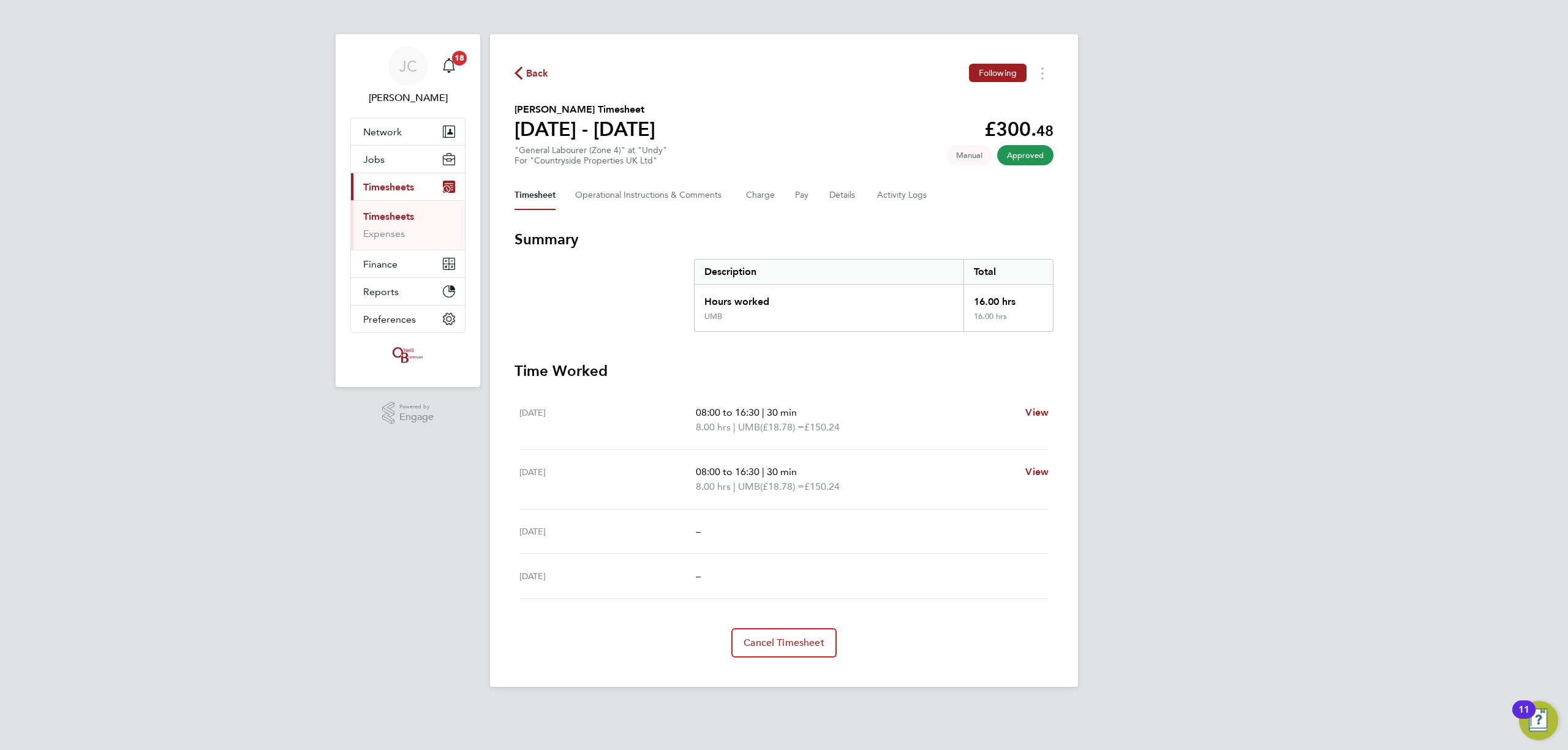
click at [544, 71] on span "Back" at bounding box center [537, 74] width 23 height 15
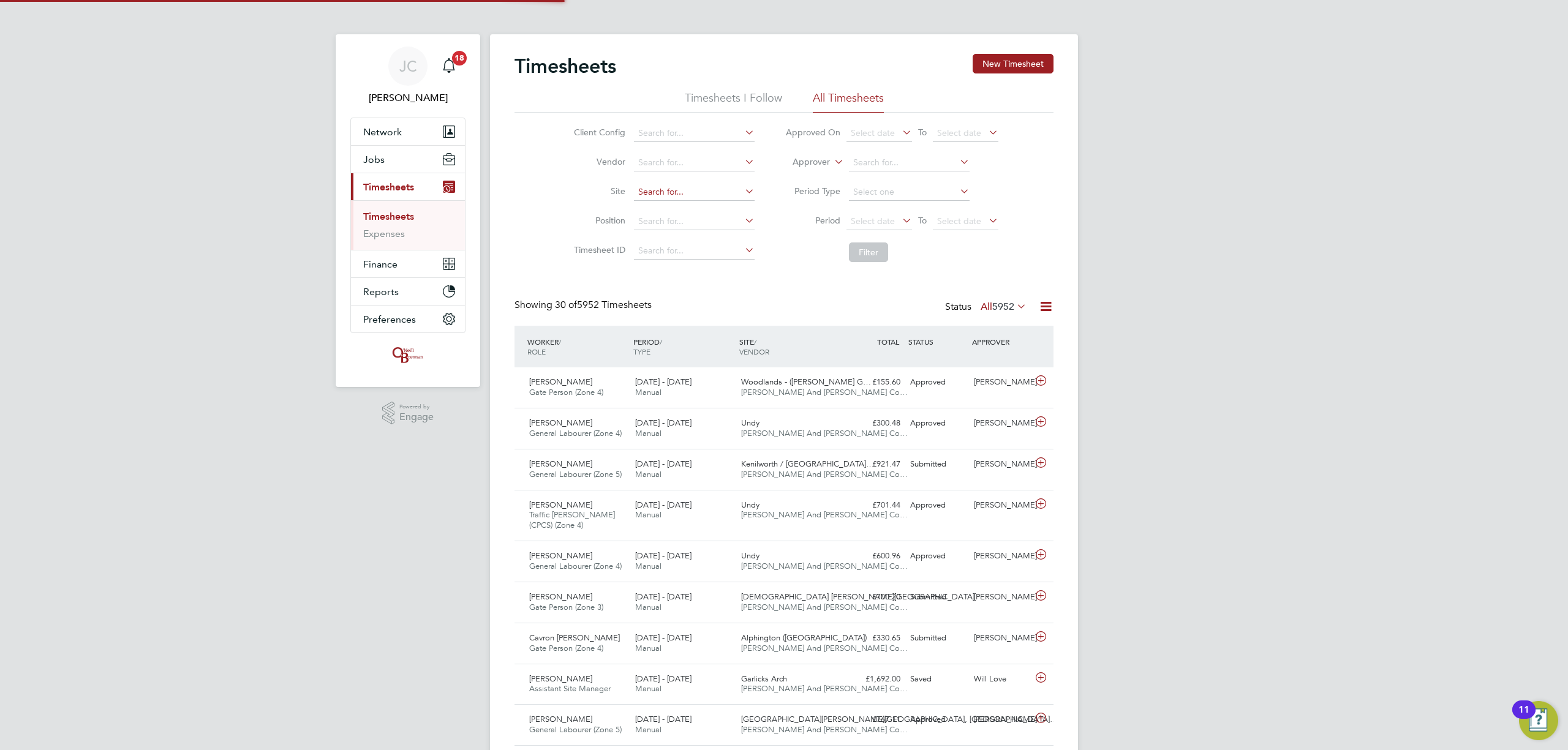
drag, startPoint x: 662, startPoint y: 183, endPoint x: 662, endPoint y: 190, distance: 7.0
click at [662, 190] on input at bounding box center [694, 192] width 121 height 17
click at [720, 214] on li "Undy" at bounding box center [694, 209] width 122 height 16
type input "Undy"
click at [866, 253] on button "Filter" at bounding box center [868, 252] width 39 height 20
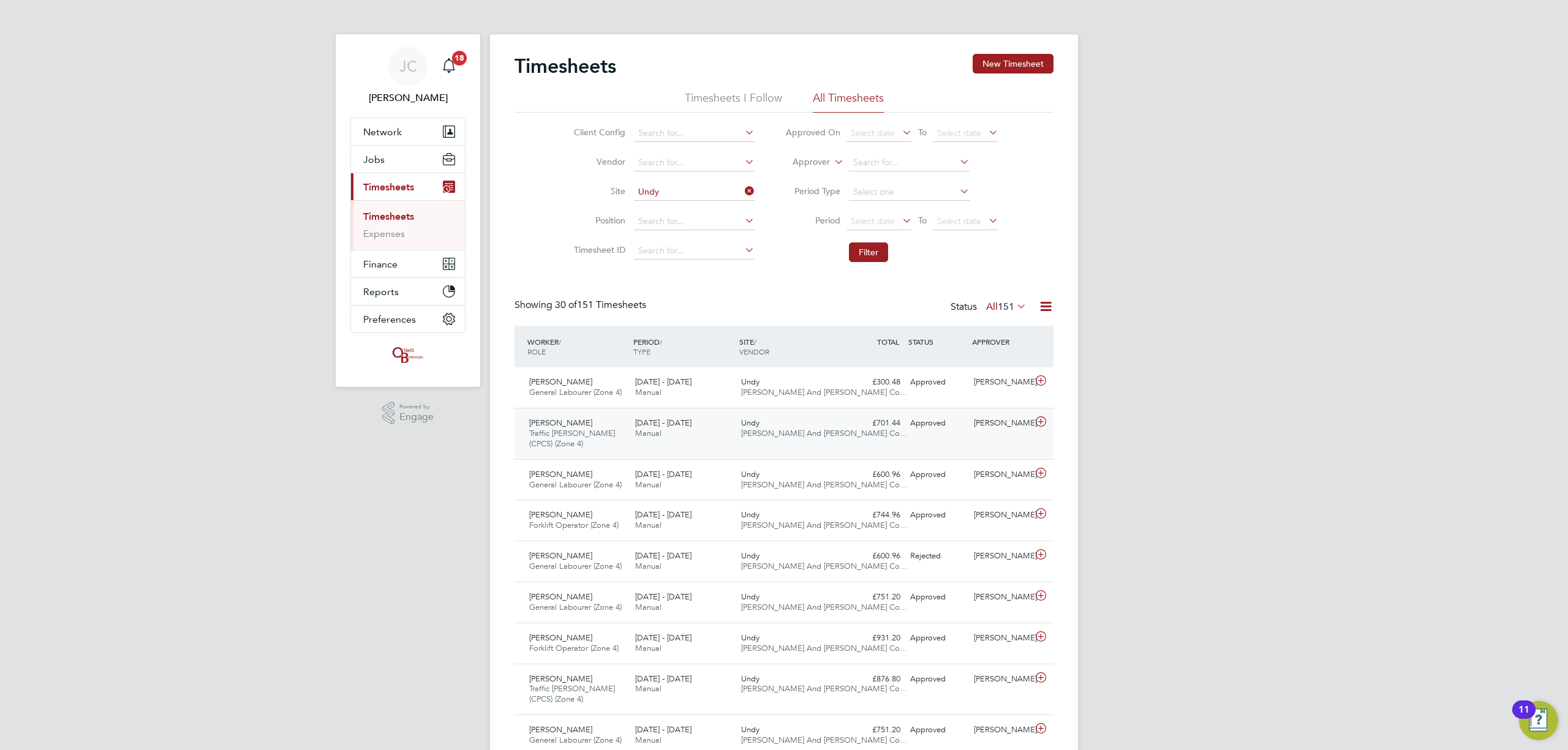
click at [772, 449] on div "[PERSON_NAME] Traffic [PERSON_NAME] (CPCS) (Zone 4) [DATE] - [DATE] [DATE] - [D…" at bounding box center [784, 433] width 539 height 51
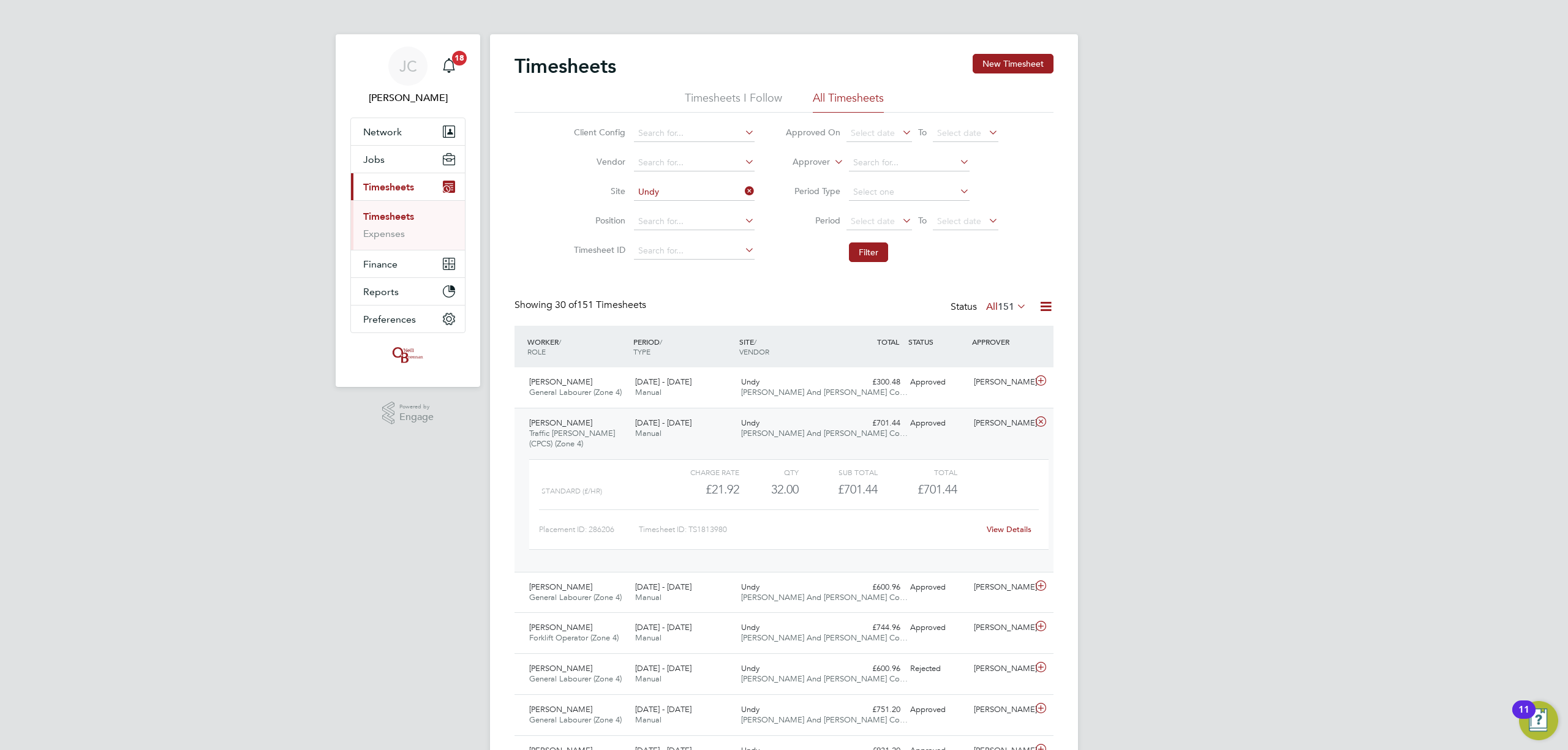
click at [1024, 529] on link "View Details" at bounding box center [1009, 529] width 45 height 10
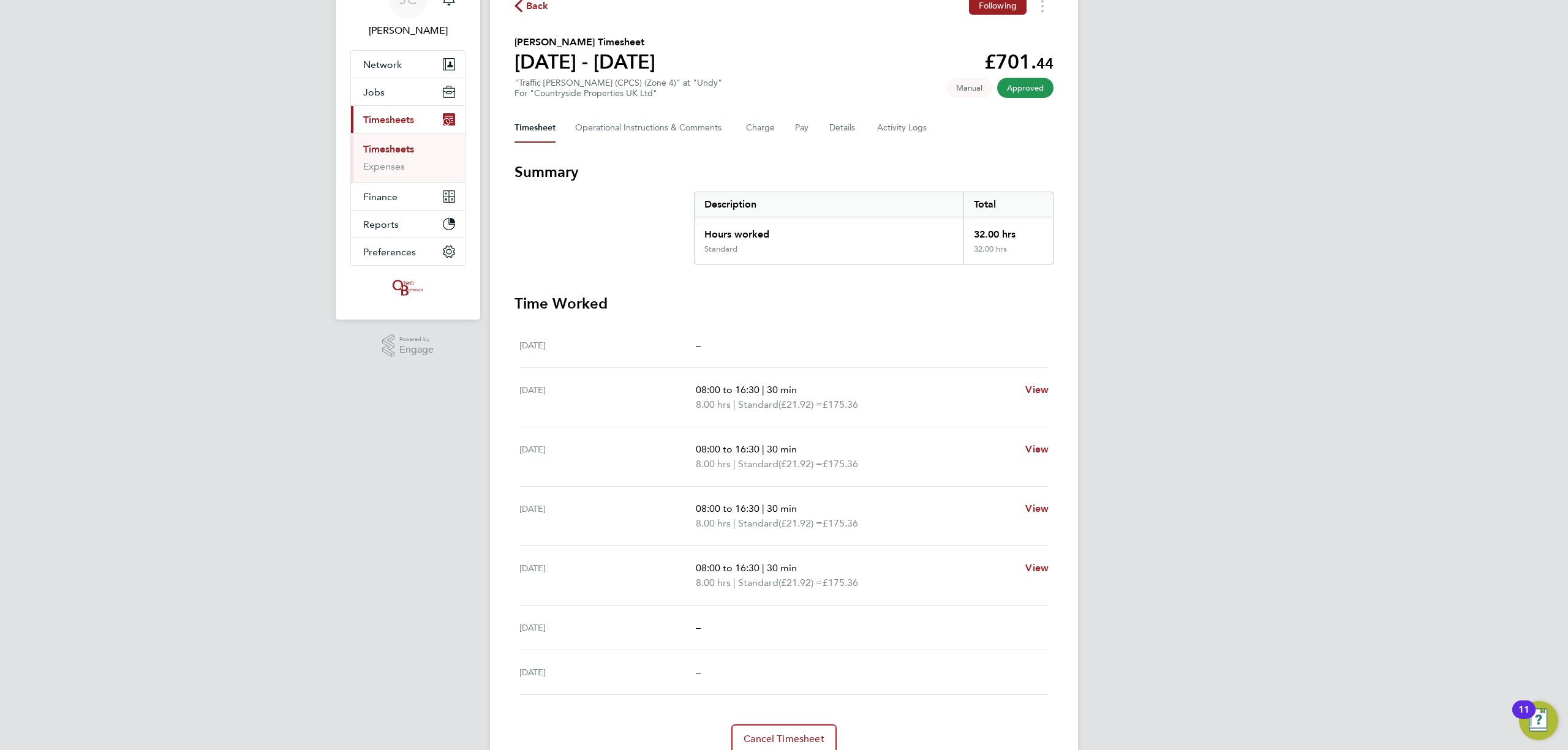
scroll to position [39, 0]
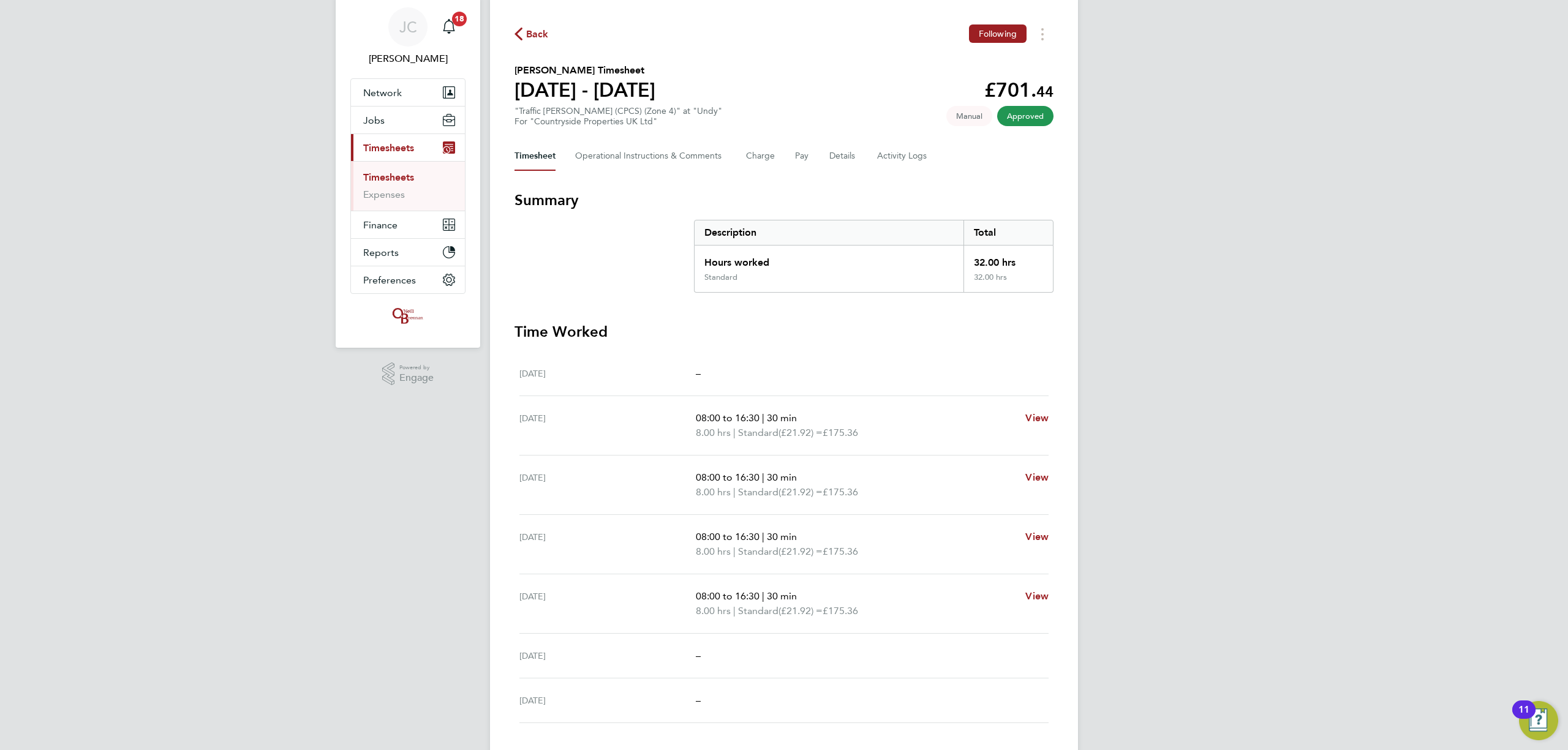
click at [544, 33] on span "Back" at bounding box center [537, 35] width 23 height 15
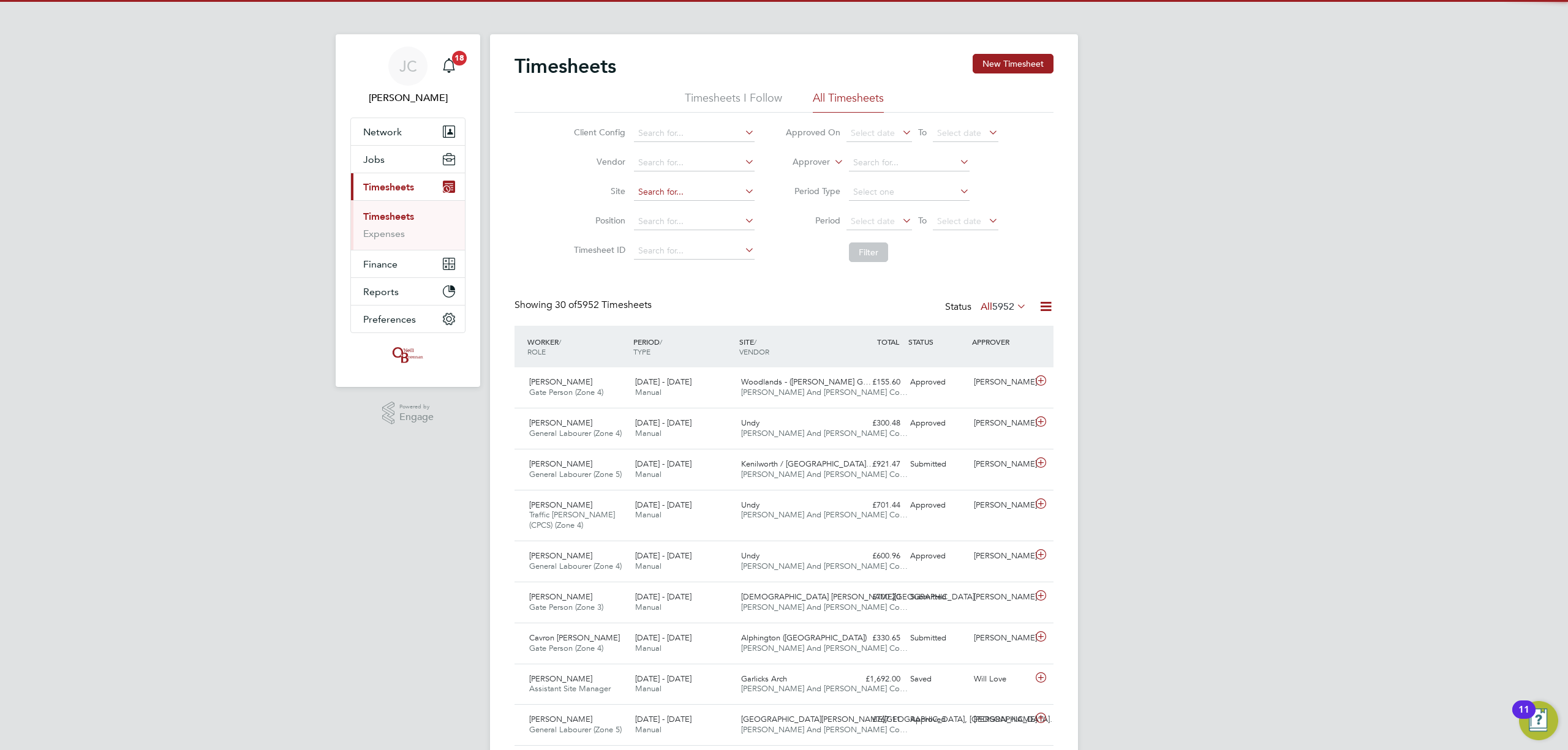
click at [677, 192] on input at bounding box center [694, 192] width 121 height 17
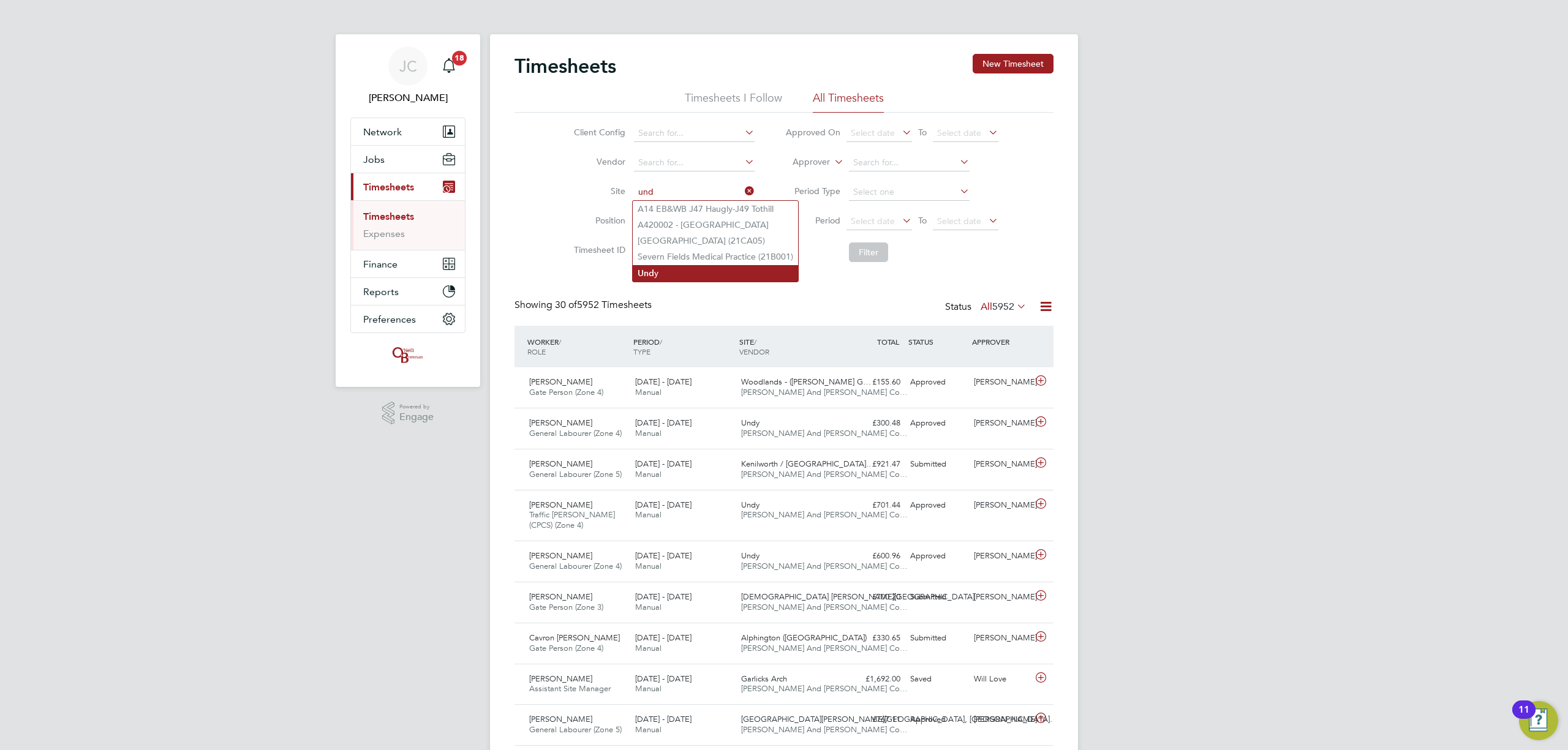
click at [675, 265] on li "Und y" at bounding box center [715, 273] width 166 height 16
type input "Undy"
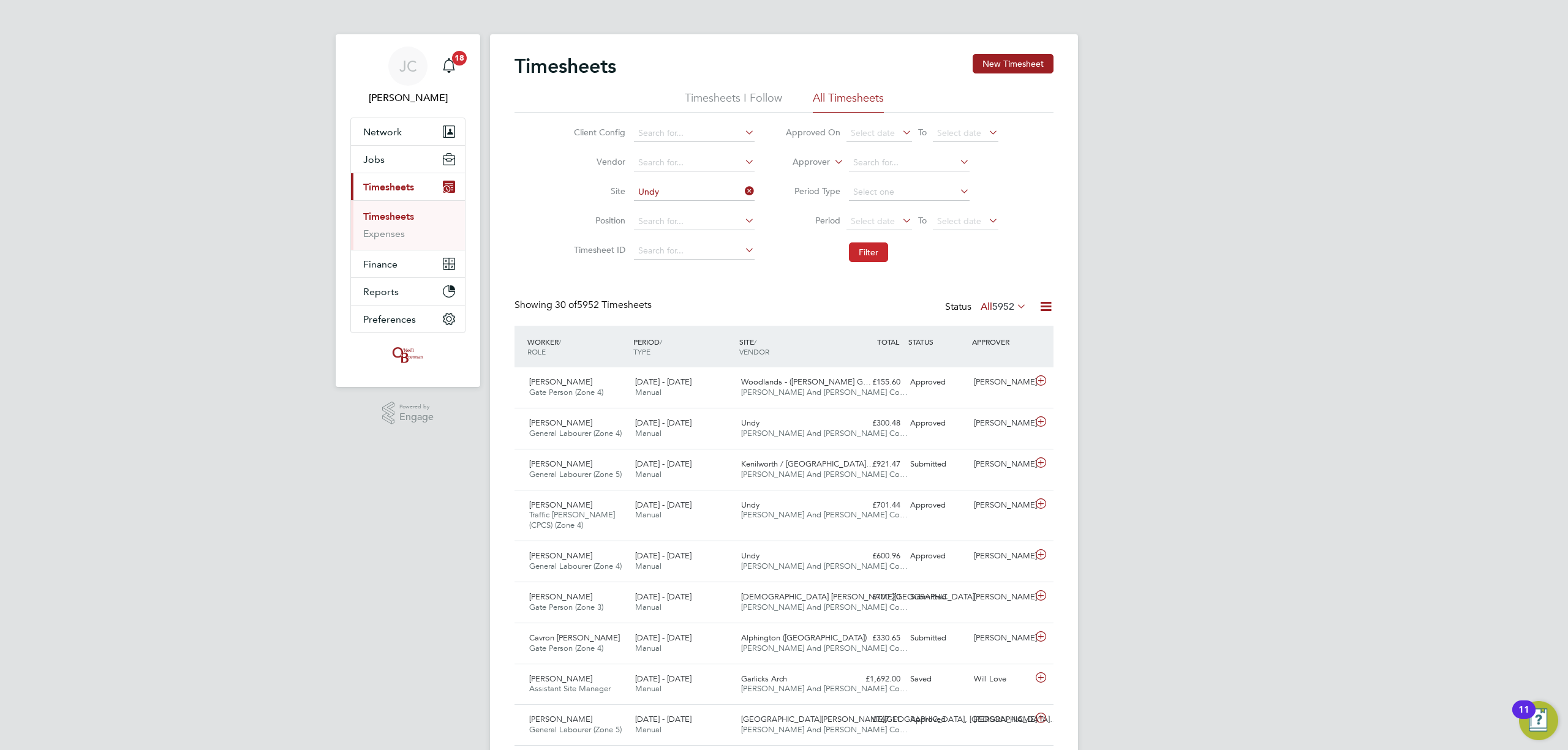
click at [863, 254] on button "Filter" at bounding box center [868, 252] width 39 height 20
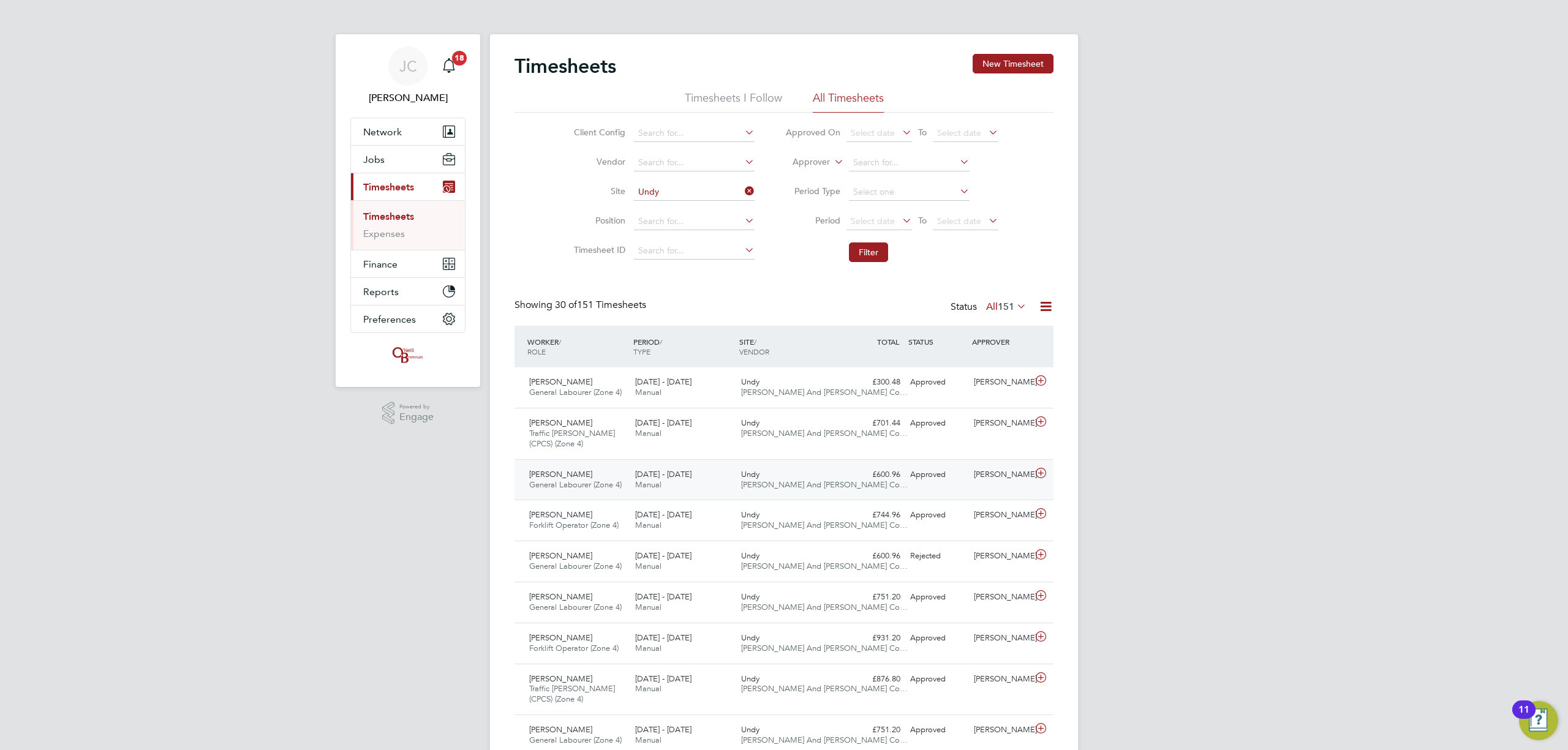
click at [731, 477] on div "[DATE] - [DATE] Manual" at bounding box center [683, 480] width 106 height 31
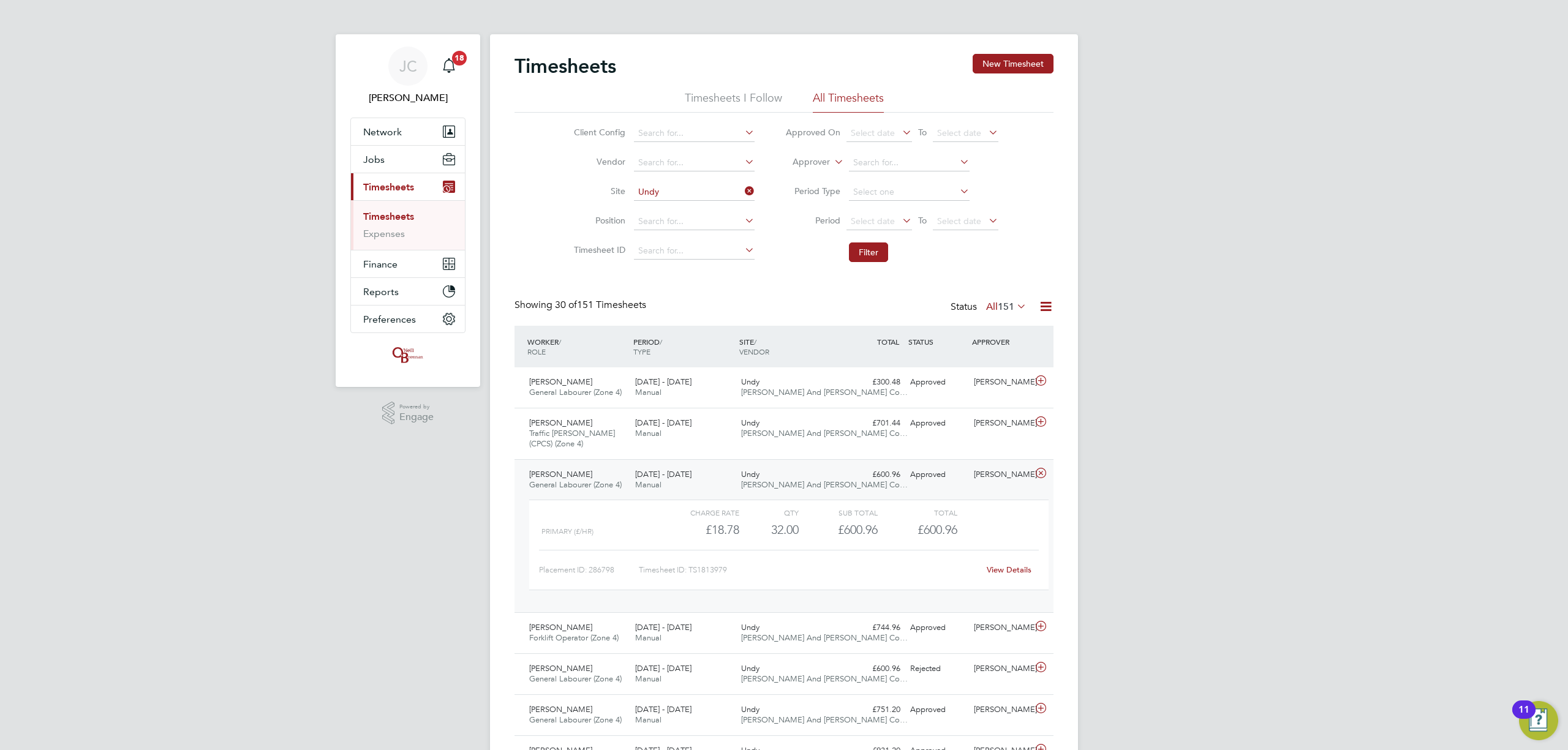
click at [1013, 574] on link "View Details" at bounding box center [1009, 569] width 45 height 10
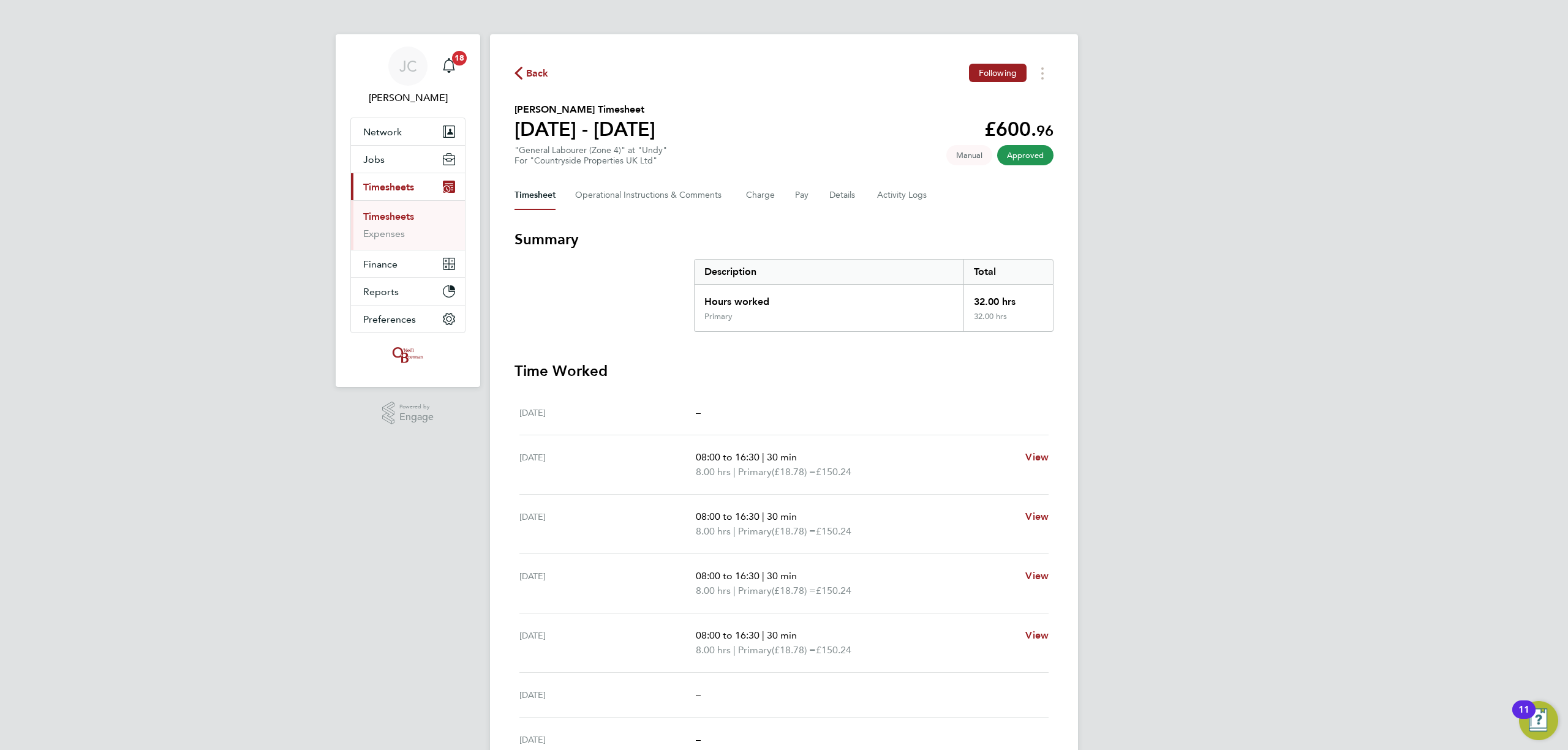
click at [537, 71] on span "Back" at bounding box center [537, 74] width 23 height 15
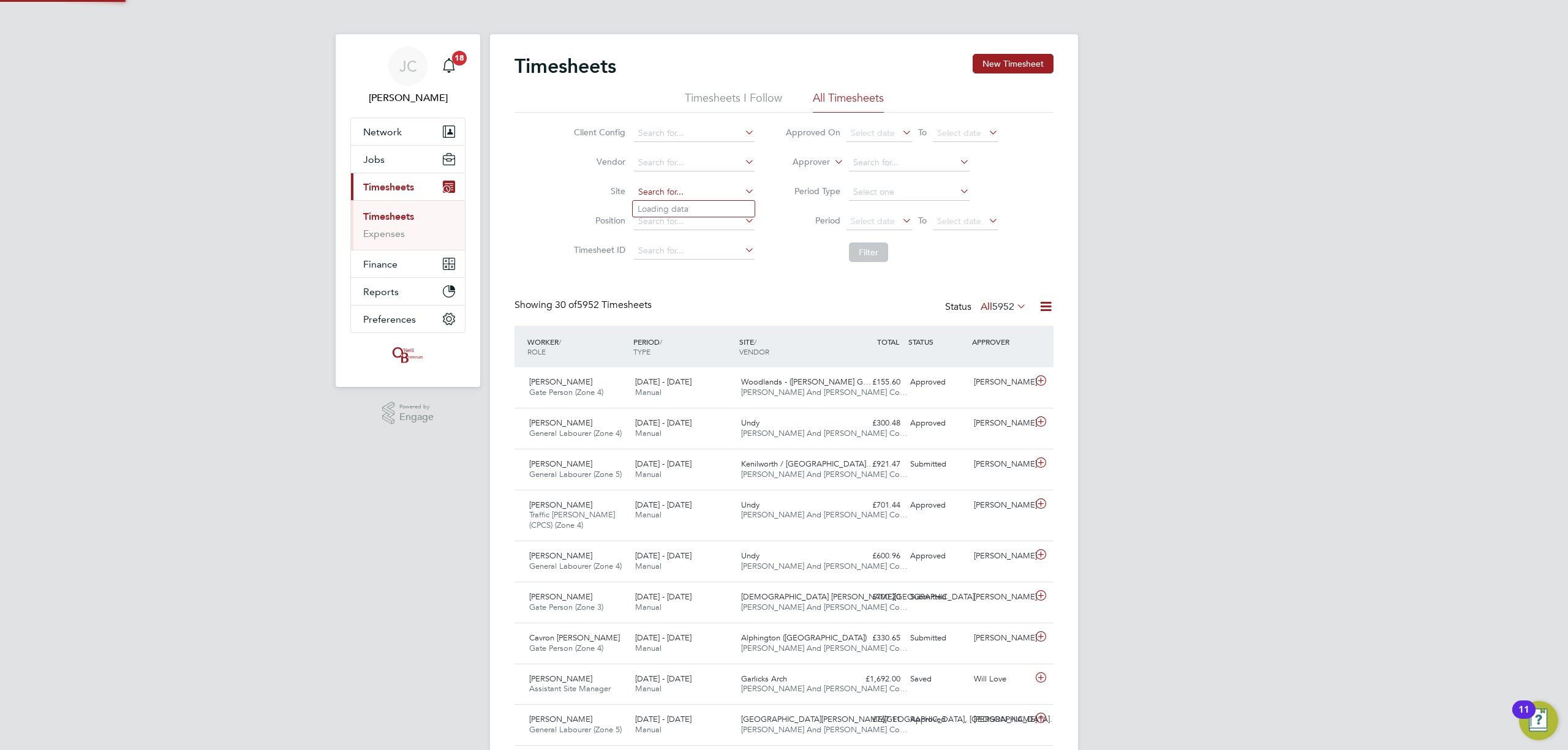
click at [692, 186] on input at bounding box center [694, 192] width 121 height 17
click at [660, 203] on li "Undy" at bounding box center [694, 209] width 122 height 16
type input "Undy"
click at [850, 255] on button "Filter" at bounding box center [868, 252] width 39 height 20
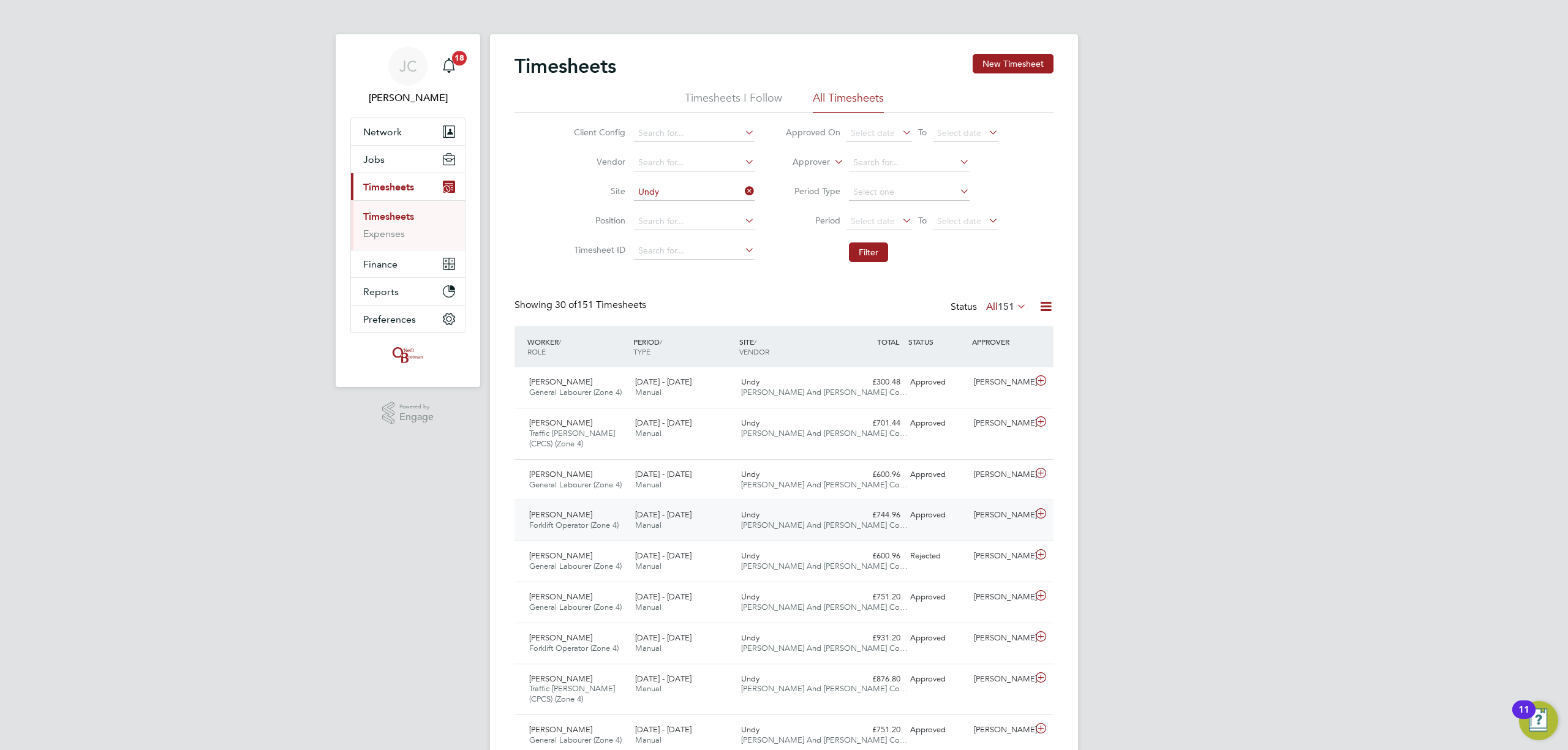
click at [729, 527] on div "[DATE] - [DATE] Manual" at bounding box center [683, 520] width 106 height 31
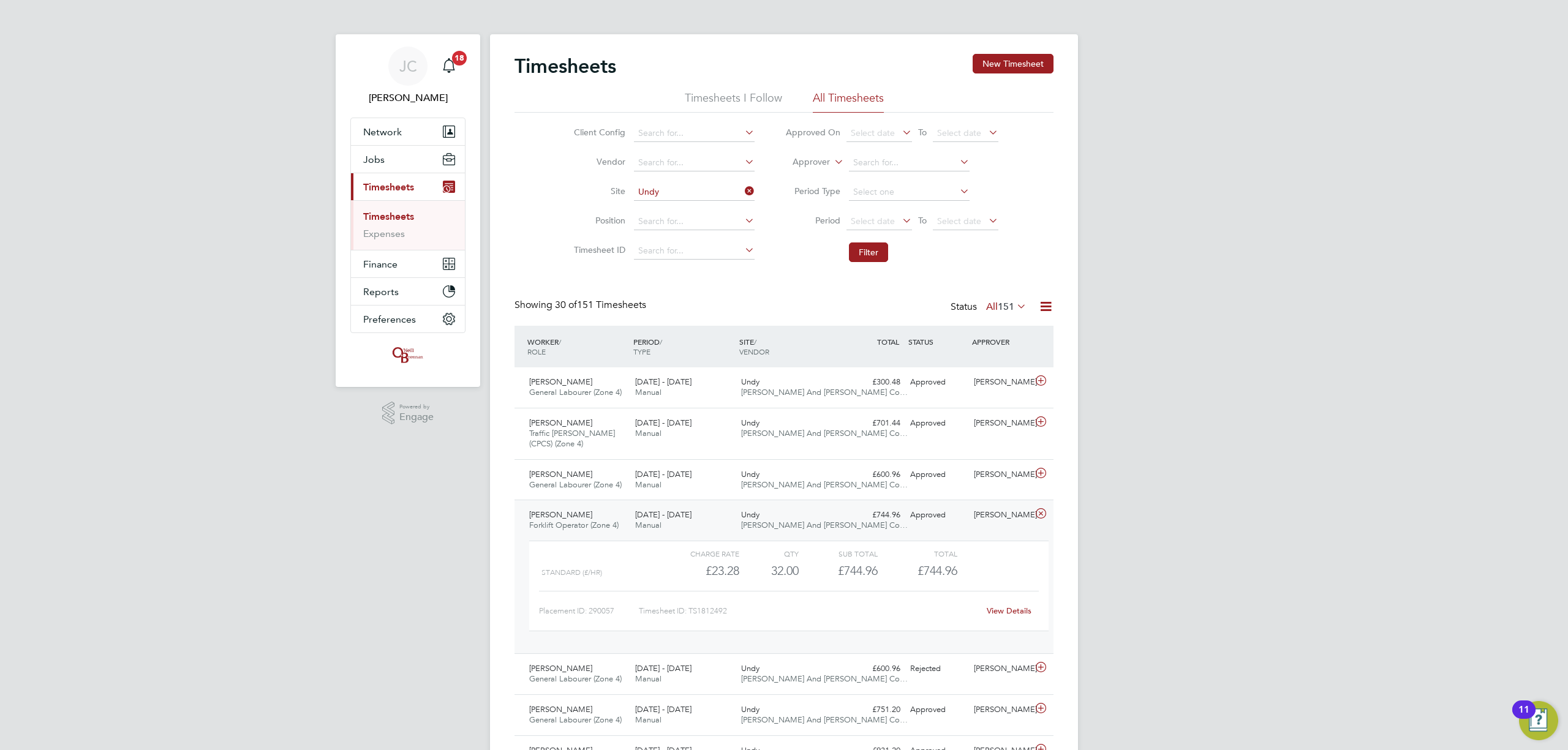
click at [1020, 616] on link "View Details" at bounding box center [1009, 610] width 45 height 10
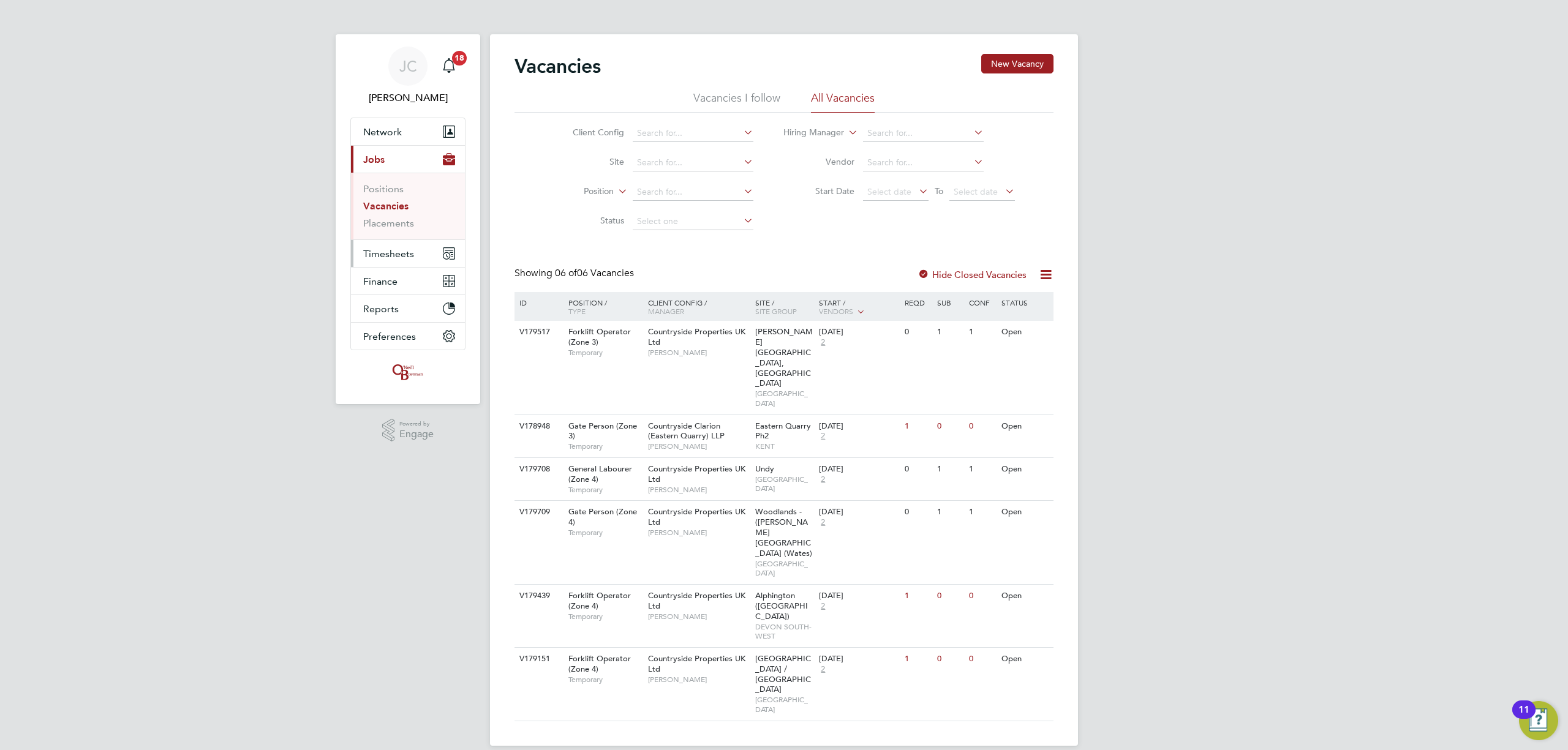
click at [429, 247] on button "Timesheets" at bounding box center [408, 254] width 114 height 27
click at [395, 220] on link "Timesheets" at bounding box center [389, 216] width 51 height 12
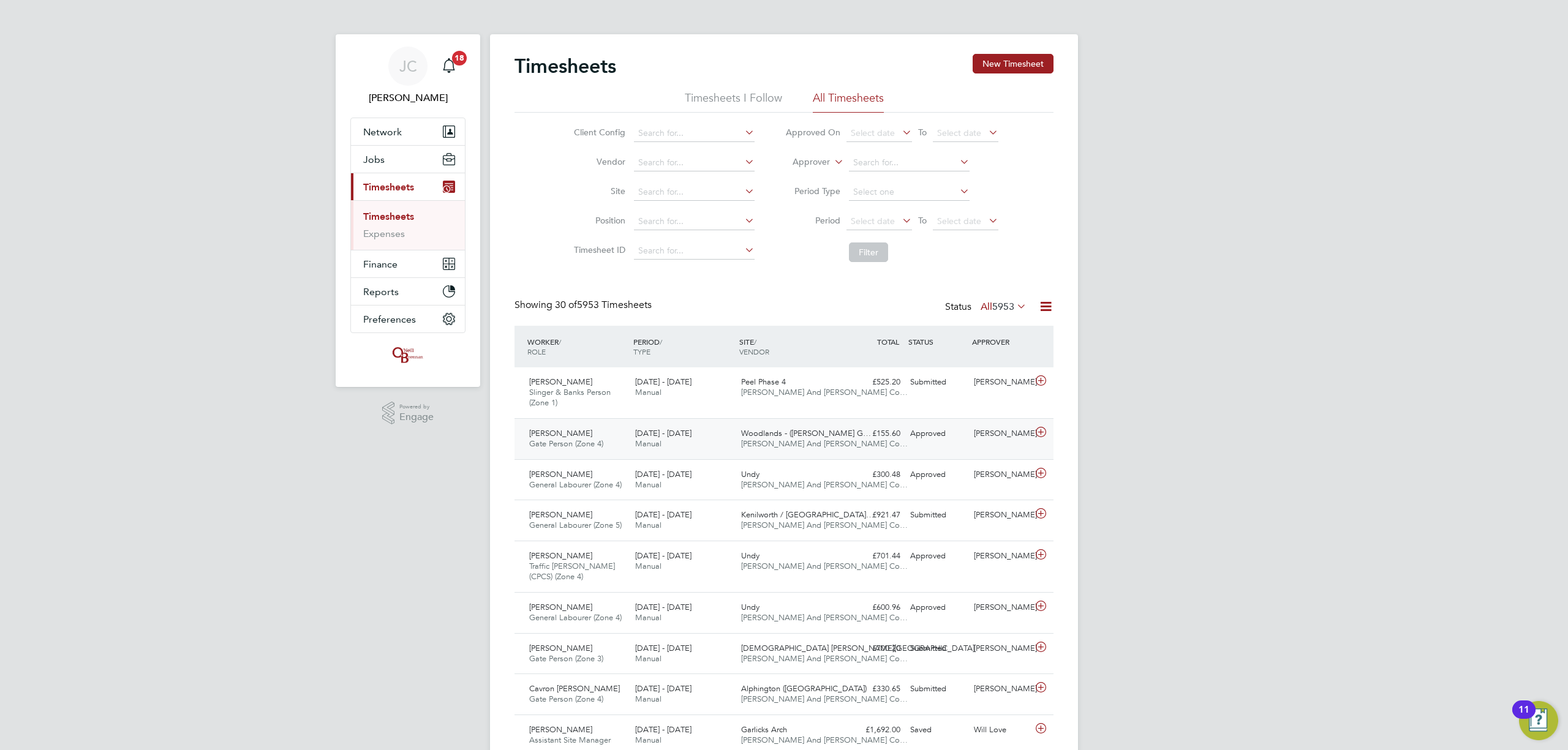
click at [731, 440] on div "[DATE] - [DATE] Manual" at bounding box center [683, 439] width 106 height 31
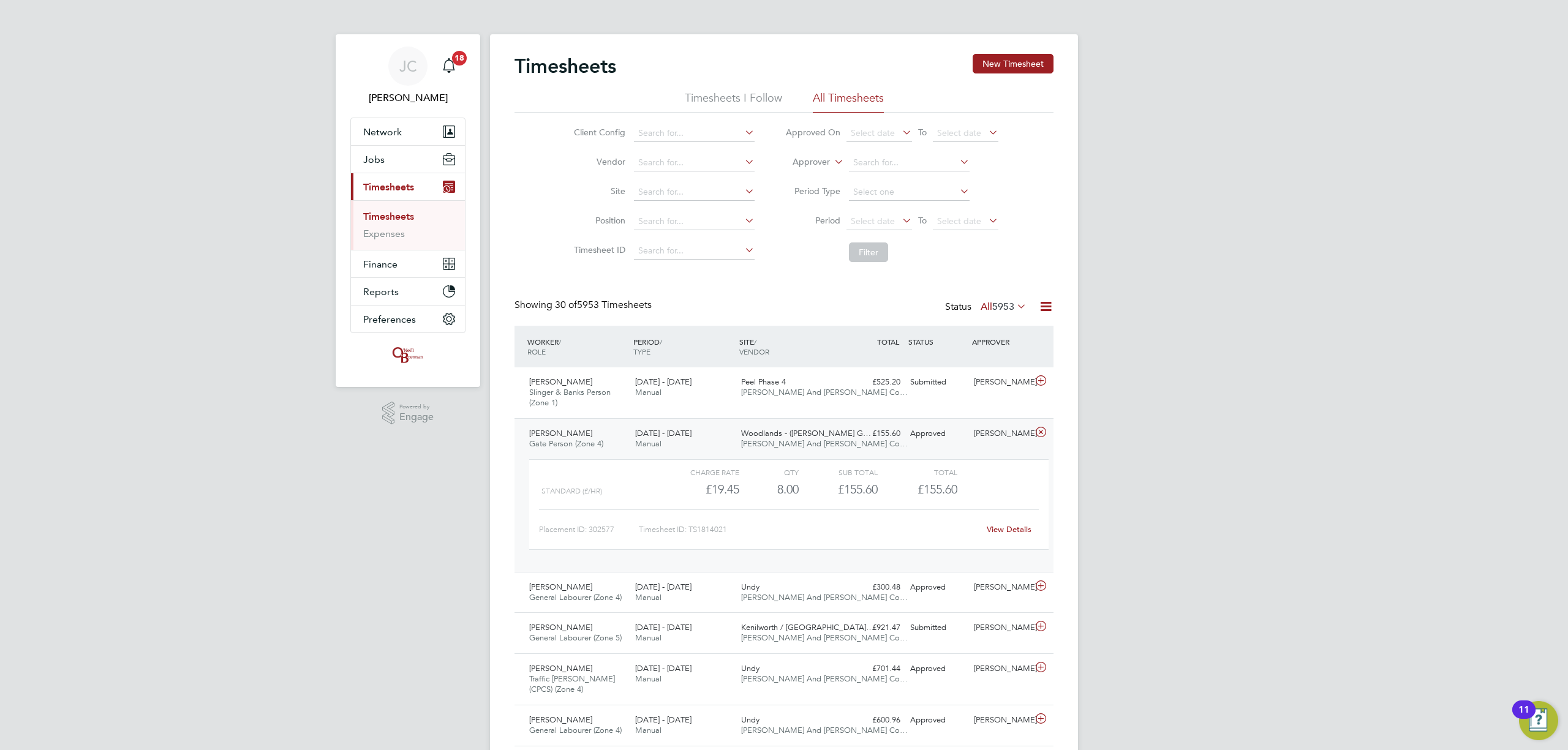
click at [1014, 537] on div "View Details" at bounding box center [1009, 530] width 60 height 20
click at [1014, 530] on link "View Details" at bounding box center [1009, 529] width 45 height 10
click at [840, 436] on div "Woodlands - (Barrow G… O'Neill And Brennan Co…" at bounding box center [789, 439] width 106 height 31
